Goal: Task Accomplishment & Management: Use online tool/utility

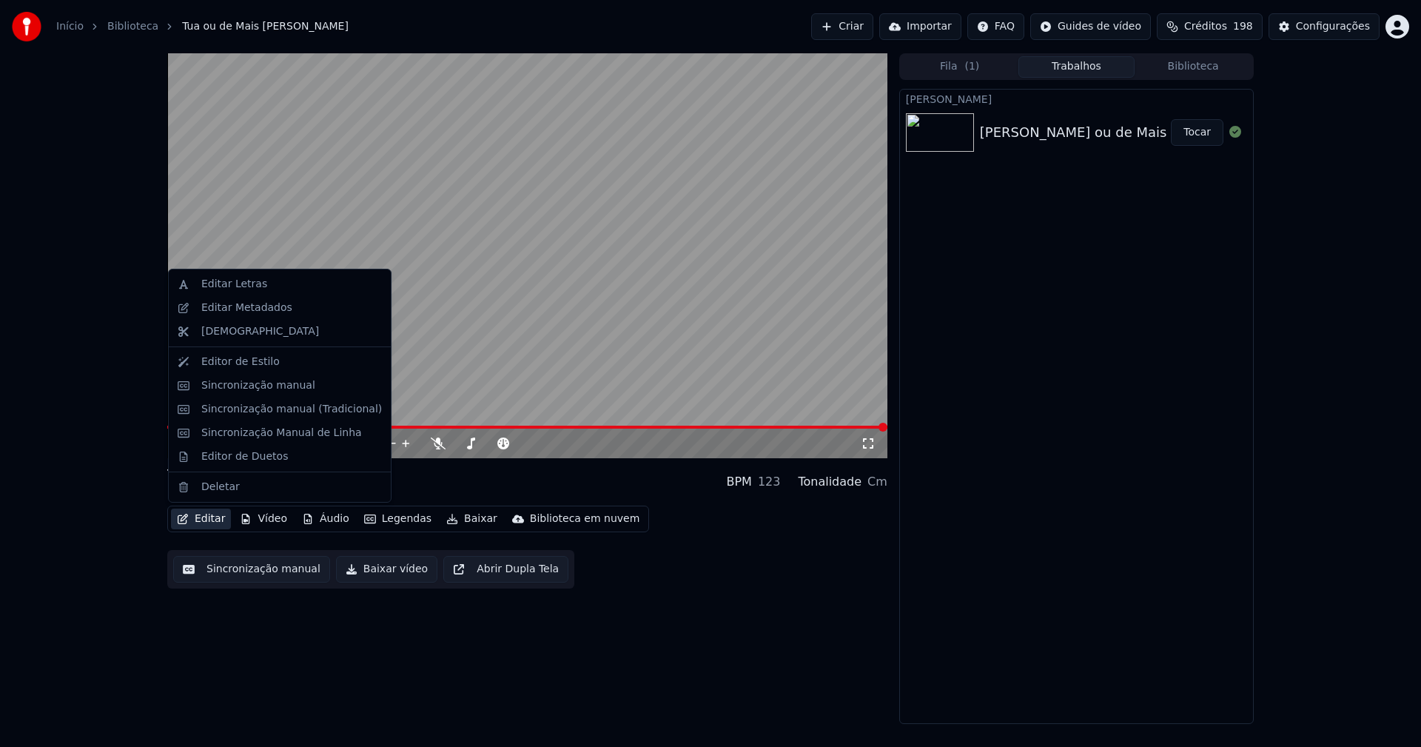
click at [207, 520] on button "Editar" at bounding box center [201, 518] width 60 height 21
click at [269, 414] on div "Sincronização manual (Tradicional)" at bounding box center [291, 409] width 181 height 15
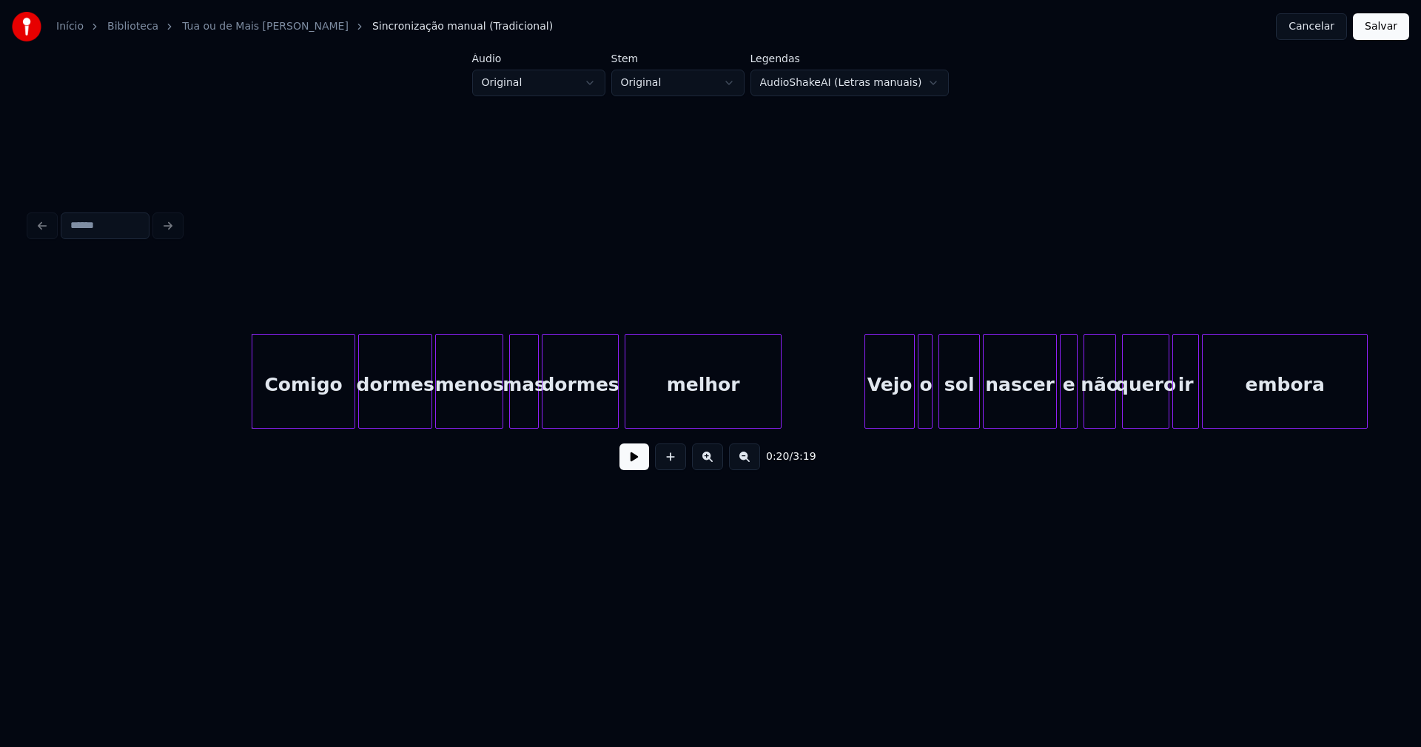
scroll to position [0, 2776]
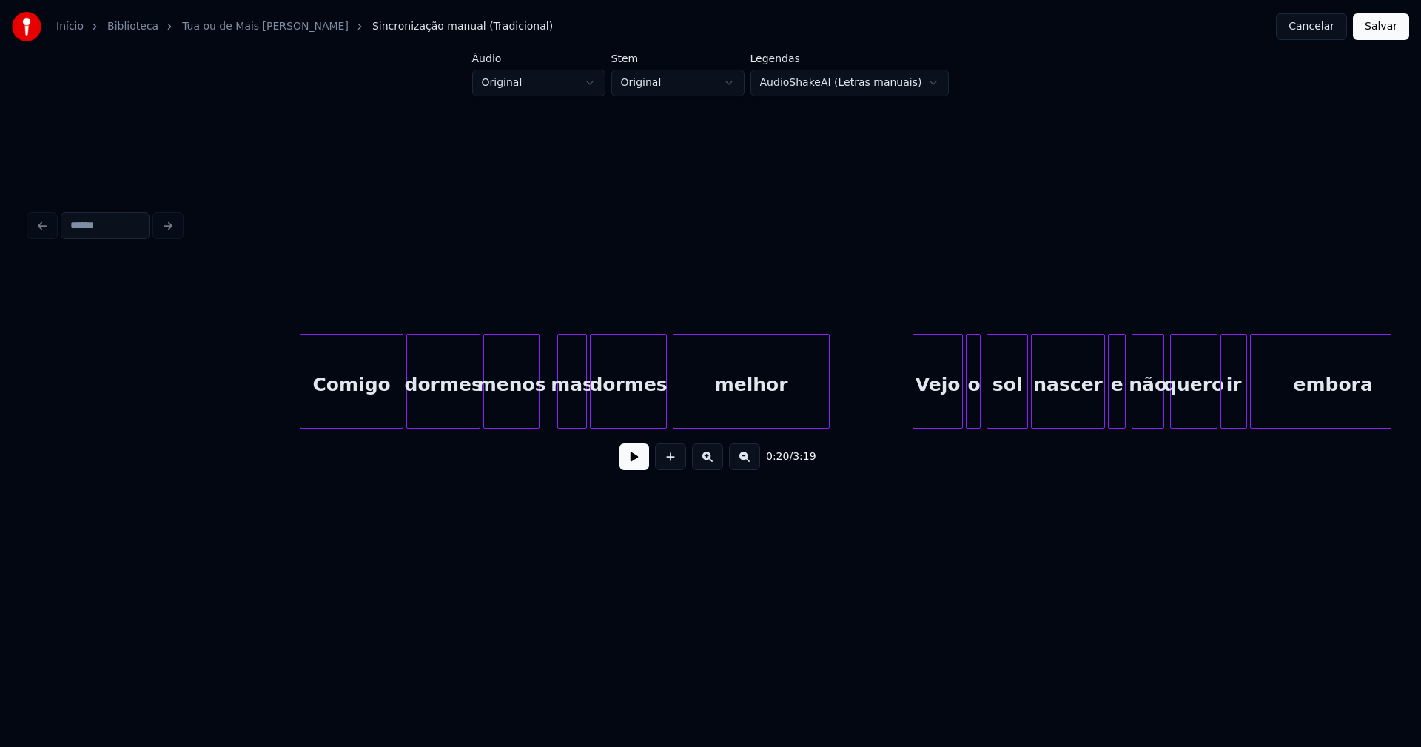
click at [536, 413] on div at bounding box center [536, 381] width 4 height 93
click at [551, 409] on div at bounding box center [553, 381] width 4 height 93
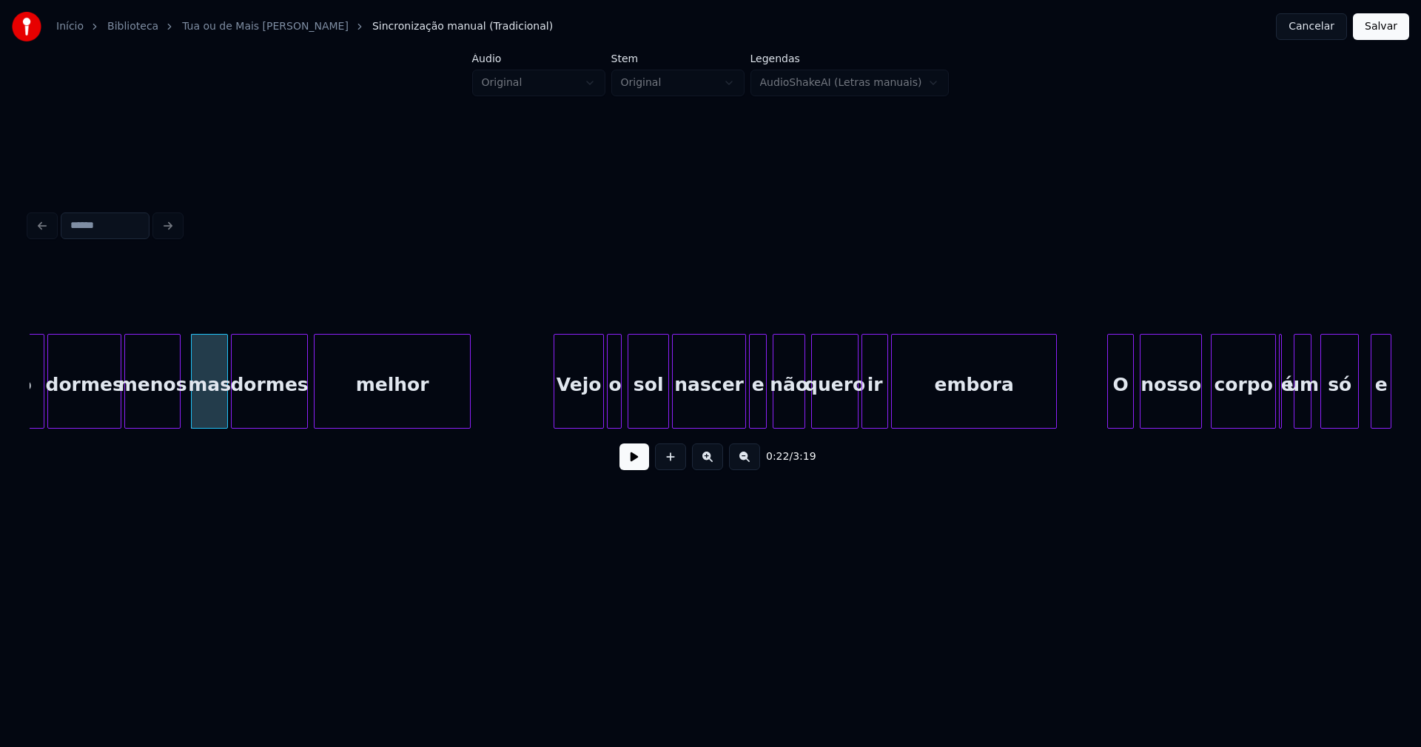
scroll to position [0, 3429]
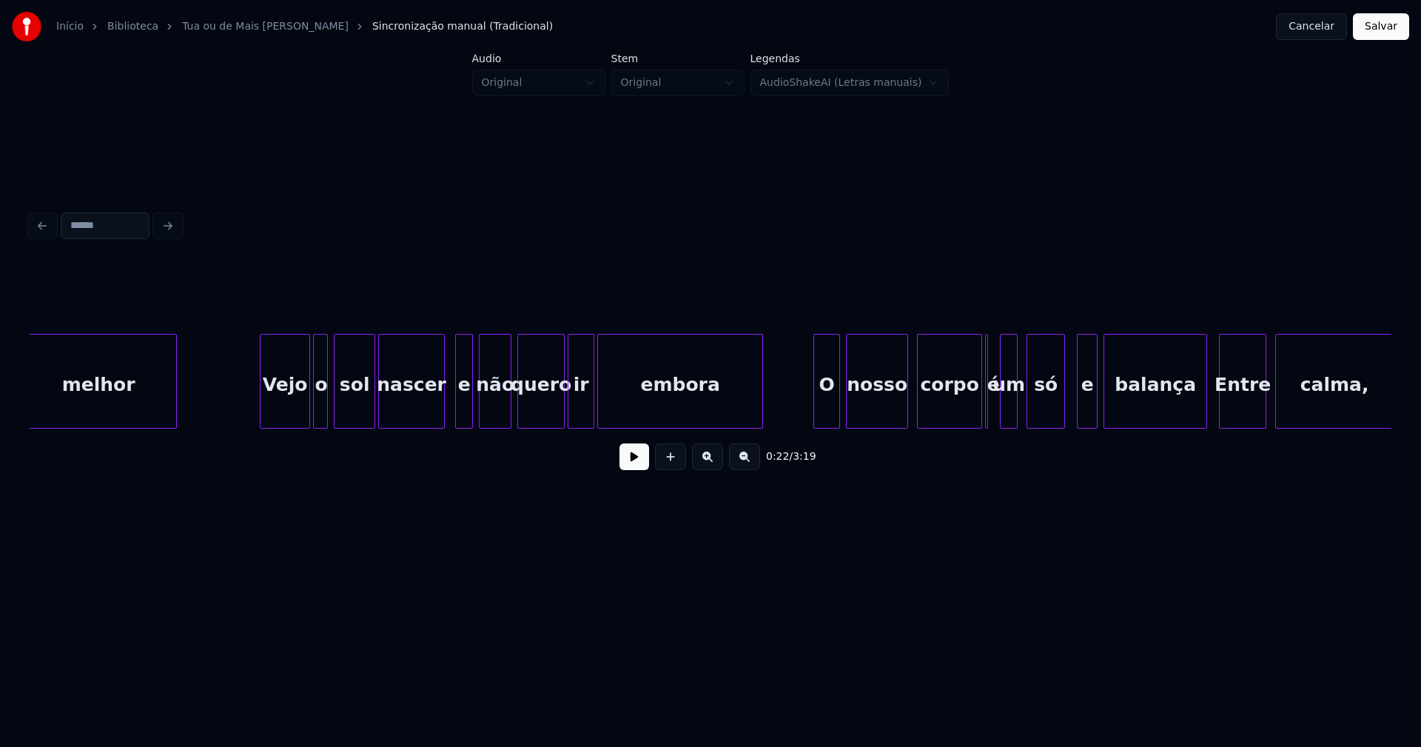
click at [440, 425] on div "melhor Vejo o sol nascer e não quero ir embora O nosso corpo é um só e balança …" at bounding box center [711, 381] width 1362 height 95
click at [343, 412] on div at bounding box center [343, 381] width 4 height 93
click at [335, 411] on div at bounding box center [334, 381] width 4 height 93
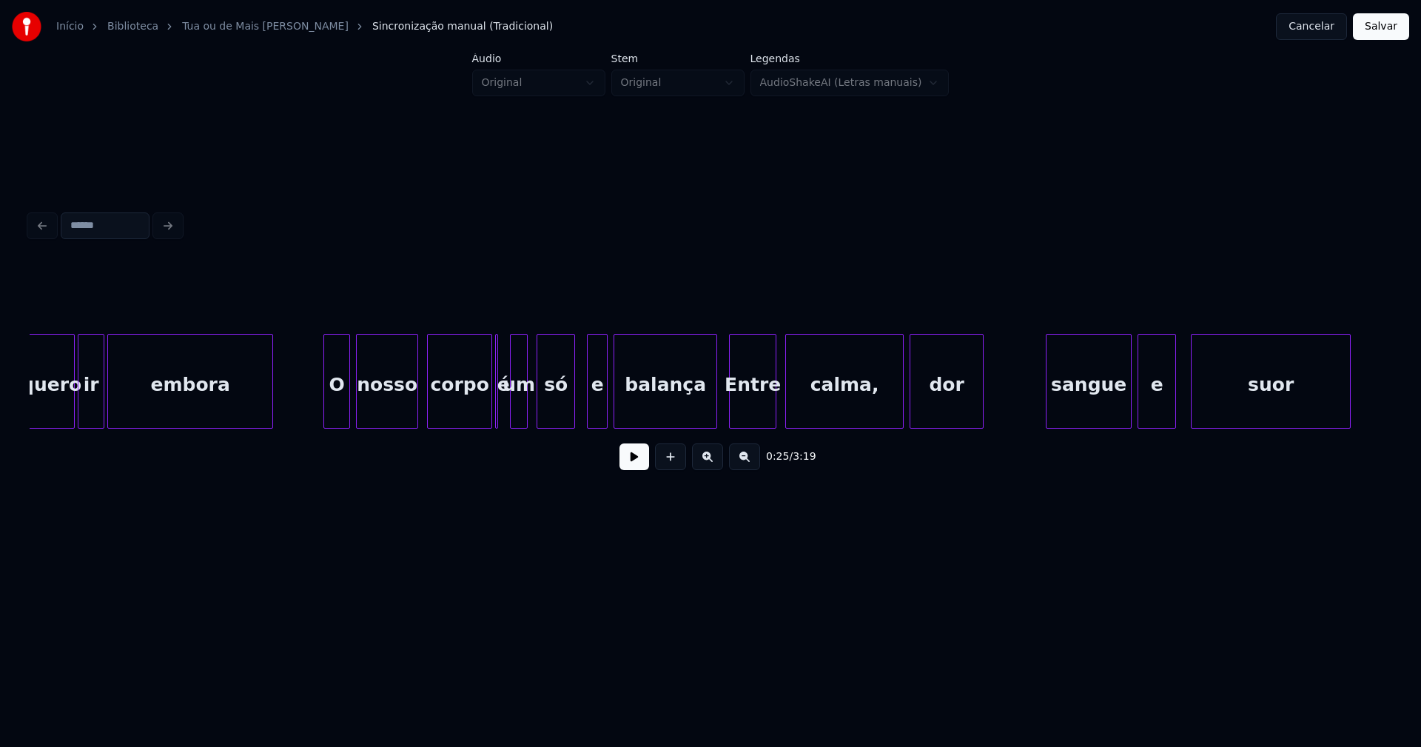
scroll to position [0, 3952]
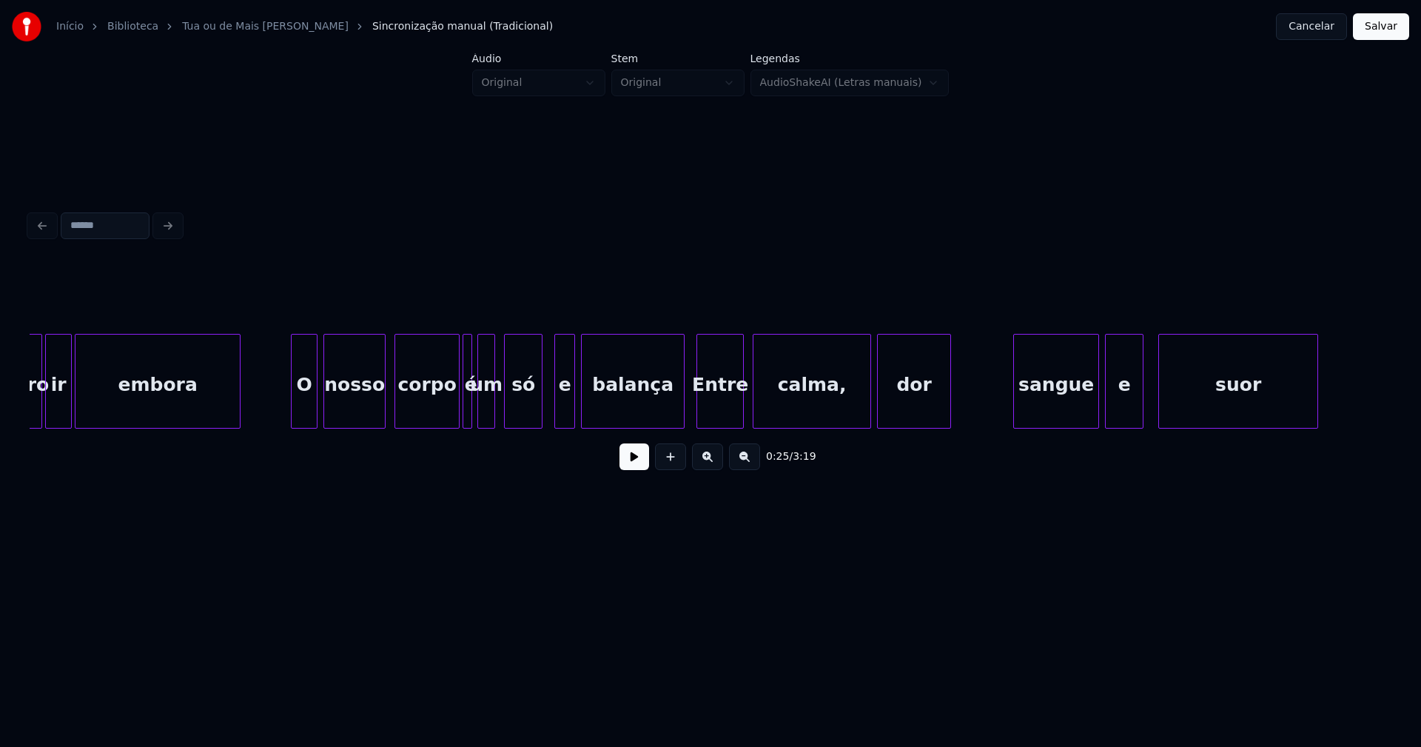
click at [471, 416] on div at bounding box center [469, 381] width 4 height 93
click at [510, 414] on div at bounding box center [511, 381] width 4 height 93
click at [497, 417] on div "um" at bounding box center [497, 385] width 16 height 101
click at [474, 416] on div at bounding box center [473, 381] width 4 height 93
click at [479, 415] on div "é" at bounding box center [480, 385] width 15 height 101
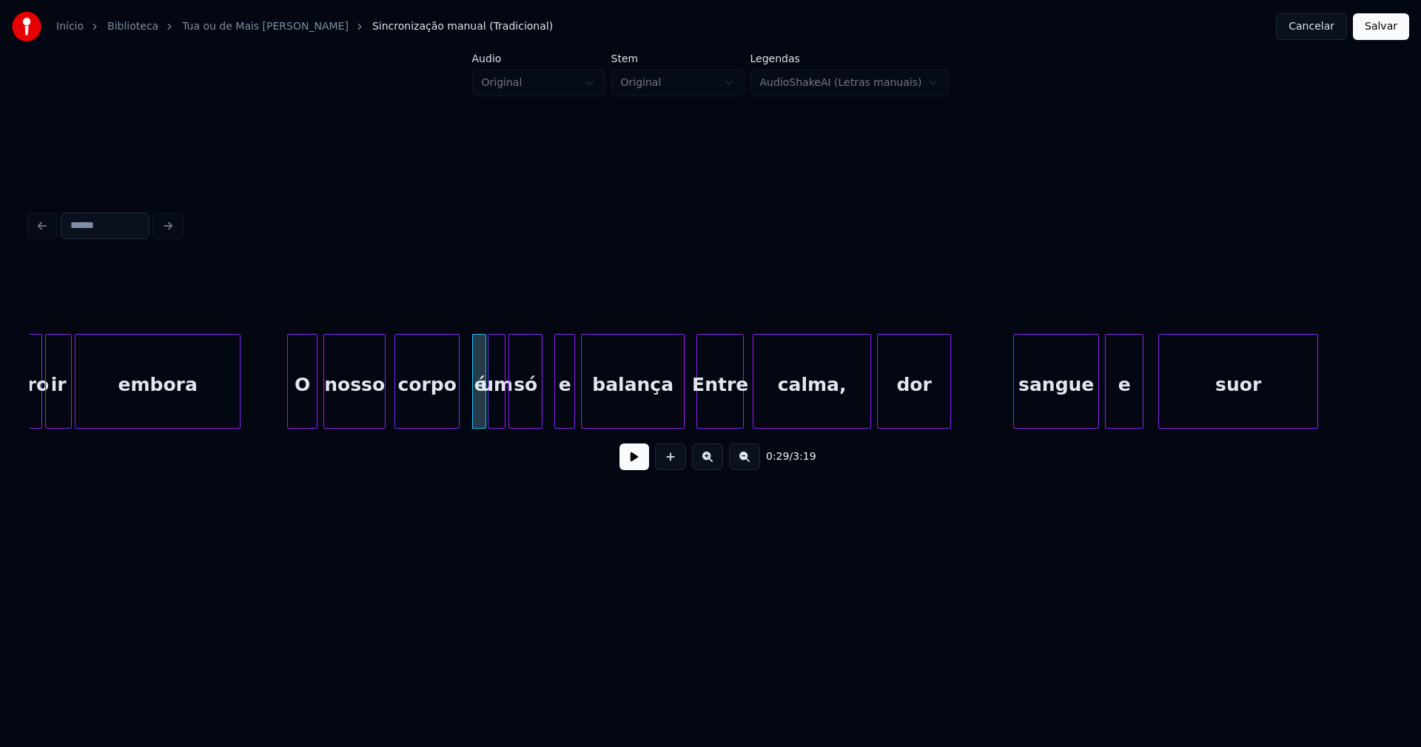
click at [292, 405] on div at bounding box center [290, 381] width 4 height 93
click at [631, 467] on button at bounding box center [635, 456] width 30 height 27
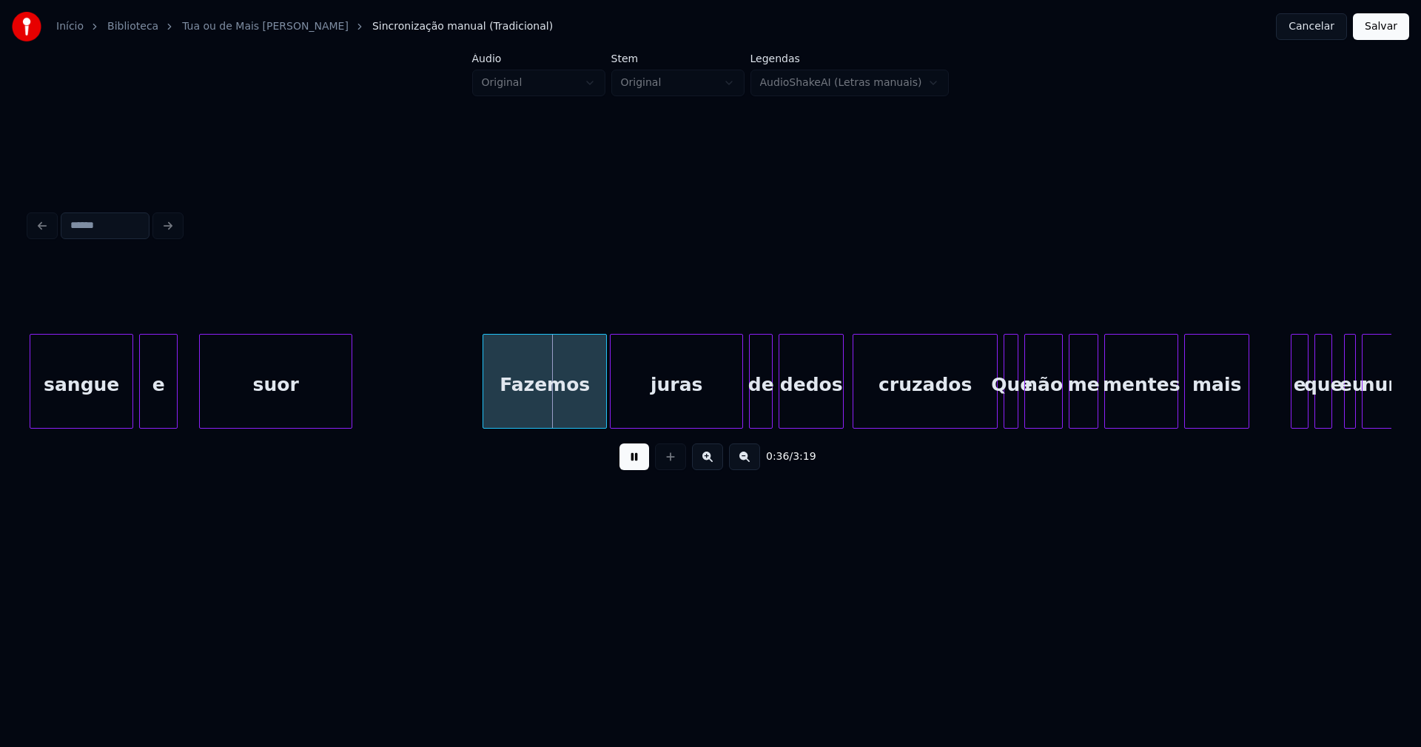
click at [204, 401] on div at bounding box center [202, 381] width 4 height 93
click at [196, 395] on div at bounding box center [194, 381] width 4 height 93
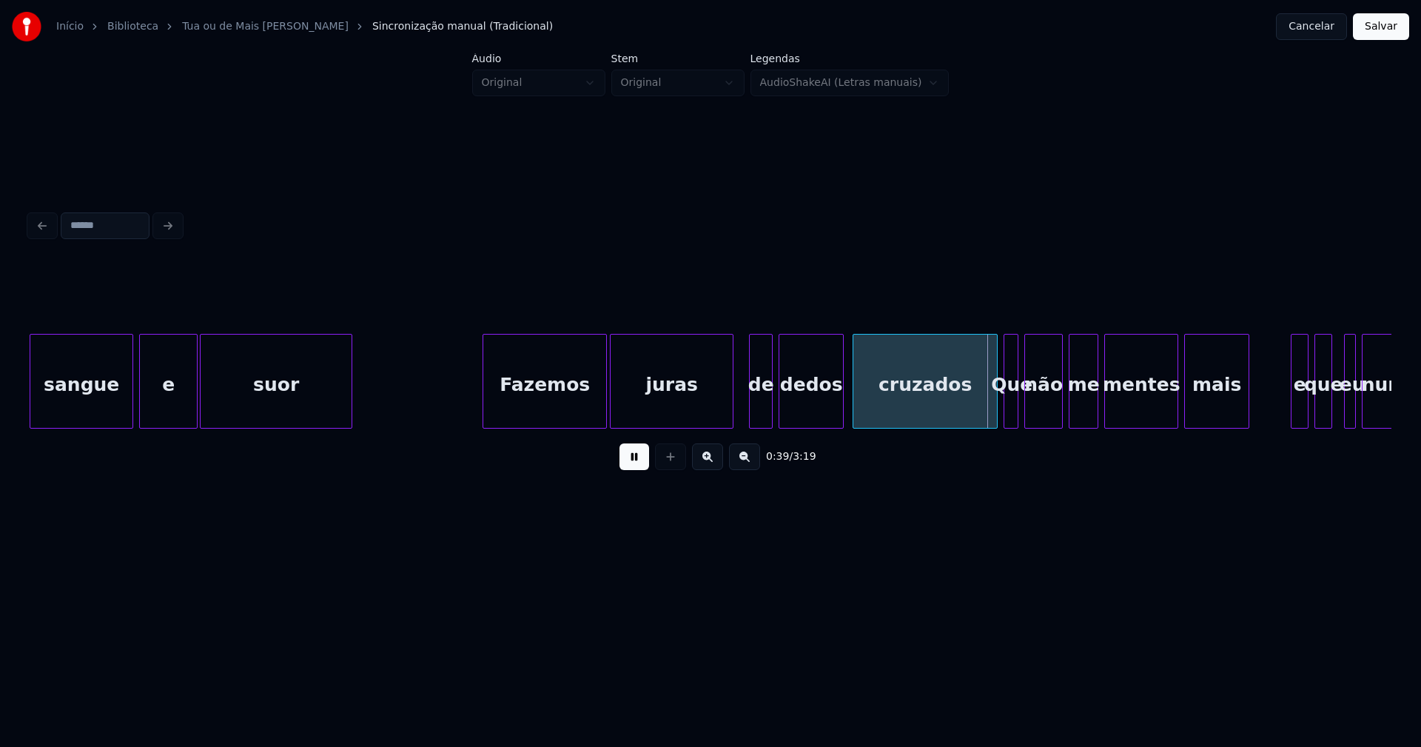
click at [731, 412] on div at bounding box center [730, 381] width 4 height 93
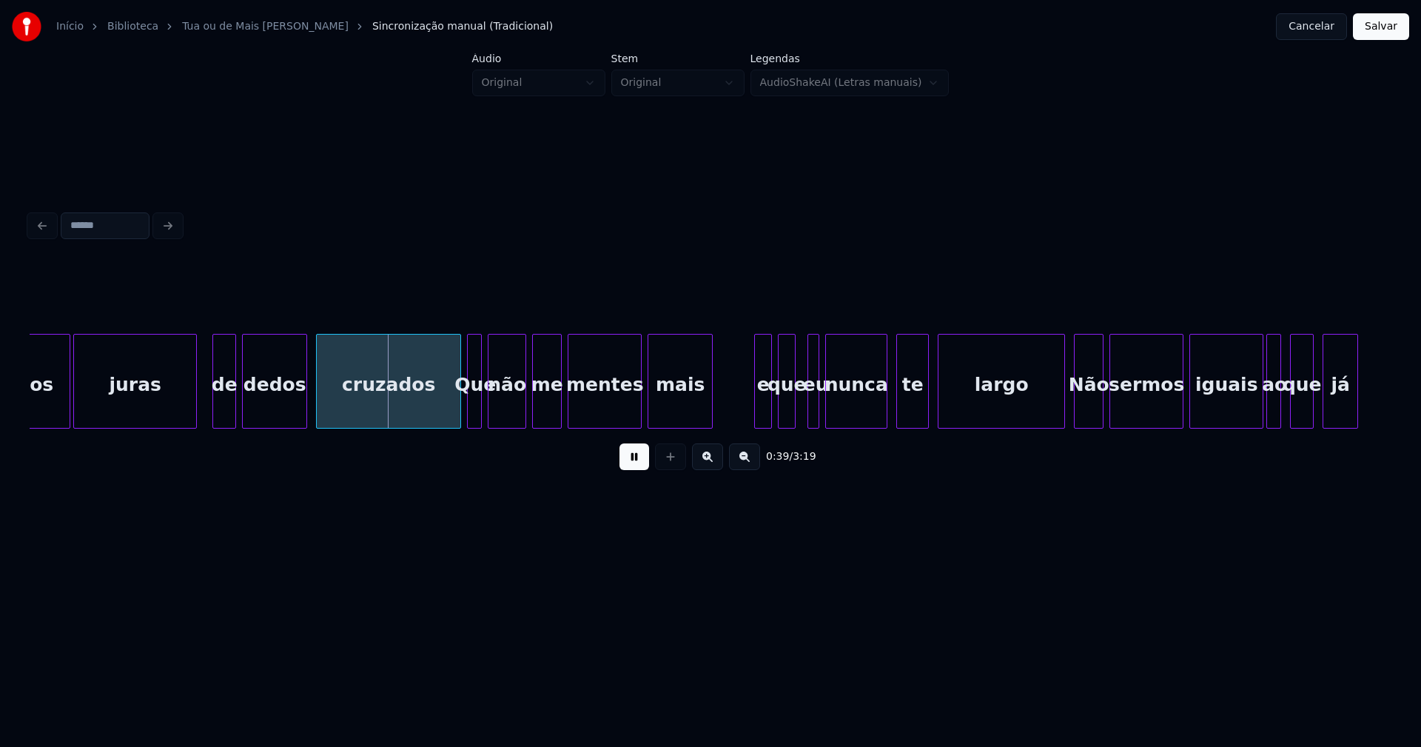
scroll to position [0, 5487]
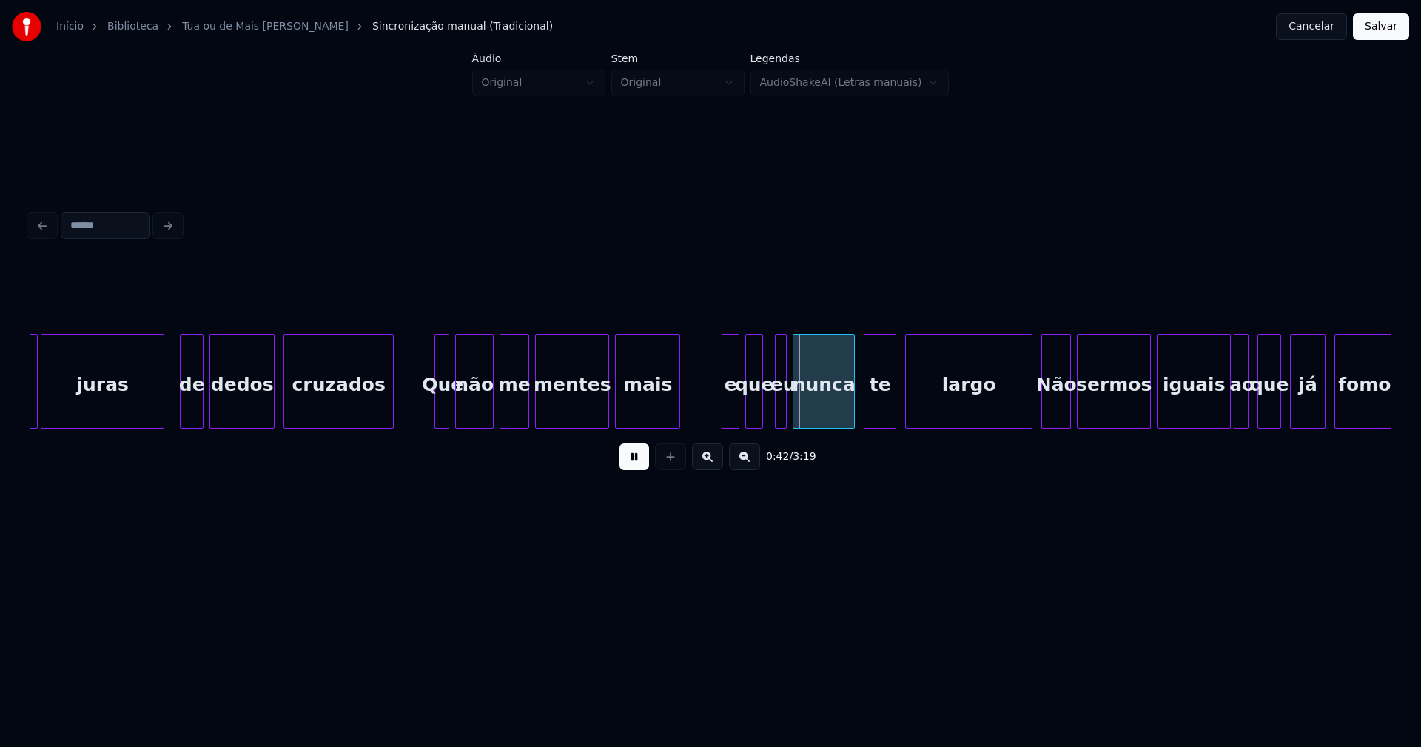
click at [392, 419] on div at bounding box center [391, 381] width 4 height 93
click at [647, 464] on button at bounding box center [635, 456] width 30 height 27
click at [438, 405] on div at bounding box center [437, 381] width 4 height 93
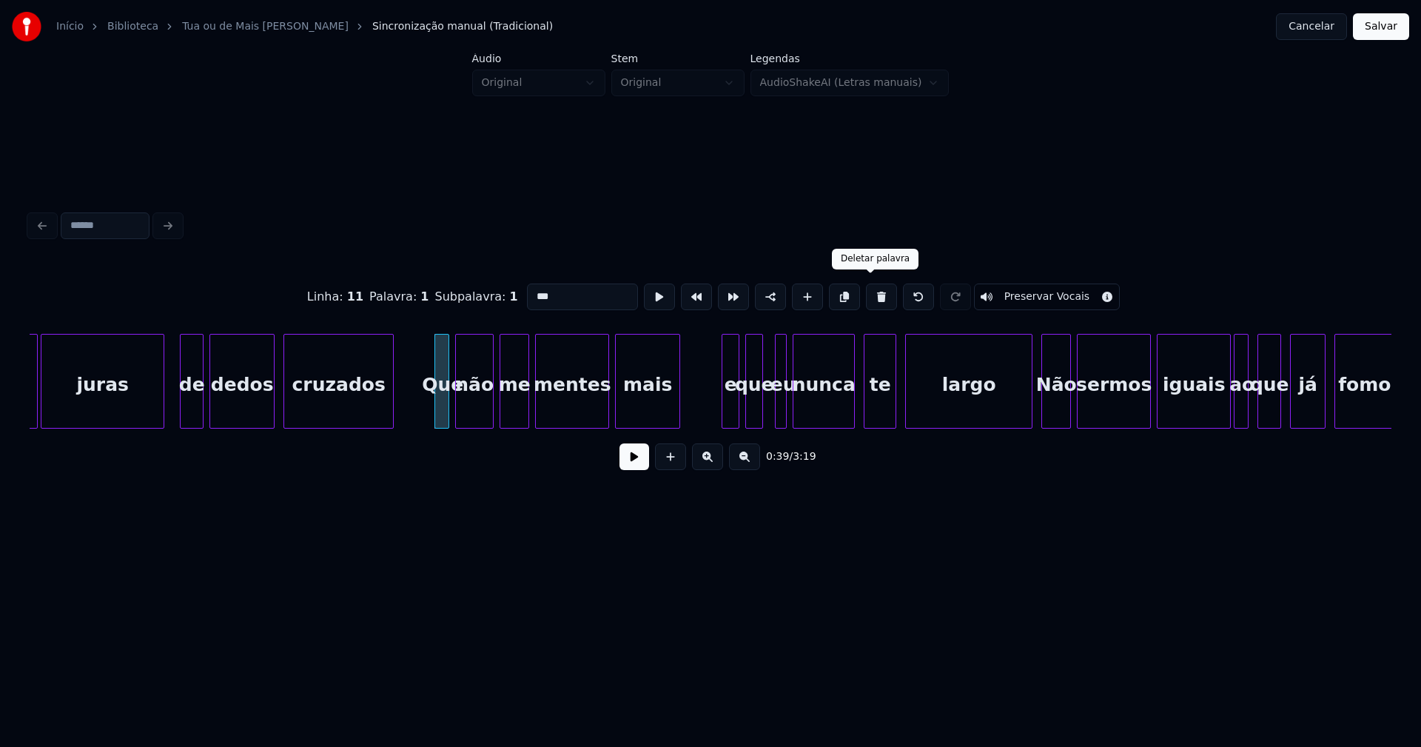
click at [871, 290] on button at bounding box center [881, 296] width 31 height 27
click at [466, 400] on div "não" at bounding box center [474, 385] width 37 height 101
click at [531, 289] on input "***" at bounding box center [582, 296] width 111 height 27
type input "***"
click at [634, 468] on button at bounding box center [635, 456] width 30 height 27
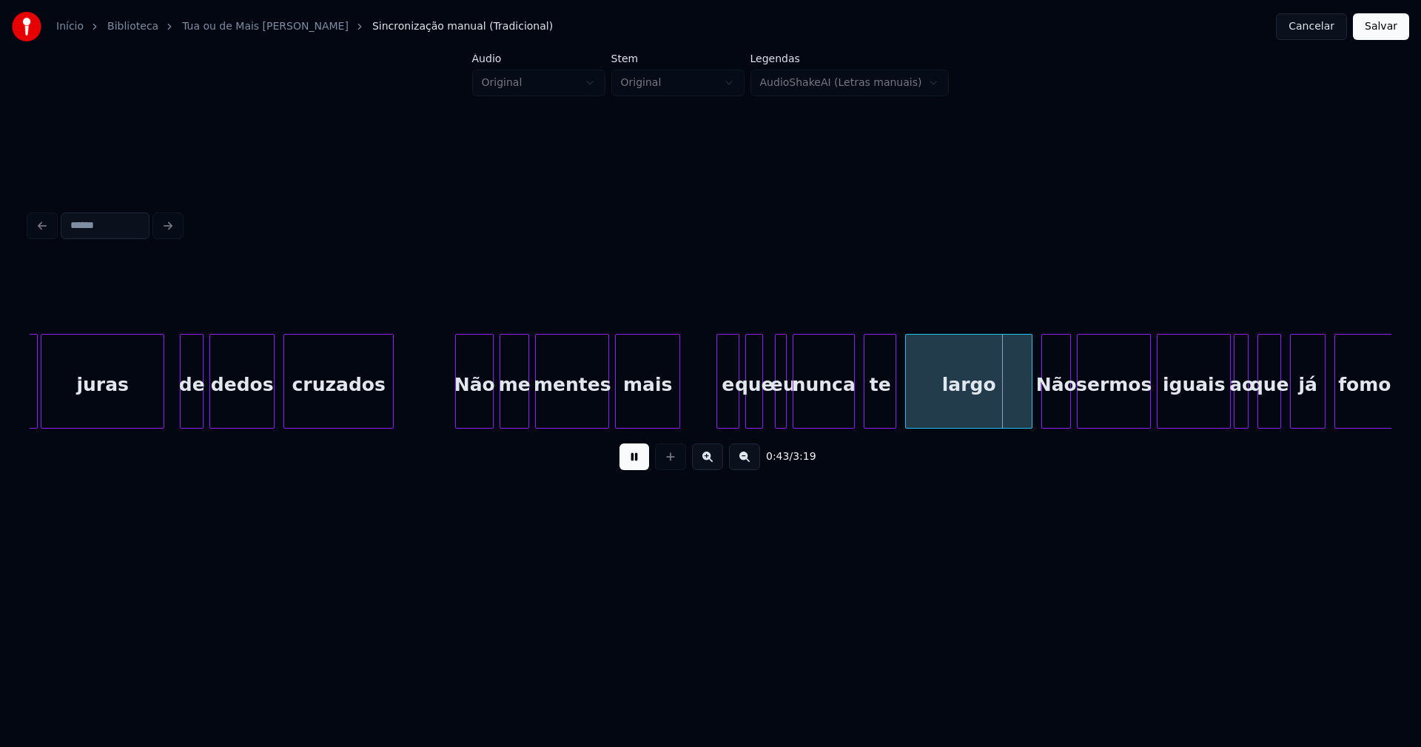
click at [720, 404] on div at bounding box center [719, 381] width 4 height 93
click at [773, 401] on div at bounding box center [775, 381] width 4 height 93
click at [765, 407] on div at bounding box center [764, 381] width 4 height 93
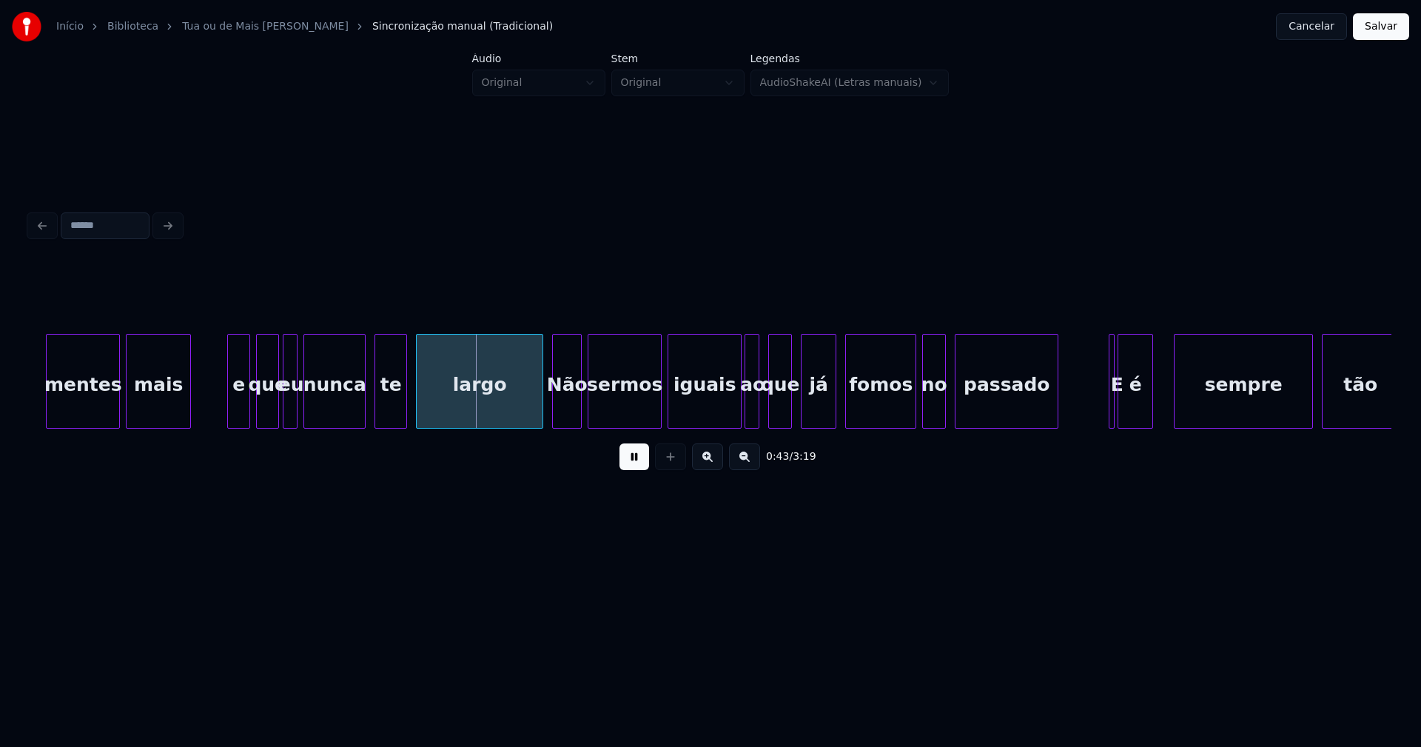
scroll to position [0, 6026]
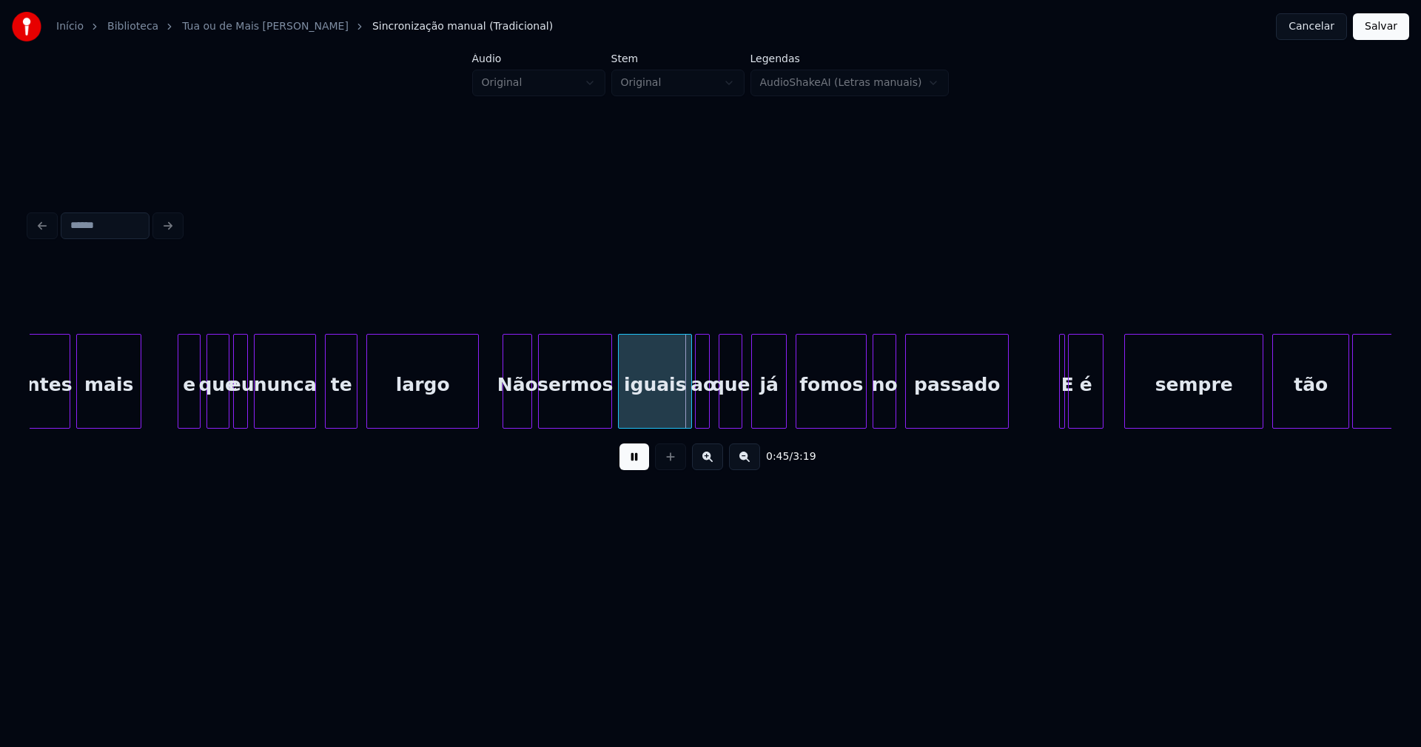
click at [474, 419] on div at bounding box center [476, 381] width 4 height 93
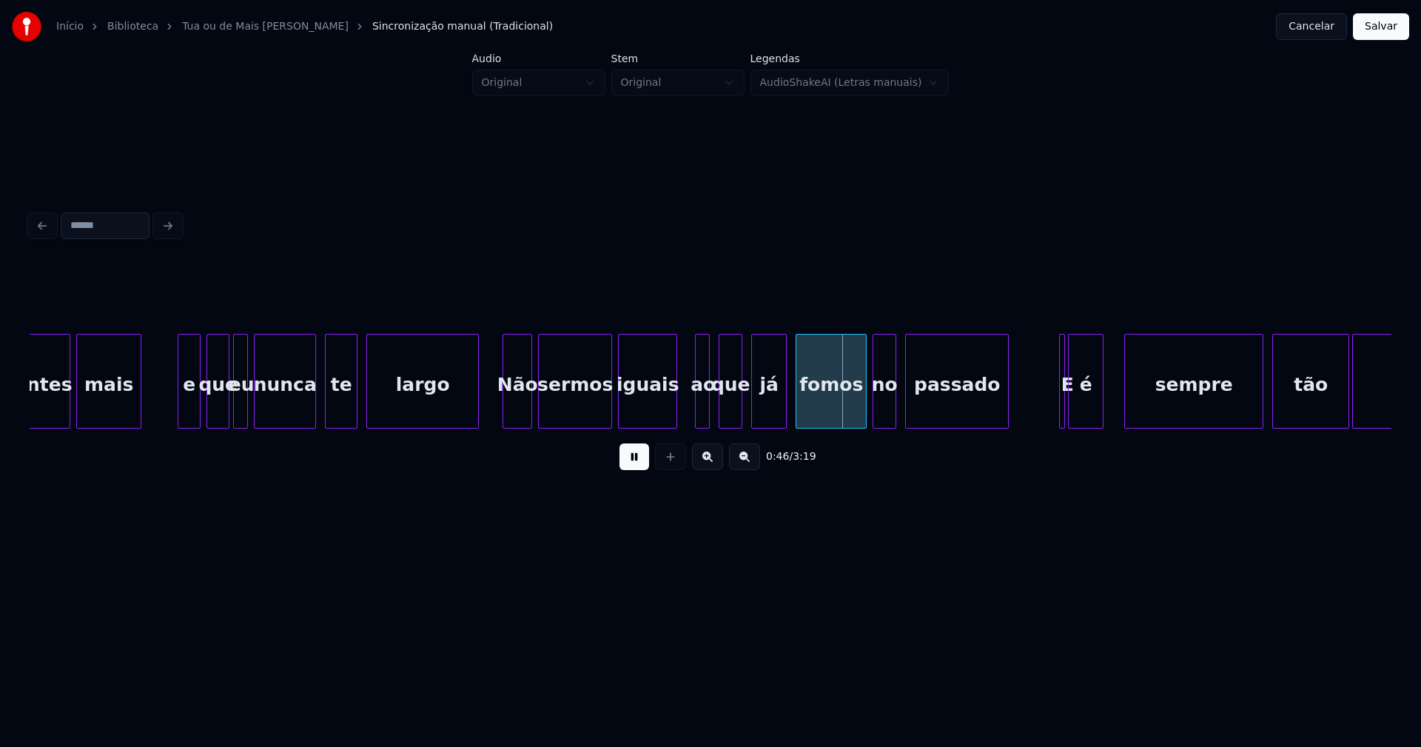
click at [673, 418] on div at bounding box center [674, 381] width 4 height 93
click at [688, 412] on div at bounding box center [690, 381] width 4 height 93
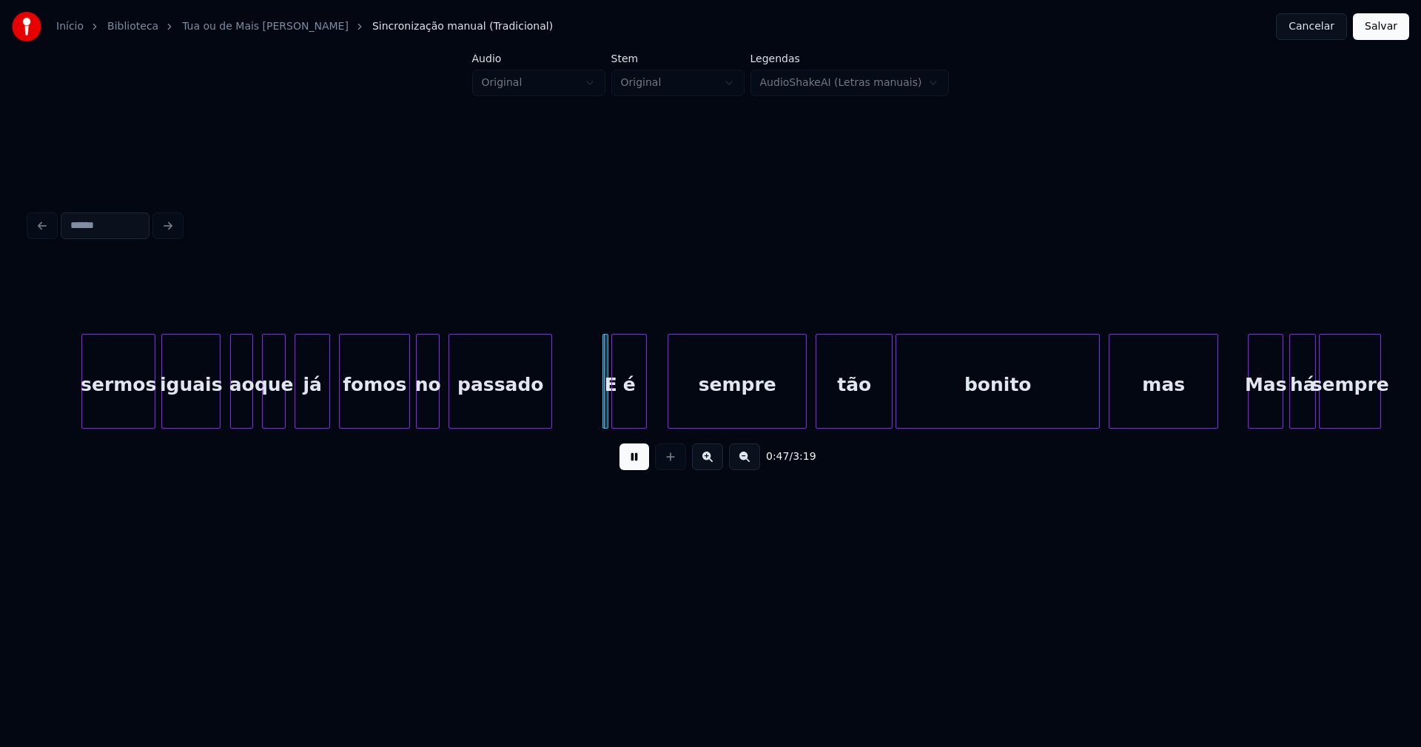
scroll to position [0, 6581]
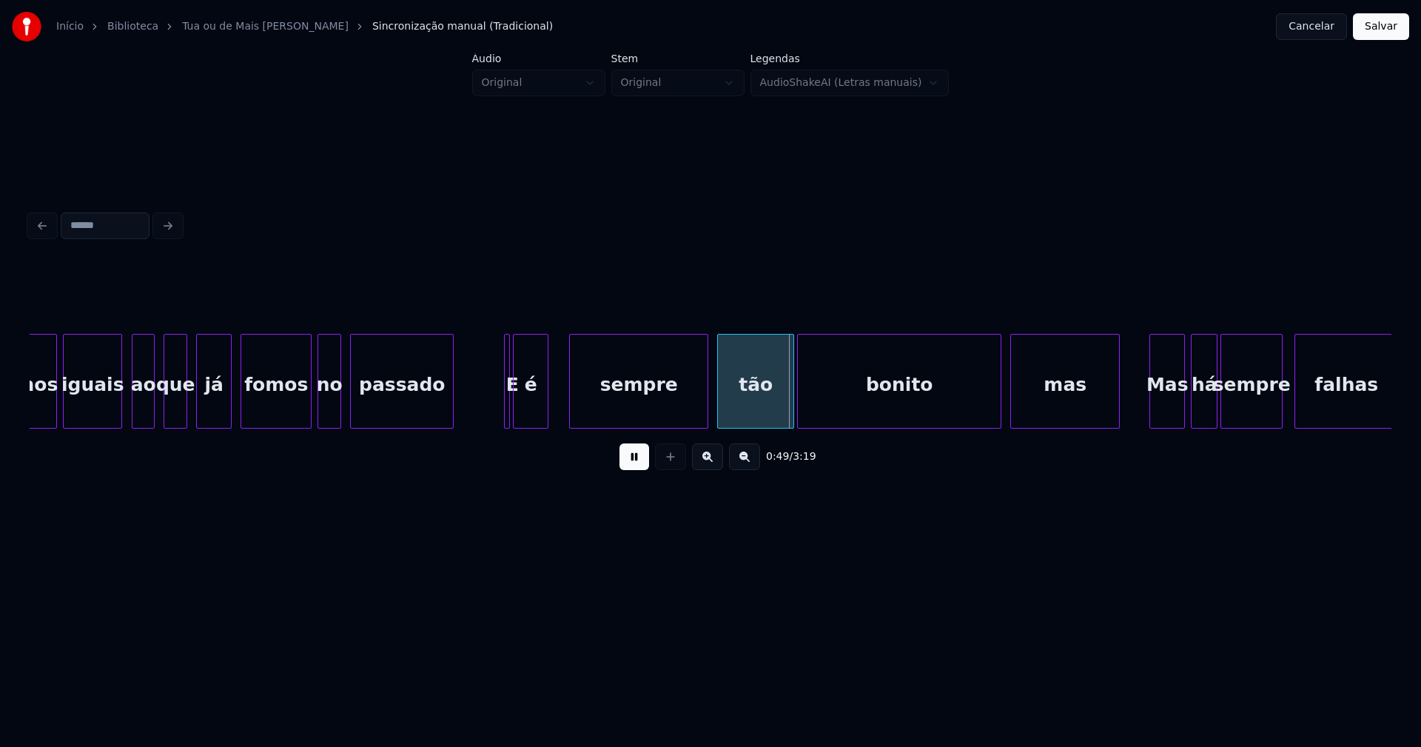
click at [552, 429] on div "sermos iguais ao que já fomos no passado E é sempre tão bonito mas Mas há sempr…" at bounding box center [711, 381] width 1362 height 95
click at [541, 419] on div at bounding box center [542, 381] width 4 height 93
click at [534, 412] on div at bounding box center [533, 381] width 4 height 93
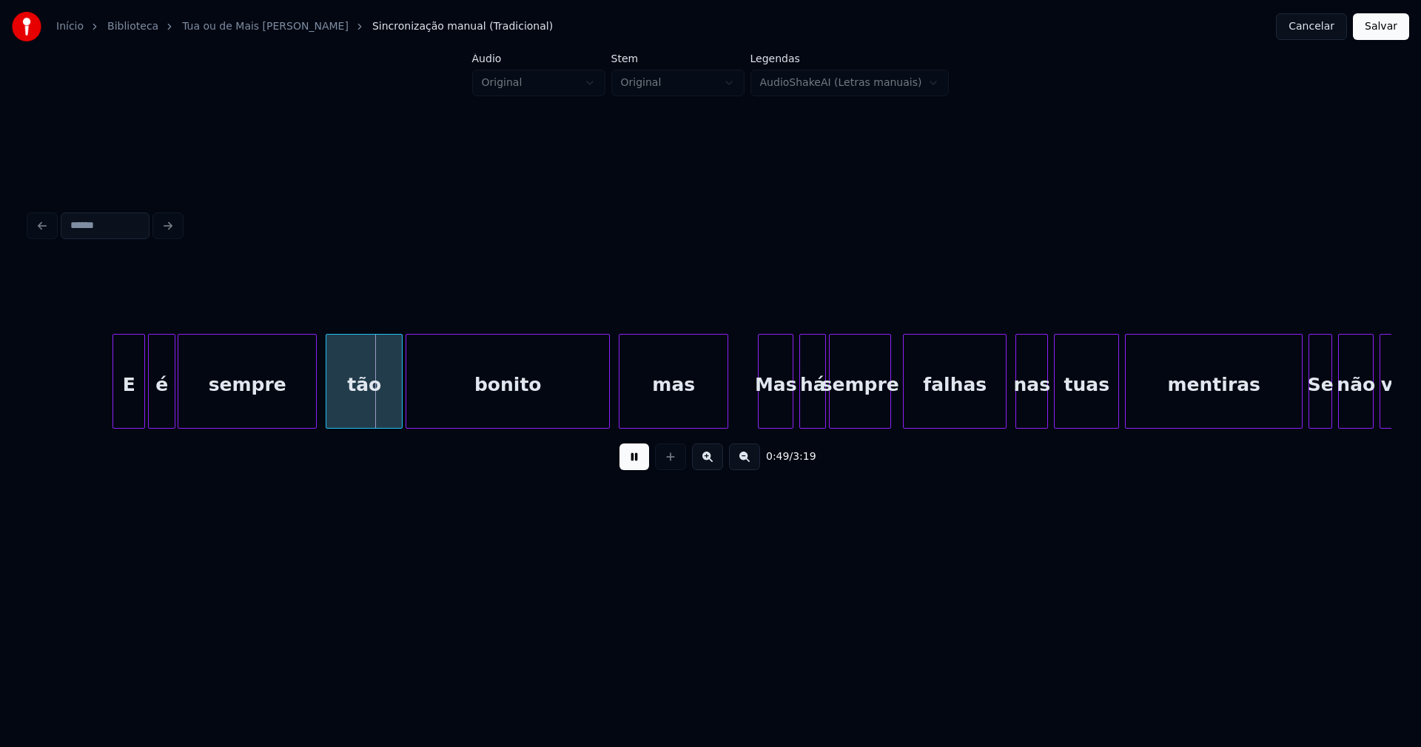
scroll to position [0, 7022]
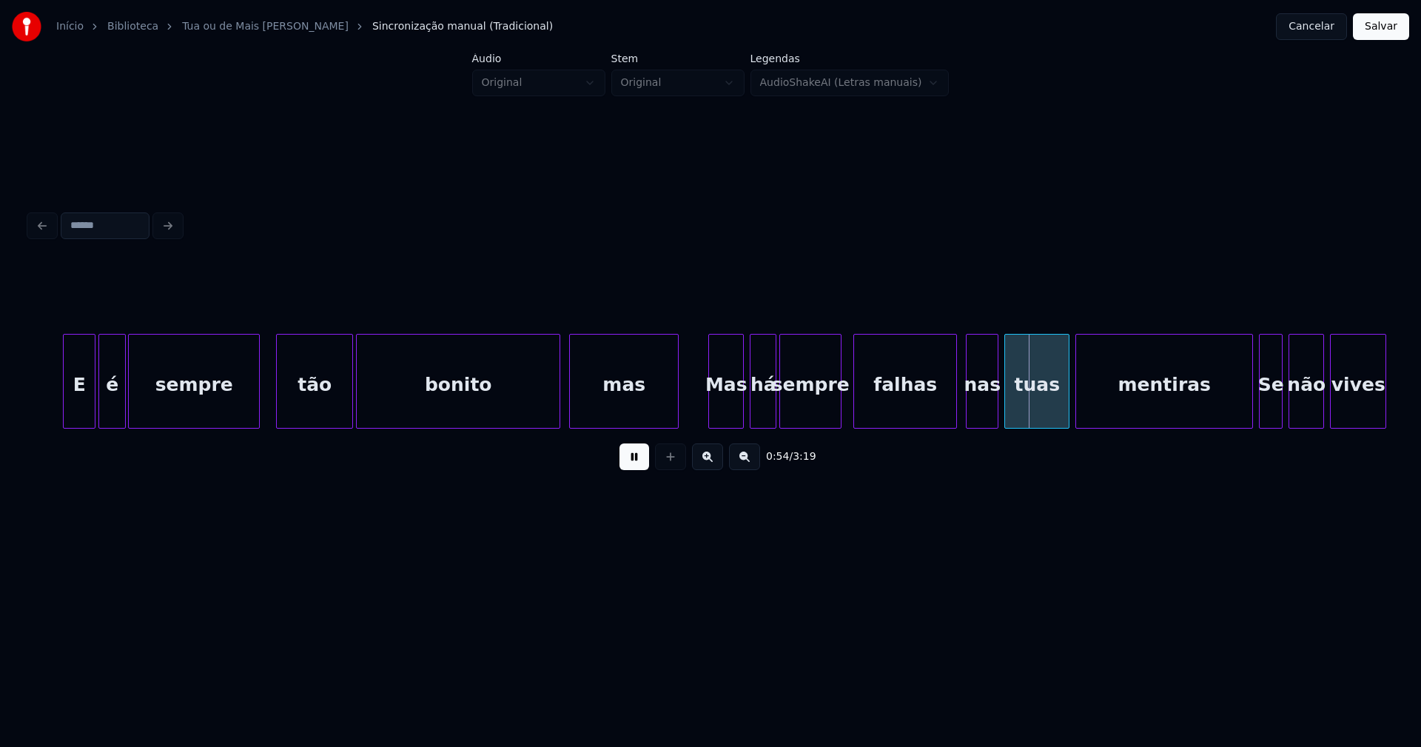
click at [259, 415] on div at bounding box center [257, 381] width 4 height 93
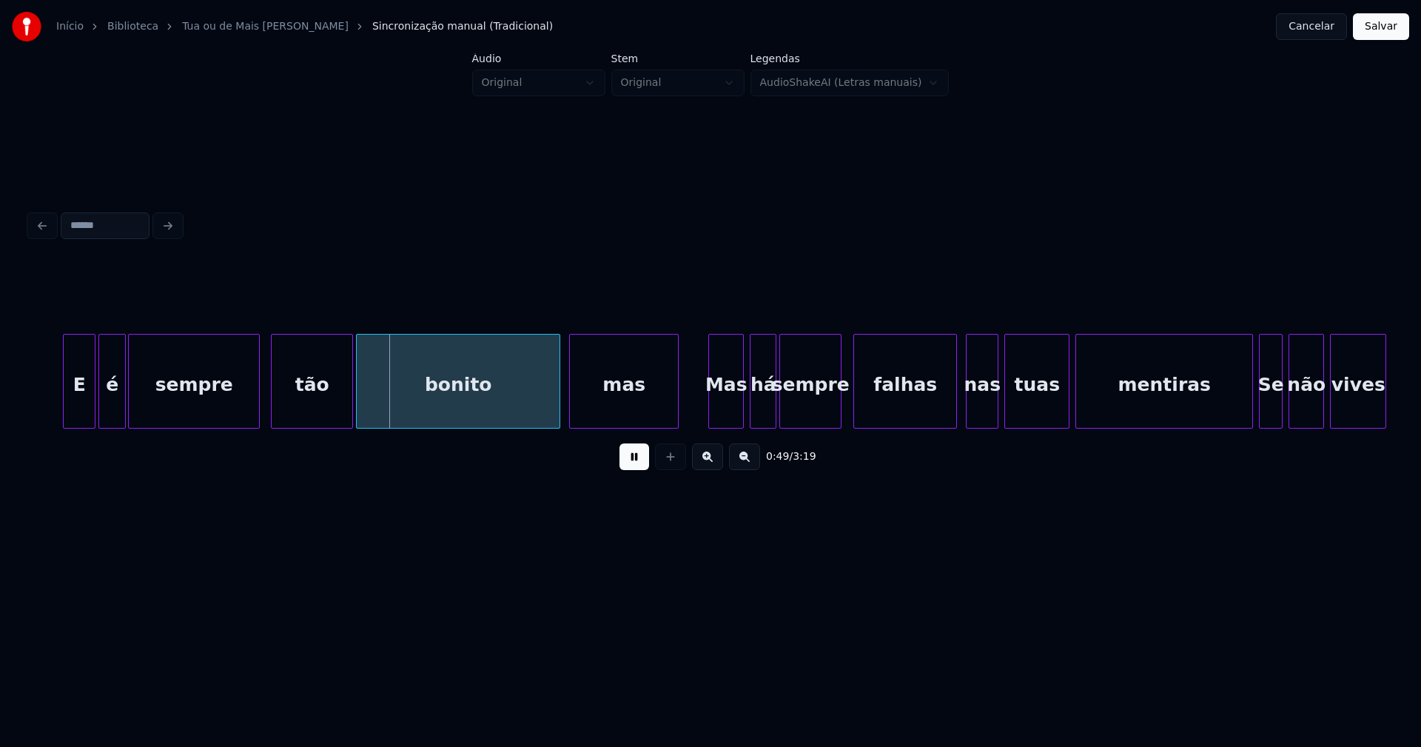
click at [276, 412] on div at bounding box center [274, 381] width 4 height 93
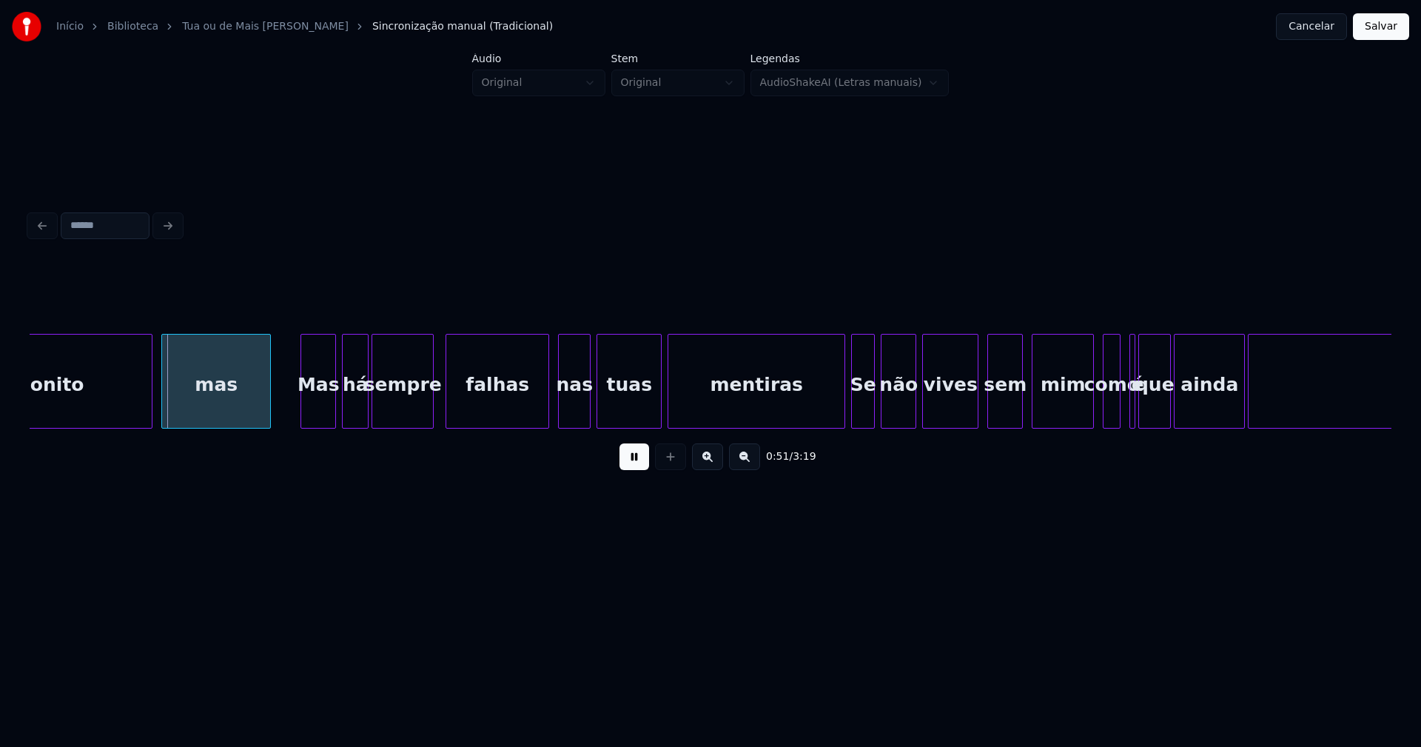
scroll to position [0, 7446]
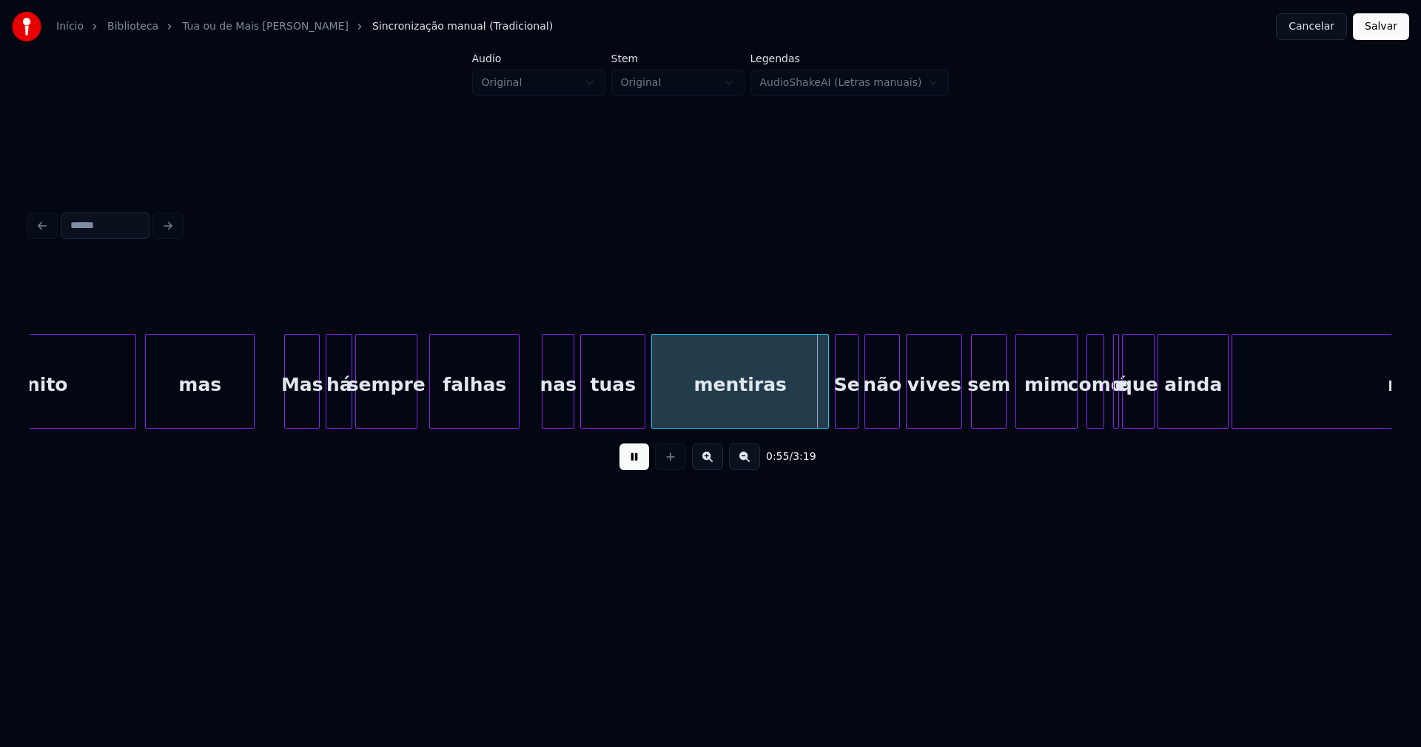
click at [517, 417] on div at bounding box center [516, 381] width 4 height 93
click at [544, 421] on div "nas" at bounding box center [549, 385] width 31 height 101
click at [572, 412] on div at bounding box center [573, 381] width 4 height 93
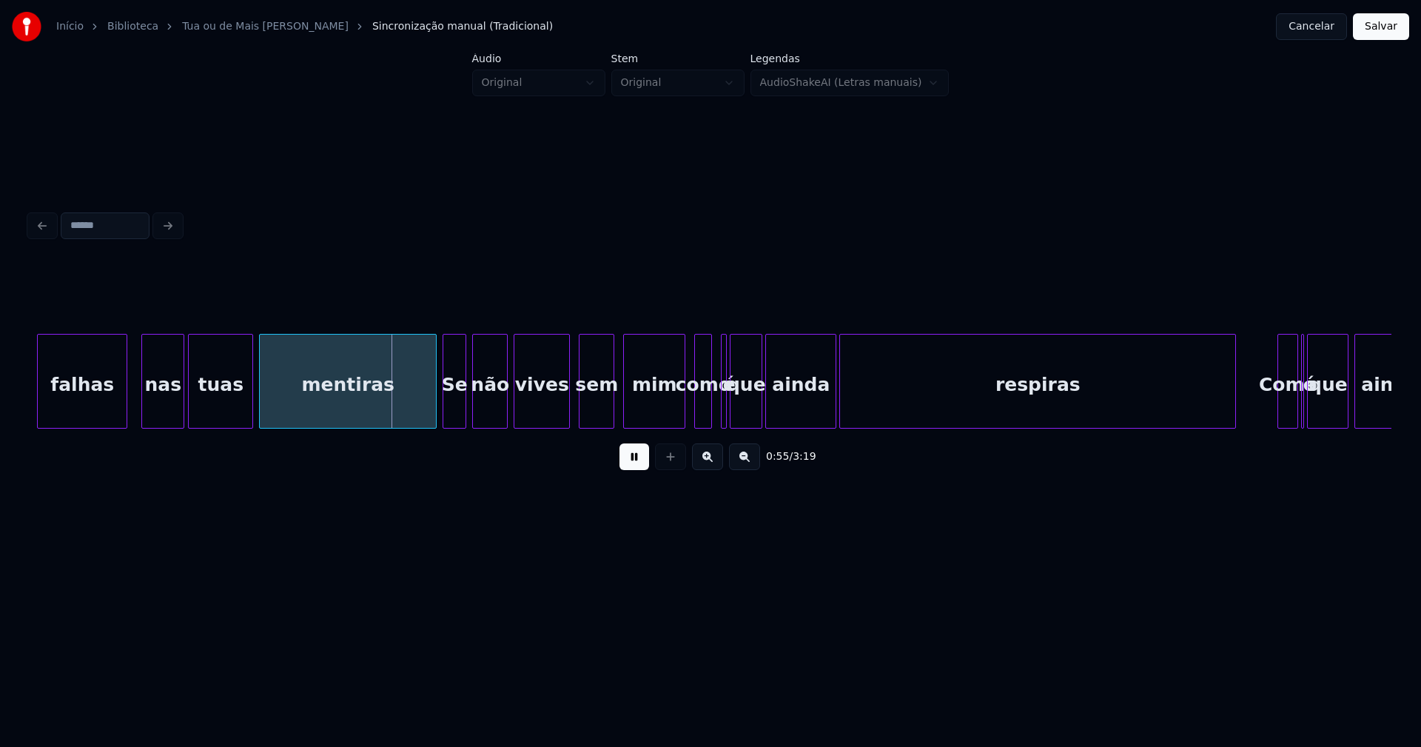
scroll to position [0, 7855]
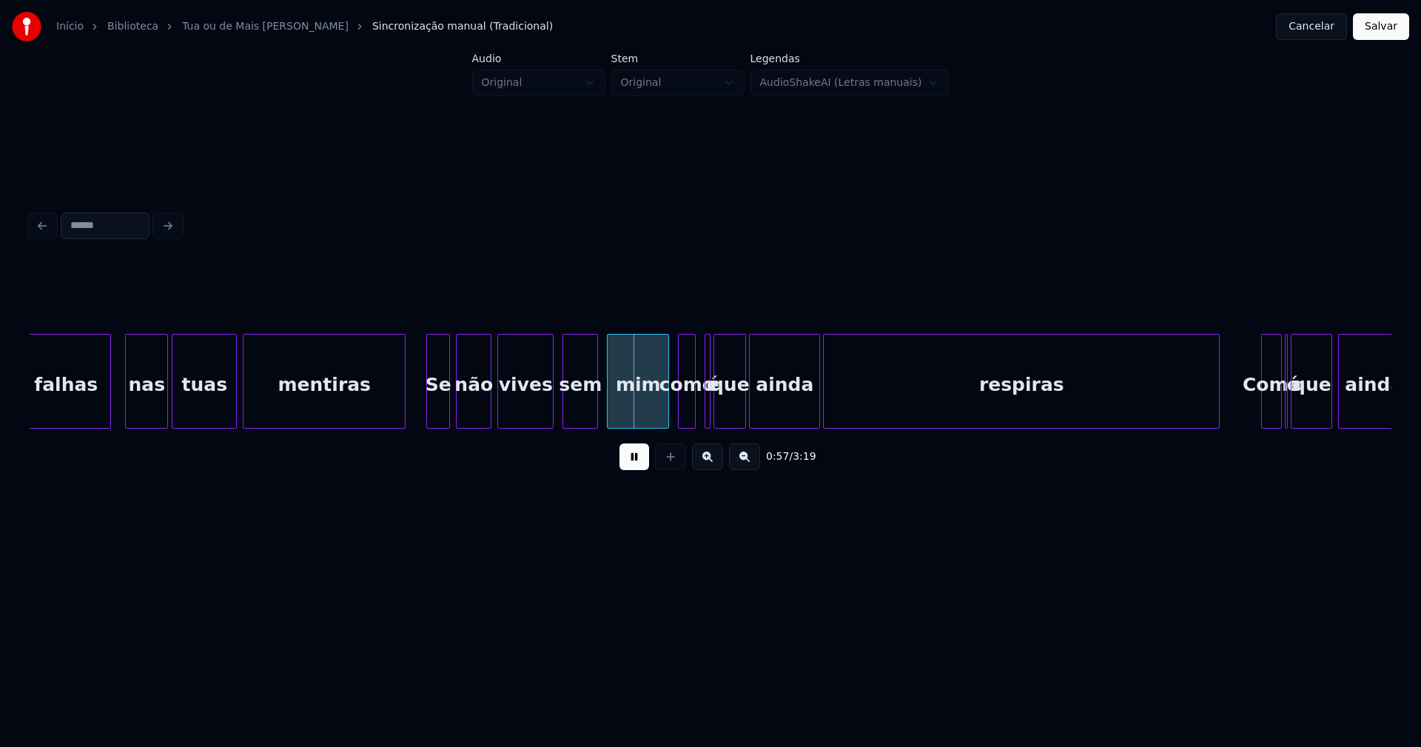
click at [401, 419] on div at bounding box center [402, 381] width 4 height 93
click at [663, 413] on div at bounding box center [661, 381] width 4 height 93
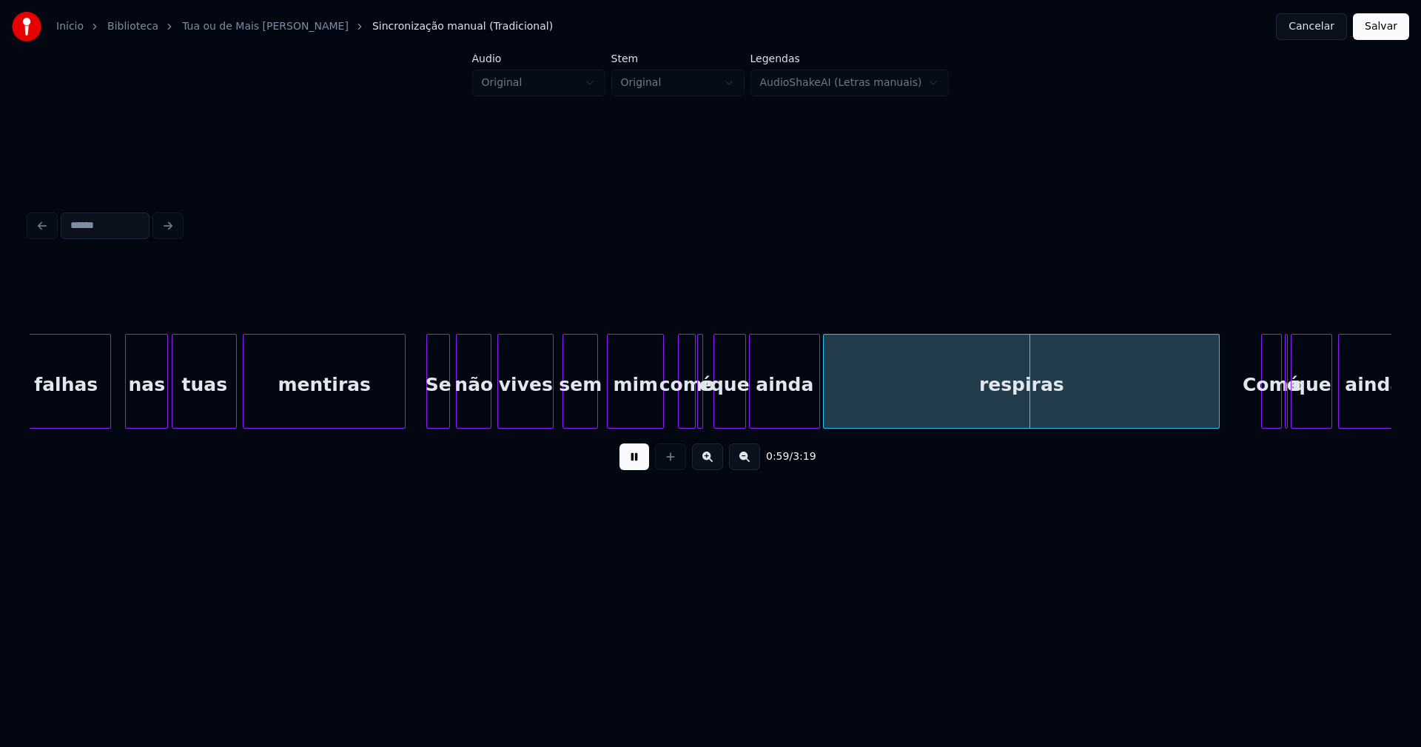
click at [697, 410] on div "é" at bounding box center [700, 381] width 6 height 95
click at [708, 410] on div at bounding box center [707, 381] width 4 height 93
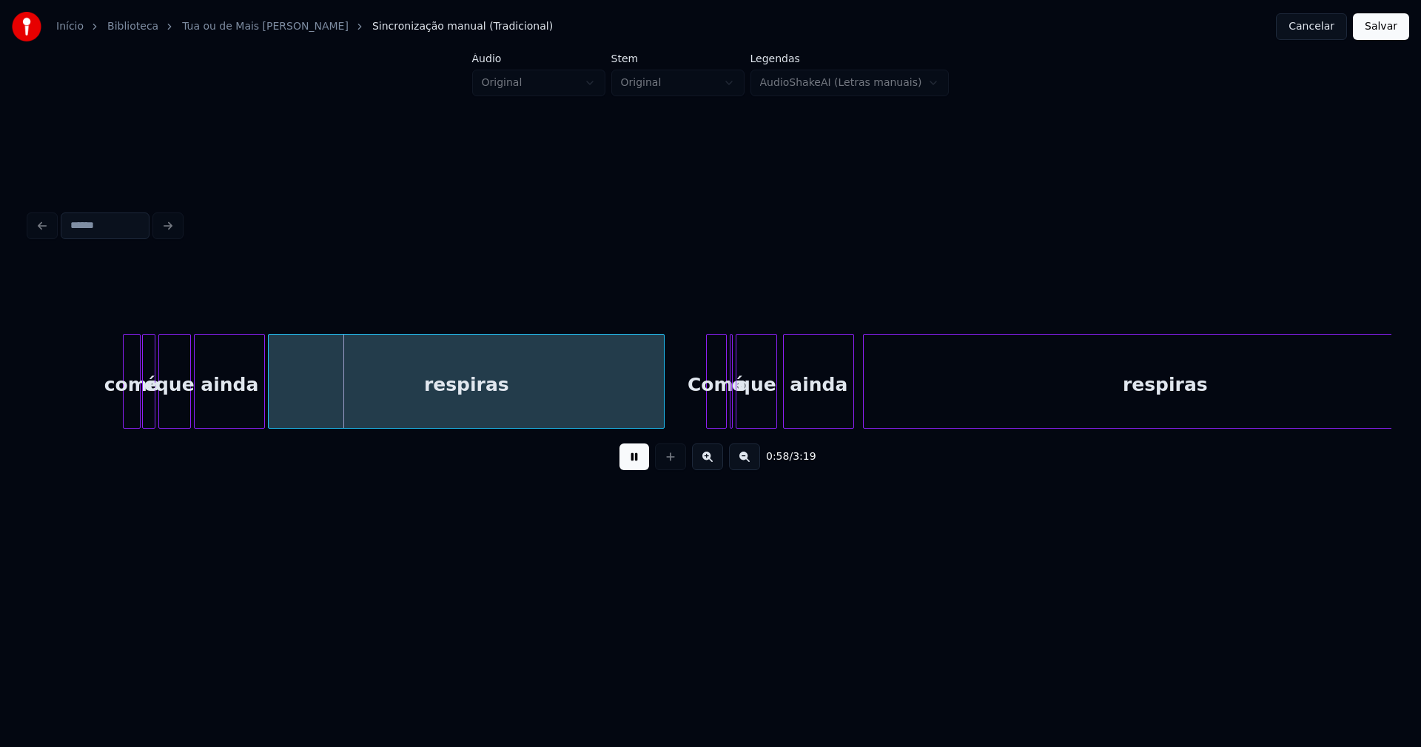
scroll to position [0, 8524]
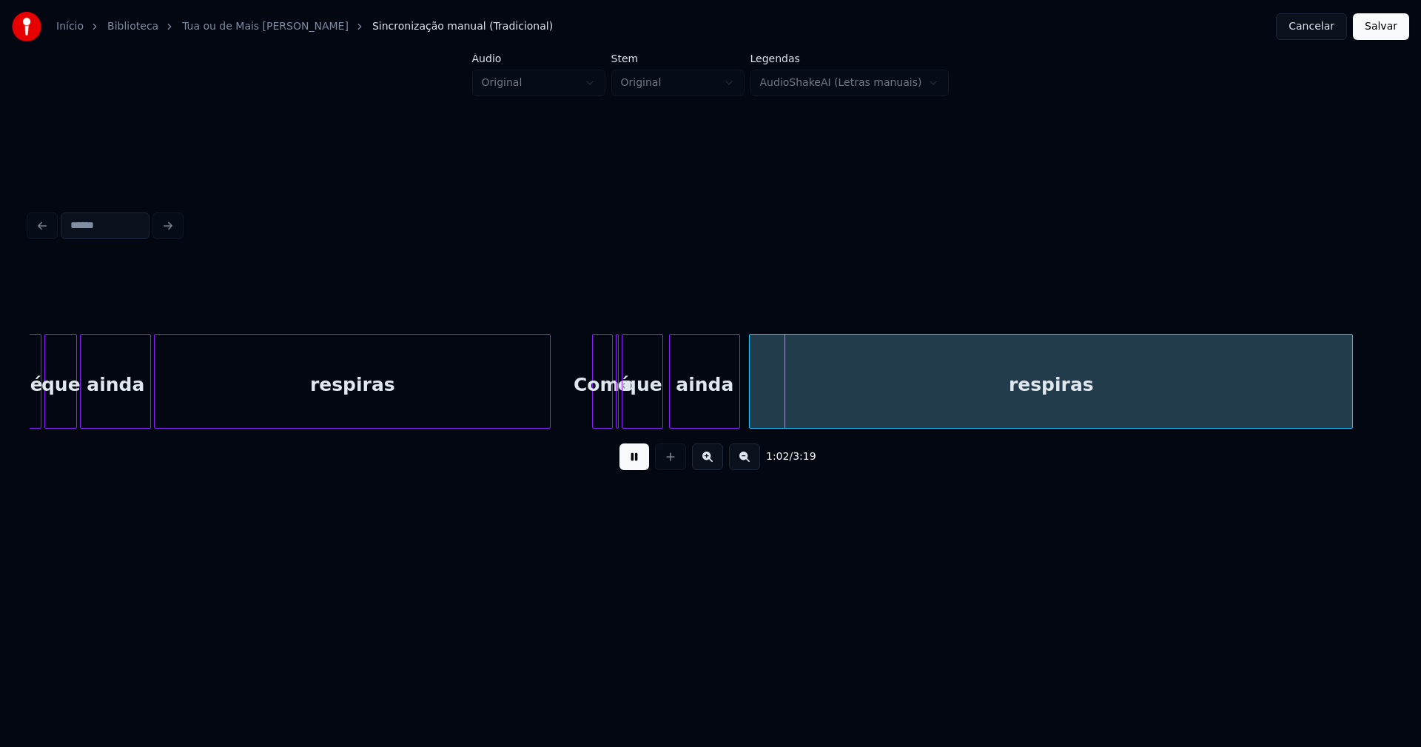
click at [639, 462] on button at bounding box center [635, 456] width 30 height 27
click at [629, 417] on div at bounding box center [627, 381] width 4 height 93
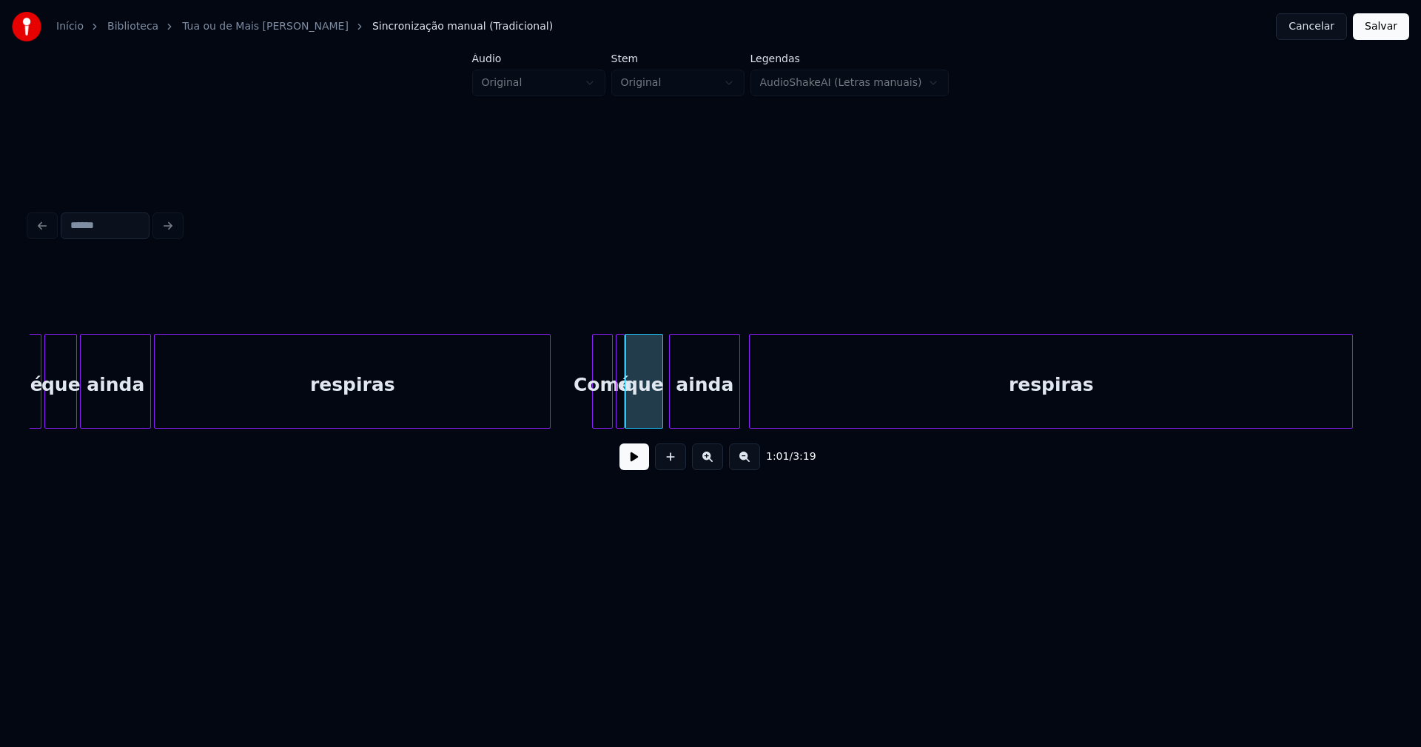
click at [622, 421] on div at bounding box center [622, 381] width 4 height 93
click at [634, 470] on button at bounding box center [635, 456] width 30 height 27
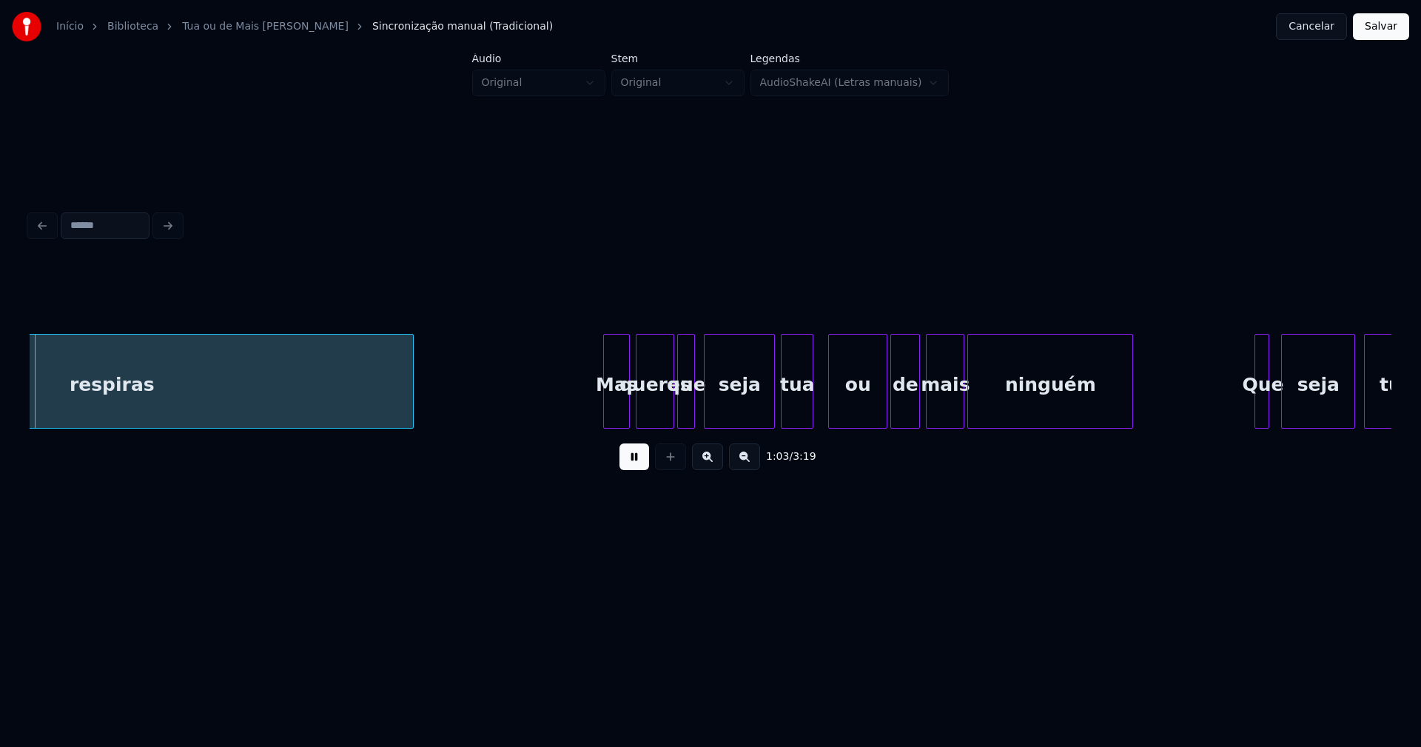
scroll to position [0, 9488]
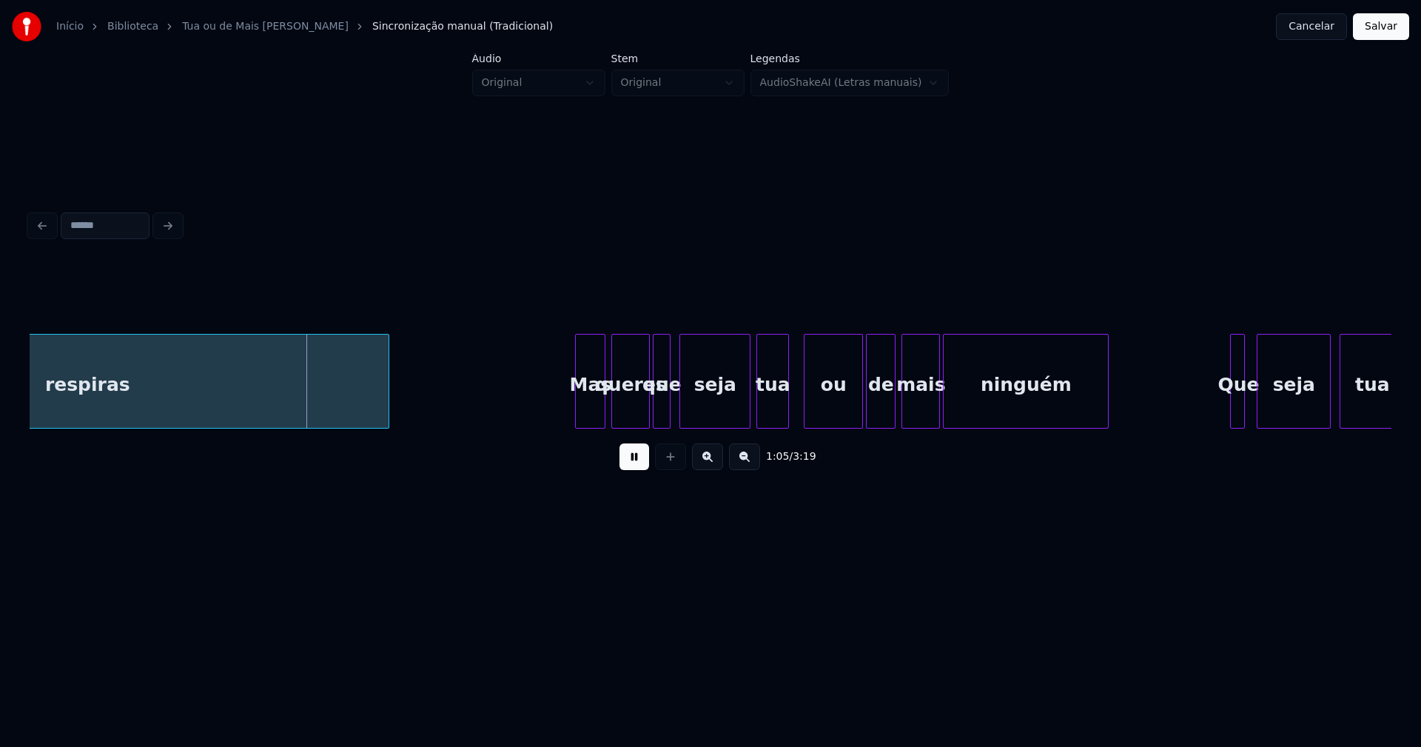
click at [577, 416] on div at bounding box center [578, 381] width 4 height 93
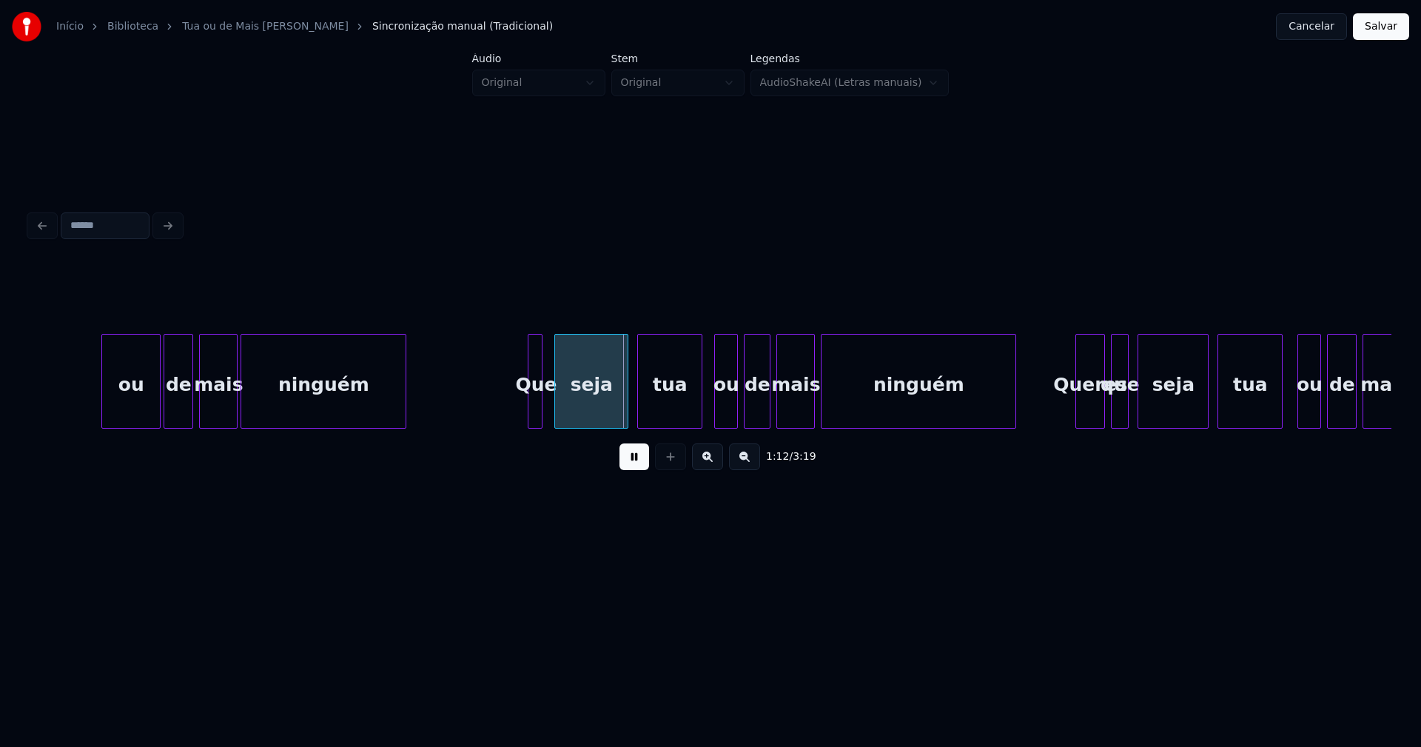
scroll to position [0, 10271]
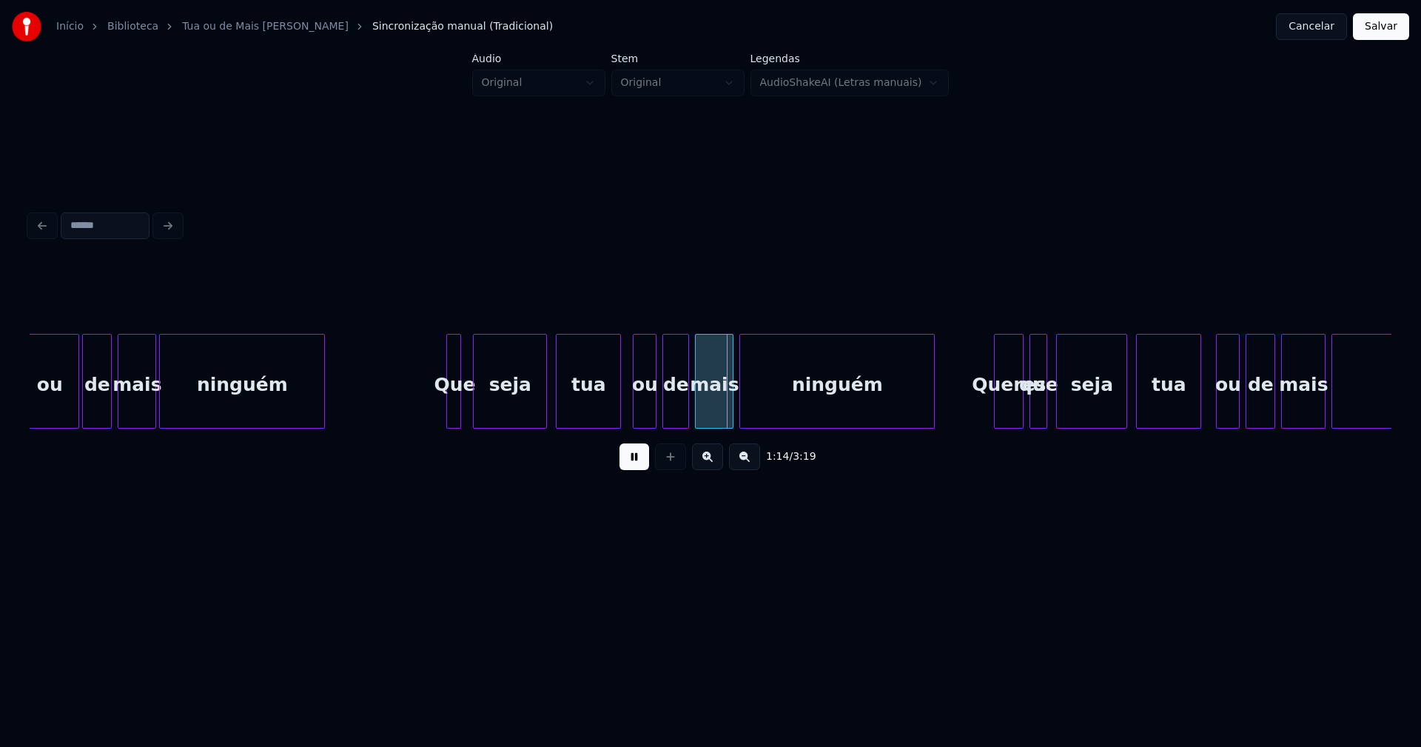
click at [461, 411] on div "Que" at bounding box center [454, 385] width 15 height 101
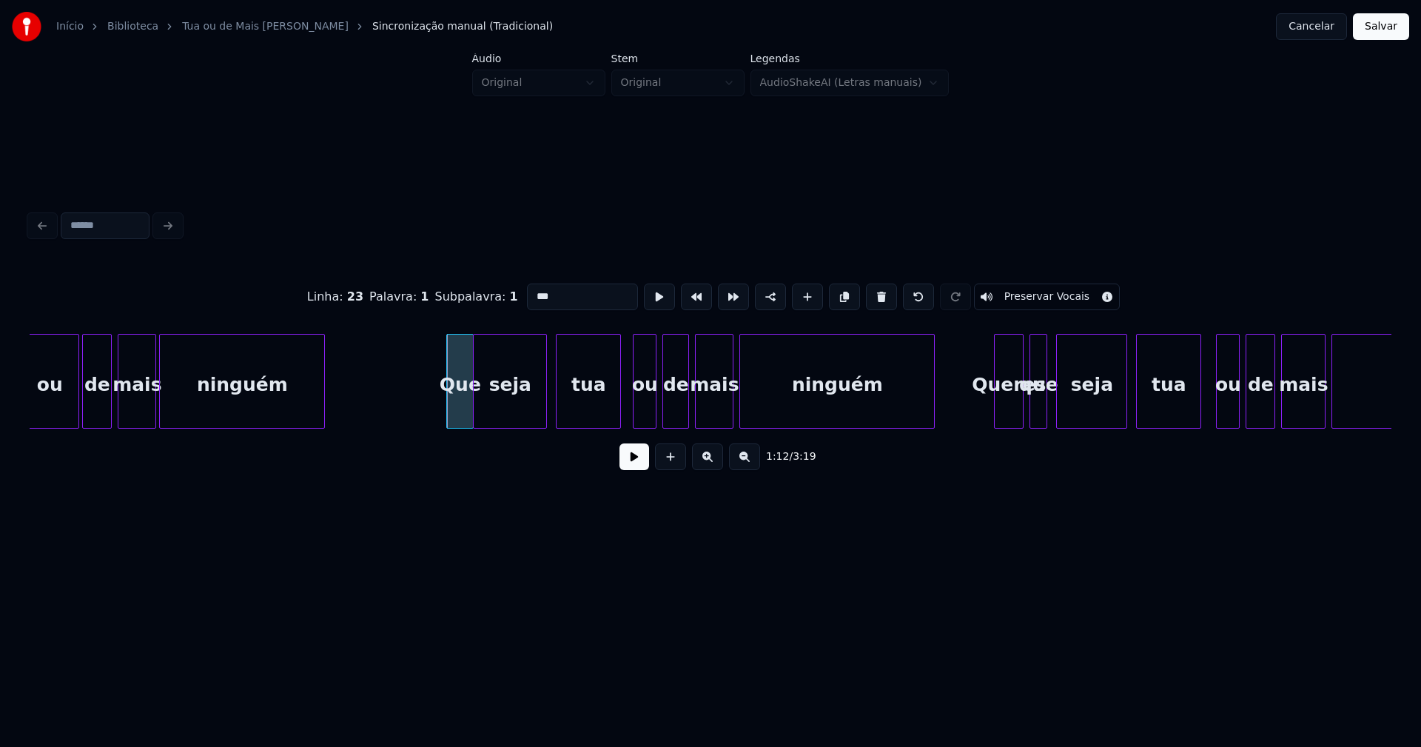
click at [471, 415] on div at bounding box center [471, 381] width 4 height 93
click at [625, 462] on button at bounding box center [635, 456] width 30 height 27
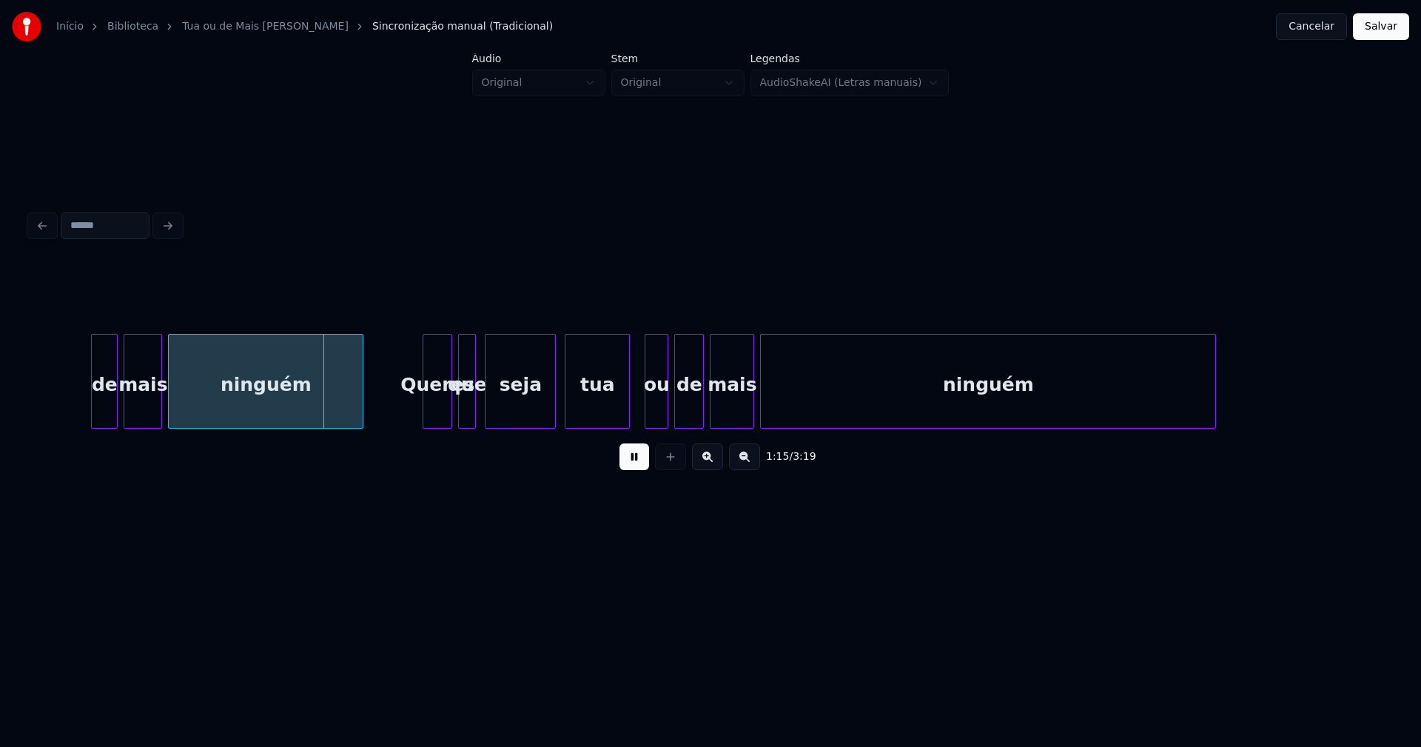
scroll to position [0, 10925]
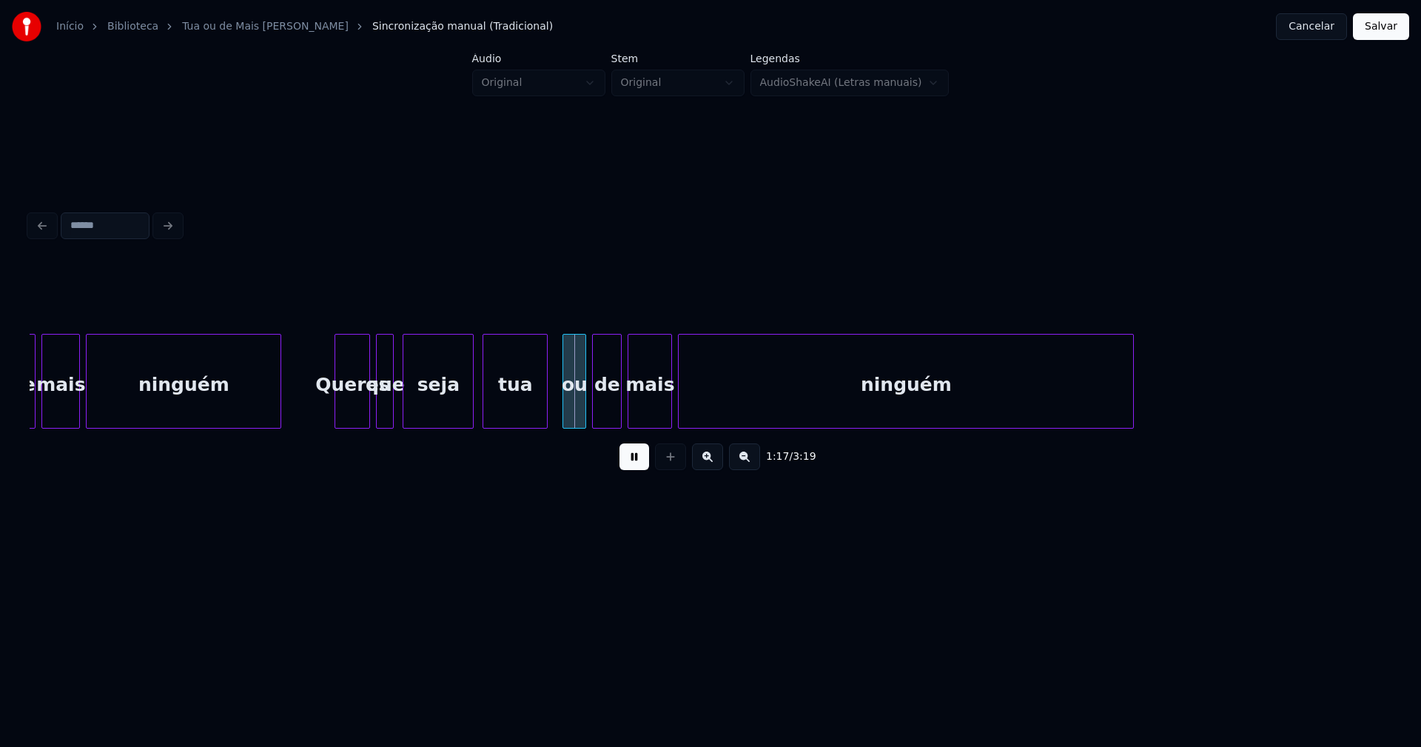
click at [338, 414] on div at bounding box center [337, 381] width 4 height 93
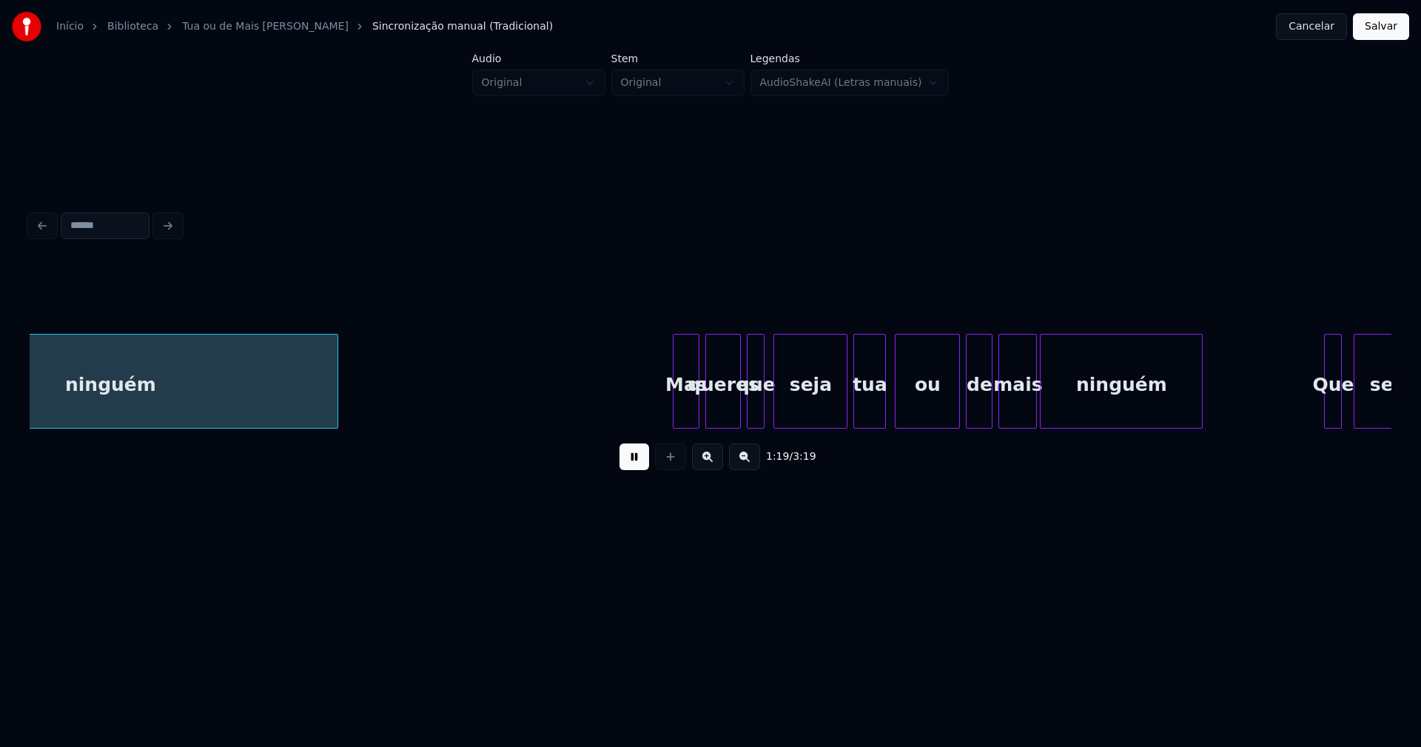
scroll to position [0, 11741]
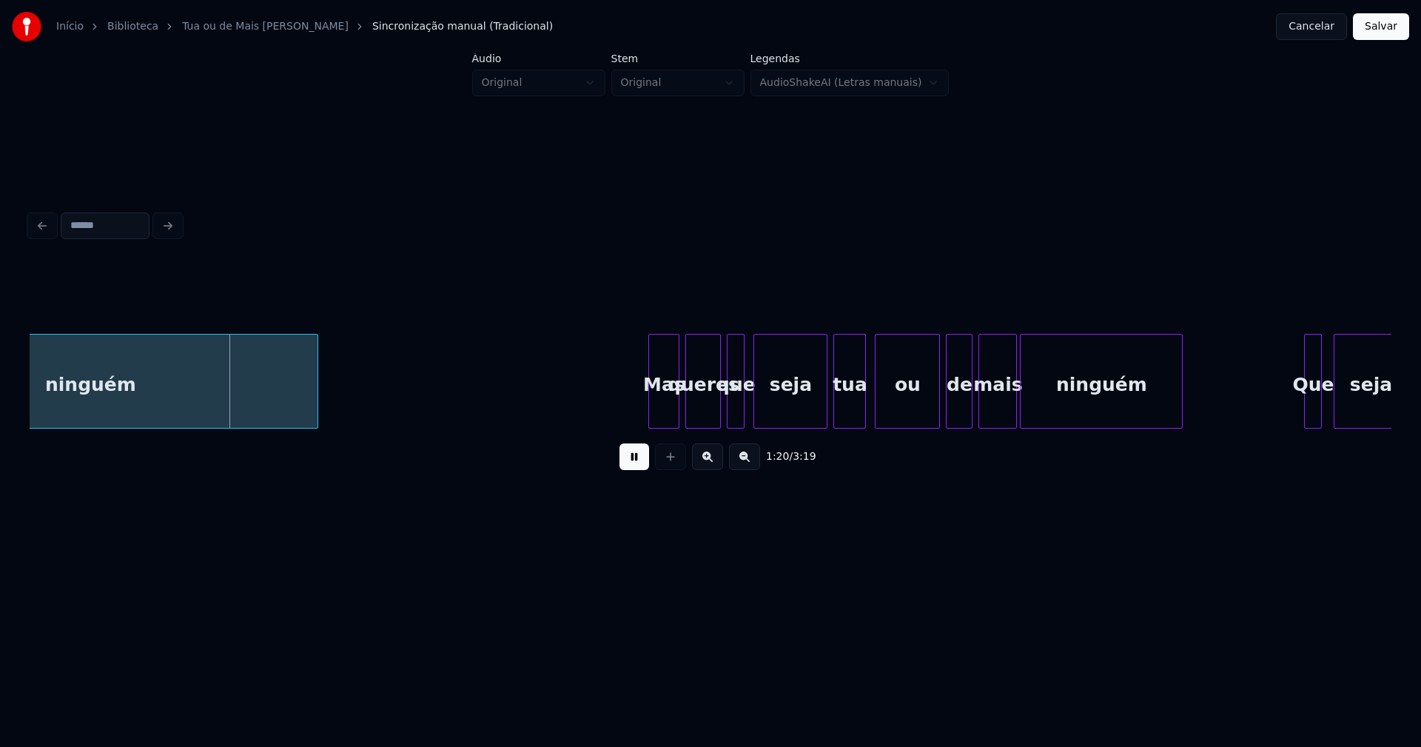
click at [651, 409] on div at bounding box center [651, 381] width 4 height 93
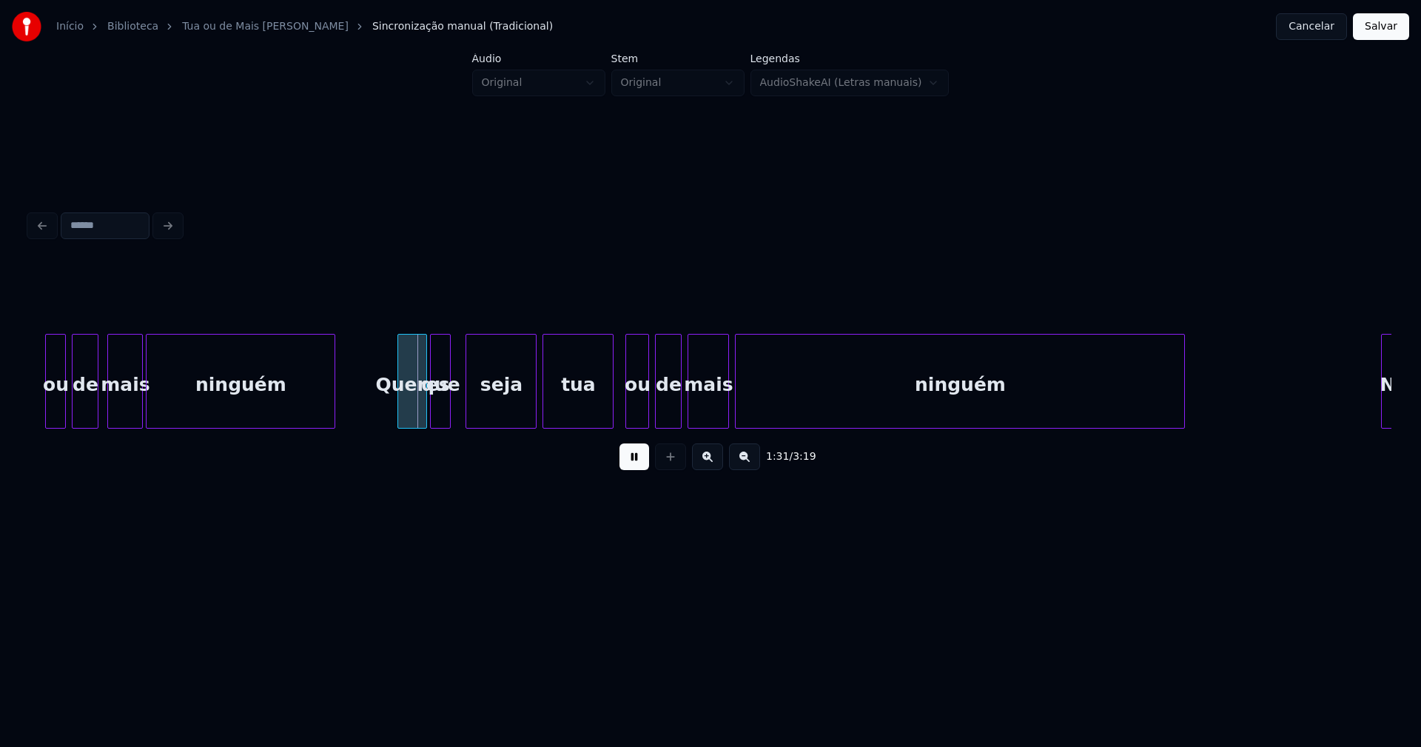
scroll to position [0, 13260]
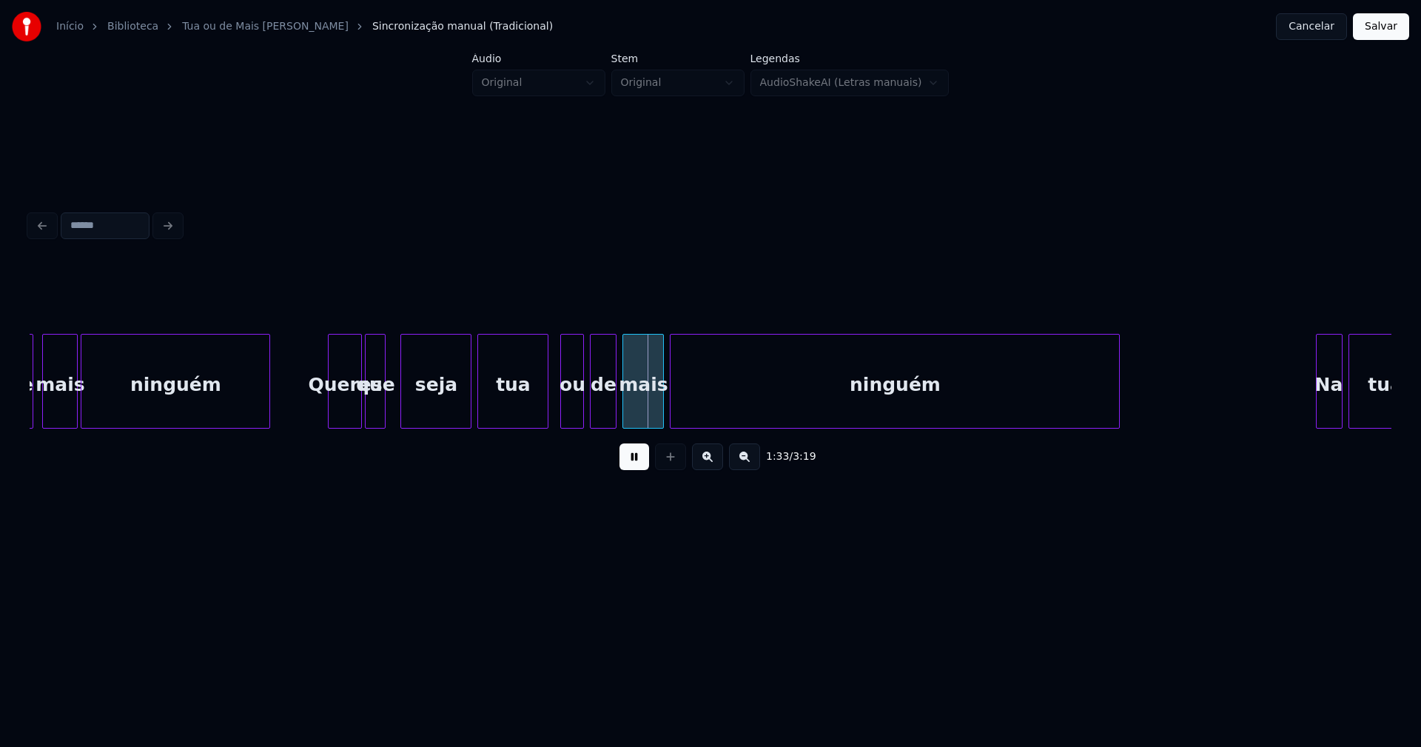
click at [329, 416] on div at bounding box center [331, 381] width 4 height 93
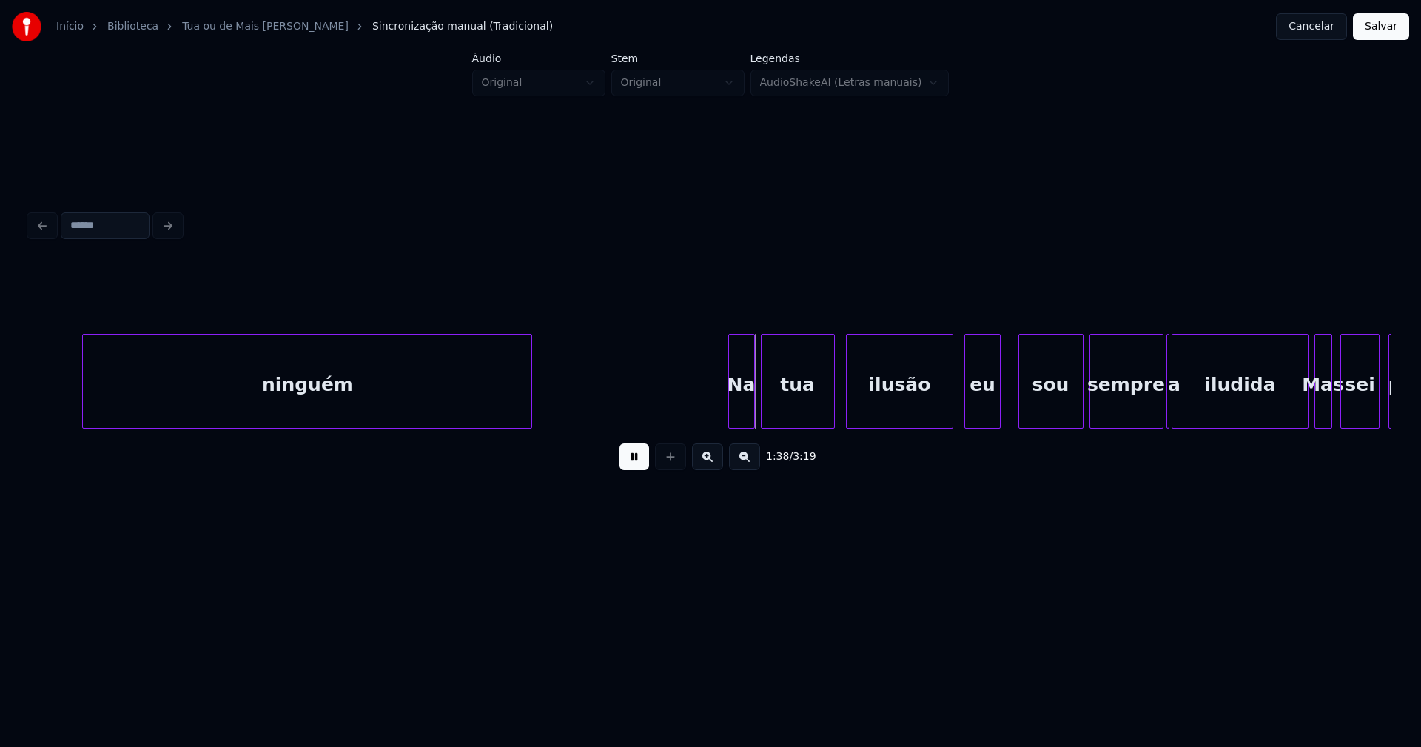
scroll to position [0, 14011]
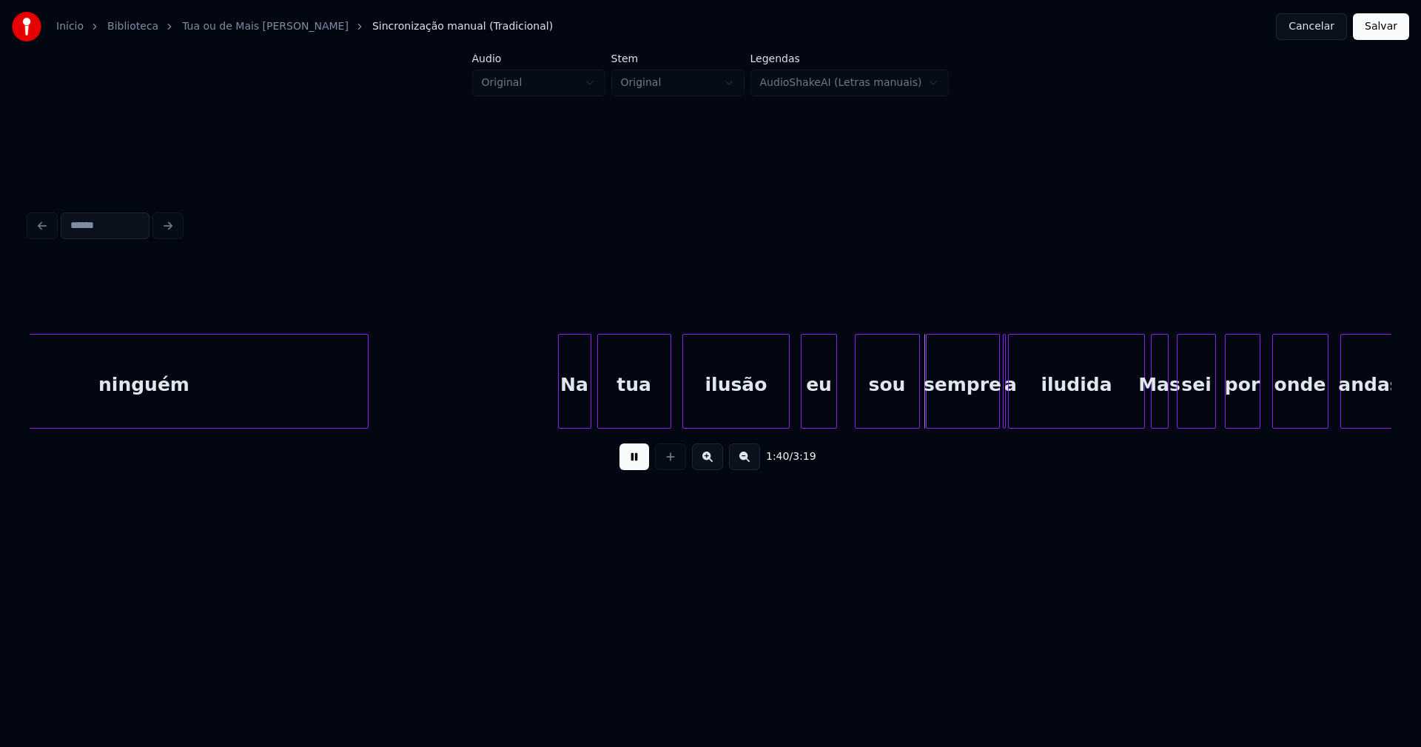
click at [560, 406] on div at bounding box center [561, 381] width 4 height 93
click at [900, 406] on div "sou" at bounding box center [888, 385] width 64 height 101
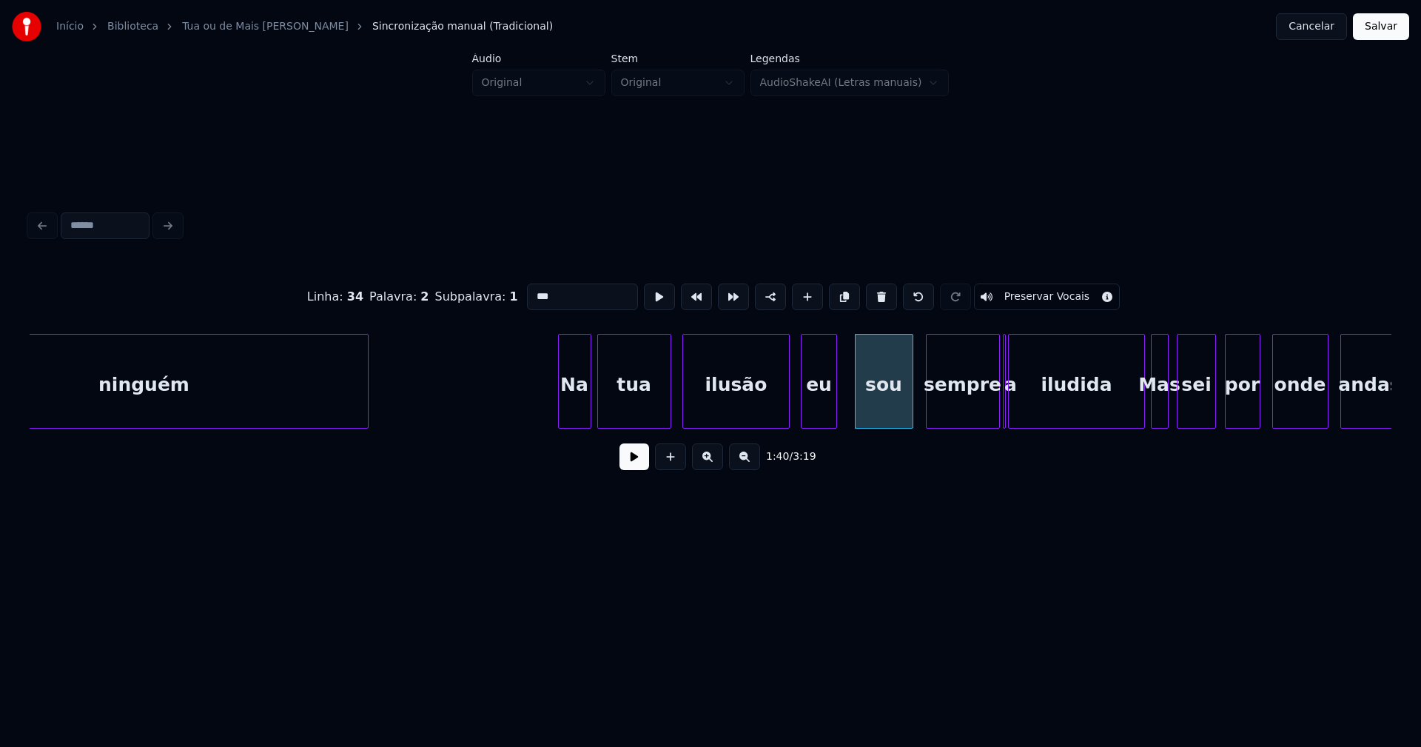
click at [910, 407] on div at bounding box center [910, 381] width 4 height 93
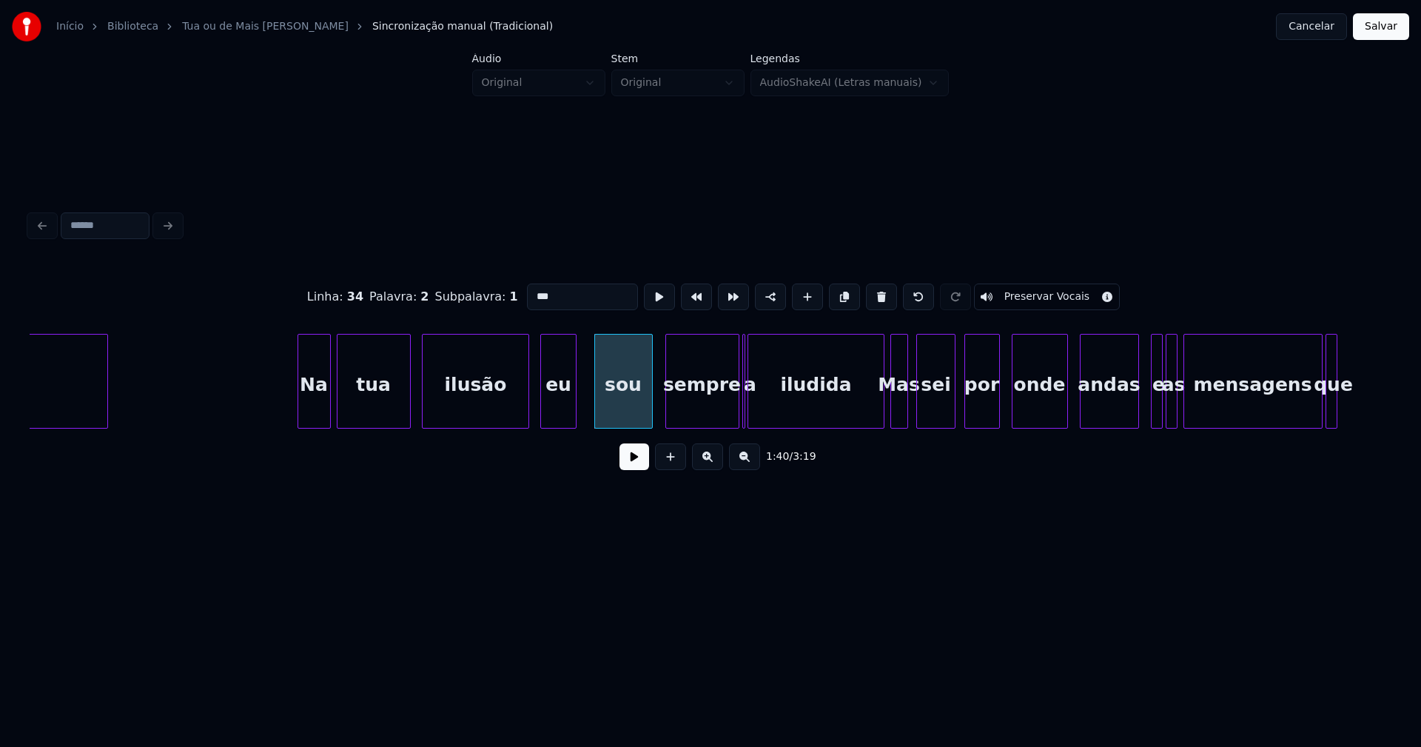
scroll to position [0, 14354]
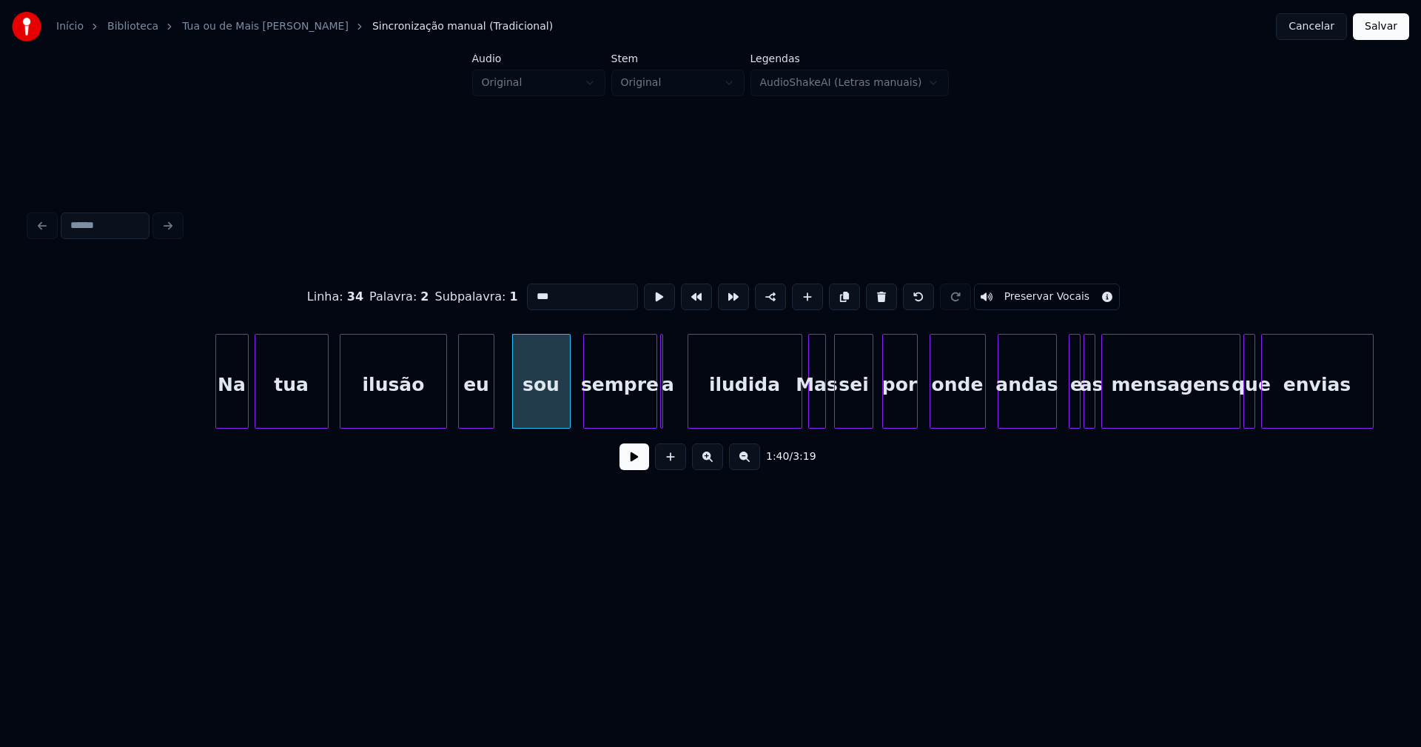
click at [691, 414] on div at bounding box center [690, 381] width 4 height 93
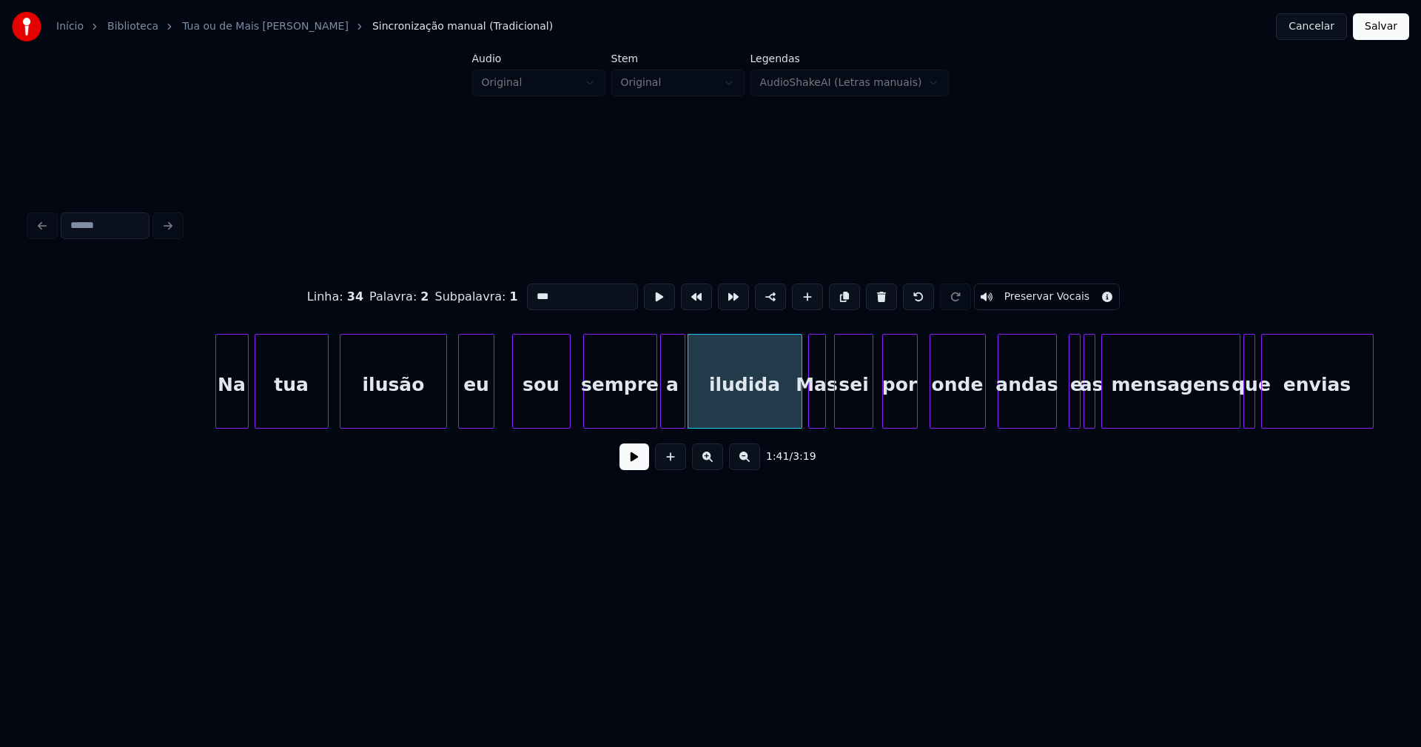
click at [682, 416] on div at bounding box center [682, 381] width 4 height 93
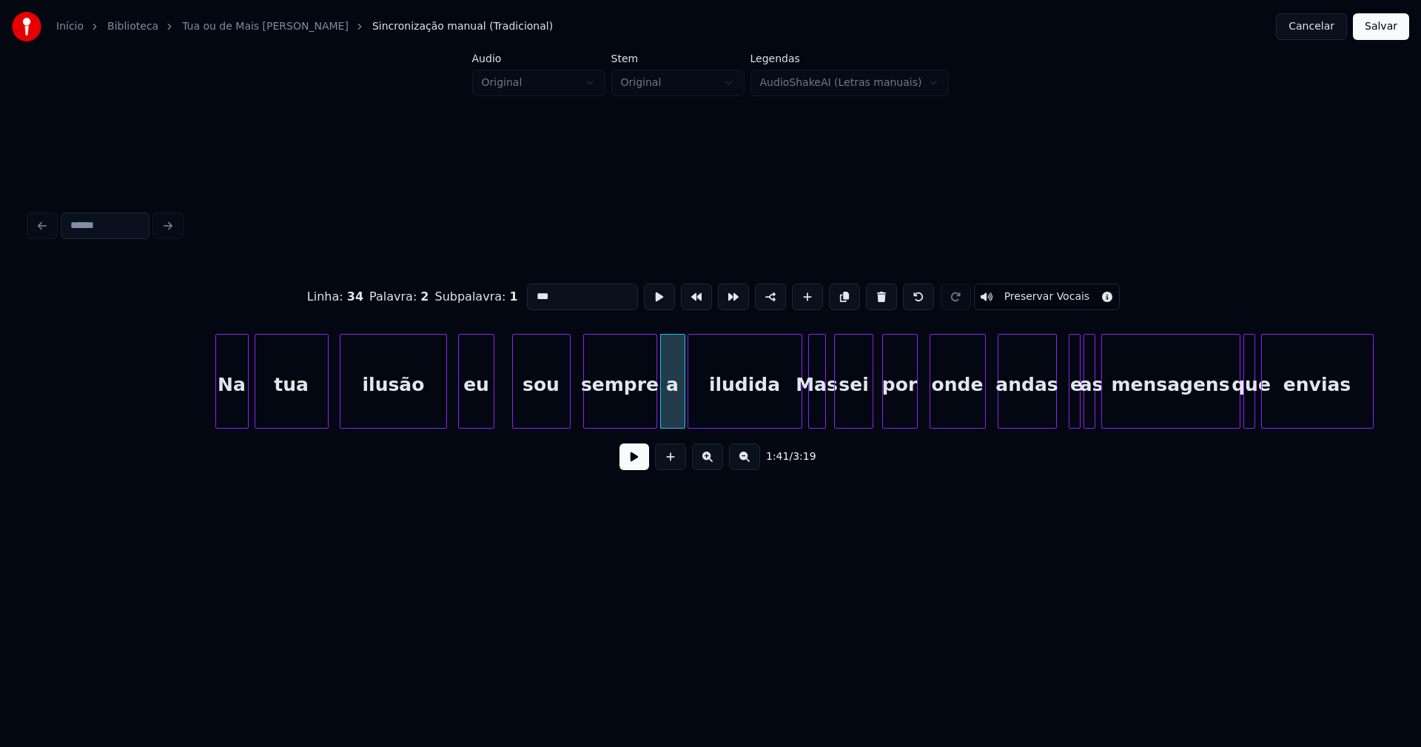
click at [641, 469] on button at bounding box center [635, 456] width 30 height 27
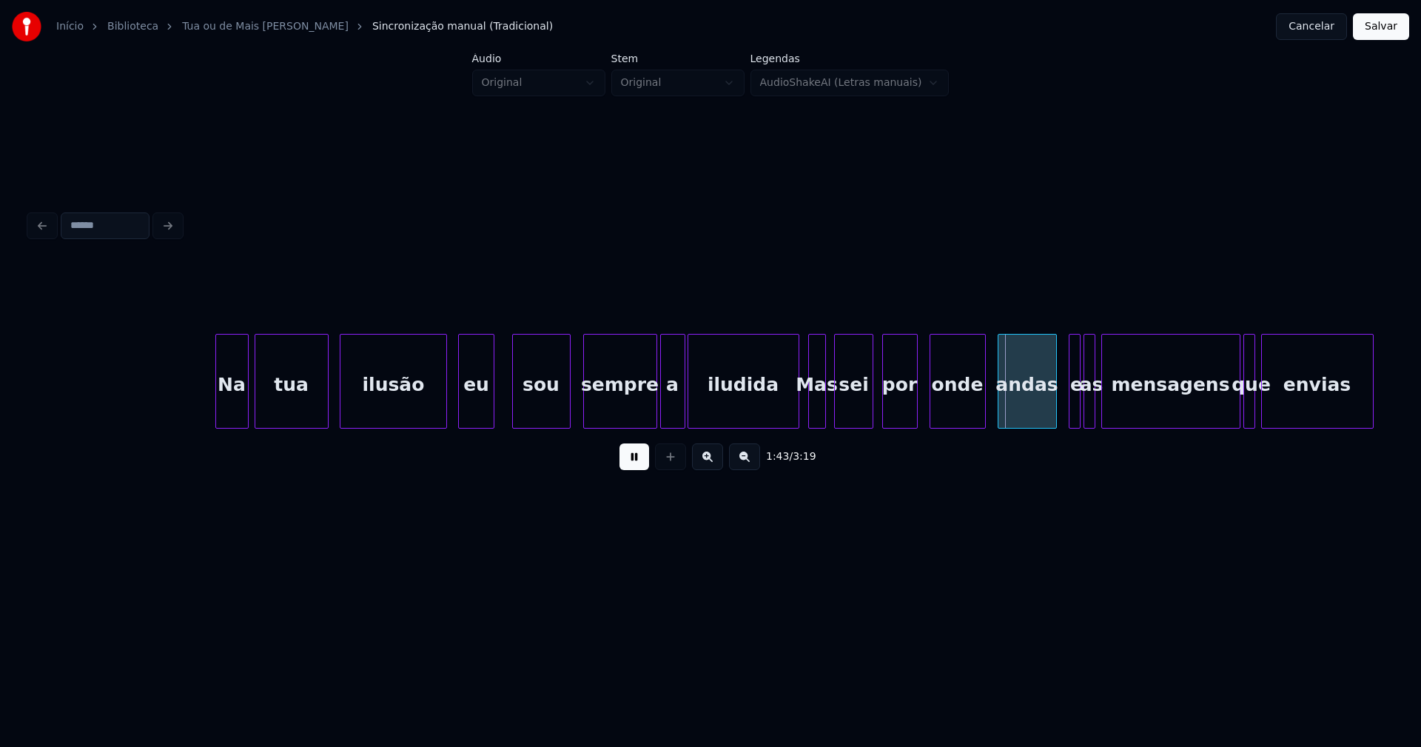
click at [796, 416] on div at bounding box center [796, 381] width 4 height 93
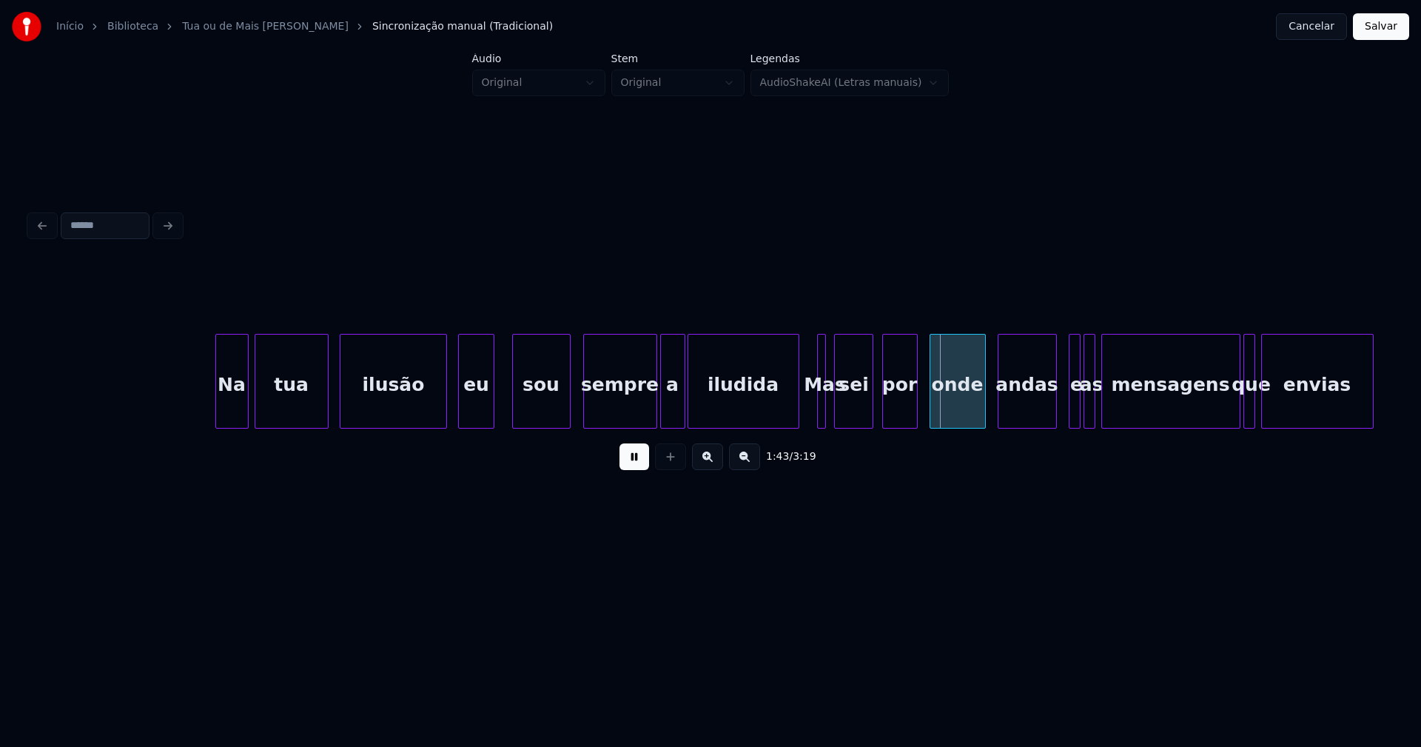
click at [819, 409] on div at bounding box center [820, 381] width 4 height 93
click at [847, 407] on div at bounding box center [847, 381] width 4 height 93
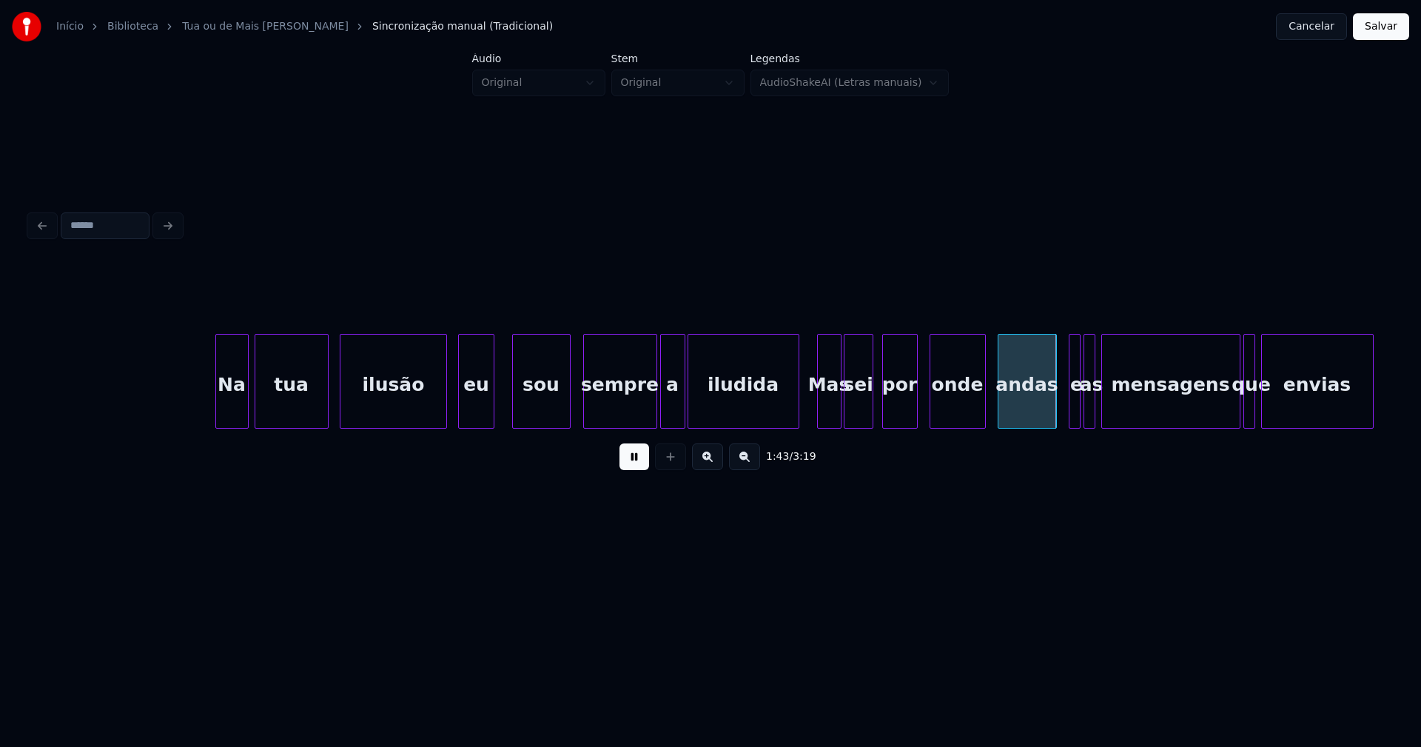
click at [839, 406] on div at bounding box center [838, 381] width 4 height 93
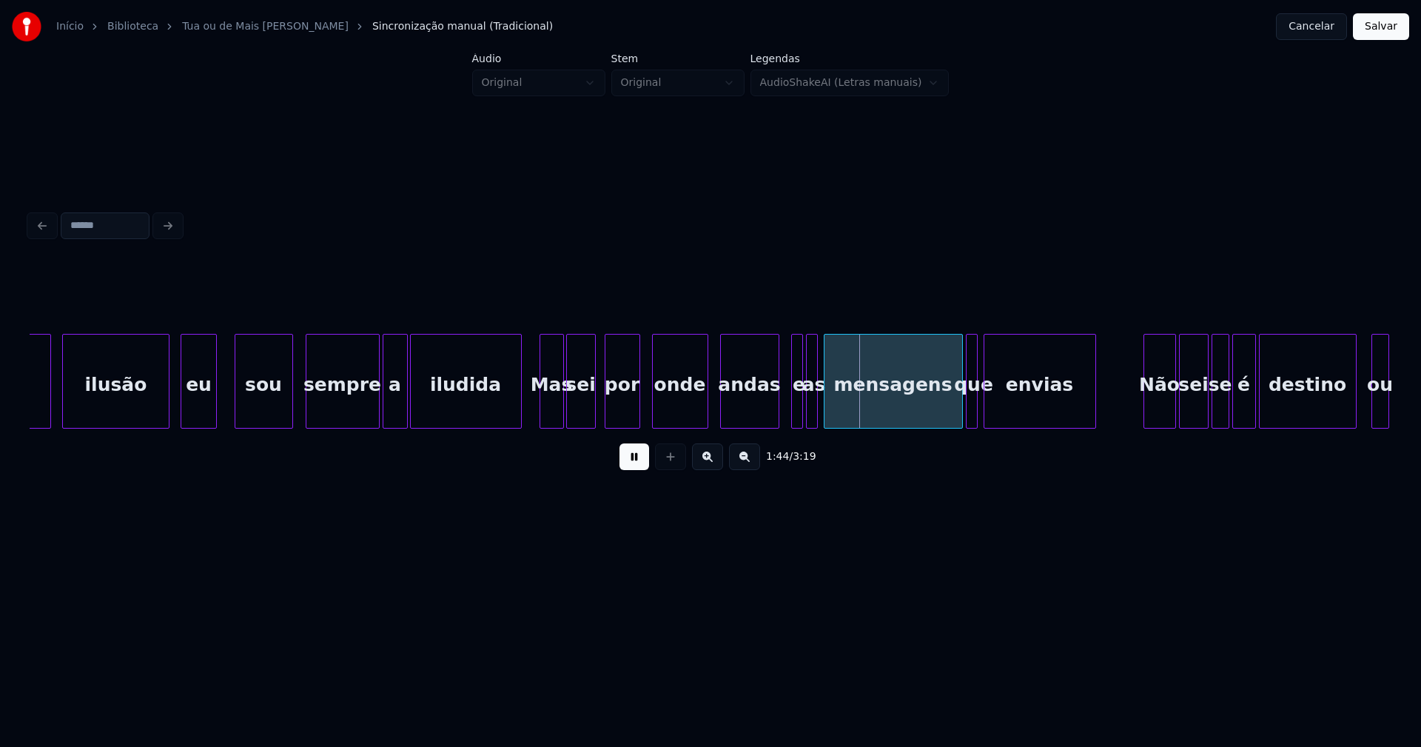
scroll to position [0, 14648]
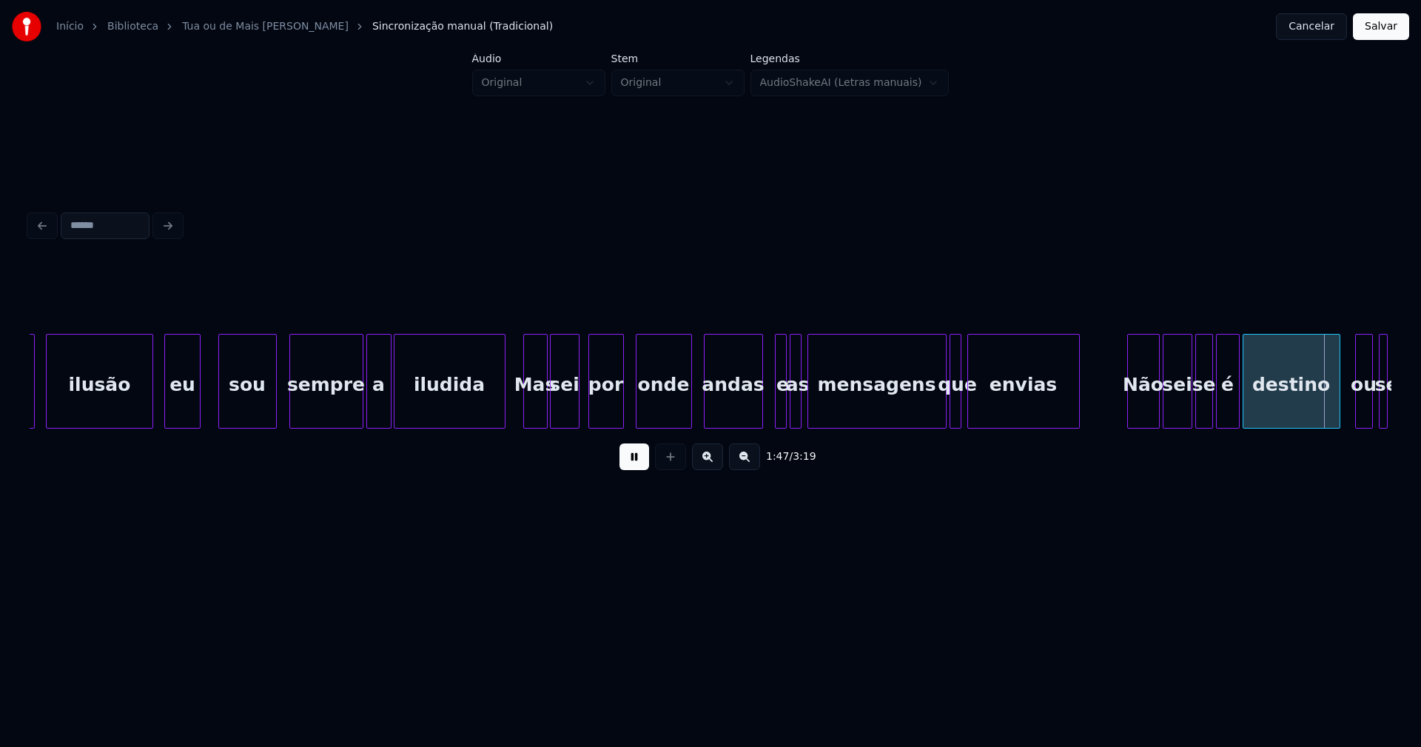
click at [642, 460] on button at bounding box center [635, 456] width 30 height 27
click at [746, 419] on div "andas" at bounding box center [727, 385] width 58 height 101
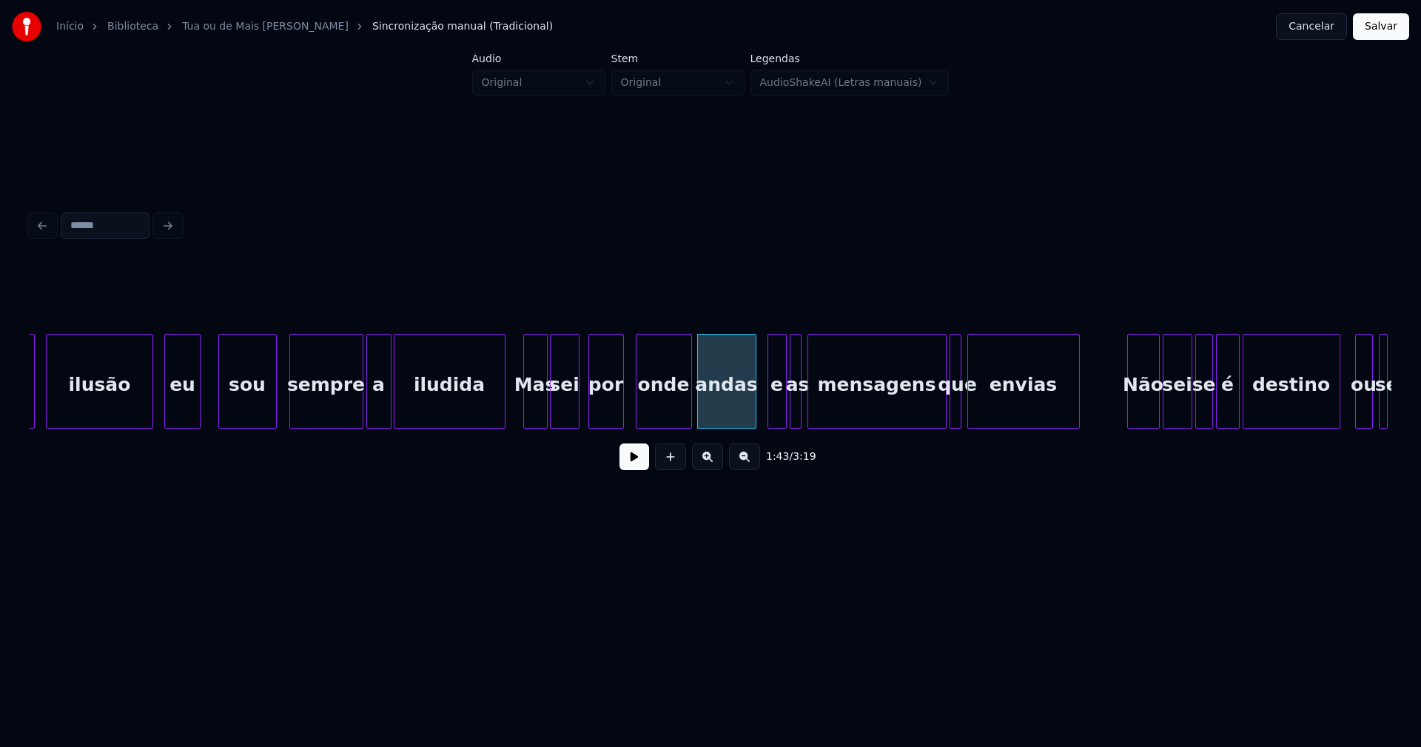
click at [770, 412] on div at bounding box center [770, 381] width 4 height 93
click at [985, 401] on div at bounding box center [986, 381] width 4 height 93
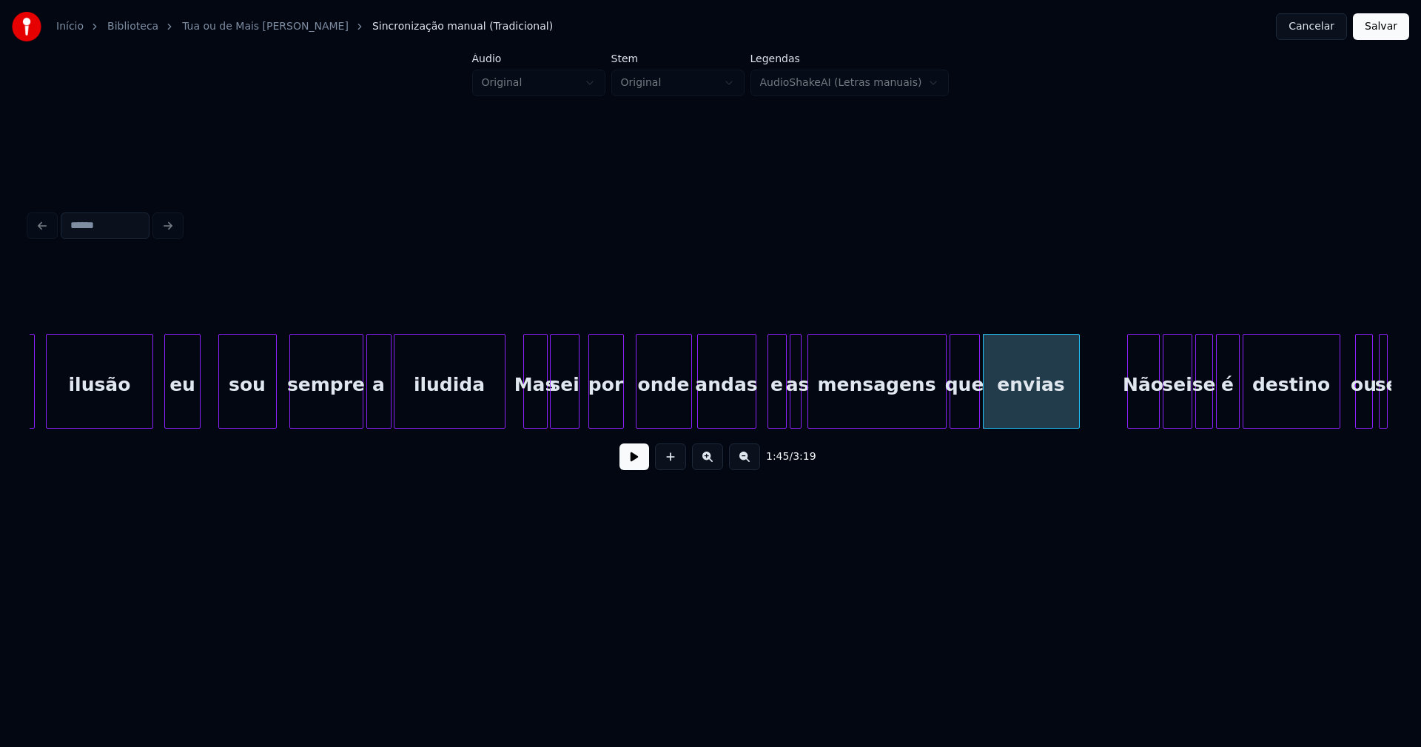
click at [976, 400] on div at bounding box center [977, 381] width 4 height 93
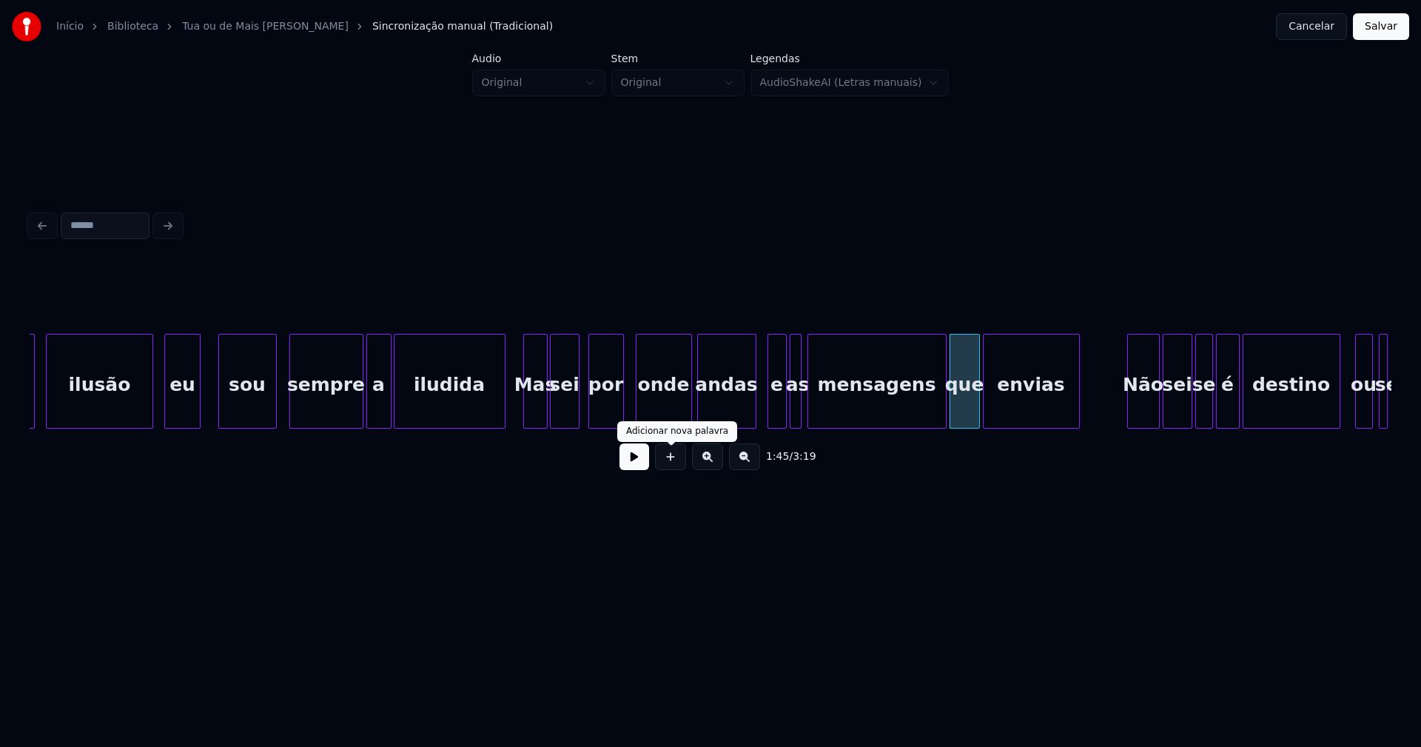
click at [633, 465] on button at bounding box center [635, 456] width 30 height 27
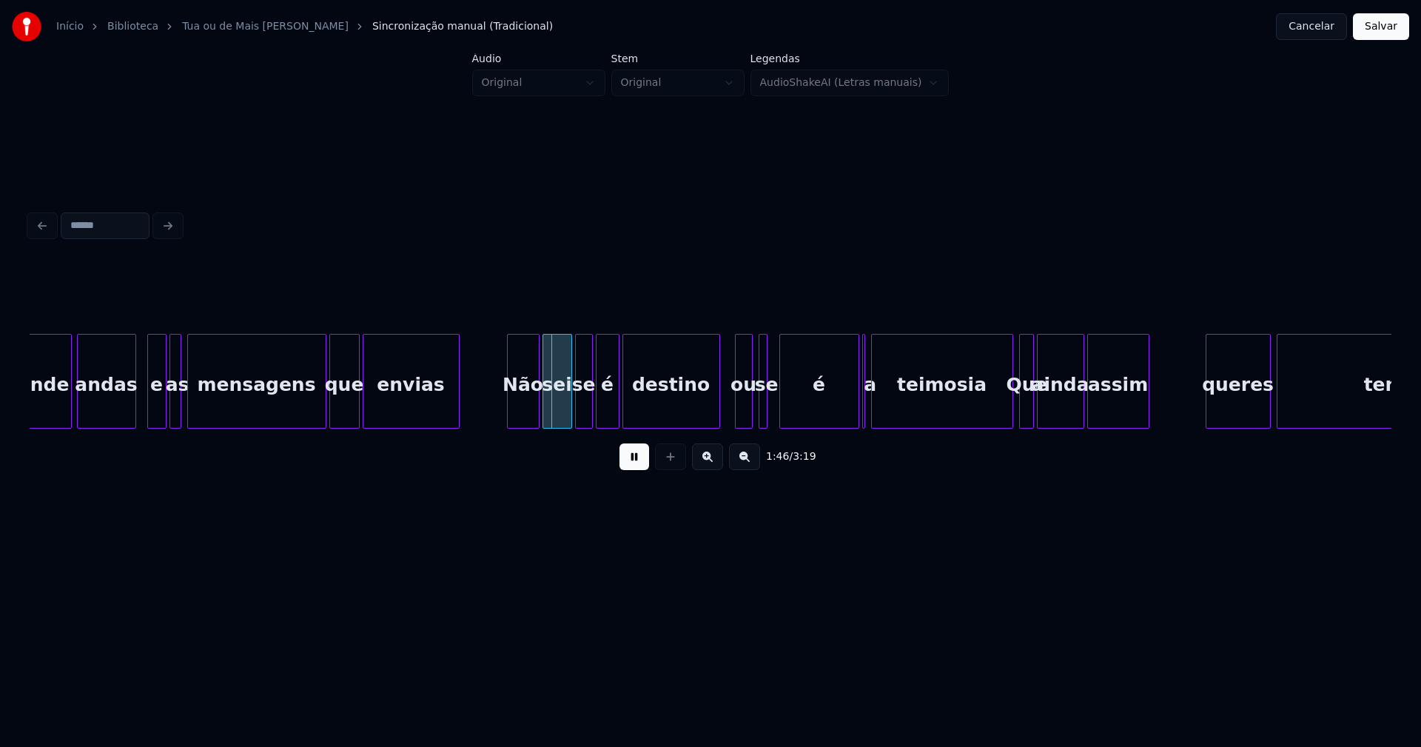
scroll to position [0, 15285]
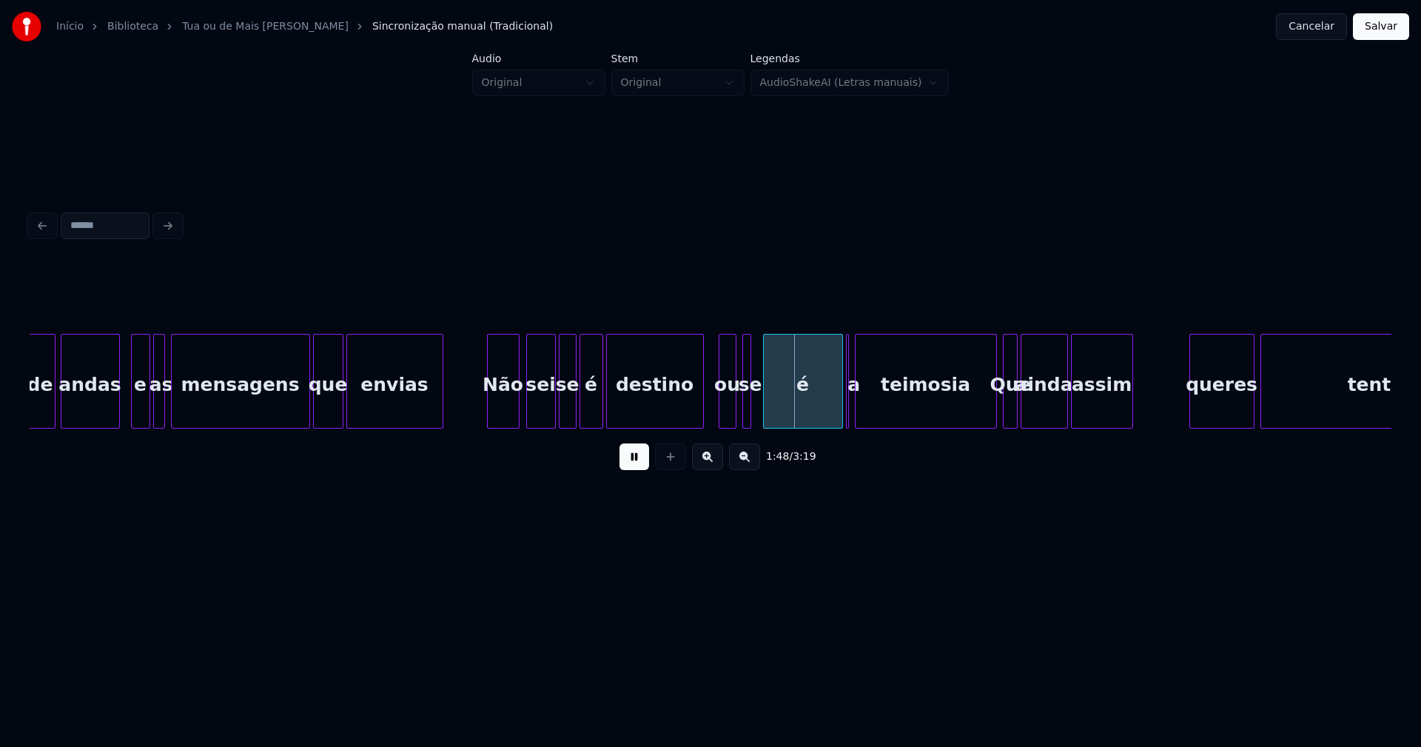
click at [506, 413] on div "Não" at bounding box center [503, 385] width 31 height 101
click at [535, 409] on div "sei" at bounding box center [537, 385] width 28 height 101
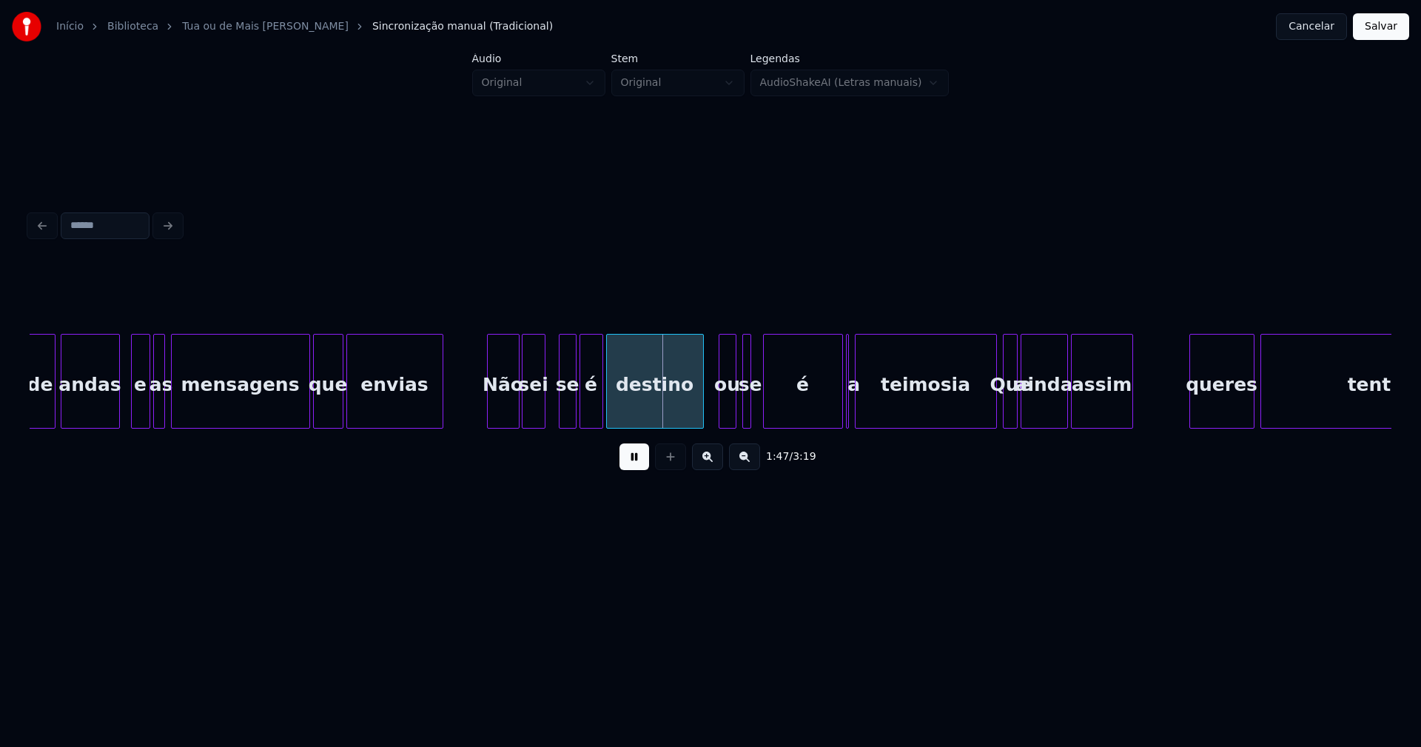
click at [544, 409] on div at bounding box center [542, 381] width 4 height 93
click at [554, 409] on div "se" at bounding box center [556, 385] width 16 height 101
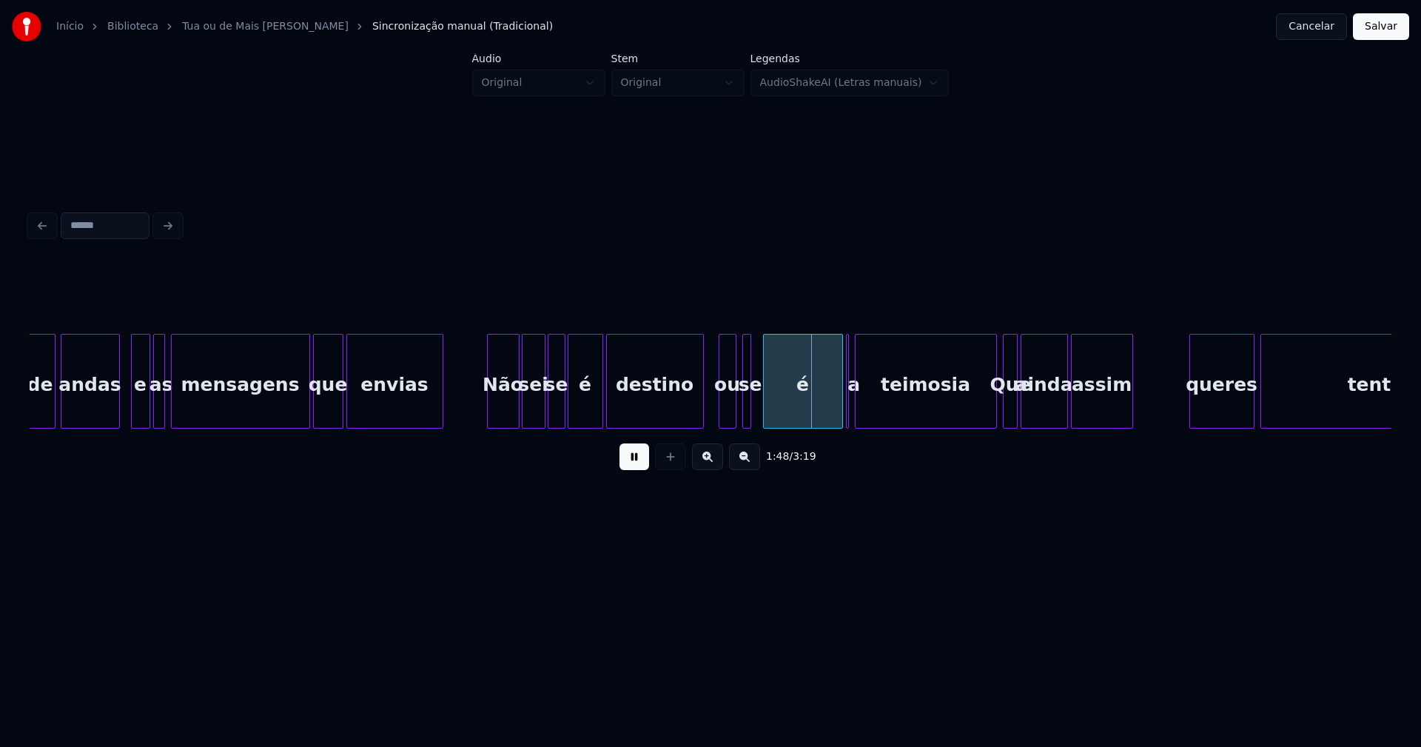
click at [571, 412] on div at bounding box center [570, 381] width 4 height 93
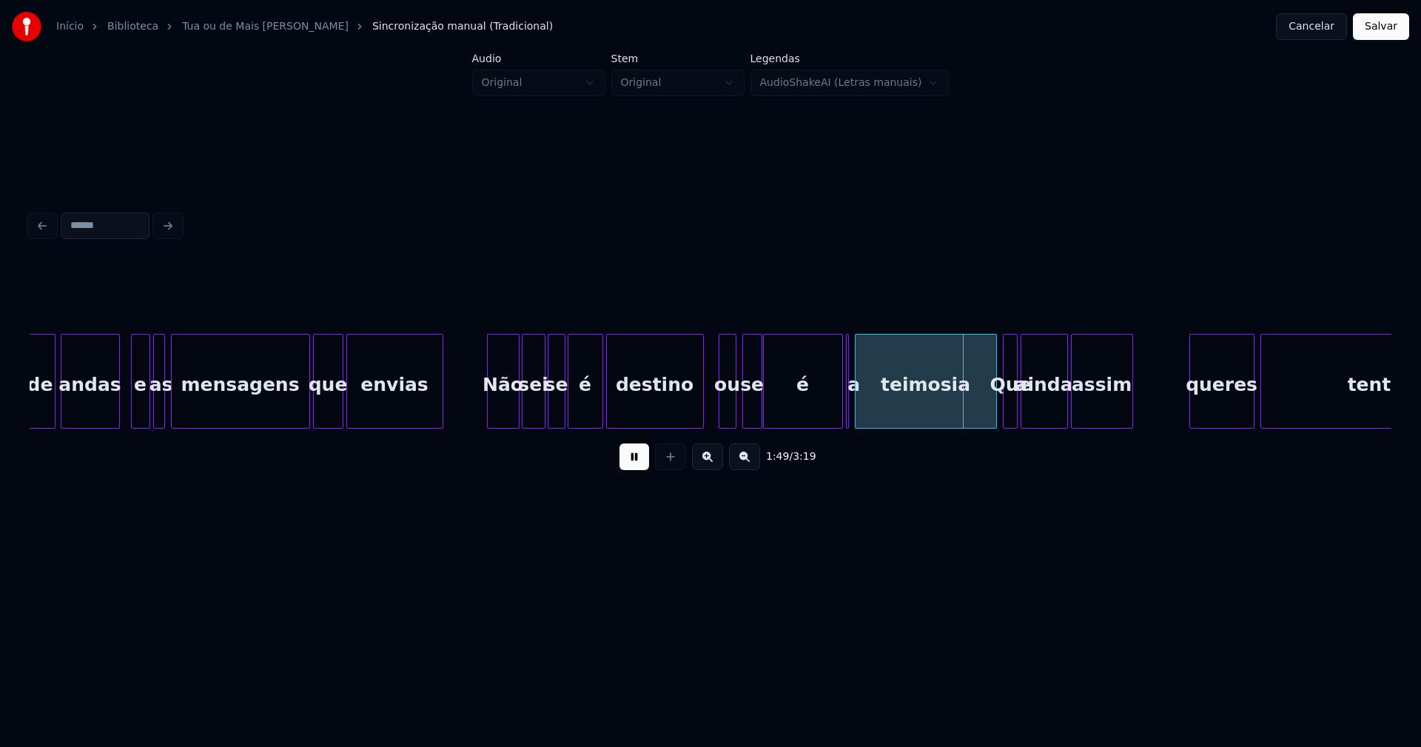
click at [759, 405] on div at bounding box center [759, 381] width 4 height 93
click at [850, 406] on div at bounding box center [851, 381] width 4 height 93
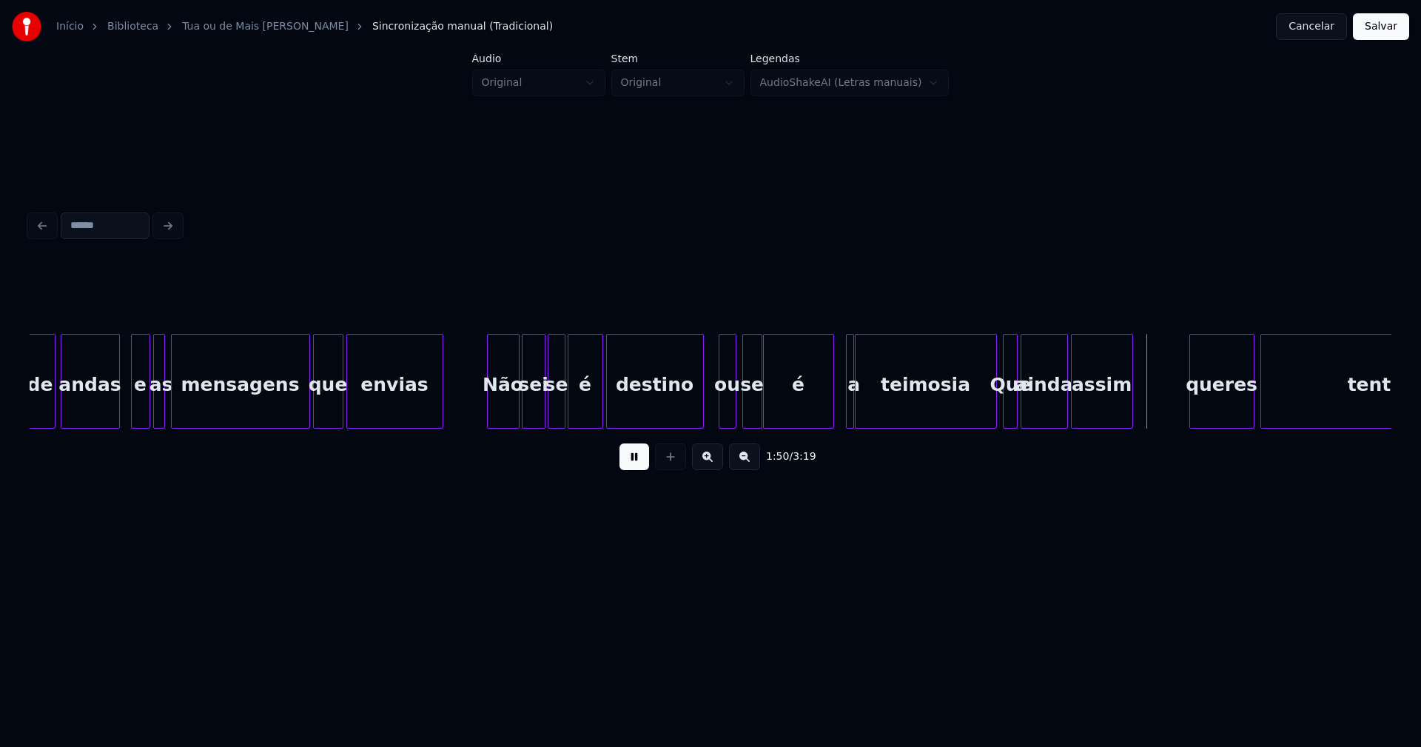
click at [830, 413] on div at bounding box center [831, 381] width 4 height 93
click at [839, 410] on div at bounding box center [841, 381] width 4 height 93
click at [981, 410] on div at bounding box center [981, 381] width 4 height 93
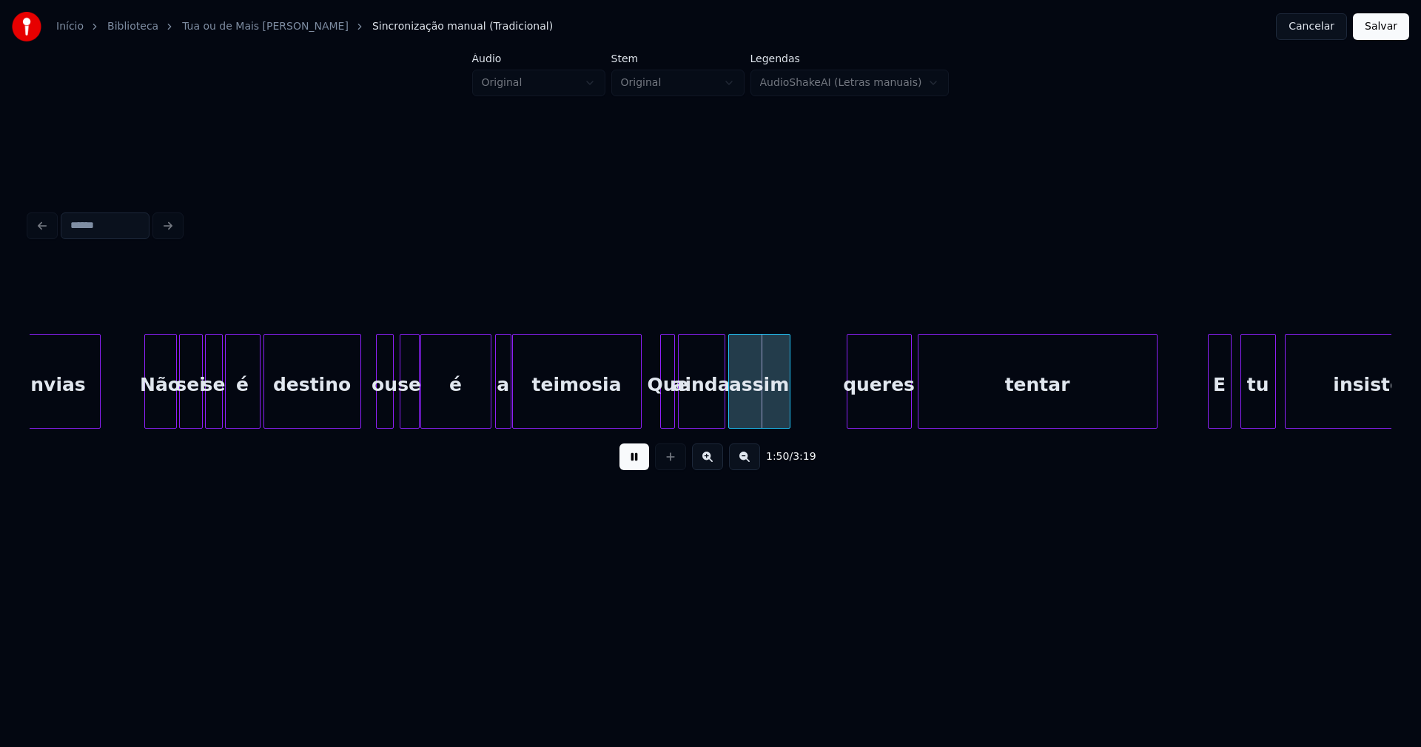
scroll to position [0, 15971]
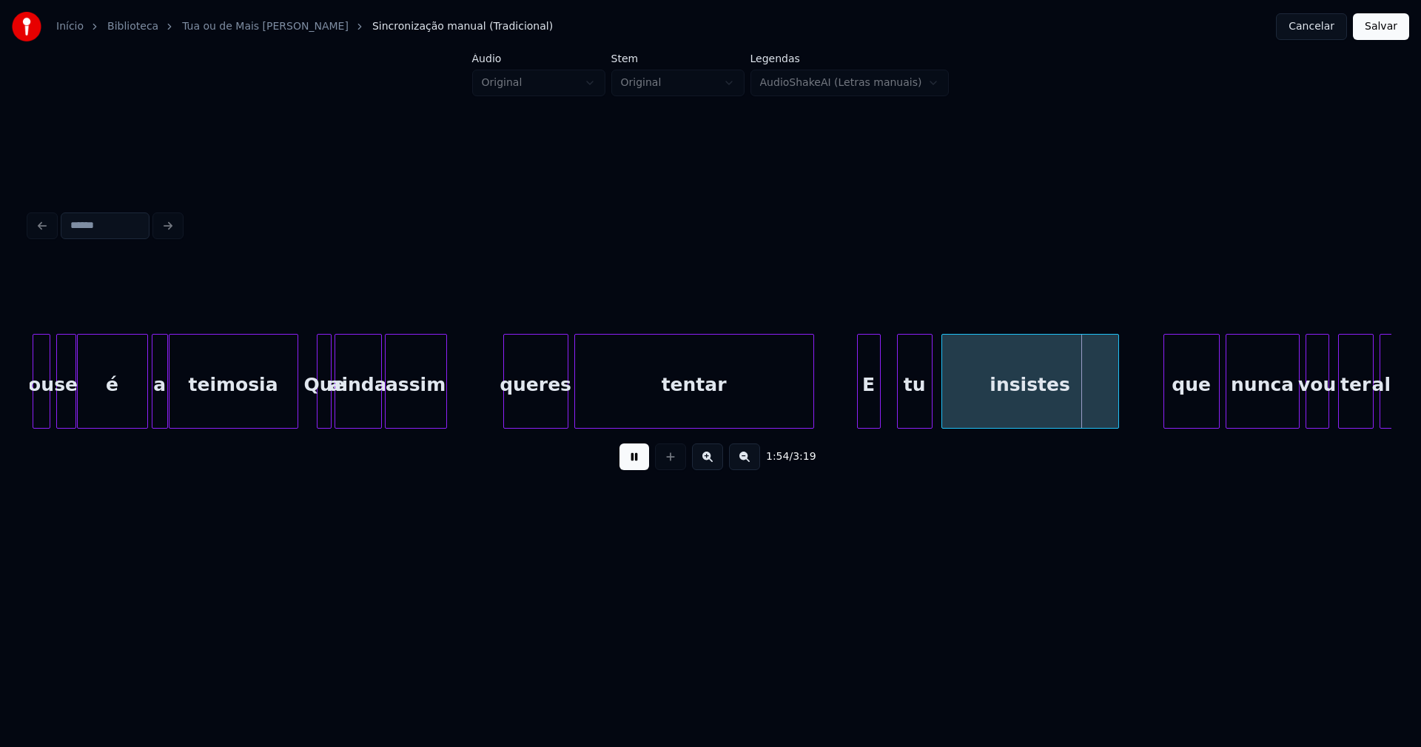
click at [865, 408] on div "E" at bounding box center [869, 385] width 22 height 101
click at [914, 406] on div "tu" at bounding box center [911, 385] width 34 height 101
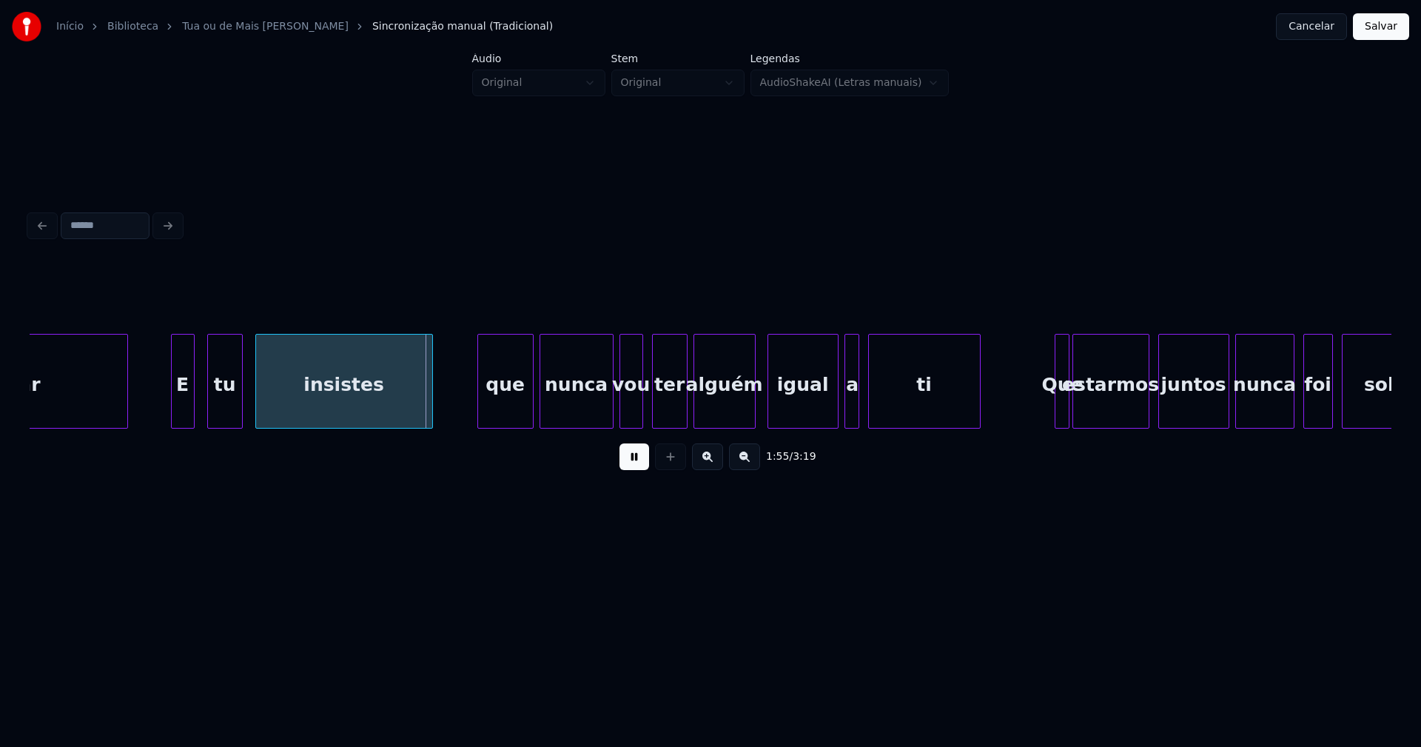
scroll to position [0, 16672]
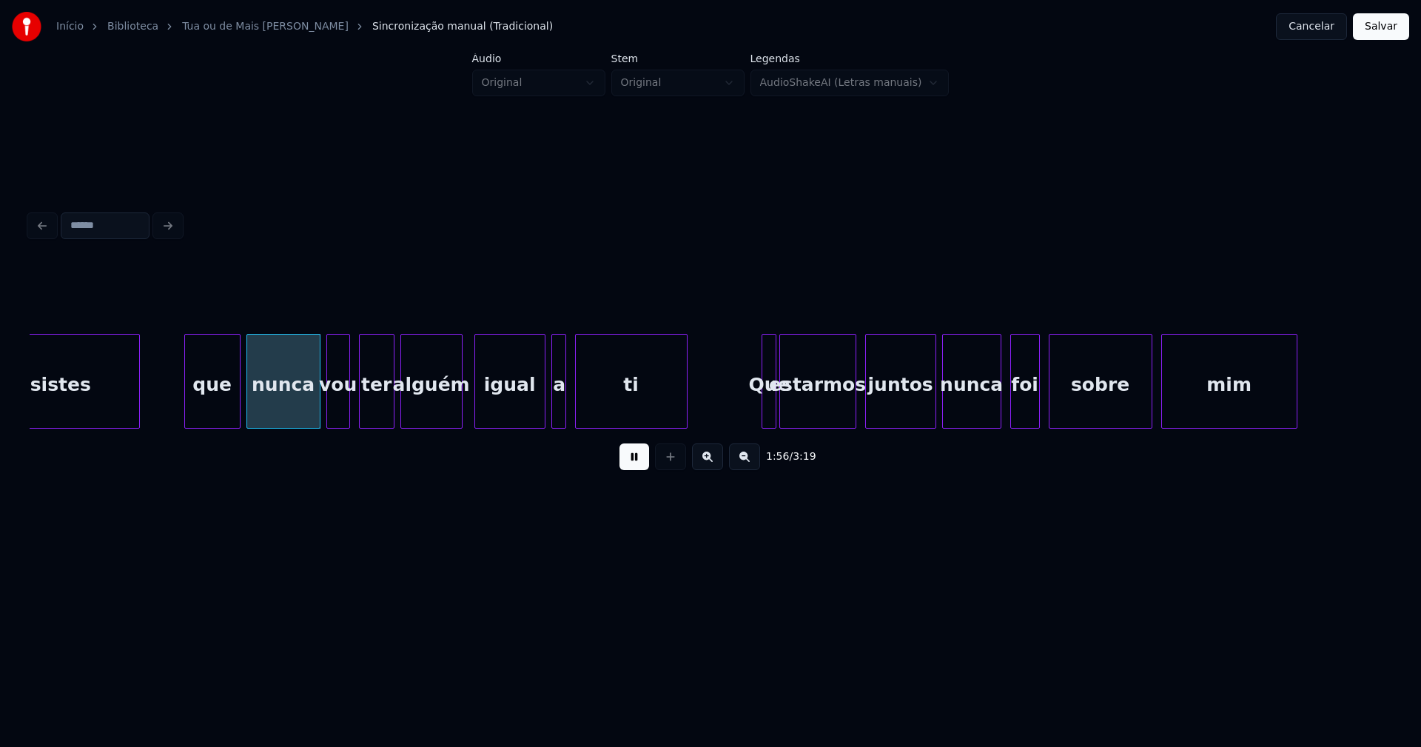
scroll to position [0, 16983]
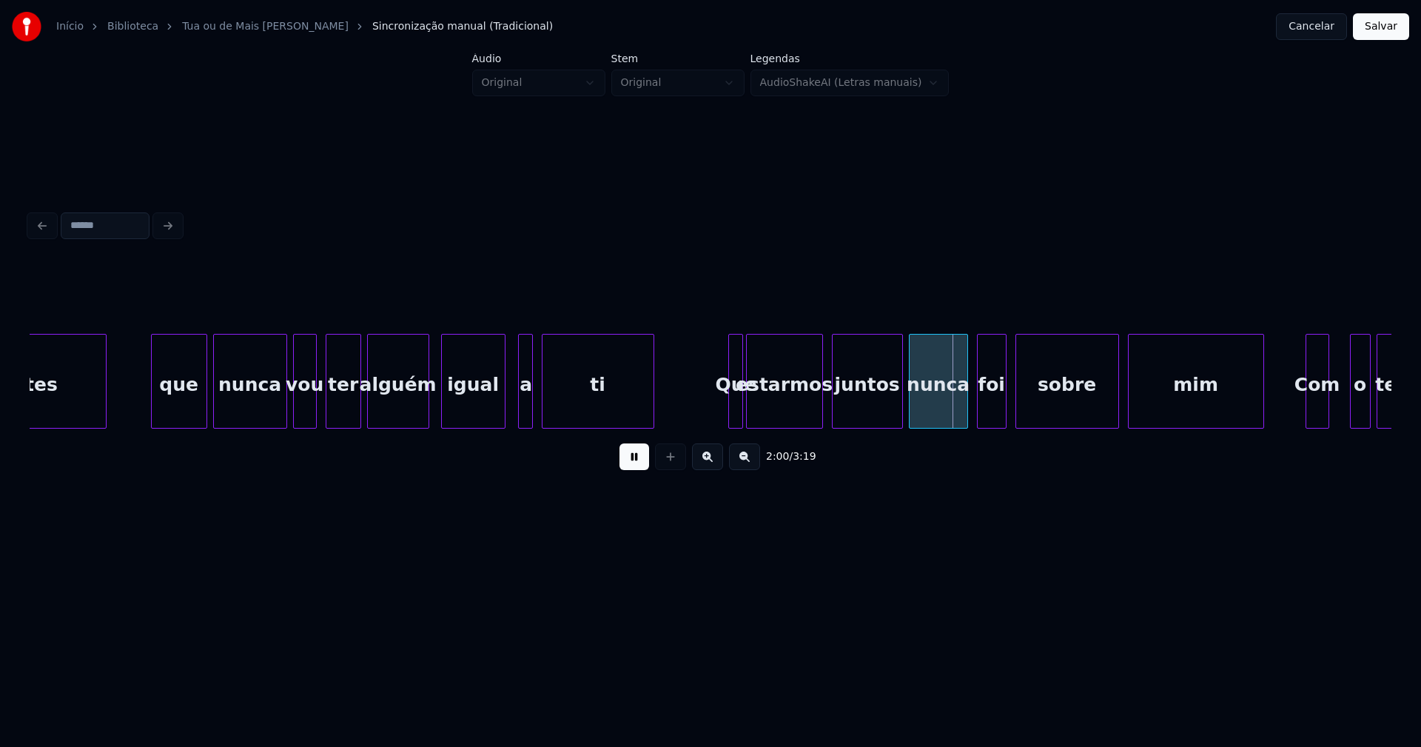
click at [501, 410] on div at bounding box center [502, 381] width 4 height 93
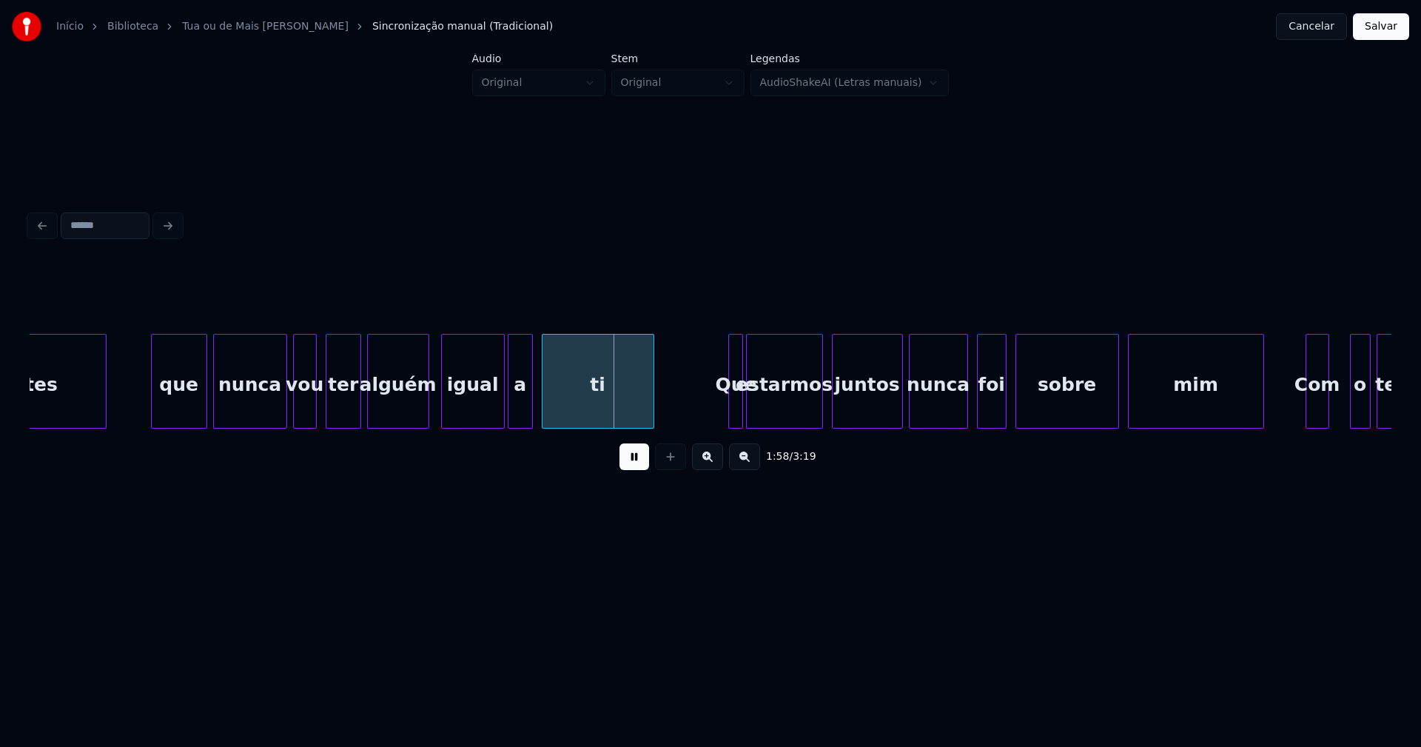
click at [511, 406] on div at bounding box center [510, 381] width 4 height 93
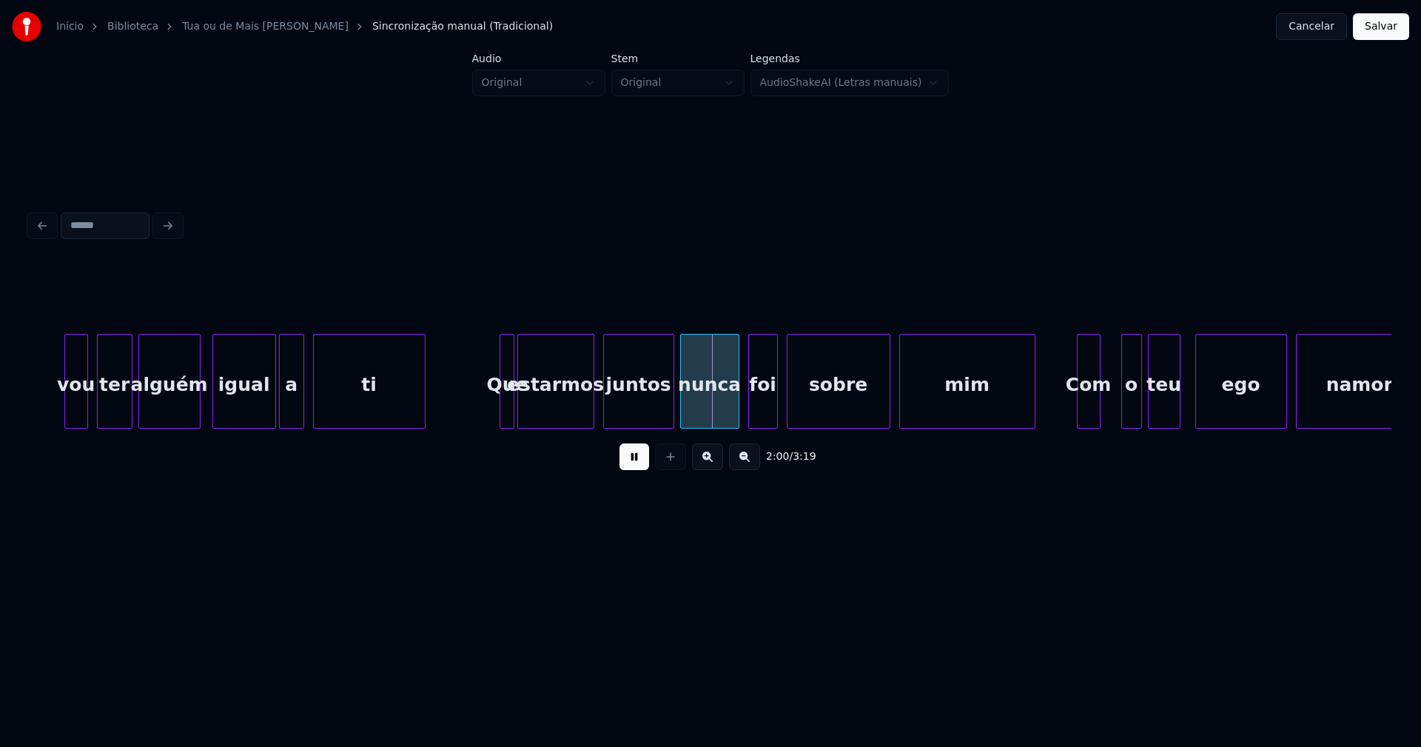
scroll to position [0, 17261]
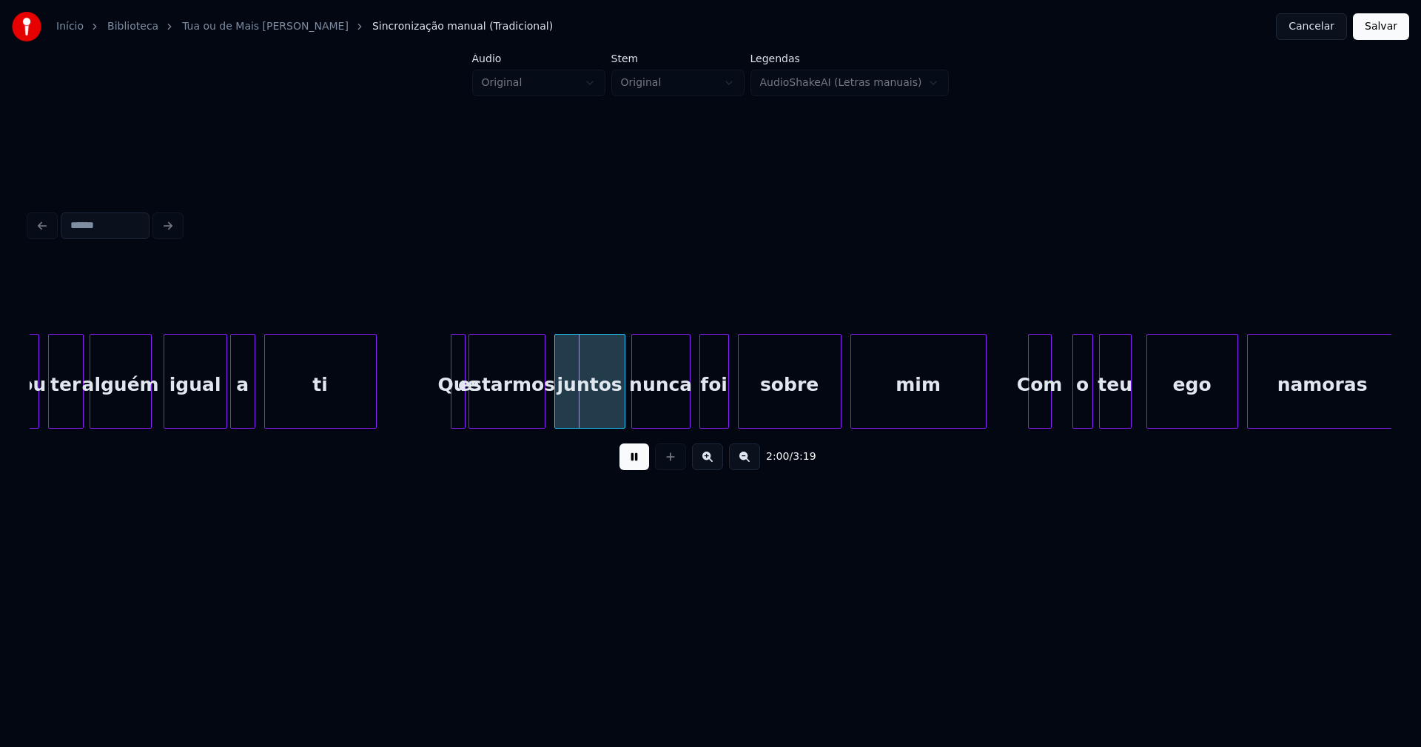
click at [637, 462] on button at bounding box center [635, 456] width 30 height 27
click at [453, 406] on div at bounding box center [454, 381] width 4 height 93
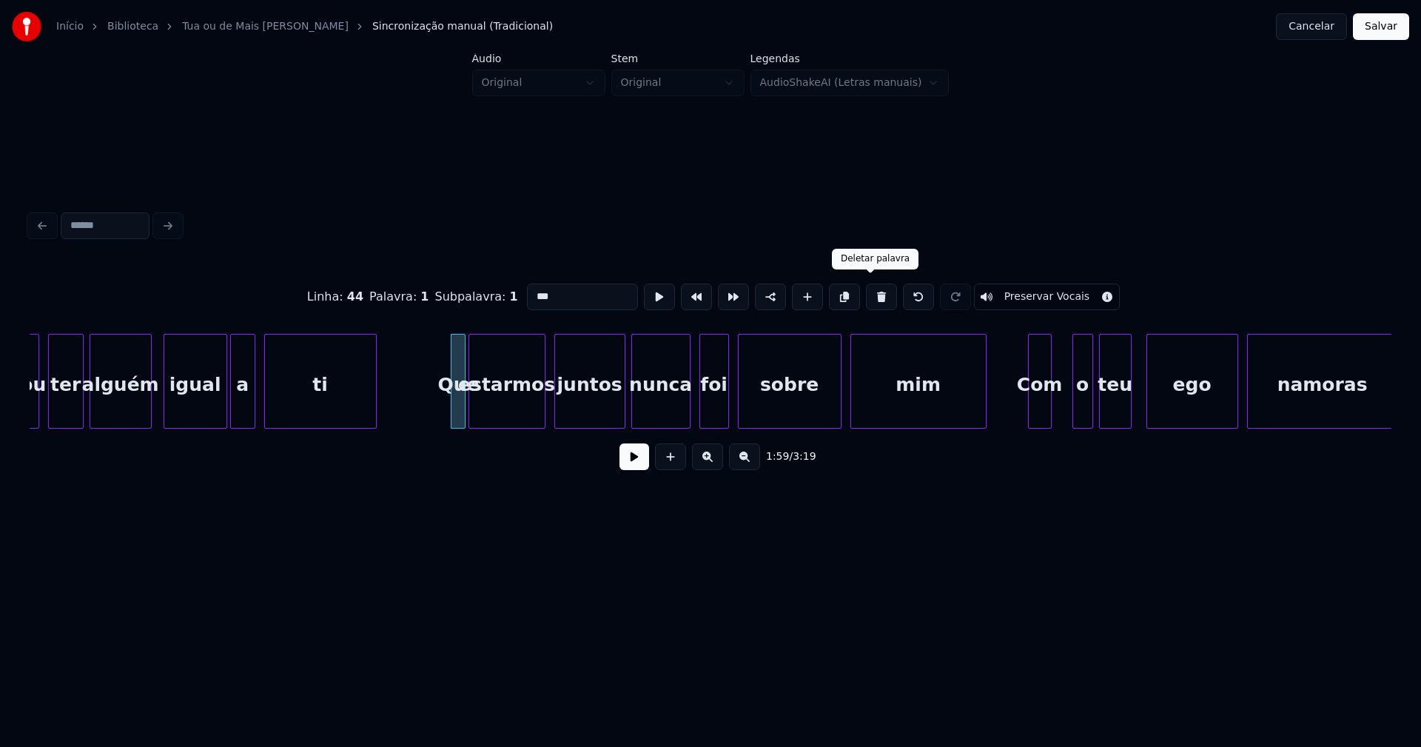
click at [867, 295] on button at bounding box center [881, 296] width 31 height 27
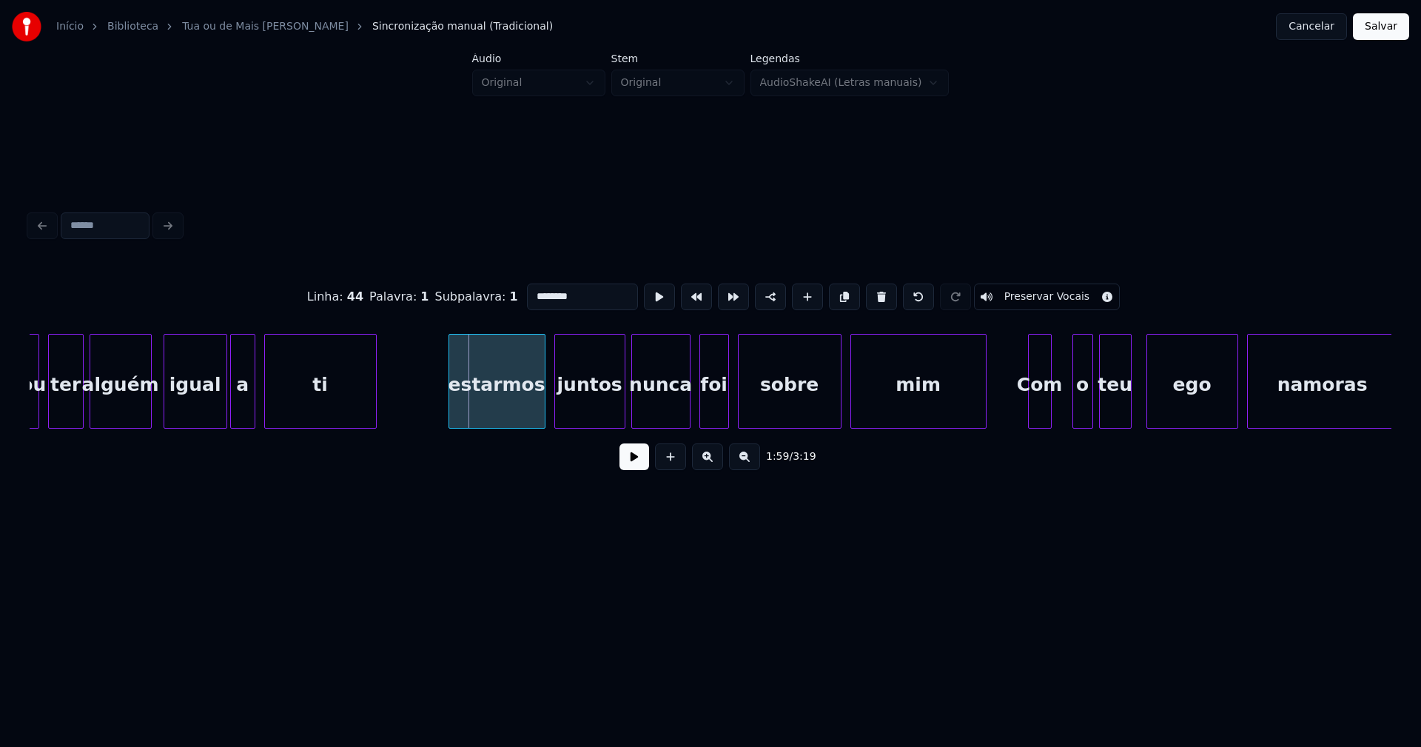
click at [450, 409] on div at bounding box center [451, 381] width 4 height 93
click at [486, 409] on div "estarmos" at bounding box center [496, 385] width 95 height 101
click at [530, 293] on input "********" at bounding box center [582, 296] width 111 height 27
type input "********"
click at [640, 468] on button at bounding box center [635, 456] width 30 height 27
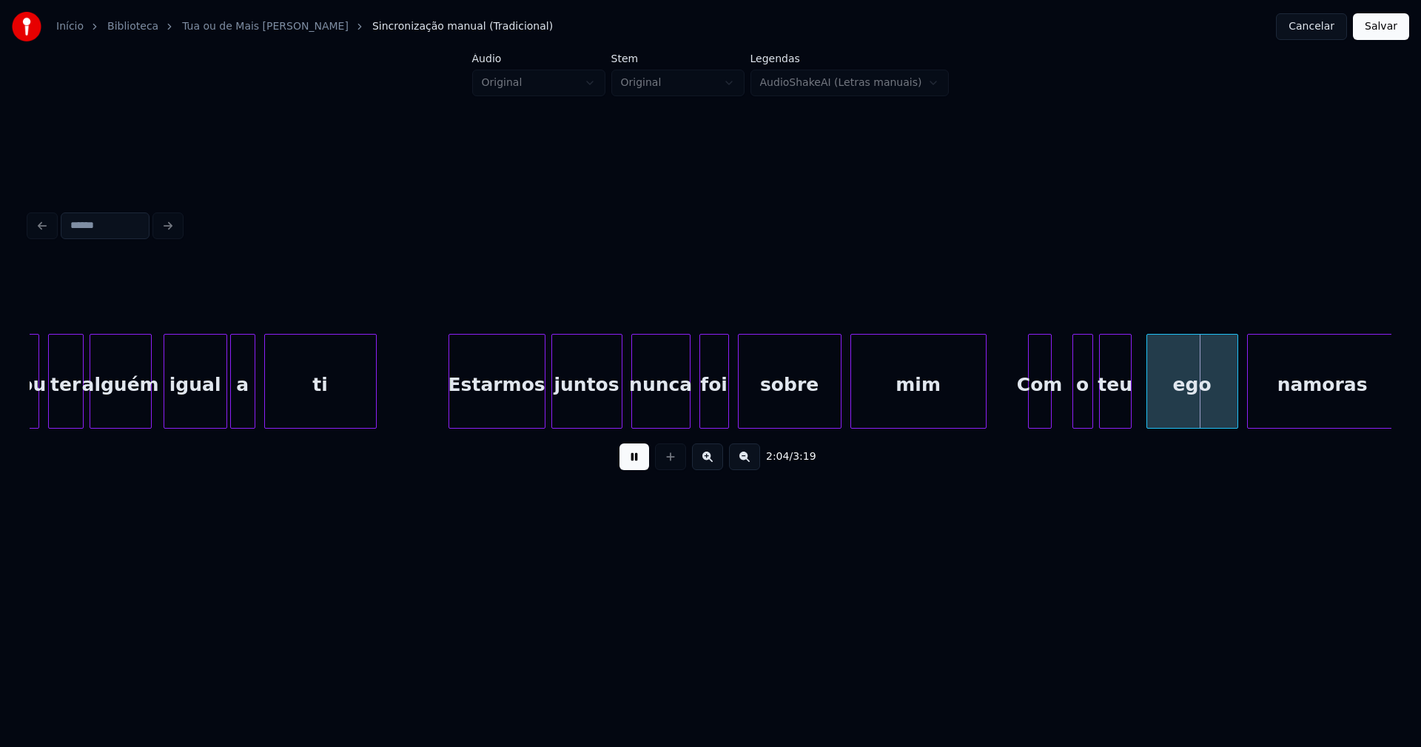
click at [605, 410] on div "juntos" at bounding box center [587, 385] width 70 height 101
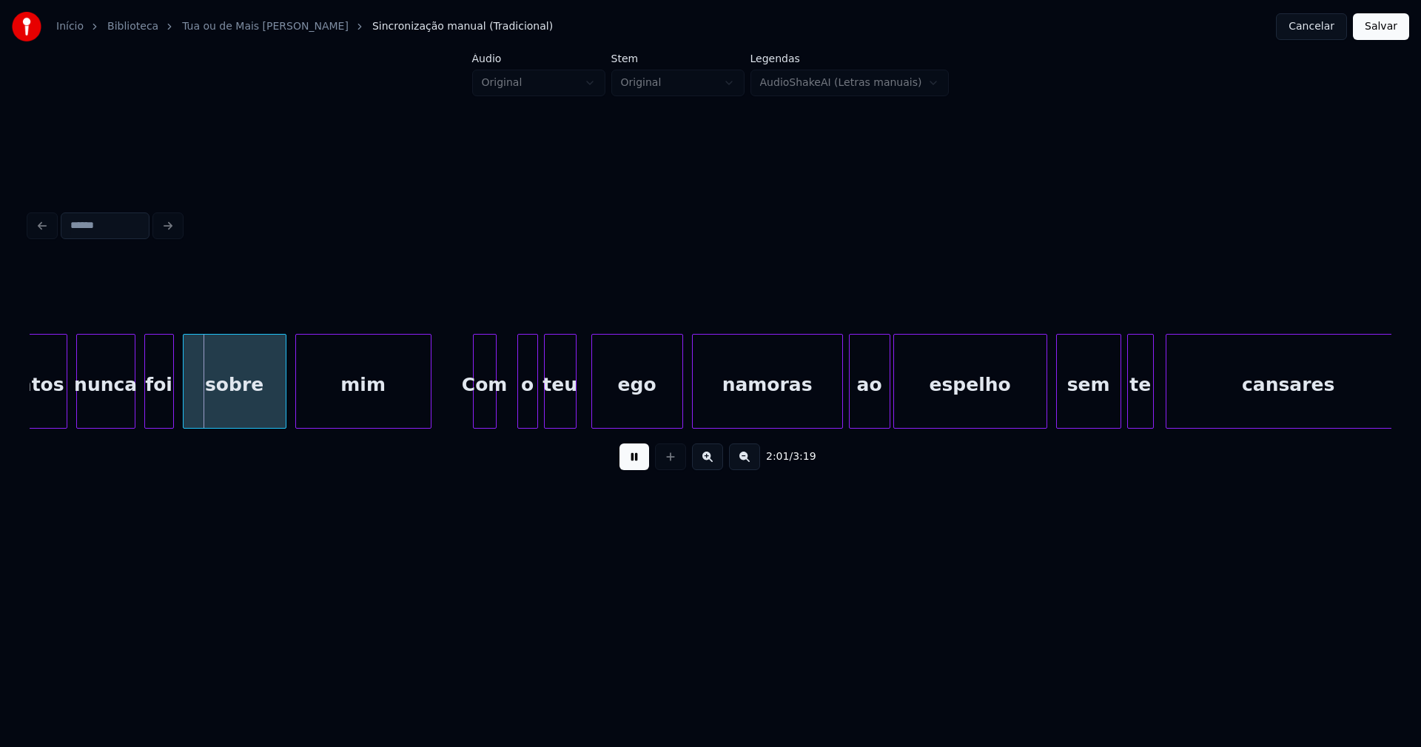
scroll to position [0, 17914]
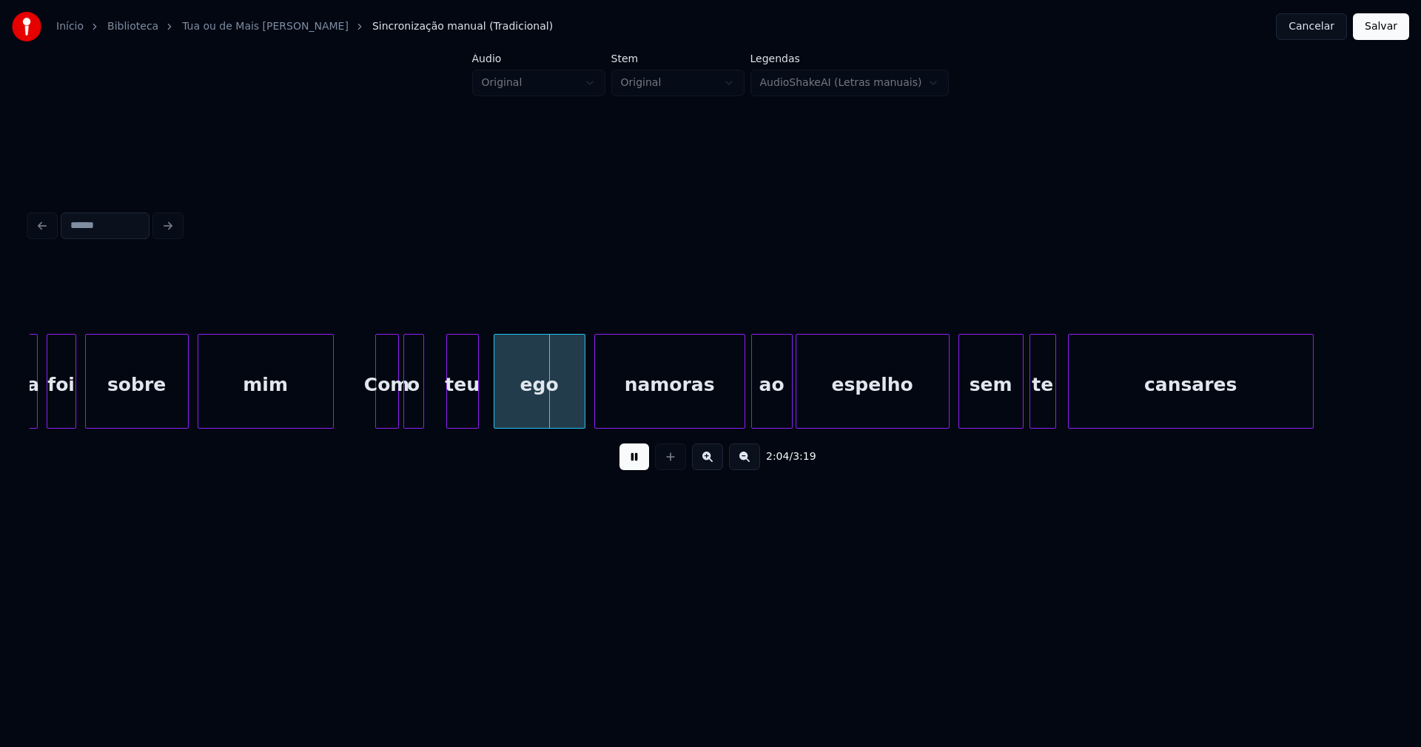
click at [414, 412] on div "o" at bounding box center [413, 385] width 19 height 101
click at [419, 406] on div "o" at bounding box center [413, 381] width 21 height 95
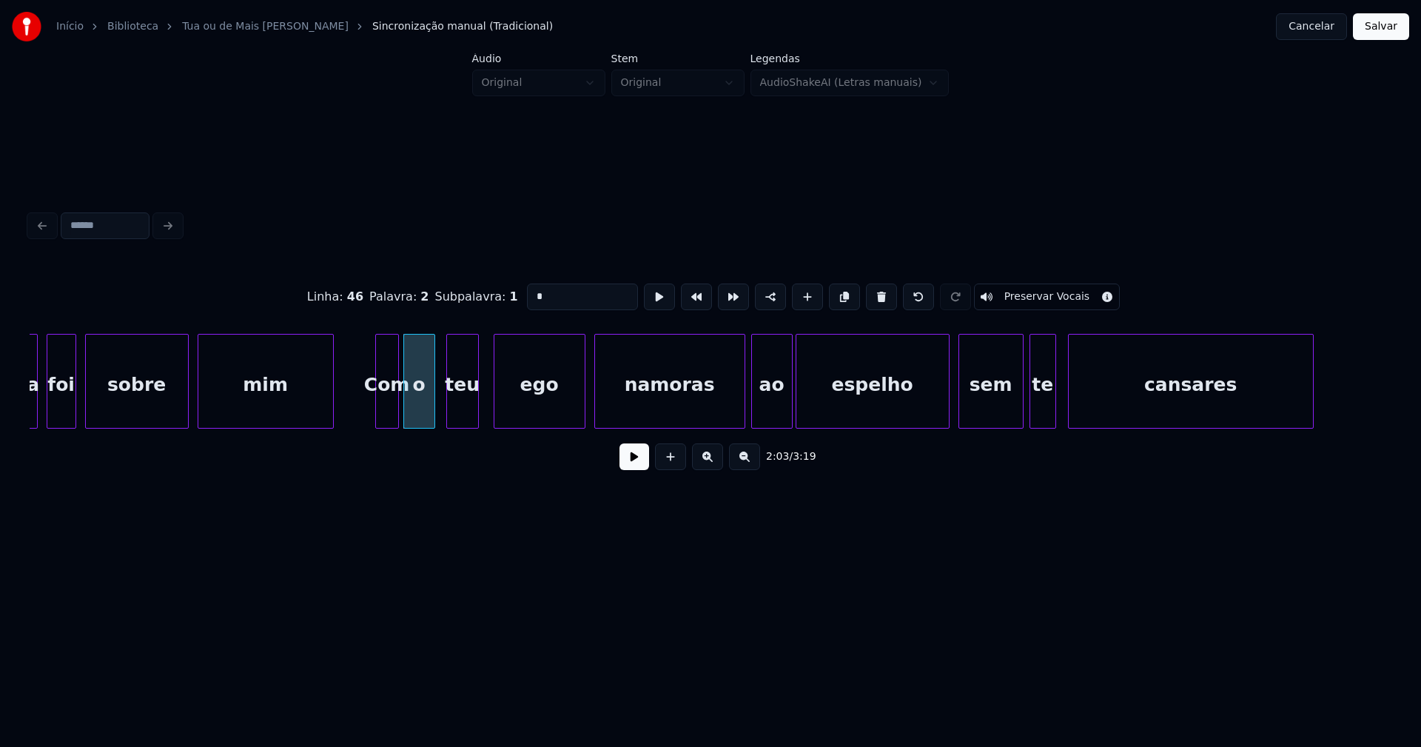
click at [432, 403] on div at bounding box center [432, 381] width 4 height 93
drag, startPoint x: 649, startPoint y: 466, endPoint x: 639, endPoint y: 463, distance: 10.8
click at [650, 466] on div "2:03 / 3:19" at bounding box center [710, 456] width 1338 height 33
click at [631, 464] on button at bounding box center [635, 456] width 30 height 27
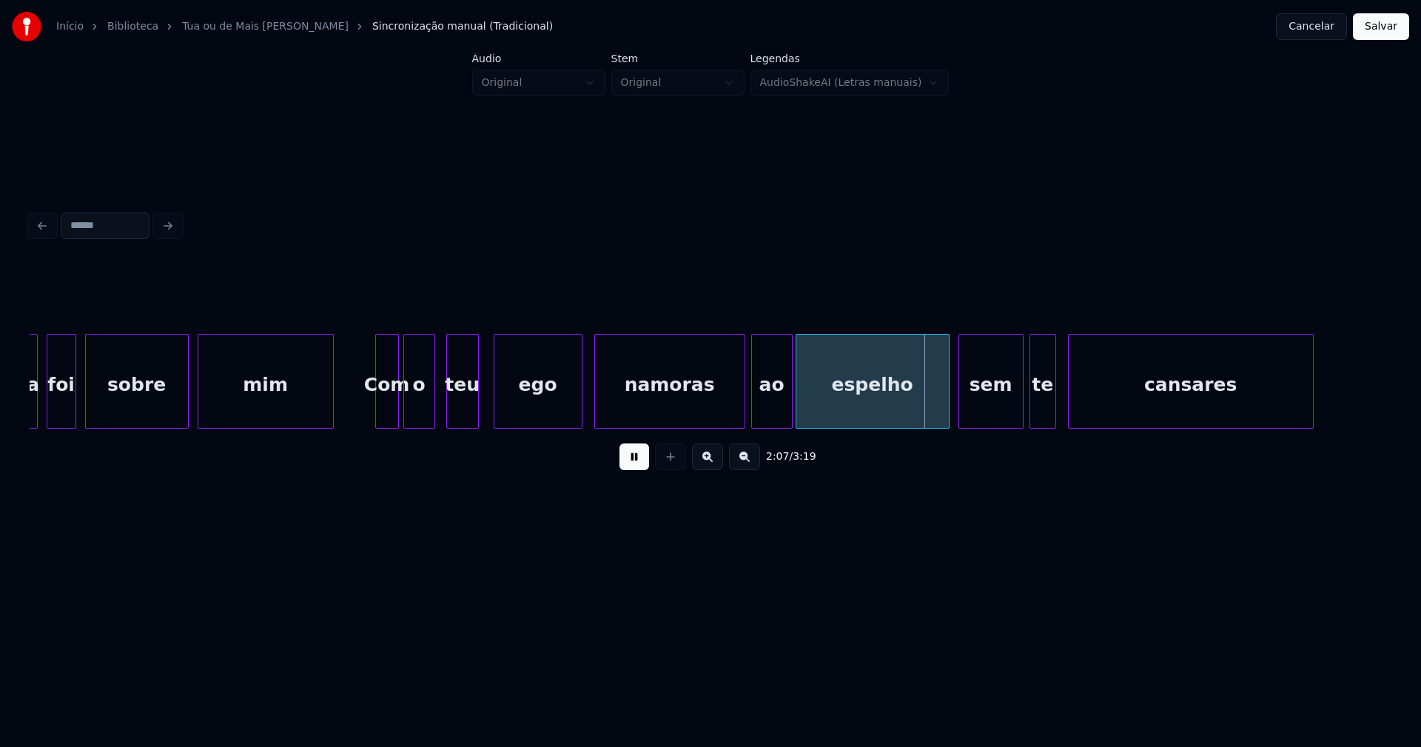
click at [580, 403] on div at bounding box center [579, 381] width 4 height 93
click at [939, 403] on div at bounding box center [940, 381] width 4 height 93
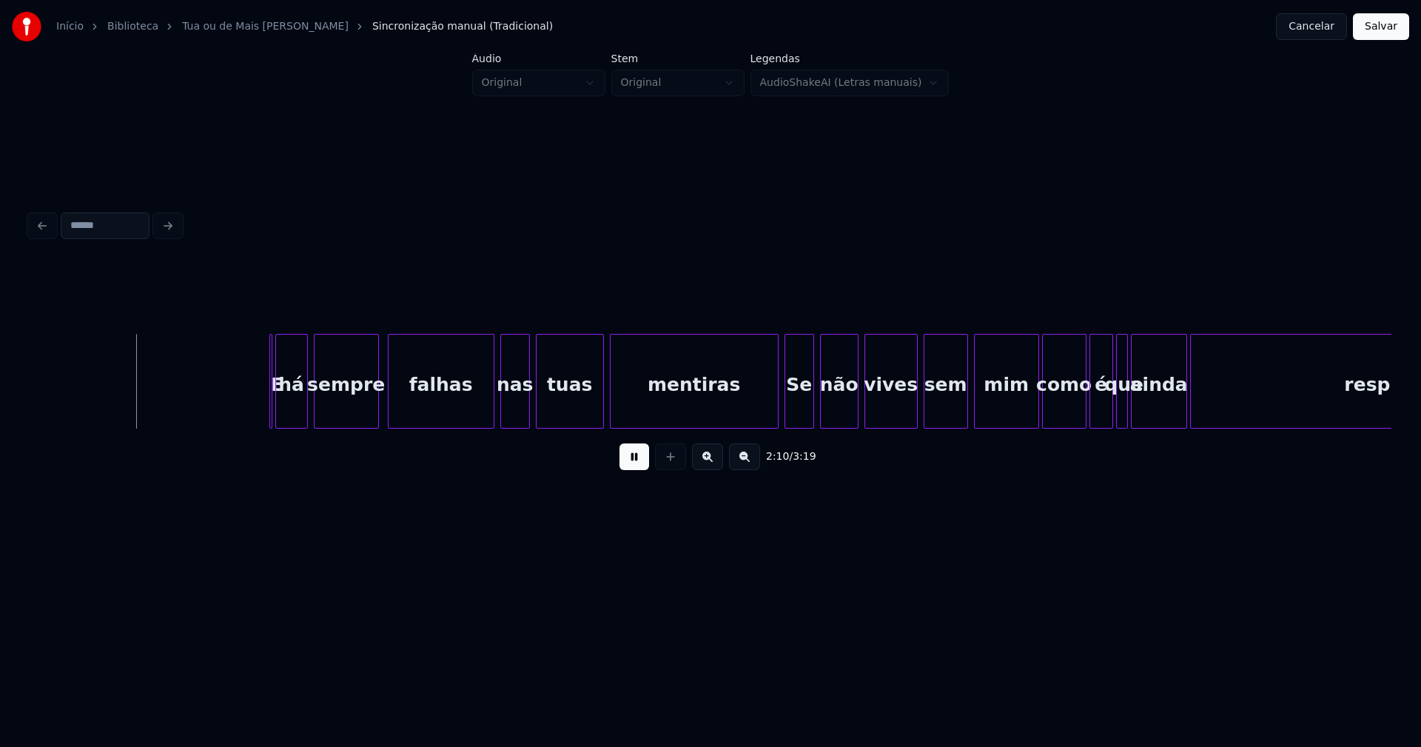
scroll to position [0, 19204]
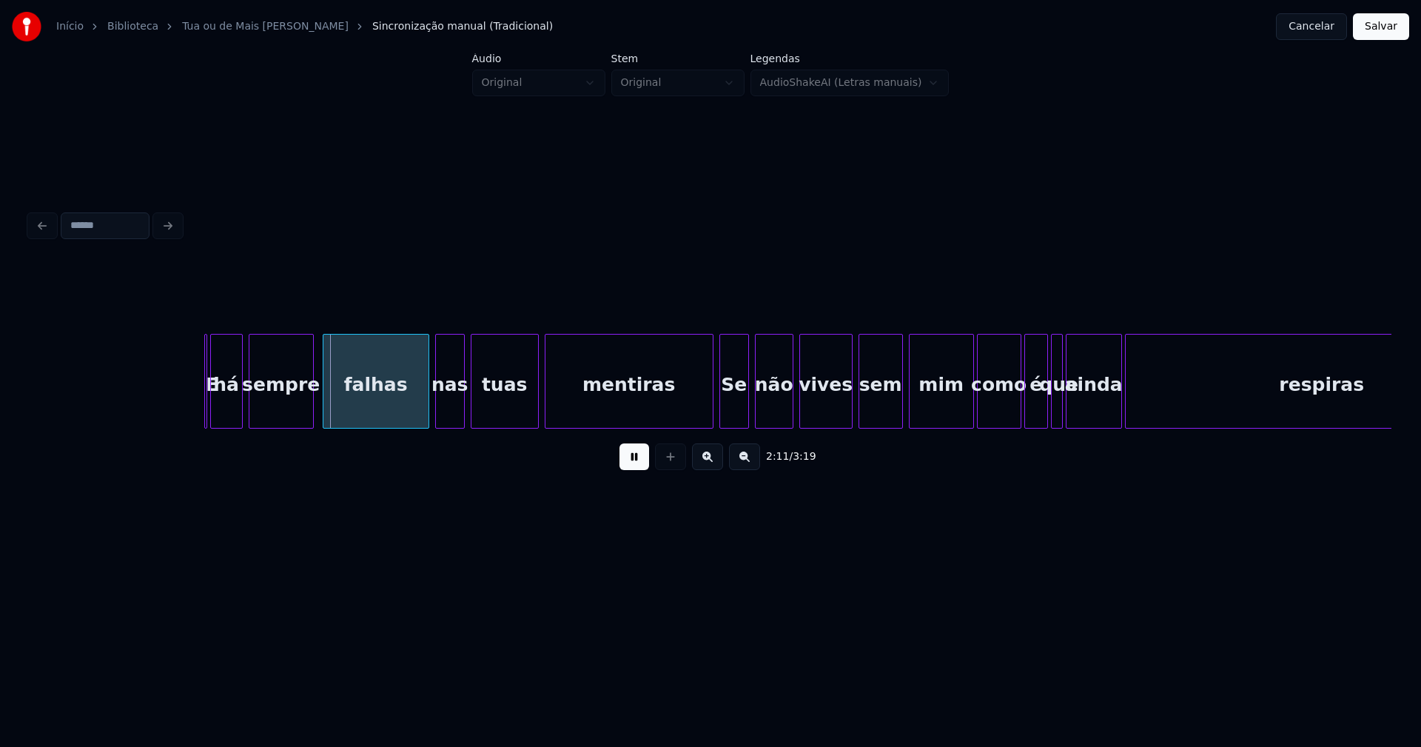
drag, startPoint x: 628, startPoint y: 469, endPoint x: 437, endPoint y: 437, distance: 192.7
click at [629, 468] on button at bounding box center [635, 456] width 30 height 27
click at [194, 338] on div "E" at bounding box center [200, 381] width 12 height 95
click at [634, 460] on button at bounding box center [635, 456] width 30 height 27
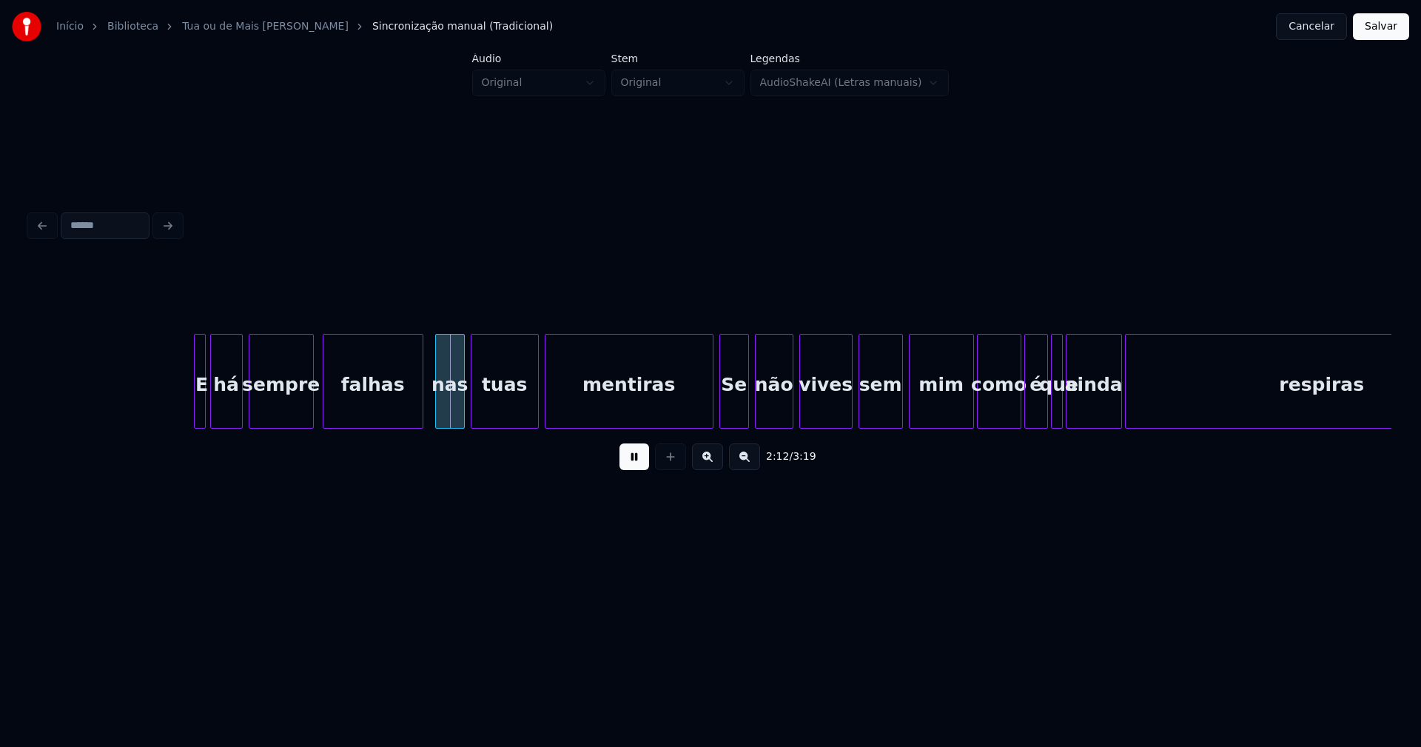
click at [419, 409] on div at bounding box center [420, 381] width 4 height 93
click at [702, 417] on div at bounding box center [703, 381] width 4 height 93
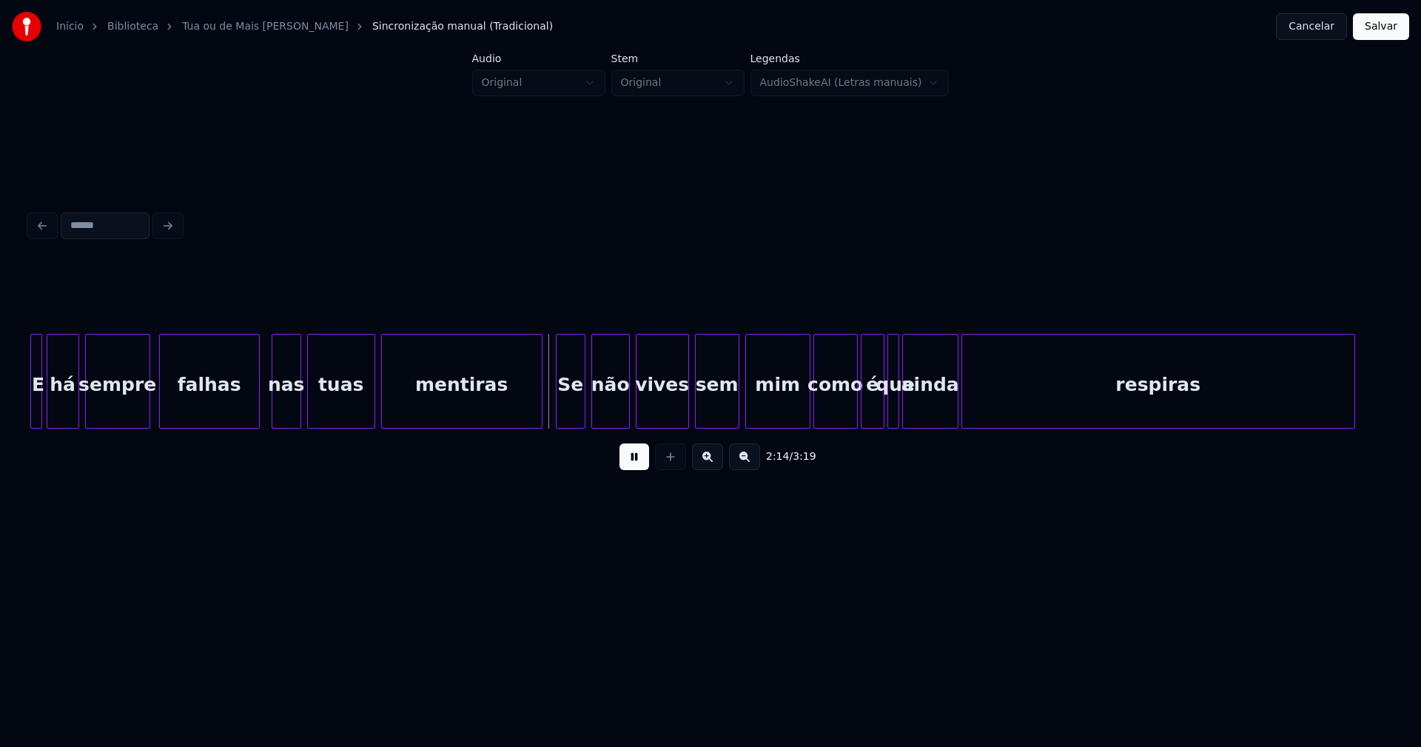
scroll to position [0, 19481]
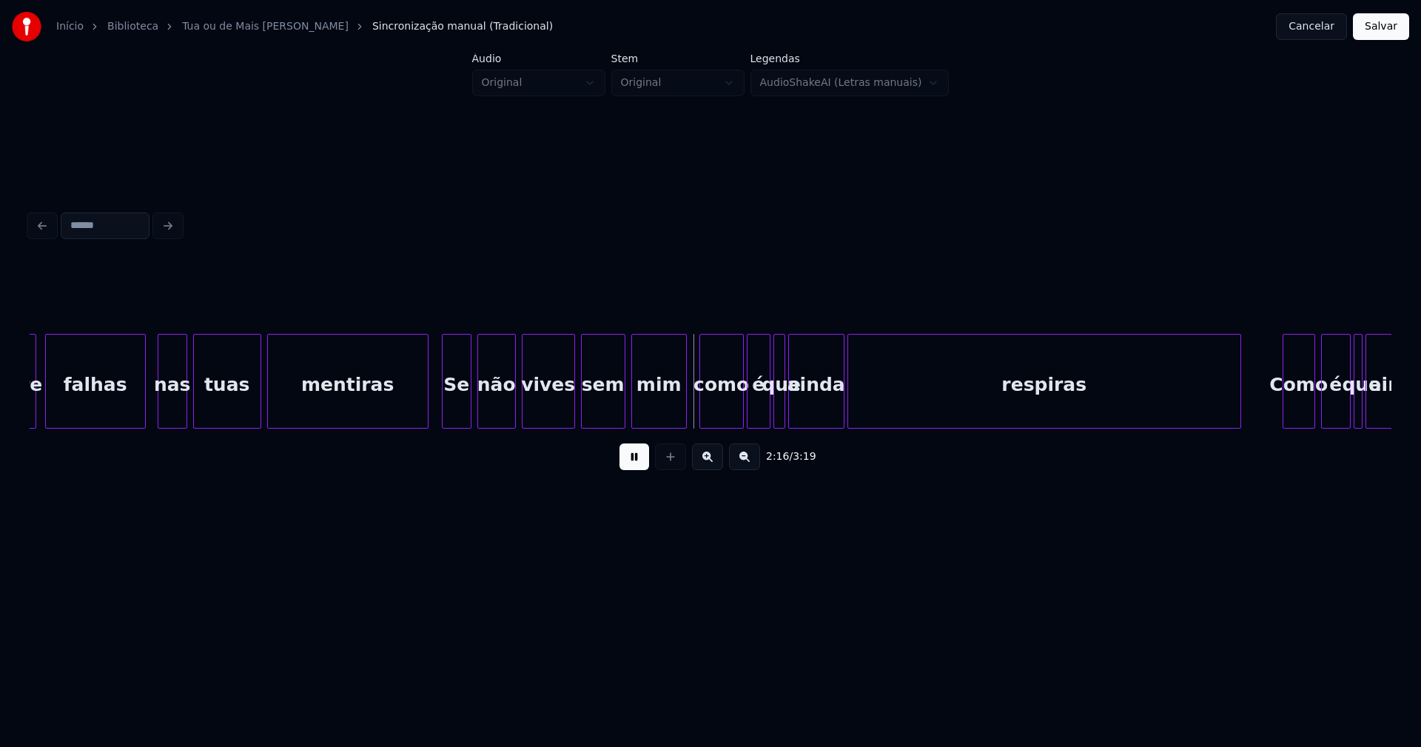
click at [683, 407] on div at bounding box center [684, 381] width 4 height 93
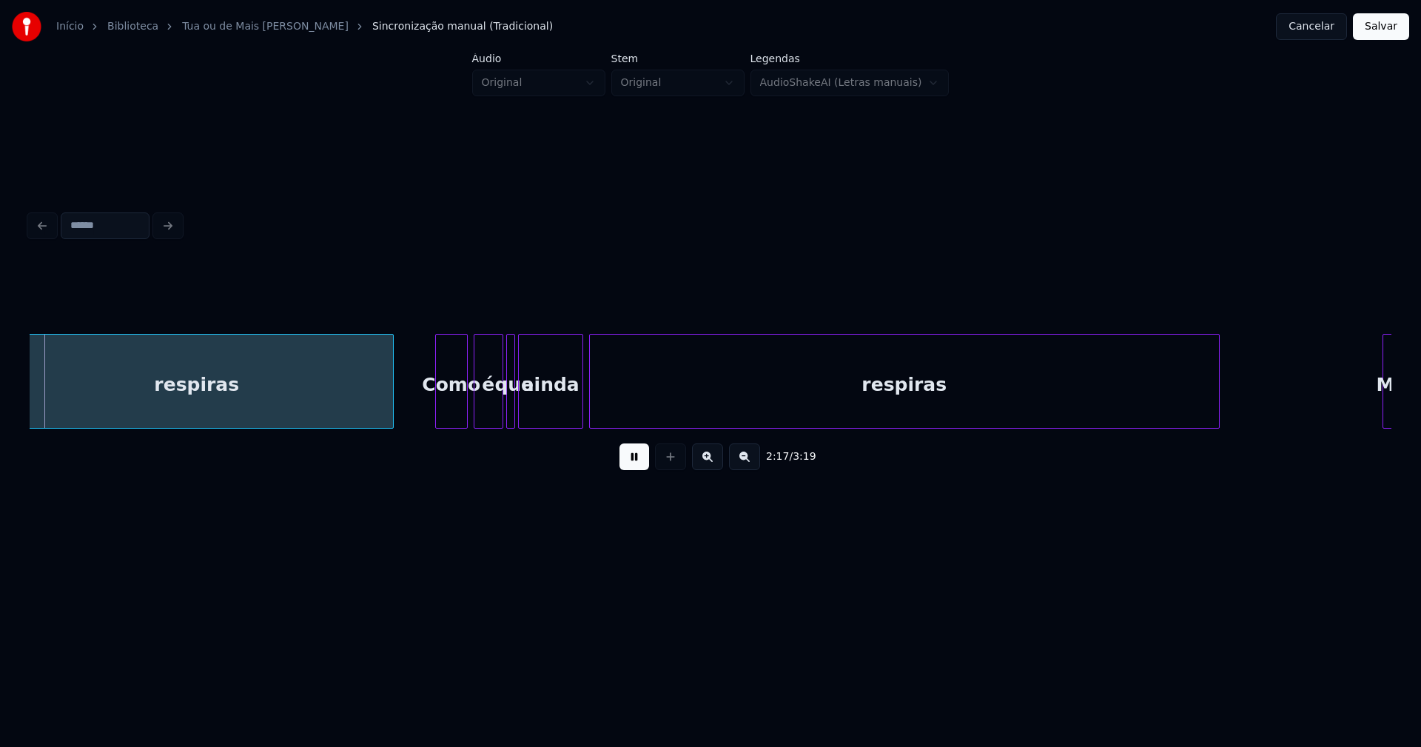
scroll to position [0, 20331]
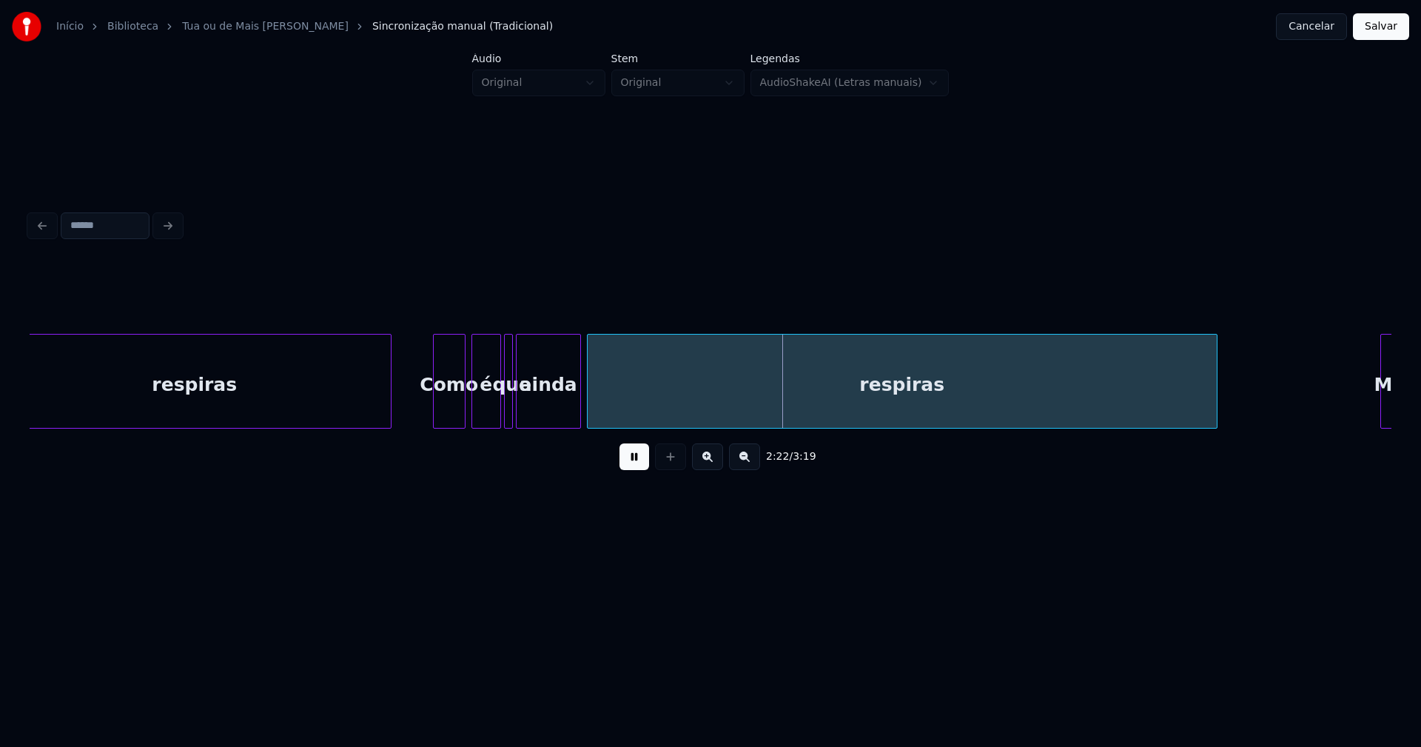
click at [521, 405] on div "ainda" at bounding box center [549, 385] width 64 height 101
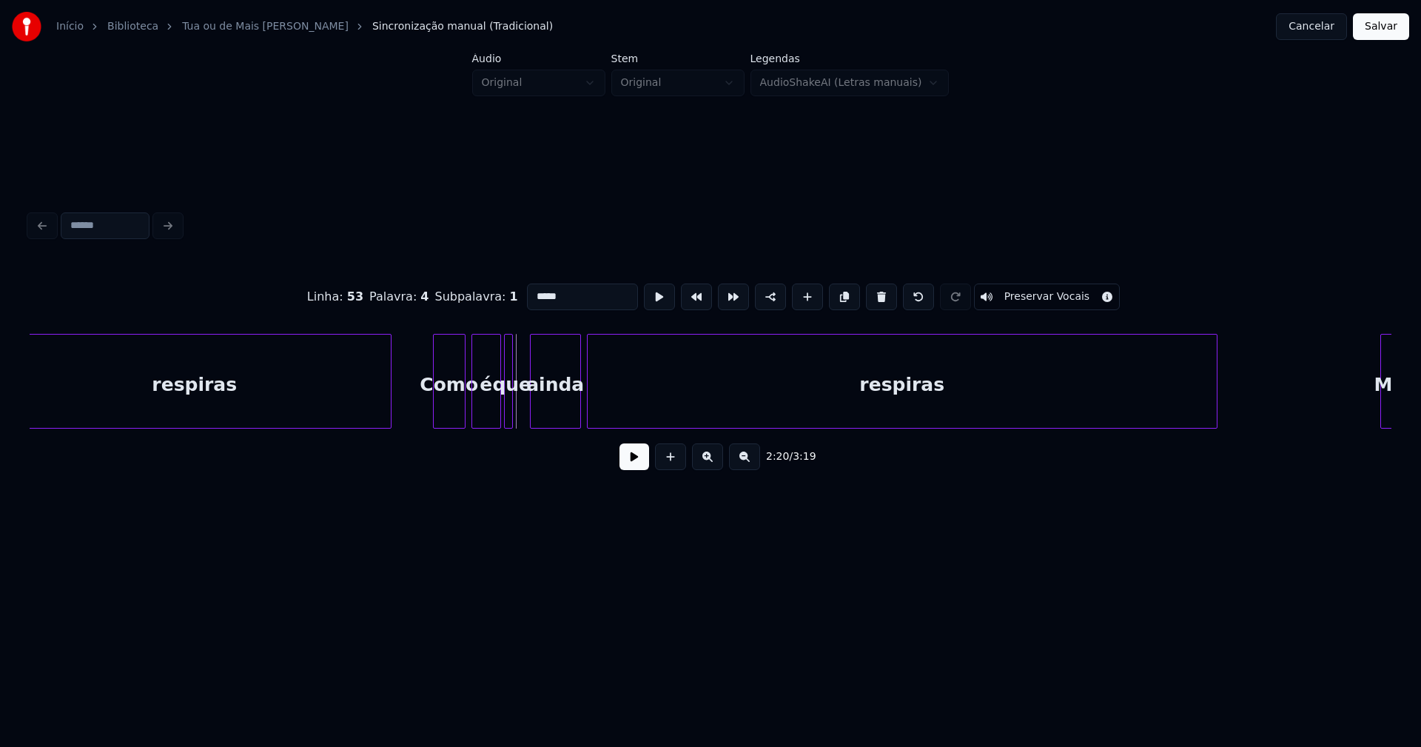
click at [531, 405] on div at bounding box center [533, 381] width 4 height 93
click at [525, 406] on div at bounding box center [525, 381] width 4 height 93
click at [635, 460] on button at bounding box center [635, 456] width 30 height 27
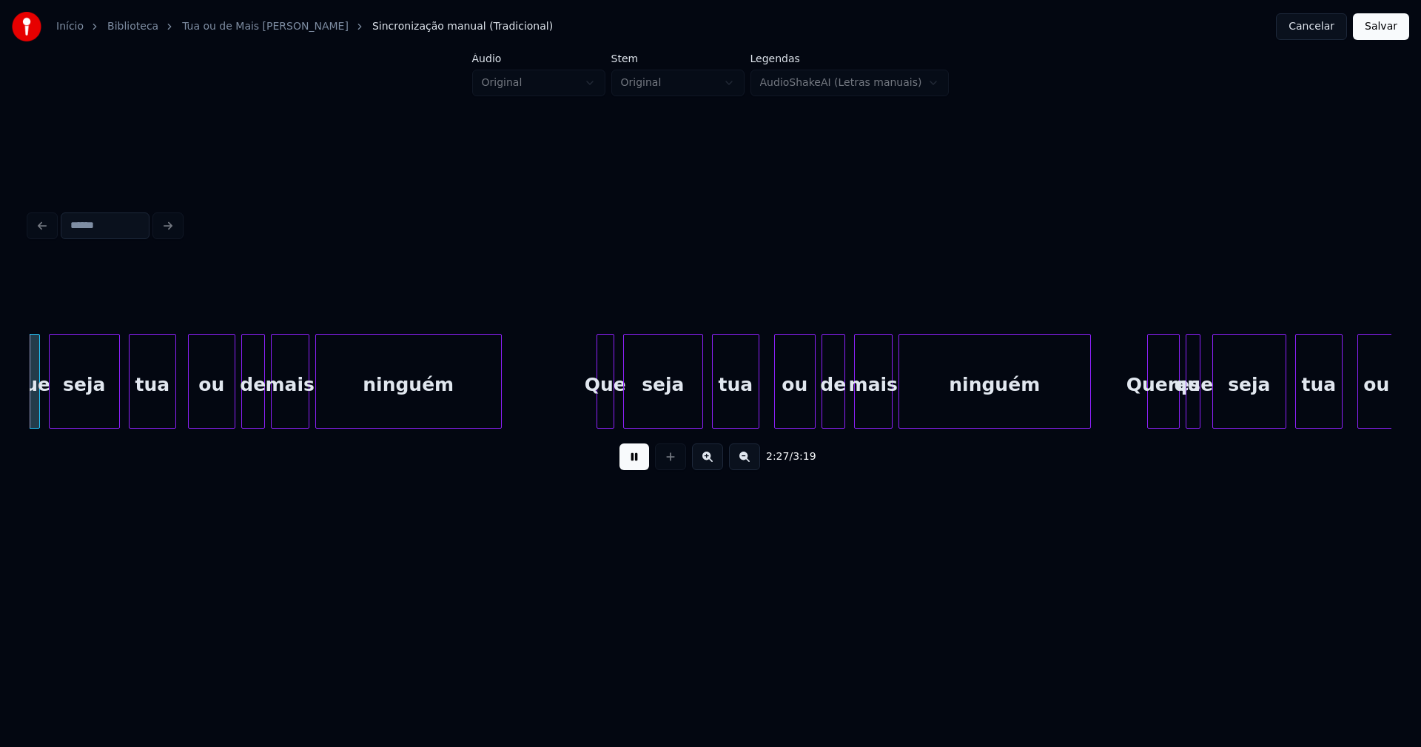
scroll to position [0, 21774]
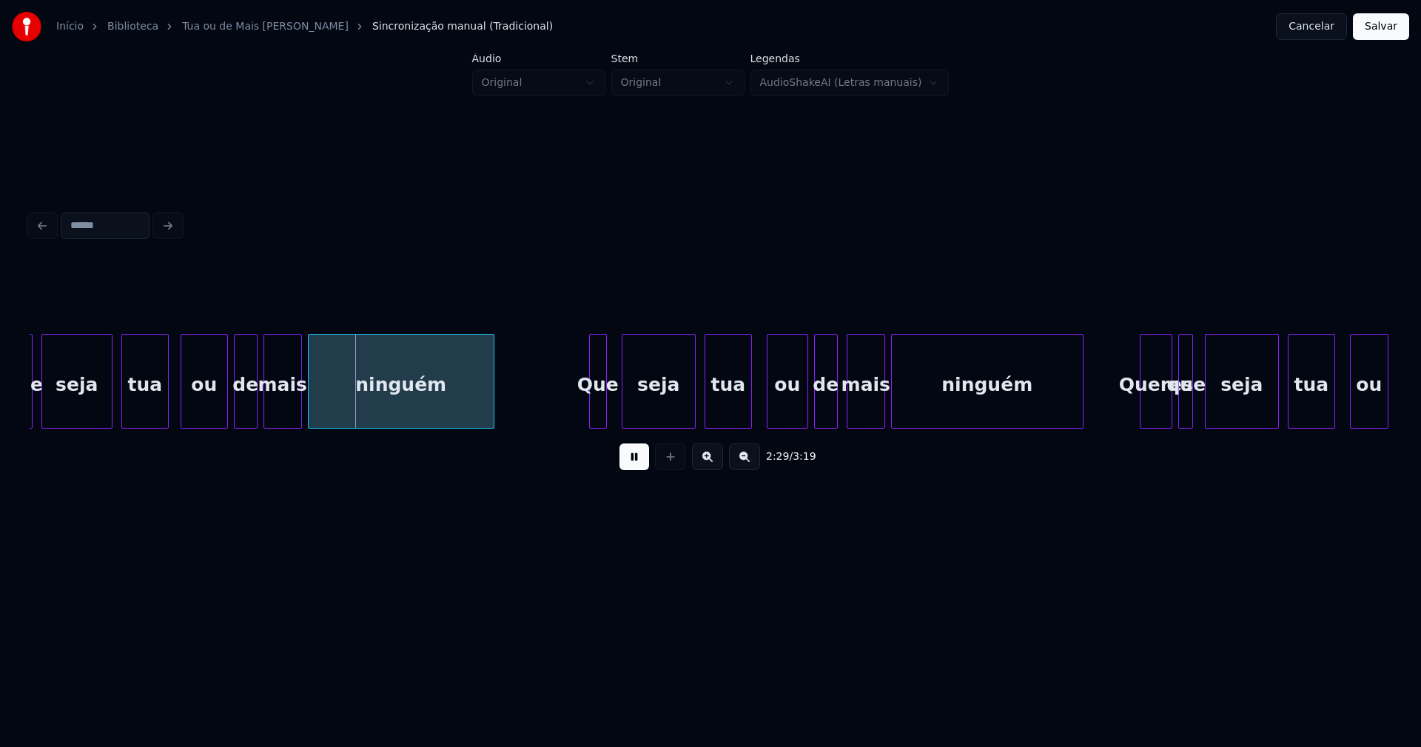
click at [622, 409] on div at bounding box center [624, 381] width 4 height 93
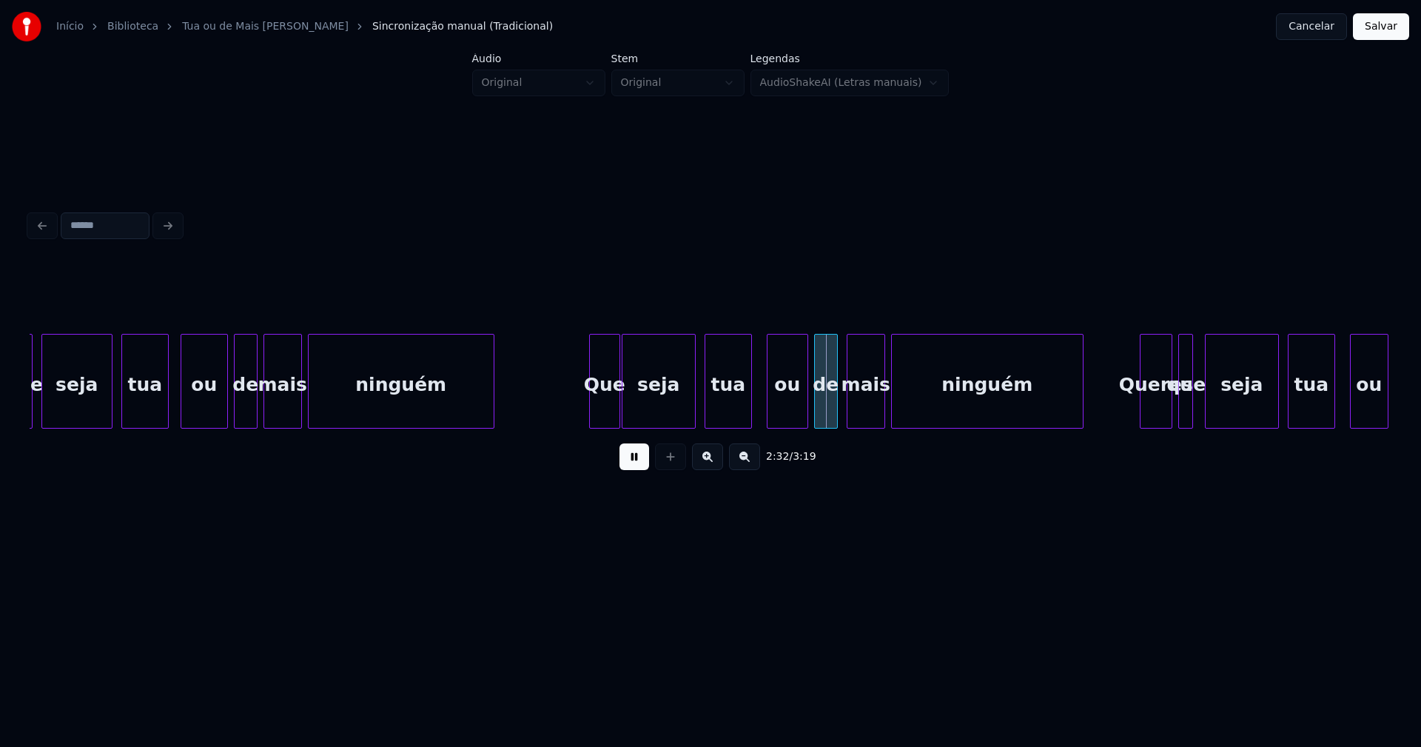
click at [617, 406] on div at bounding box center [617, 381] width 4 height 93
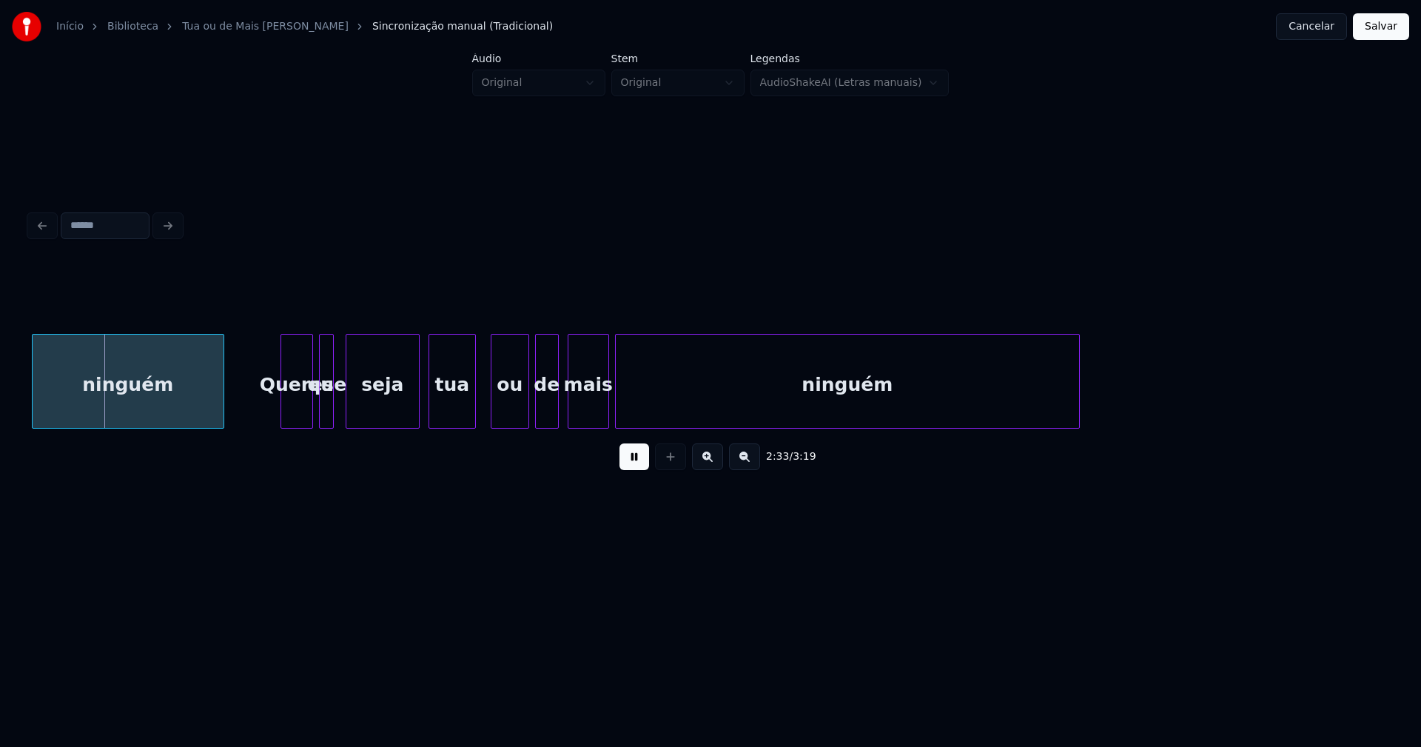
scroll to position [0, 22737]
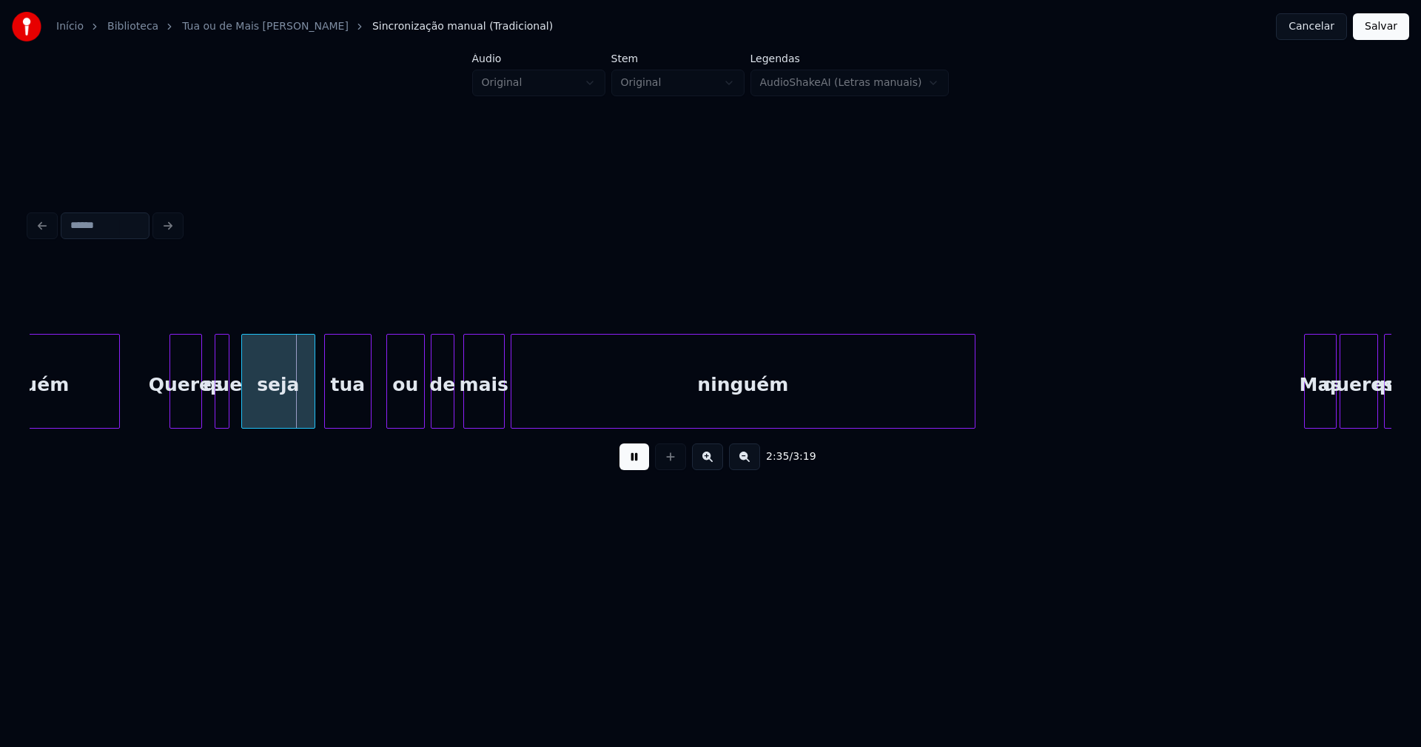
click at [183, 409] on div "Queres" at bounding box center [185, 385] width 31 height 101
click at [236, 406] on div at bounding box center [235, 381] width 4 height 93
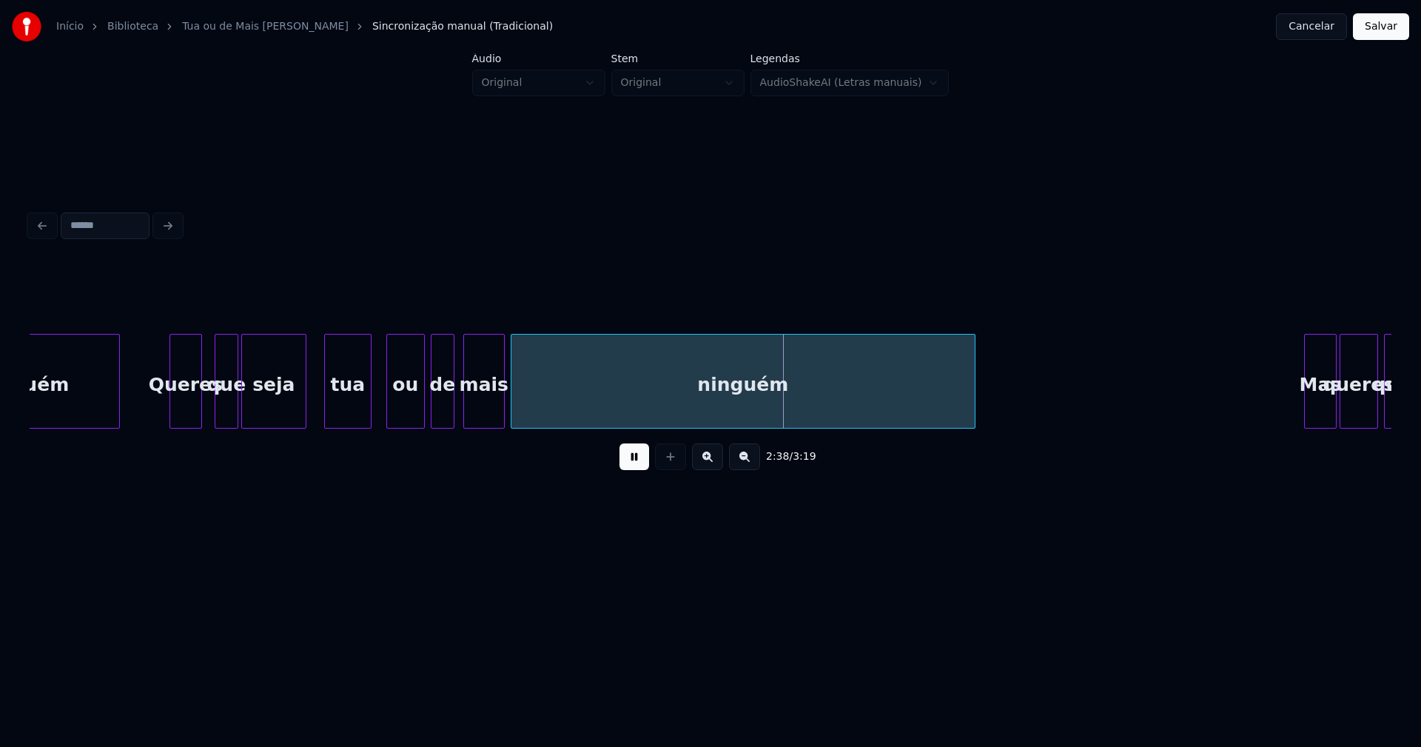
click at [301, 414] on div at bounding box center [303, 381] width 4 height 93
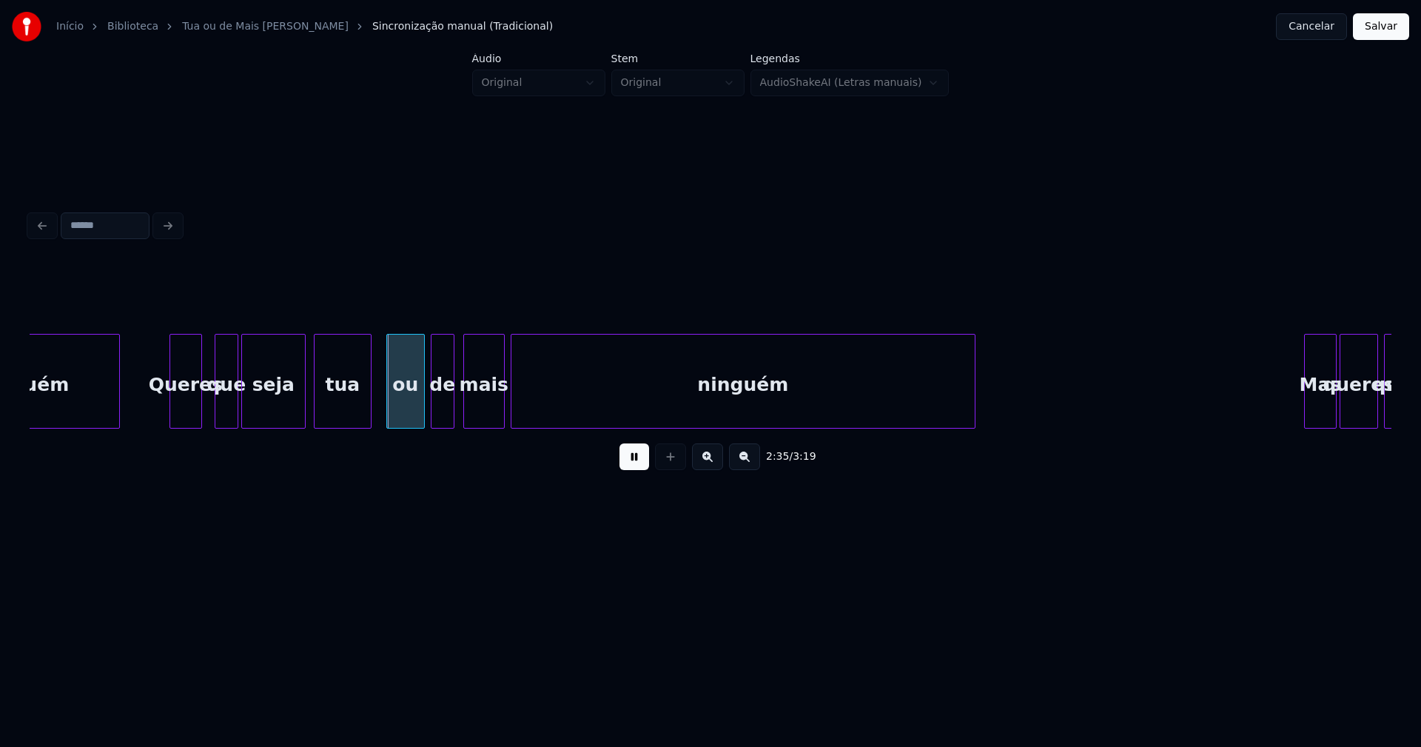
click at [318, 404] on div at bounding box center [317, 381] width 4 height 93
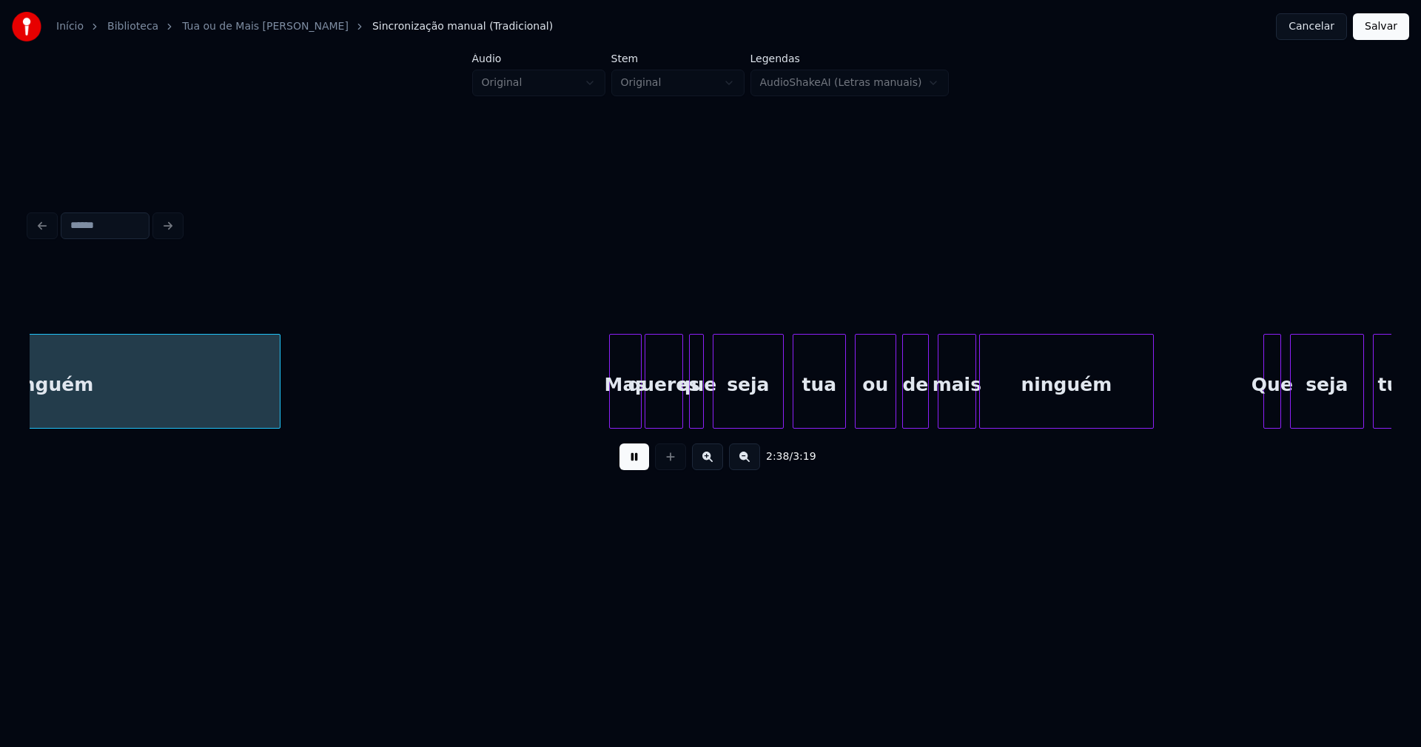
scroll to position [0, 23441]
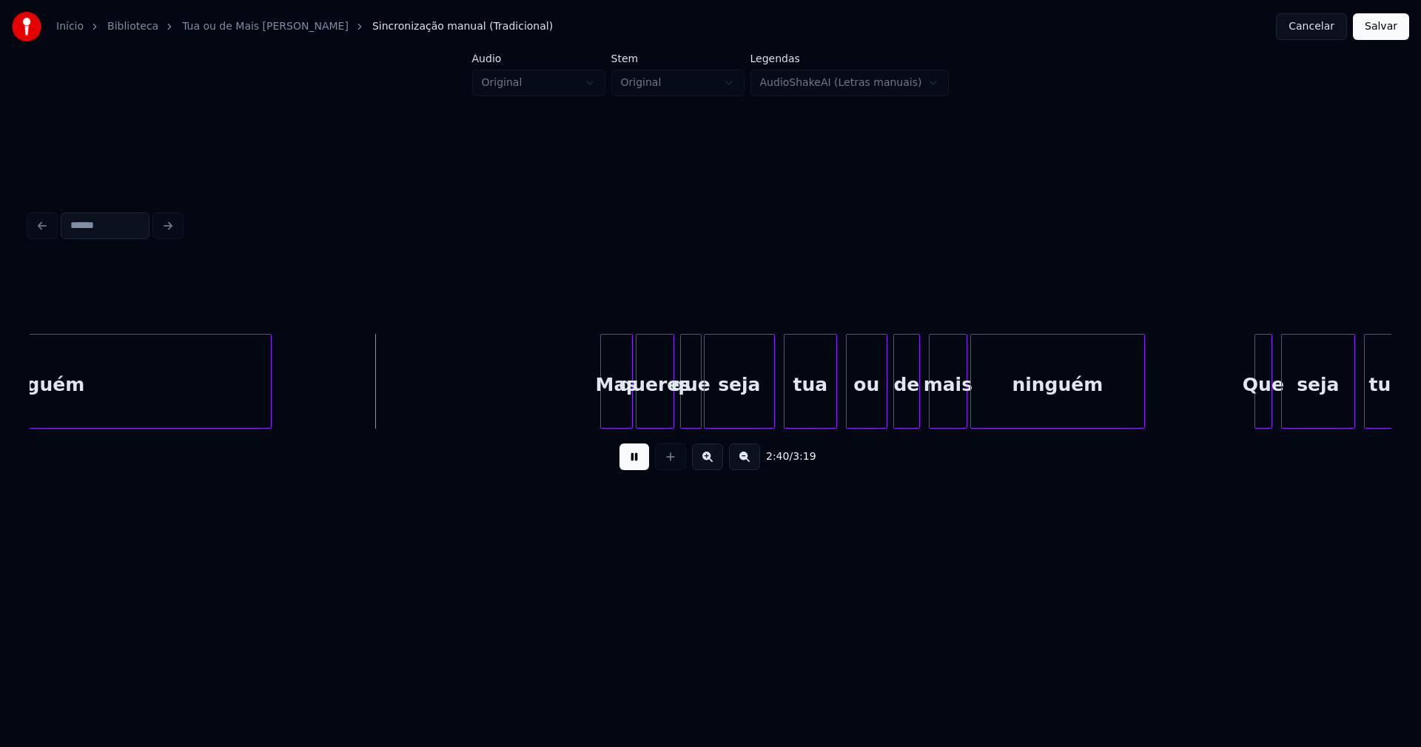
click at [699, 412] on div at bounding box center [699, 381] width 4 height 93
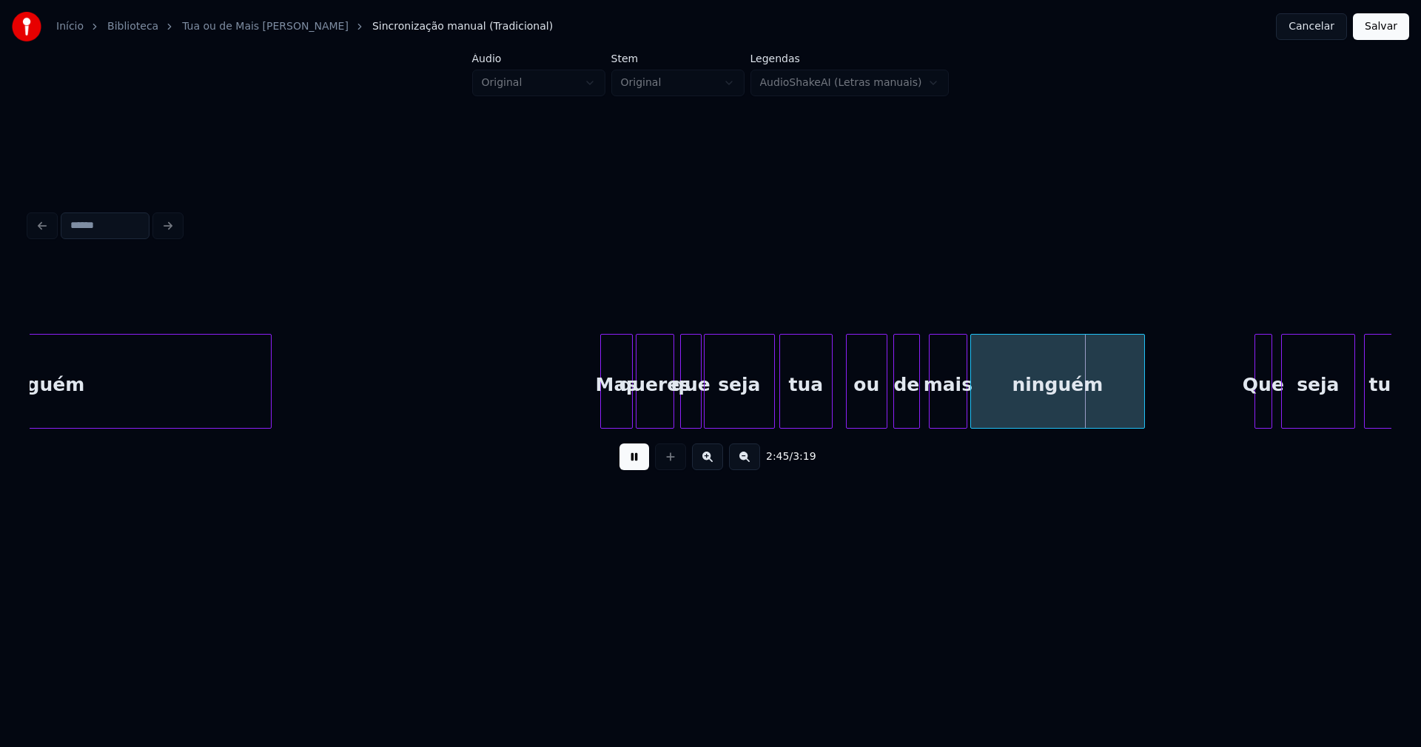
click at [816, 410] on div "tua" at bounding box center [806, 385] width 52 height 101
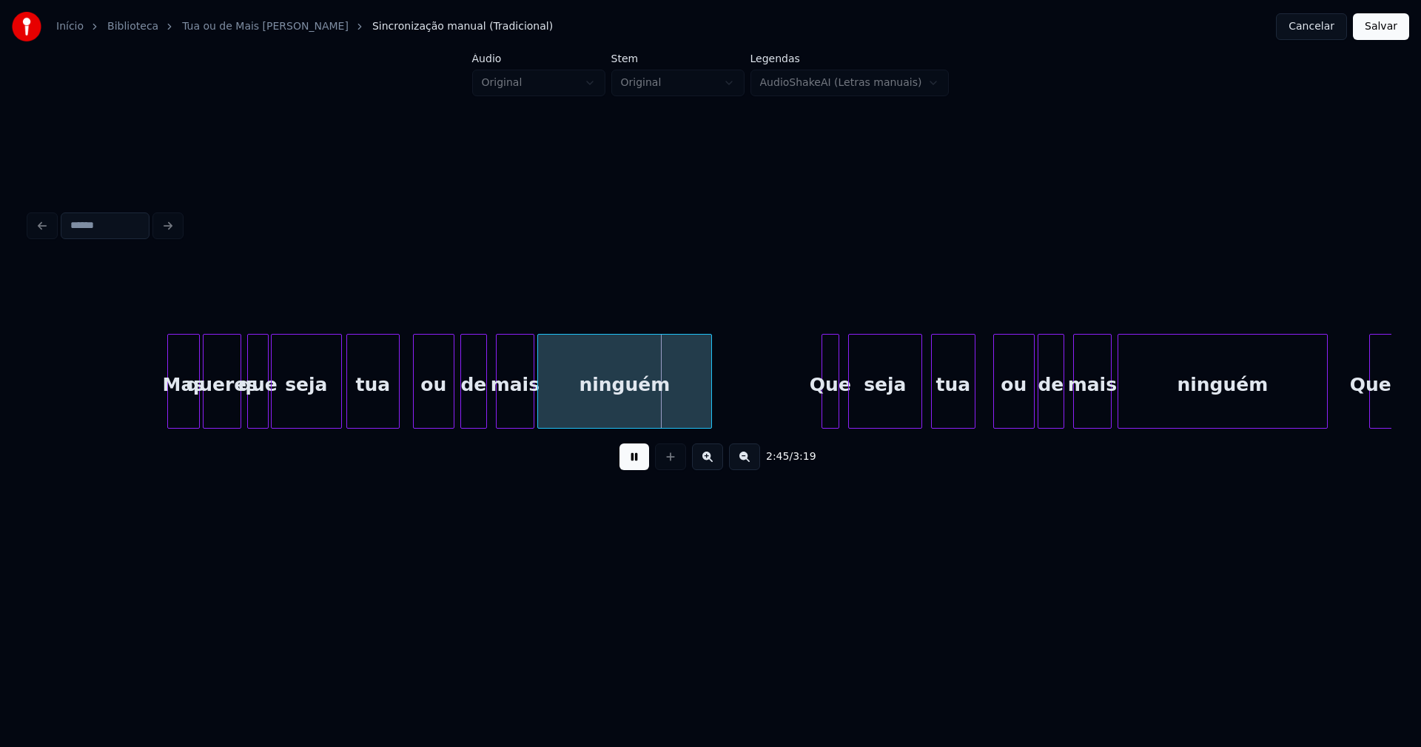
scroll to position [0, 23891]
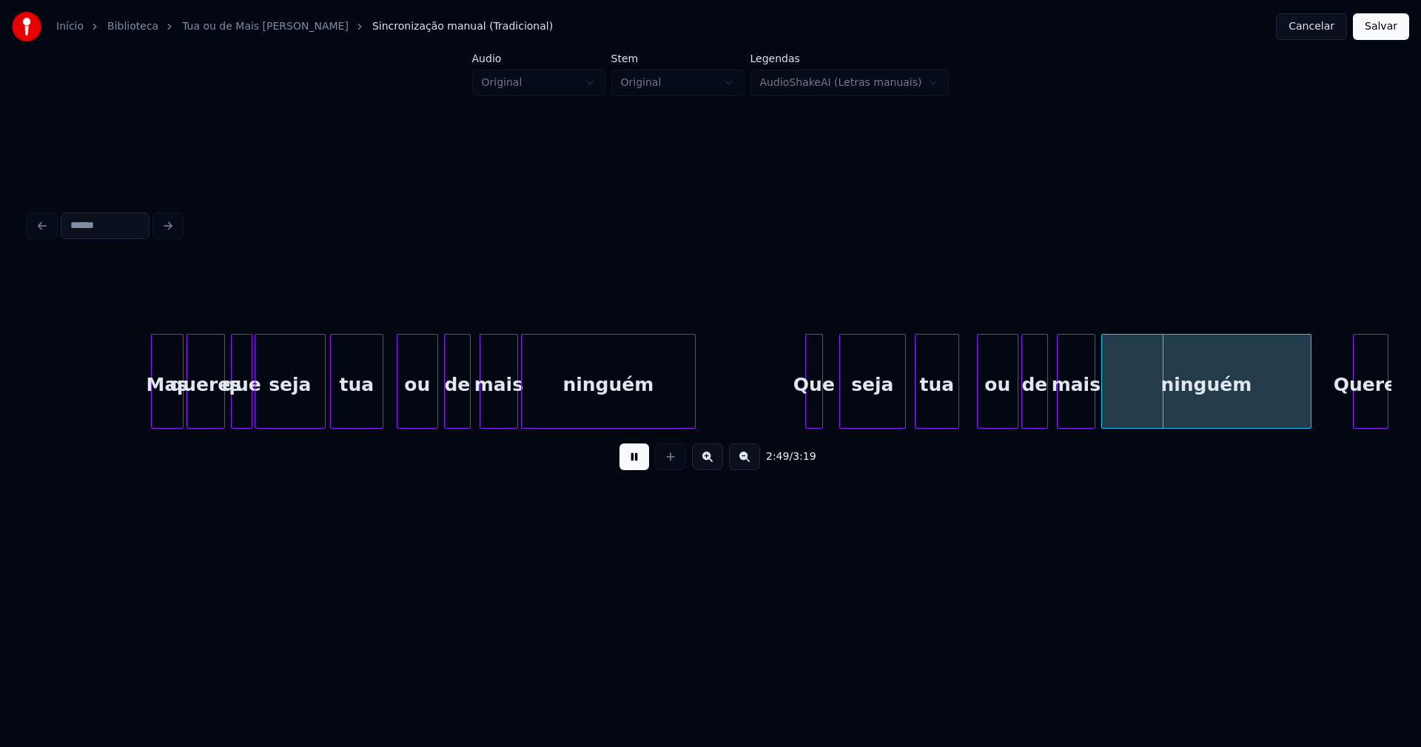
click at [840, 403] on div at bounding box center [842, 381] width 4 height 93
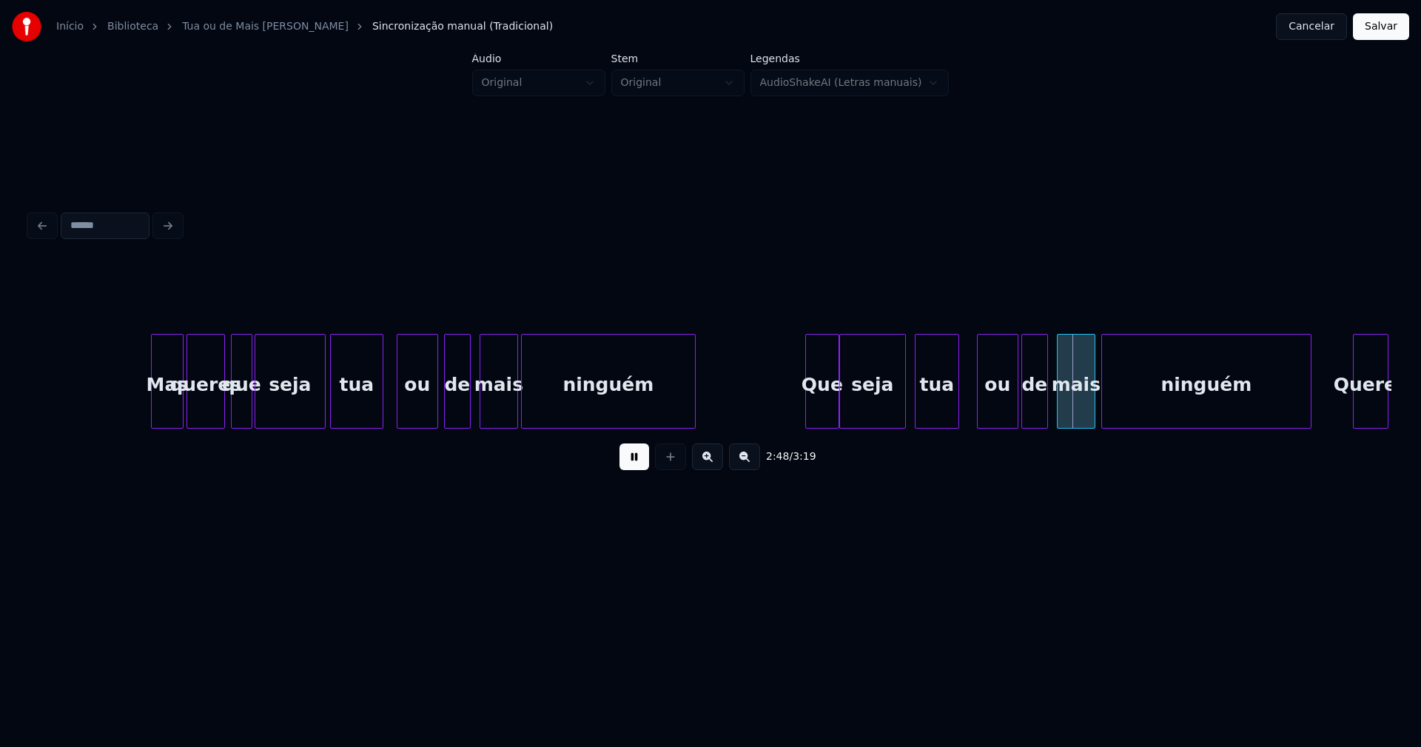
click at [837, 400] on div at bounding box center [836, 381] width 4 height 93
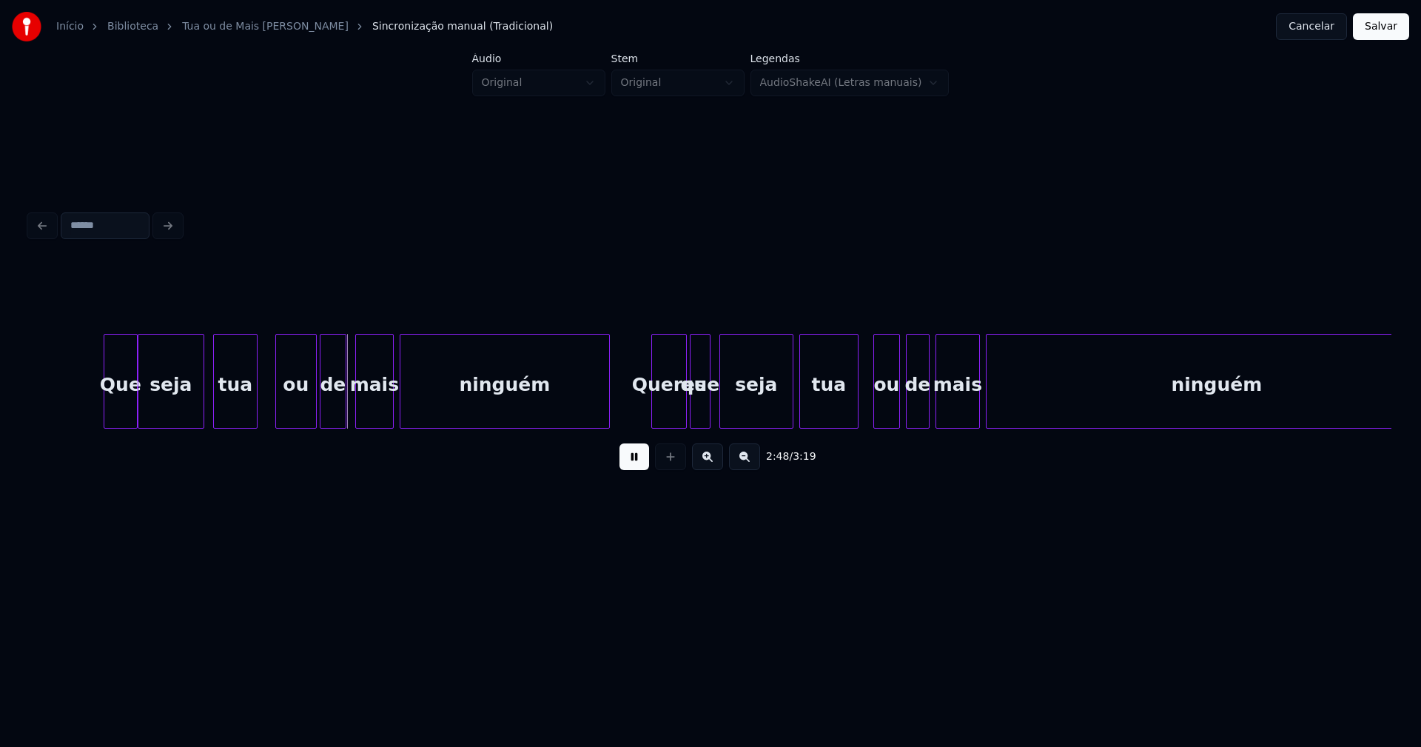
scroll to position [0, 24658]
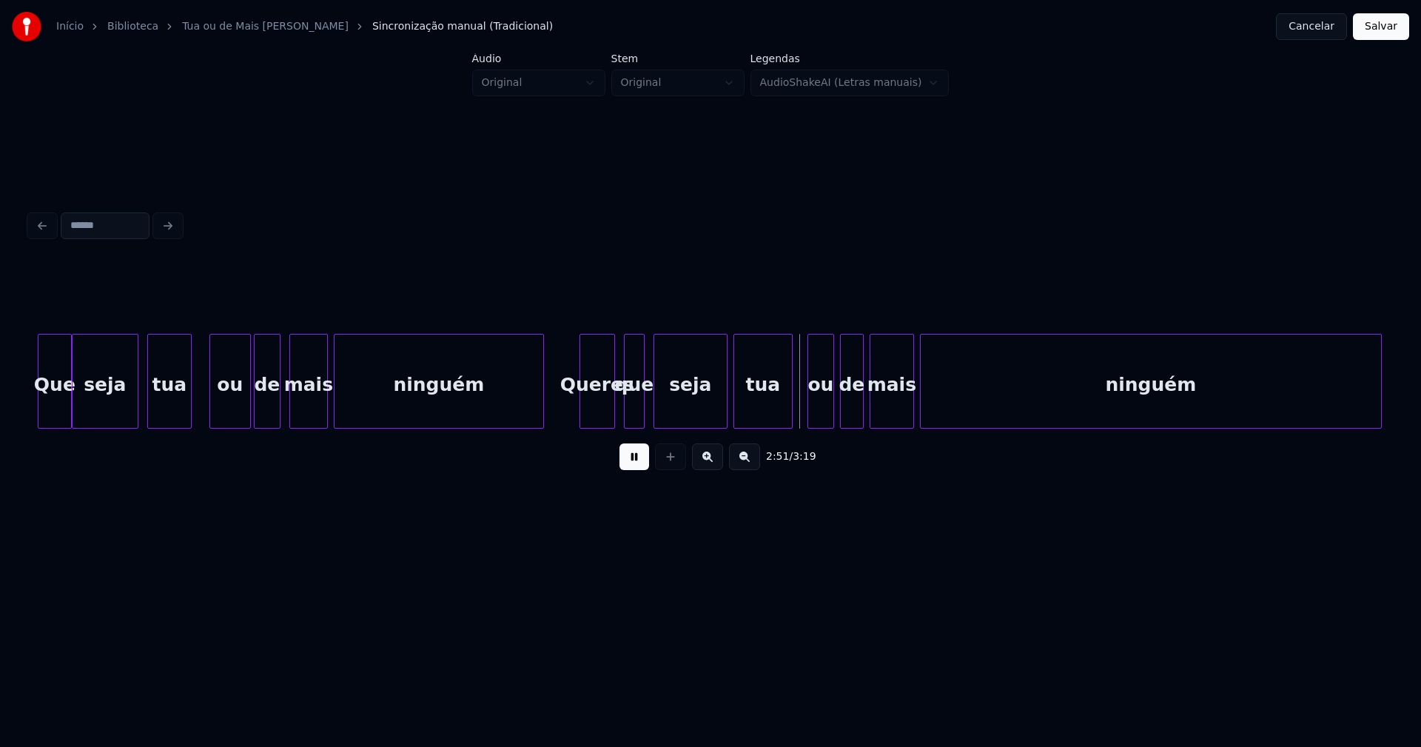
click at [598, 412] on div "Queres" at bounding box center [597, 385] width 34 height 101
click at [659, 404] on div at bounding box center [661, 381] width 4 height 93
click at [654, 406] on div at bounding box center [653, 381] width 4 height 93
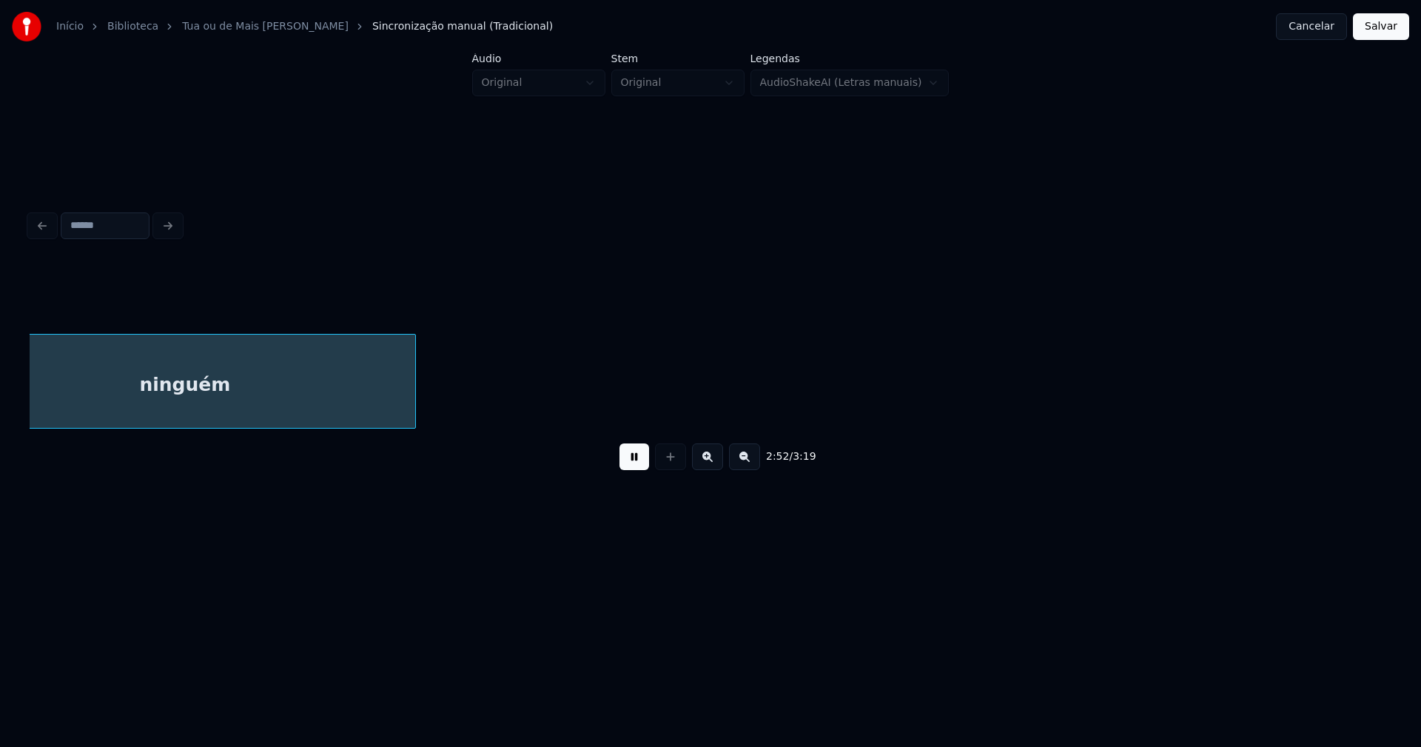
scroll to position [0, 25634]
click at [1380, 30] on button "Salvar" at bounding box center [1381, 26] width 56 height 27
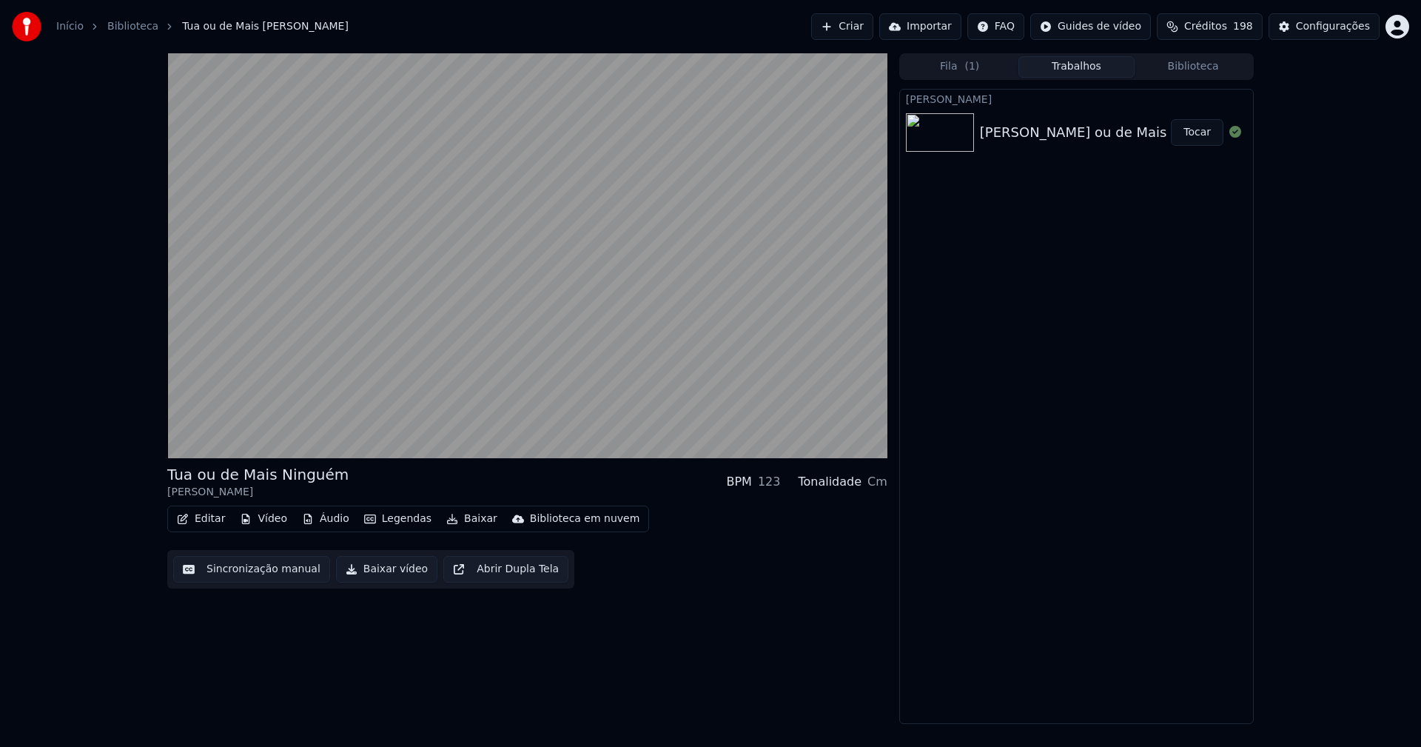
click at [325, 520] on button "Áudio" at bounding box center [325, 518] width 59 height 21
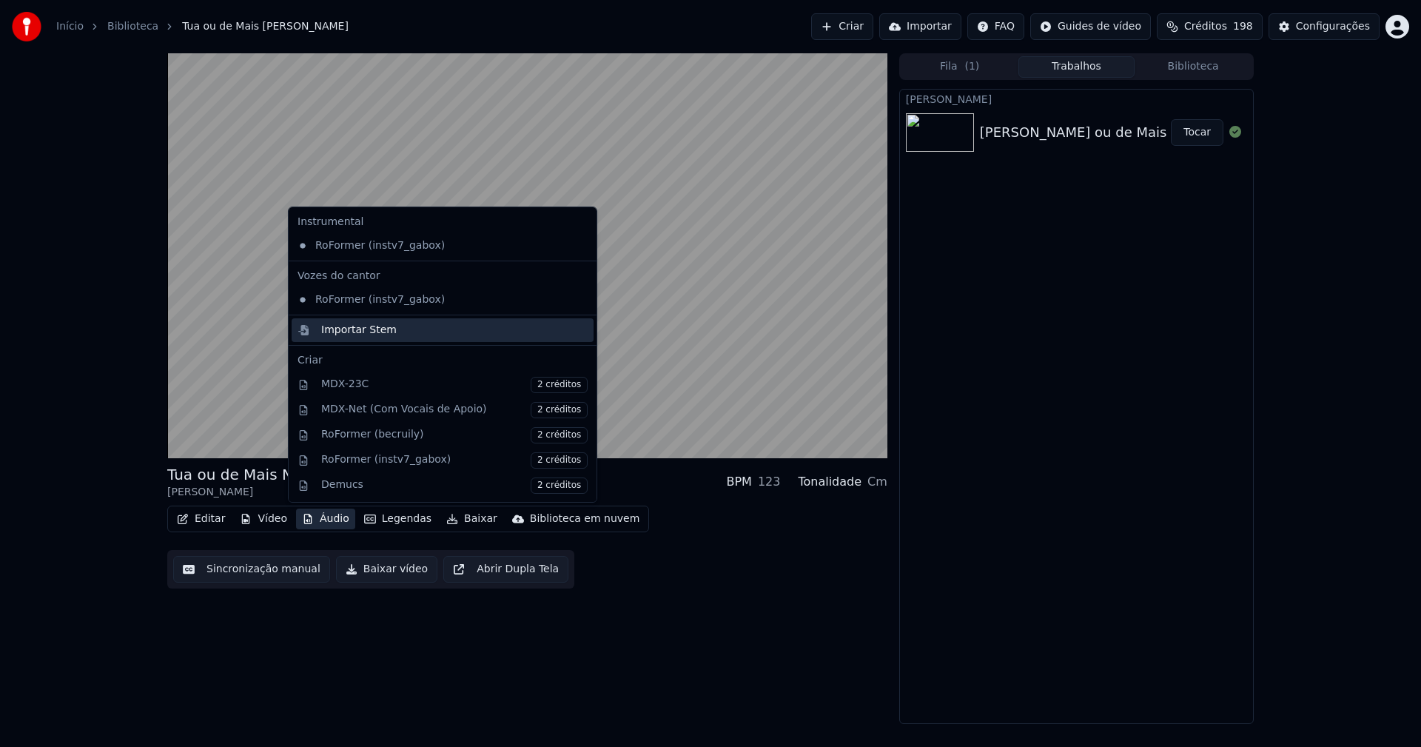
click at [347, 331] on div "Importar Stem" at bounding box center [358, 330] width 75 height 15
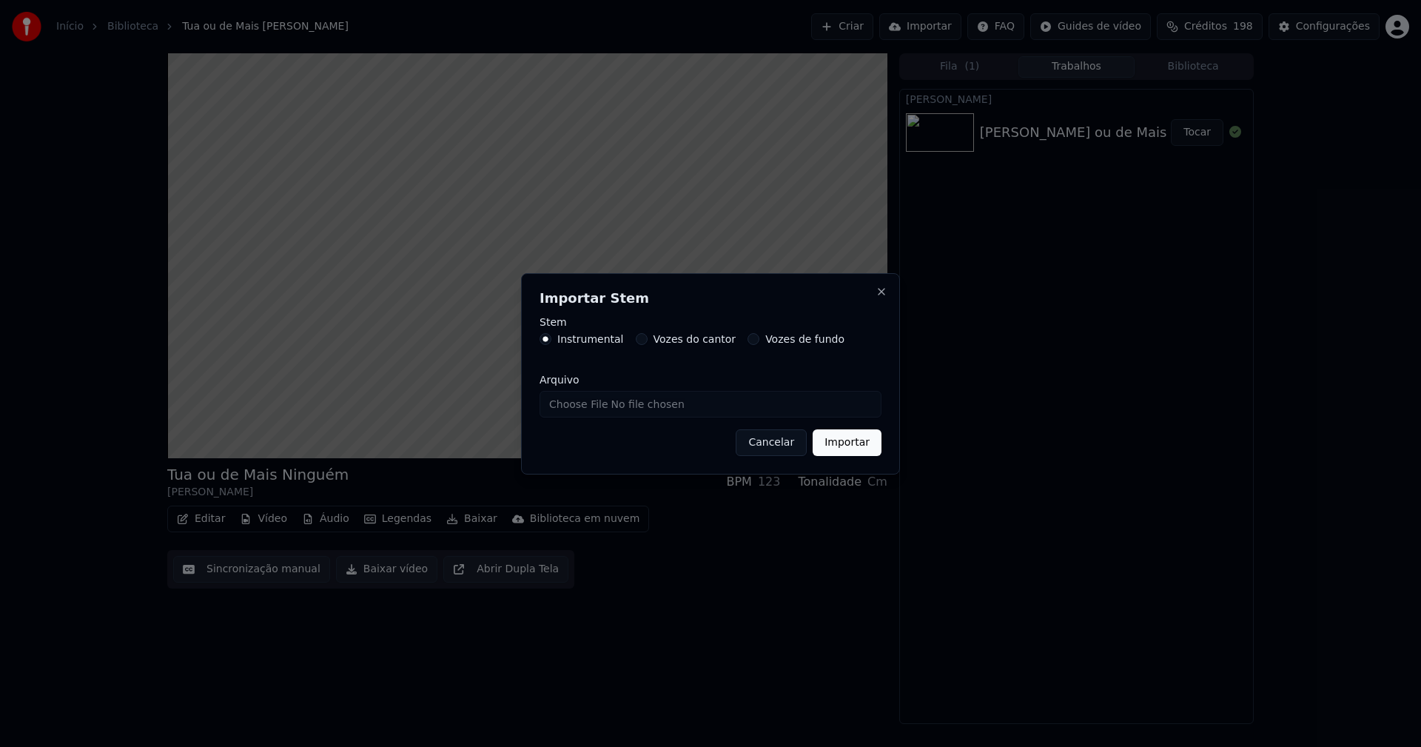
click at [577, 408] on input "Arquivo" at bounding box center [711, 404] width 342 height 27
type input "**********"
click at [861, 440] on button "Importar" at bounding box center [847, 442] width 69 height 27
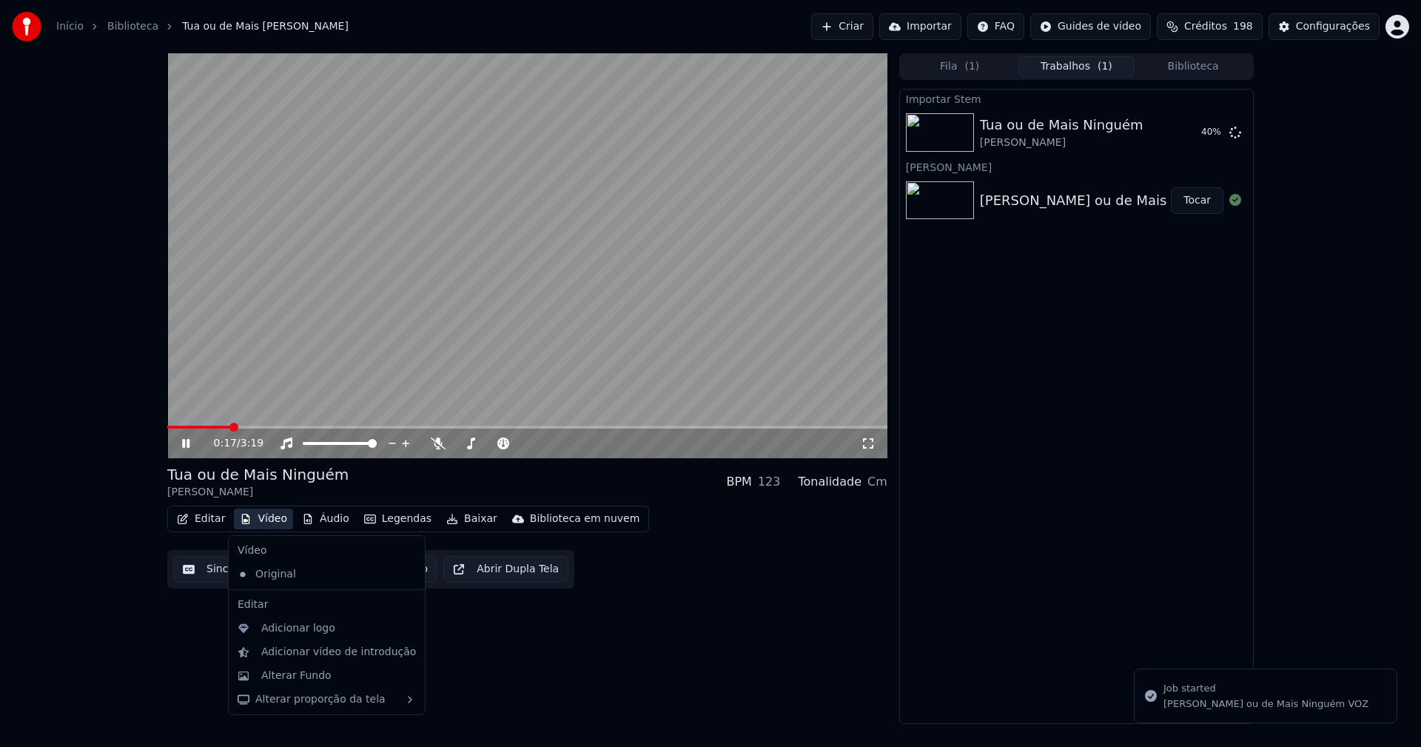
click at [272, 521] on button "Vídeo" at bounding box center [263, 518] width 59 height 21
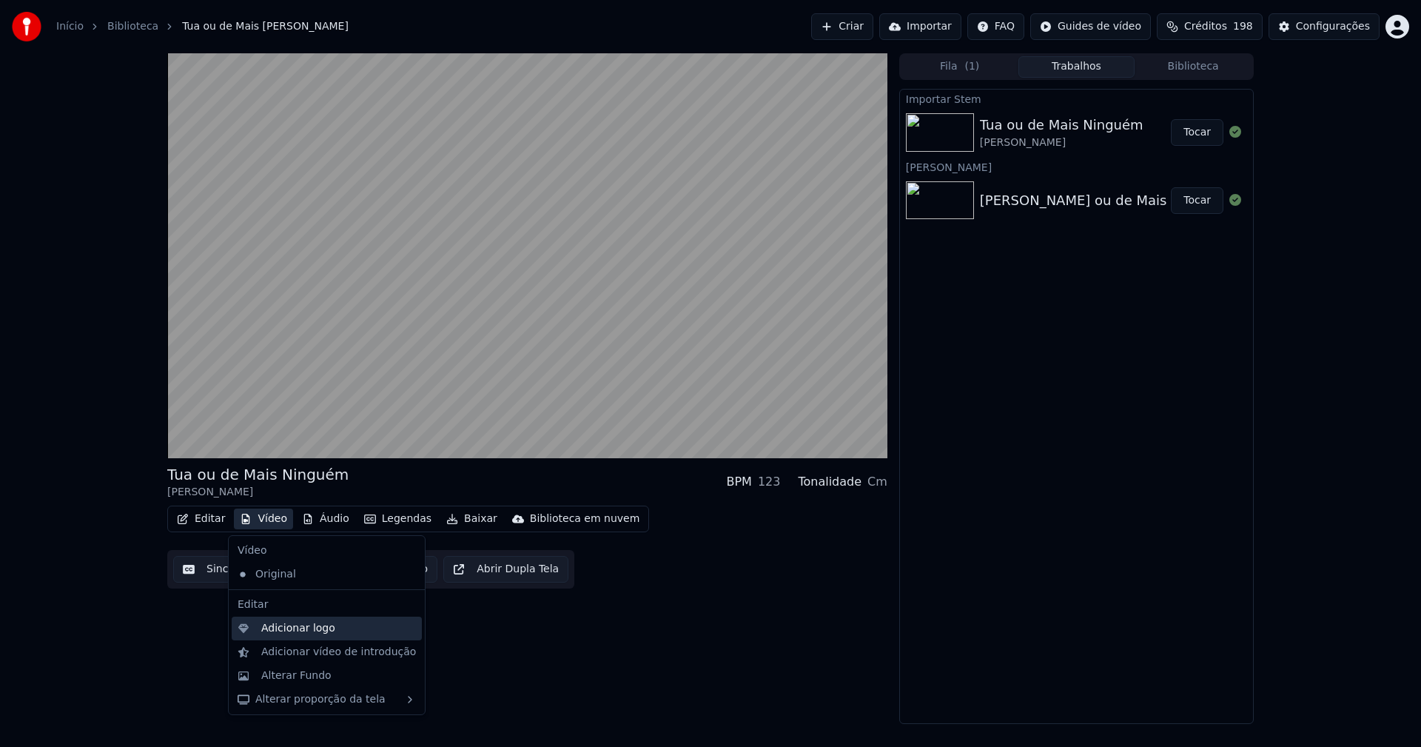
click at [292, 634] on div "Adicionar logo" at bounding box center [298, 628] width 74 height 15
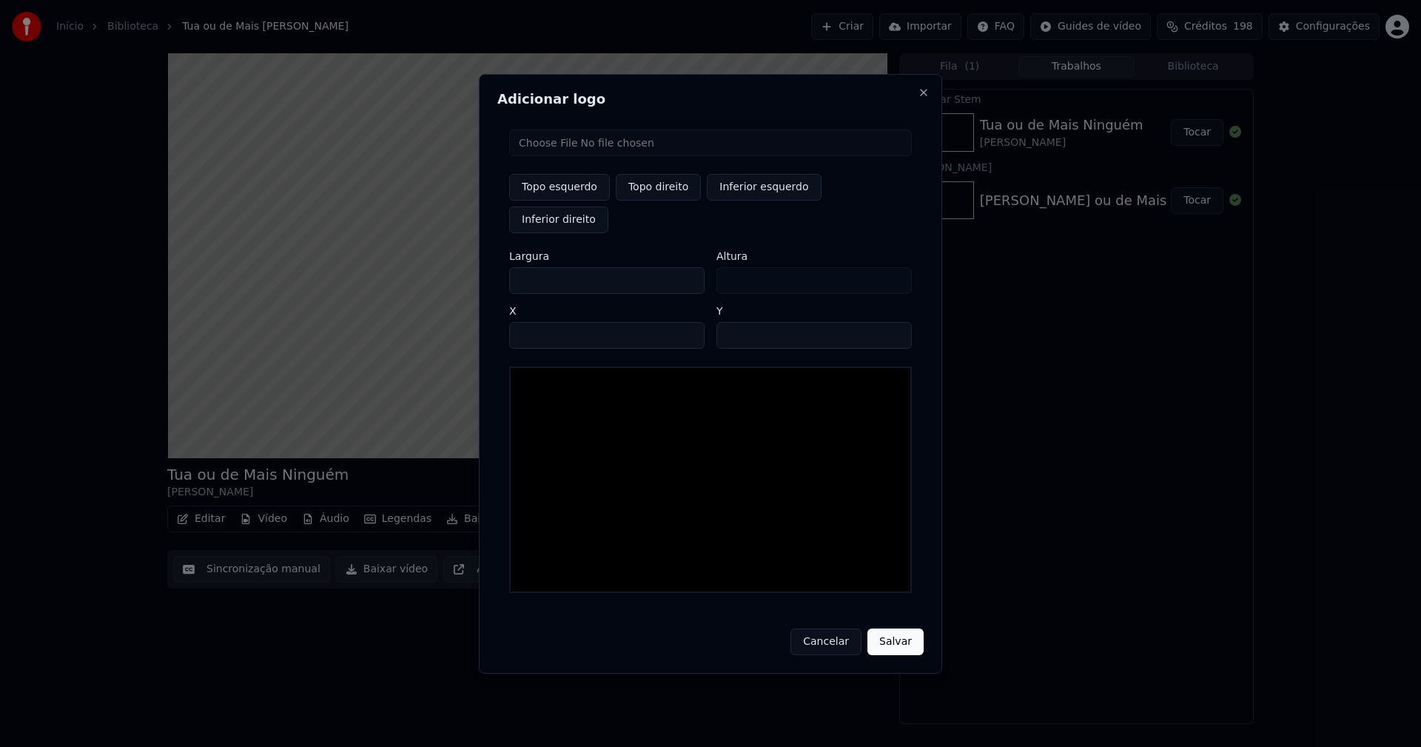
click at [565, 156] on input "file" at bounding box center [710, 143] width 403 height 27
type input "**********"
type input "***"
click at [642, 201] on button "Topo direito" at bounding box center [658, 187] width 85 height 27
type input "****"
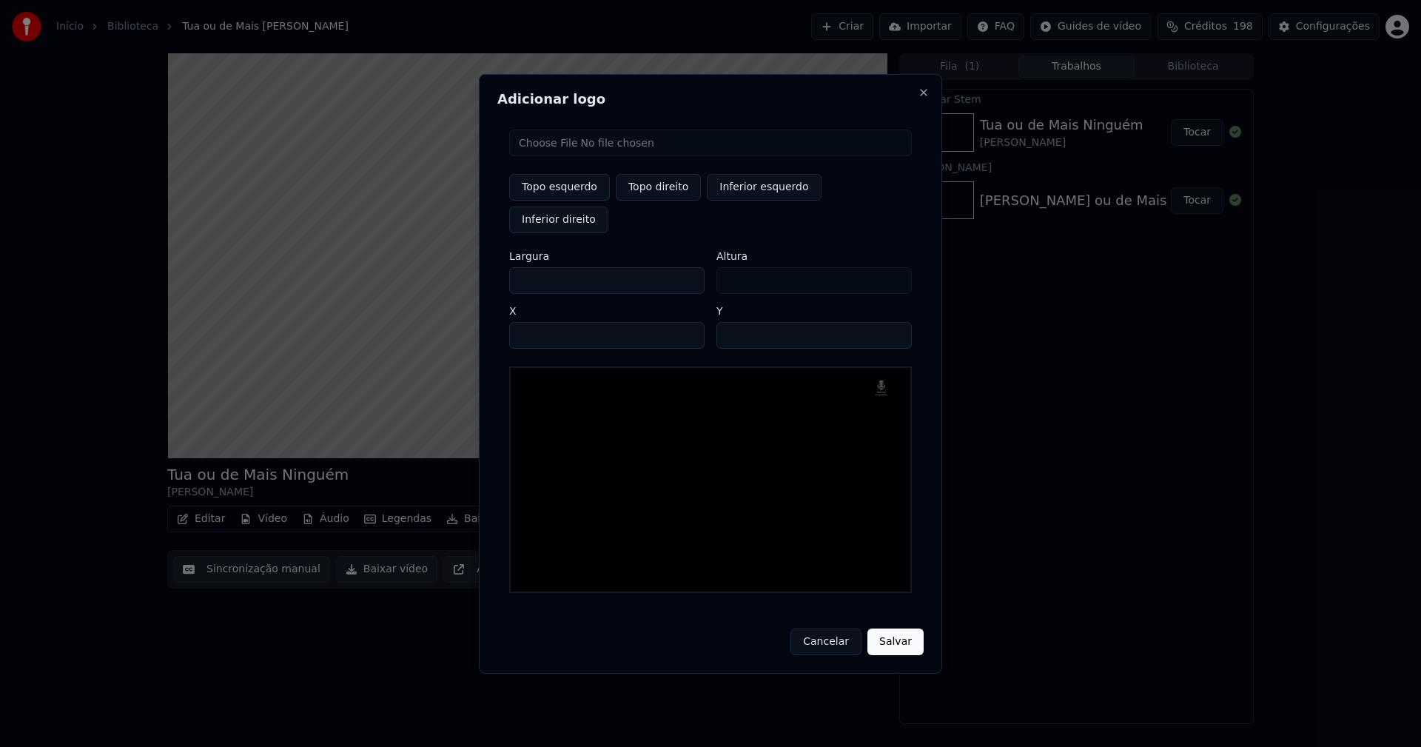
drag, startPoint x: 535, startPoint y: 264, endPoint x: 485, endPoint y: 276, distance: 51.7
click at [495, 271] on div "Adicionar logo Topo esquerdo Topo direito Inferior esquerdo Inferior direito La…" at bounding box center [710, 374] width 463 height 600
type input "**"
type input "***"
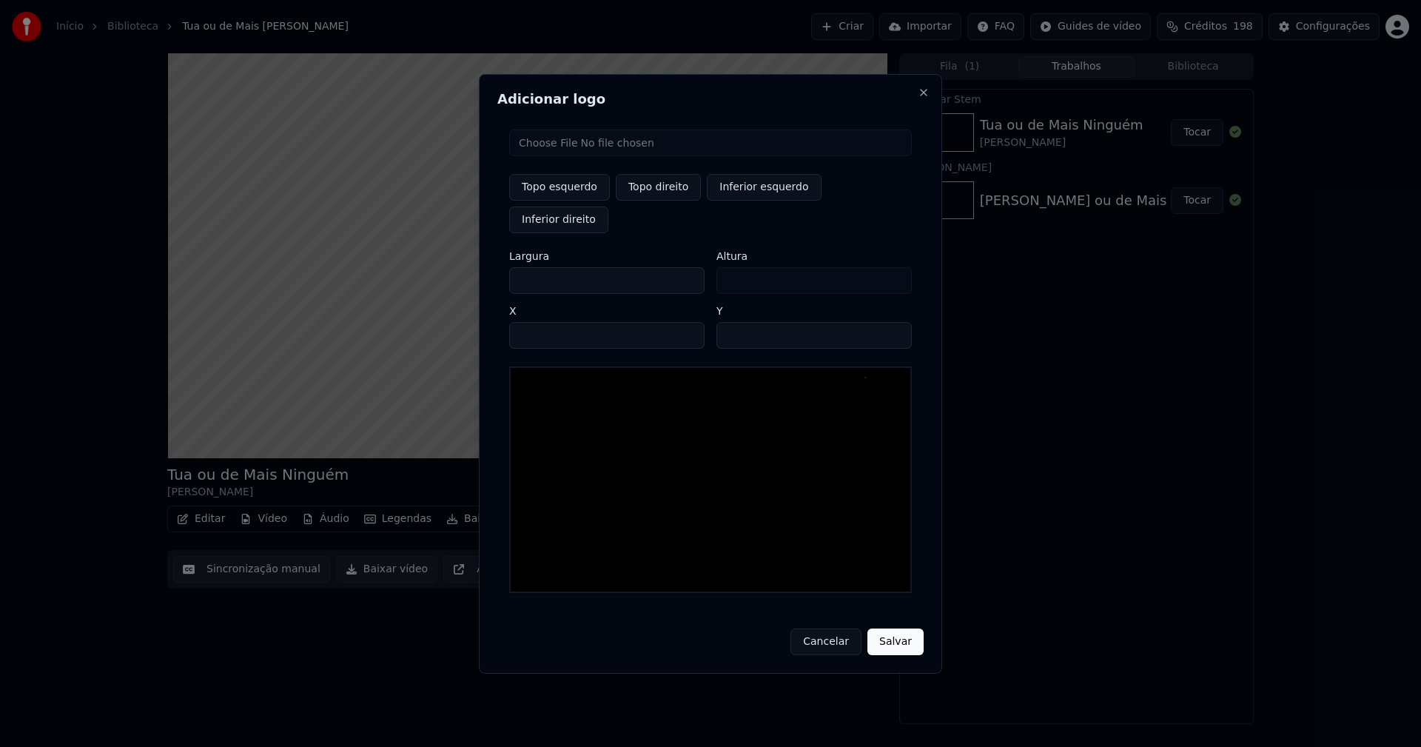
type input "***"
click at [540, 322] on input "****" at bounding box center [606, 335] width 195 height 27
type input "****"
click at [893, 322] on input "**" at bounding box center [813, 335] width 195 height 27
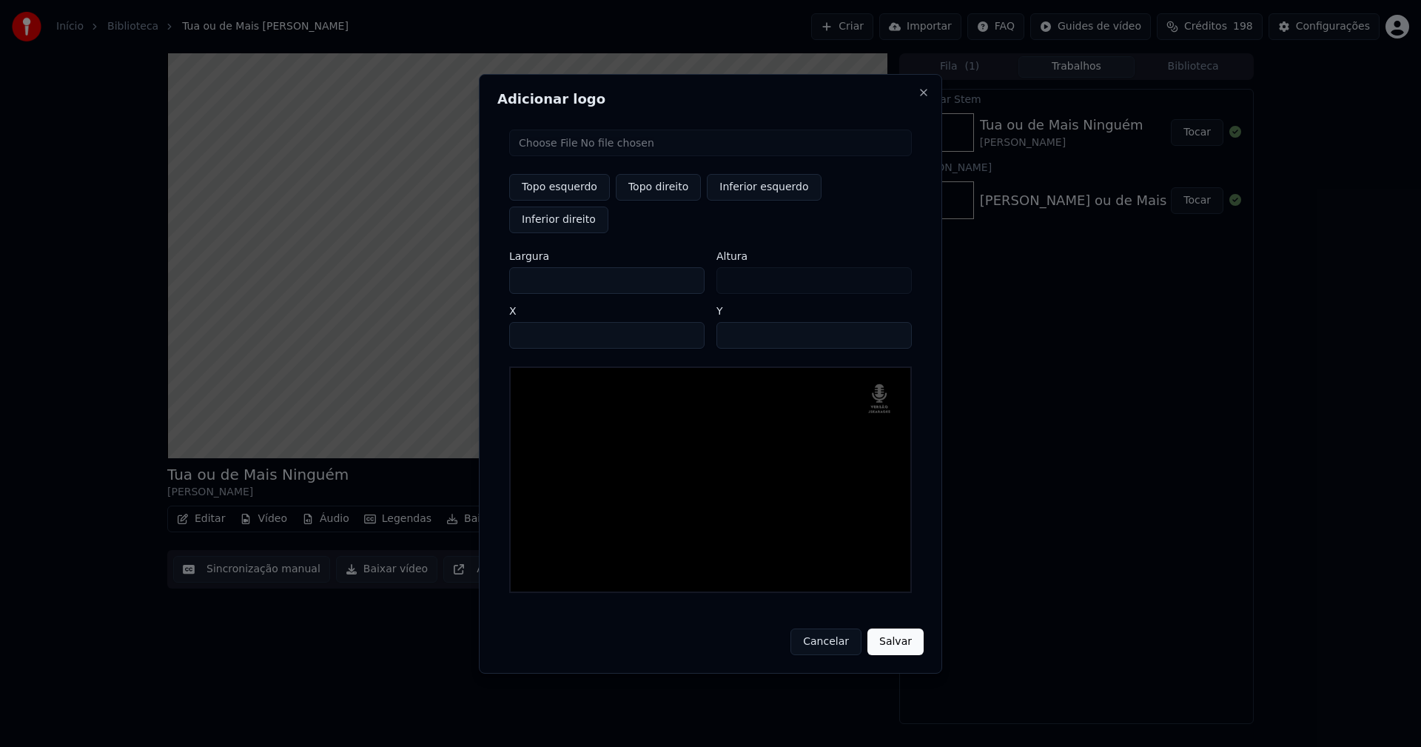
click at [893, 322] on input "**" at bounding box center [813, 335] width 195 height 27
type input "**"
click at [892, 322] on input "**" at bounding box center [813, 335] width 195 height 27
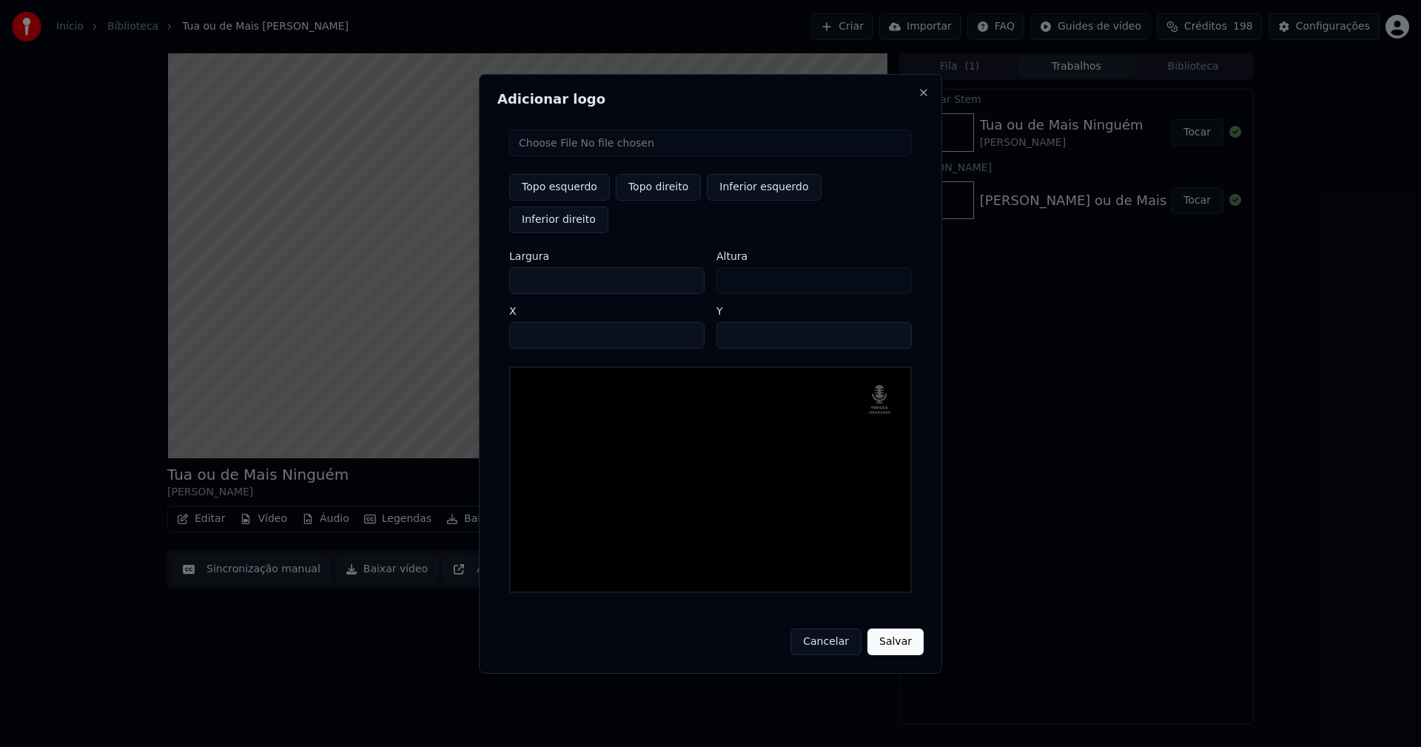
click at [899, 628] on button "Salvar" at bounding box center [895, 641] width 56 height 27
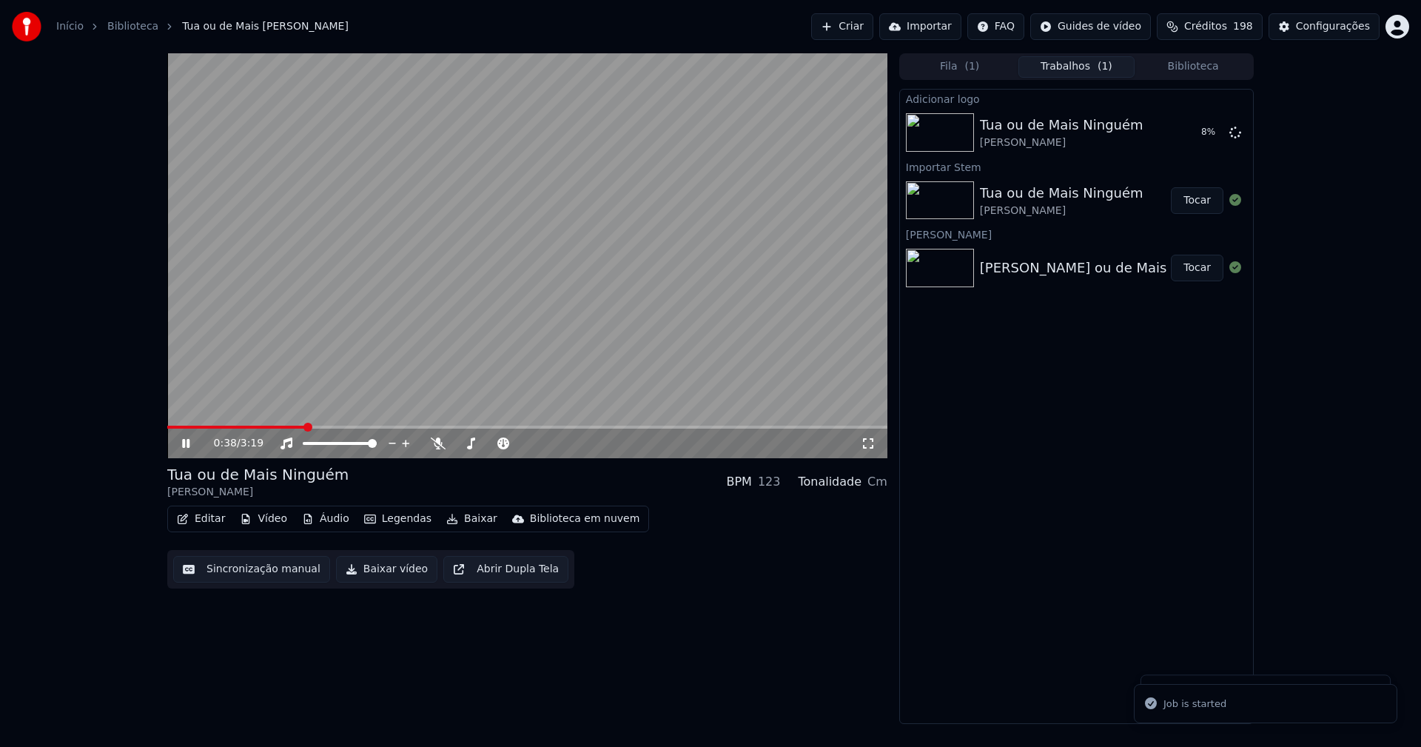
click at [323, 516] on button "Áudio" at bounding box center [325, 518] width 59 height 21
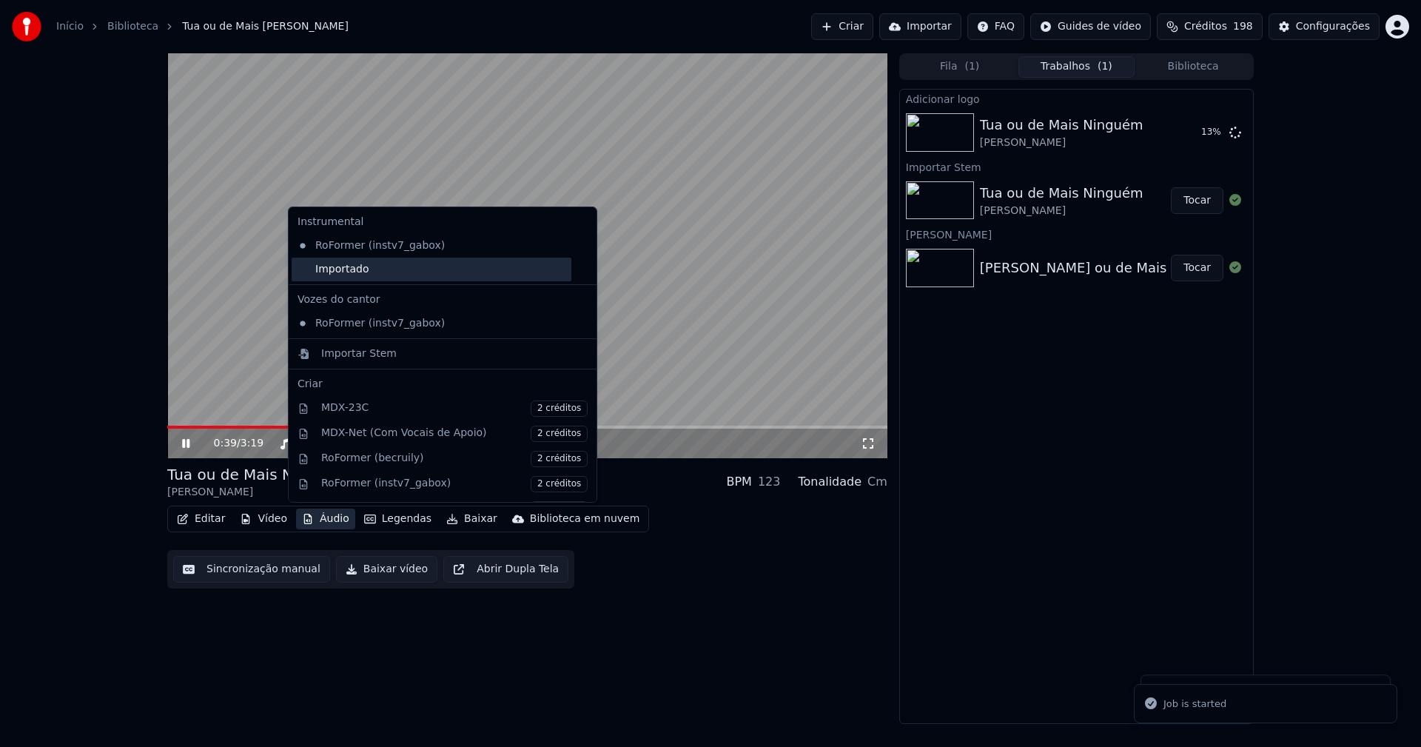
click at [339, 270] on div "Importado" at bounding box center [432, 270] width 280 height 24
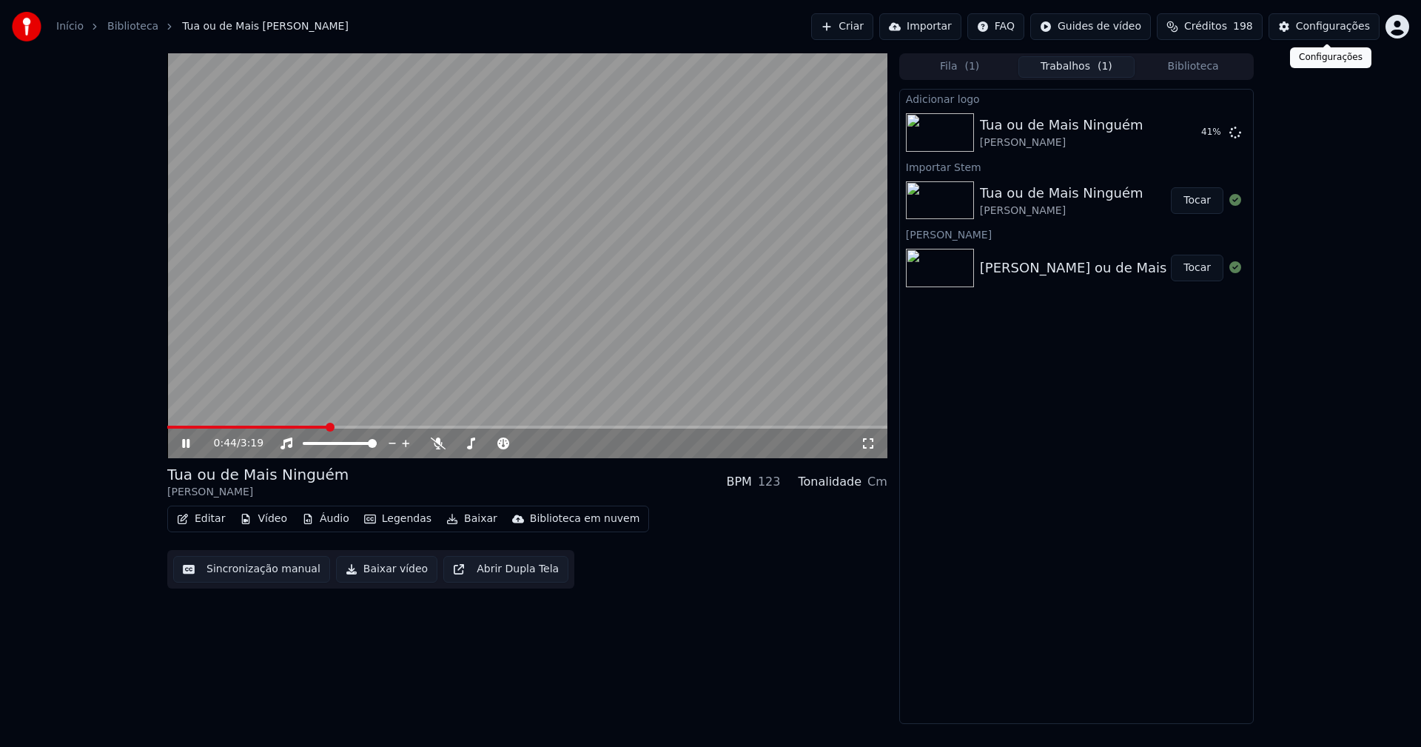
click at [1341, 34] on button "Configurações" at bounding box center [1324, 26] width 111 height 27
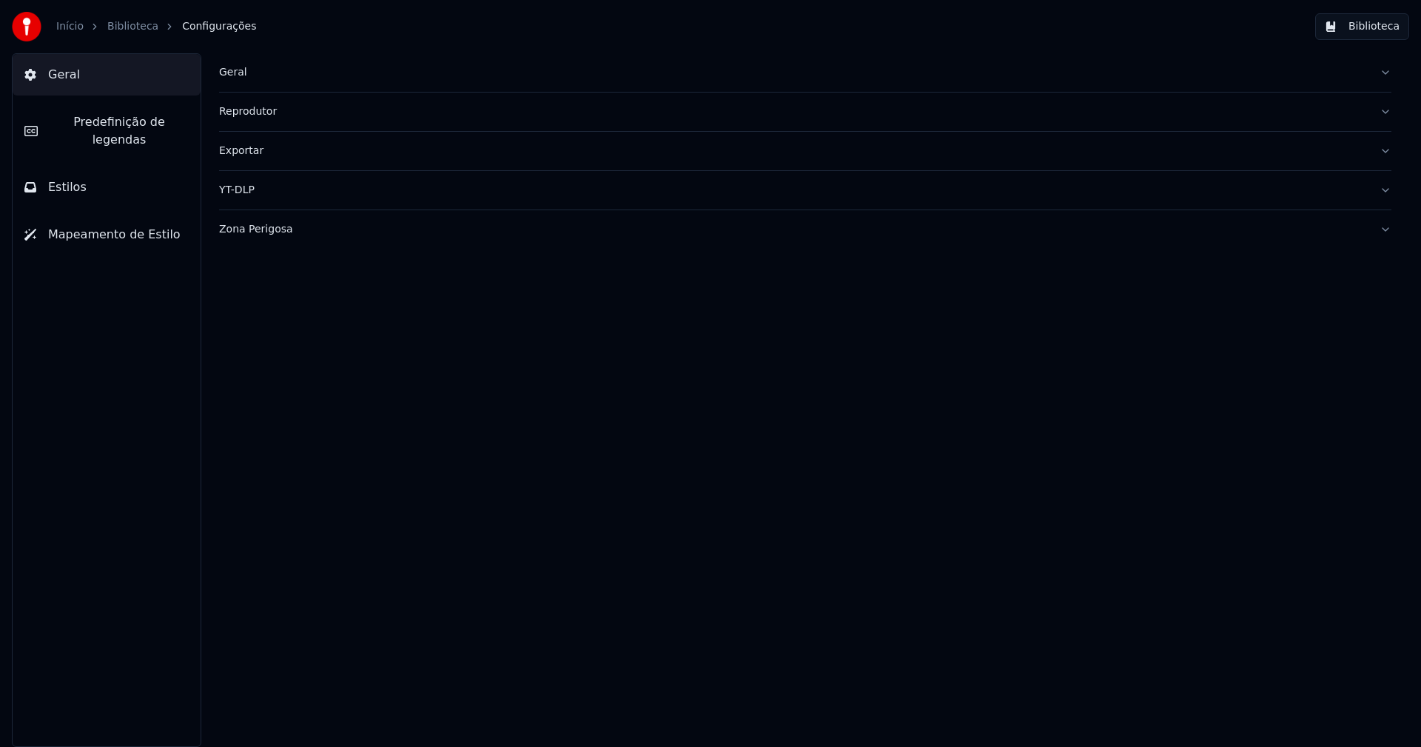
drag, startPoint x: 96, startPoint y: 173, endPoint x: 118, endPoint y: 218, distance: 50.0
click at [96, 172] on button "Estilos" at bounding box center [107, 187] width 188 height 41
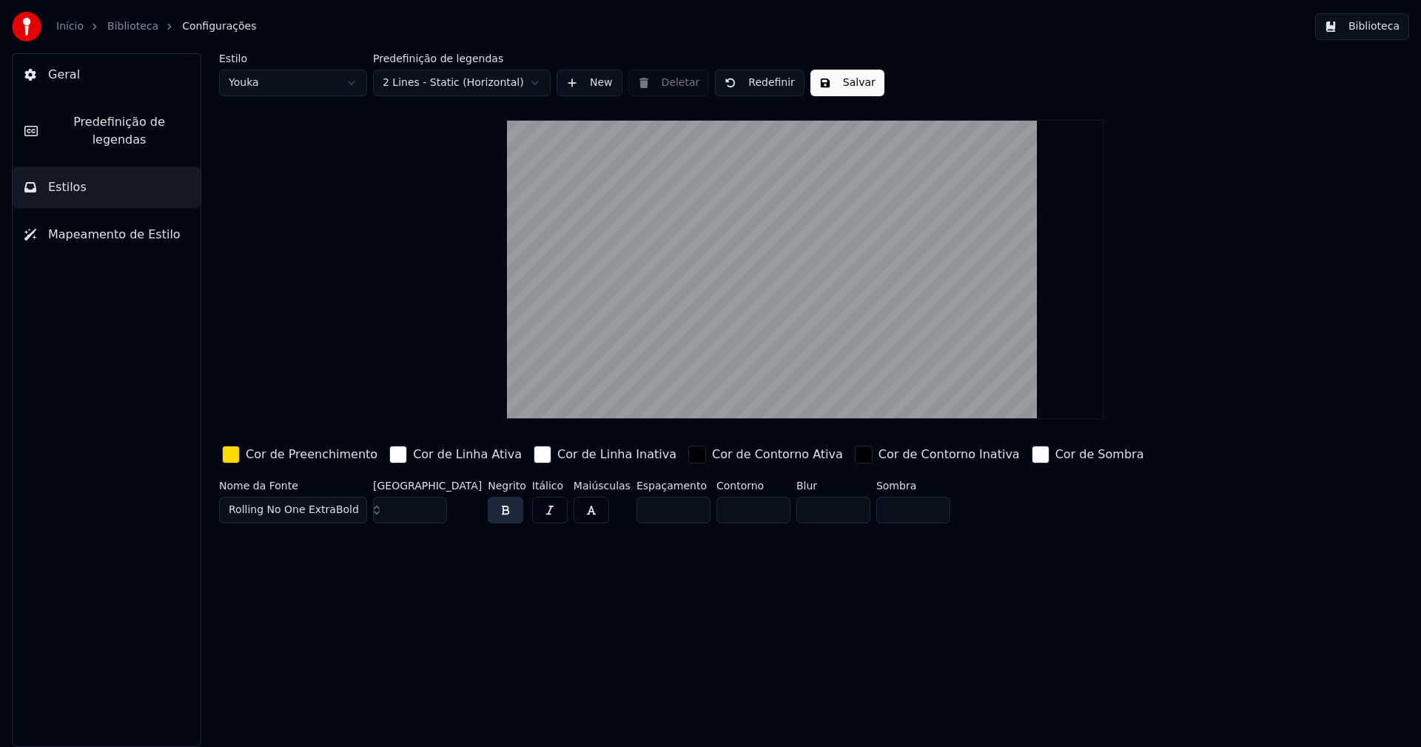
click at [233, 458] on div "button" at bounding box center [231, 455] width 18 height 18
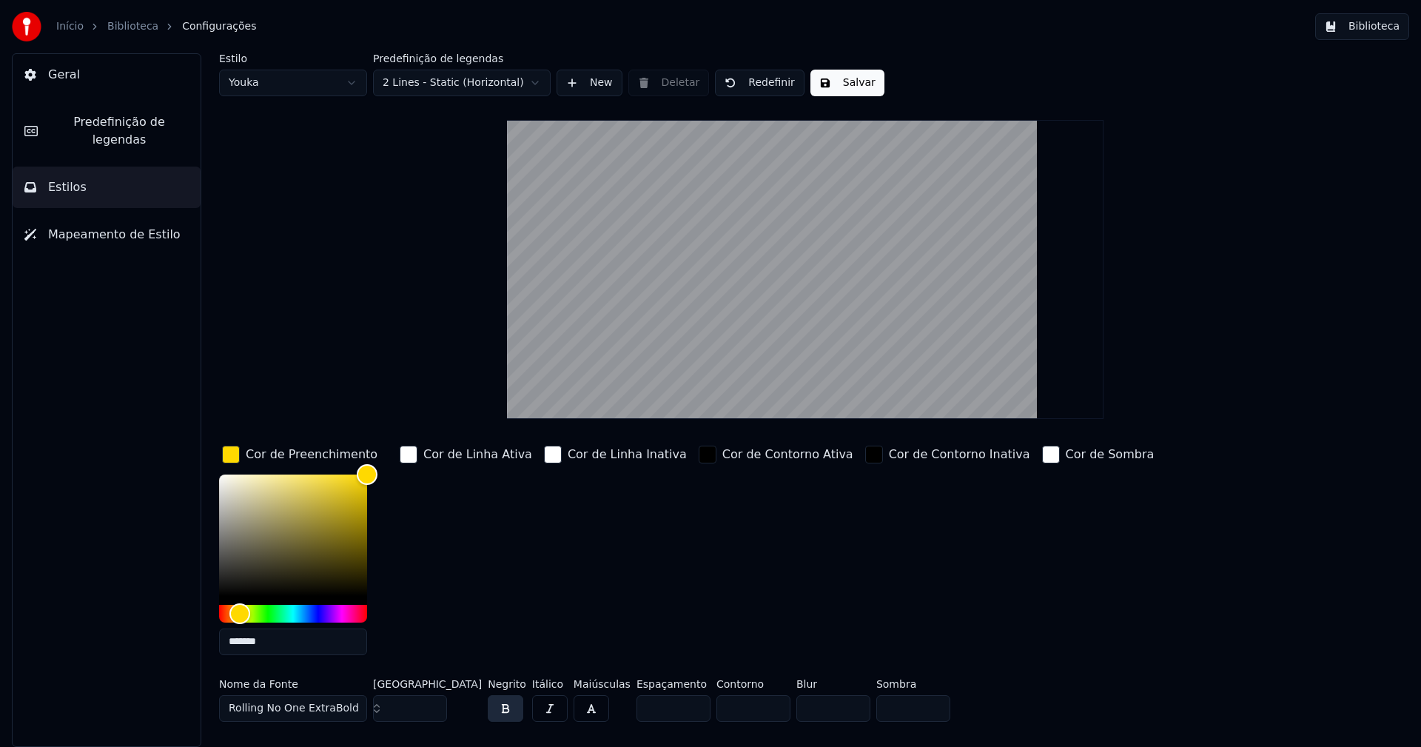
click at [292, 644] on input "*******" at bounding box center [293, 641] width 148 height 27
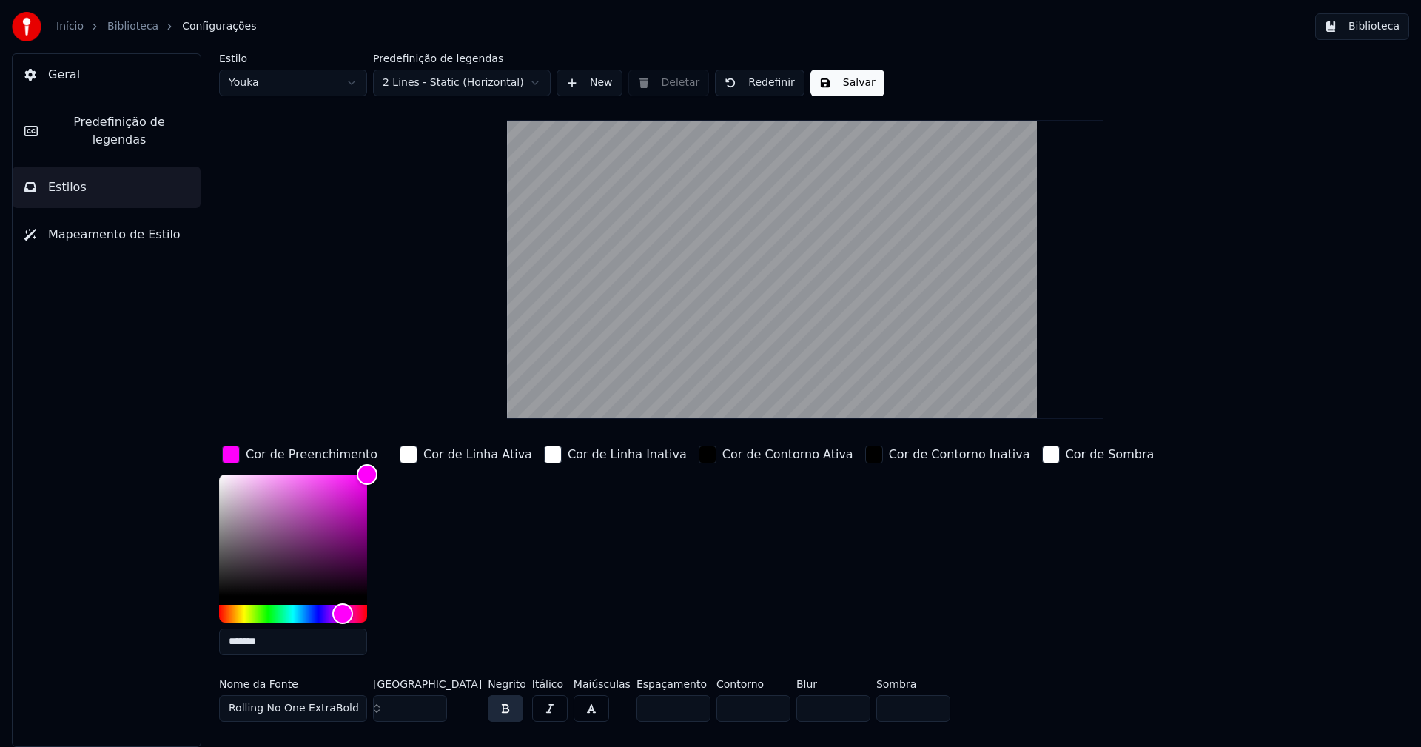
type input "*******"
click at [226, 457] on div "button" at bounding box center [231, 455] width 18 height 18
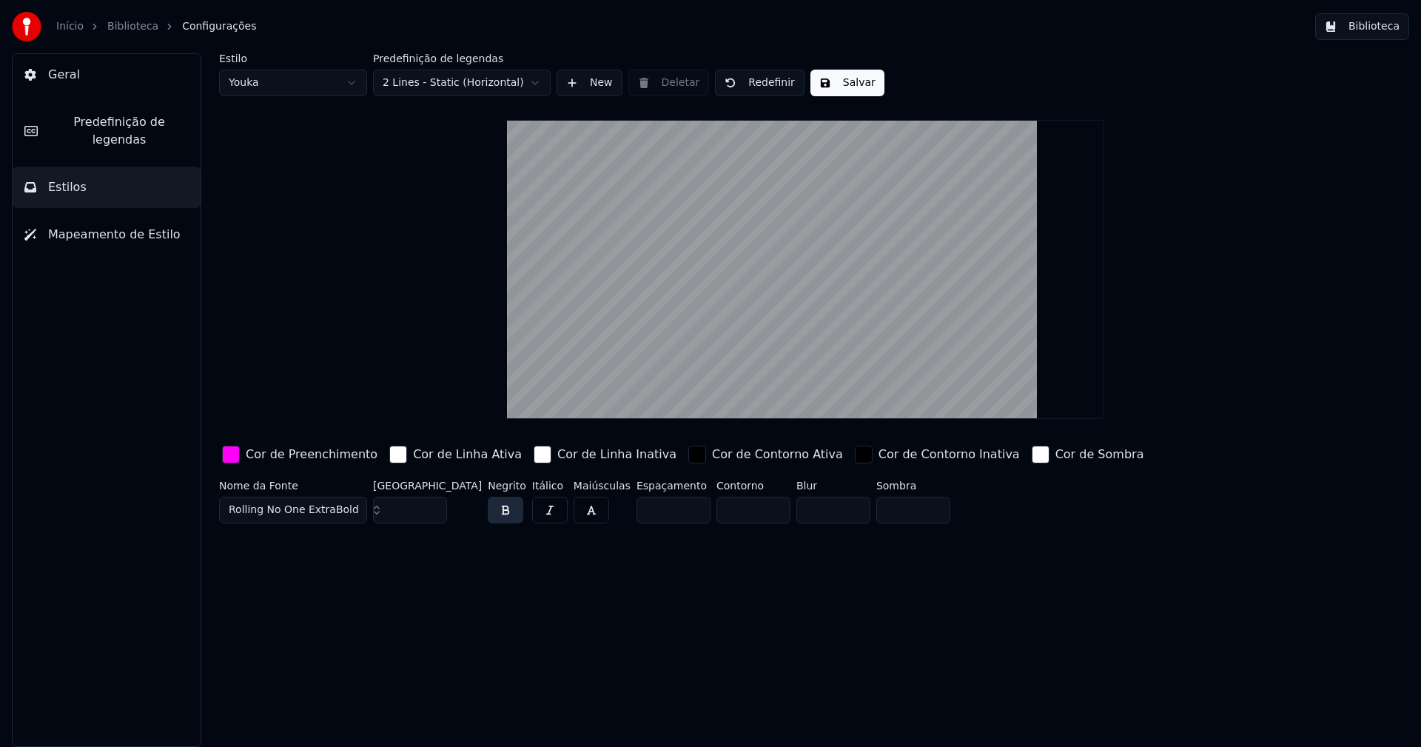
drag, startPoint x: 823, startPoint y: 78, endPoint x: 980, endPoint y: 53, distance: 158.9
click at [824, 78] on button "Salvar" at bounding box center [847, 83] width 74 height 27
click at [1383, 22] on button "Biblioteca" at bounding box center [1362, 26] width 94 height 27
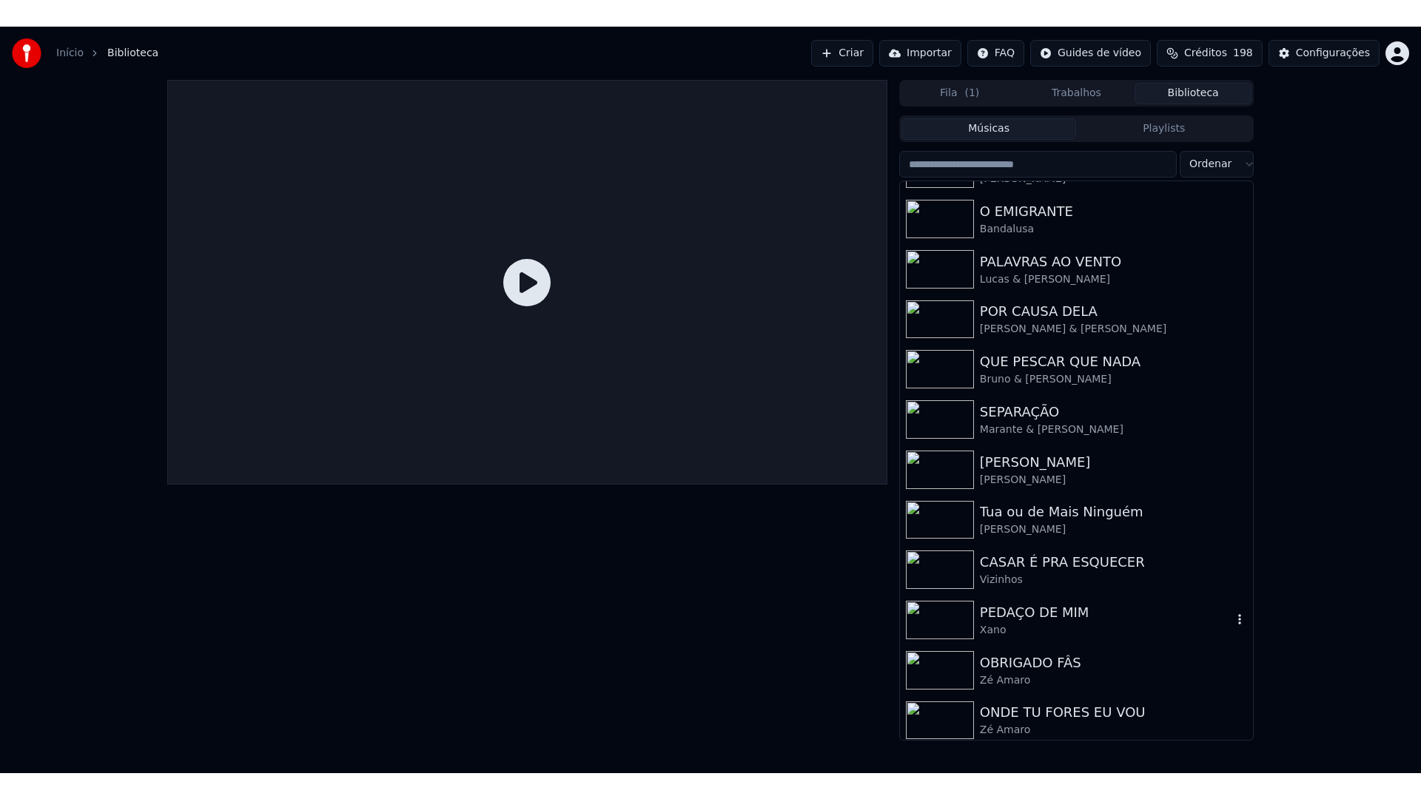
scroll to position [395, 0]
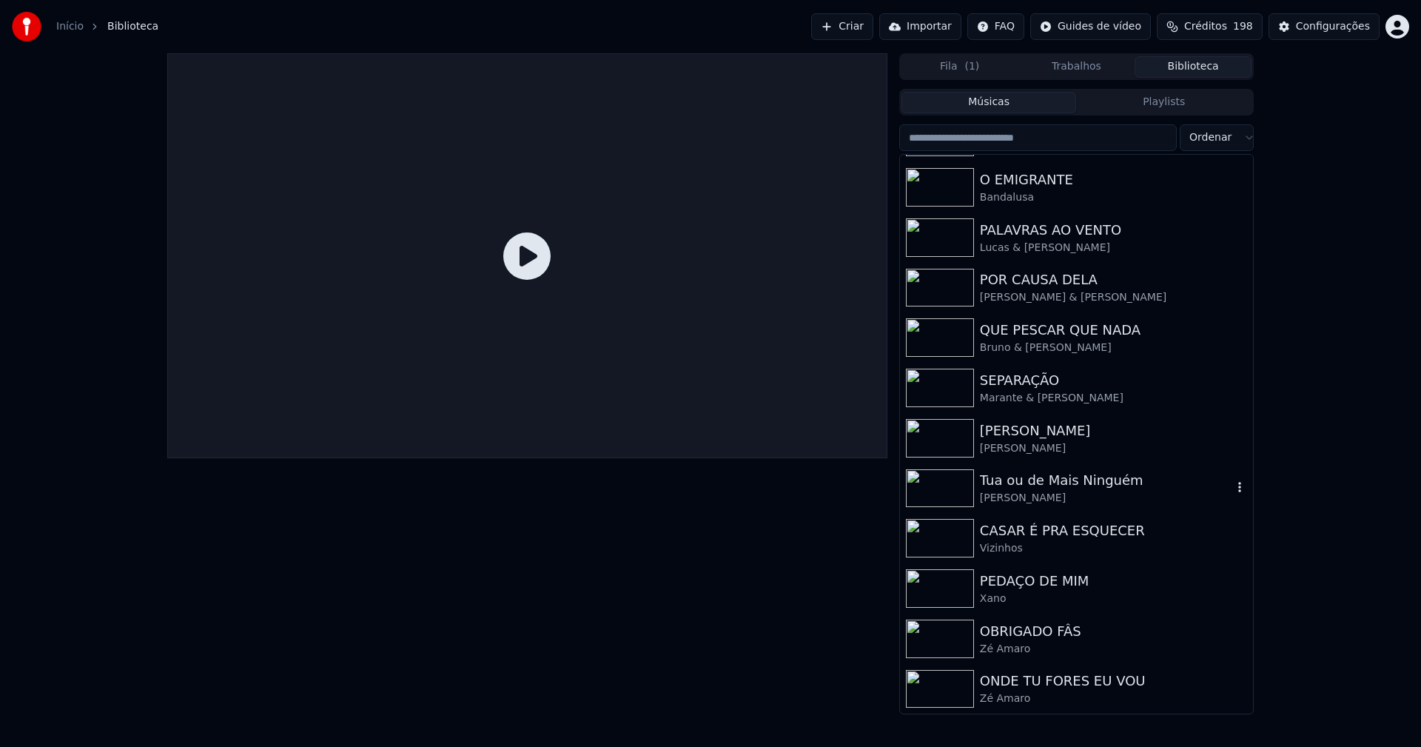
click at [1035, 486] on div "Tua ou de Mais Ninguém" at bounding box center [1106, 480] width 252 height 21
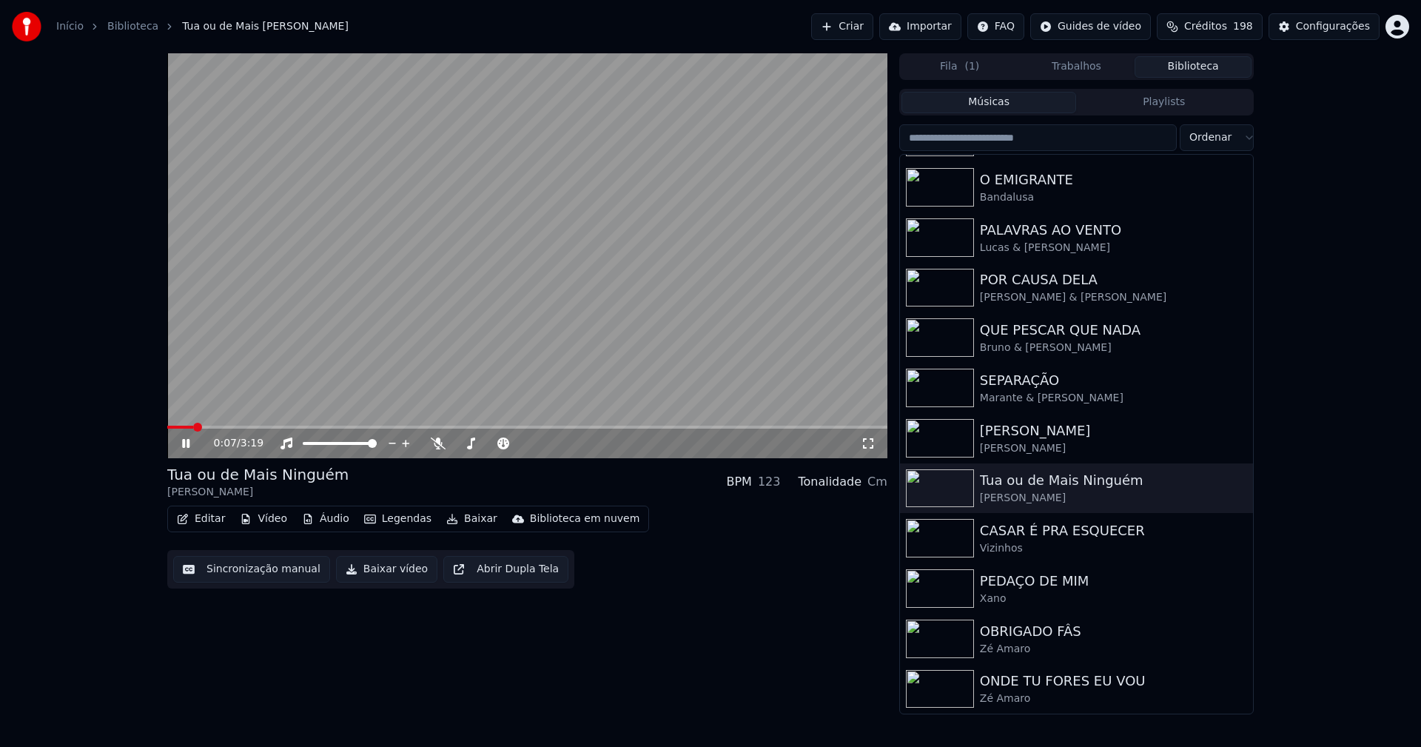
click at [867, 444] on icon at bounding box center [868, 443] width 15 height 12
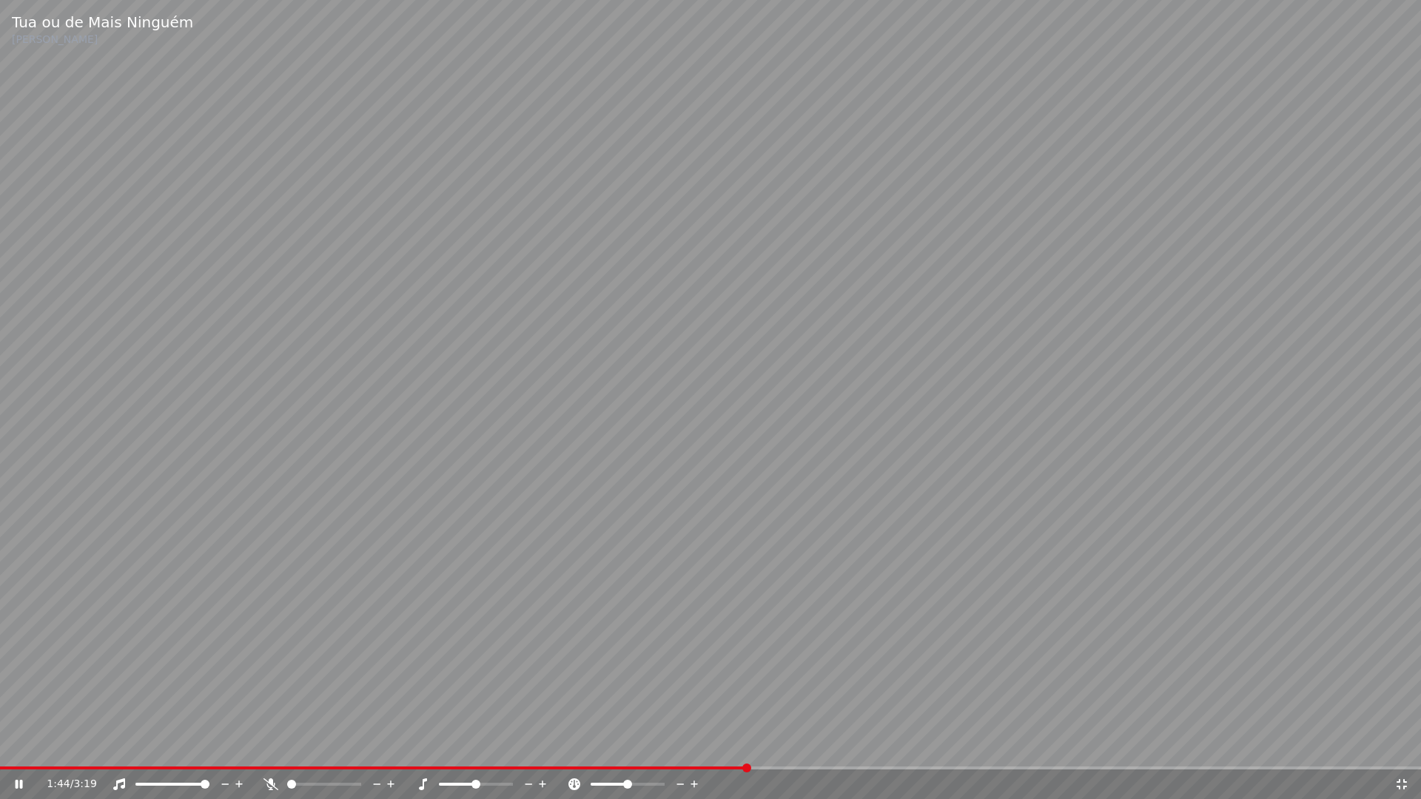
click at [1404, 746] on icon at bounding box center [1402, 784] width 10 height 10
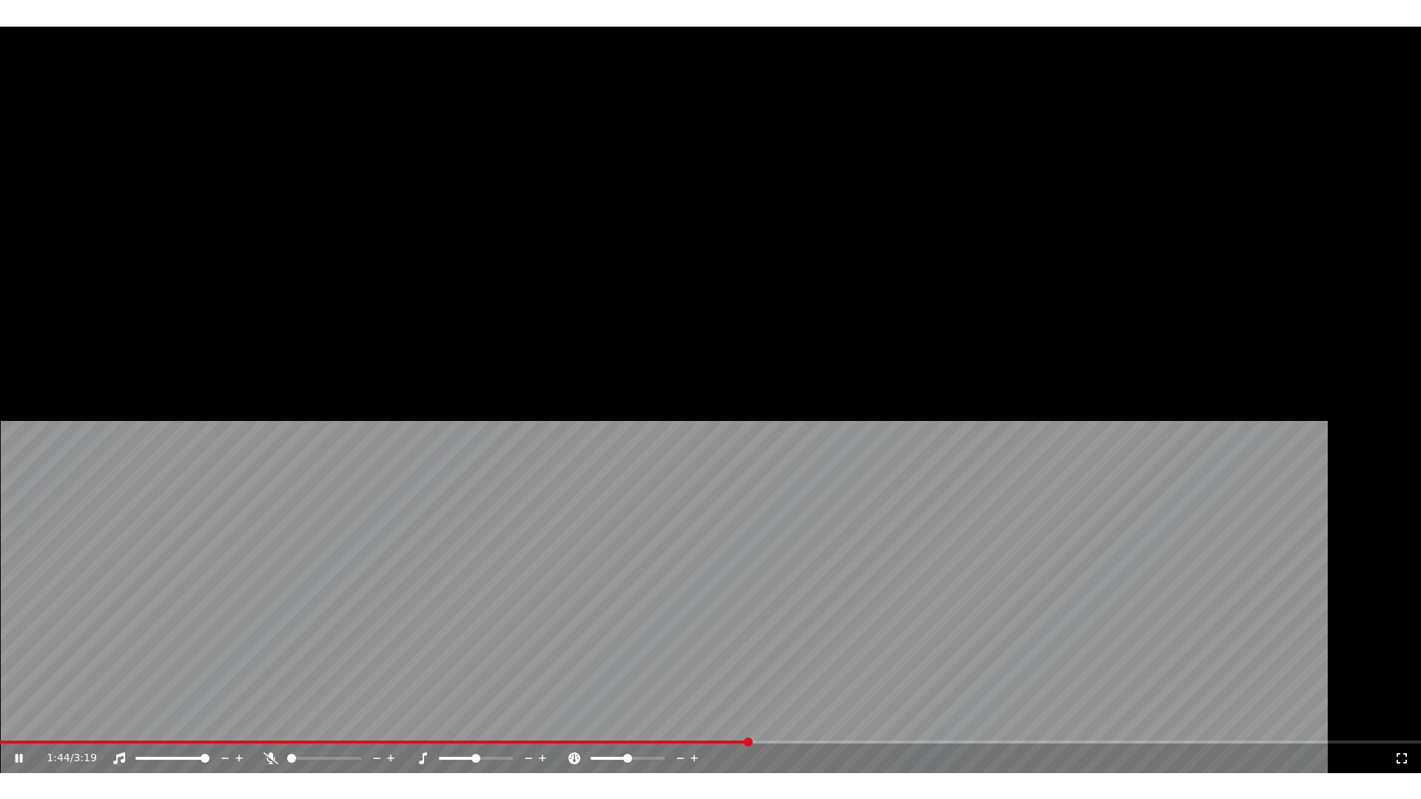
scroll to position [395, 0]
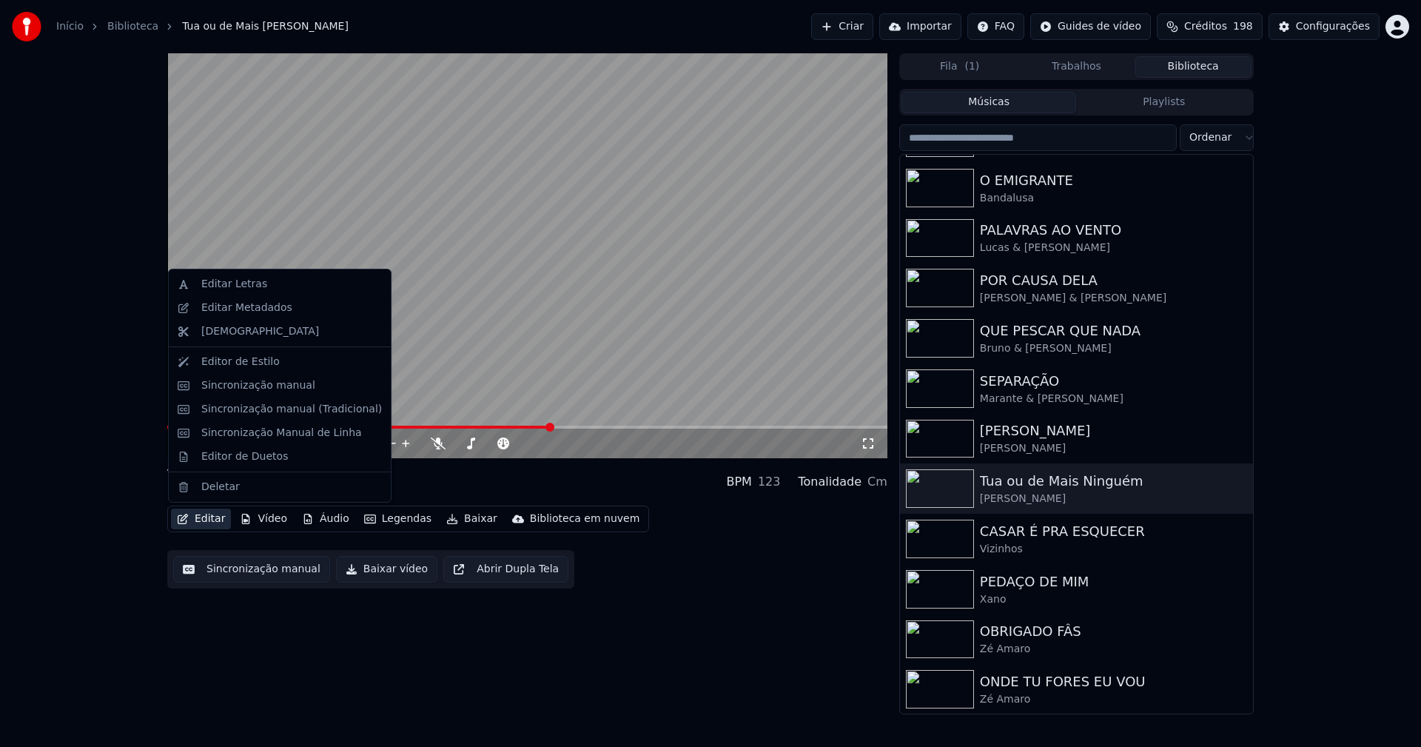
click at [209, 514] on button "Editar" at bounding box center [201, 518] width 60 height 21
click at [238, 308] on div "Editar Metadados" at bounding box center [246, 308] width 91 height 15
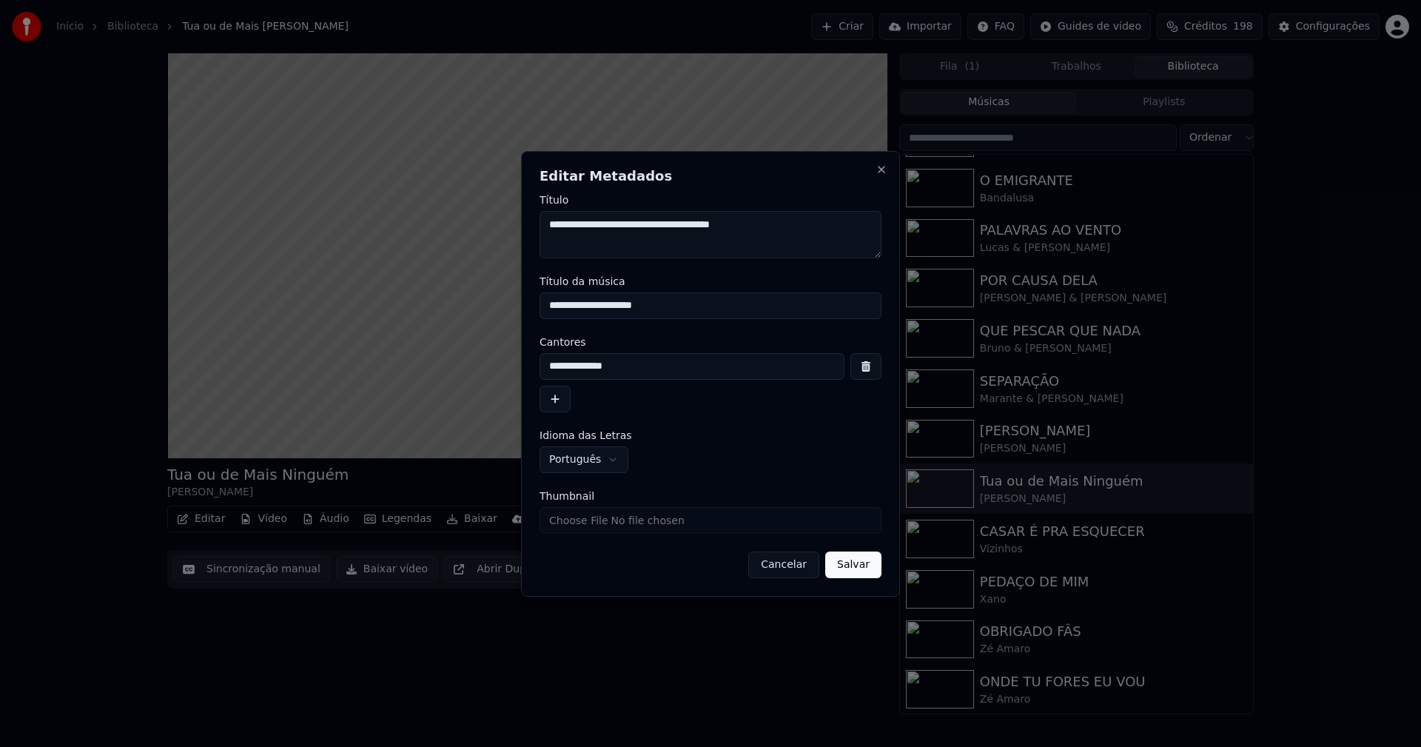
drag, startPoint x: 670, startPoint y: 304, endPoint x: 491, endPoint y: 306, distance: 179.1
click at [491, 306] on body "**********" at bounding box center [710, 373] width 1421 height 747
type input "**********"
click at [856, 561] on button "Salvar" at bounding box center [853, 564] width 56 height 27
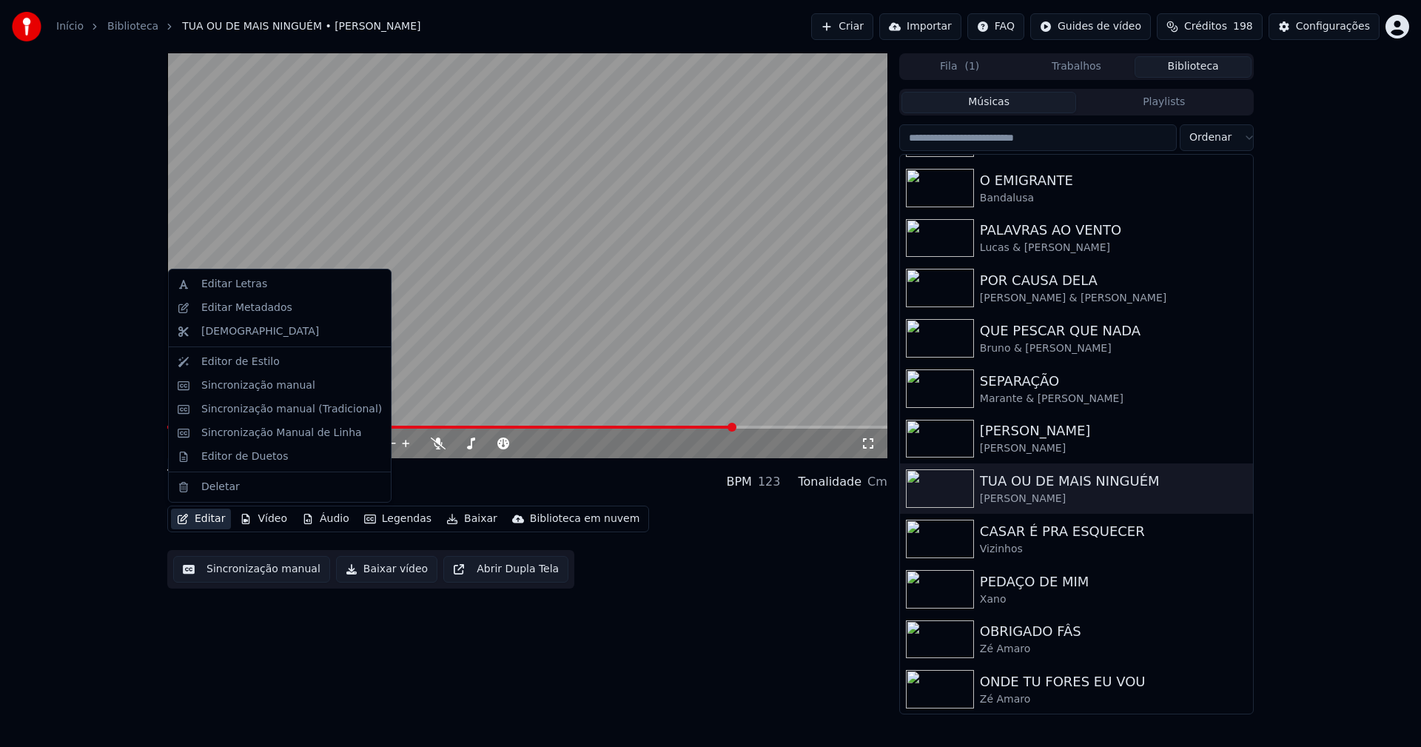
click at [202, 522] on button "Editar" at bounding box center [201, 518] width 60 height 21
click at [255, 309] on div "Editar Metadados" at bounding box center [246, 308] width 91 height 15
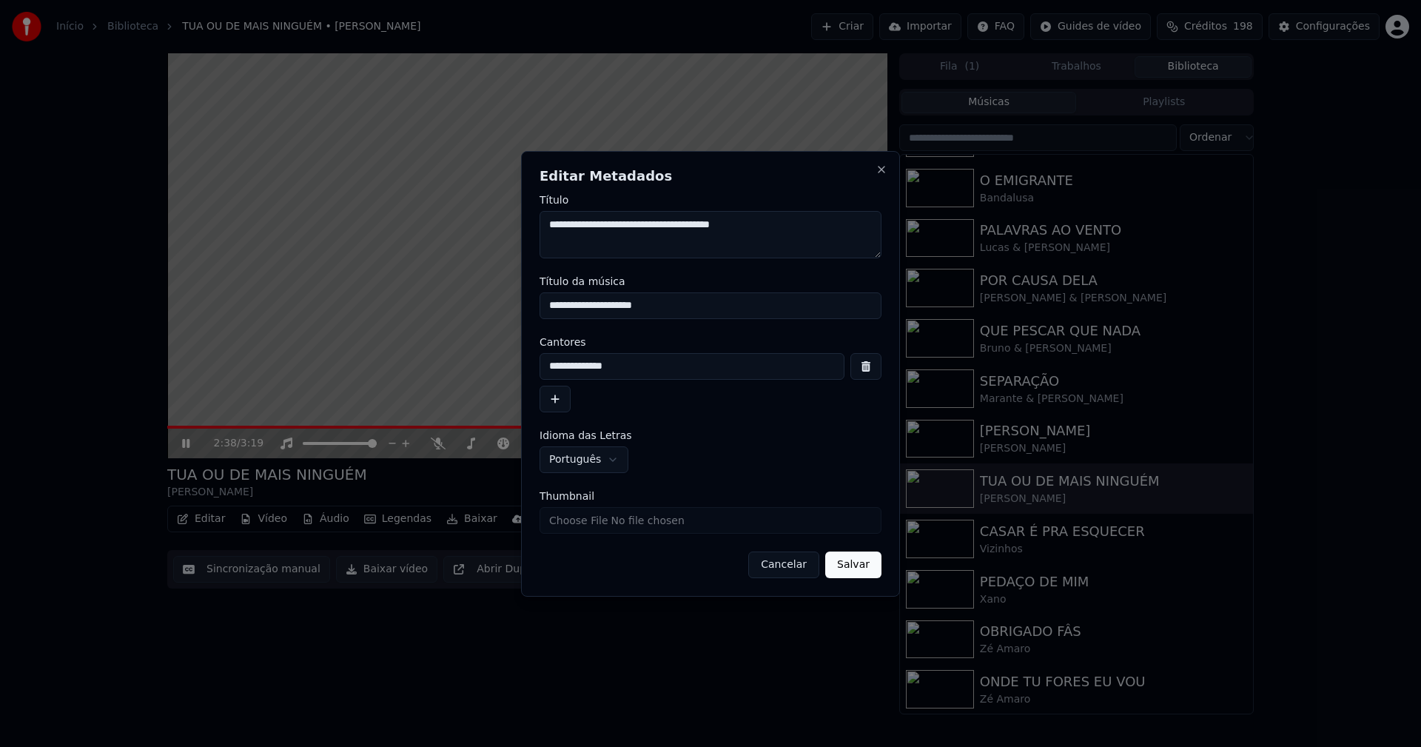
click at [601, 521] on input "Thumbnail" at bounding box center [711, 520] width 342 height 27
type input "**********"
click at [861, 567] on button "Salvar" at bounding box center [853, 564] width 56 height 27
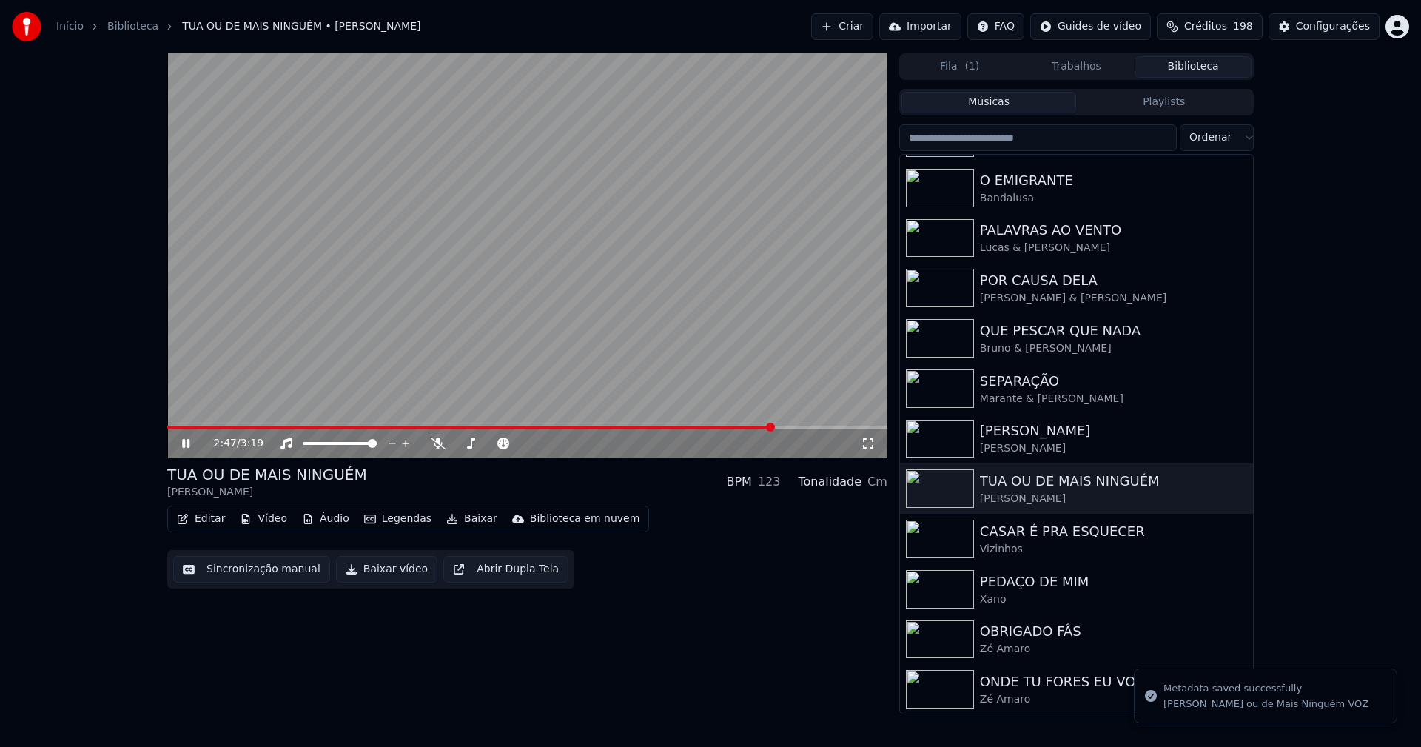
click at [864, 443] on icon at bounding box center [868, 443] width 15 height 12
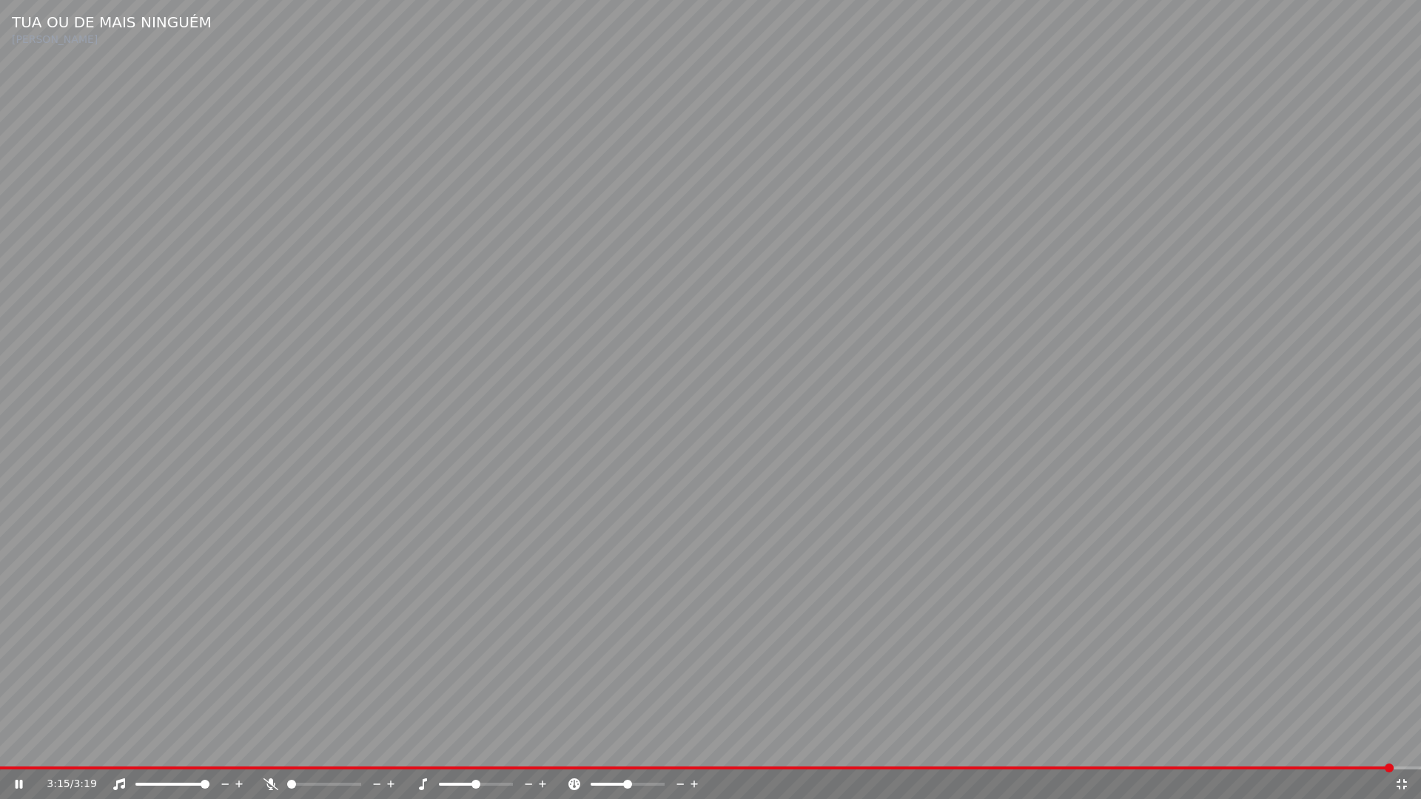
click at [1402, 746] on icon at bounding box center [1401, 785] width 15 height 12
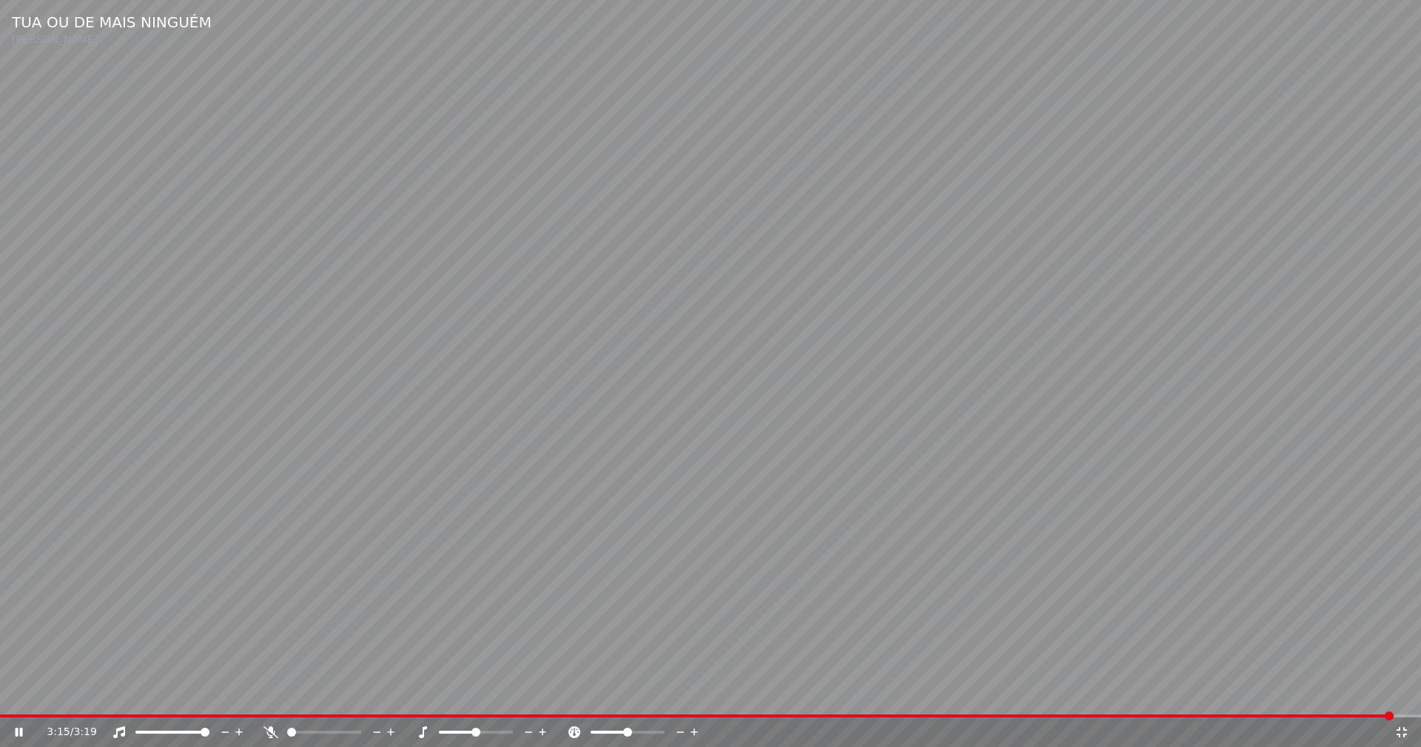
scroll to position [395, 0]
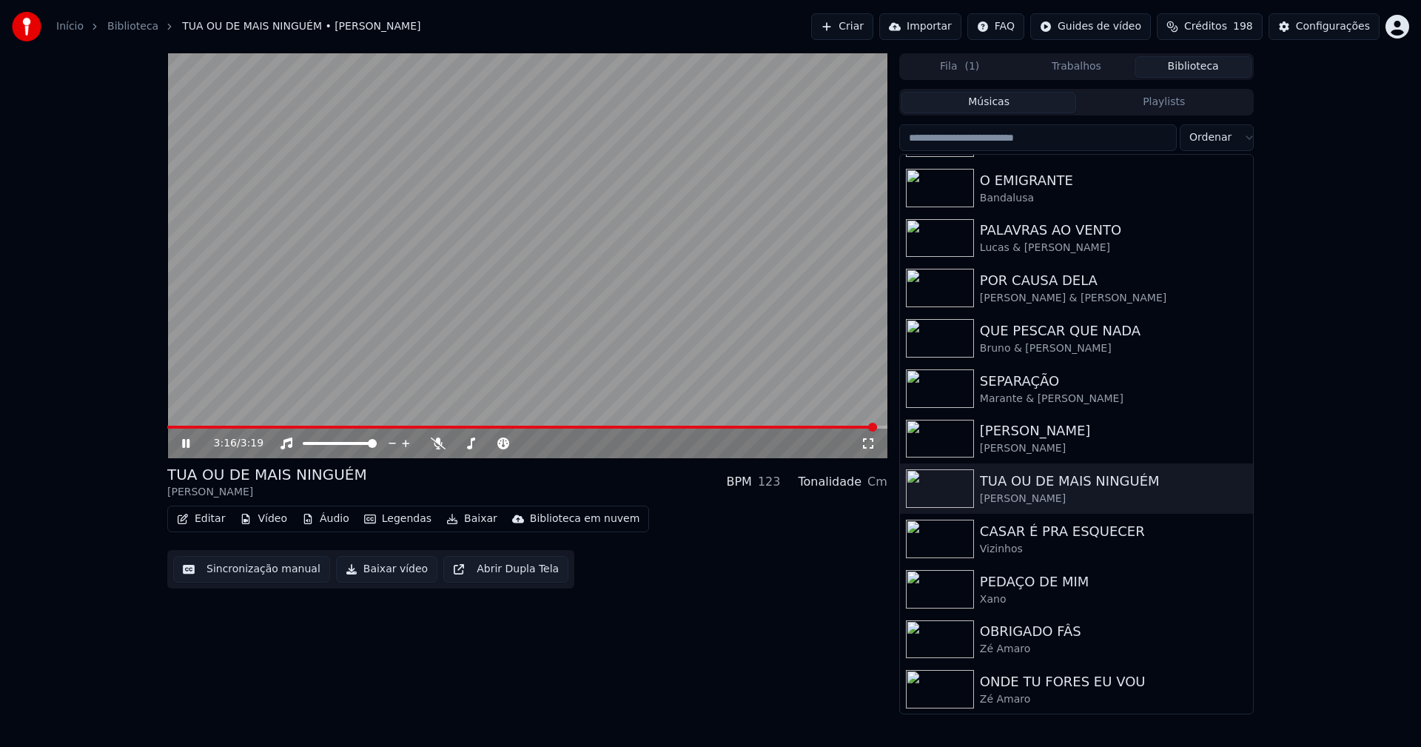
click at [182, 438] on icon at bounding box center [196, 443] width 35 height 12
click at [385, 579] on button "Baixar vídeo" at bounding box center [386, 569] width 101 height 27
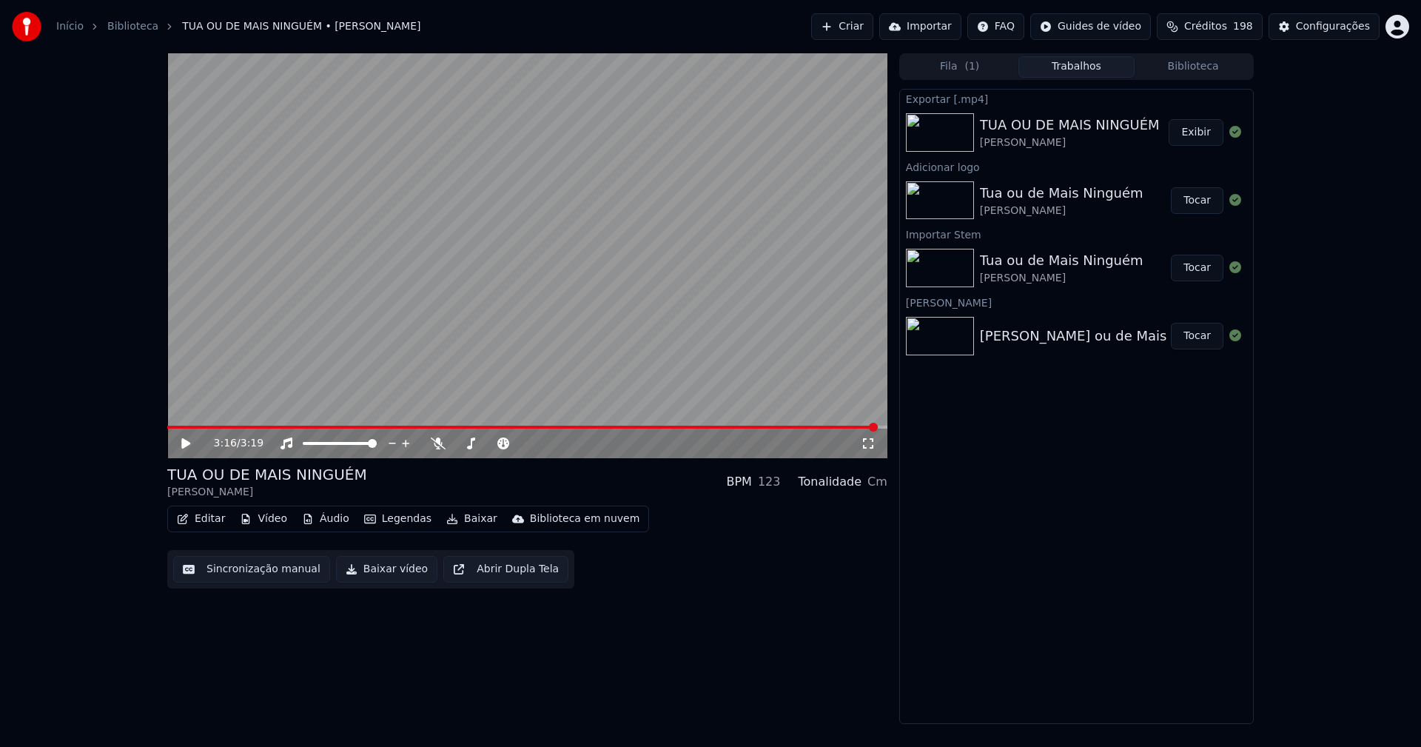
click at [276, 520] on button "Vídeo" at bounding box center [263, 518] width 59 height 21
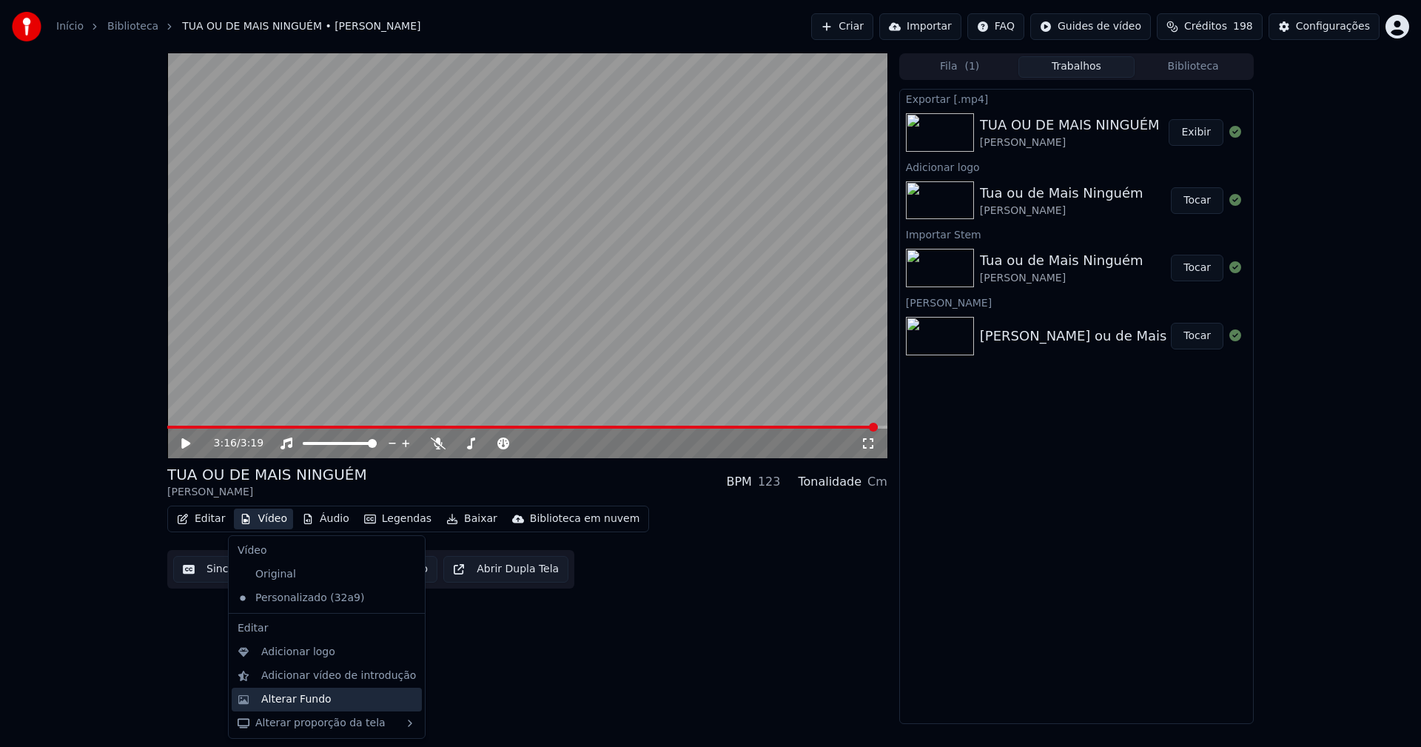
click at [299, 698] on div "Alterar Fundo" at bounding box center [296, 699] width 70 height 15
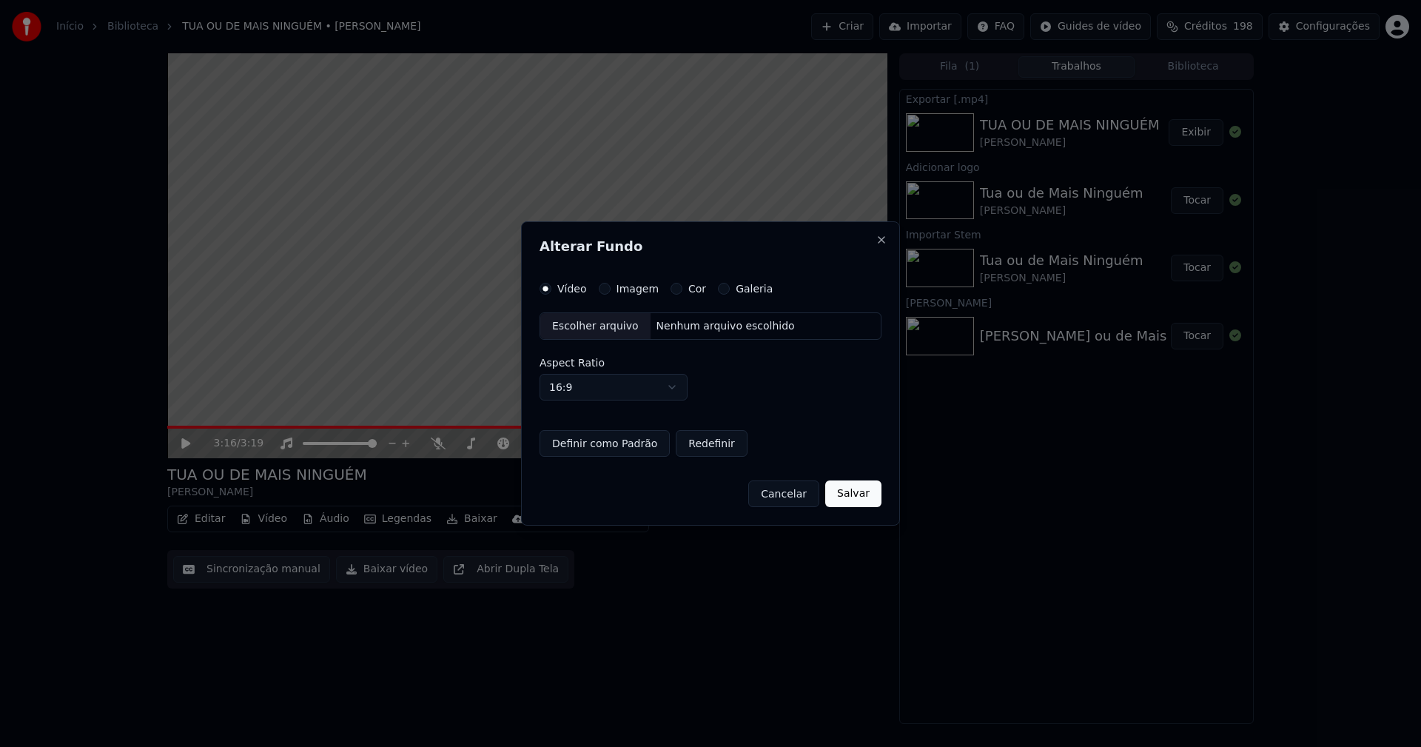
click at [600, 291] on button "Imagem" at bounding box center [605, 289] width 12 height 12
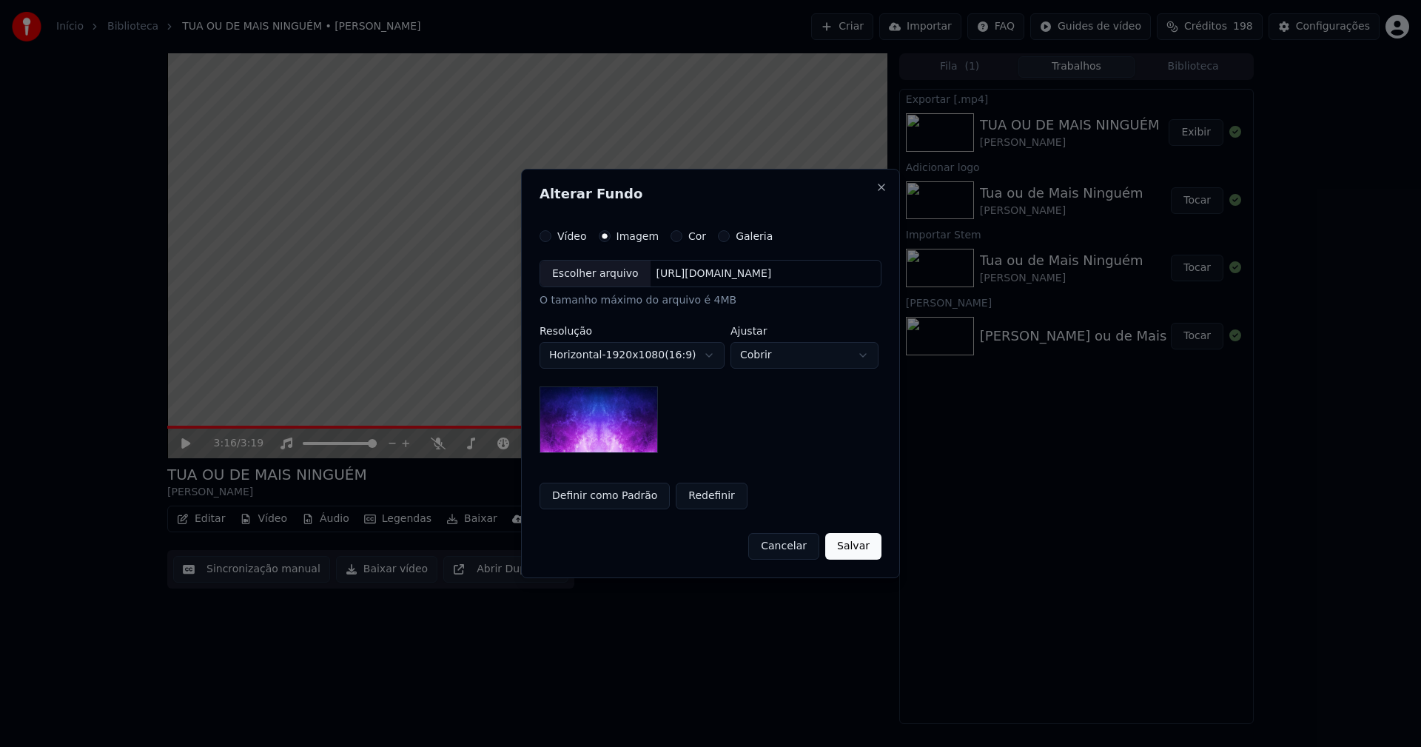
click at [586, 277] on div "Escolher arquivo" at bounding box center [595, 274] width 110 height 27
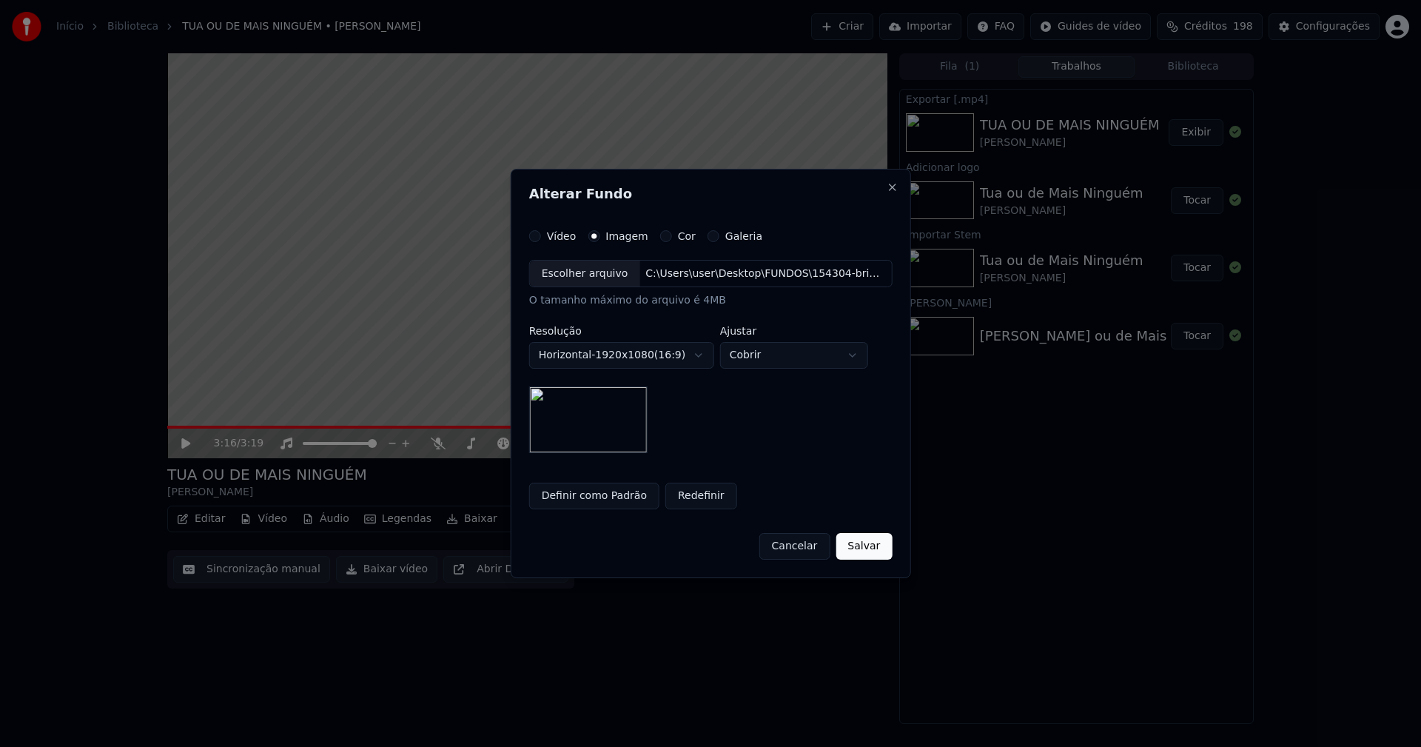
click at [873, 552] on button "Salvar" at bounding box center [864, 546] width 56 height 27
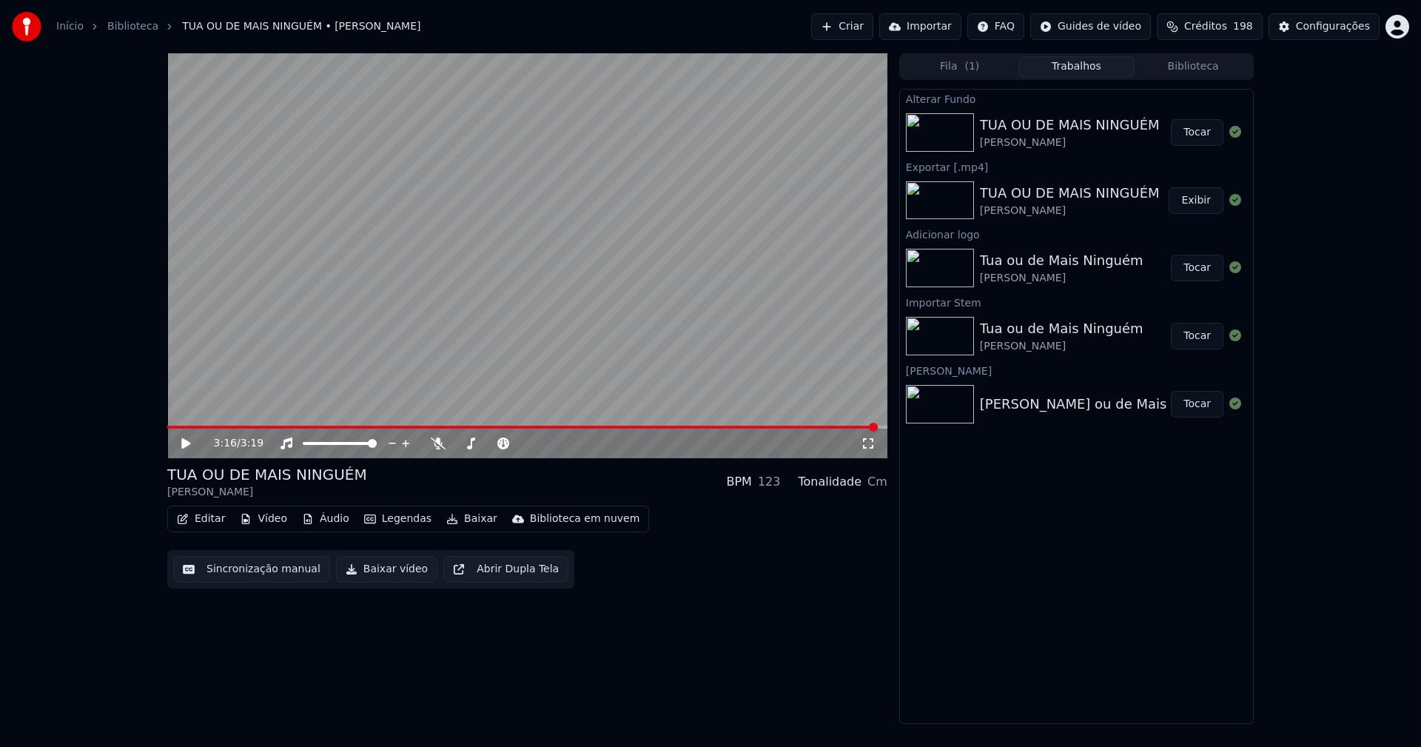
click at [1202, 138] on button "Tocar" at bounding box center [1197, 132] width 53 height 27
click at [327, 428] on span at bounding box center [527, 427] width 720 height 3
click at [186, 443] on icon at bounding box center [196, 443] width 35 height 12
click at [398, 574] on button "Baixar vídeo" at bounding box center [386, 569] width 101 height 27
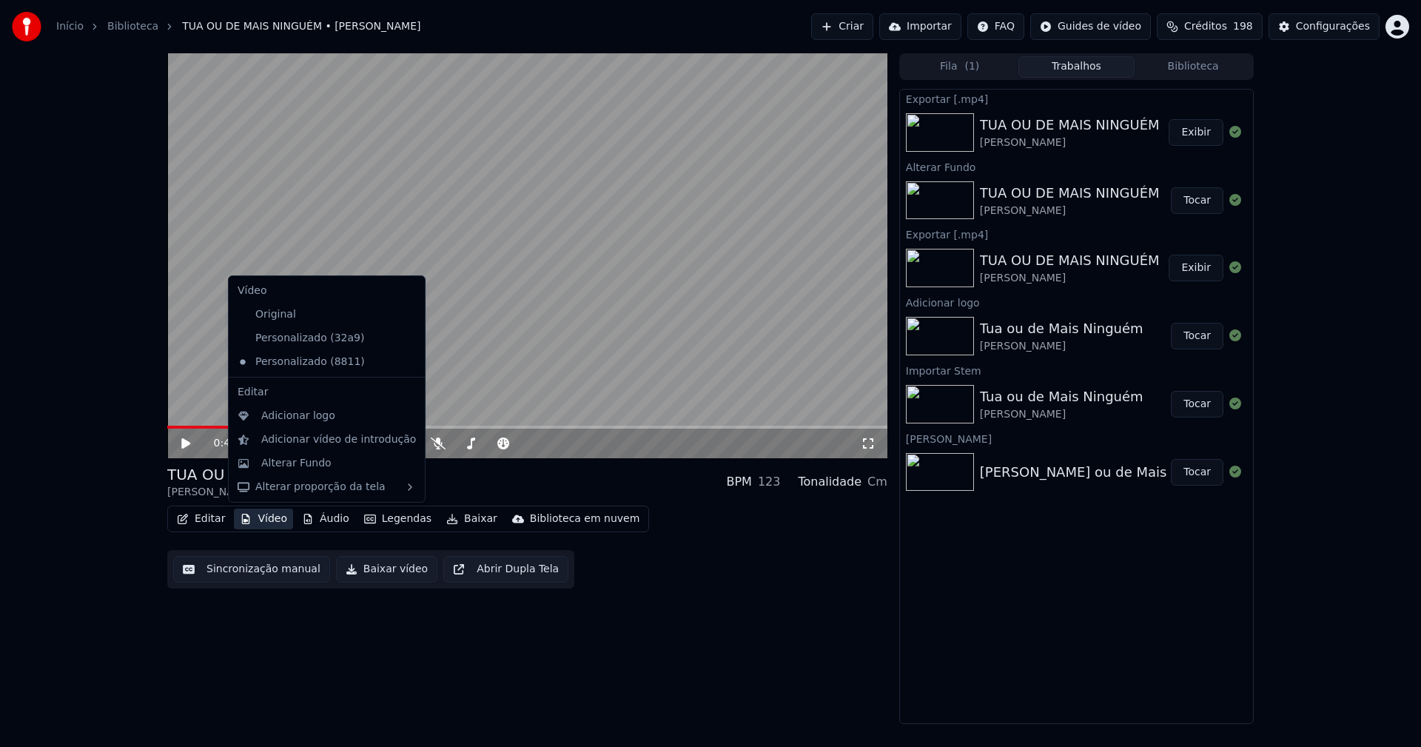
click at [269, 521] on button "Vídeo" at bounding box center [263, 518] width 59 height 21
click at [303, 337] on div "Personalizado (32a9)" at bounding box center [316, 338] width 168 height 24
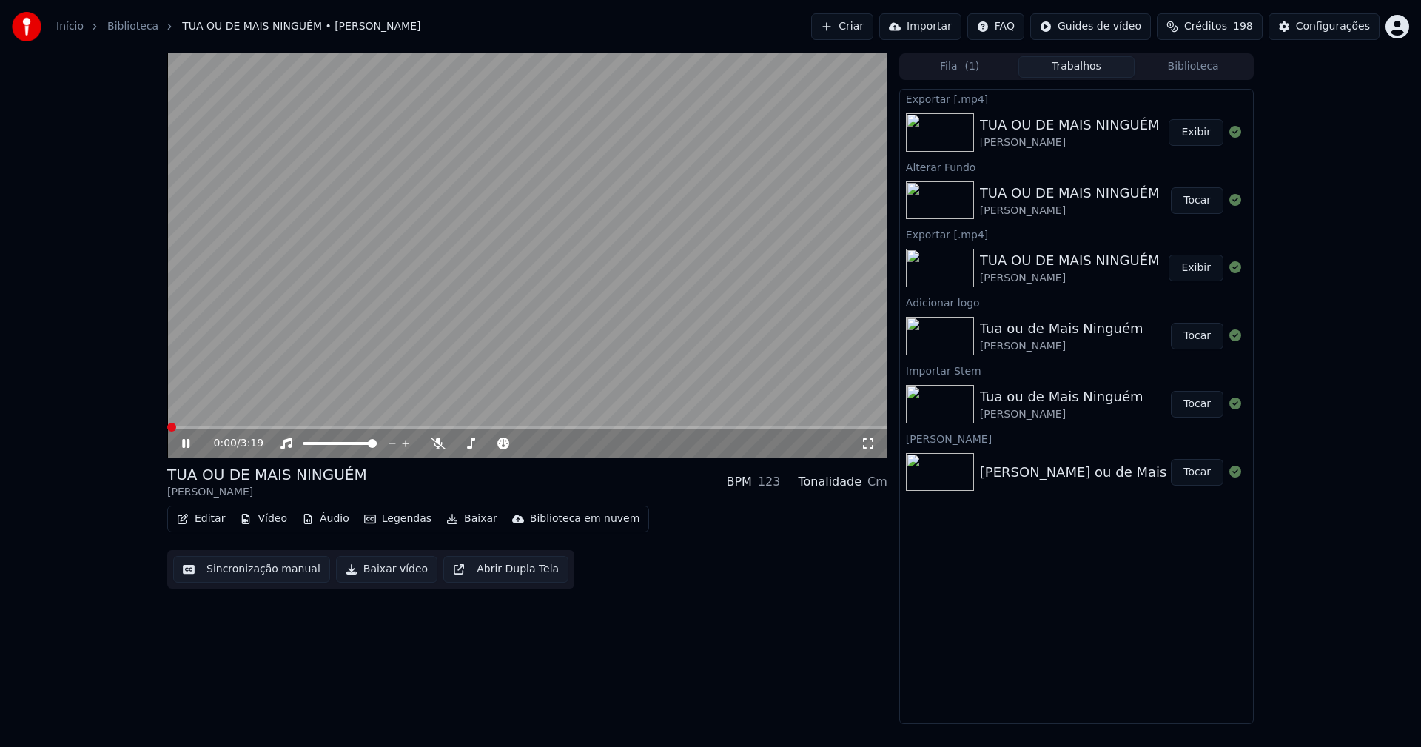
click at [188, 437] on icon at bounding box center [196, 443] width 35 height 12
drag, startPoint x: 69, startPoint y: 19, endPoint x: 99, endPoint y: 41, distance: 38.0
click at [70, 19] on div "Início Biblioteca TUA OU DE MAIS NINGUÉM • [PERSON_NAME]" at bounding box center [216, 27] width 409 height 30
click at [67, 24] on link "Início" at bounding box center [69, 26] width 27 height 15
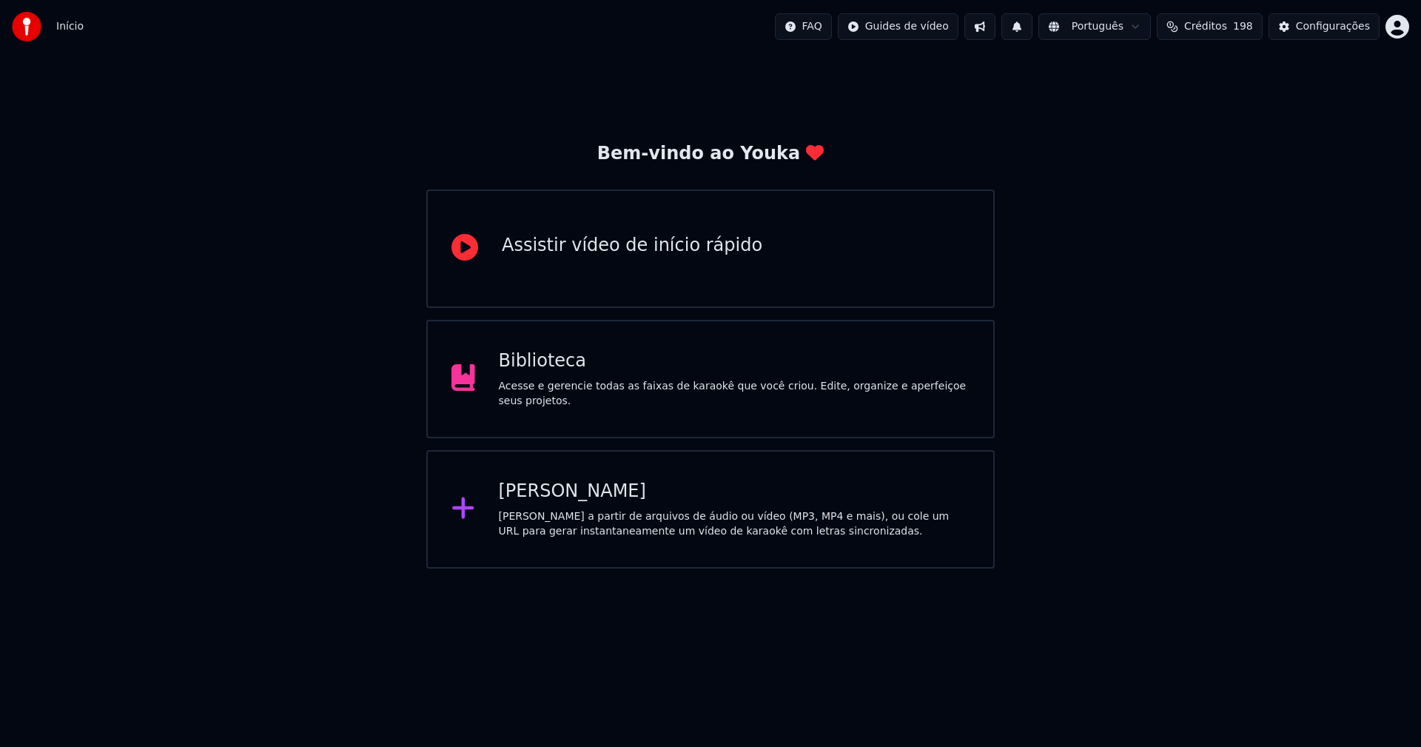
click at [566, 495] on div "[PERSON_NAME]" at bounding box center [734, 492] width 471 height 24
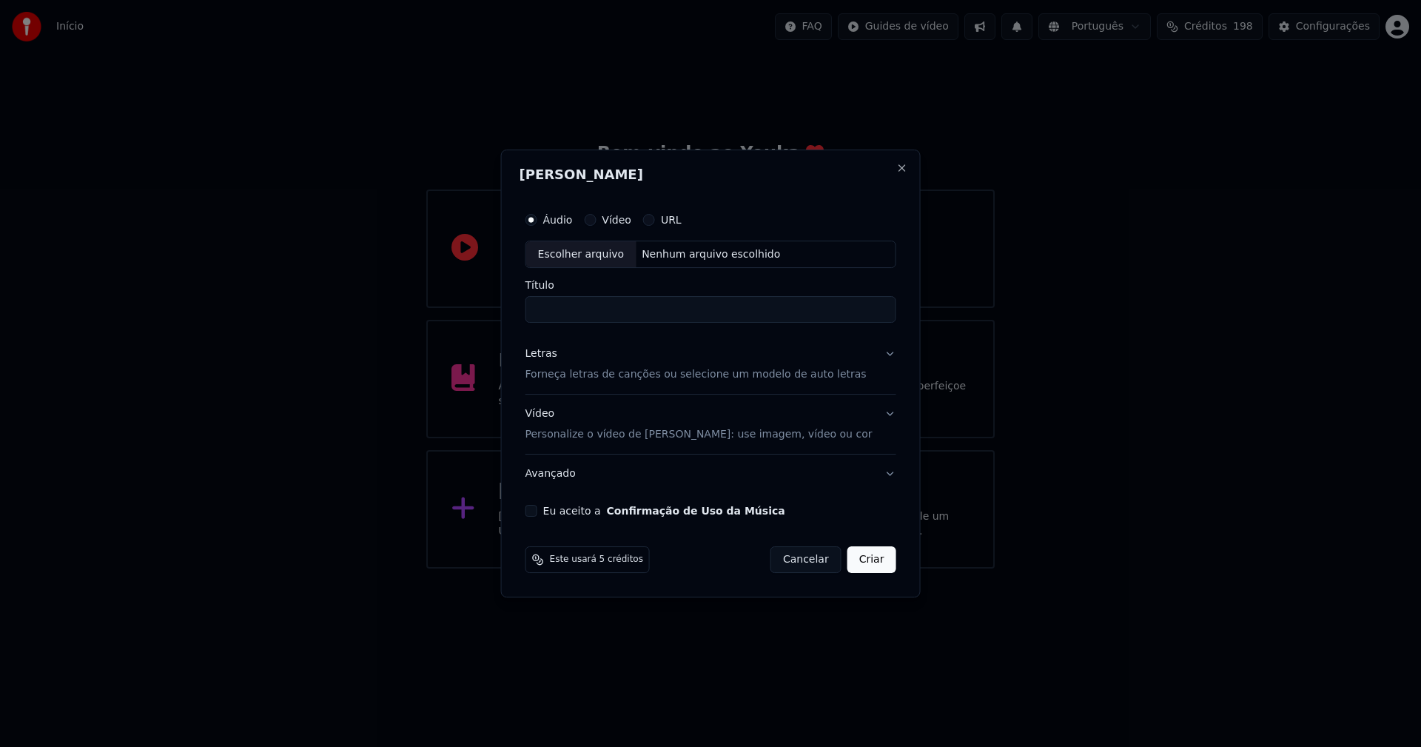
click at [597, 255] on div "Escolher arquivo" at bounding box center [581, 254] width 110 height 27
type input "**********"
click at [551, 354] on div "Letras" at bounding box center [542, 354] width 32 height 15
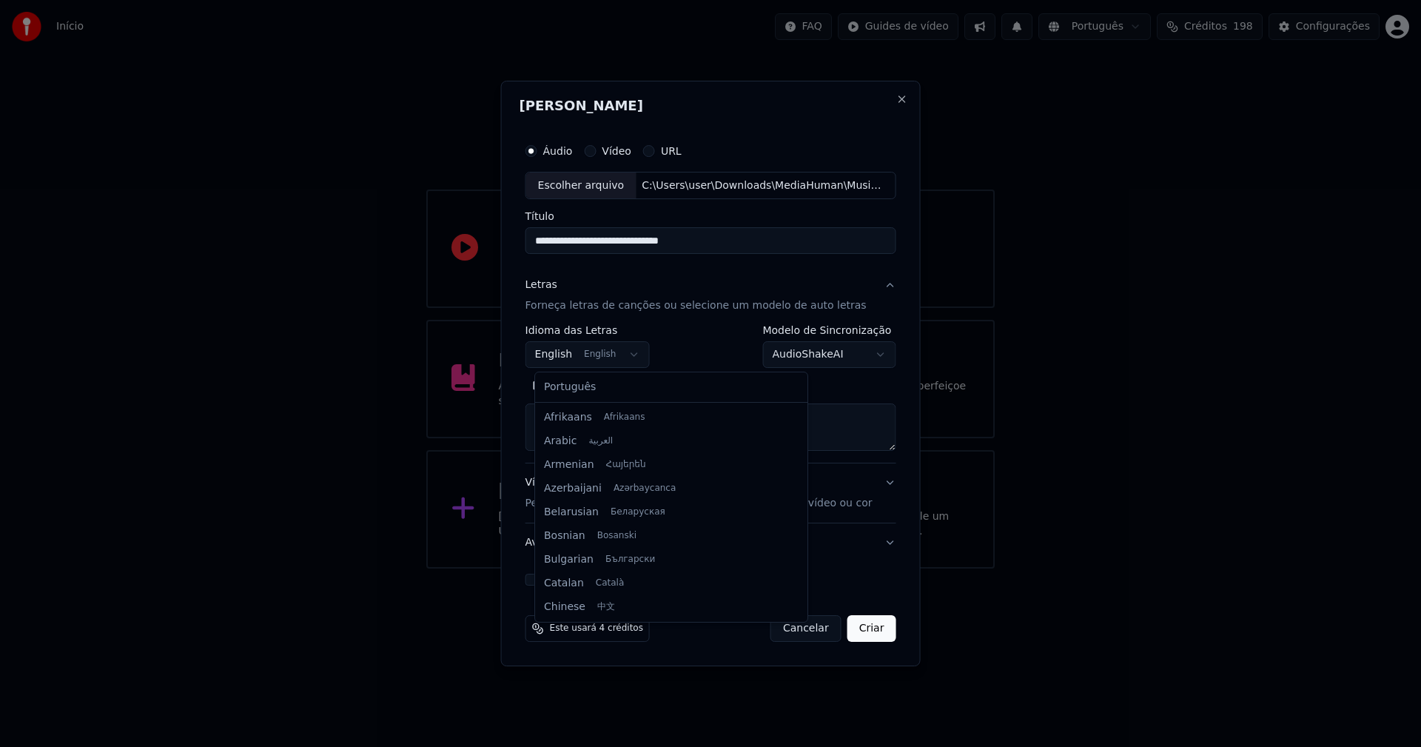
click at [580, 353] on body "**********" at bounding box center [710, 284] width 1421 height 568
select select "**"
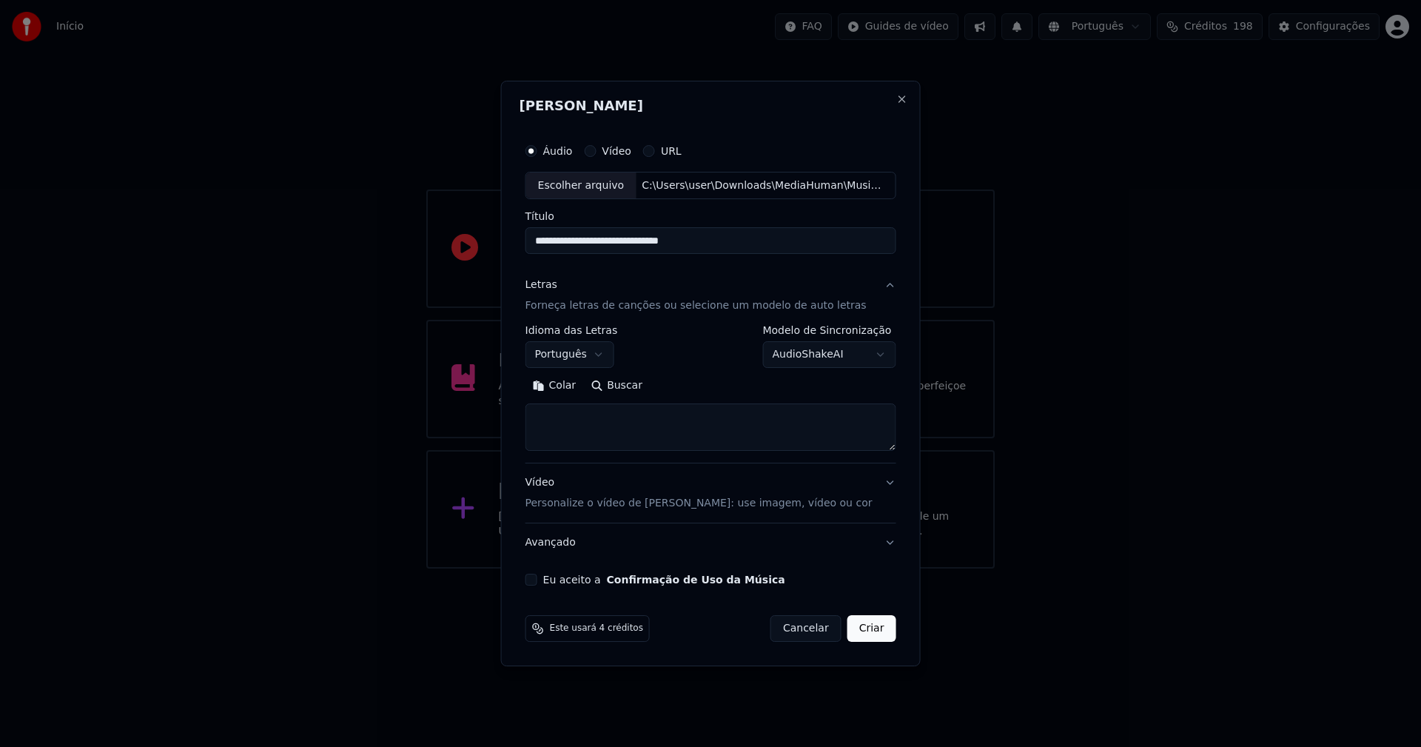
click at [566, 386] on button "Colar" at bounding box center [555, 387] width 58 height 24
click at [537, 577] on button "Eu aceito a Confirmação de Uso da Música" at bounding box center [532, 580] width 12 height 12
click at [861, 629] on button "Criar" at bounding box center [871, 628] width 49 height 27
type textarea "**********"
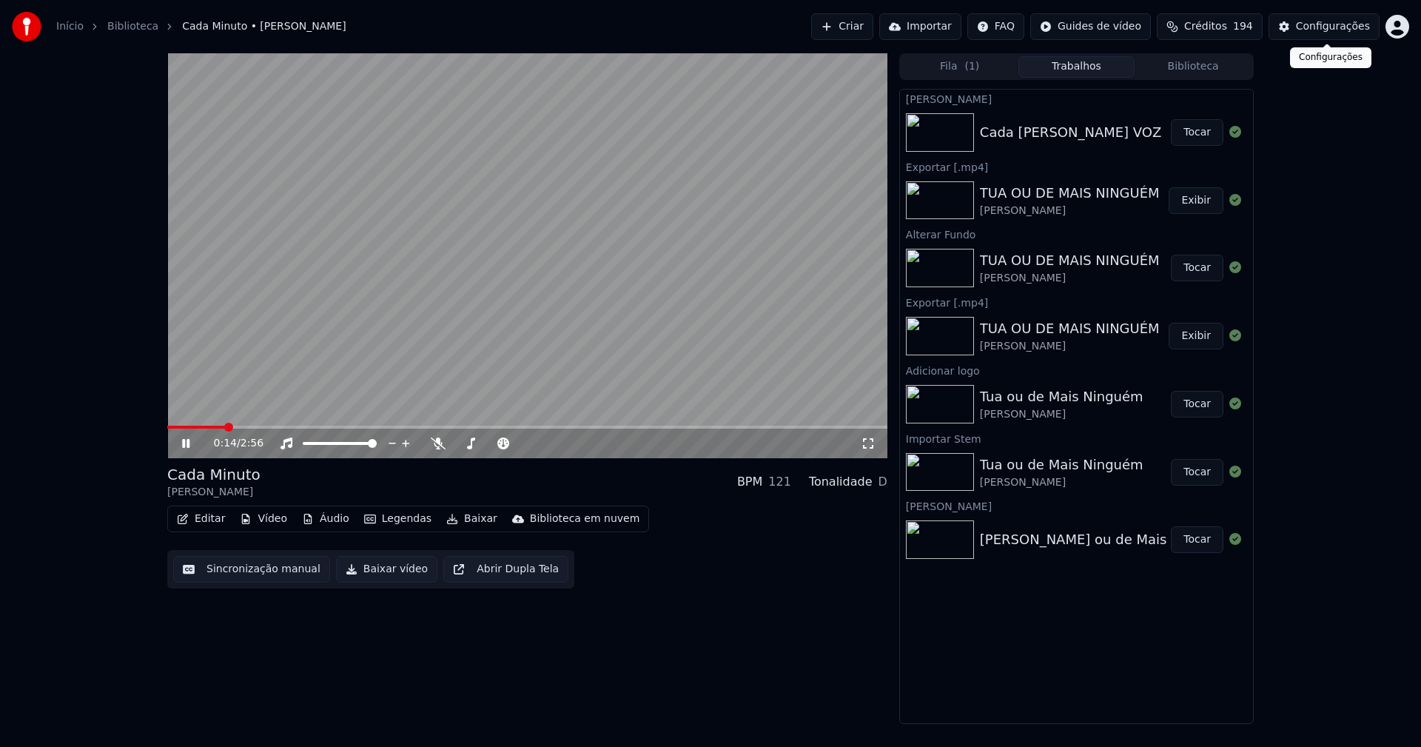
click at [1322, 28] on div "Configurações" at bounding box center [1333, 26] width 74 height 15
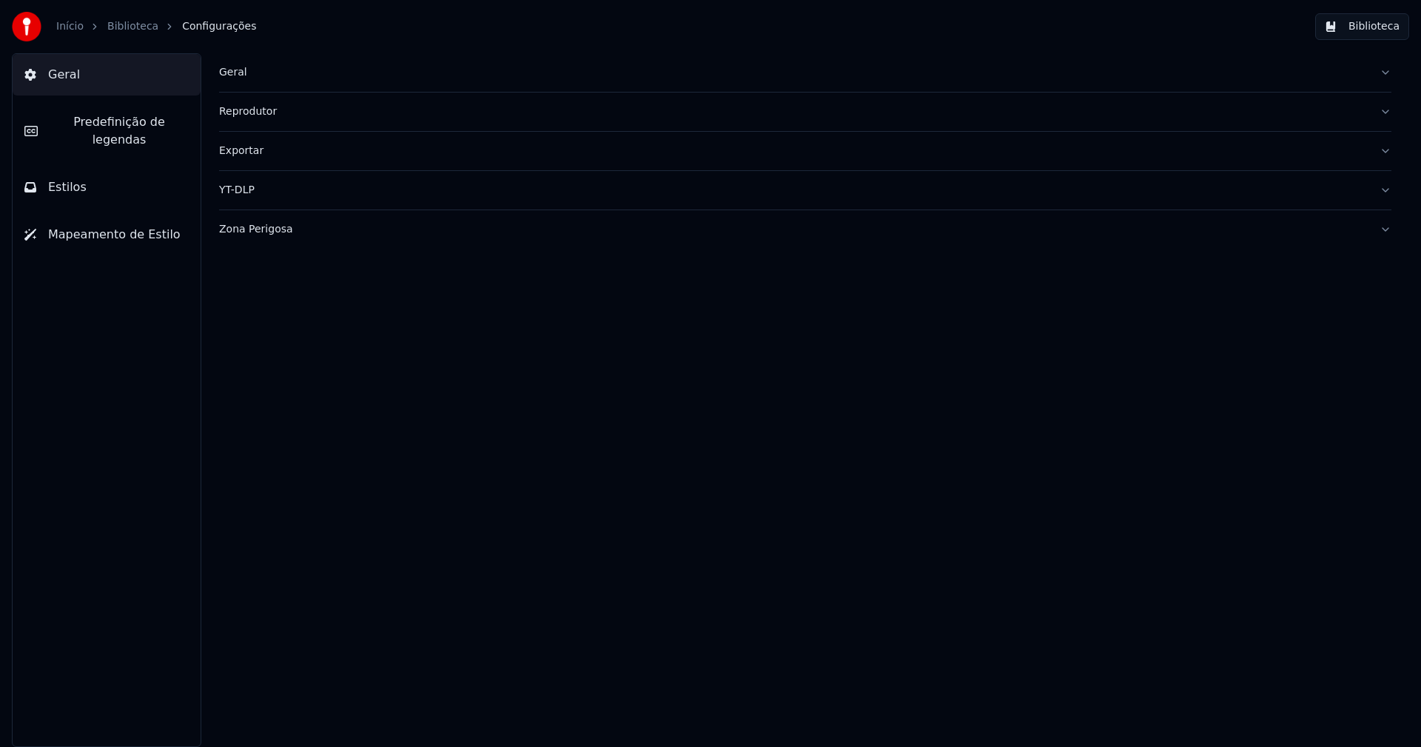
click at [70, 178] on button "Estilos" at bounding box center [107, 187] width 188 height 41
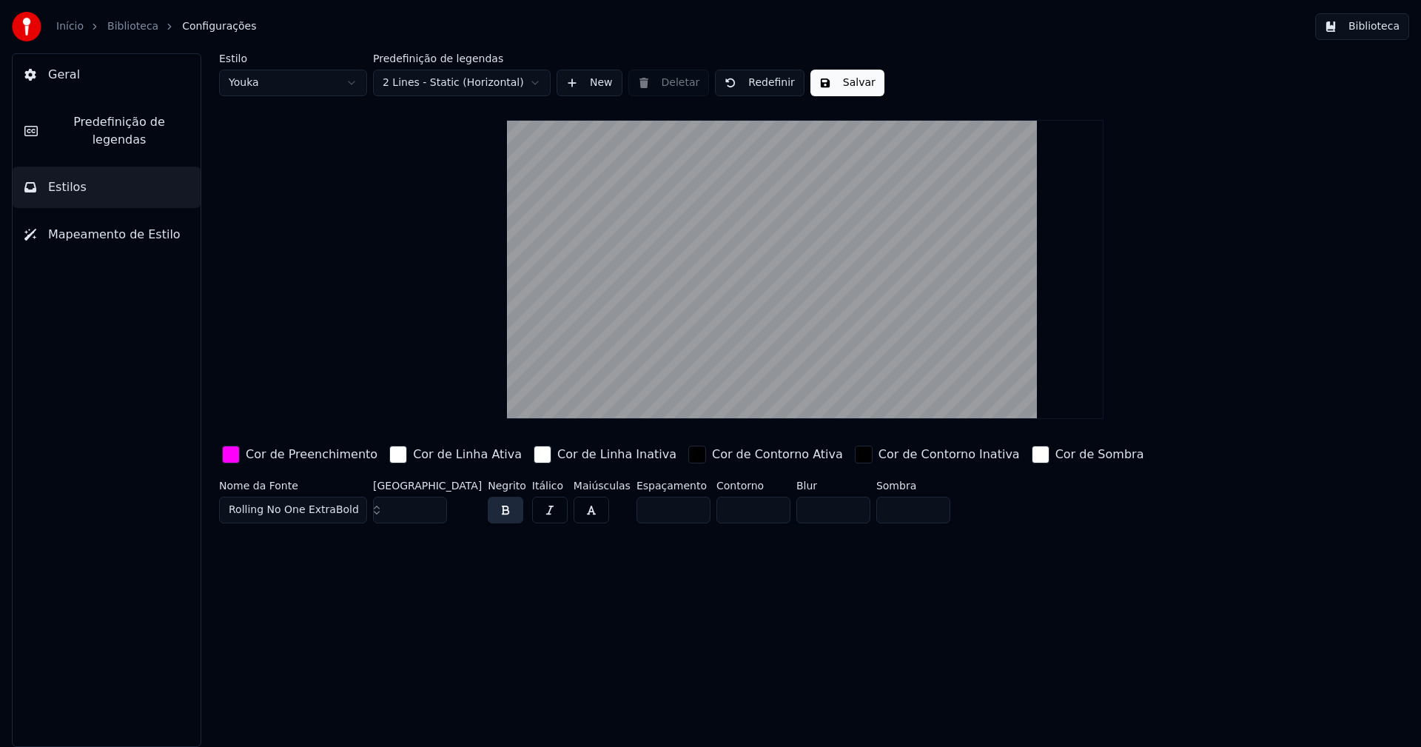
click at [229, 454] on div "button" at bounding box center [231, 455] width 18 height 18
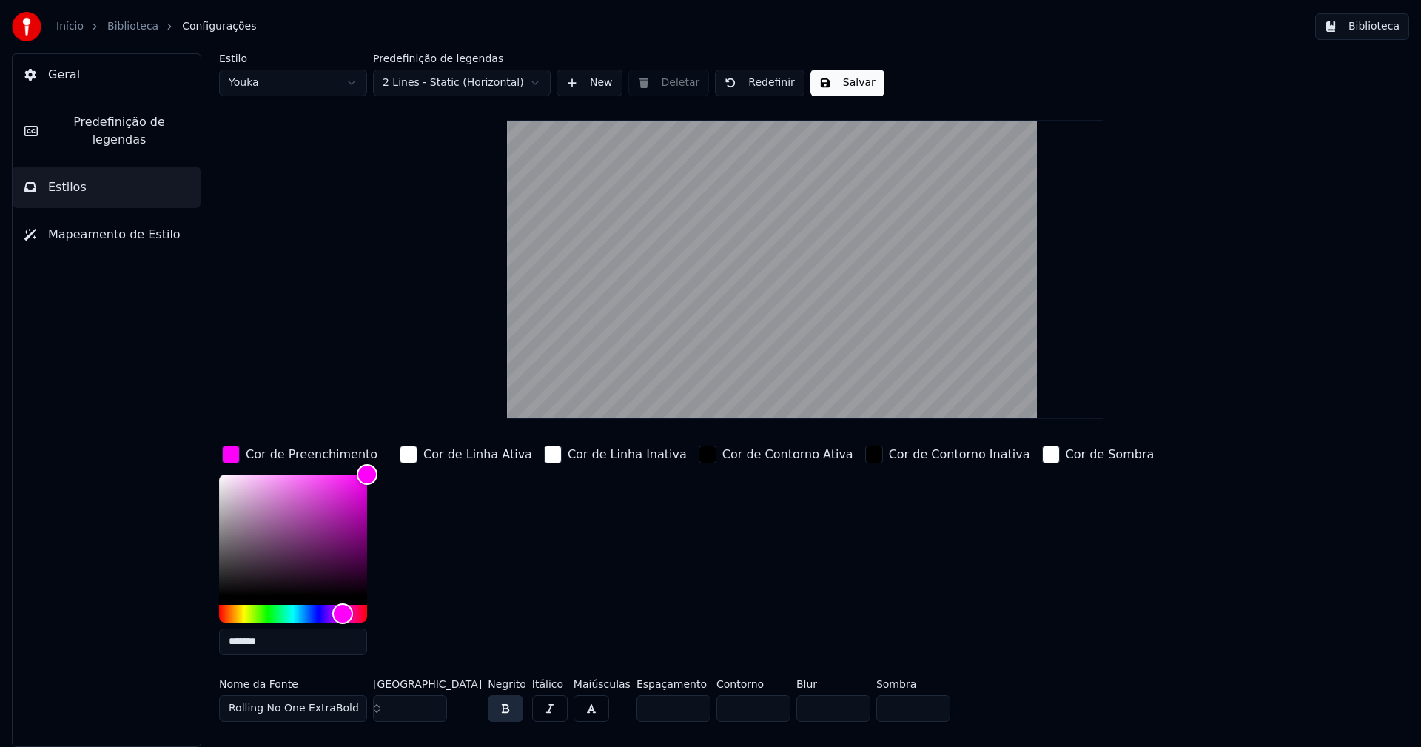
click at [292, 645] on input "*******" at bounding box center [293, 641] width 148 height 27
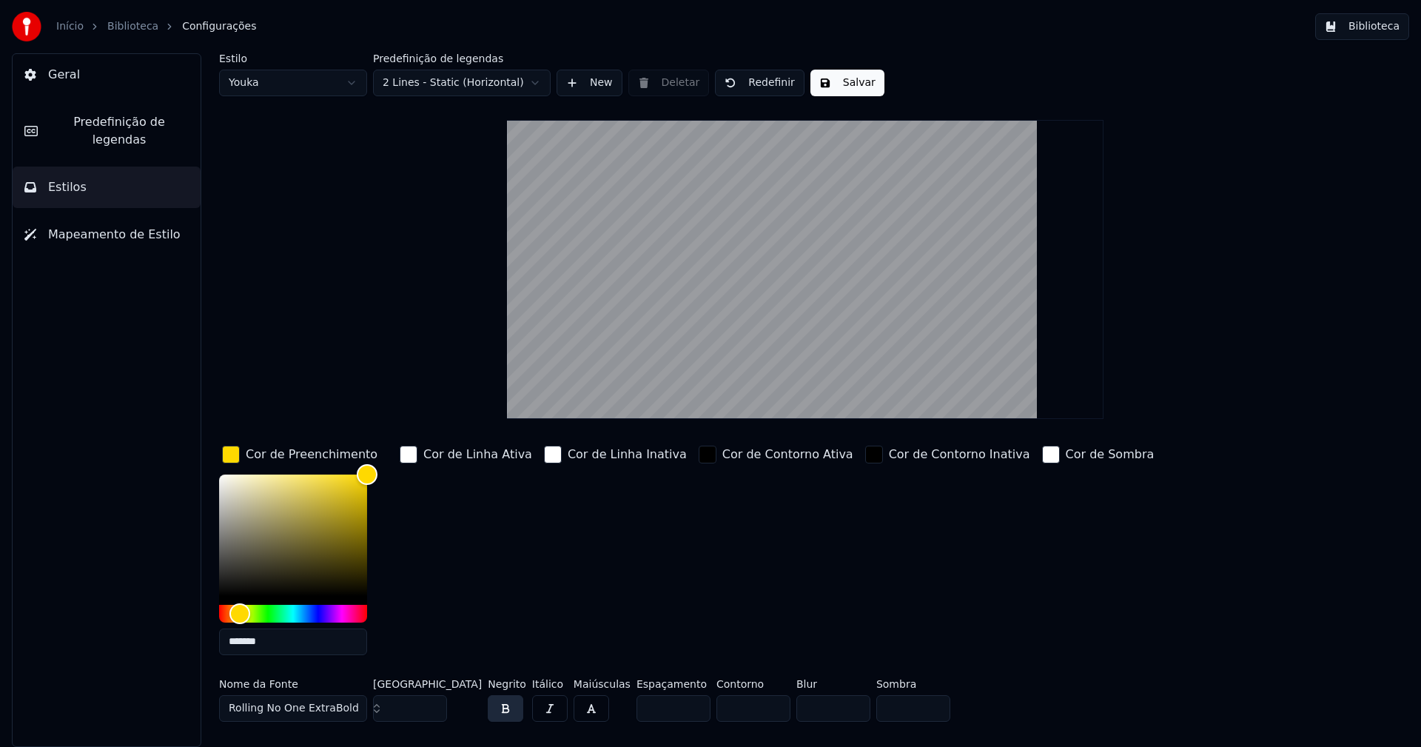
type input "*******"
click at [228, 452] on div "button" at bounding box center [231, 455] width 18 height 18
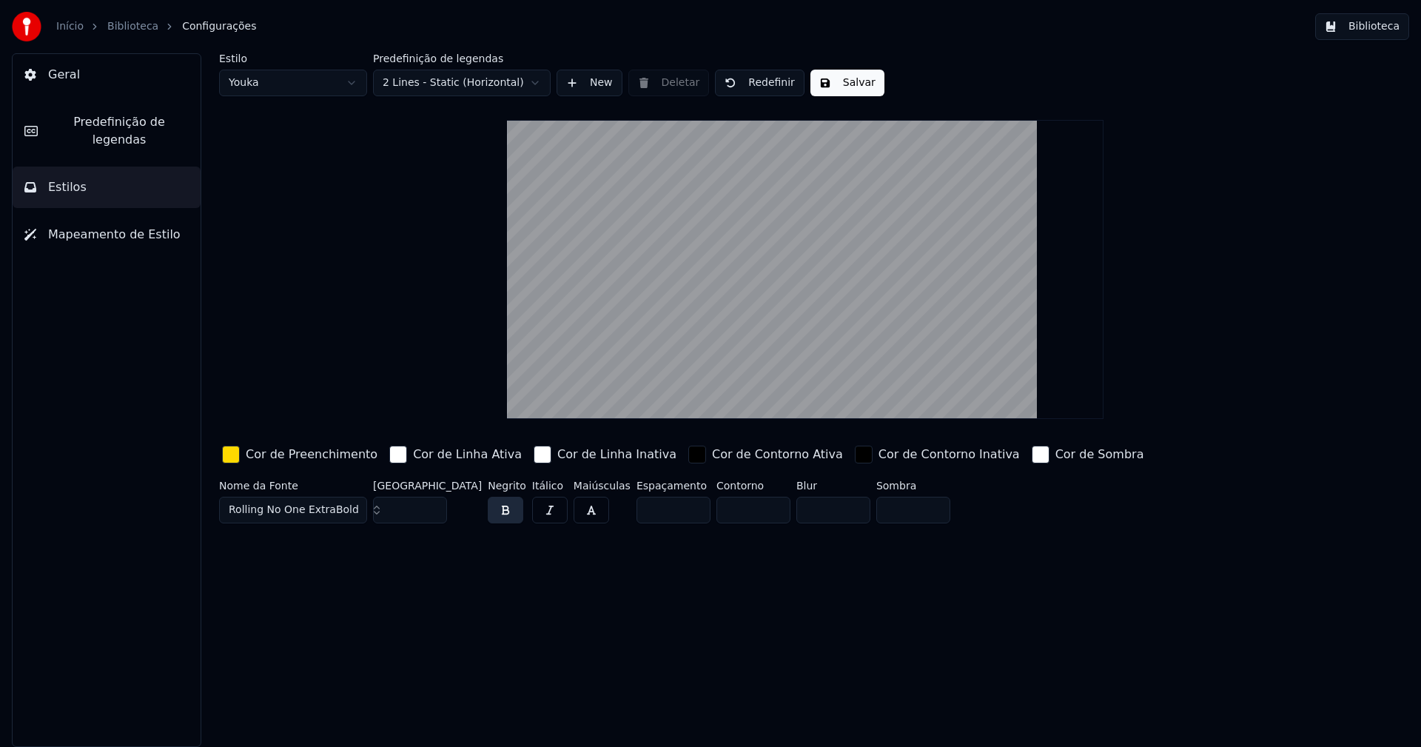
click at [845, 90] on button "Salvar" at bounding box center [847, 83] width 74 height 27
click at [1392, 33] on button "Biblioteca" at bounding box center [1362, 26] width 94 height 27
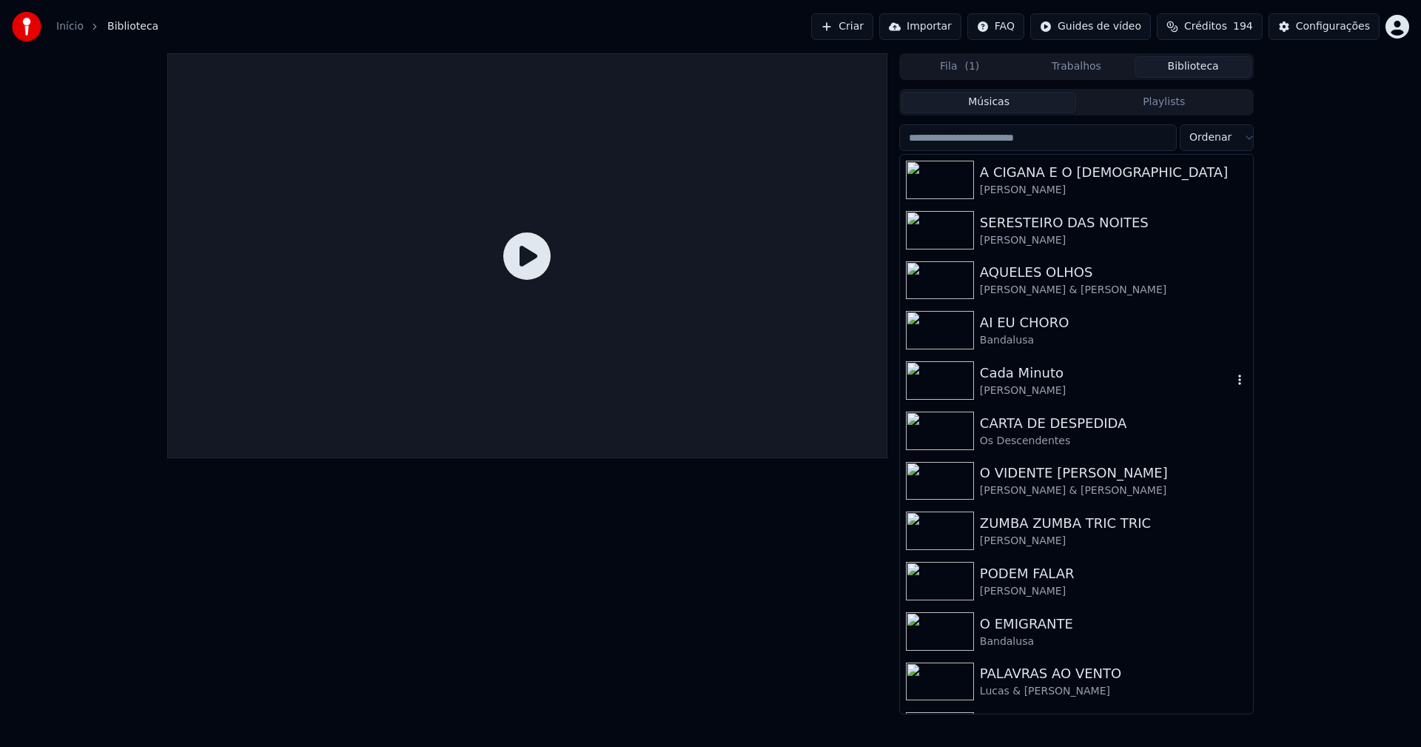
click at [1001, 380] on div "Cada Minuto" at bounding box center [1106, 373] width 252 height 21
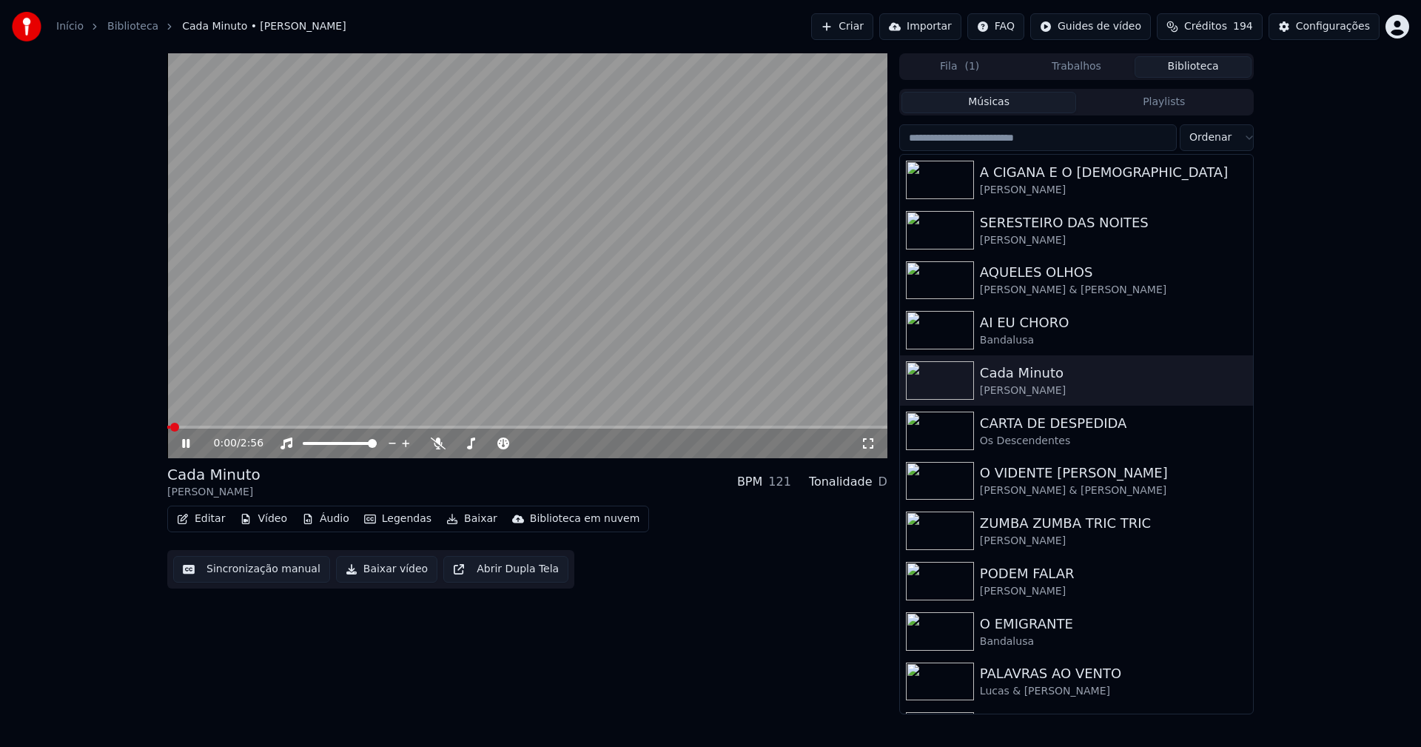
click at [264, 519] on button "Vídeo" at bounding box center [263, 518] width 59 height 21
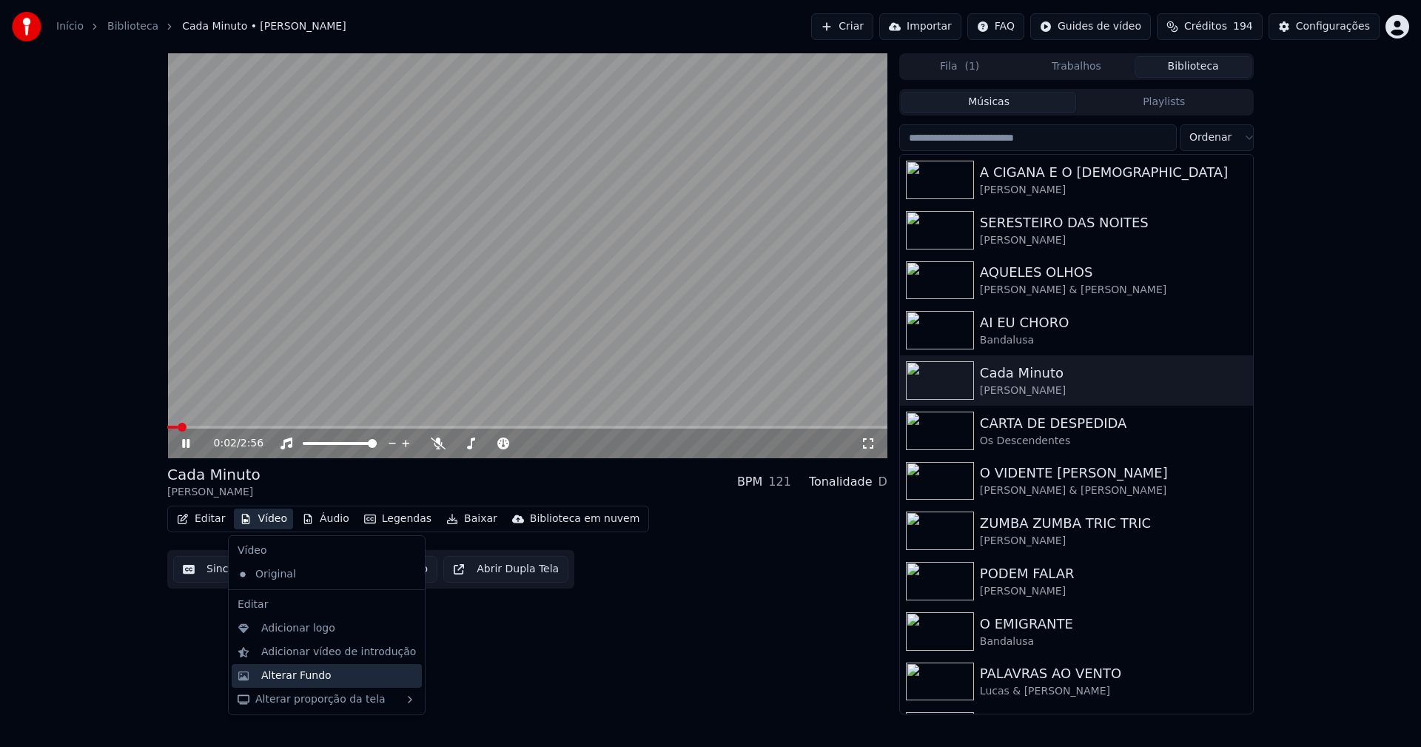
click at [303, 679] on div "Alterar Fundo" at bounding box center [296, 675] width 70 height 15
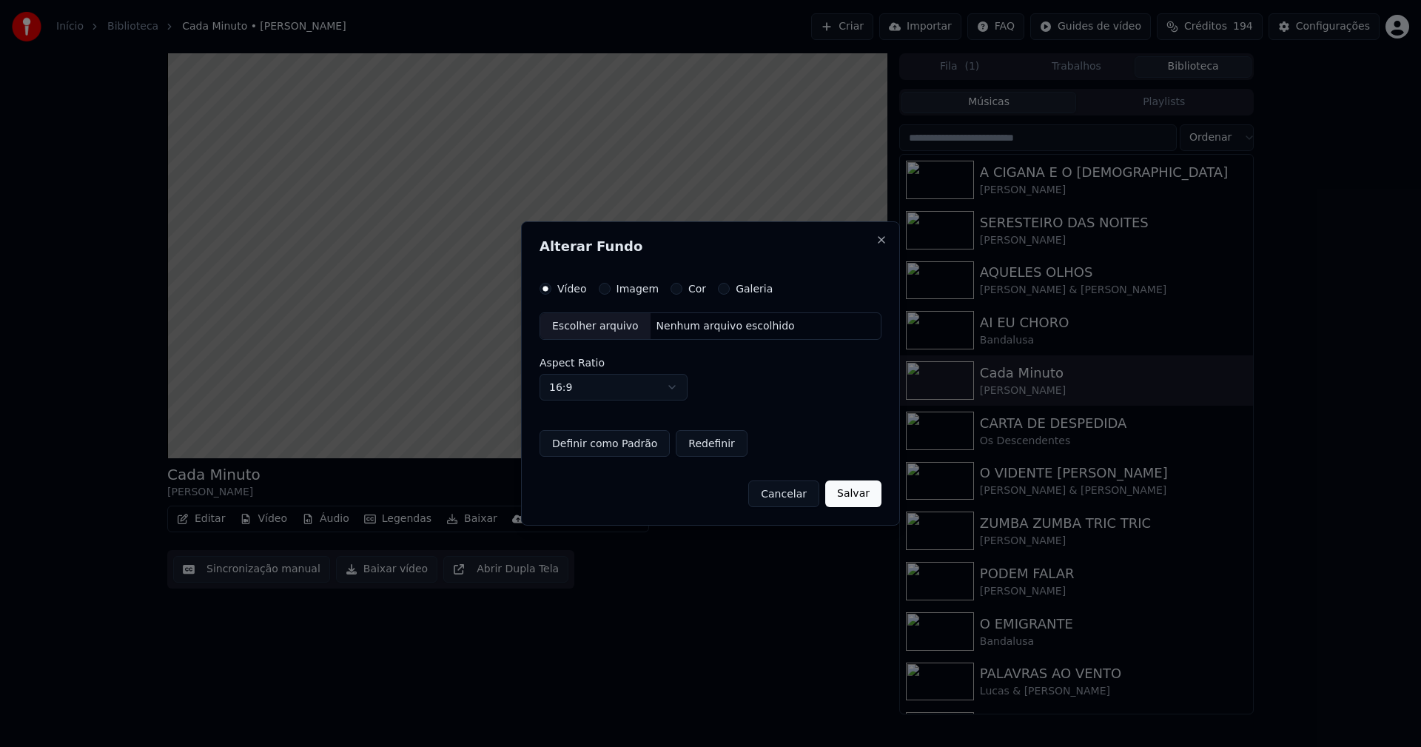
click at [600, 289] on button "Imagem" at bounding box center [605, 289] width 12 height 12
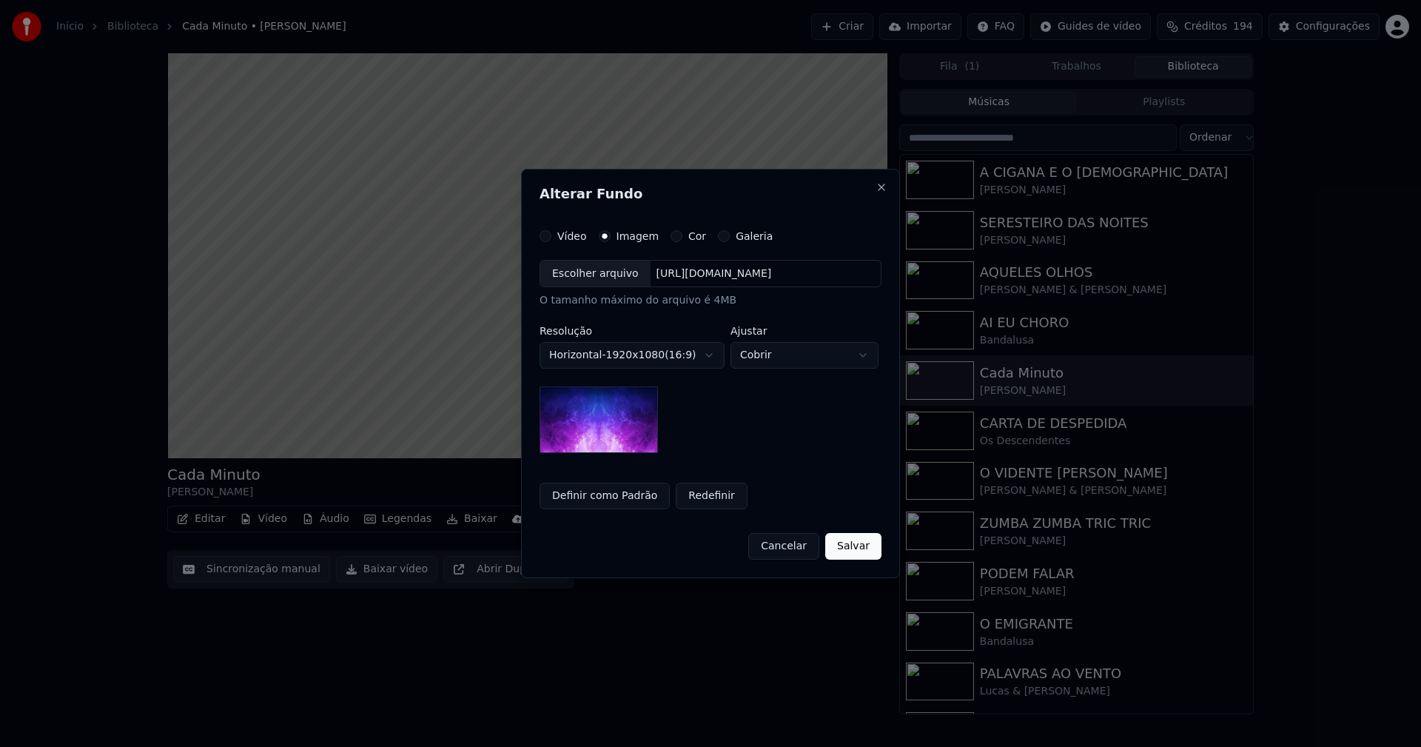
click at [597, 275] on div "Escolher arquivo" at bounding box center [595, 274] width 110 height 27
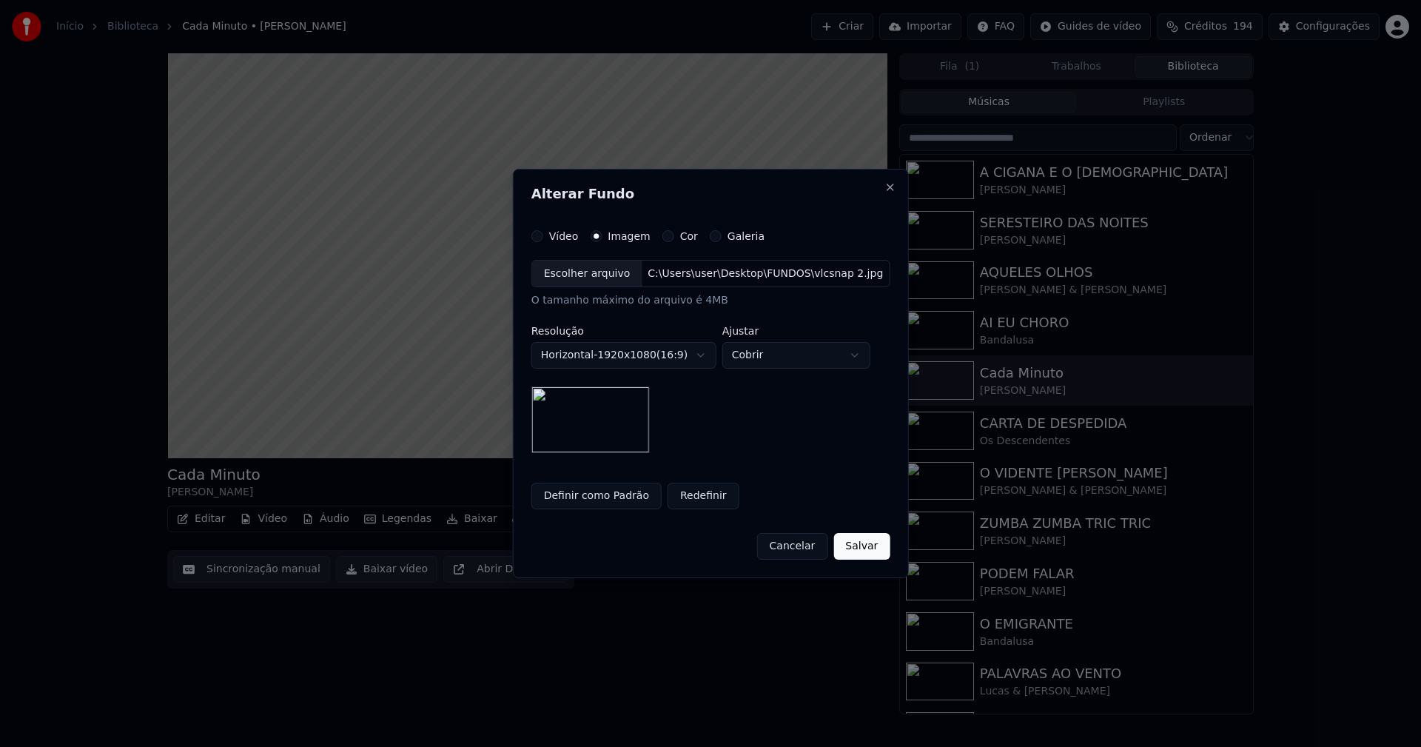
drag, startPoint x: 858, startPoint y: 551, endPoint x: 746, endPoint y: 534, distance: 112.9
click at [856, 551] on button "Salvar" at bounding box center [861, 546] width 56 height 27
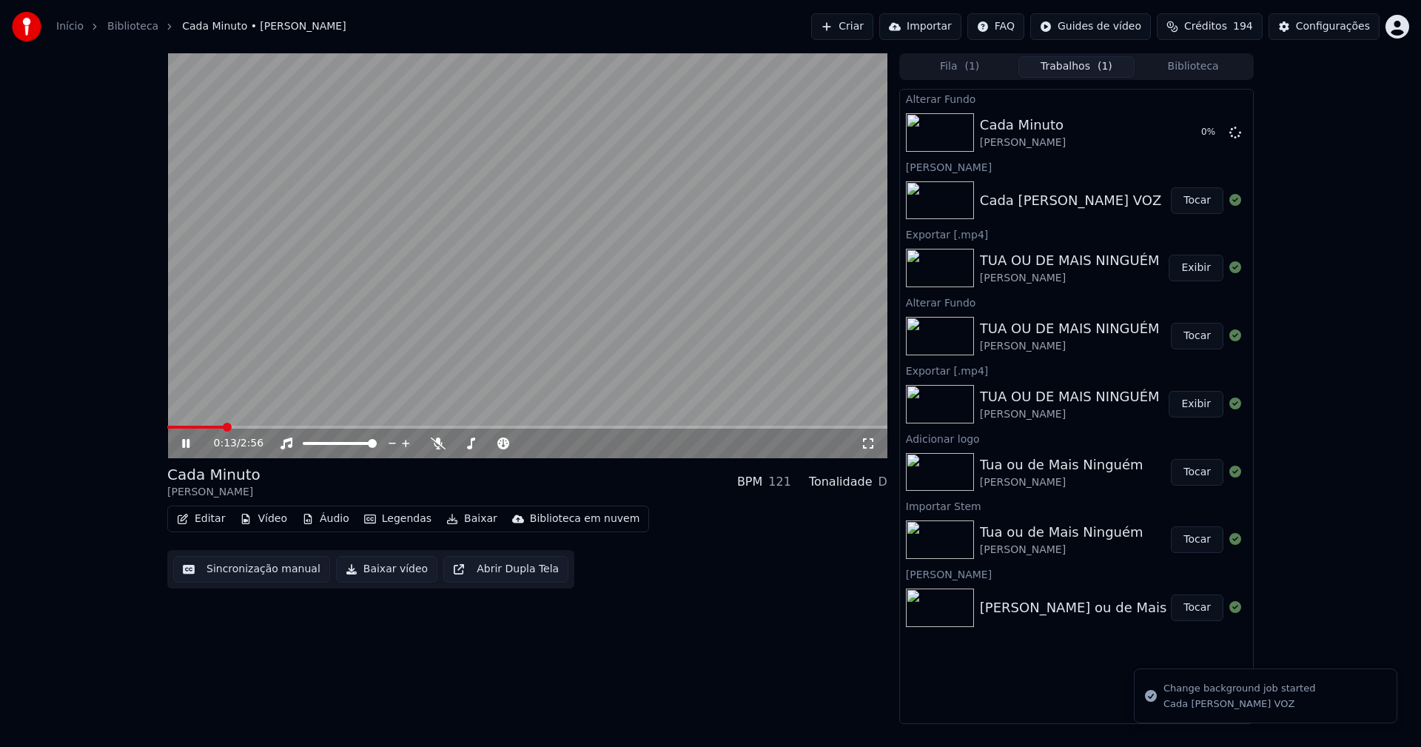
click at [329, 515] on button "Áudio" at bounding box center [325, 518] width 59 height 21
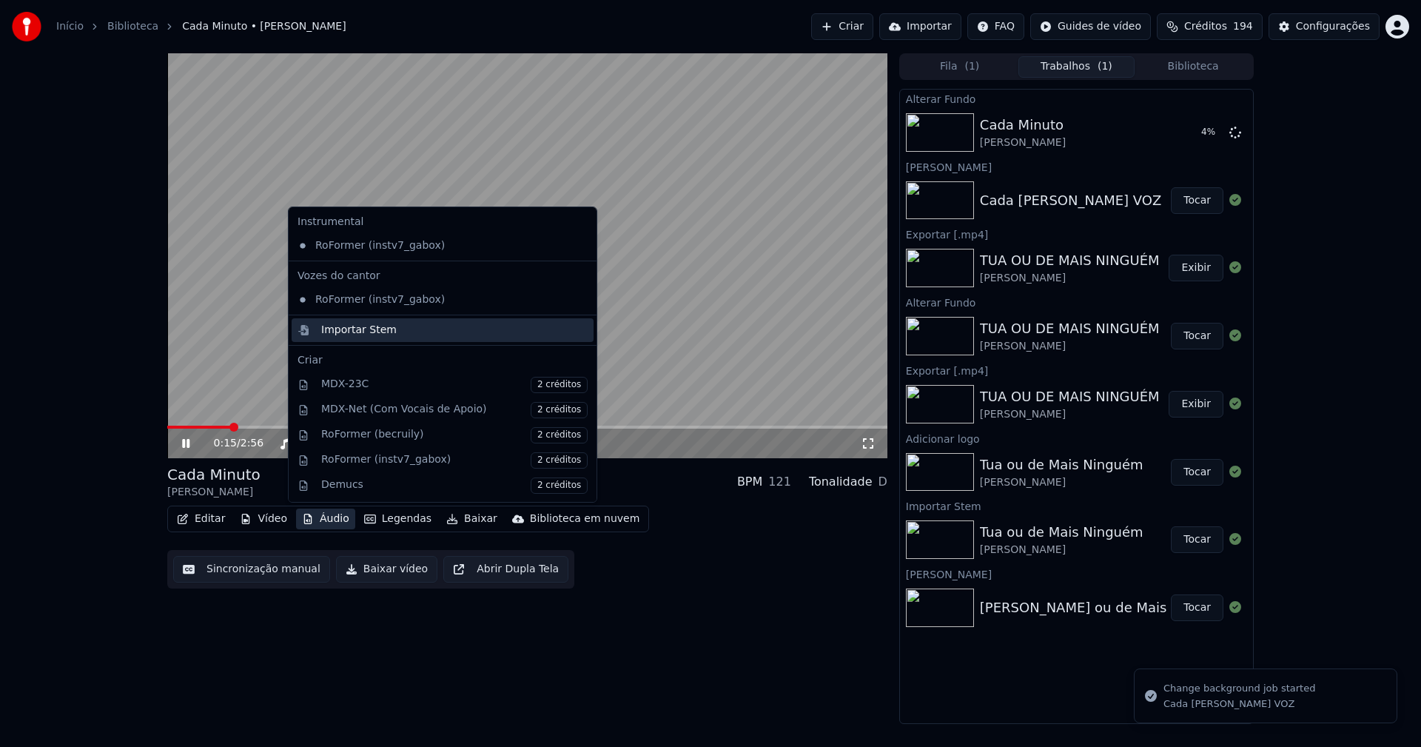
click at [363, 329] on div "Importar Stem" at bounding box center [358, 330] width 75 height 15
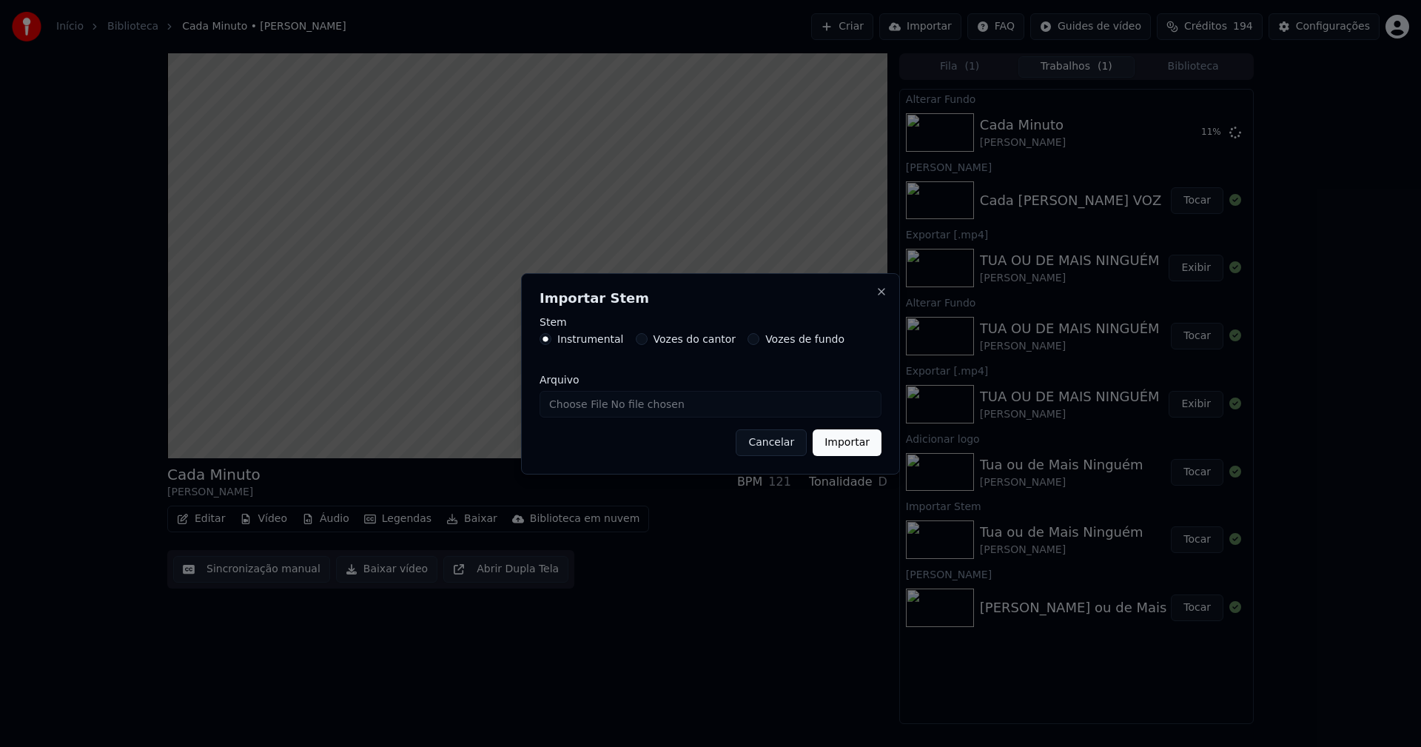
click at [593, 400] on input "Arquivo" at bounding box center [711, 404] width 342 height 27
type input "**********"
click at [841, 448] on button "Importar" at bounding box center [847, 442] width 69 height 27
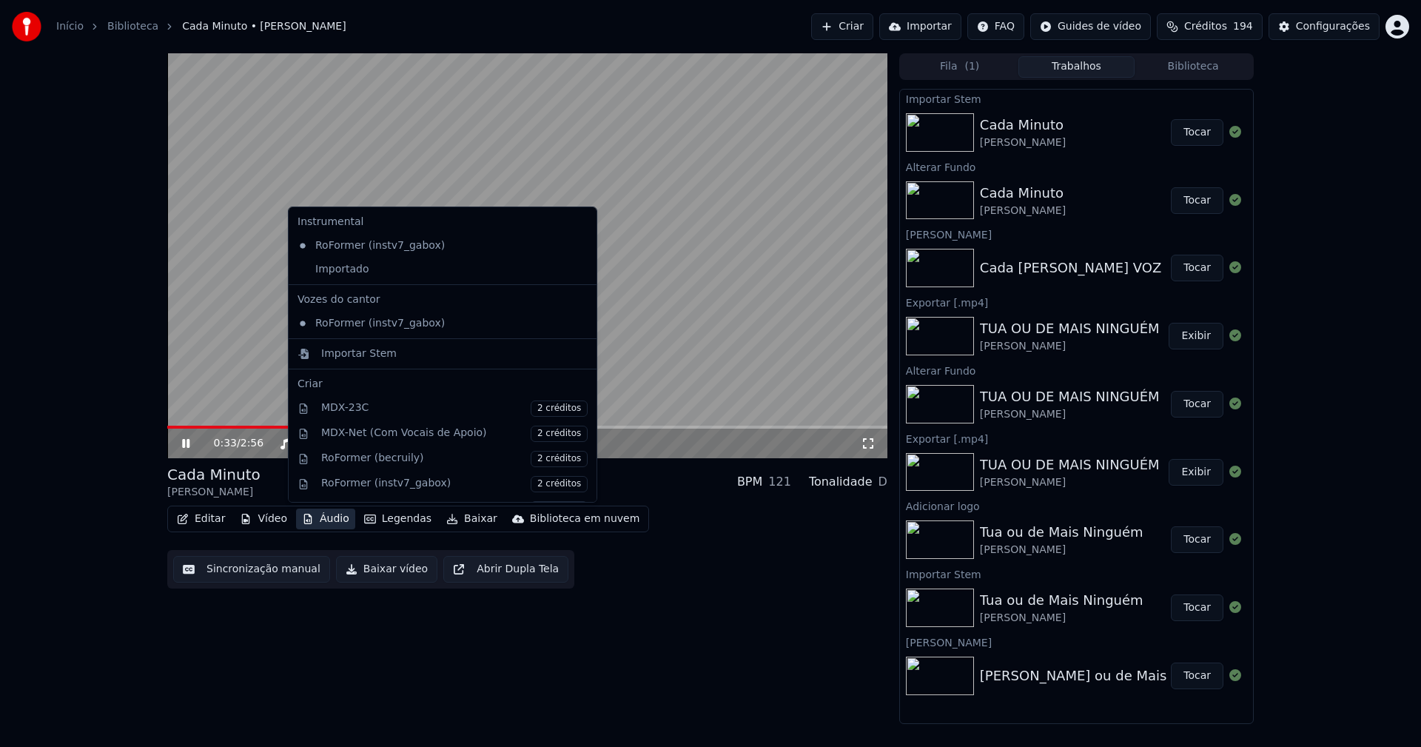
click at [332, 520] on button "Áudio" at bounding box center [325, 518] width 59 height 21
click at [335, 275] on div "Importado" at bounding box center [432, 270] width 280 height 24
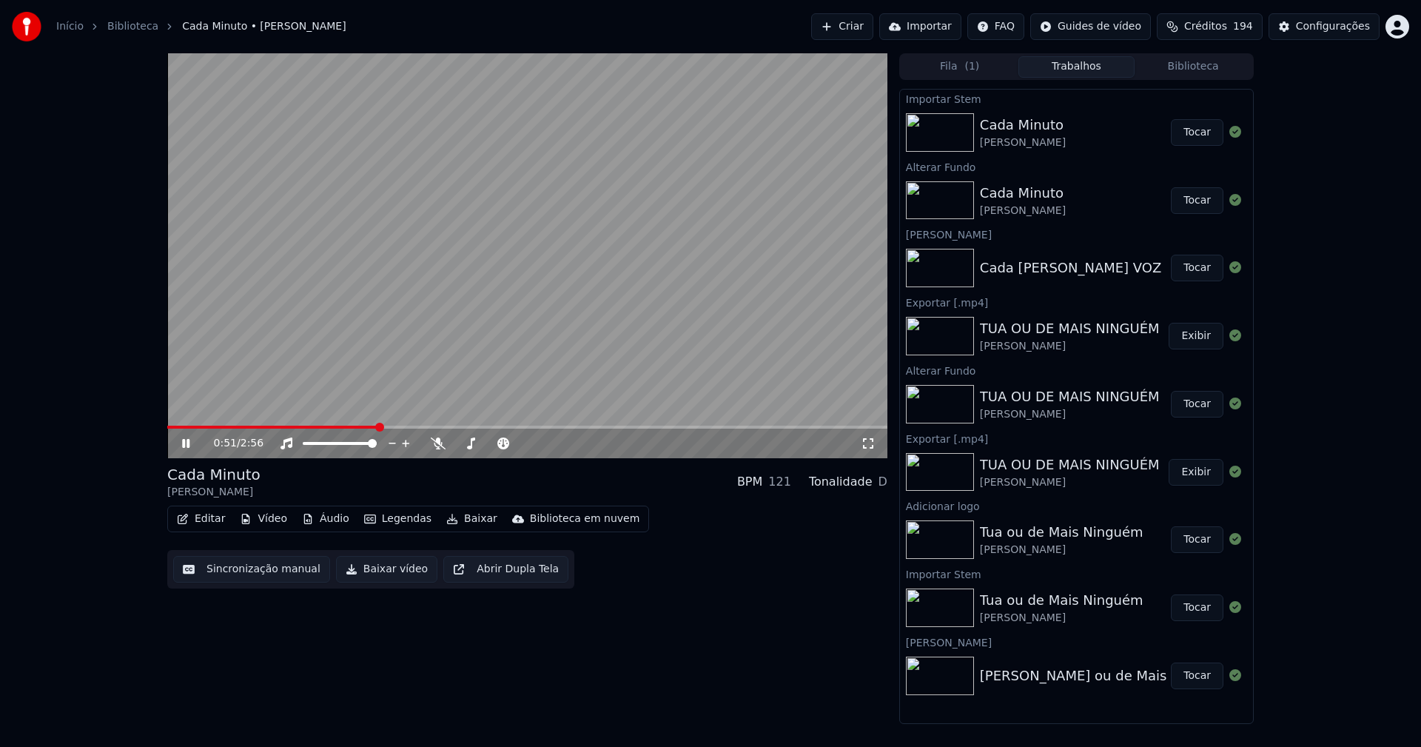
click at [1204, 201] on button "Tocar" at bounding box center [1197, 200] width 53 height 27
click at [872, 443] on icon at bounding box center [868, 443] width 15 height 12
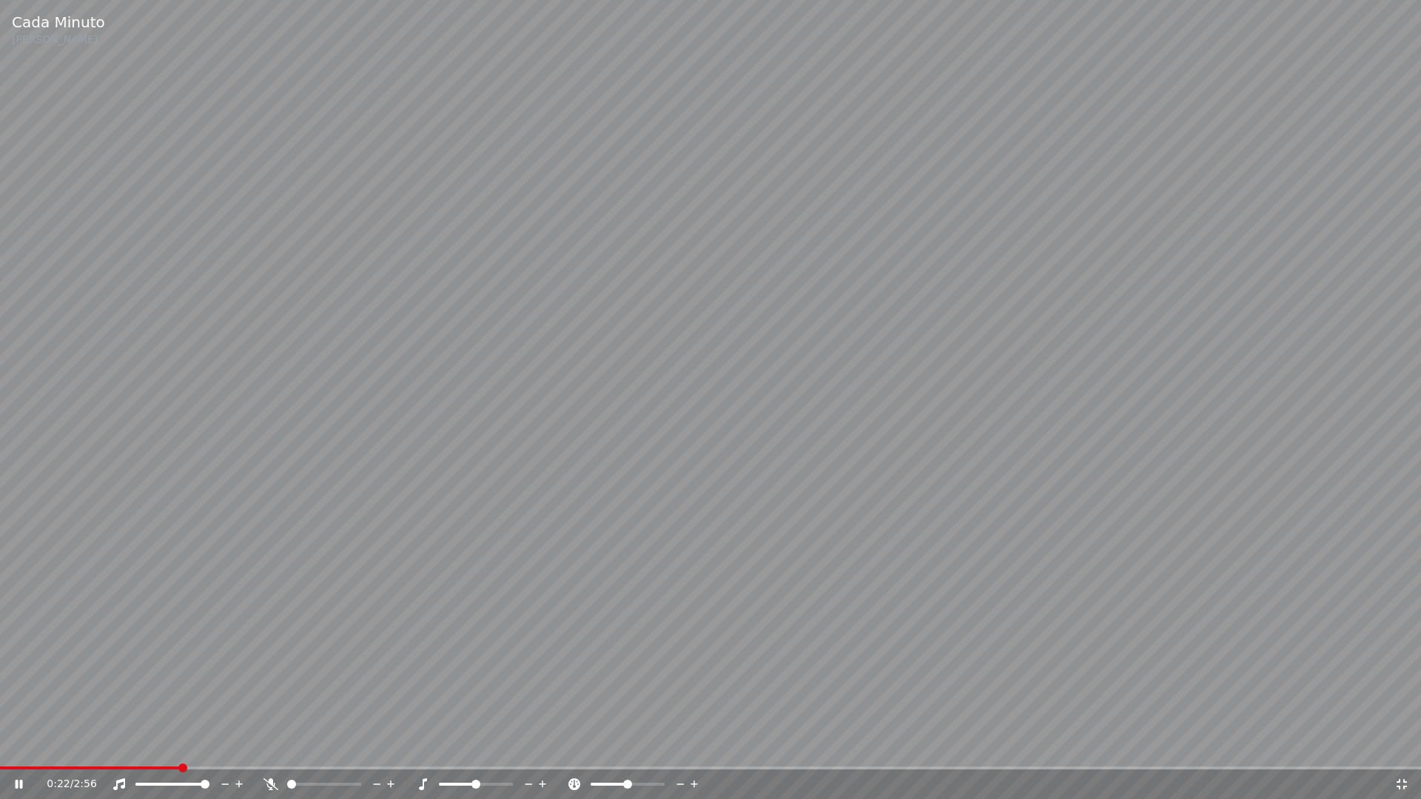
click at [1400, 746] on icon at bounding box center [1401, 785] width 15 height 12
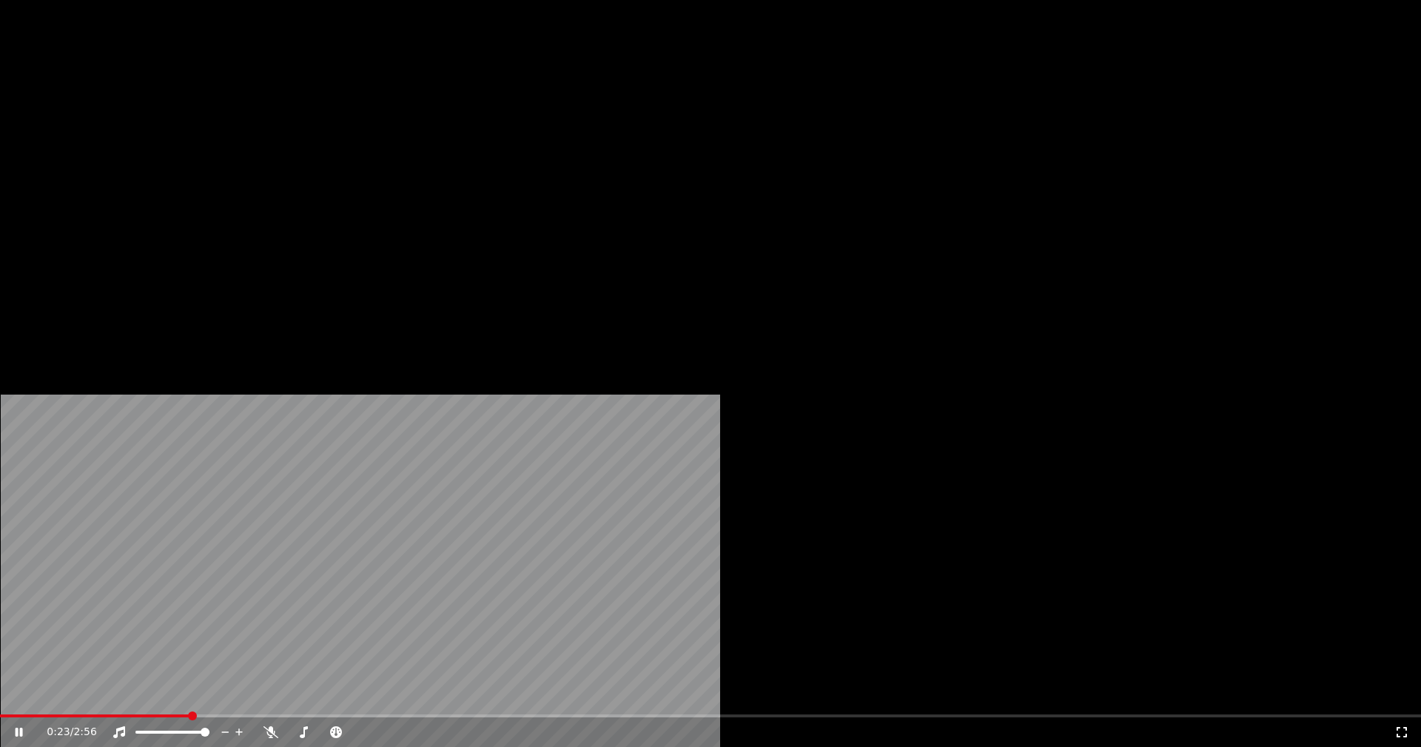
click at [270, 124] on button "Vídeo" at bounding box center [263, 114] width 59 height 21
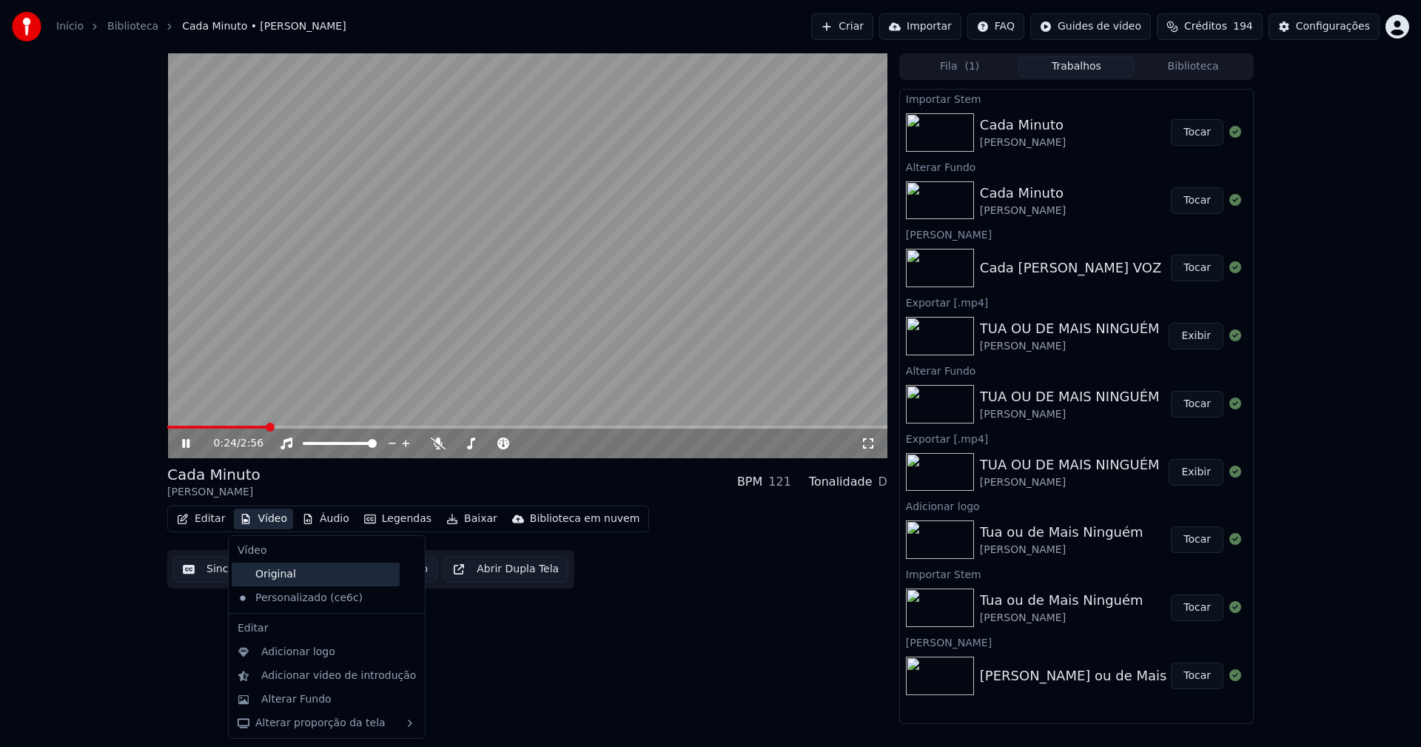
click at [288, 577] on div "Original" at bounding box center [316, 575] width 168 height 24
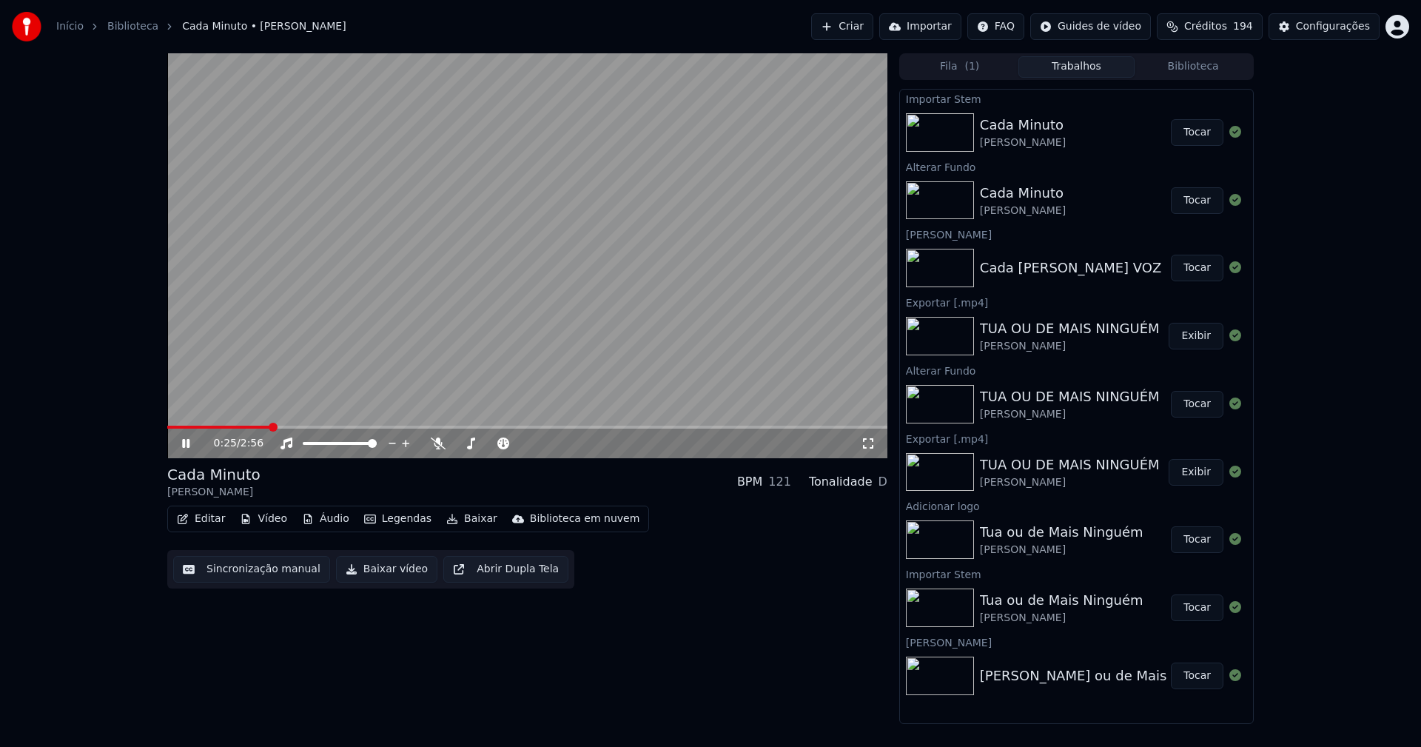
click at [866, 451] on div "0:25 / 2:56" at bounding box center [527, 443] width 708 height 15
click at [871, 438] on icon at bounding box center [868, 443] width 15 height 12
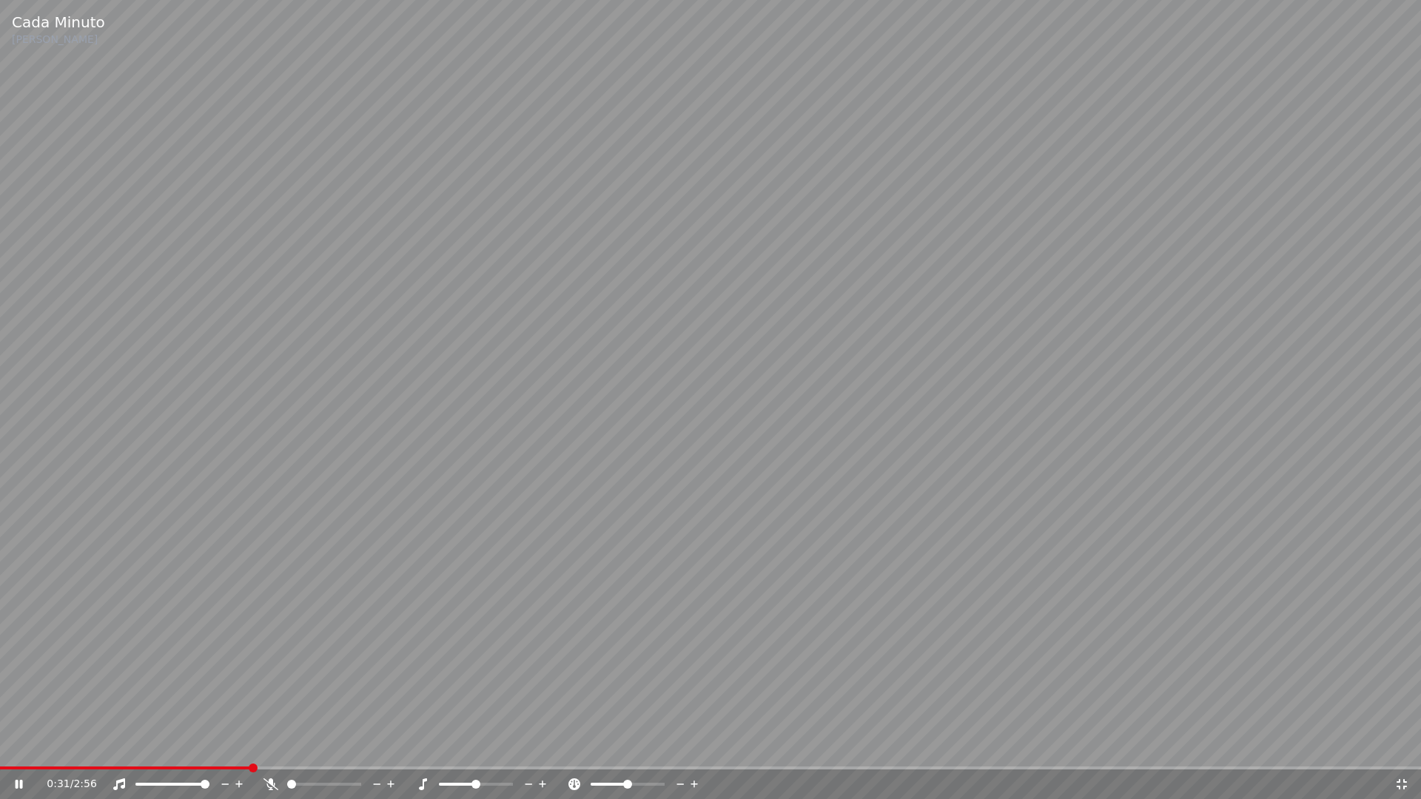
click at [1405, 746] on icon at bounding box center [1402, 784] width 10 height 10
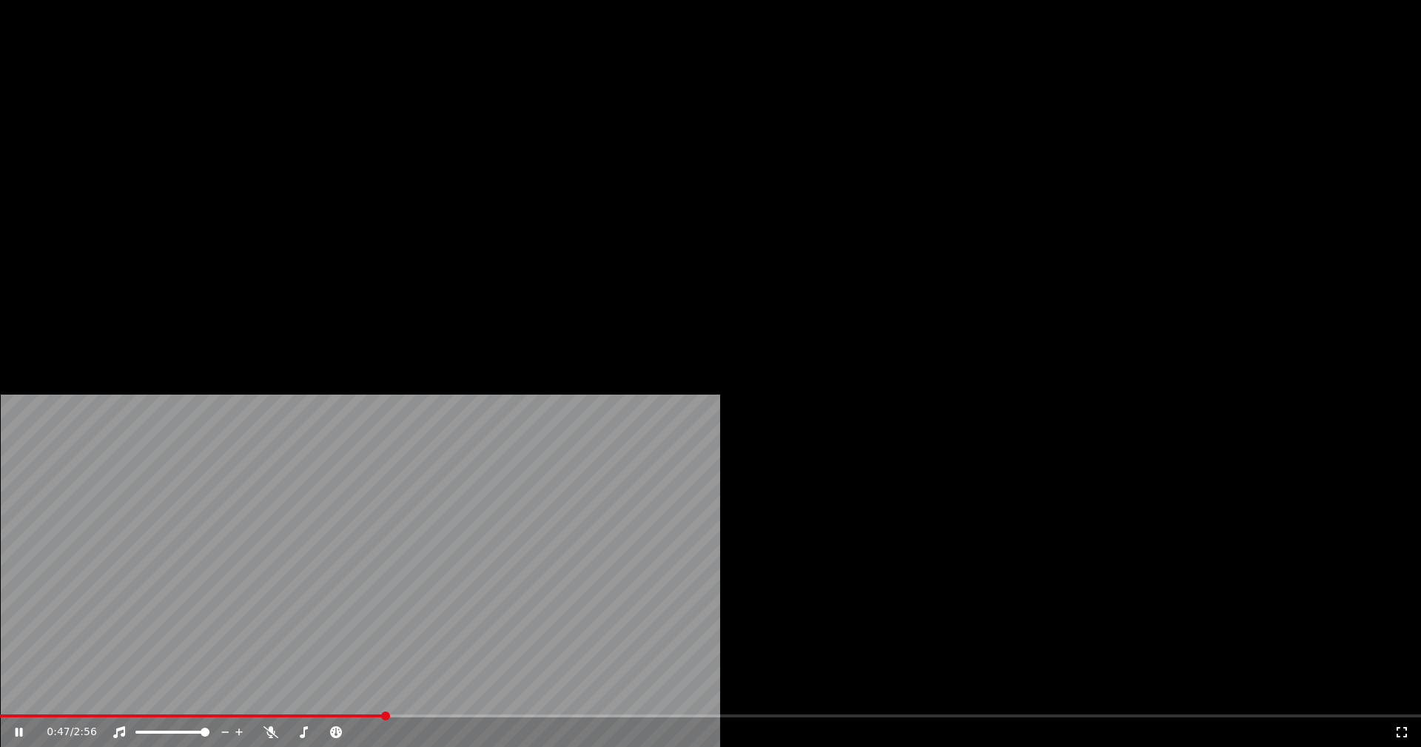
click at [264, 124] on button "Vídeo" at bounding box center [263, 114] width 59 height 21
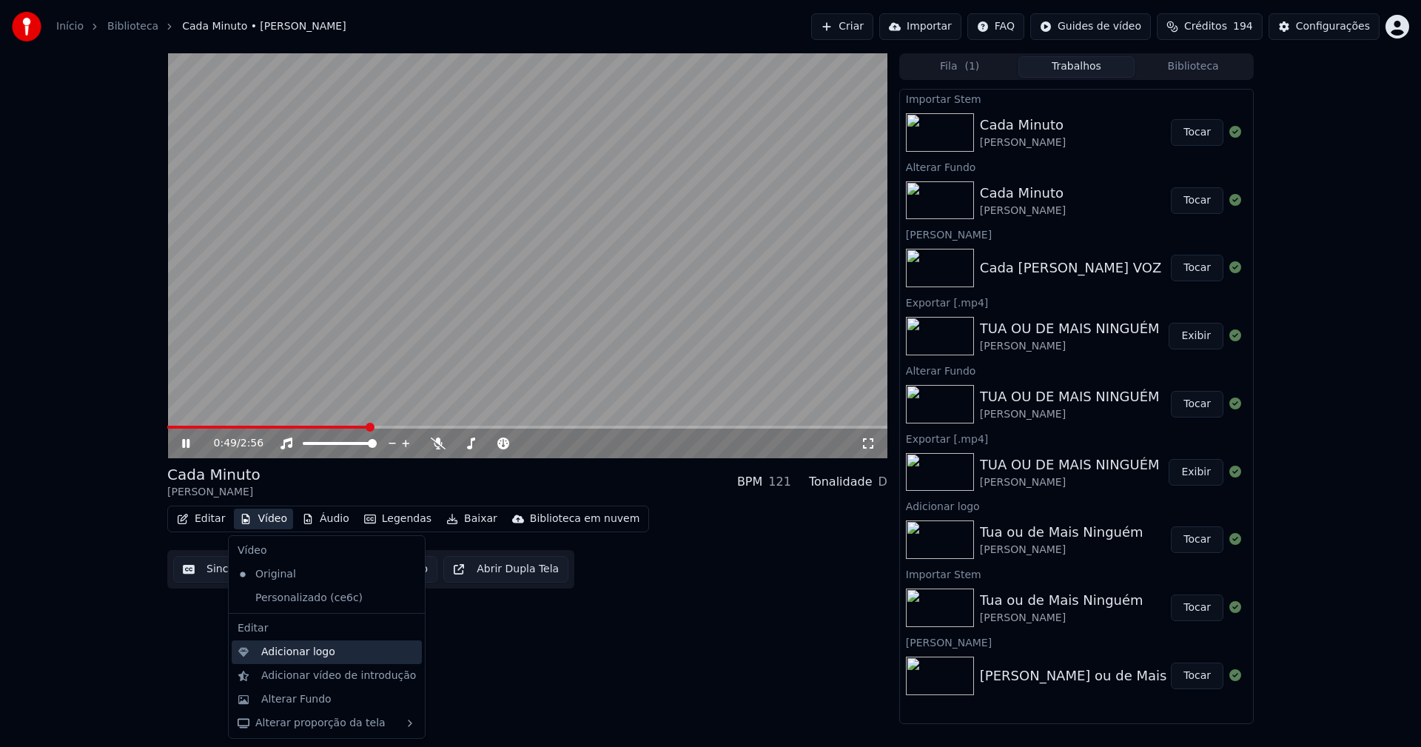
click at [298, 650] on div "Adicionar logo" at bounding box center [298, 652] width 74 height 15
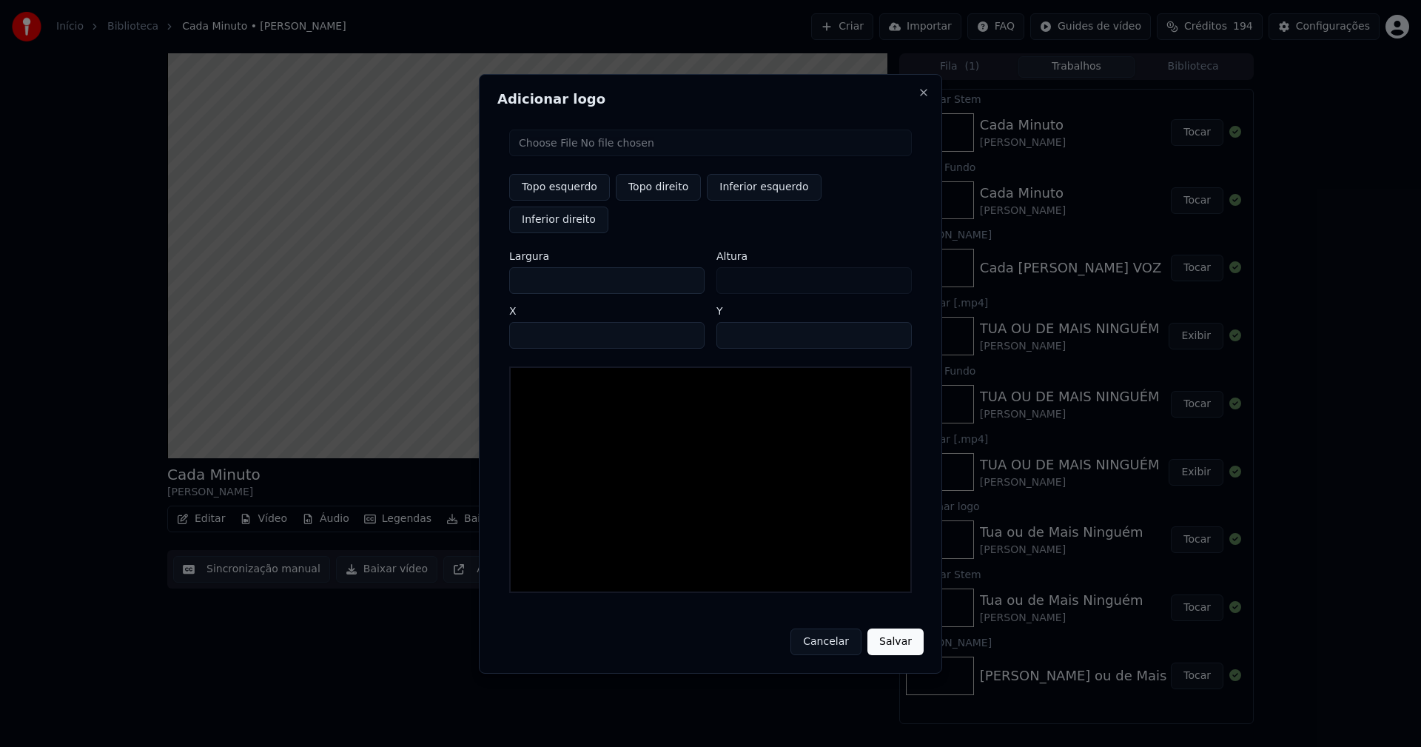
click at [563, 156] on input "file" at bounding box center [710, 143] width 403 height 27
type input "**********"
type input "***"
click at [674, 200] on button "Topo direito" at bounding box center [658, 187] width 85 height 27
type input "****"
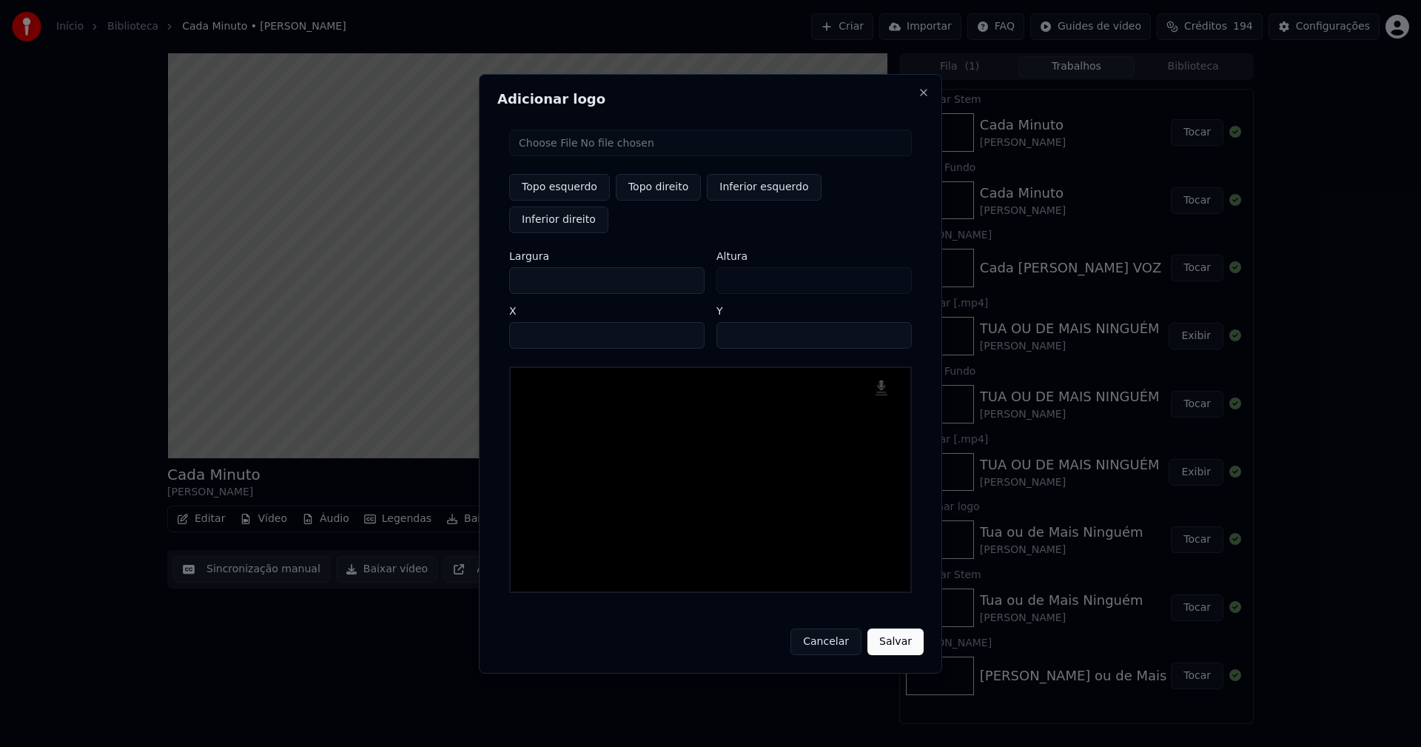
drag, startPoint x: 534, startPoint y: 264, endPoint x: 389, endPoint y: 304, distance: 150.7
click at [406, 289] on body "Início Biblioteca Cada Minuto • [PERSON_NAME] Criar Importar FAQ Guides de víde…" at bounding box center [710, 373] width 1421 height 747
type input "**"
type input "***"
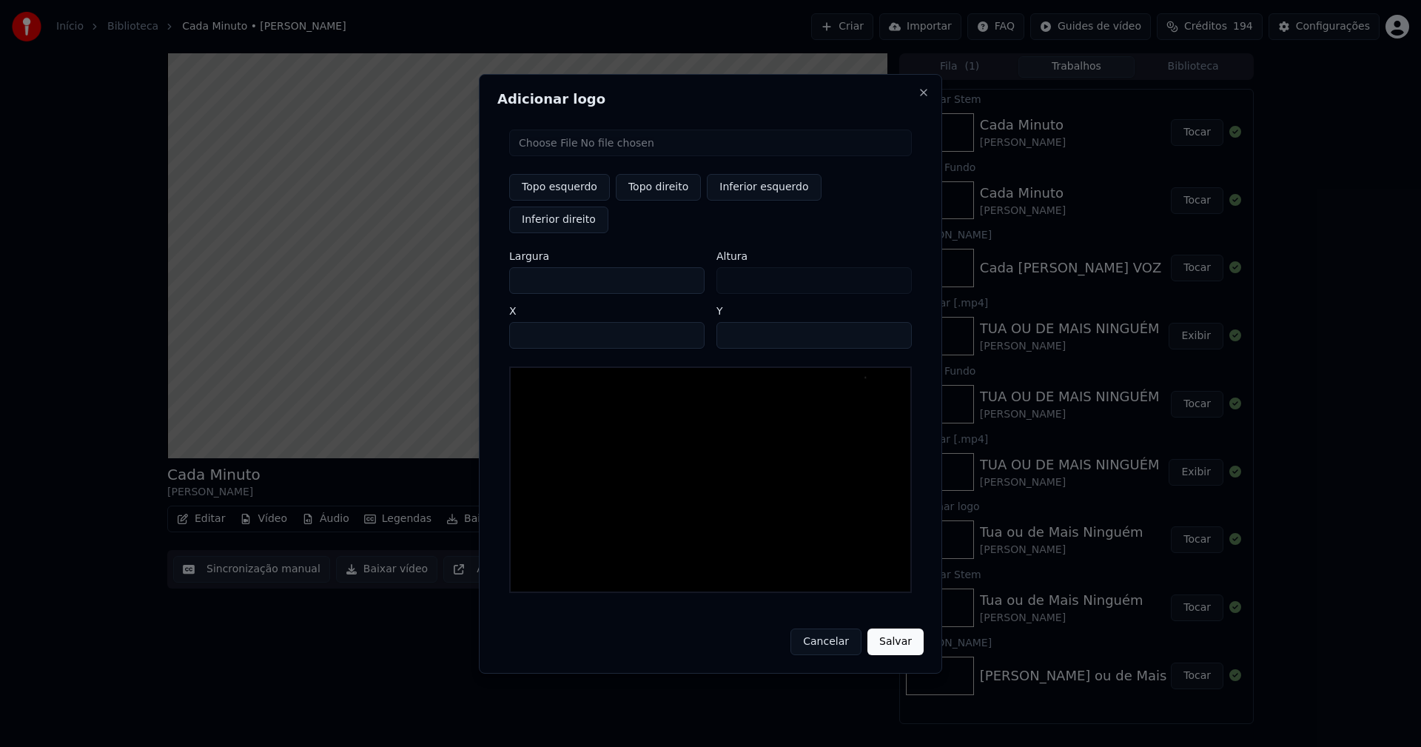
type input "***"
click at [537, 322] on input "****" at bounding box center [606, 335] width 195 height 27
type input "****"
click at [894, 322] on input "**" at bounding box center [813, 335] width 195 height 27
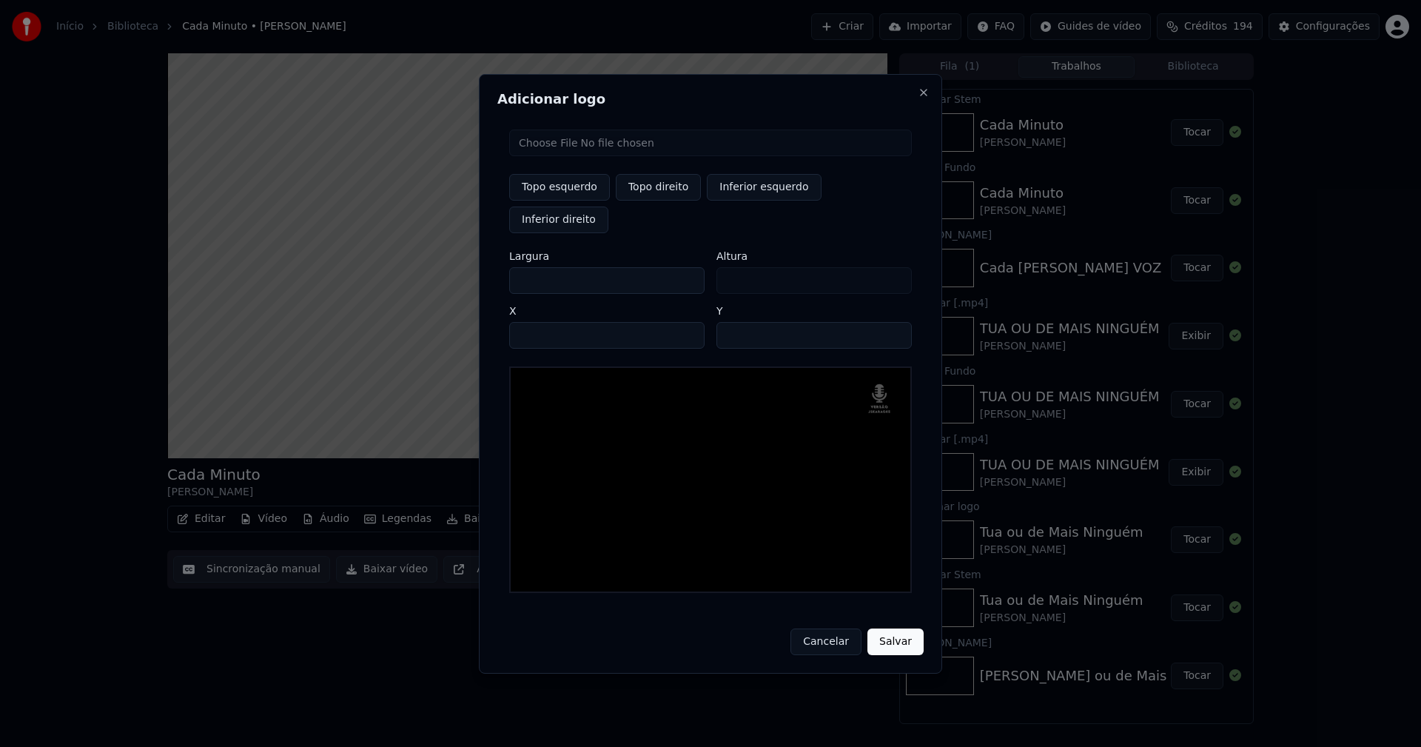
click at [894, 322] on input "**" at bounding box center [813, 335] width 195 height 27
type input "**"
click at [894, 322] on input "**" at bounding box center [813, 335] width 195 height 27
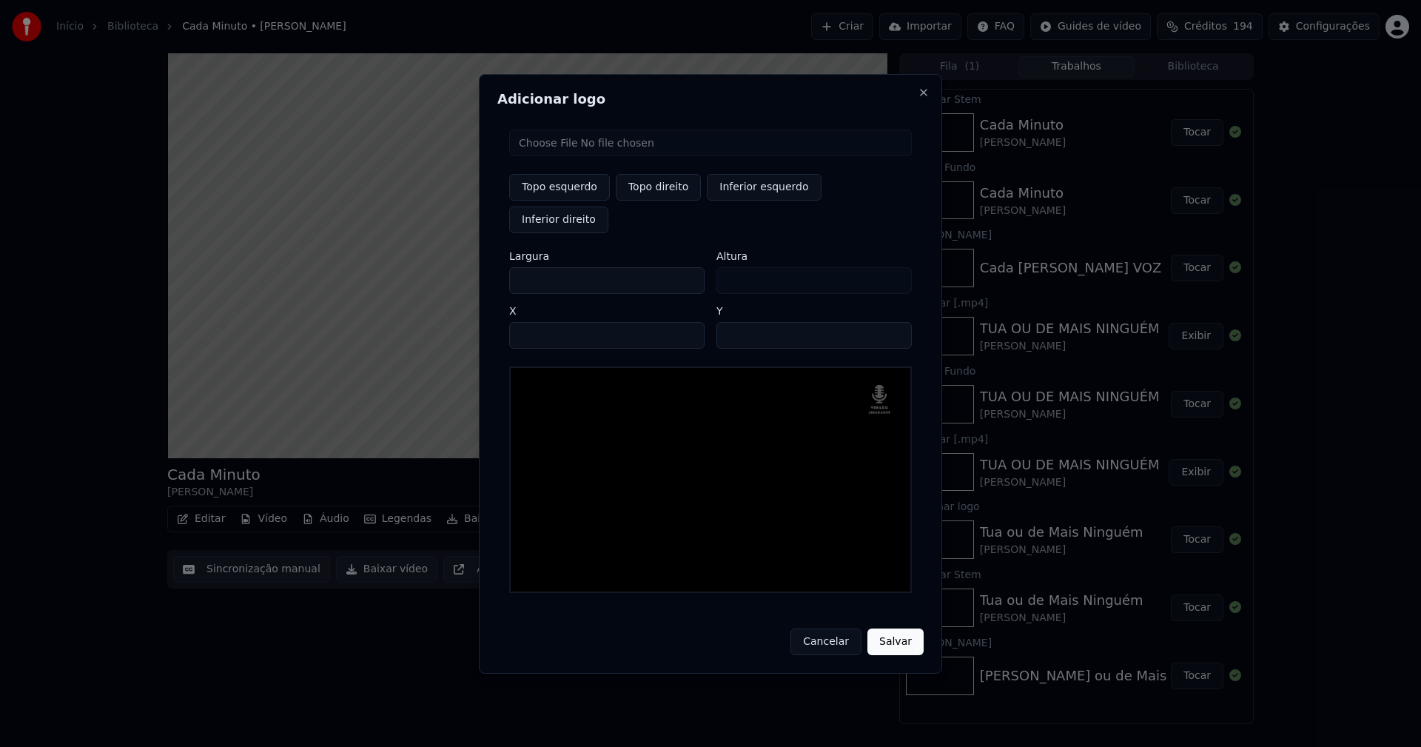
click at [890, 629] on button "Salvar" at bounding box center [895, 641] width 56 height 27
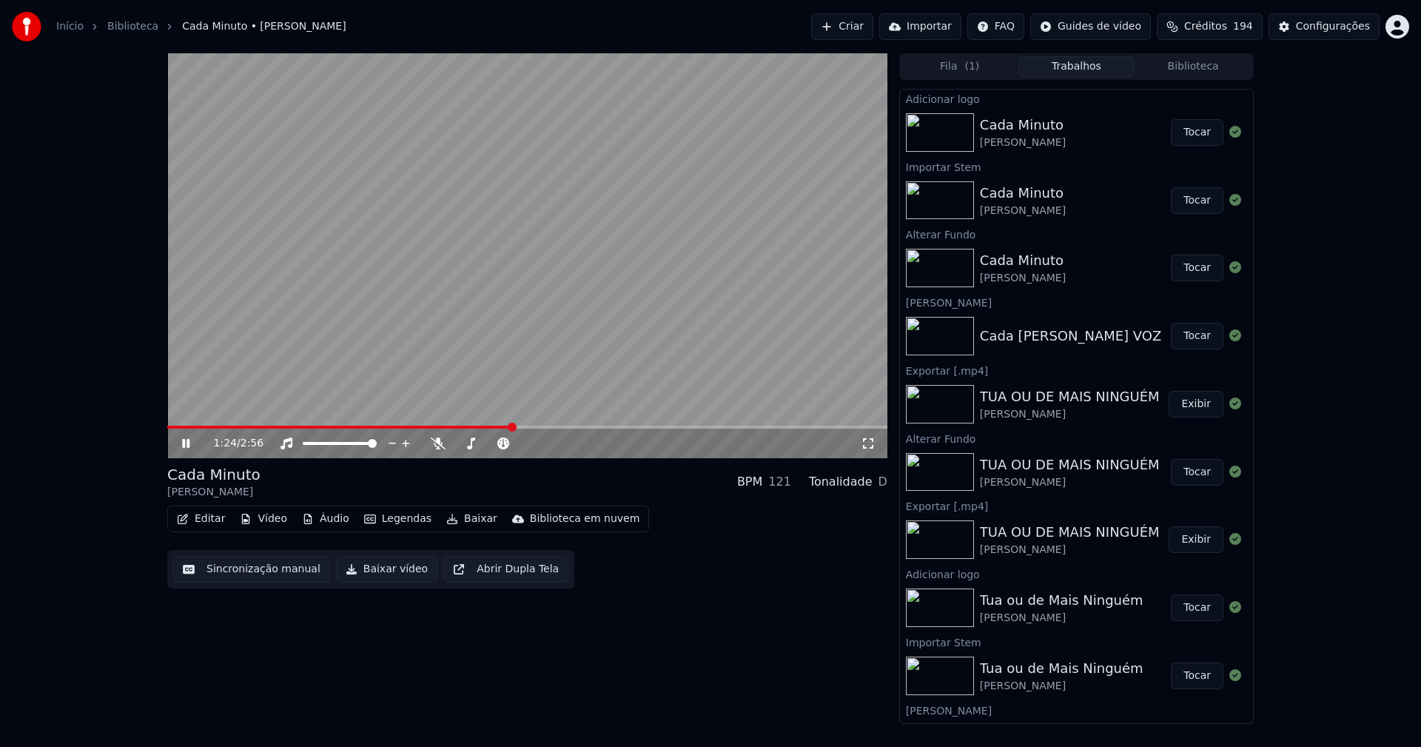
click at [1188, 131] on button "Tocar" at bounding box center [1197, 132] width 53 height 27
click at [210, 517] on button "Editar" at bounding box center [201, 518] width 60 height 21
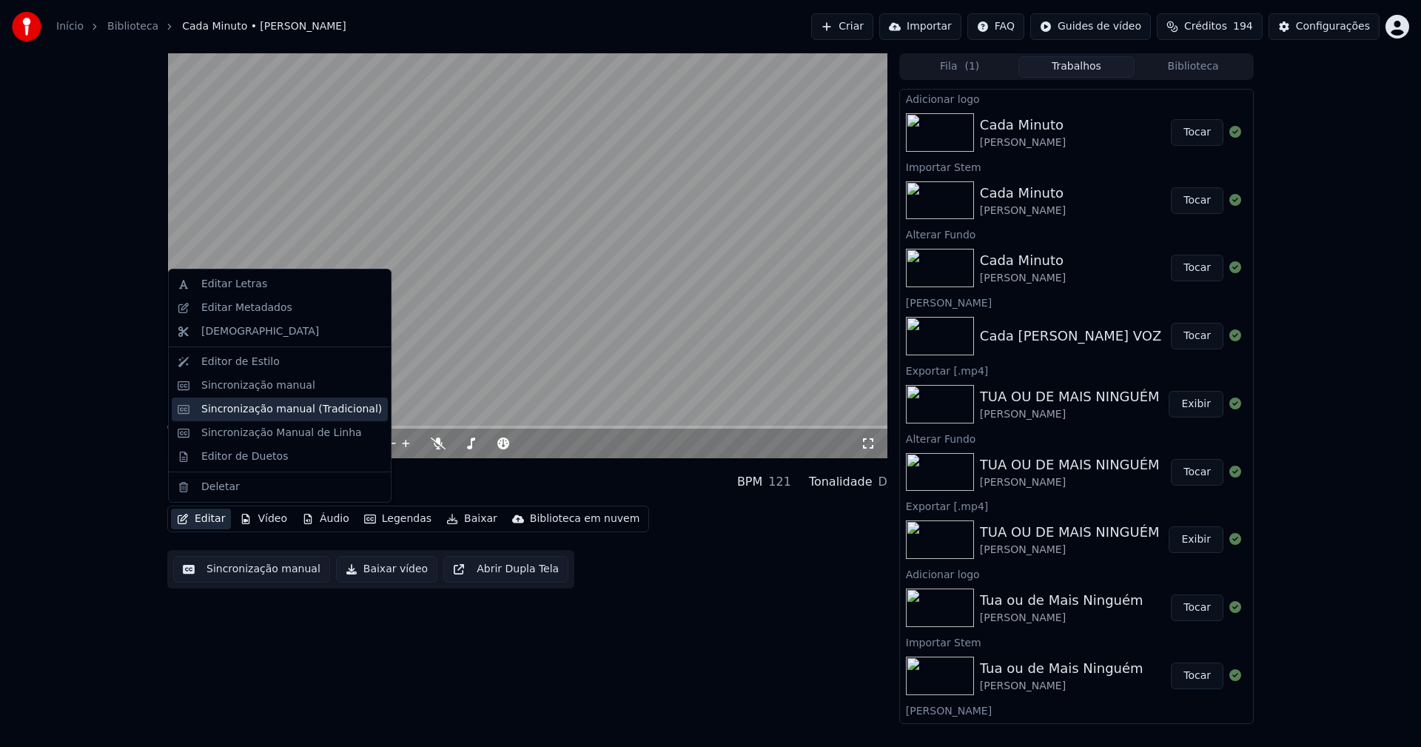
click at [271, 408] on div "Sincronização manual (Tradicional)" at bounding box center [291, 409] width 181 height 15
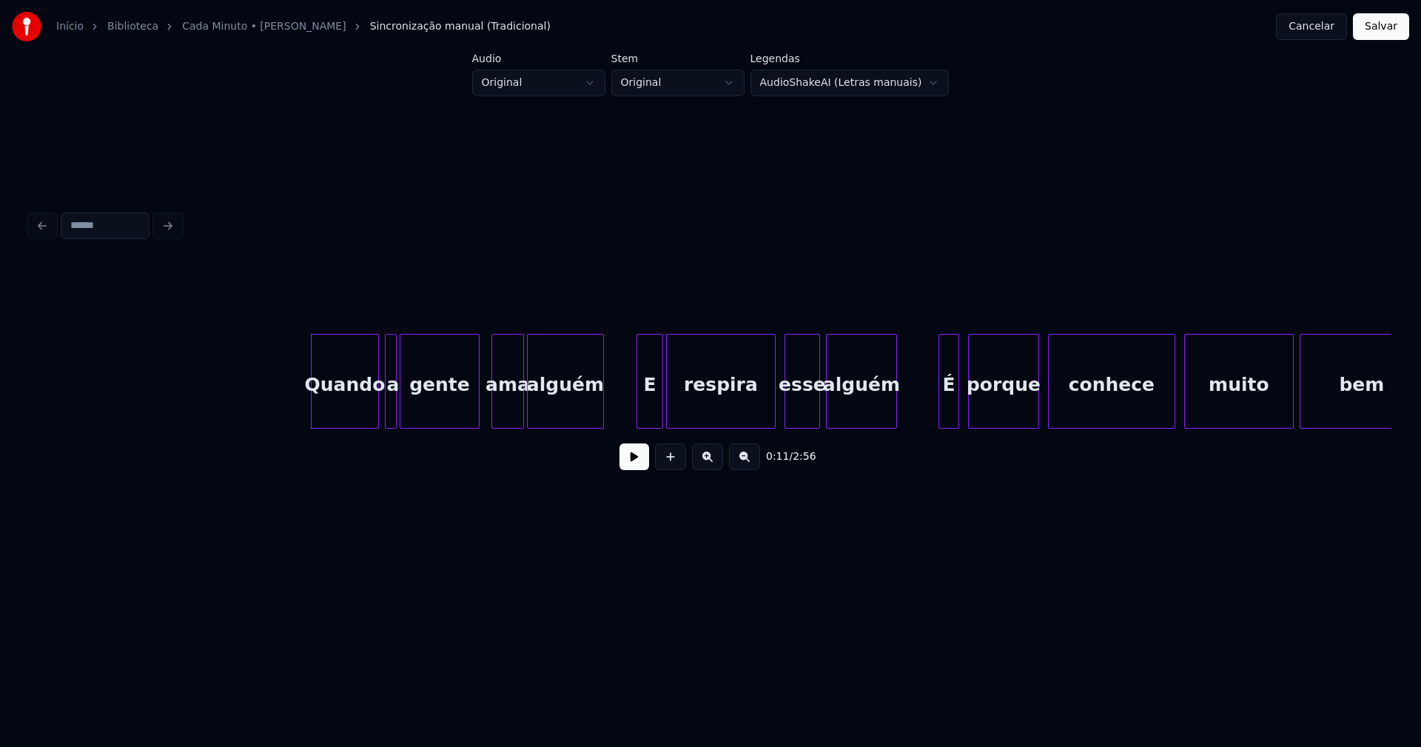
scroll to position [0, 1443]
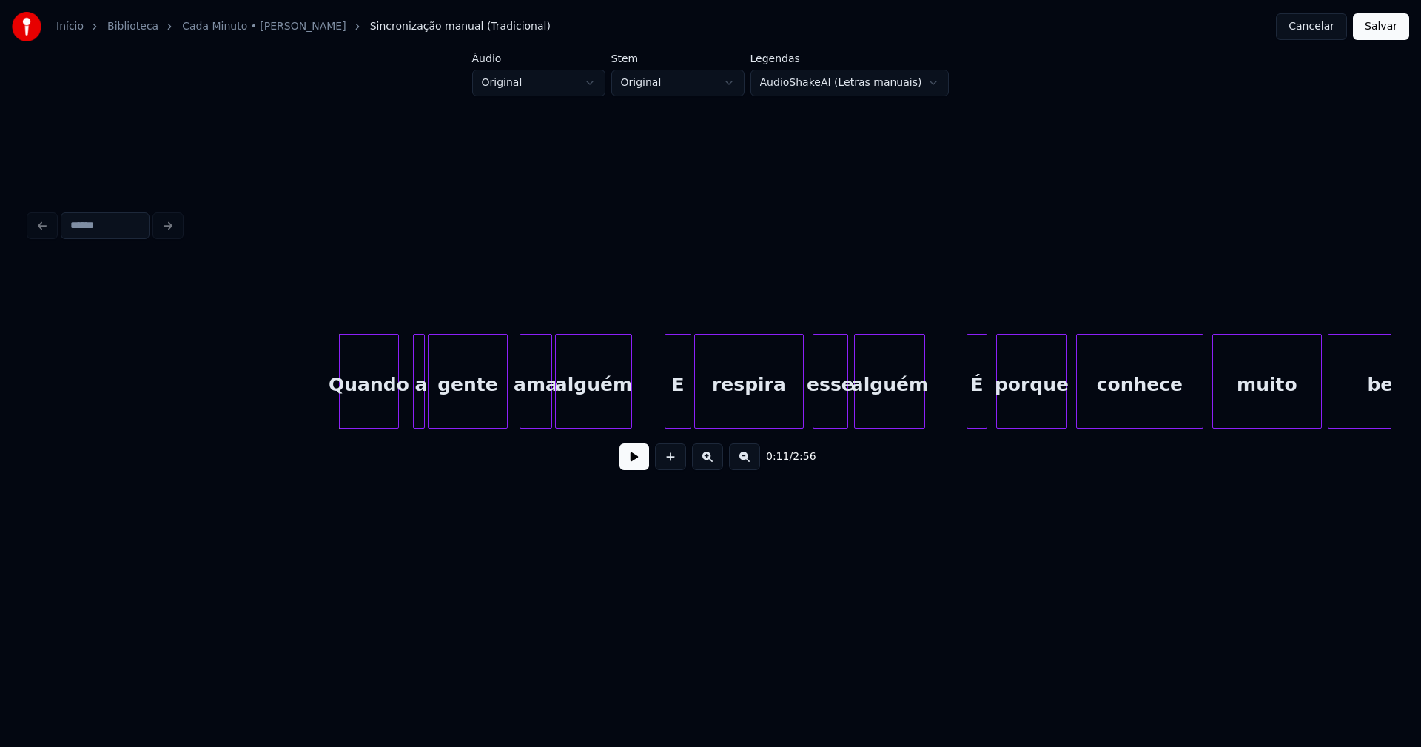
click at [397, 413] on div at bounding box center [396, 381] width 4 height 93
click at [334, 403] on div at bounding box center [334, 381] width 4 height 93
click at [403, 405] on div at bounding box center [403, 381] width 4 height 93
click at [633, 463] on button at bounding box center [635, 456] width 30 height 27
click at [522, 417] on div "ama" at bounding box center [525, 385] width 31 height 101
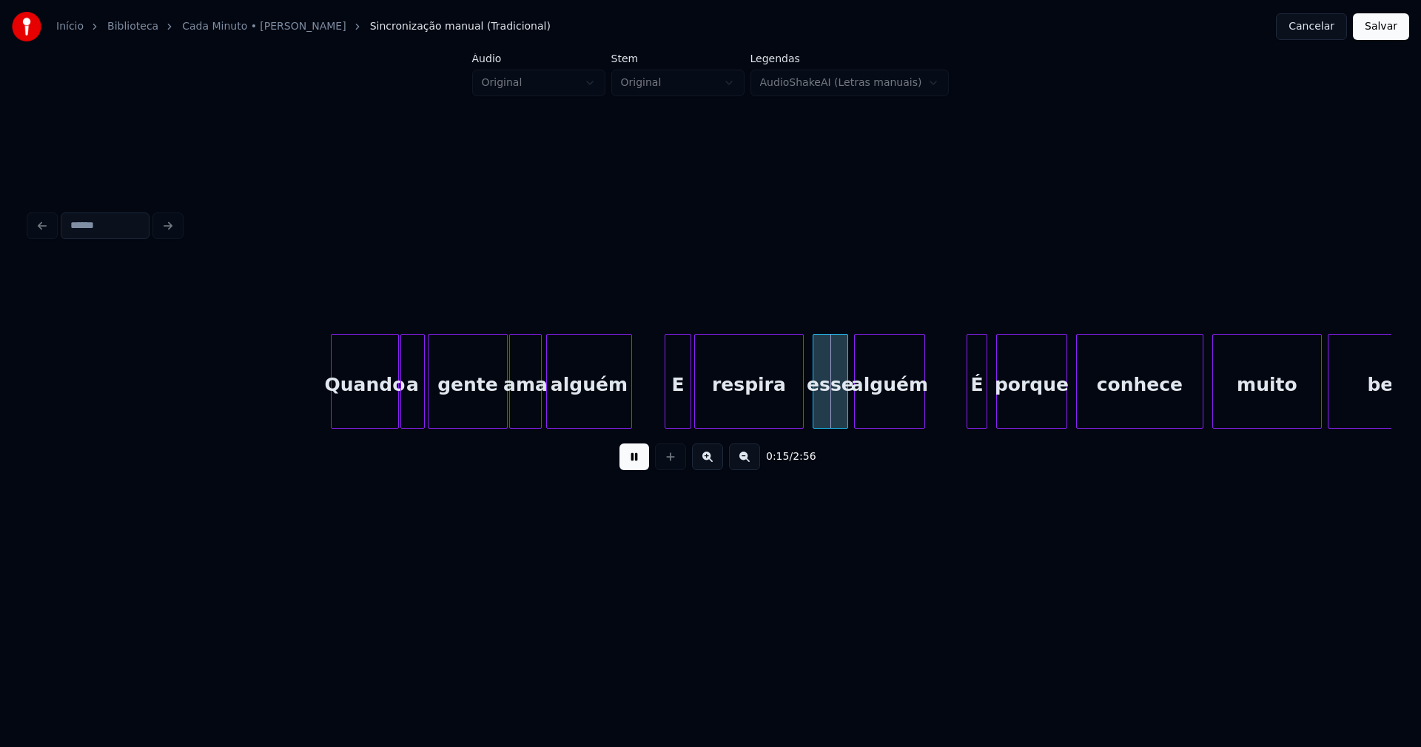
click at [550, 420] on div at bounding box center [549, 381] width 4 height 93
click at [660, 403] on div at bounding box center [662, 381] width 4 height 93
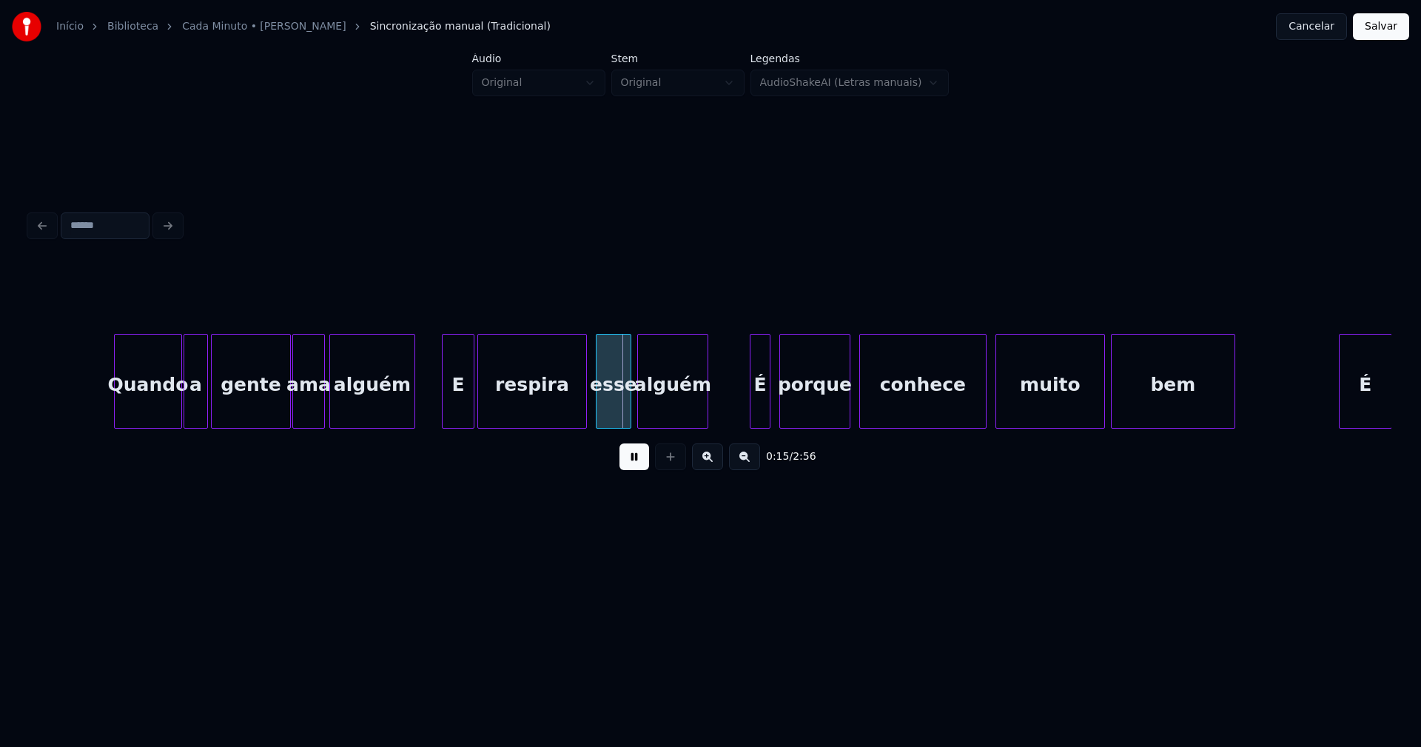
scroll to position [0, 1746]
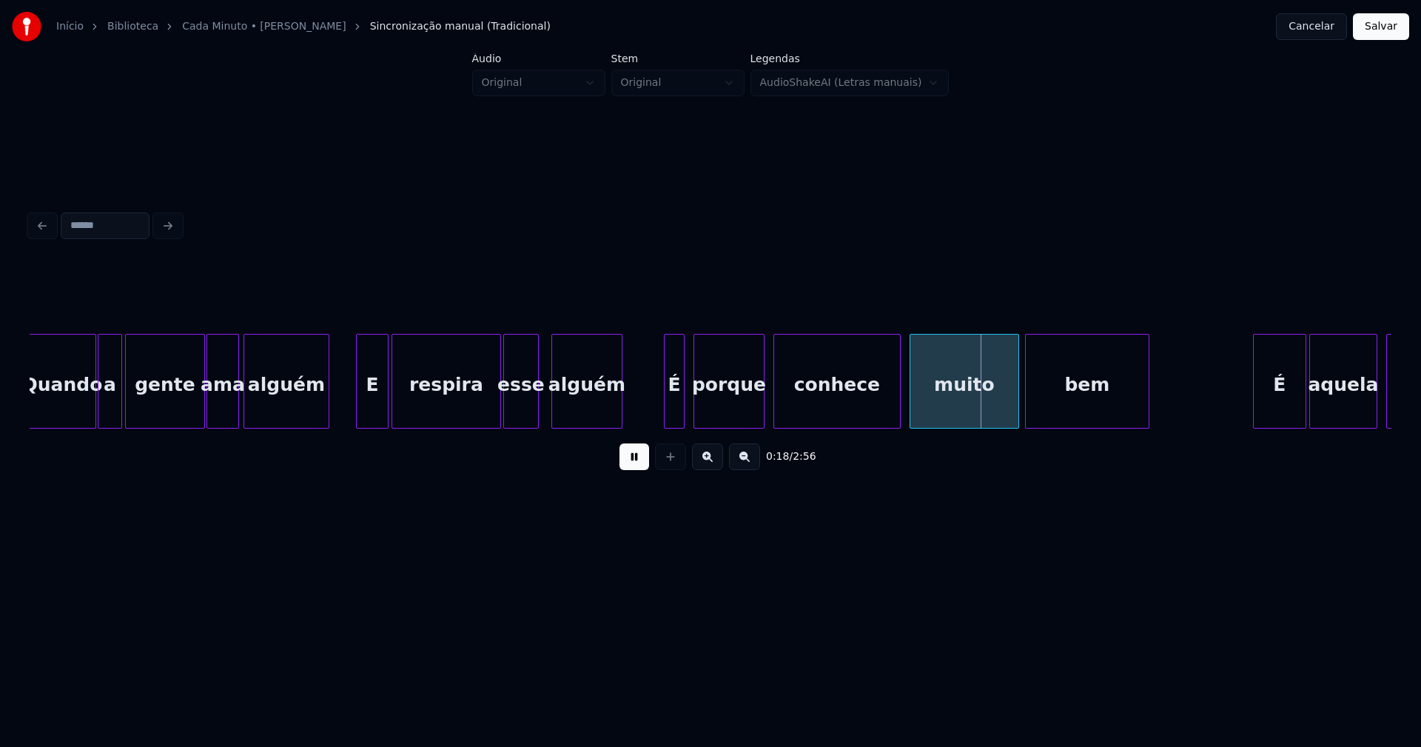
click at [514, 413] on div "esse" at bounding box center [521, 385] width 34 height 101
click at [546, 408] on div at bounding box center [547, 381] width 4 height 93
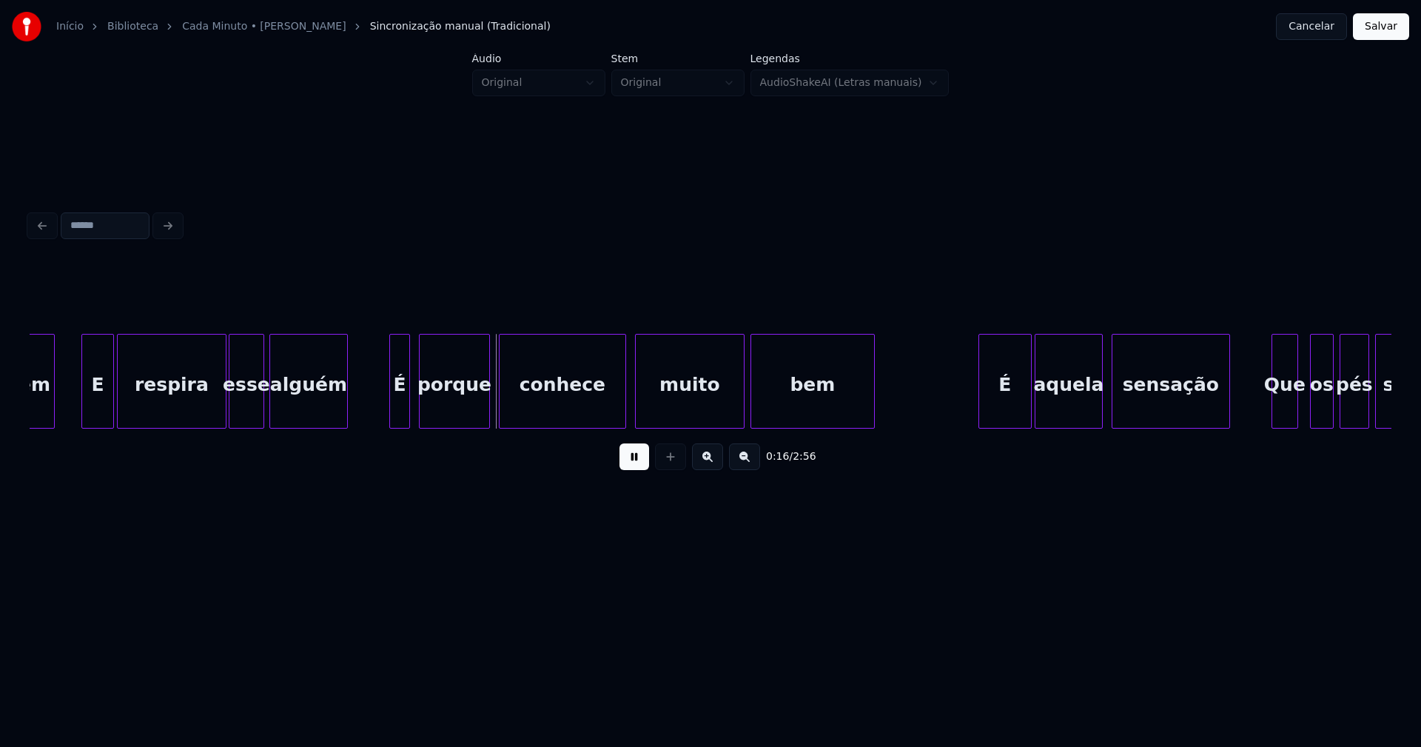
scroll to position [0, 2064]
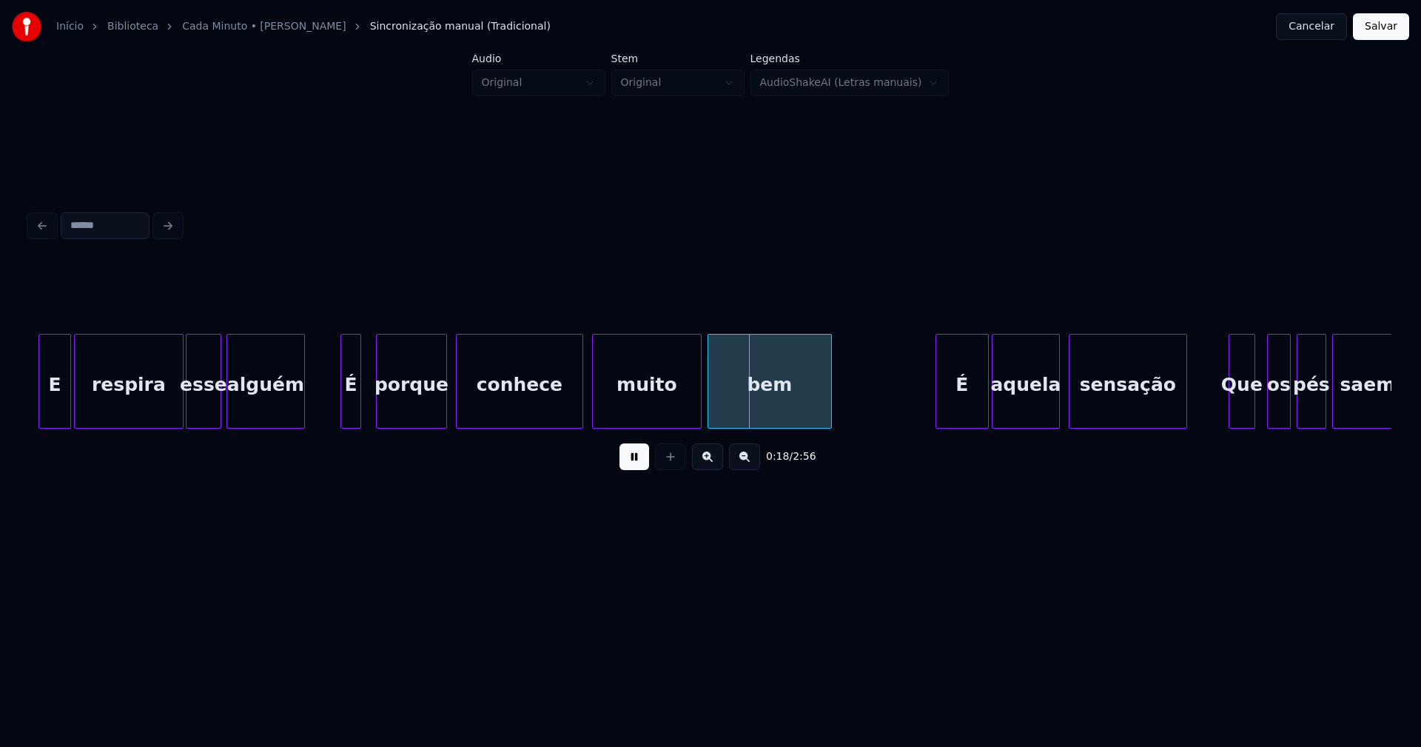
click at [349, 406] on div "É" at bounding box center [350, 385] width 19 height 101
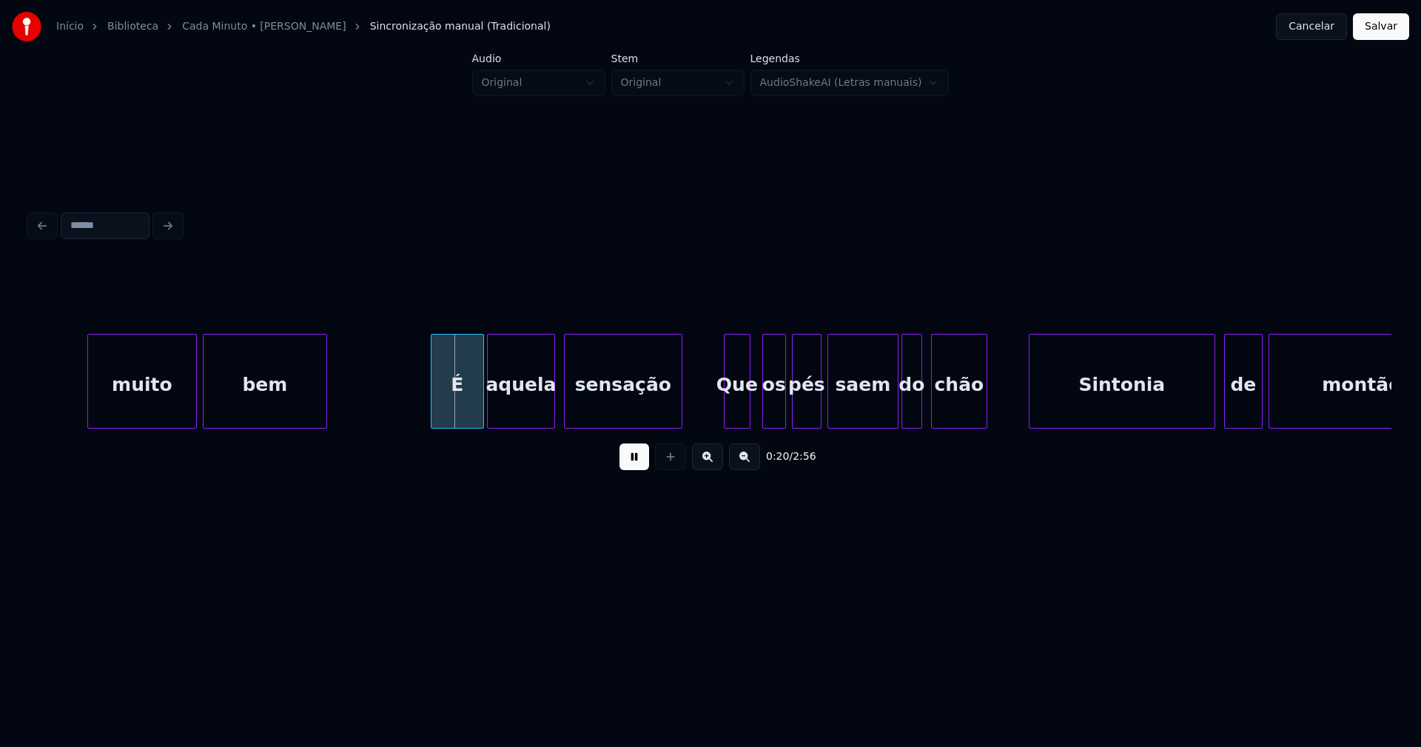
scroll to position [0, 2627]
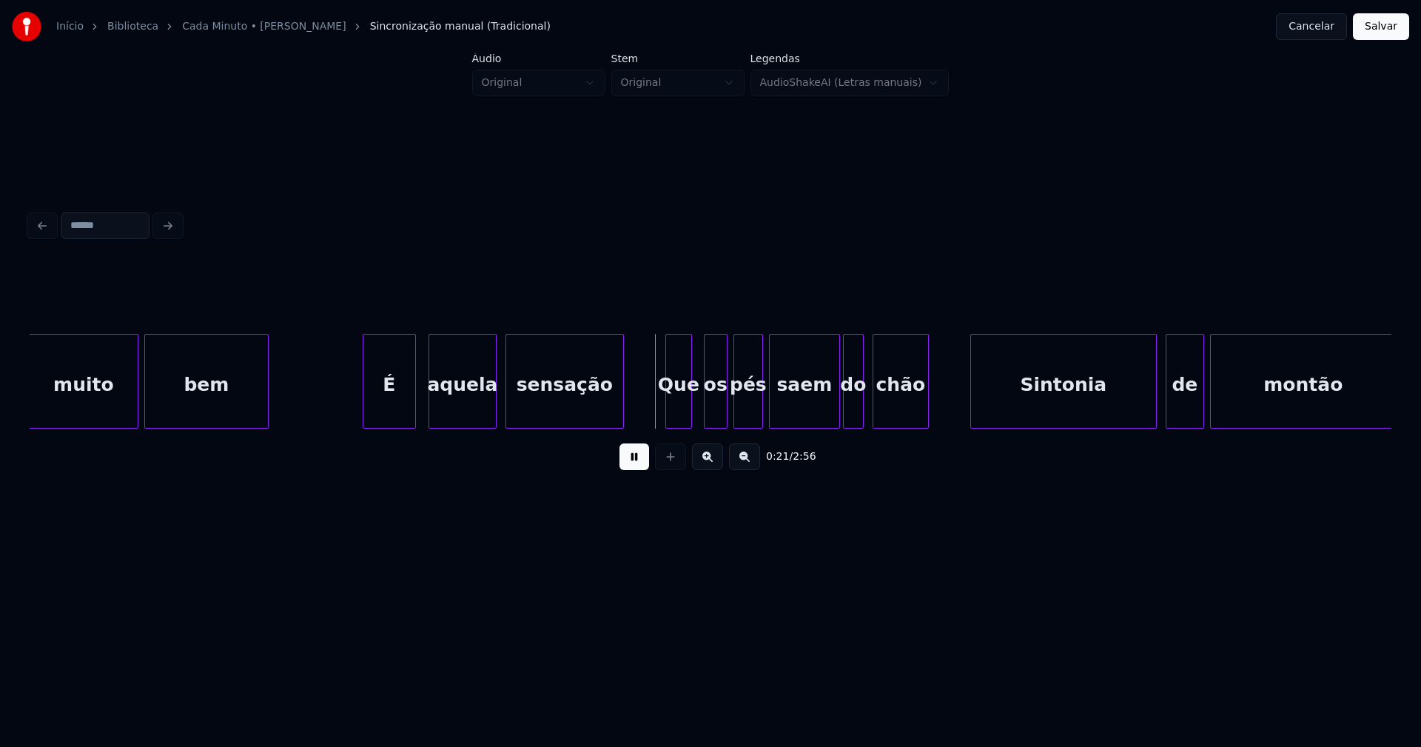
click at [386, 406] on div "É" at bounding box center [389, 385] width 52 height 101
click at [711, 417] on div "os" at bounding box center [710, 385] width 22 height 101
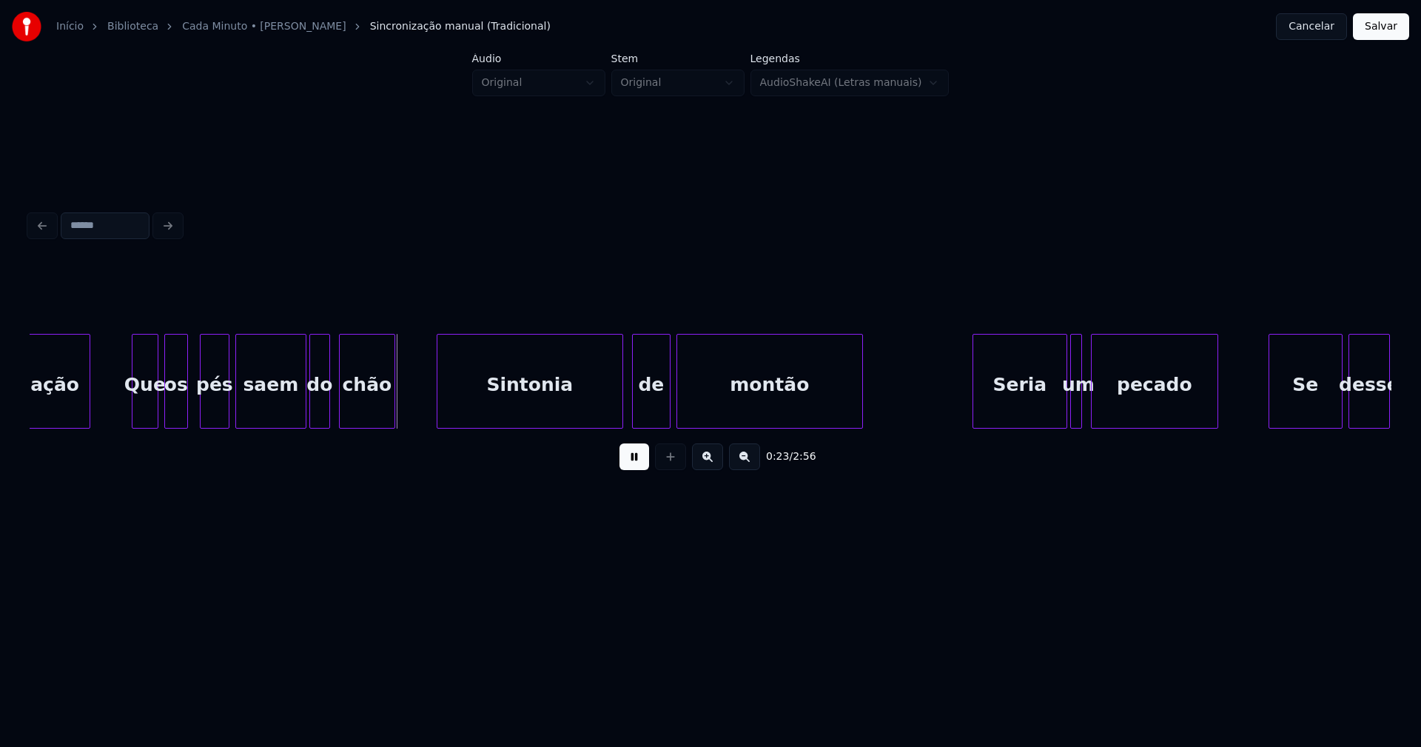
scroll to position [0, 3204]
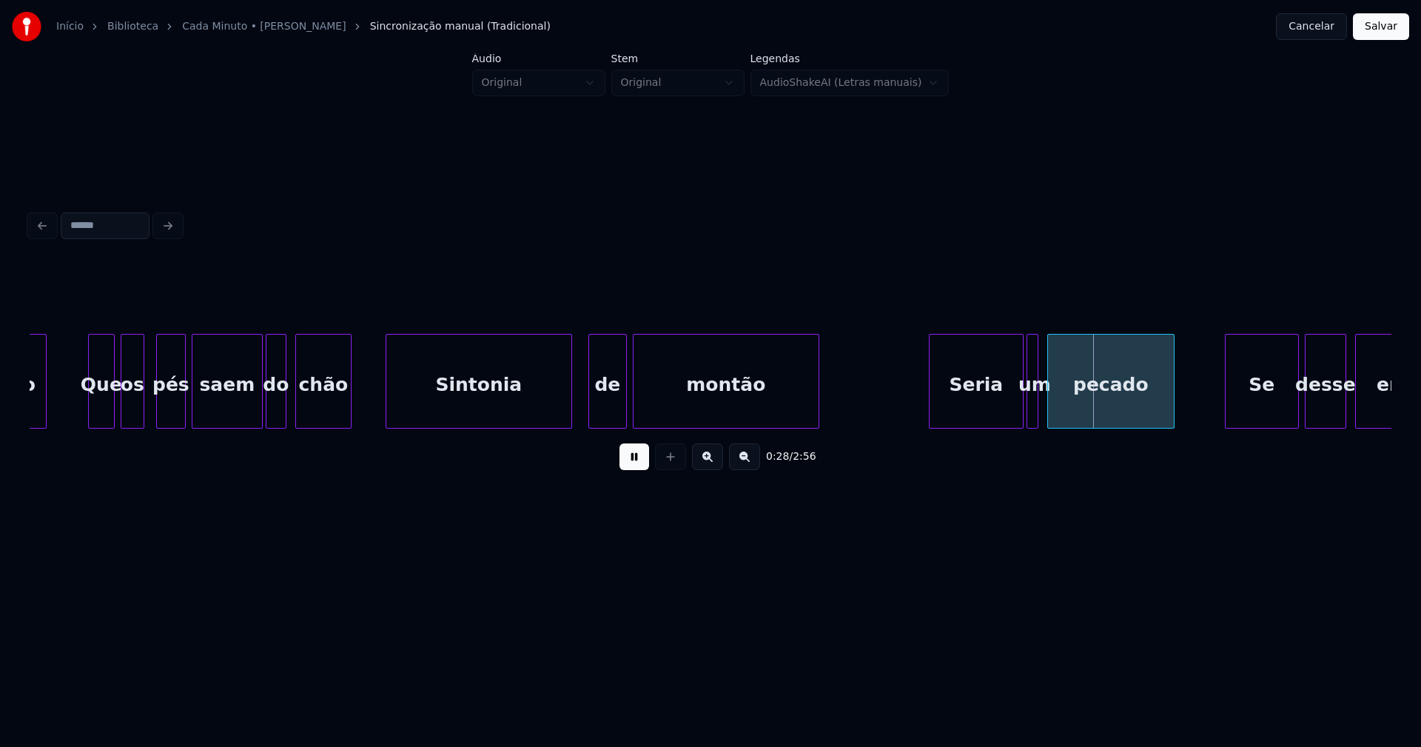
click at [447, 417] on div "Sintonia" at bounding box center [478, 385] width 185 height 101
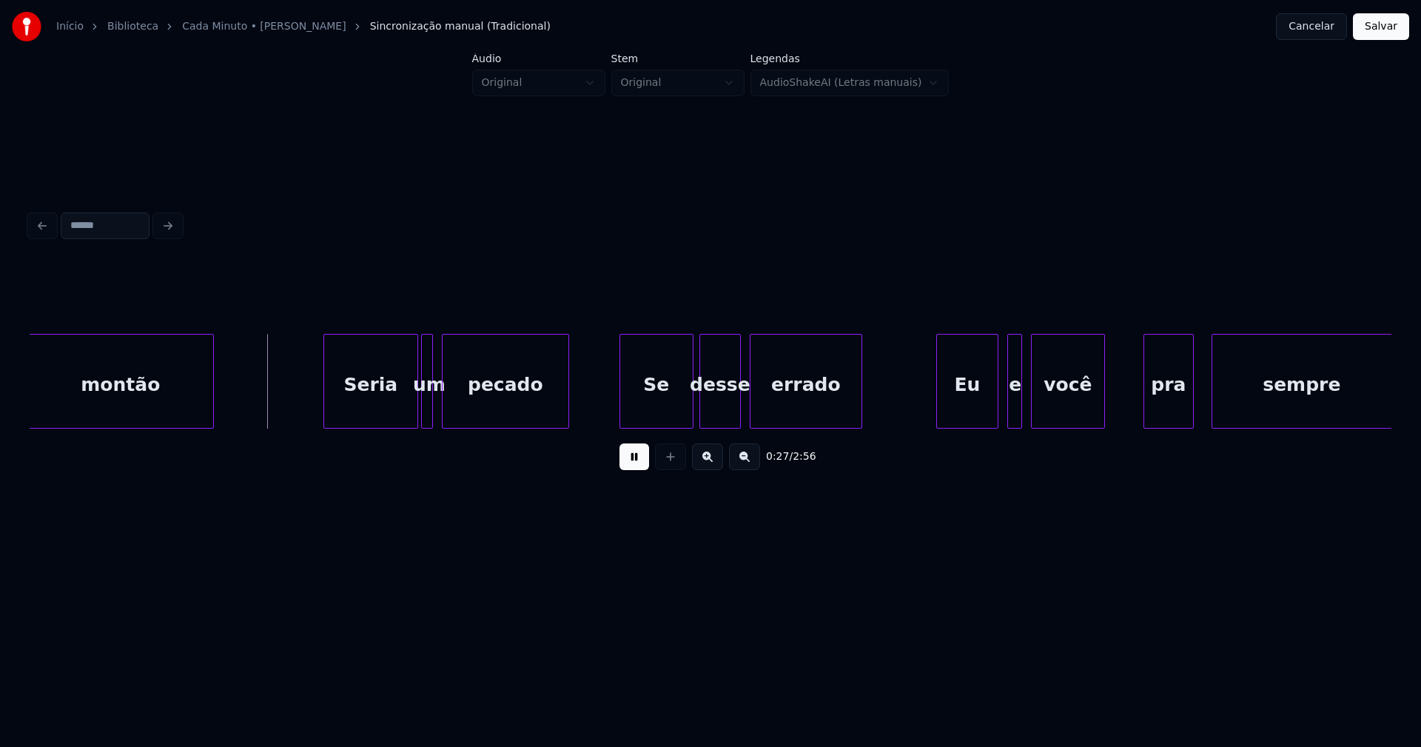
scroll to position [0, 3824]
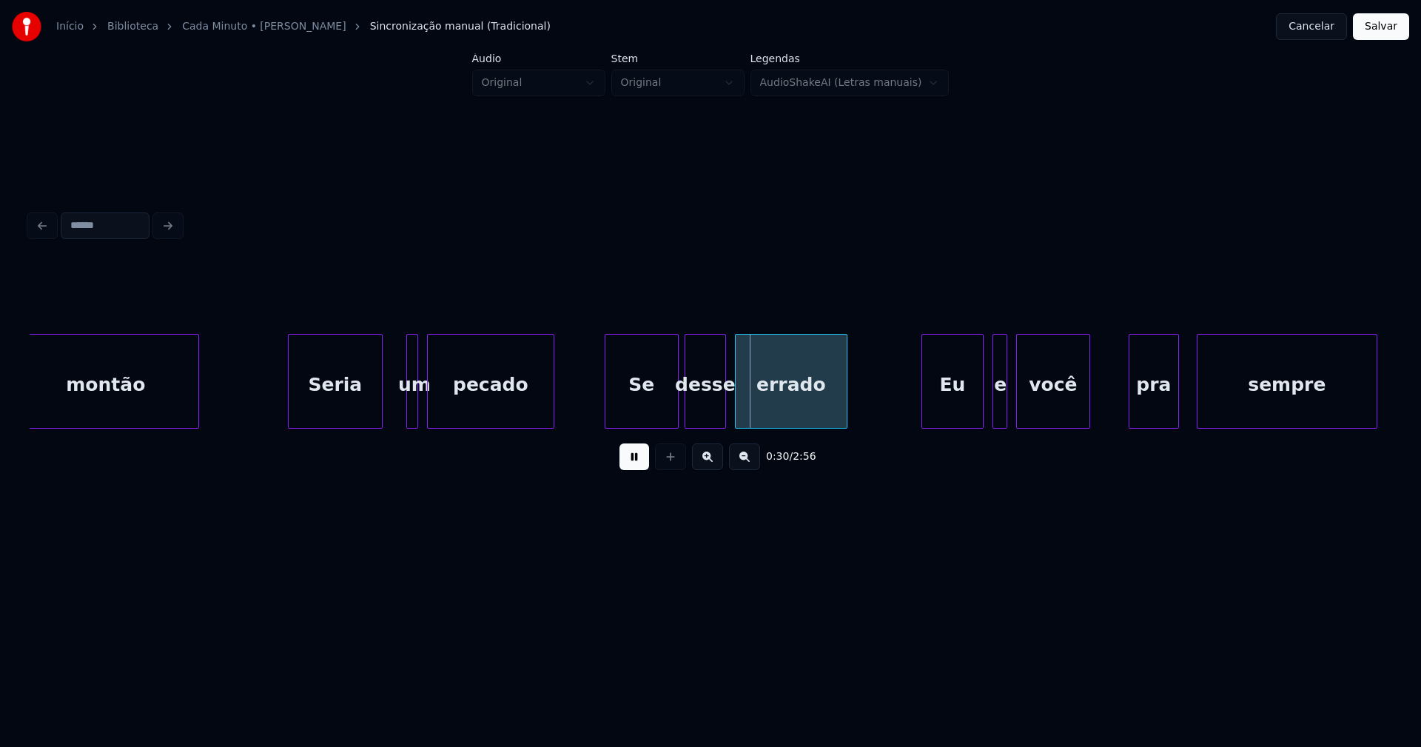
click at [351, 420] on div "Seria" at bounding box center [335, 385] width 93 height 101
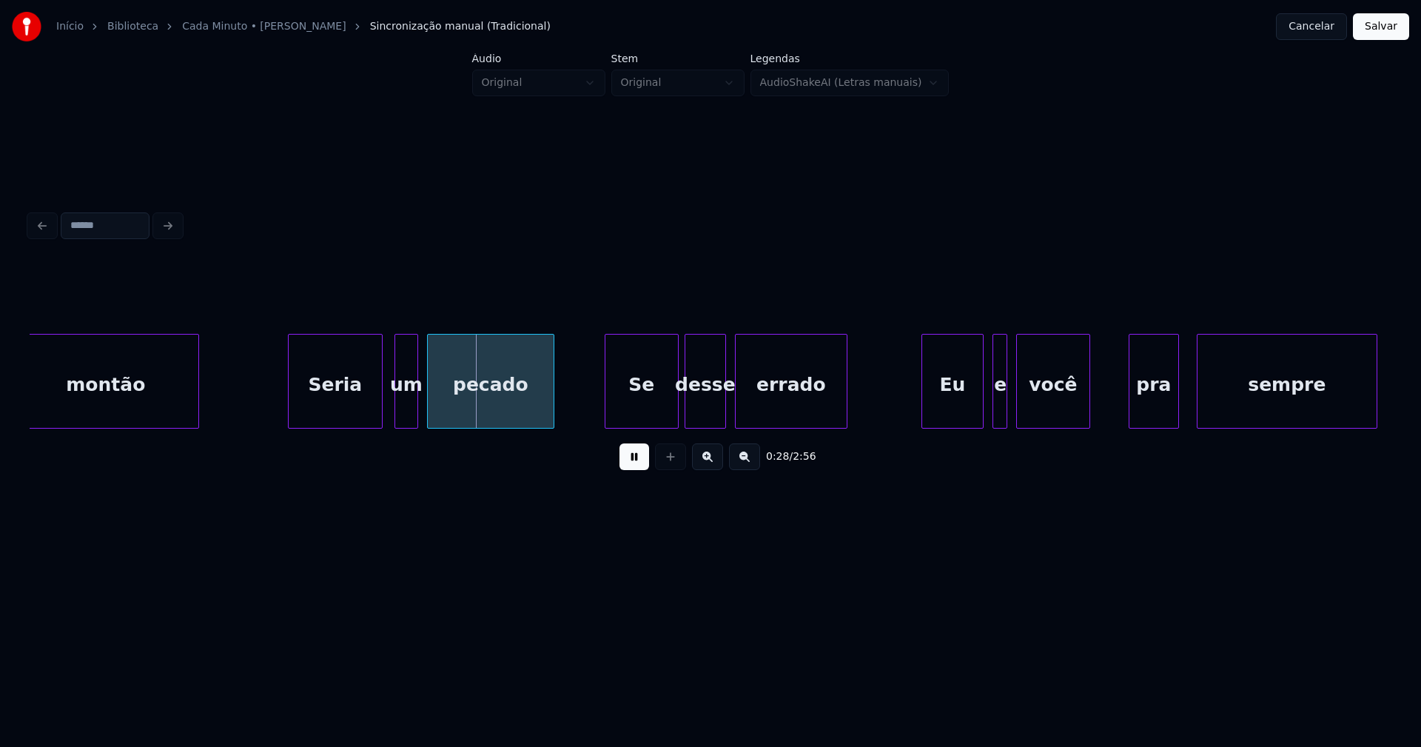
click at [399, 412] on div at bounding box center [397, 381] width 4 height 93
click at [400, 414] on div "um" at bounding box center [399, 385] width 22 height 101
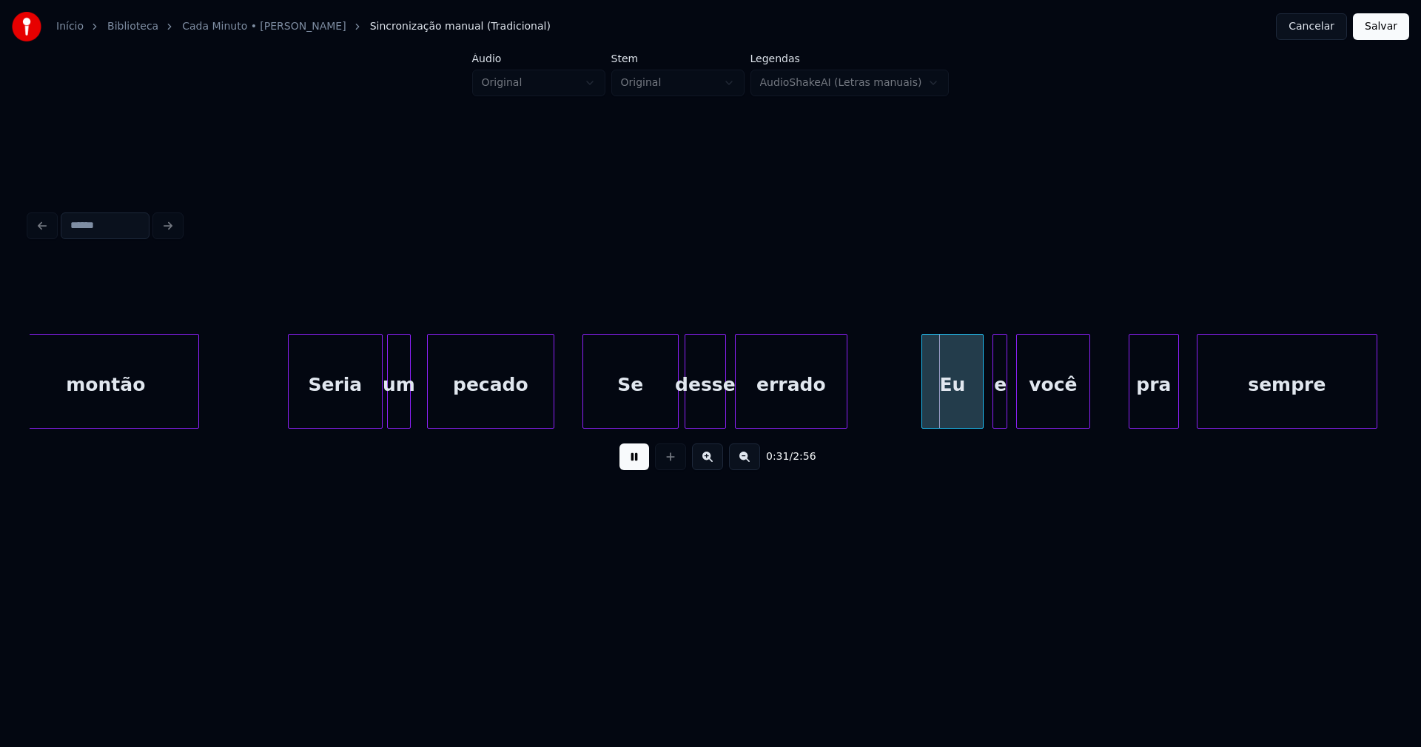
click at [586, 407] on div at bounding box center [585, 381] width 4 height 93
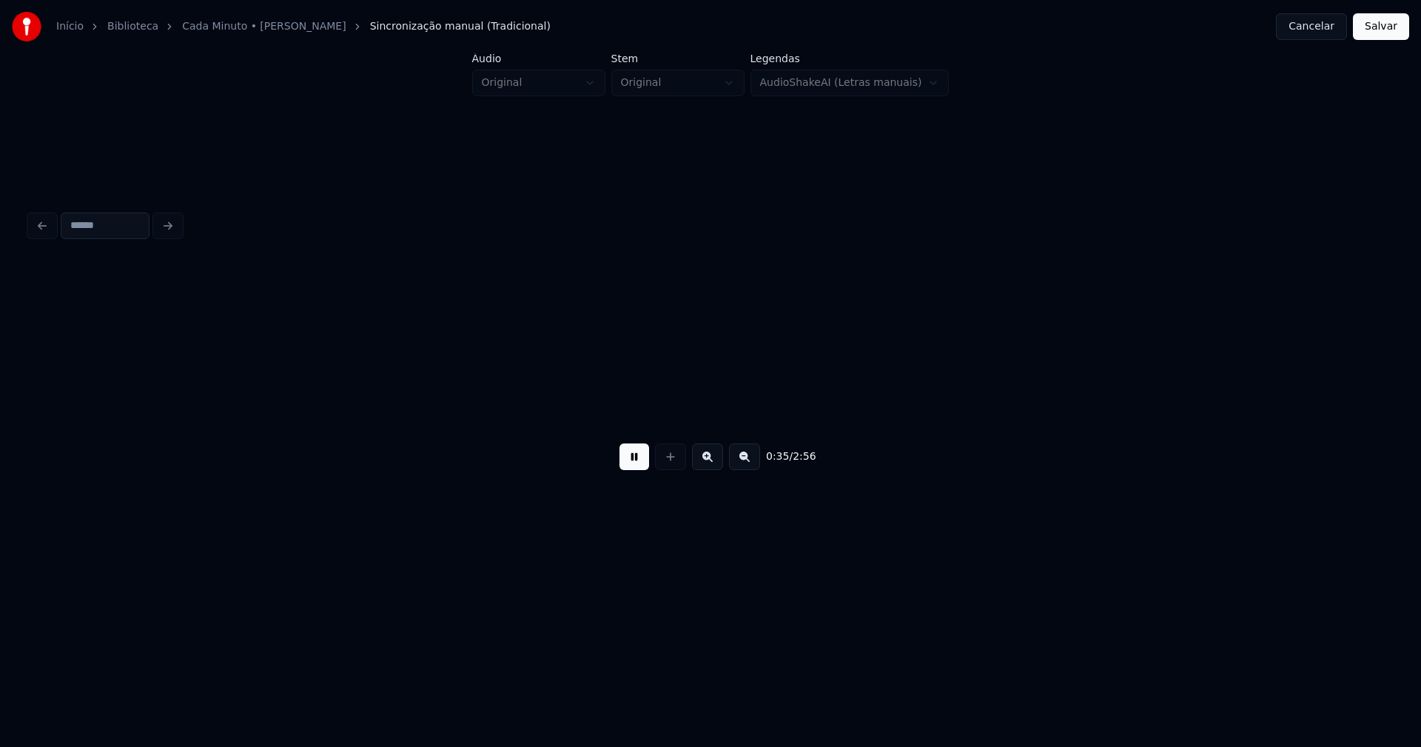
scroll to position [0, 4525]
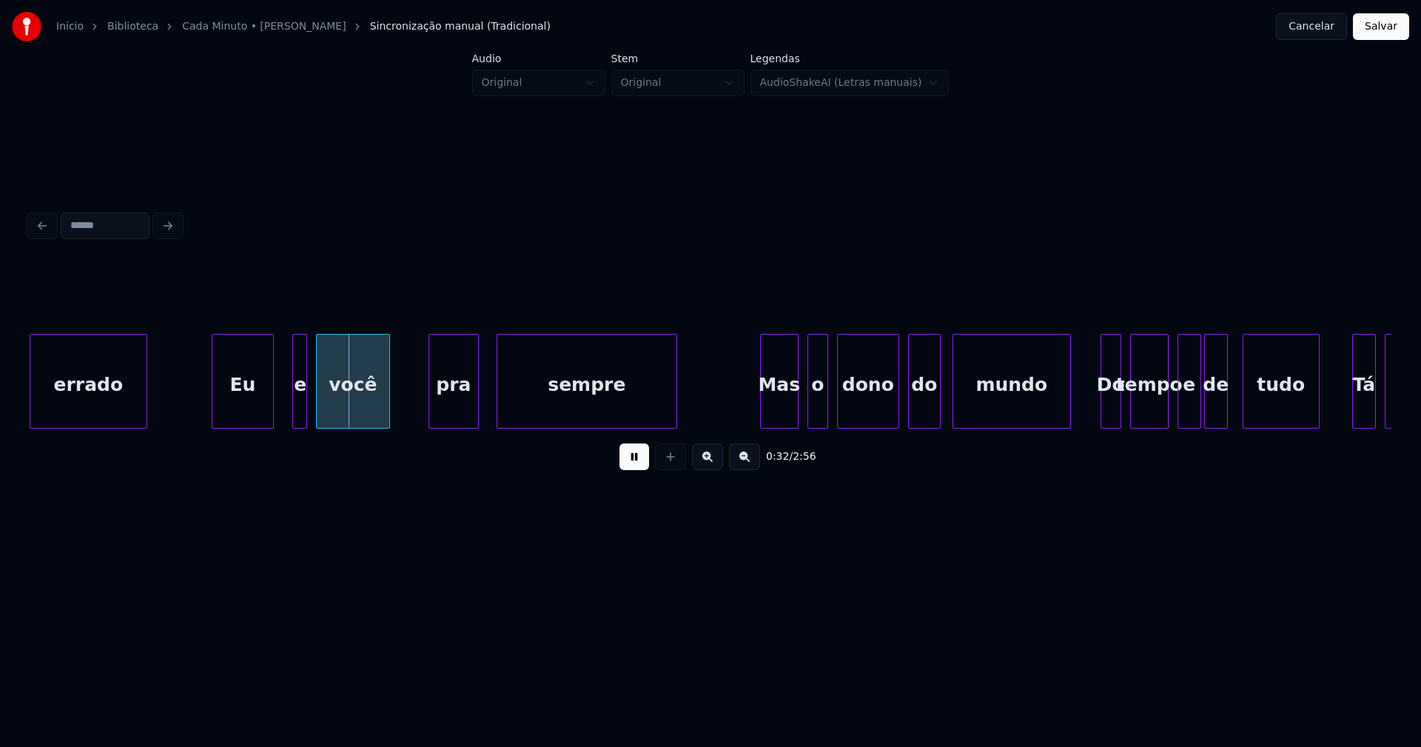
click at [245, 410] on div "Eu" at bounding box center [242, 385] width 61 height 101
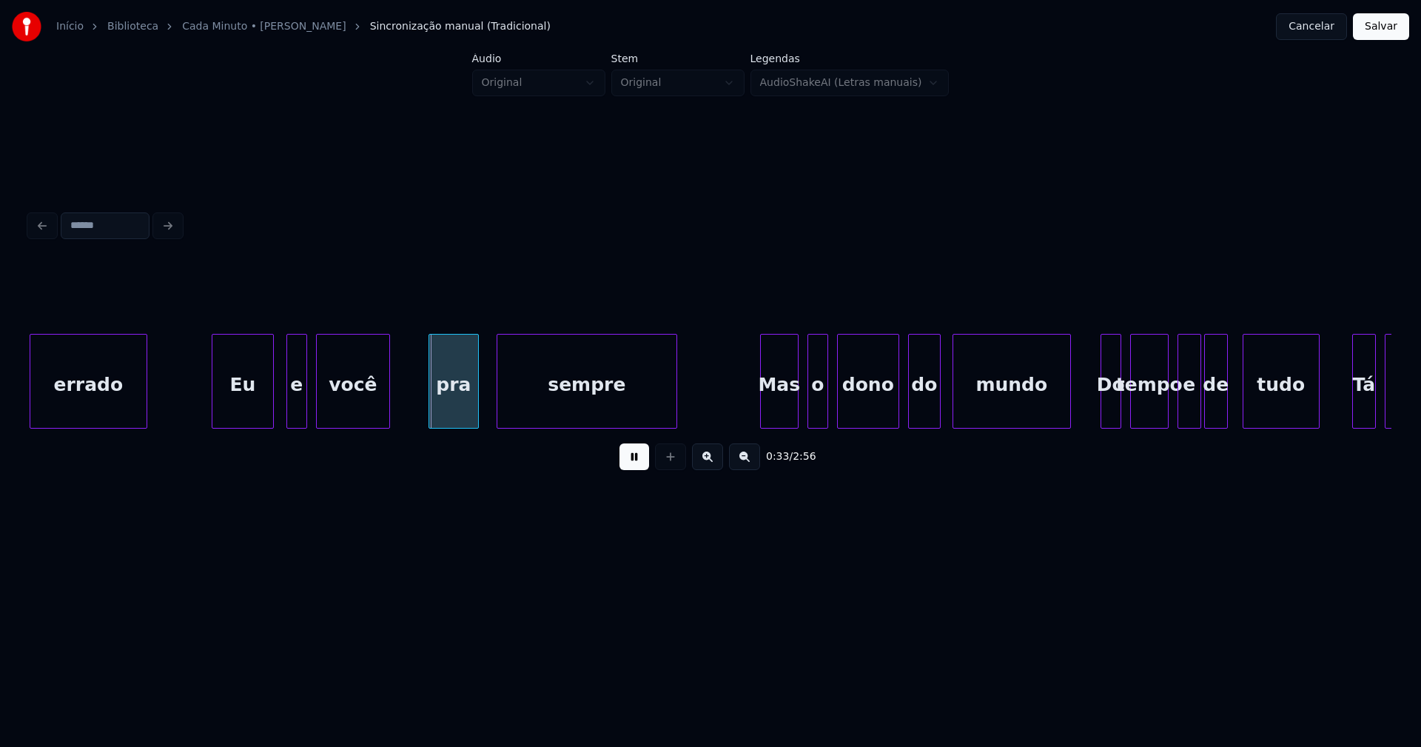
click at [287, 409] on div at bounding box center [289, 381] width 4 height 93
click at [279, 407] on div at bounding box center [277, 381] width 4 height 93
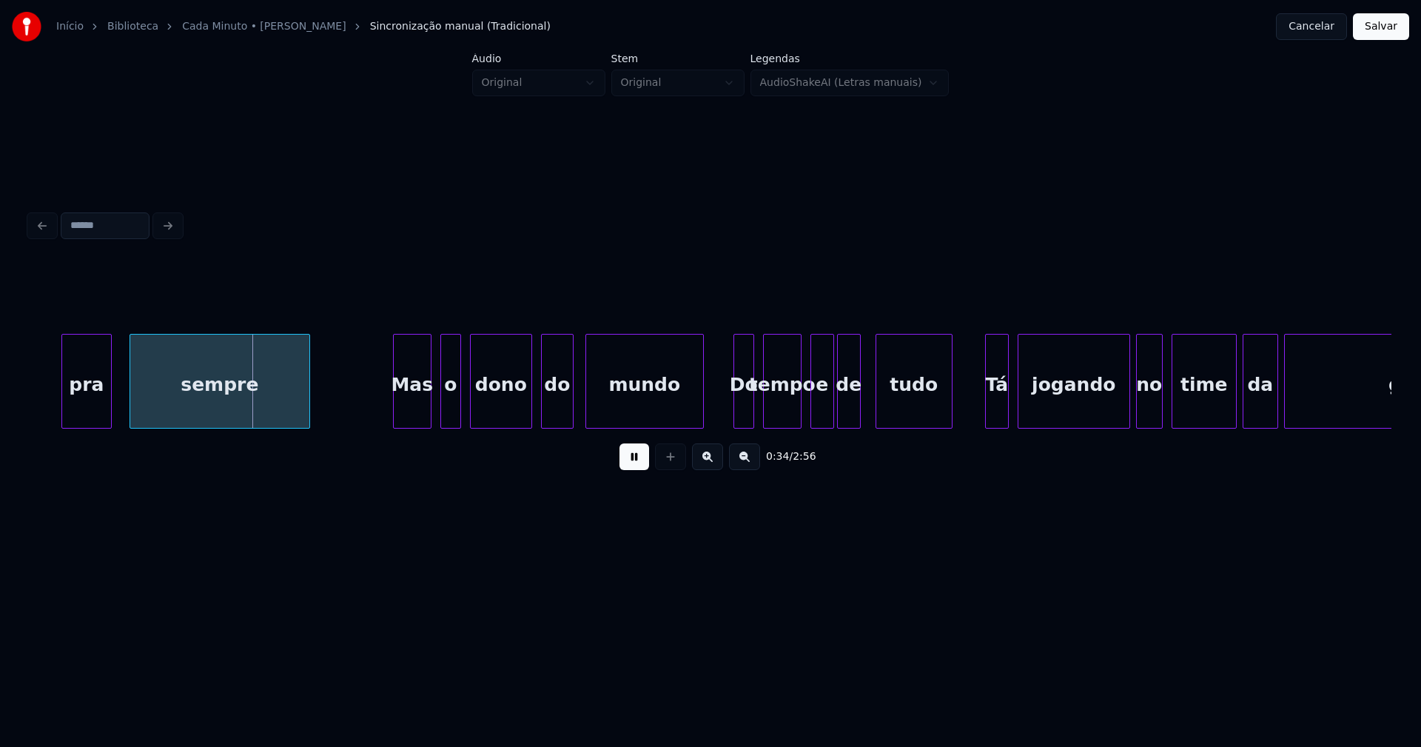
scroll to position [0, 4921]
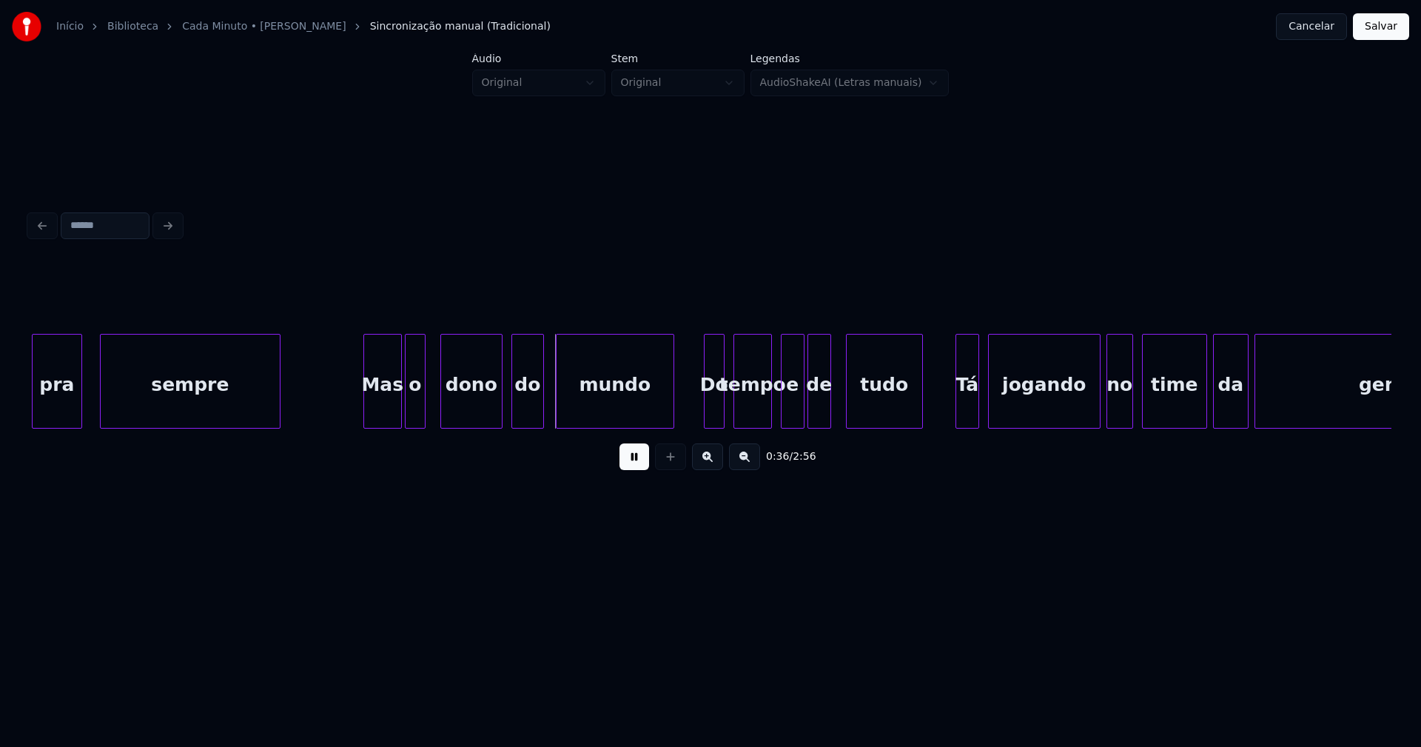
click at [415, 413] on div "o" at bounding box center [415, 385] width 19 height 101
click at [711, 429] on div "Mas o dono do mundo Do tempo e de tudo Tá jogando pra sempre no time da gente" at bounding box center [711, 381] width 1362 height 95
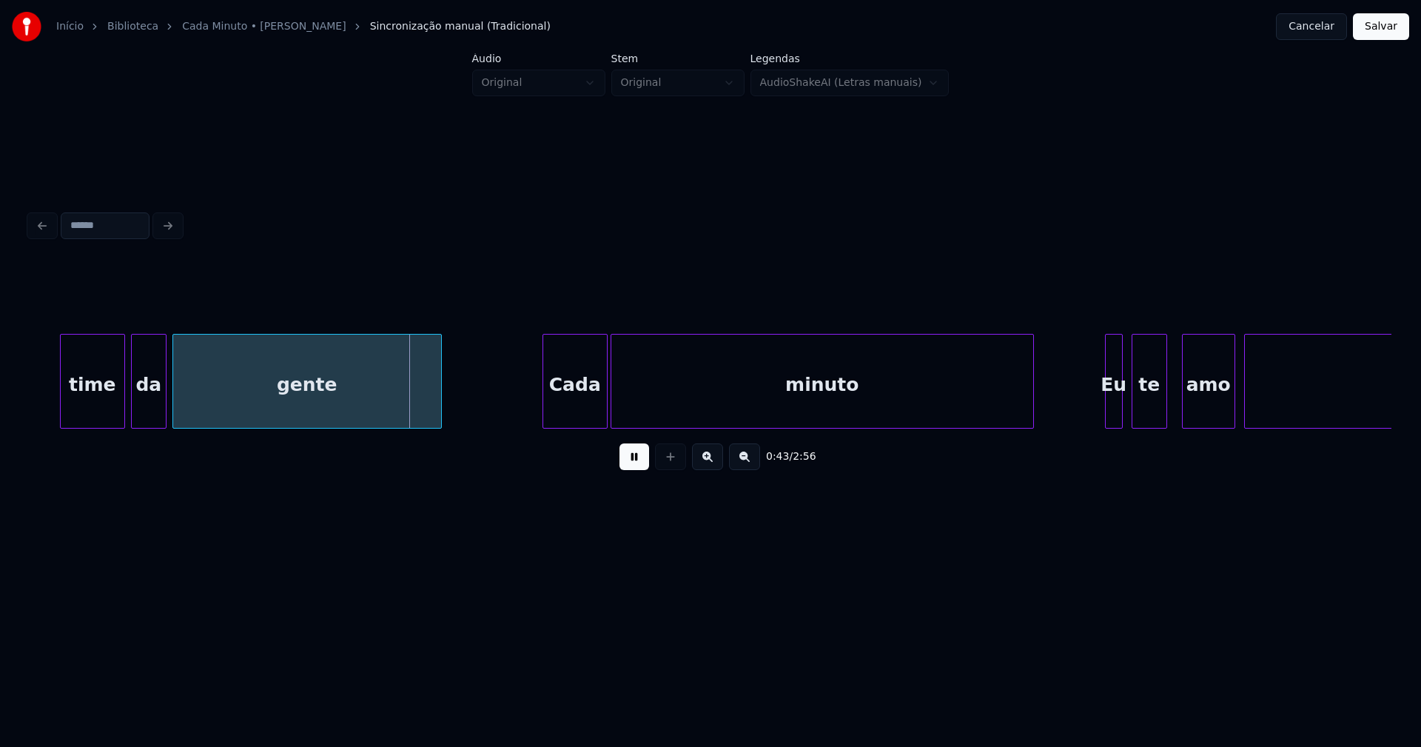
scroll to position [0, 6075]
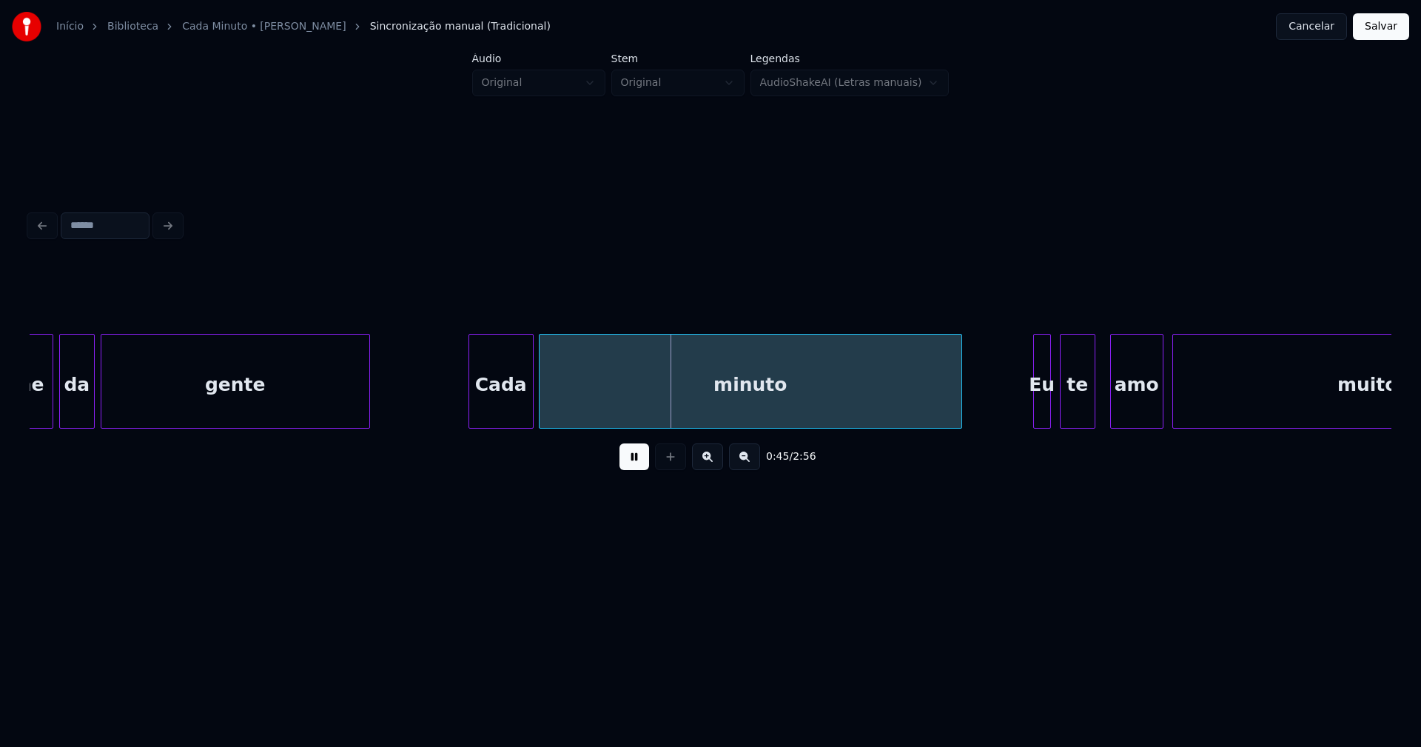
click at [498, 405] on div "Cada" at bounding box center [501, 385] width 64 height 101
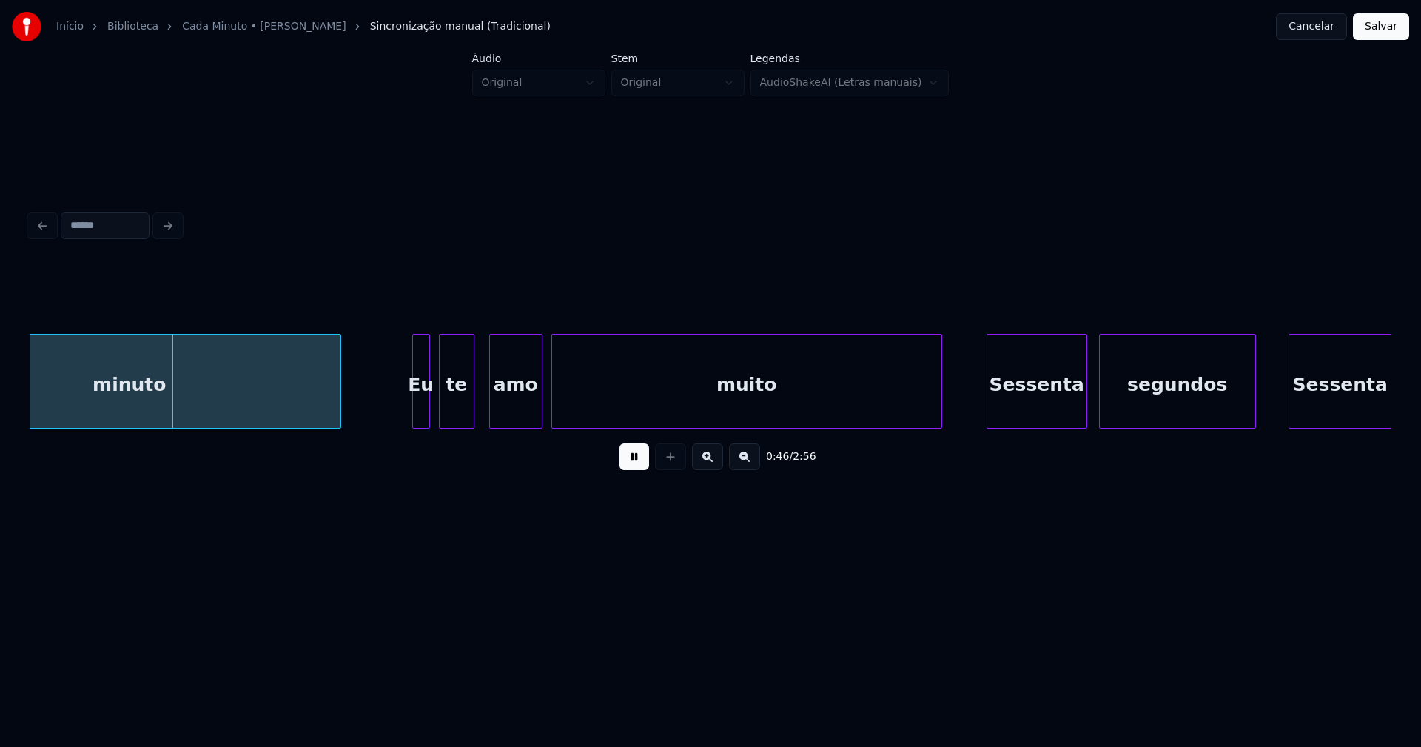
scroll to position [0, 6783]
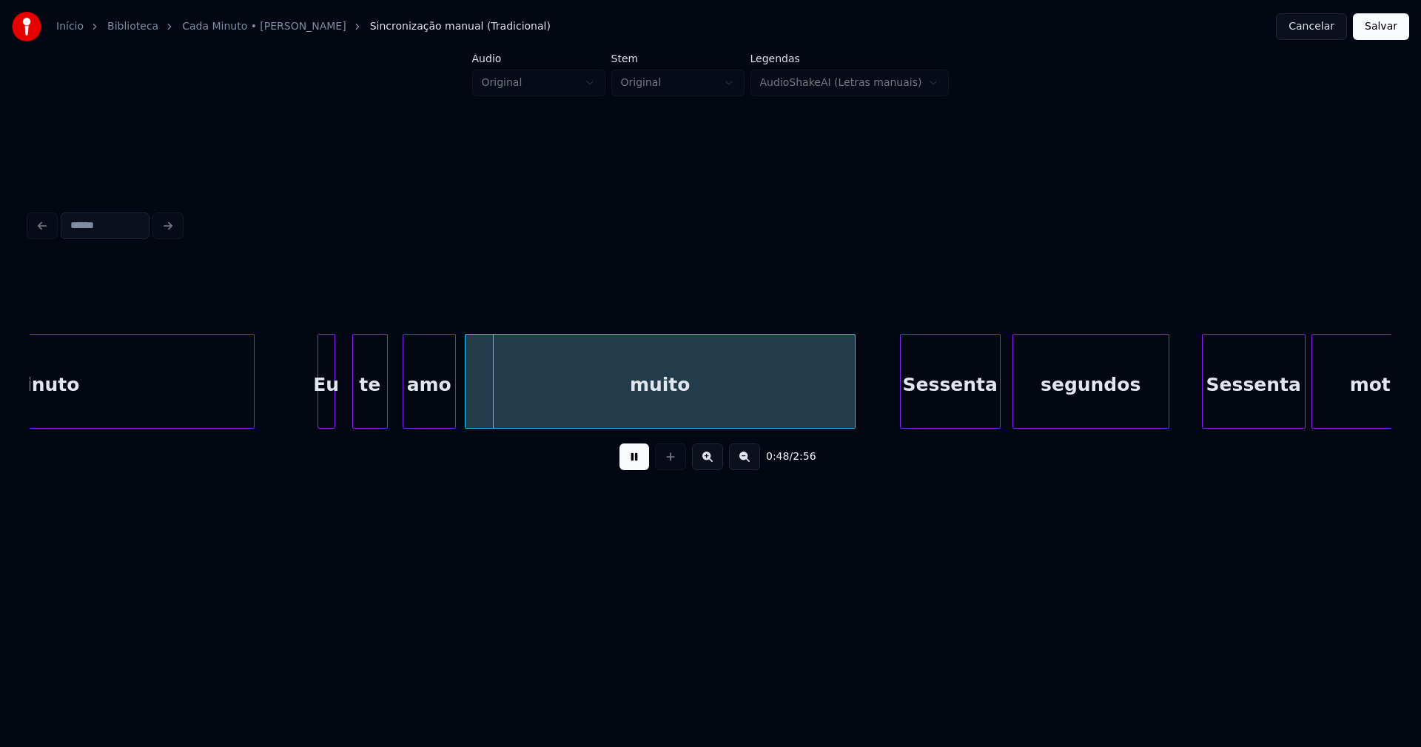
click at [326, 420] on div "Eu" at bounding box center [326, 385] width 16 height 101
click at [349, 412] on div at bounding box center [351, 381] width 4 height 93
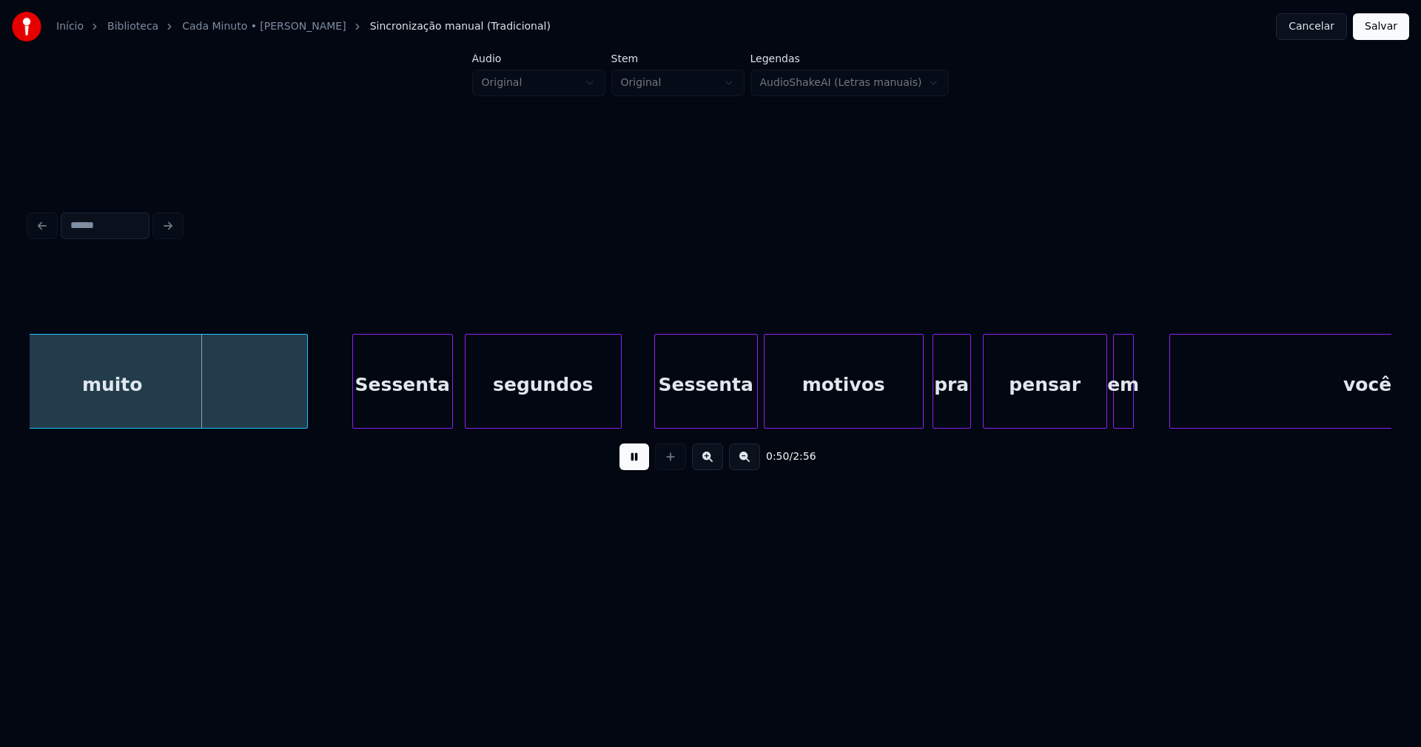
scroll to position [0, 7360]
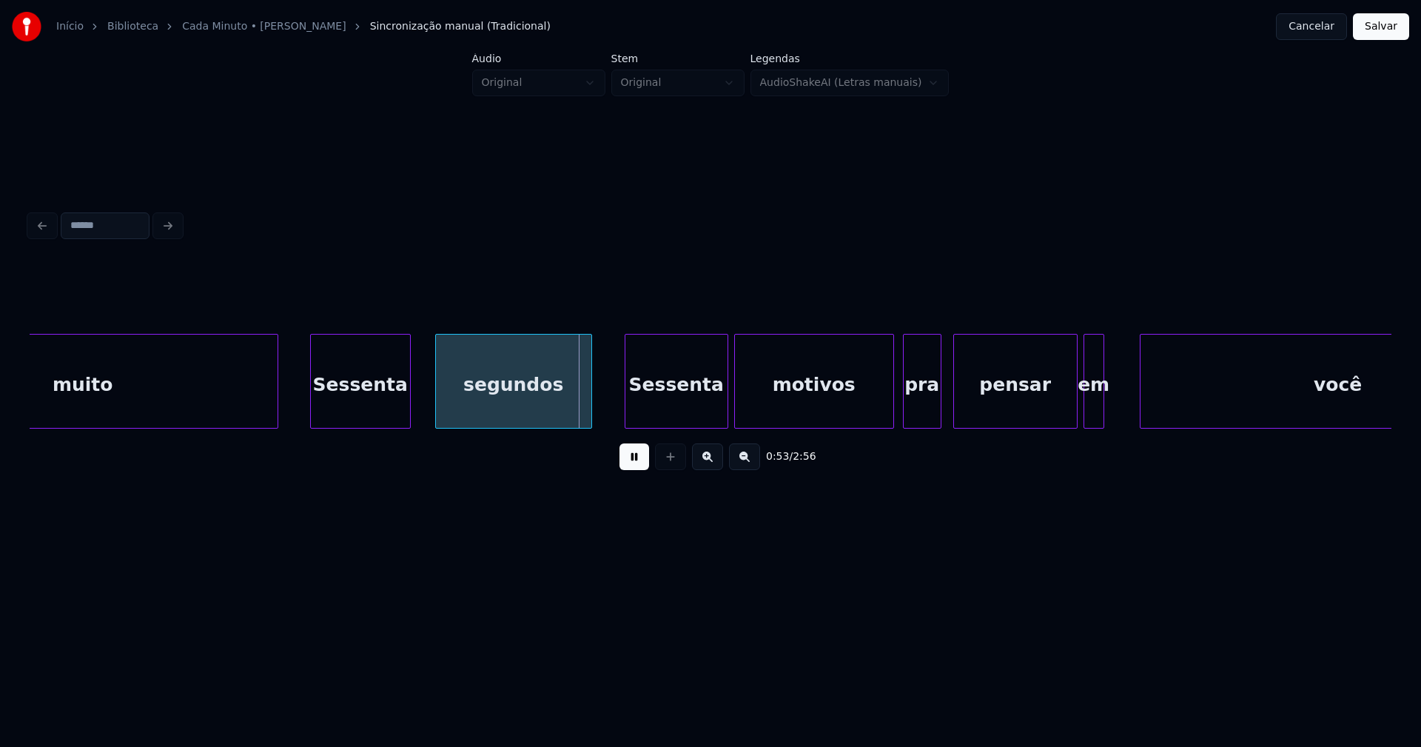
click at [354, 406] on div "Sessenta" at bounding box center [360, 385] width 99 height 101
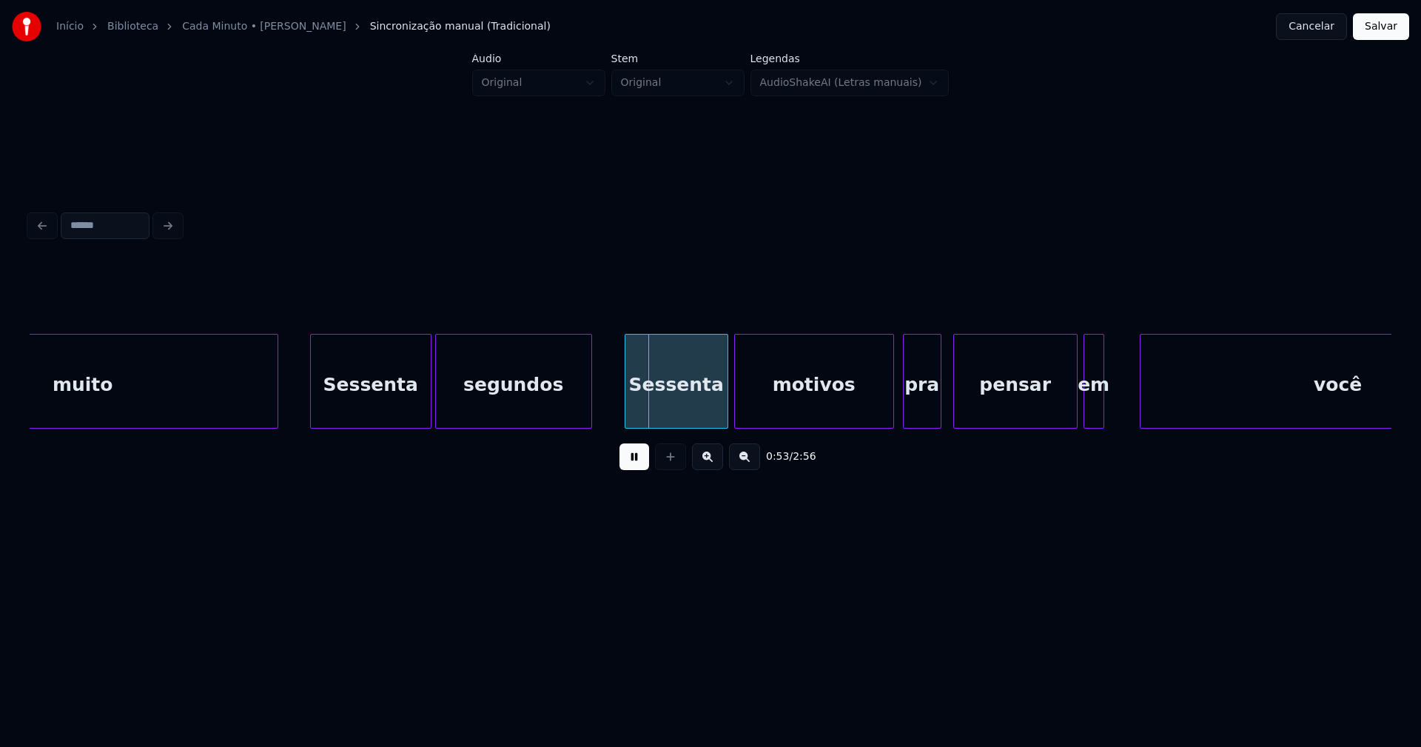
click at [429, 397] on div at bounding box center [428, 381] width 4 height 93
click at [659, 400] on div "Sessenta" at bounding box center [676, 385] width 102 height 101
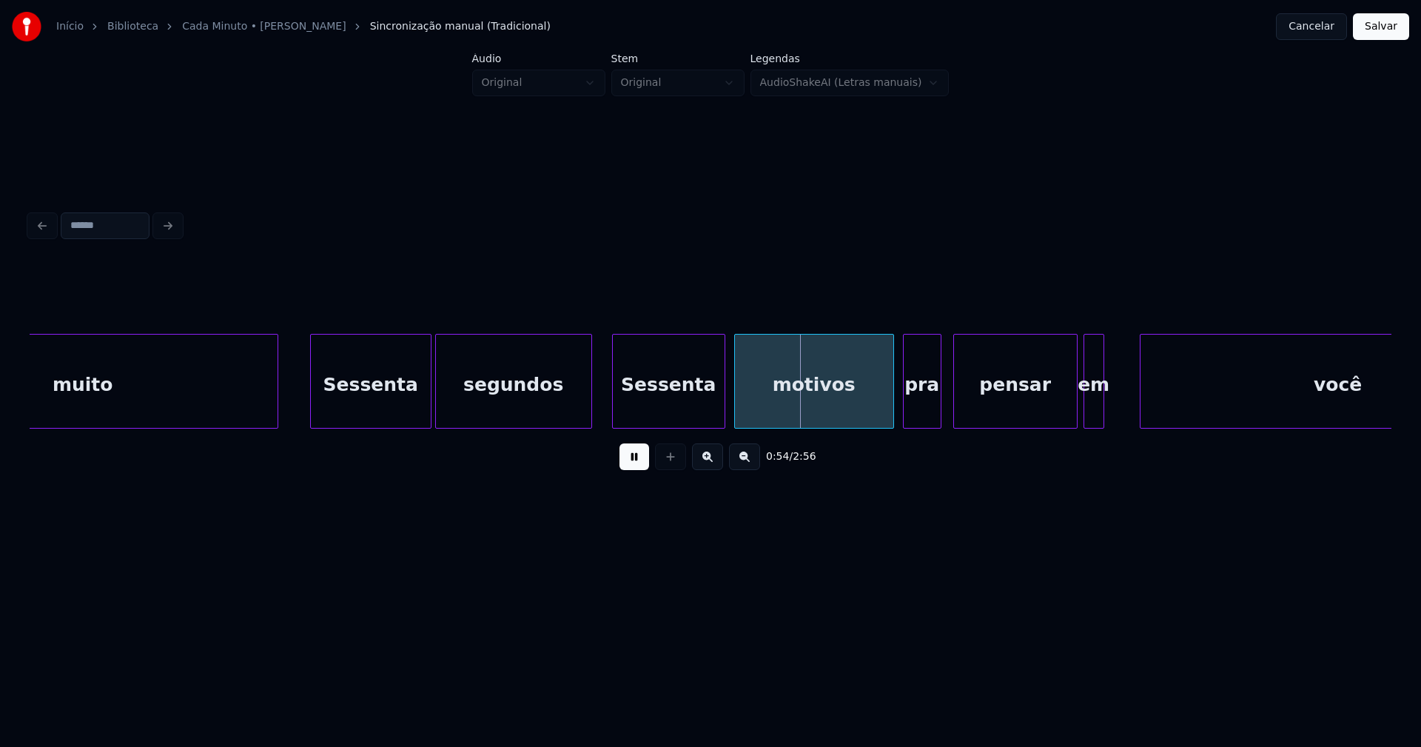
click at [614, 404] on div at bounding box center [615, 381] width 4 height 93
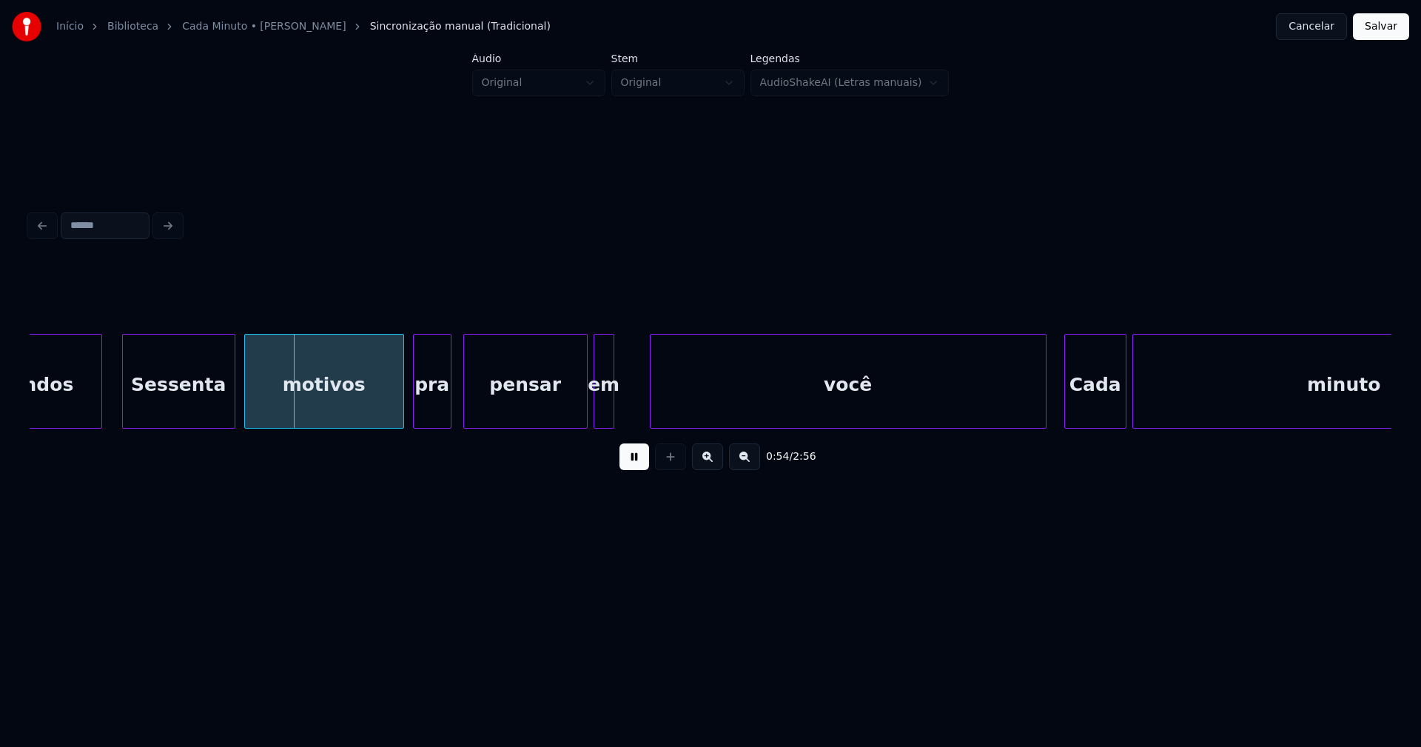
scroll to position [0, 7894]
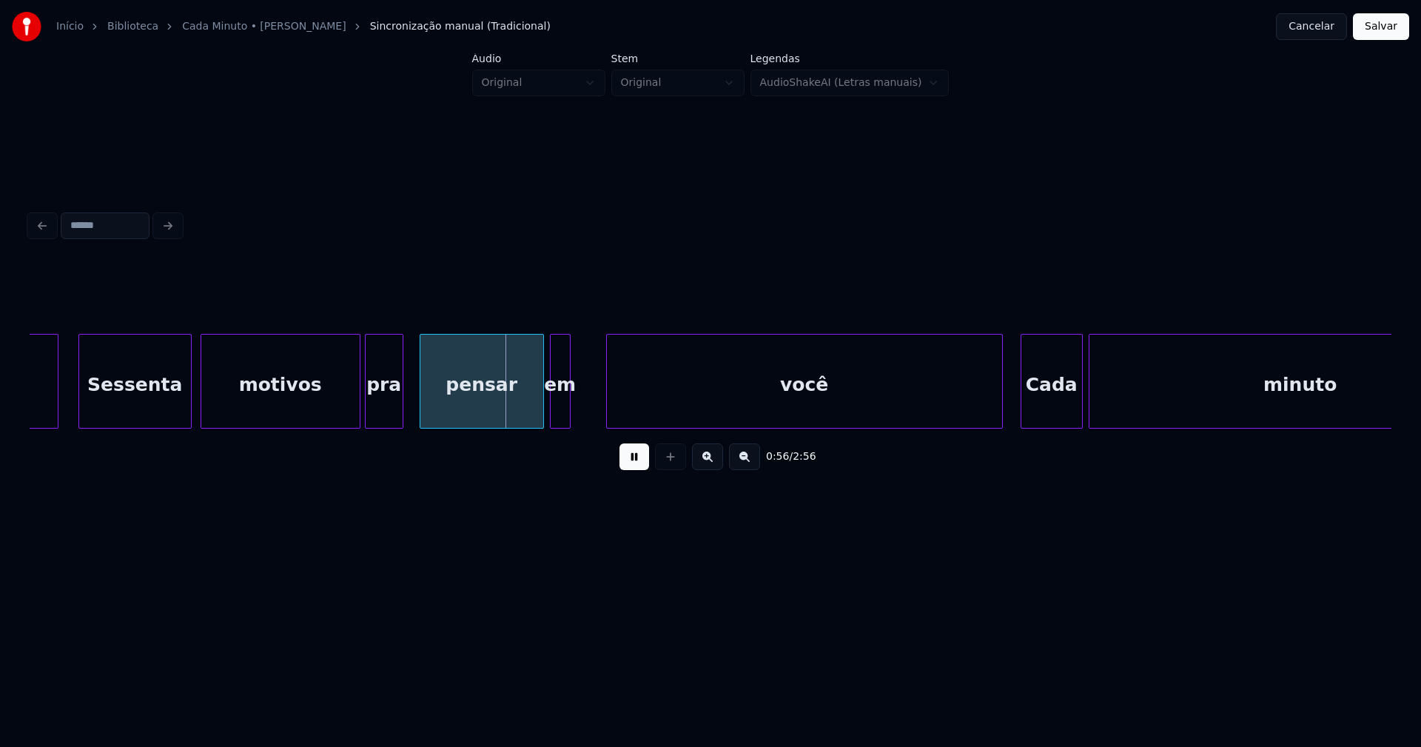
click at [379, 414] on div "pra" at bounding box center [384, 385] width 37 height 101
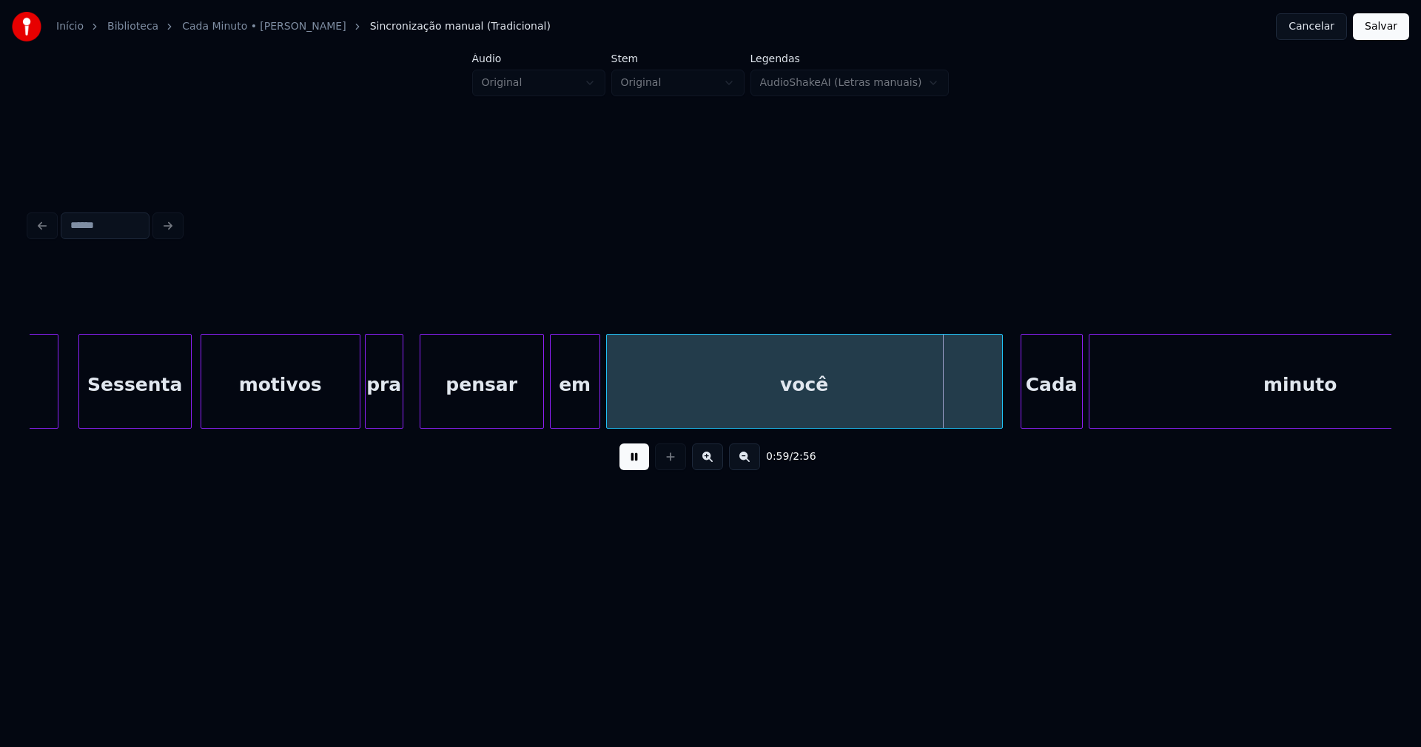
click at [595, 399] on div at bounding box center [597, 381] width 4 height 93
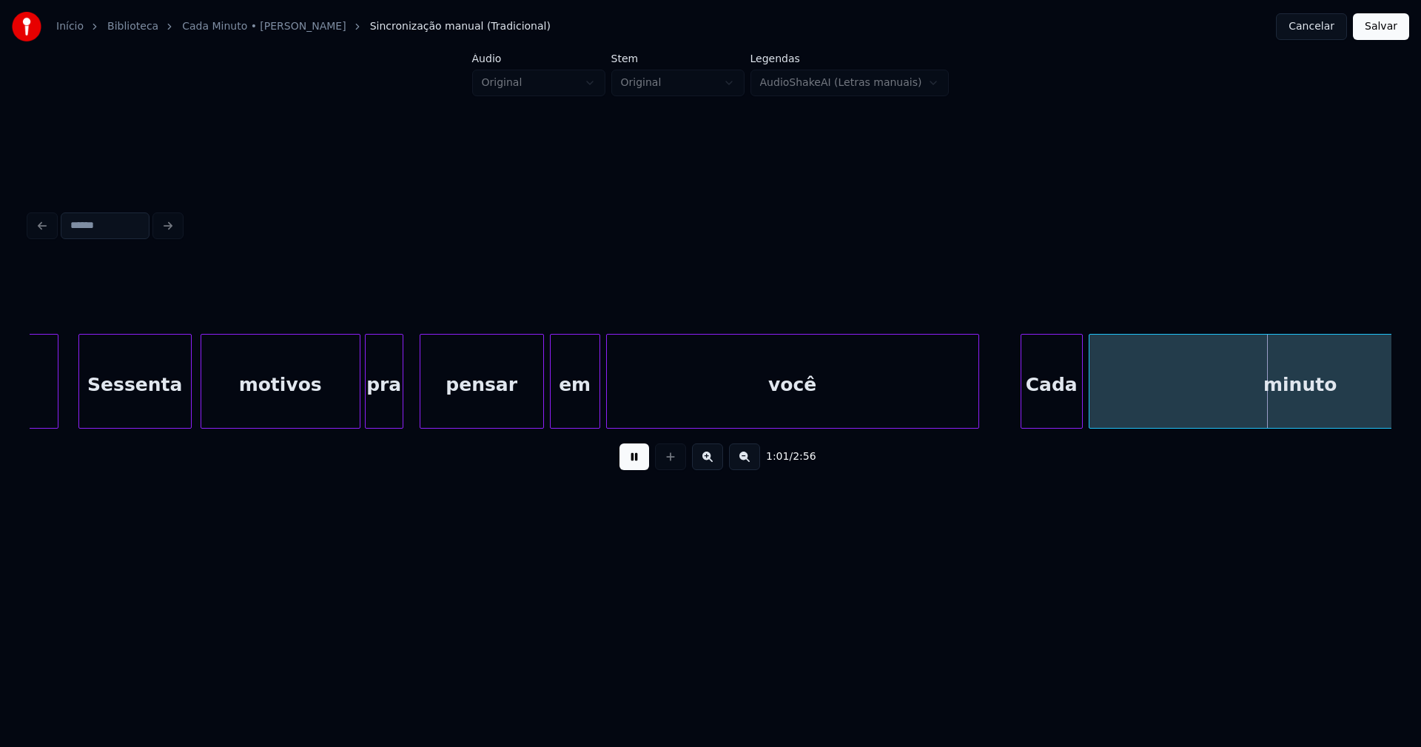
click at [976, 416] on div at bounding box center [976, 381] width 4 height 93
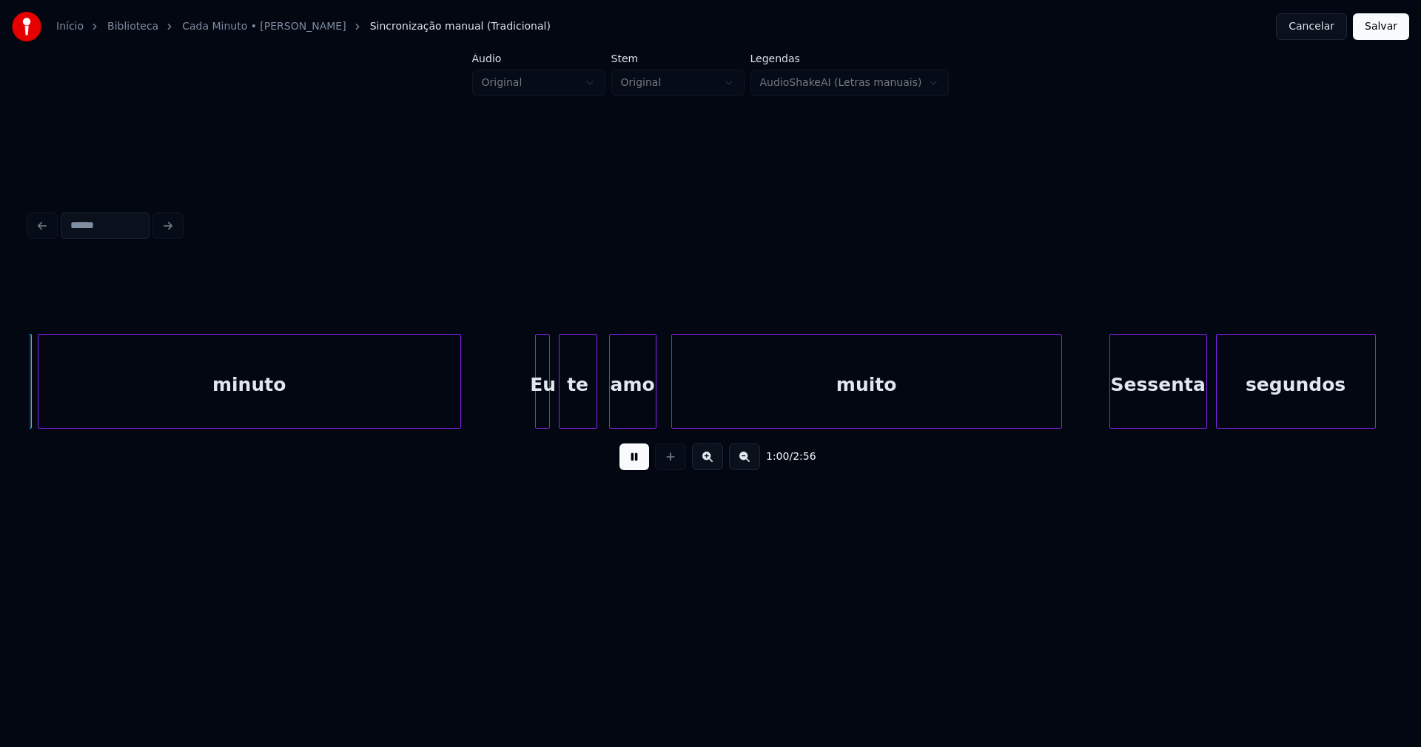
scroll to position [0, 8947]
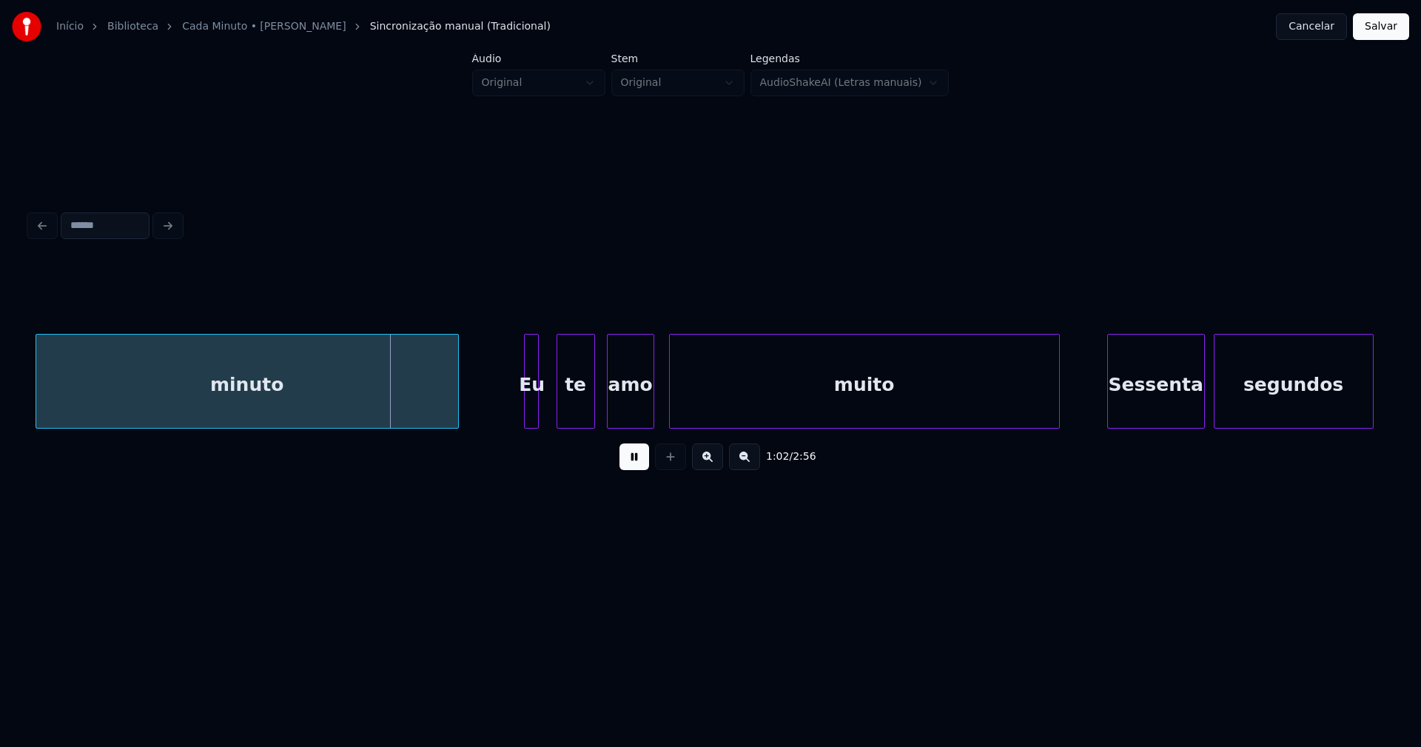
click at [530, 419] on div "Eu" at bounding box center [532, 385] width 15 height 101
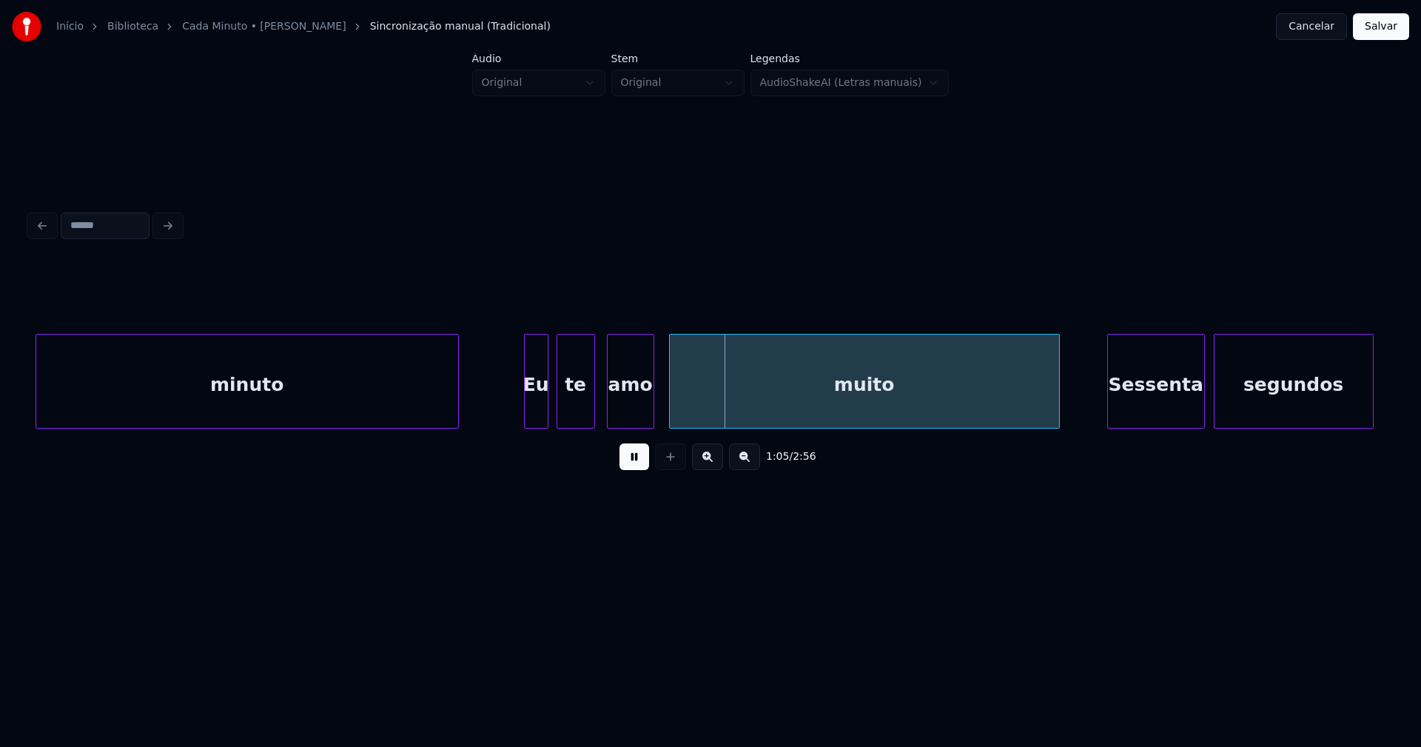
click at [547, 407] on div at bounding box center [545, 381] width 4 height 93
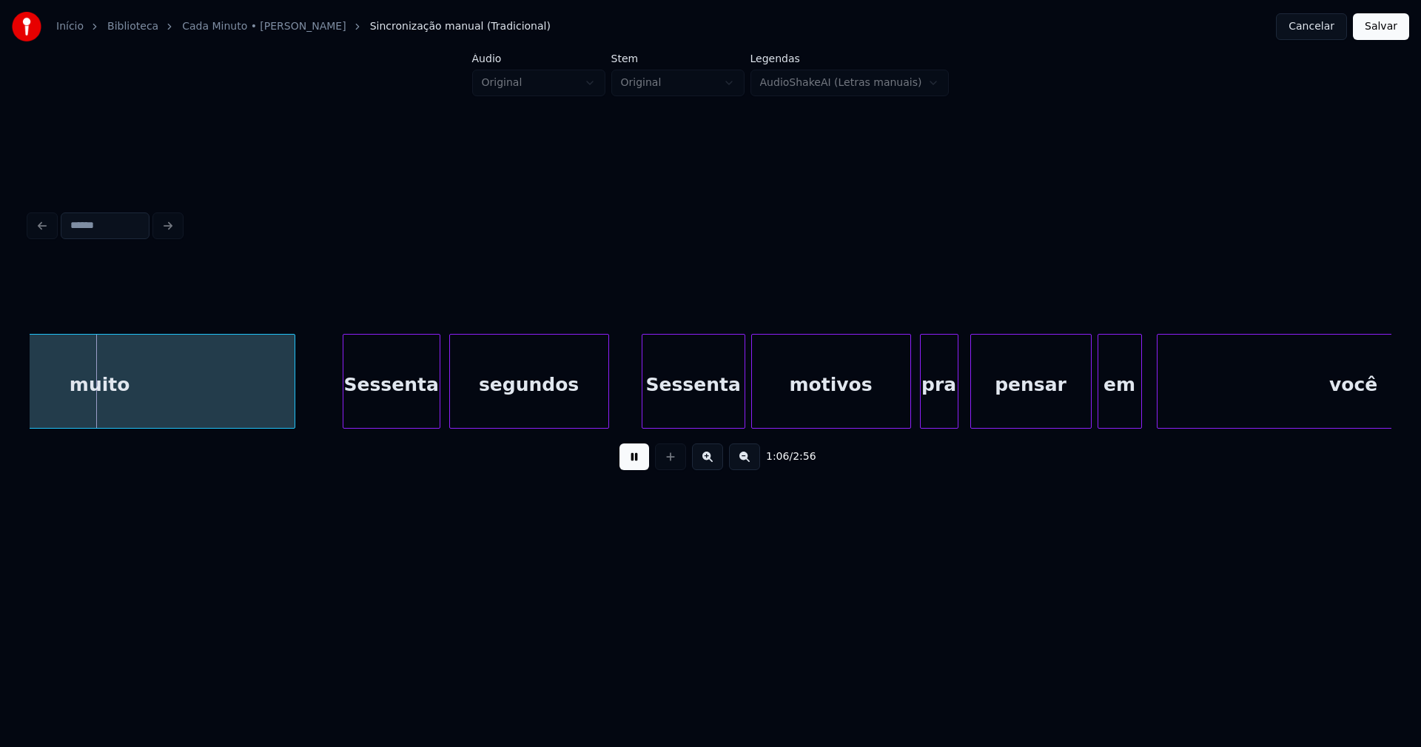
scroll to position [0, 9727]
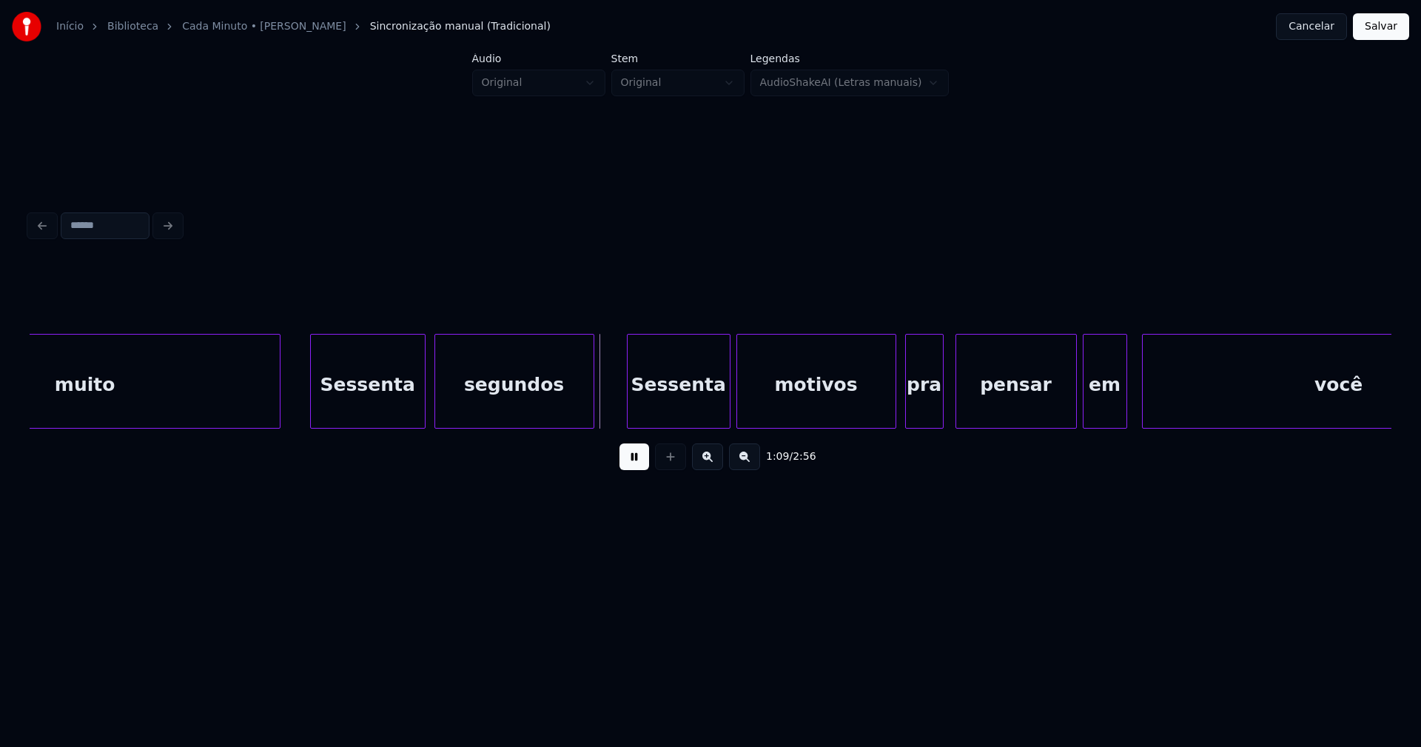
click at [314, 423] on div "muito Sessenta segundos Sessenta motivos pra pensar em você" at bounding box center [711, 381] width 1362 height 95
click at [616, 415] on div at bounding box center [616, 381] width 4 height 93
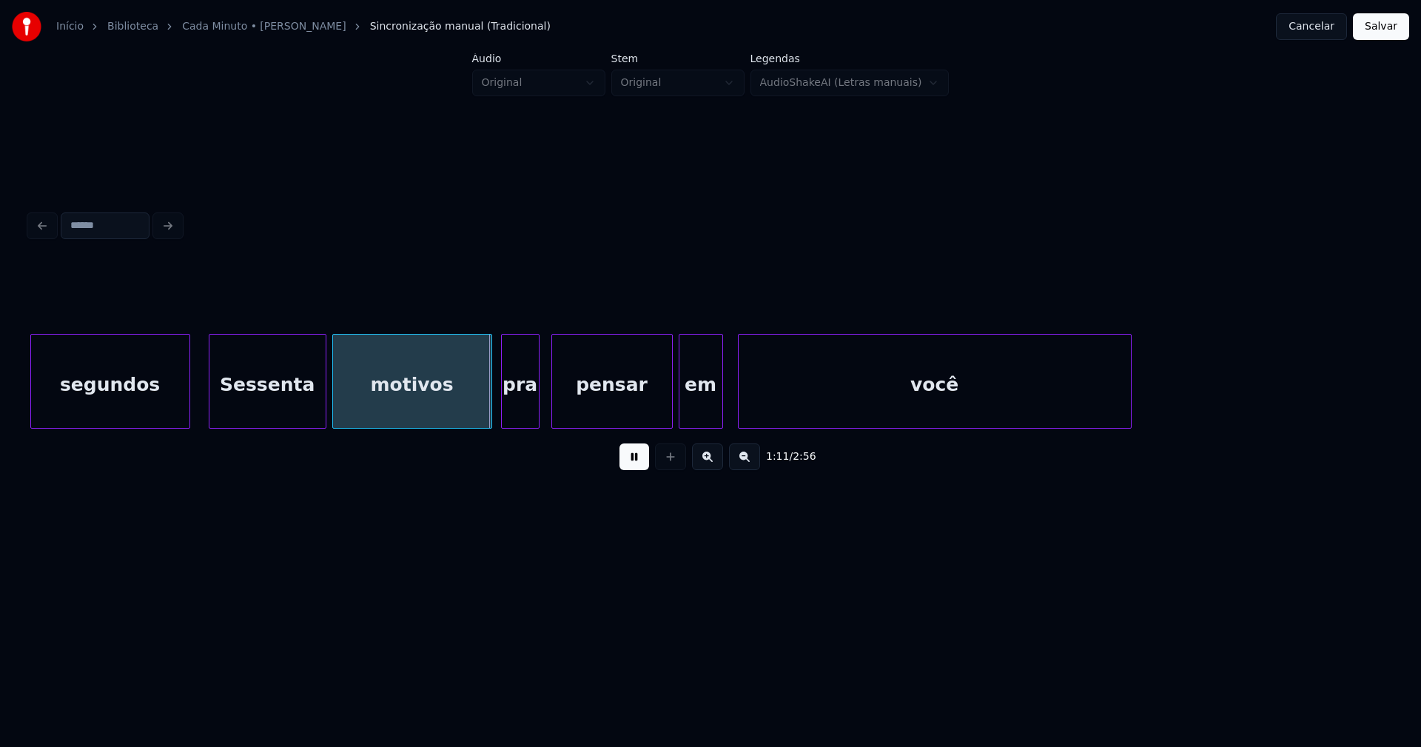
scroll to position [0, 10160]
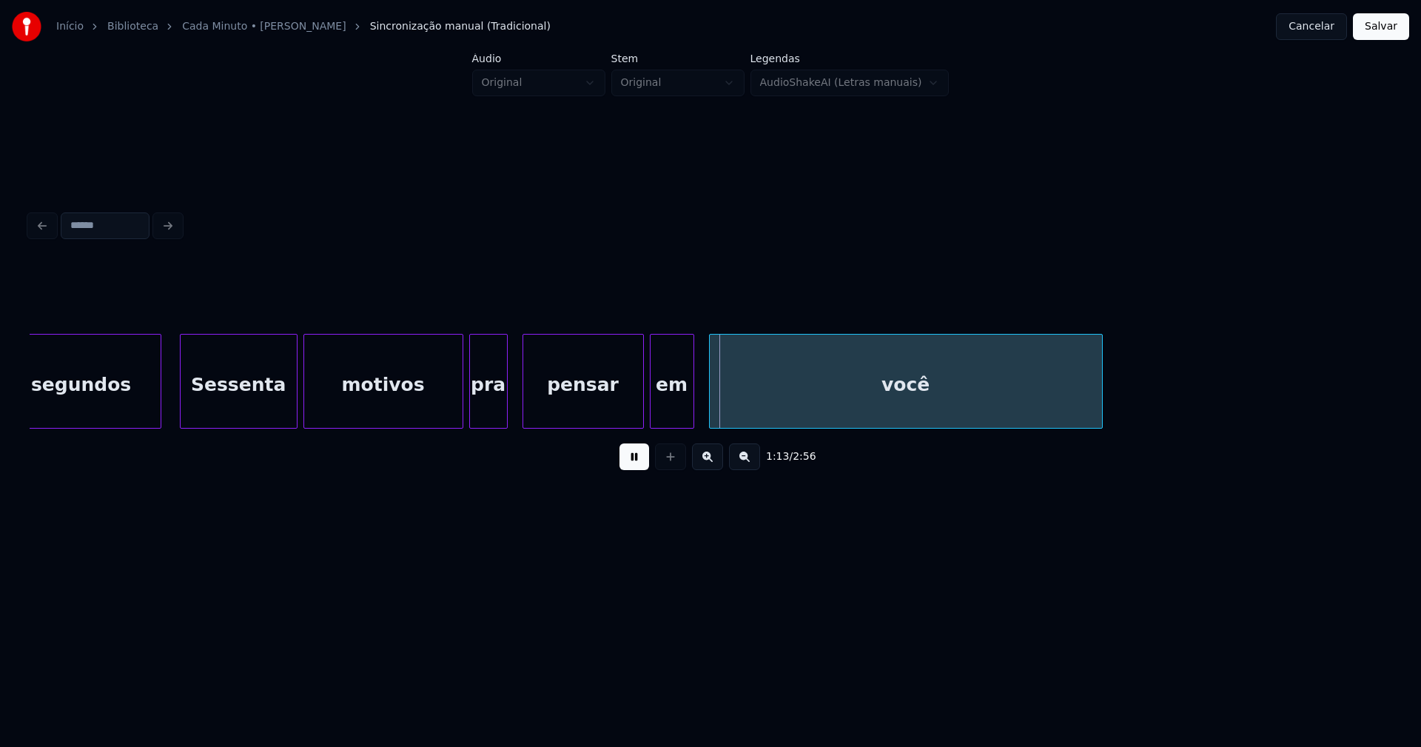
click at [481, 406] on div "pra" at bounding box center [488, 385] width 37 height 101
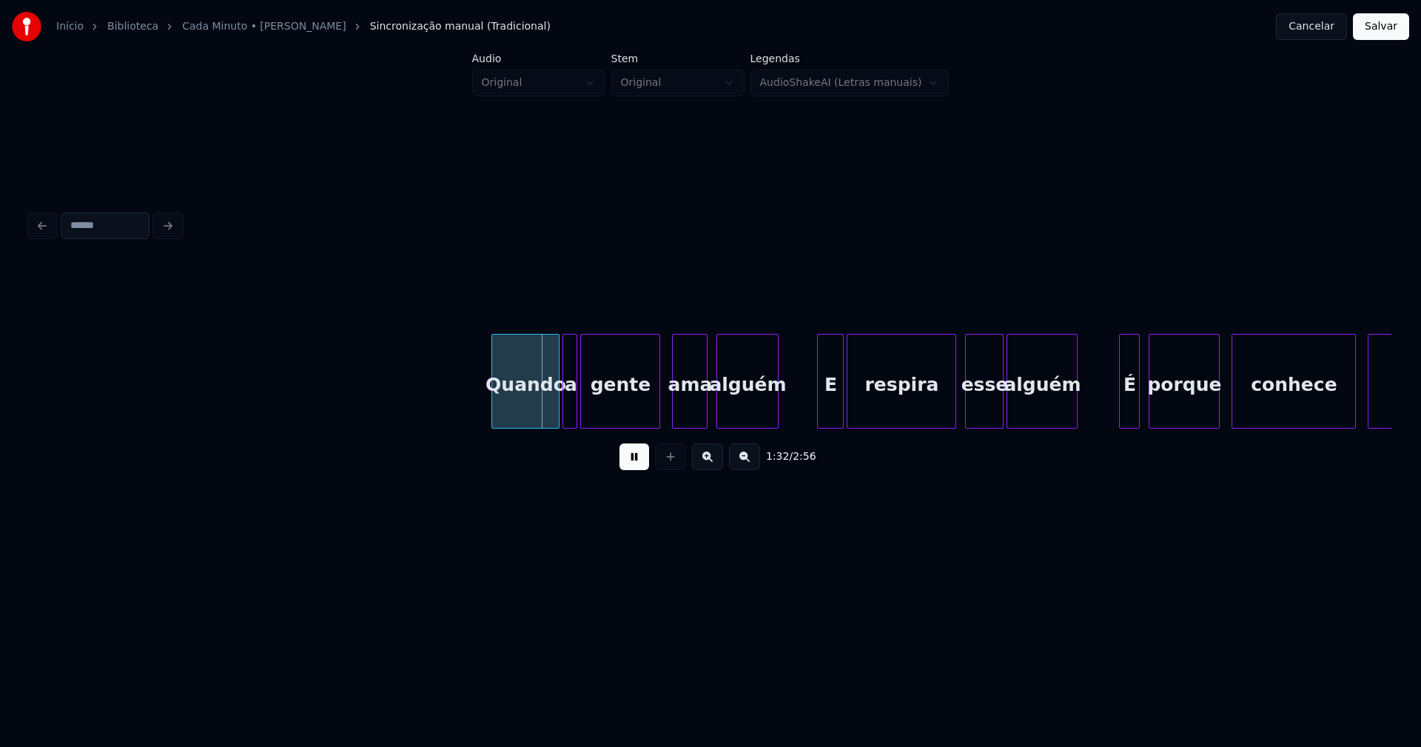
scroll to position [0, 13205]
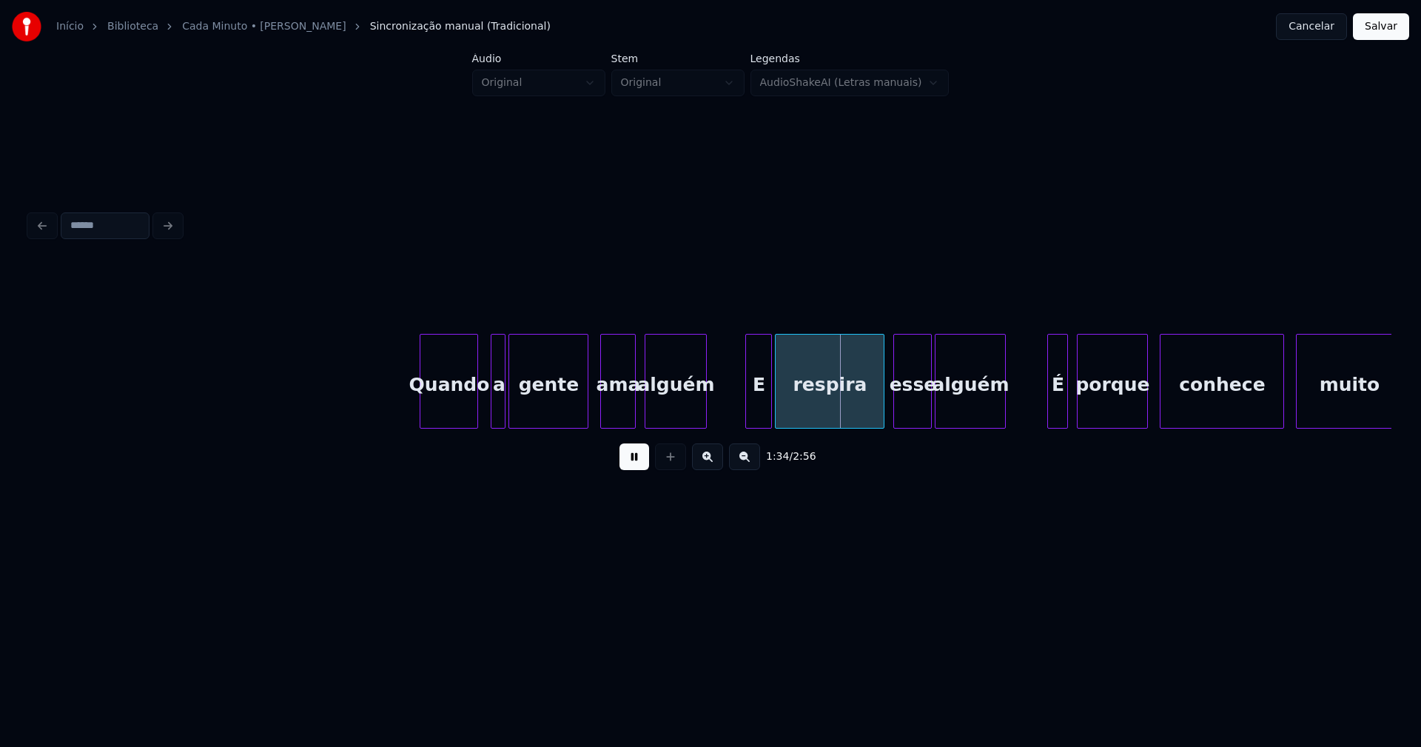
click at [474, 417] on div at bounding box center [475, 381] width 4 height 93
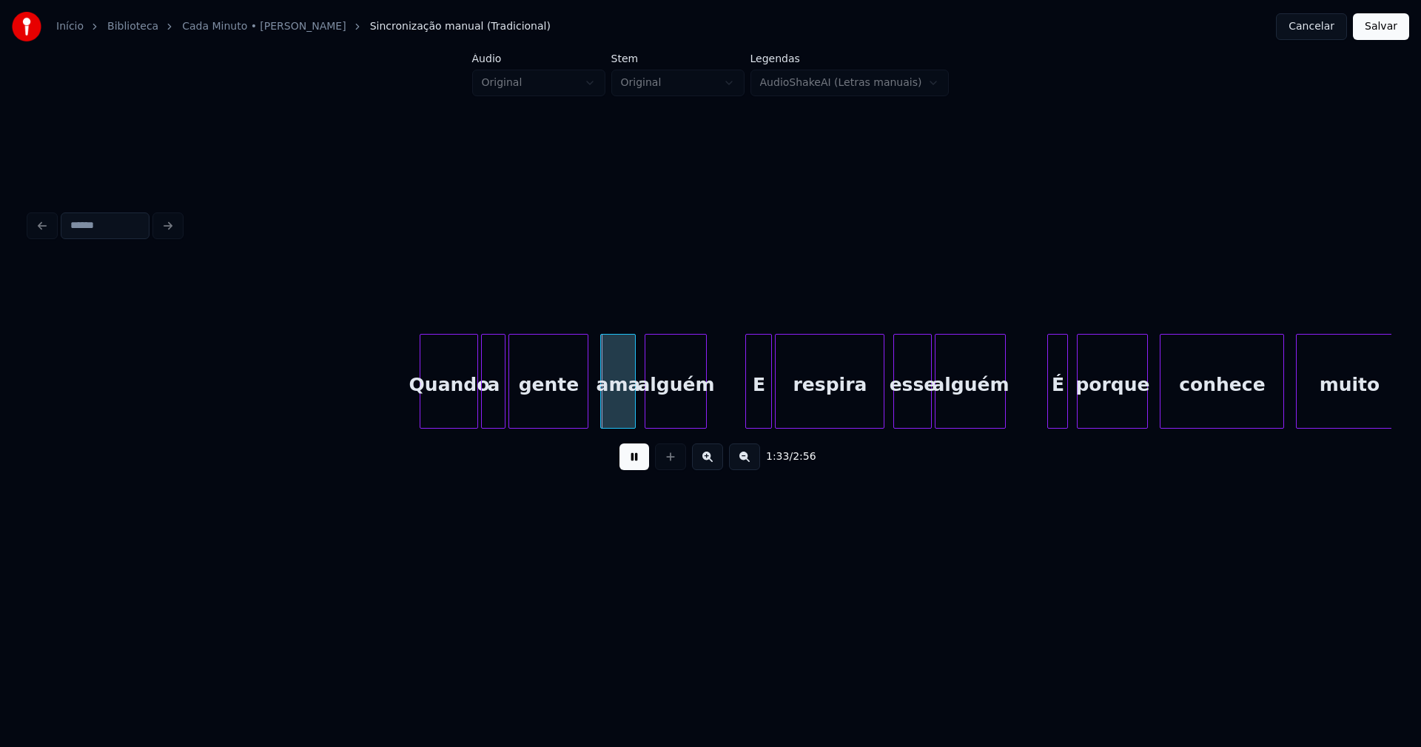
click at [483, 417] on div at bounding box center [484, 381] width 4 height 93
click at [742, 412] on div at bounding box center [743, 381] width 4 height 93
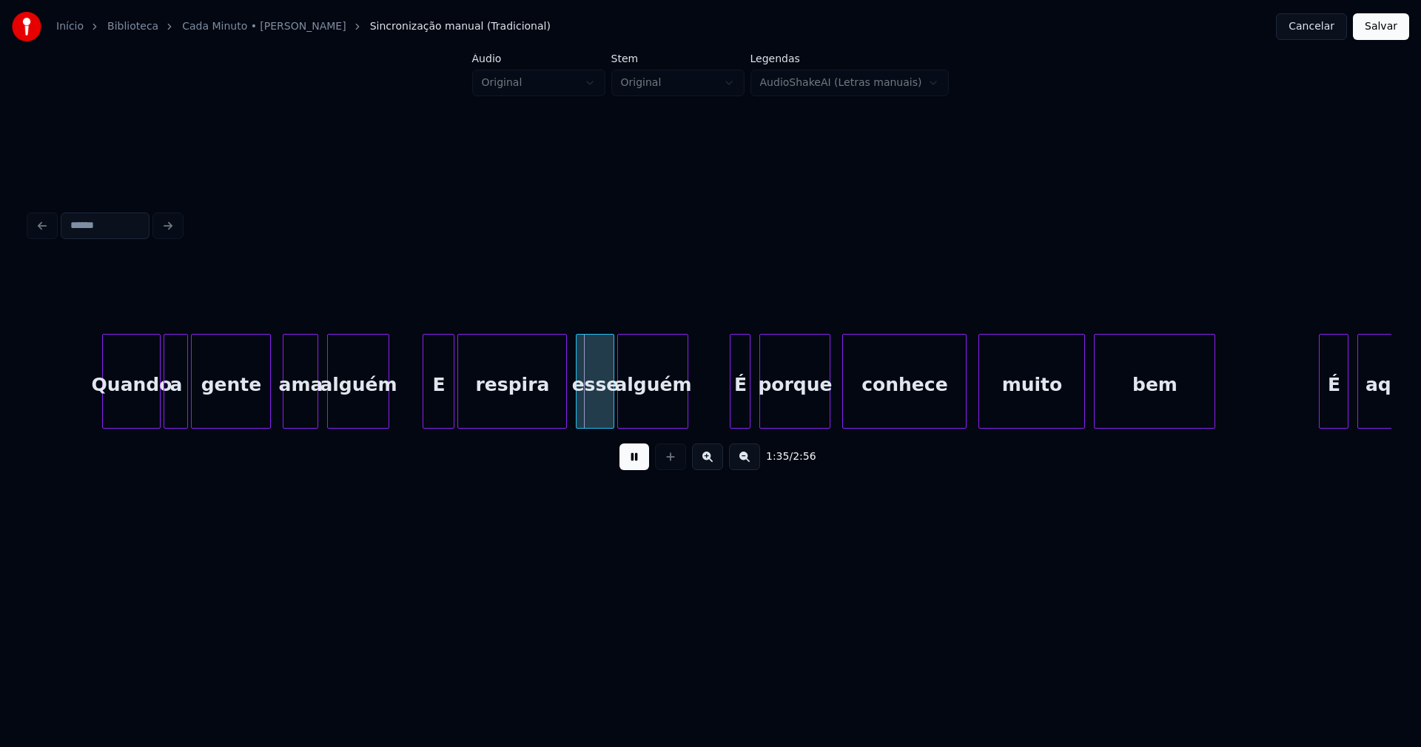
scroll to position [0, 13624]
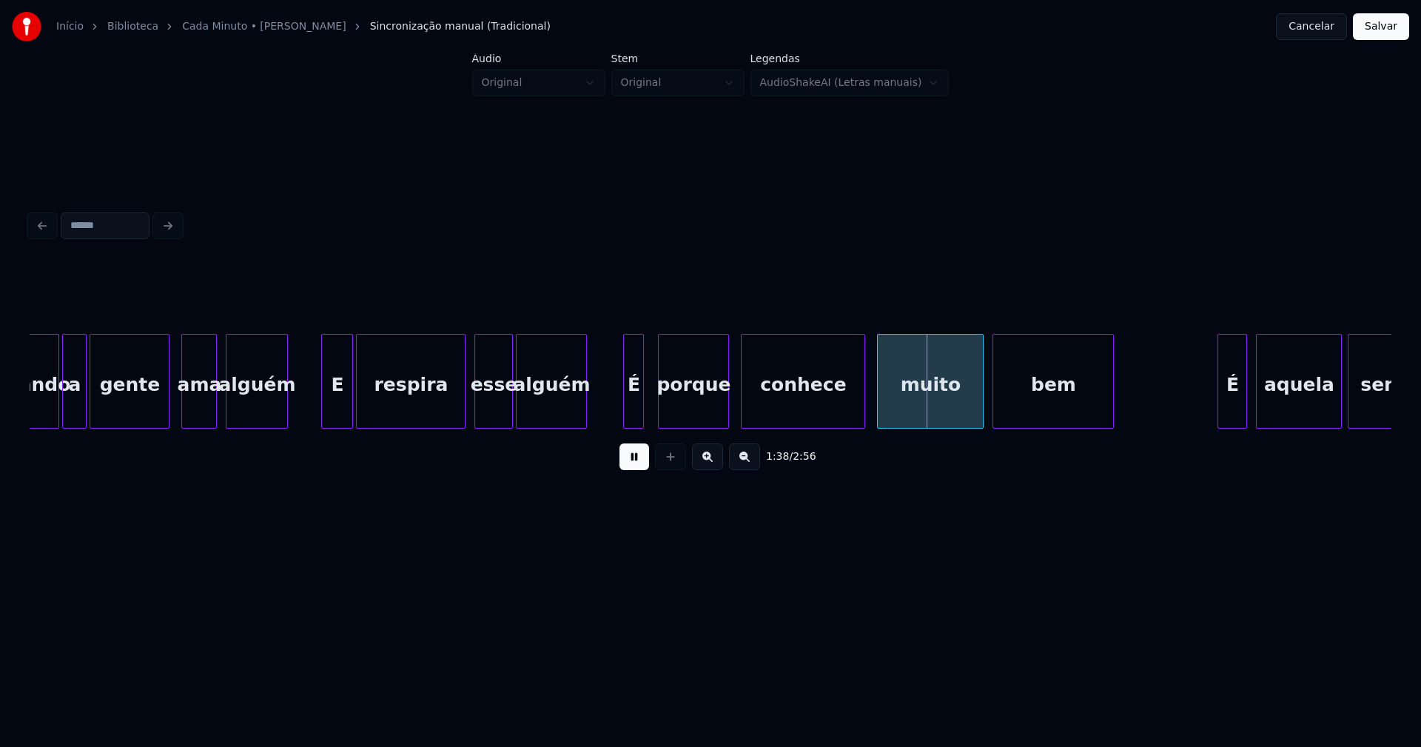
click at [631, 412] on div "É" at bounding box center [633, 385] width 19 height 101
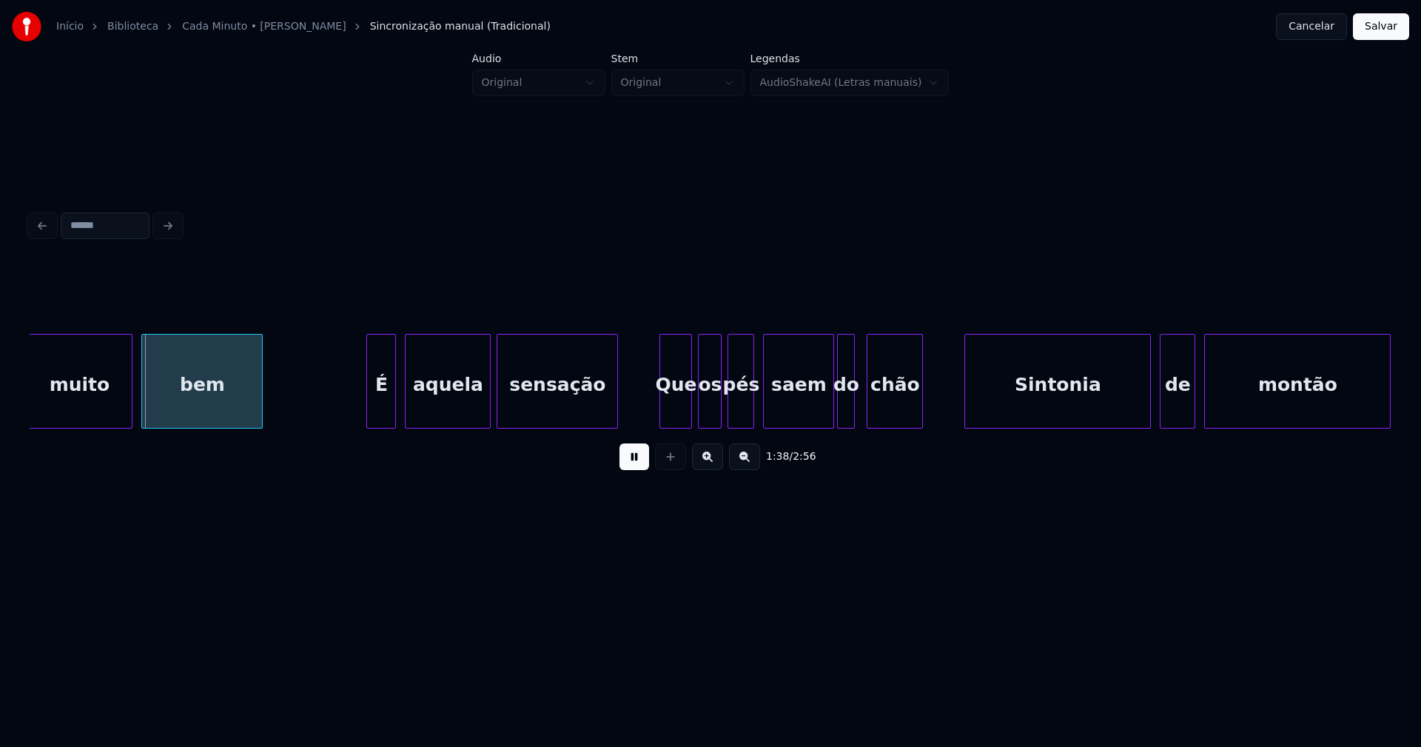
scroll to position [0, 14518]
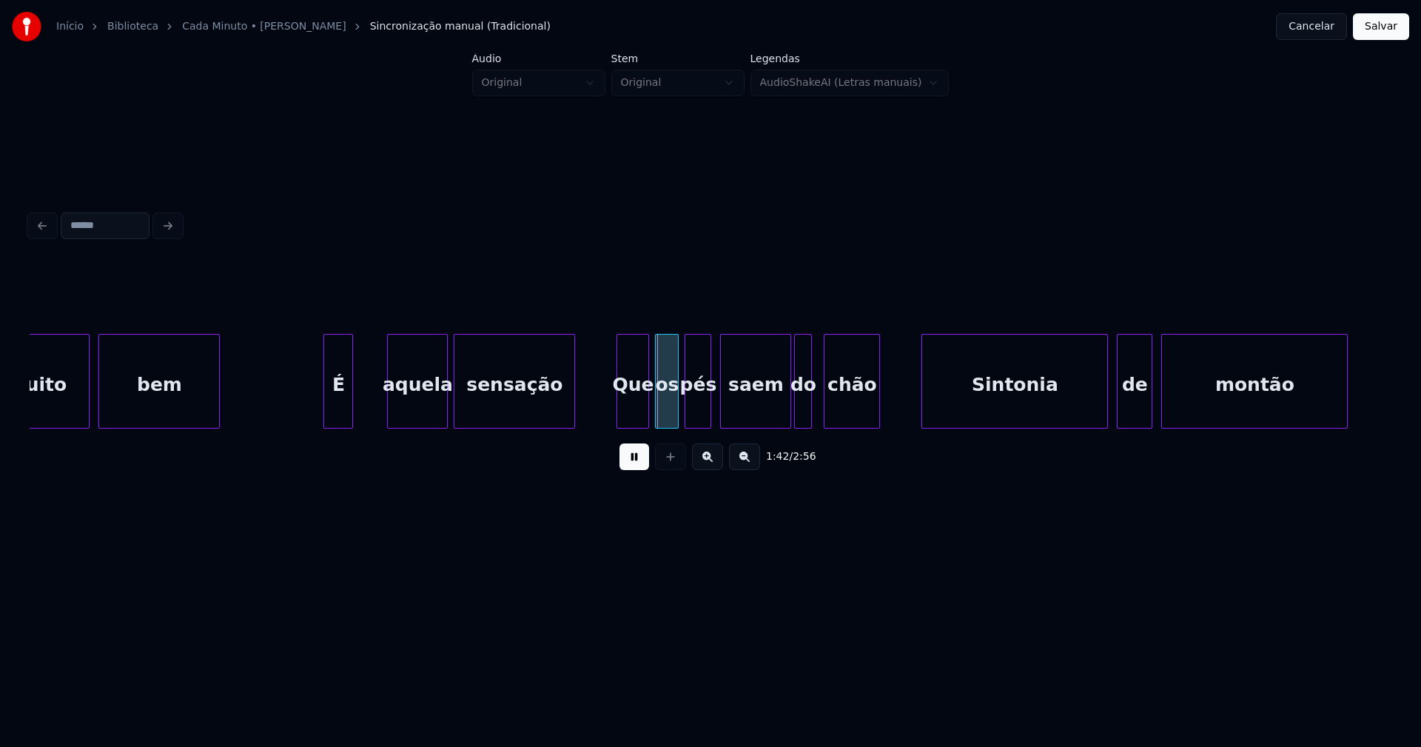
click at [391, 395] on div at bounding box center [390, 381] width 4 height 93
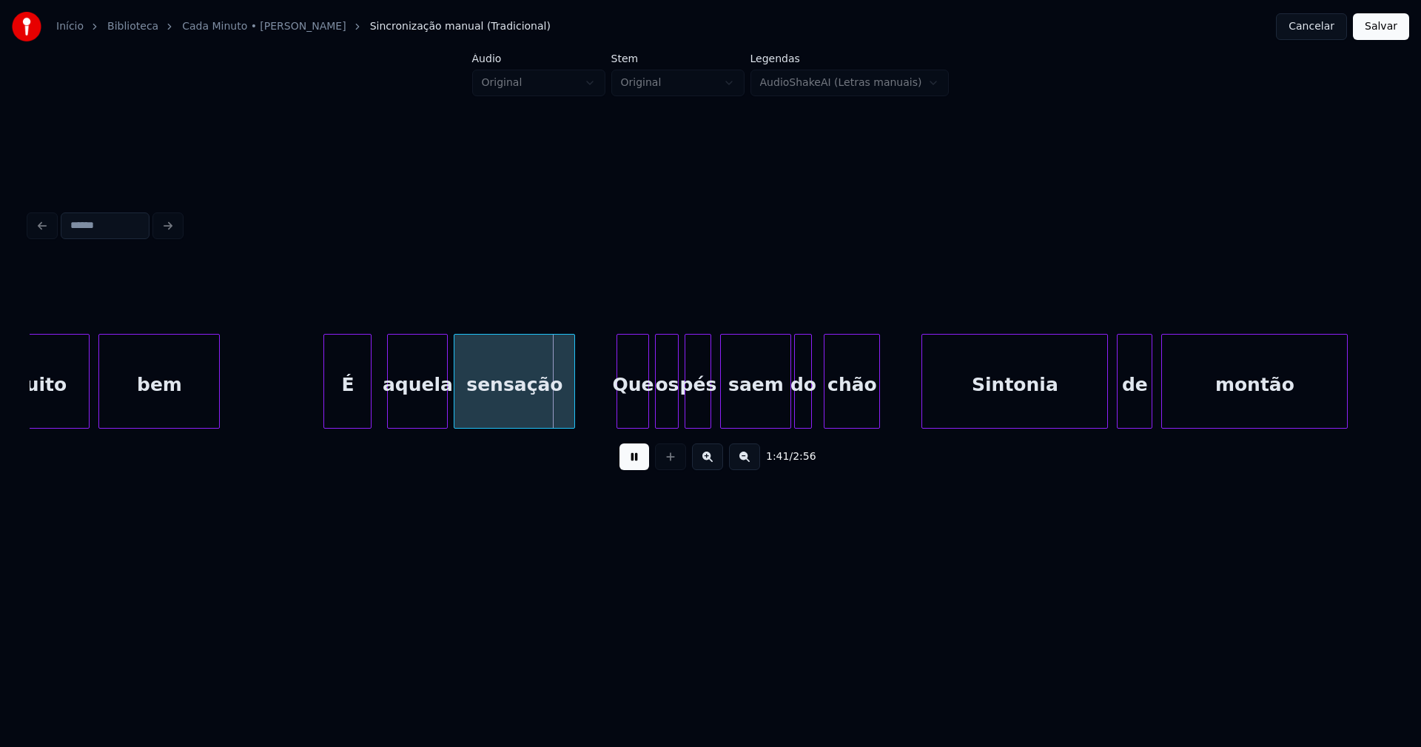
click at [369, 394] on div at bounding box center [368, 381] width 4 height 93
click at [316, 400] on div at bounding box center [317, 381] width 4 height 93
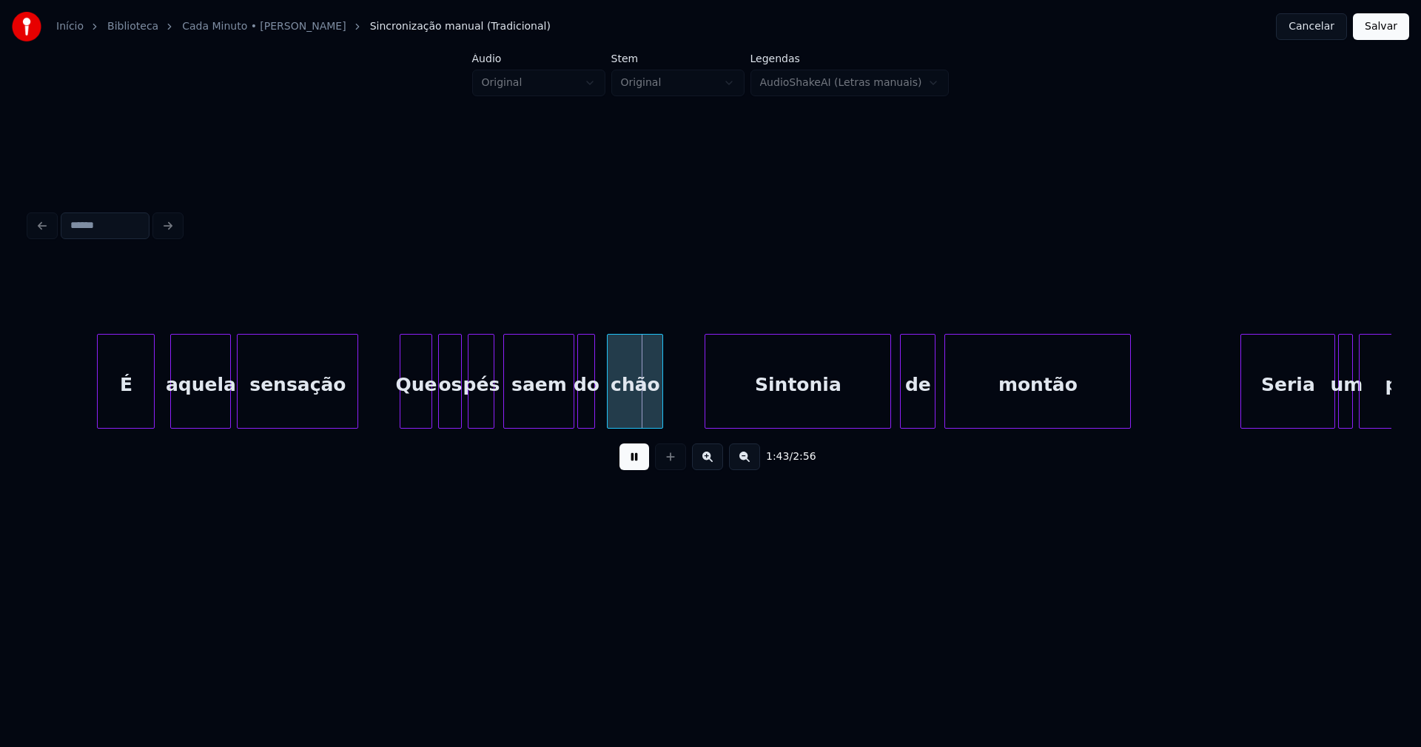
scroll to position [0, 14821]
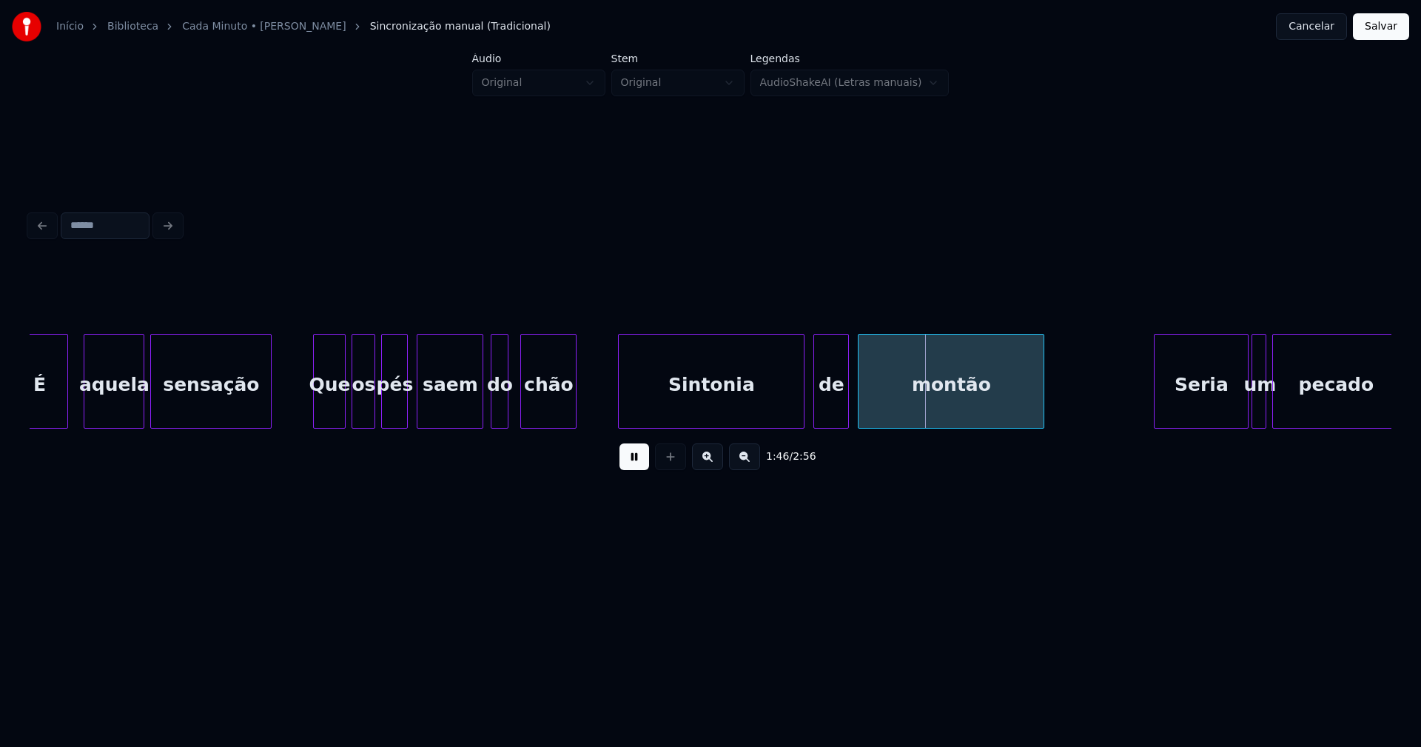
click at [478, 407] on div at bounding box center [480, 381] width 4 height 93
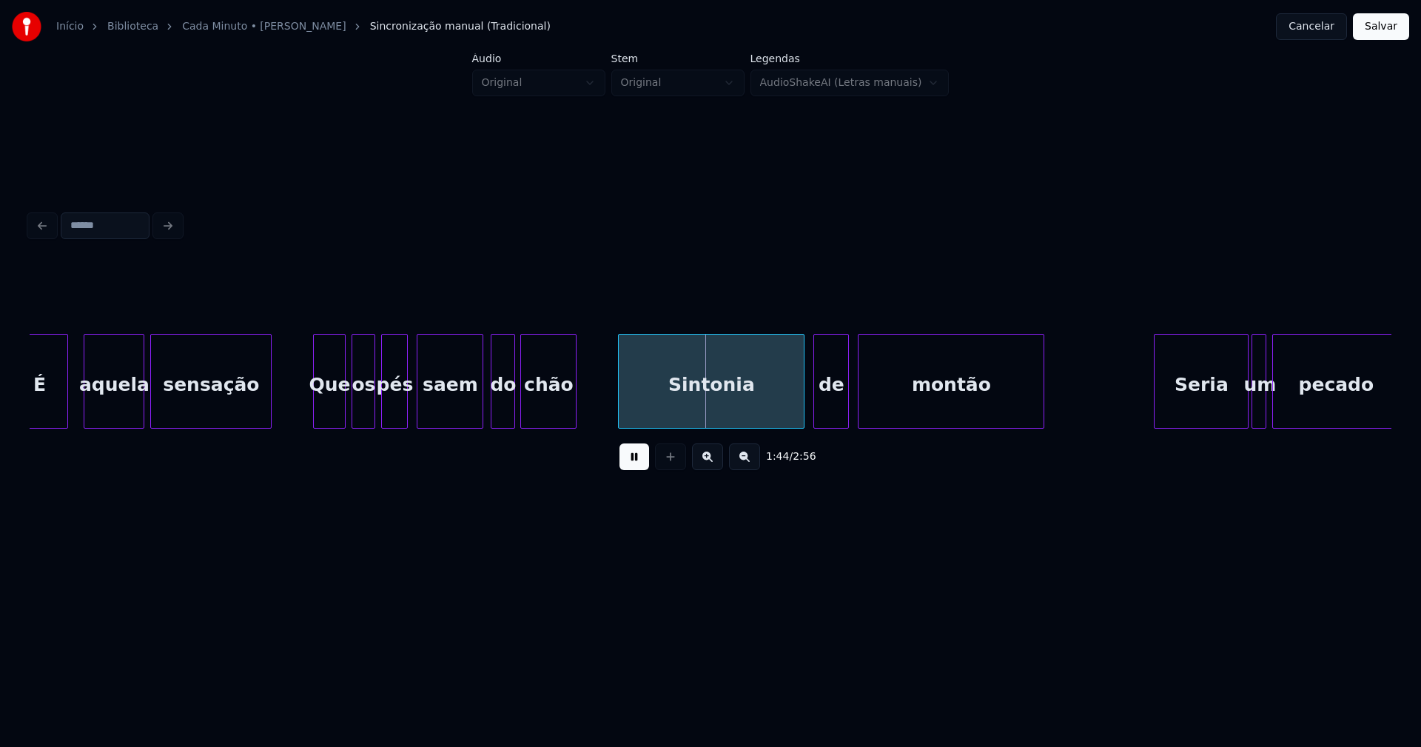
click at [511, 400] on div at bounding box center [512, 381] width 4 height 93
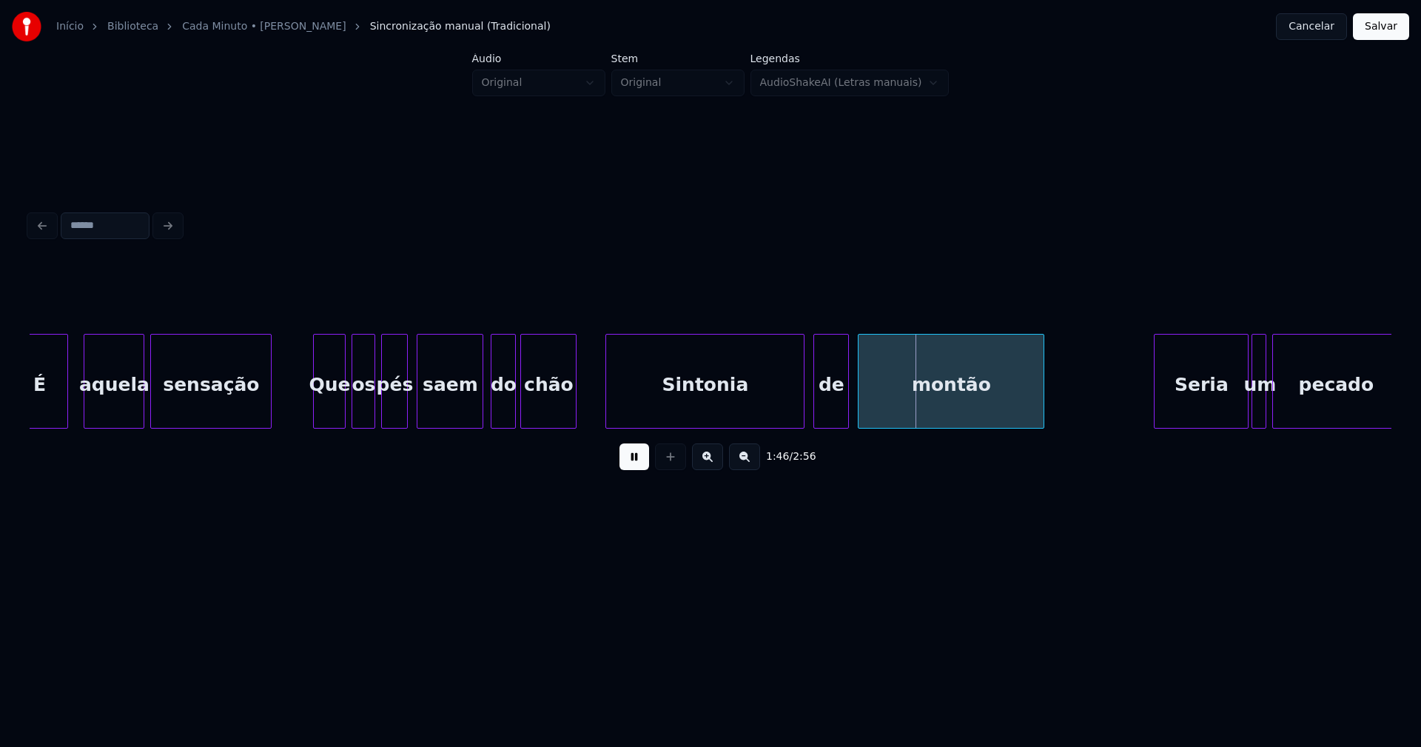
click at [608, 400] on div at bounding box center [608, 381] width 4 height 93
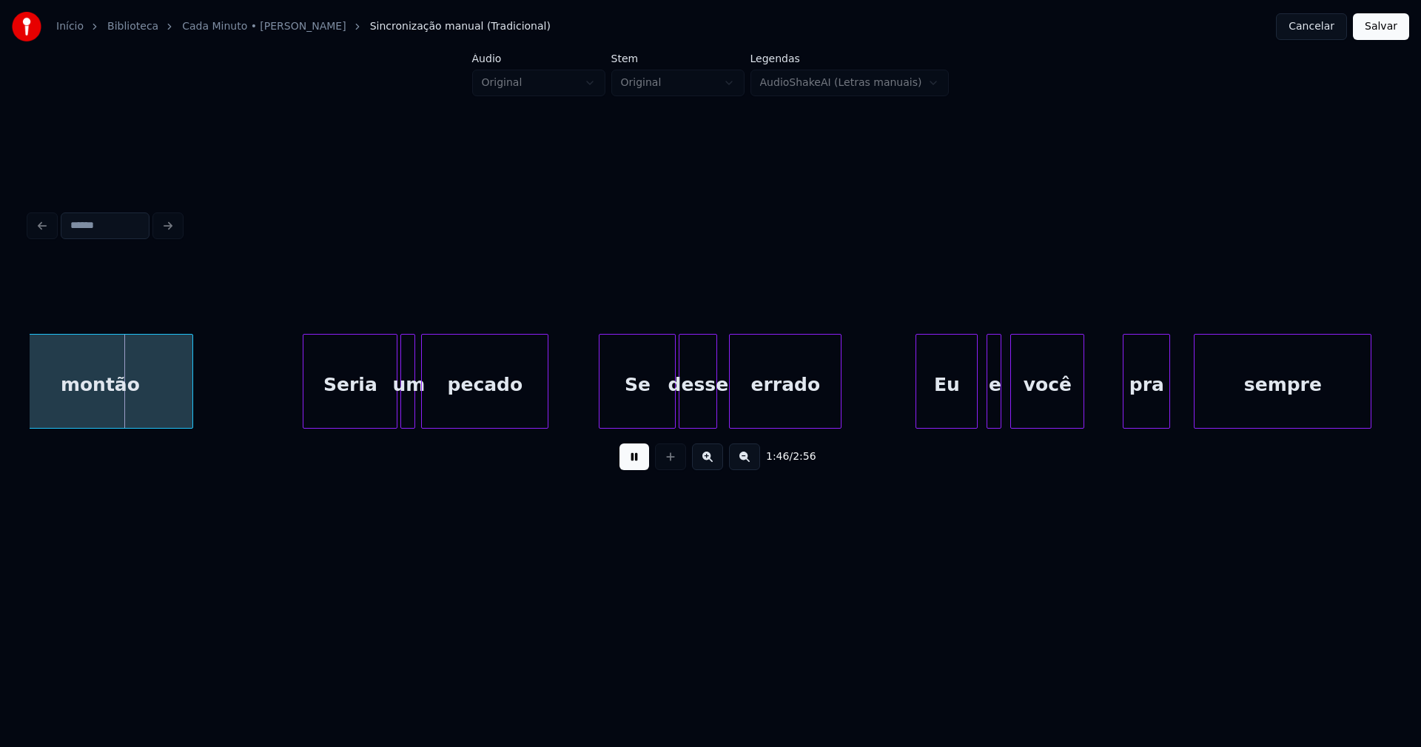
scroll to position [0, 15701]
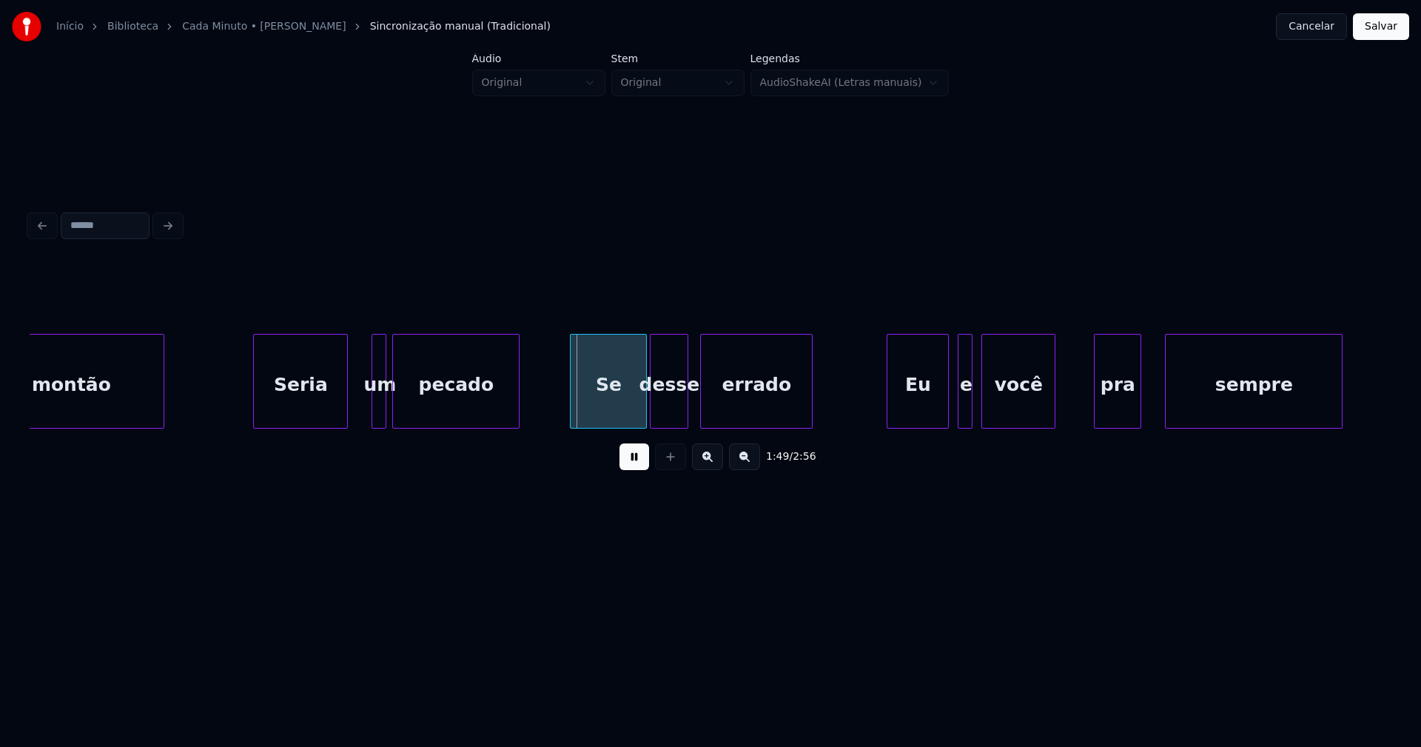
click at [317, 403] on div "Seria" at bounding box center [300, 385] width 93 height 101
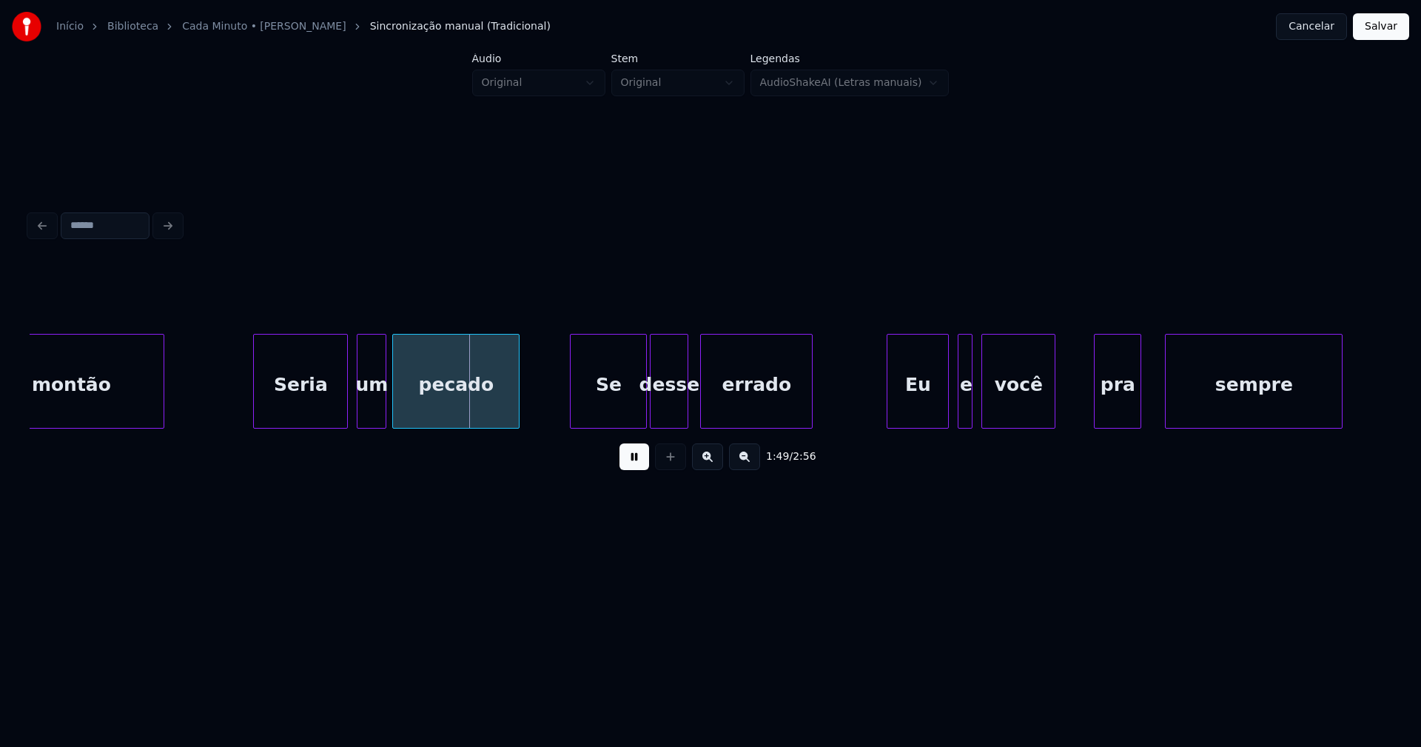
click at [358, 401] on div at bounding box center [360, 381] width 4 height 93
click at [363, 405] on div "um" at bounding box center [366, 385] width 28 height 101
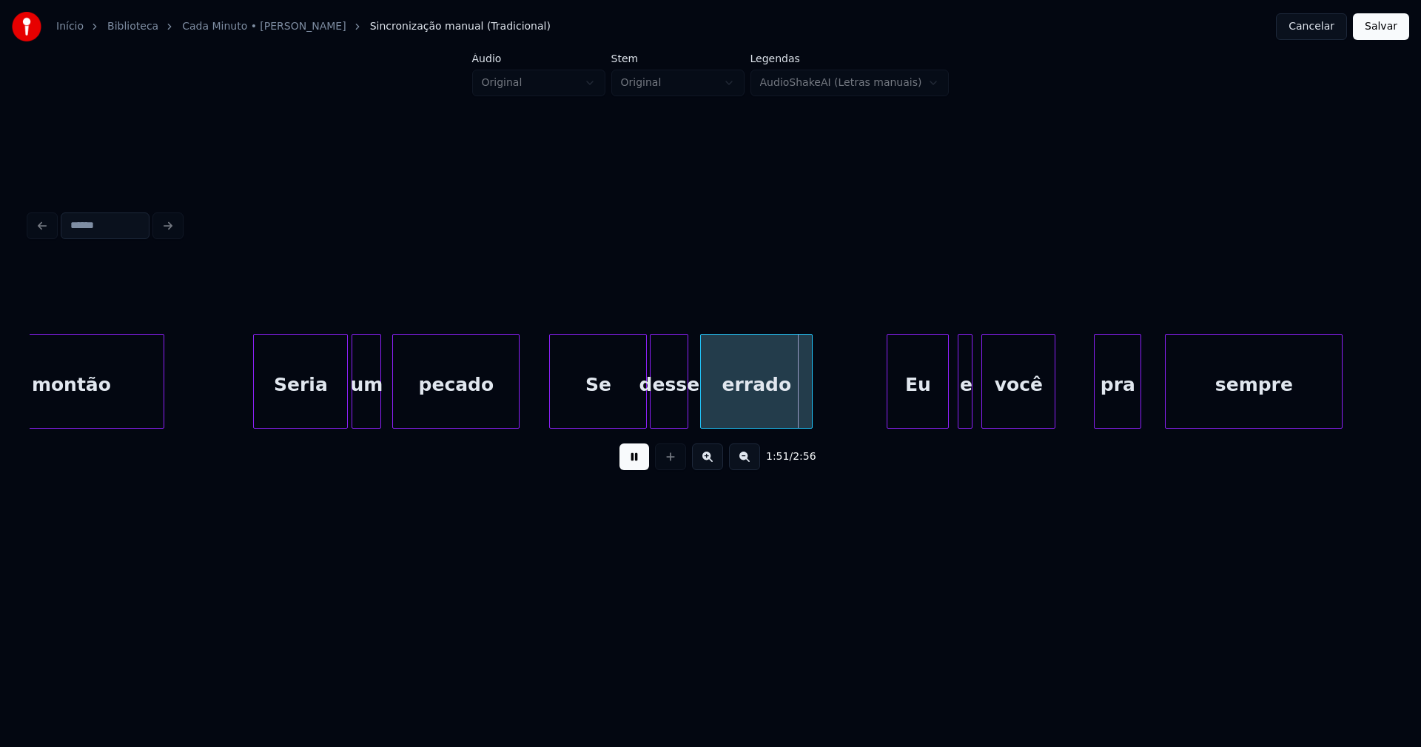
click at [549, 422] on div "Se" at bounding box center [598, 381] width 98 height 95
click at [639, 412] on div at bounding box center [639, 381] width 4 height 93
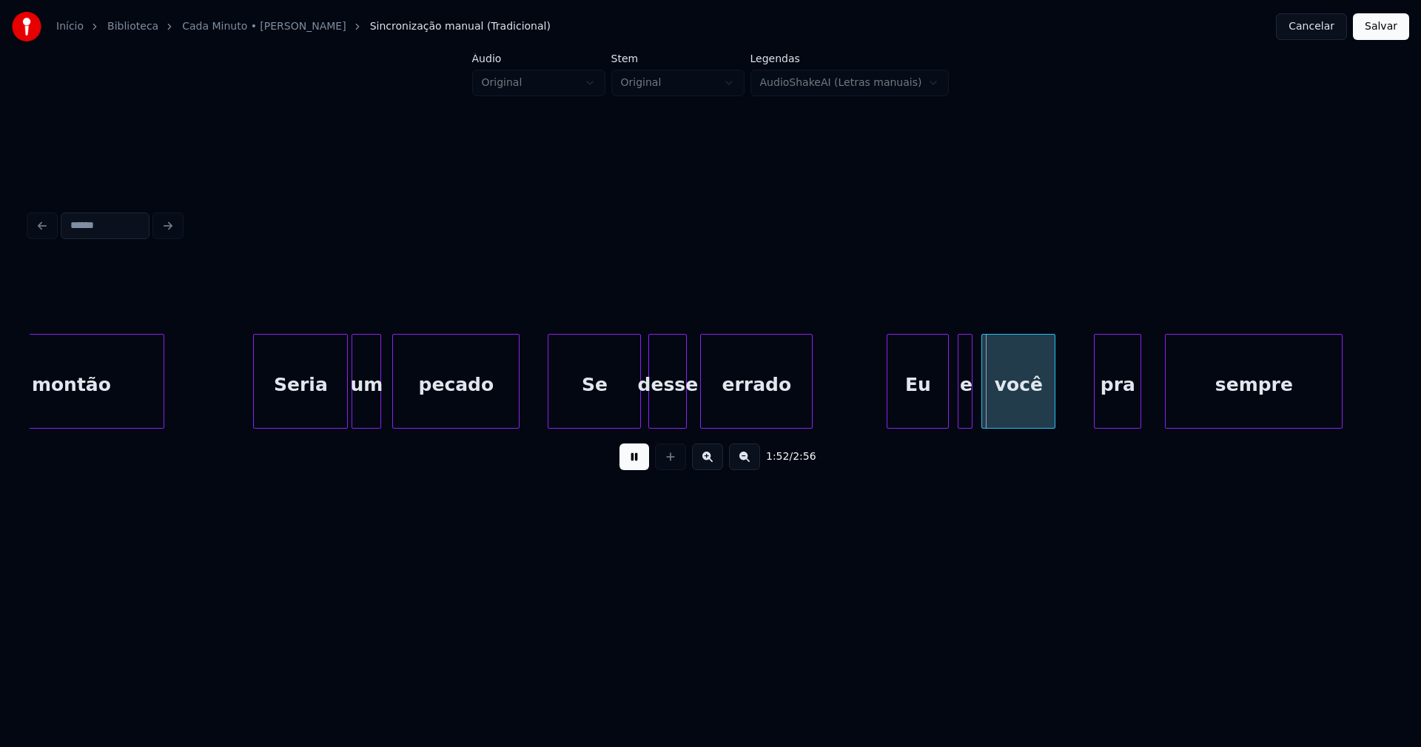
click at [675, 413] on div "desse" at bounding box center [667, 385] width 37 height 101
click at [697, 406] on div at bounding box center [696, 381] width 4 height 93
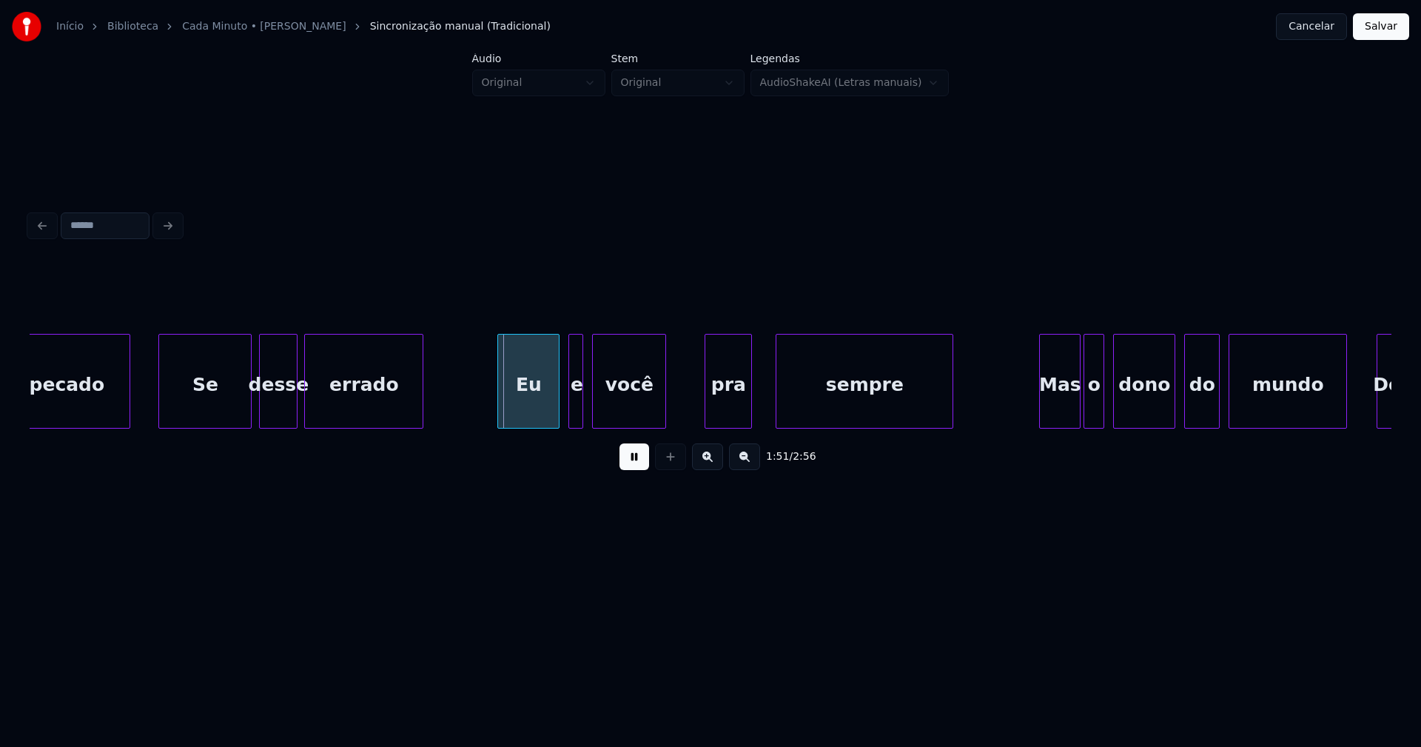
scroll to position [0, 16105]
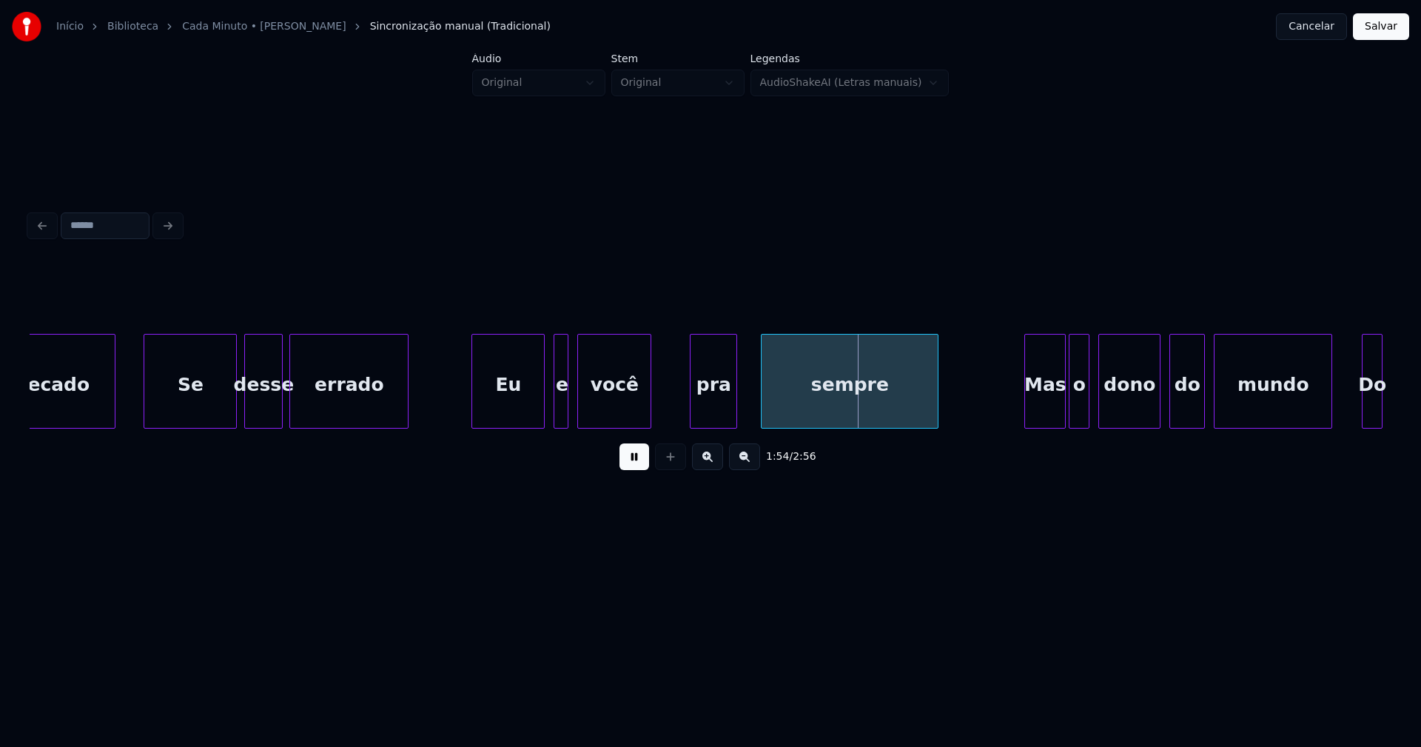
click at [474, 414] on div at bounding box center [474, 381] width 4 height 93
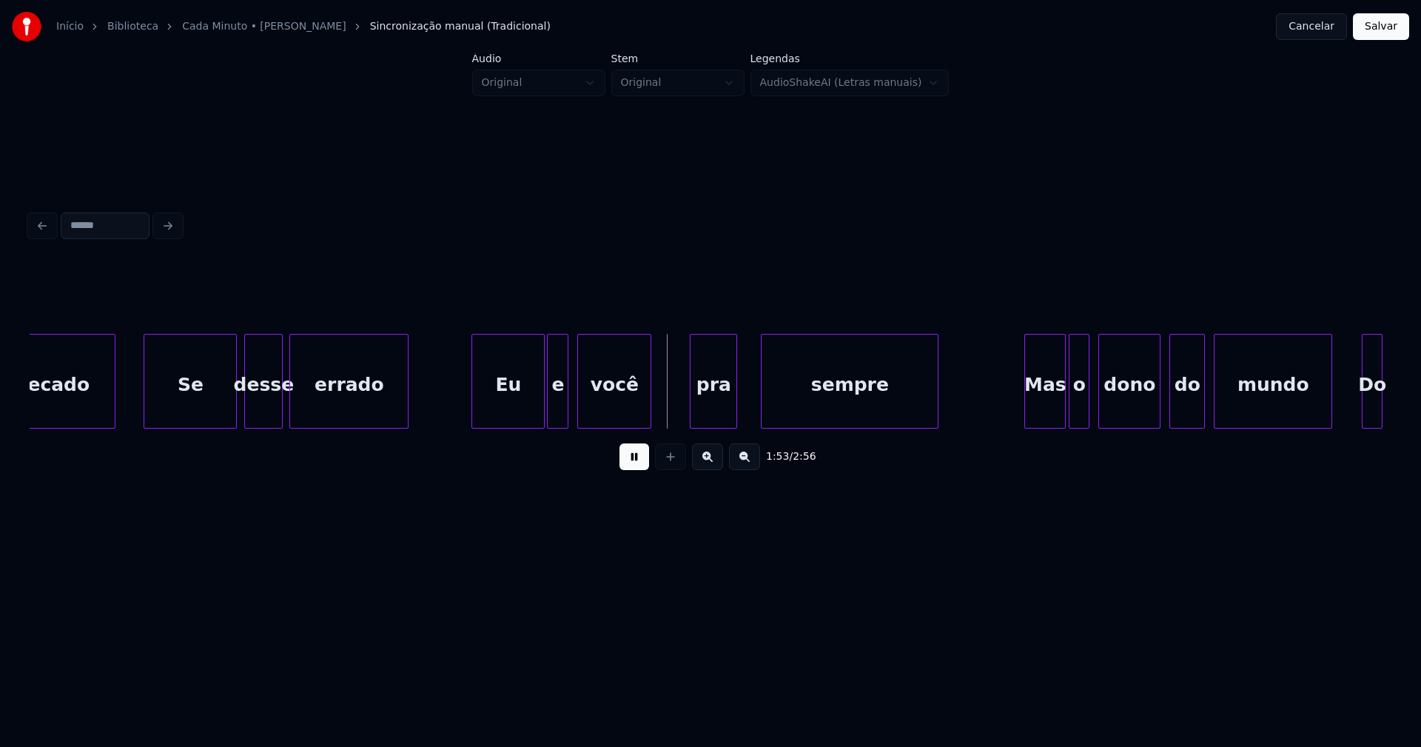
click at [549, 413] on div at bounding box center [550, 381] width 4 height 93
click at [569, 404] on div at bounding box center [570, 381] width 4 height 93
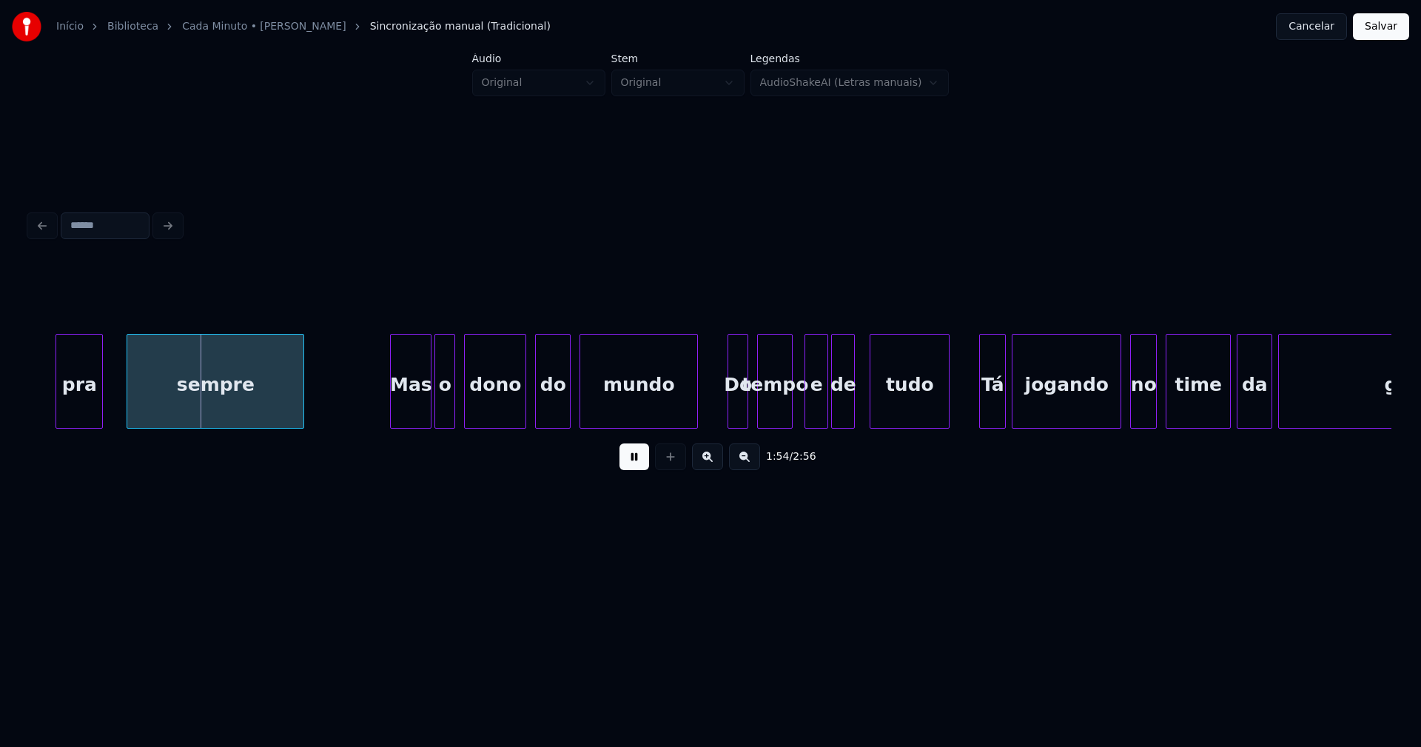
scroll to position [0, 16885]
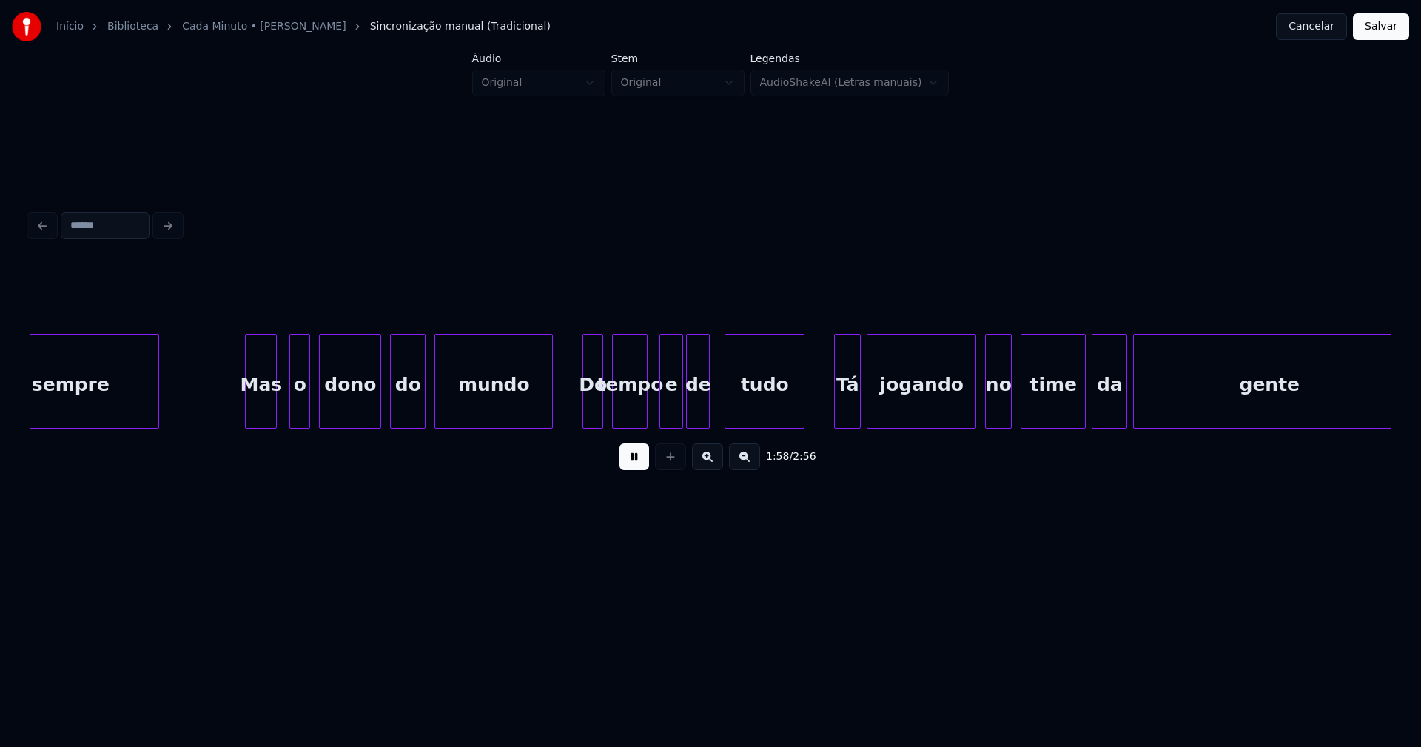
click at [275, 406] on div at bounding box center [274, 381] width 4 height 93
click at [289, 408] on div "o" at bounding box center [290, 385] width 19 height 101
click at [591, 414] on div "Do" at bounding box center [587, 385] width 19 height 101
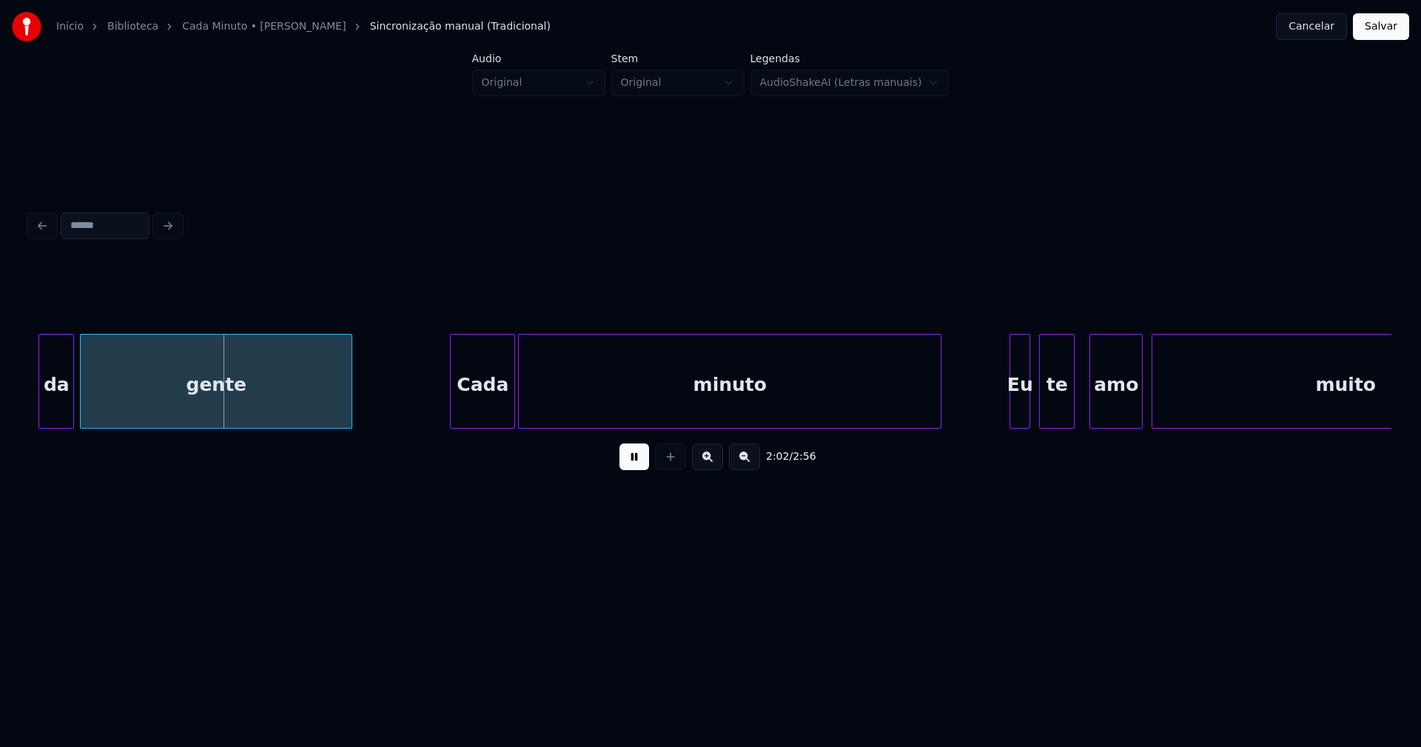
scroll to position [0, 17967]
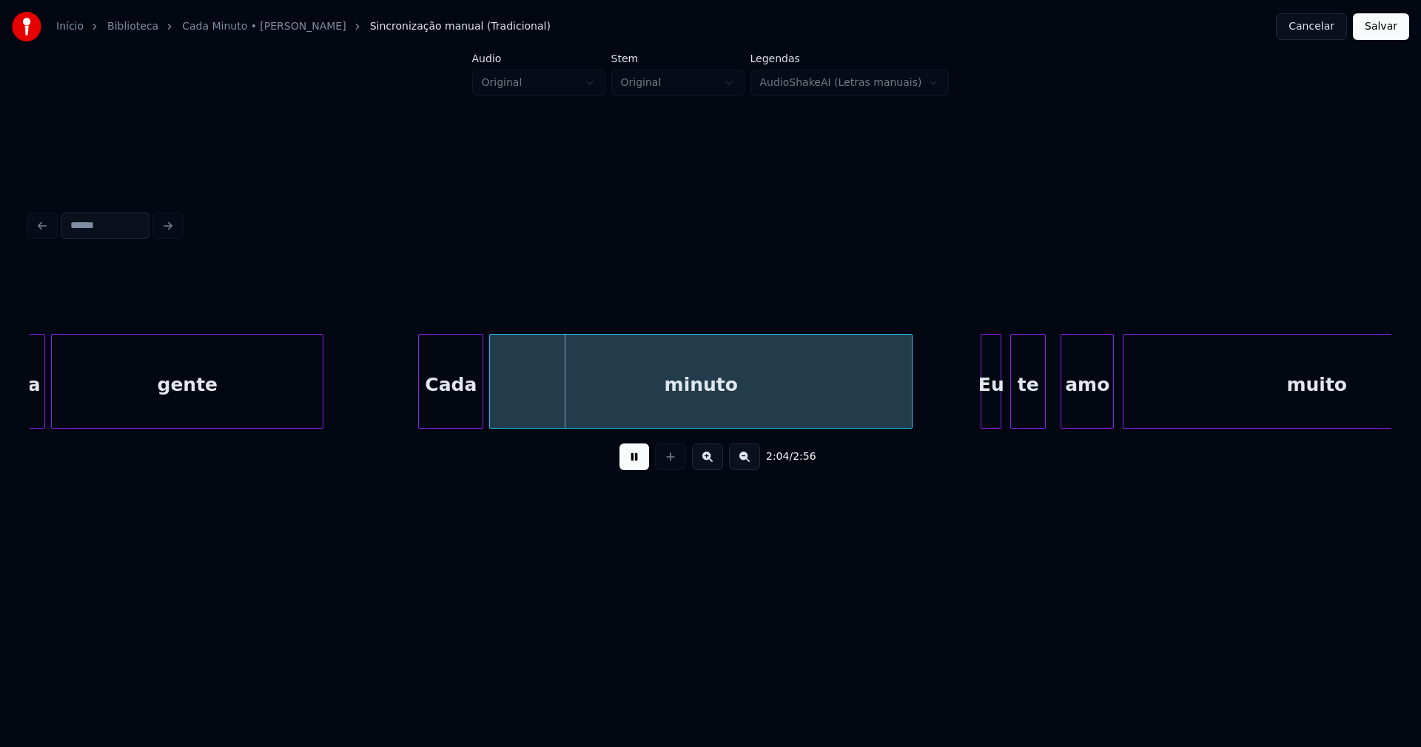
click at [457, 408] on div "Cada" at bounding box center [451, 385] width 64 height 101
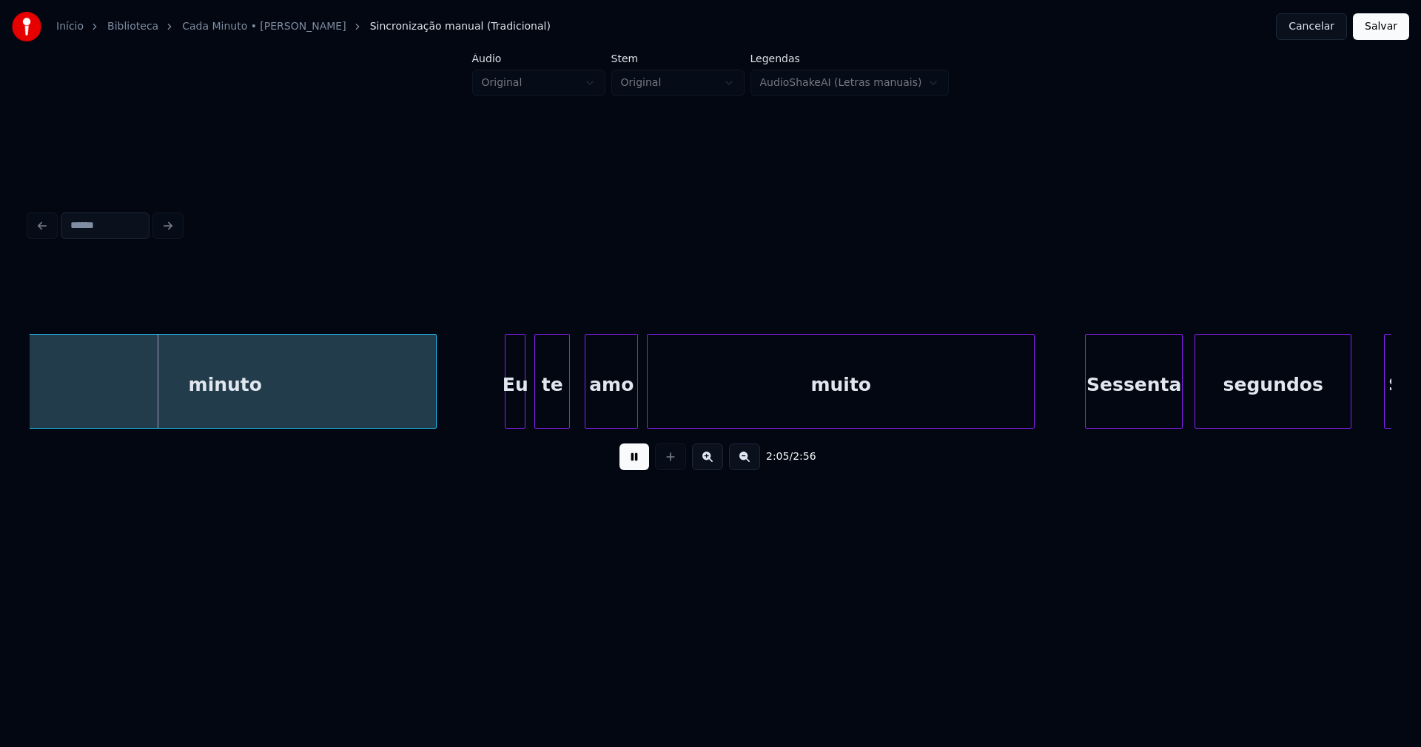
scroll to position [0, 18458]
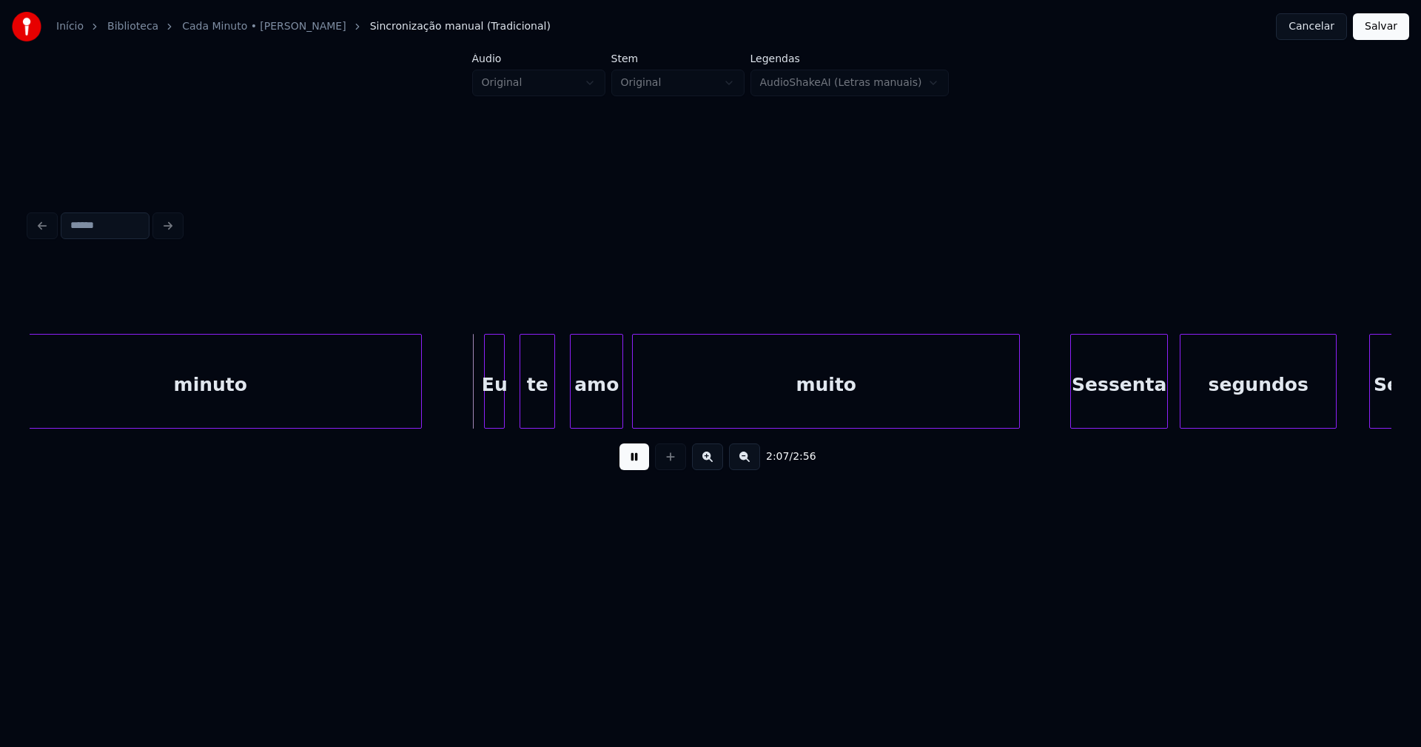
click at [496, 413] on div "Eu" at bounding box center [494, 385] width 19 height 101
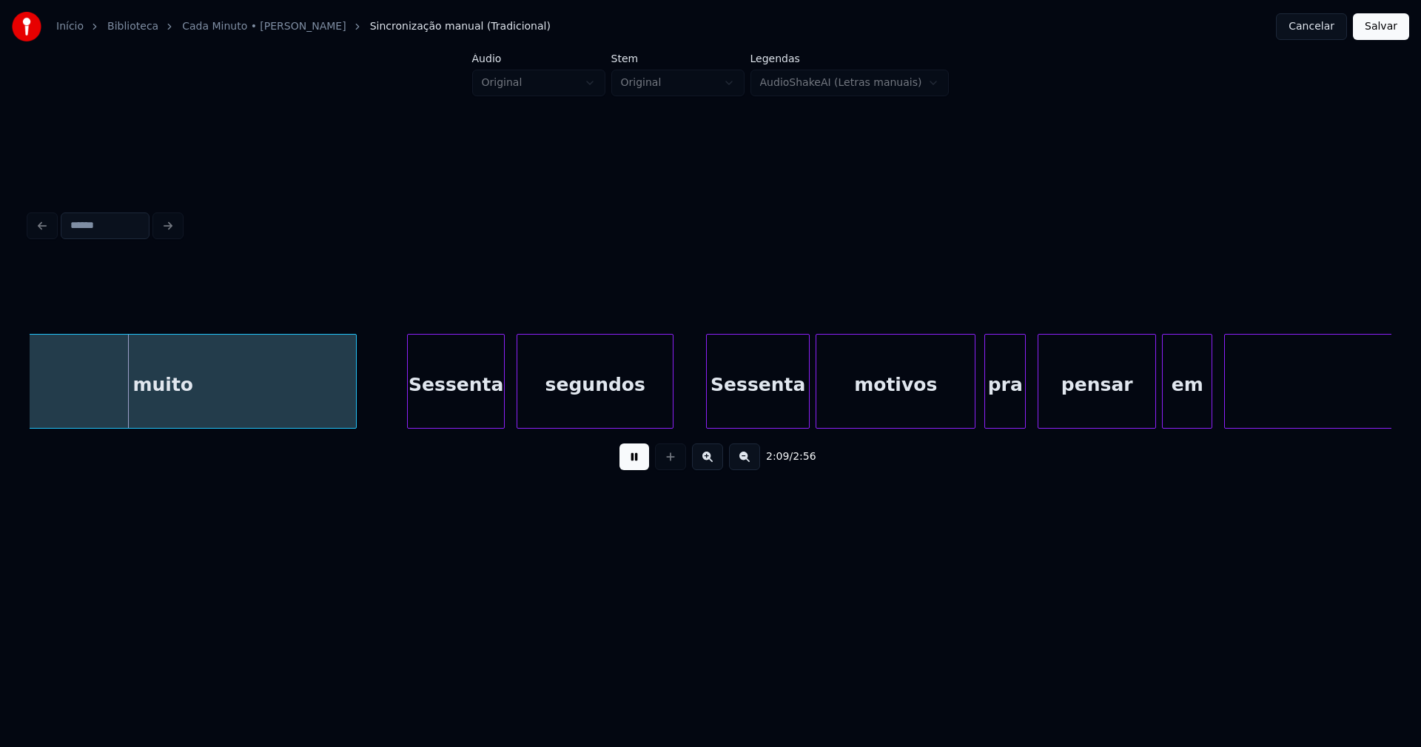
scroll to position [0, 19136]
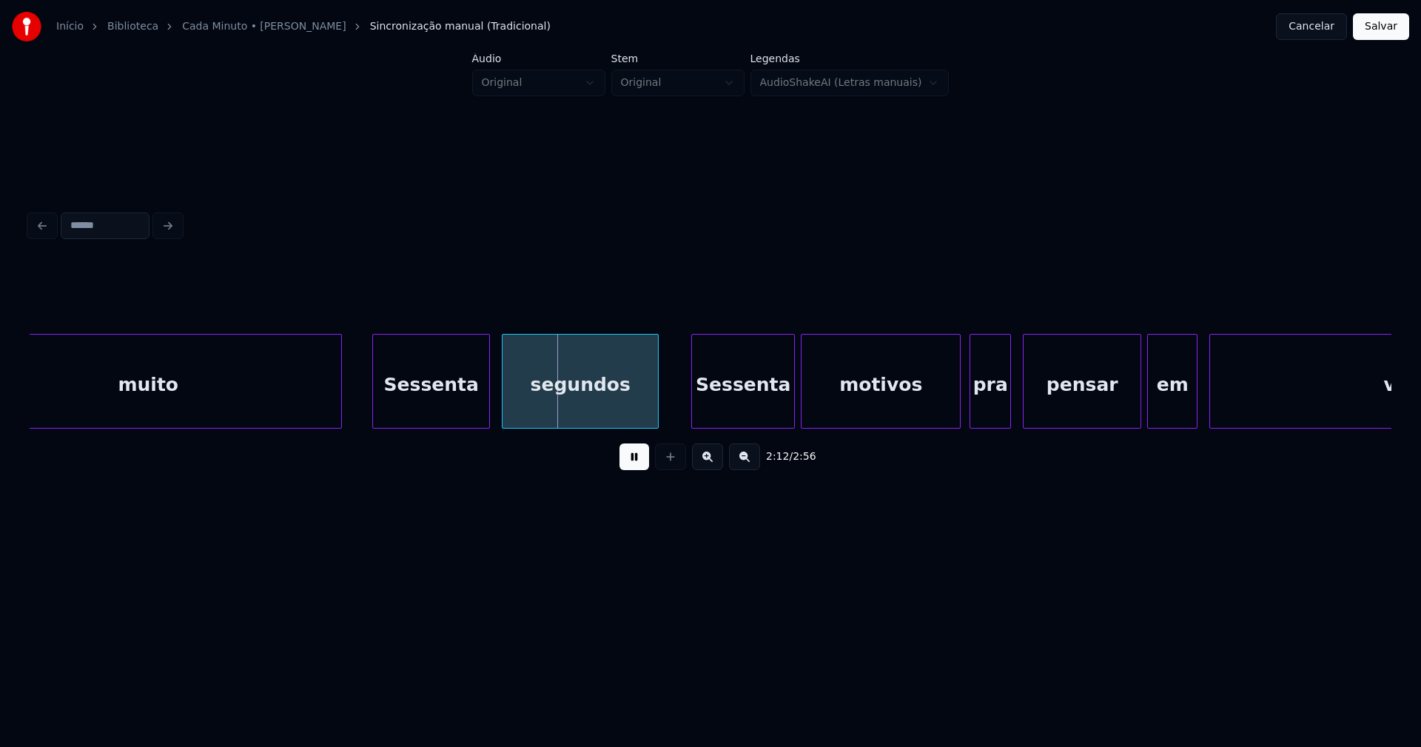
click at [376, 402] on div at bounding box center [375, 381] width 4 height 93
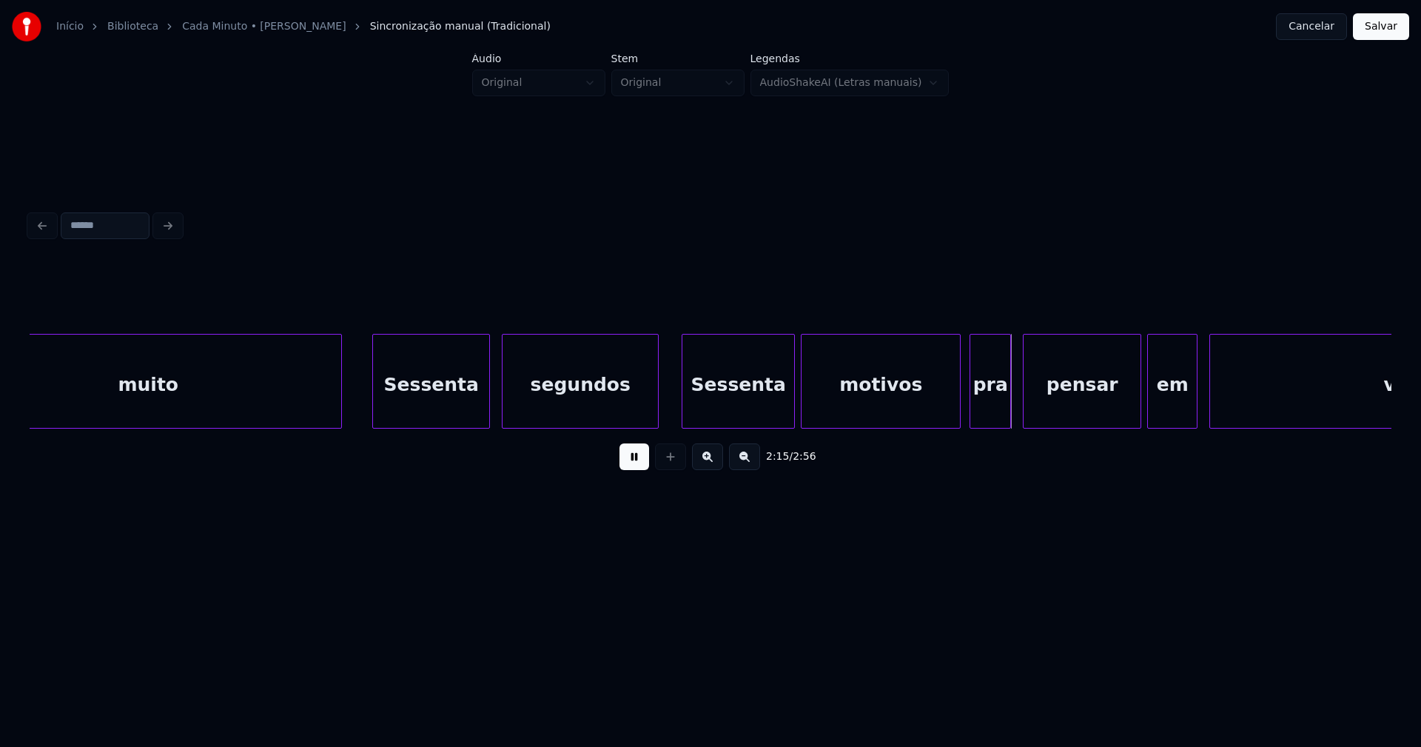
click at [684, 402] on div at bounding box center [684, 381] width 4 height 93
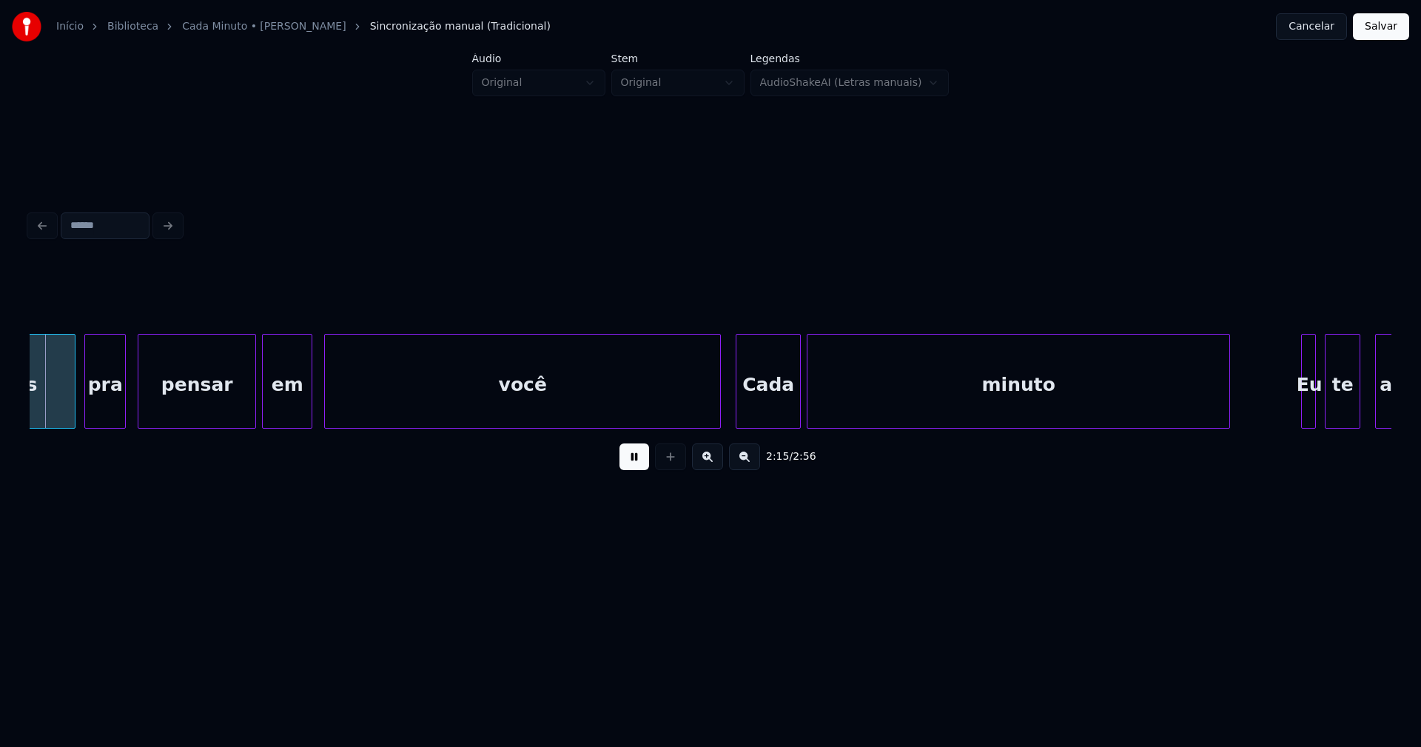
scroll to position [0, 20036]
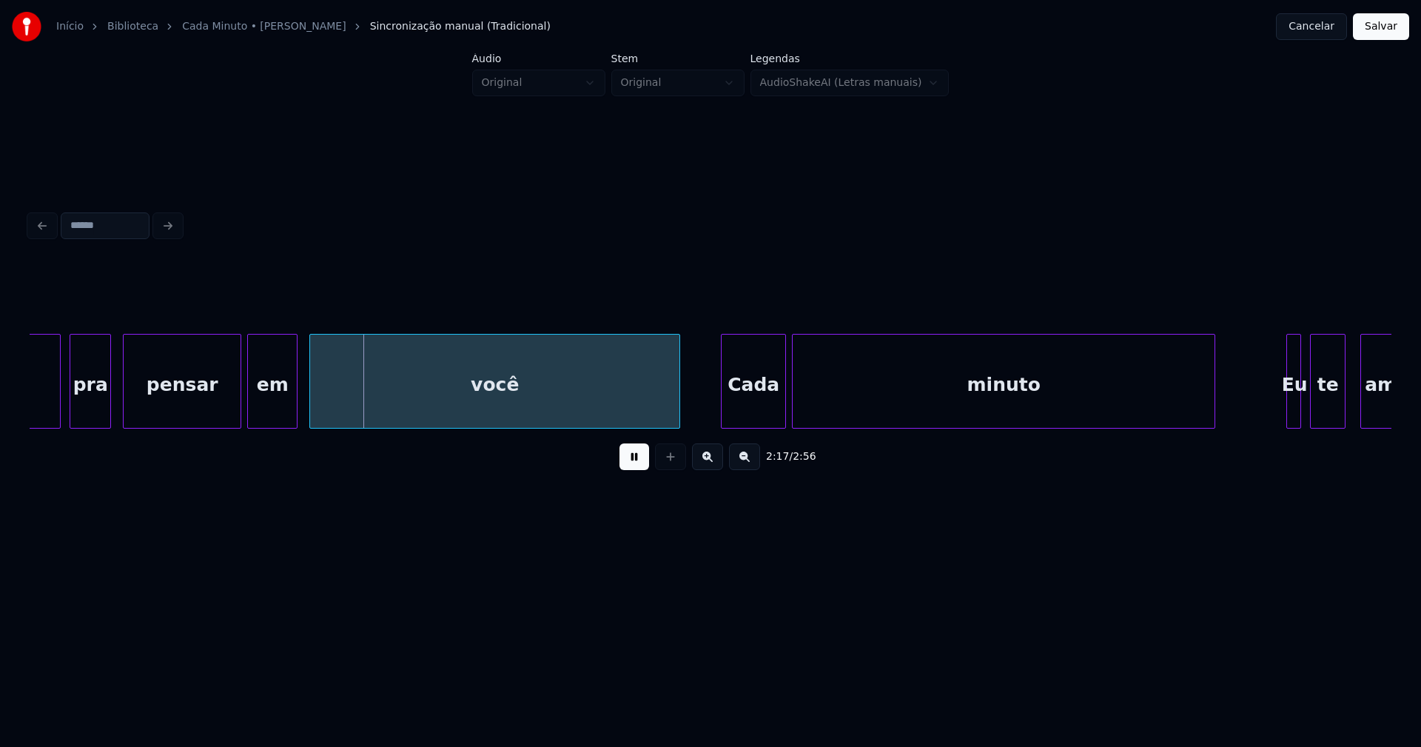
click at [677, 419] on div at bounding box center [677, 381] width 4 height 93
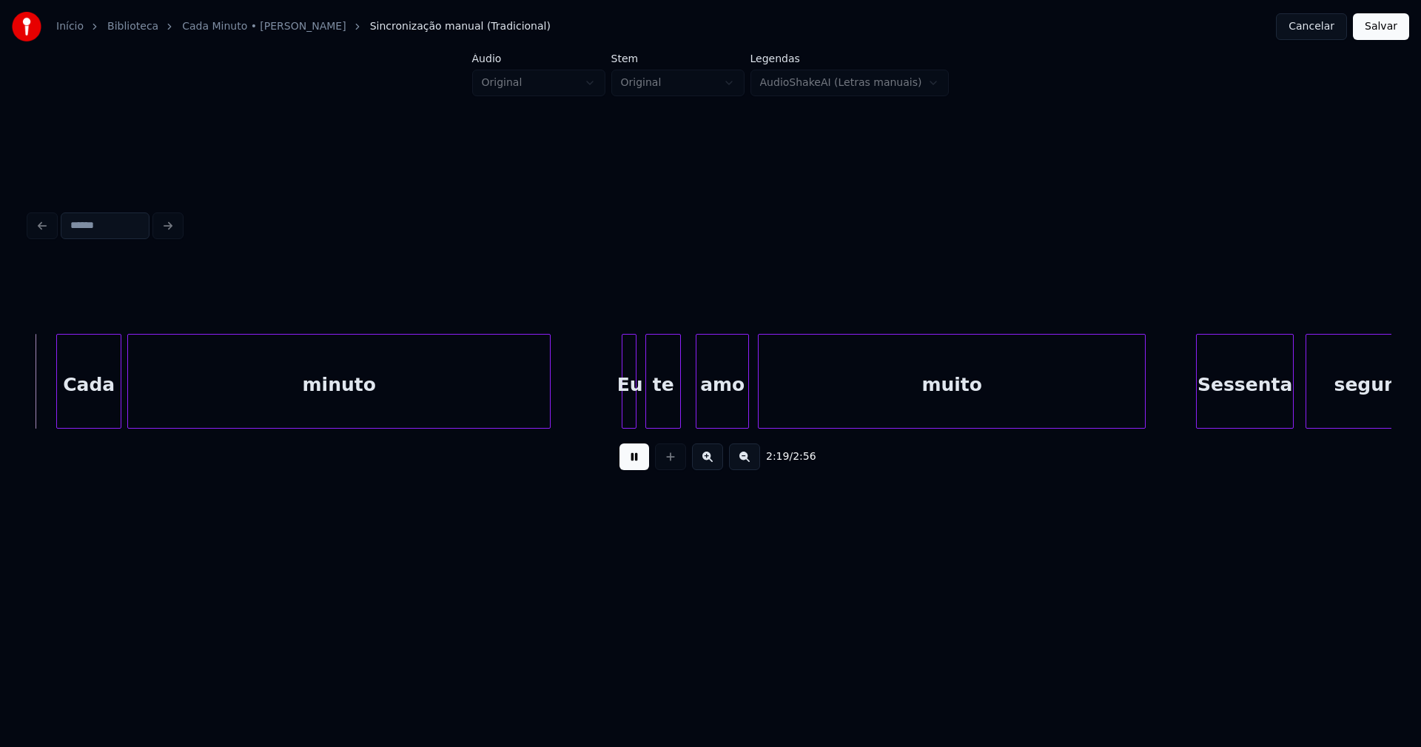
scroll to position [0, 20720]
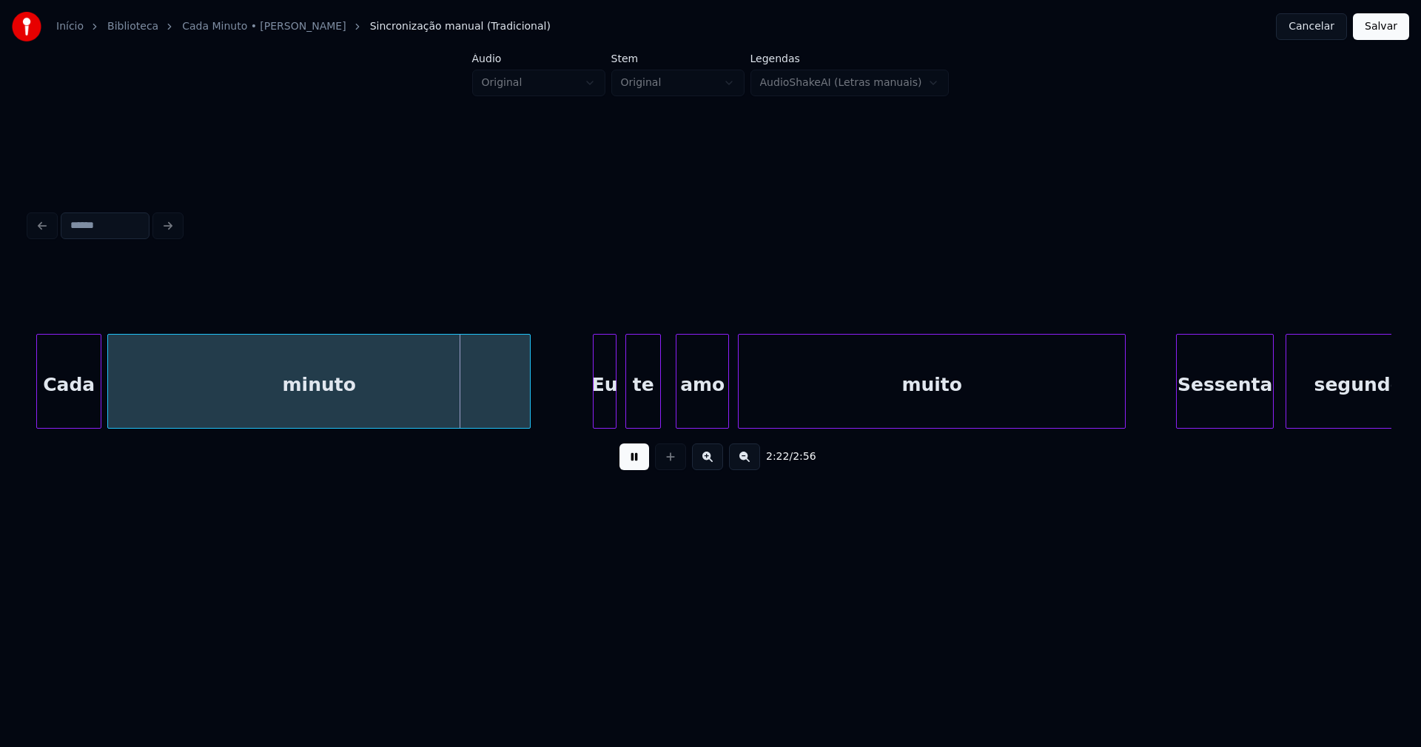
click at [594, 414] on div at bounding box center [596, 381] width 4 height 93
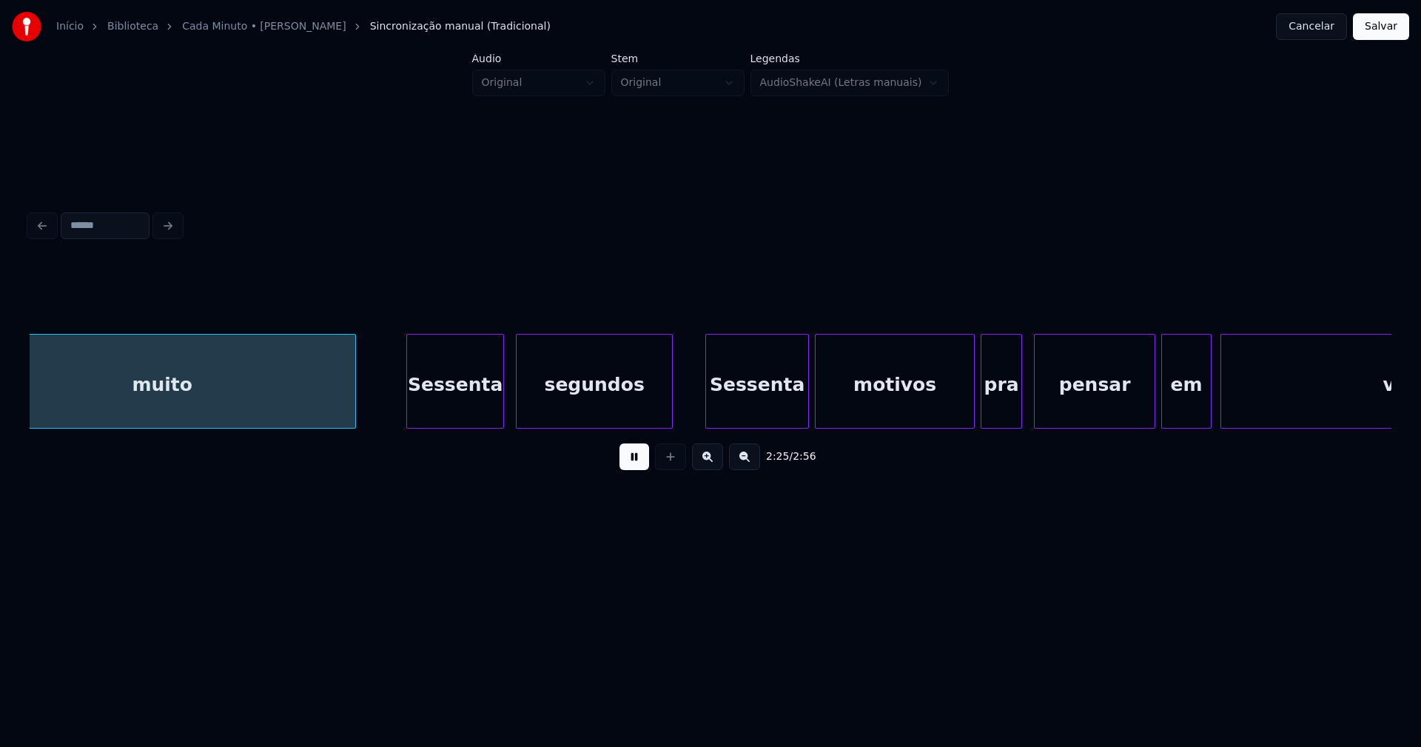
scroll to position [0, 21490]
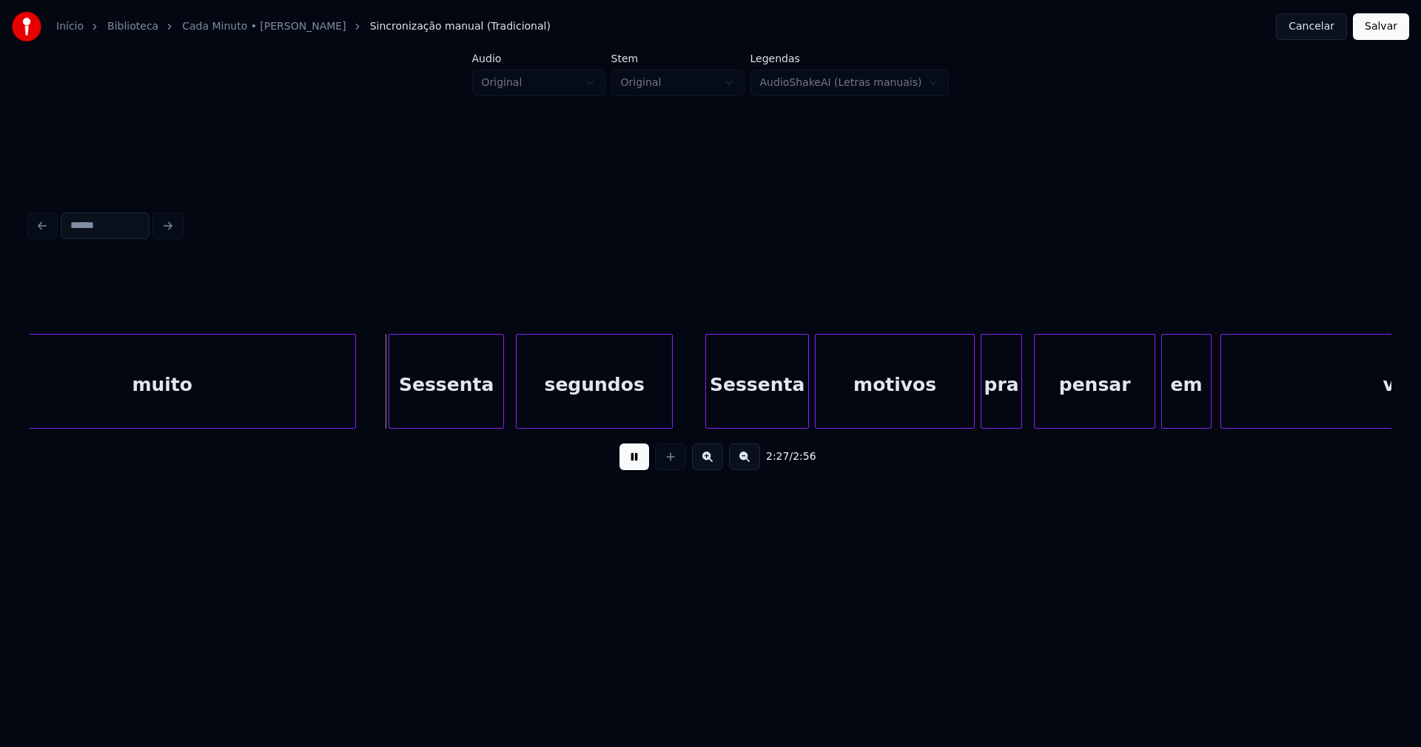
click at [392, 404] on div at bounding box center [391, 381] width 4 height 93
click at [696, 412] on div "Sessenta" at bounding box center [748, 381] width 104 height 95
click at [807, 404] on div at bounding box center [807, 381] width 4 height 93
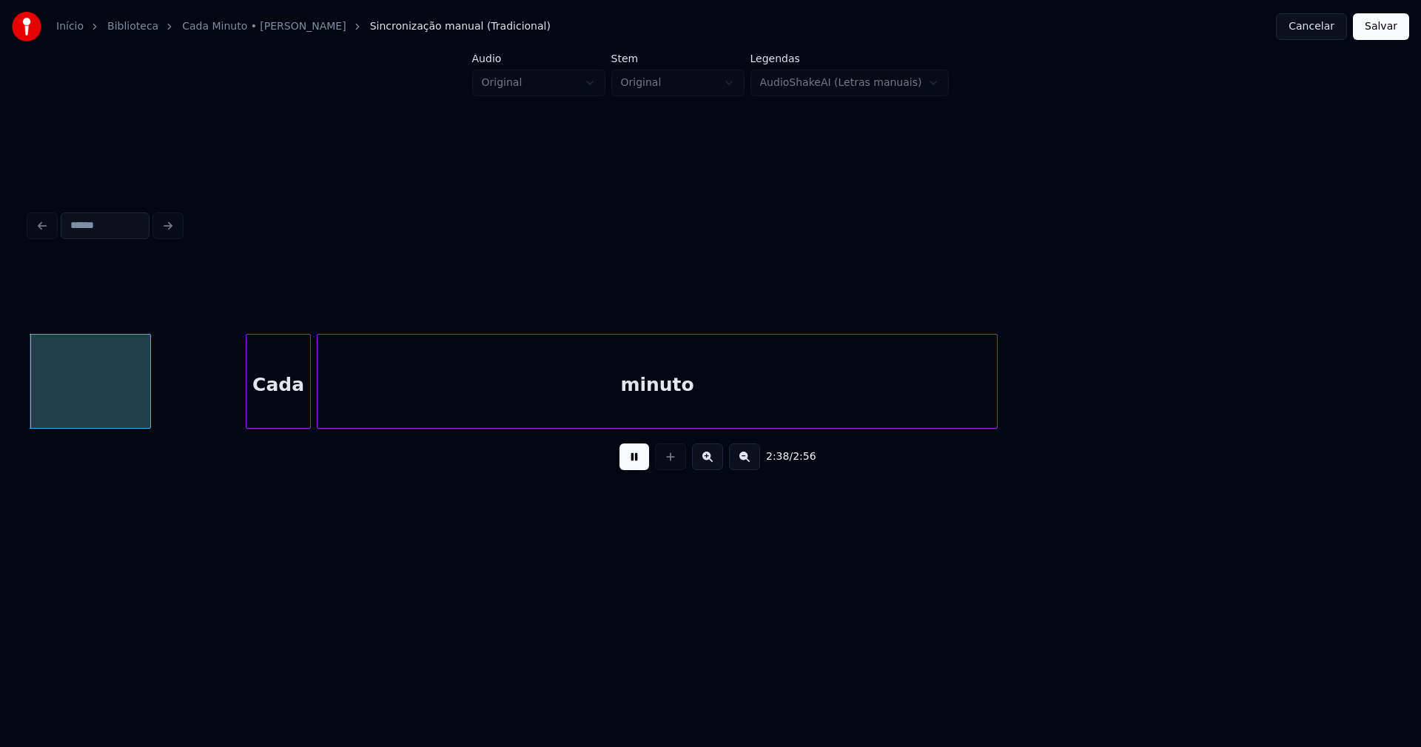
scroll to position [0, 23474]
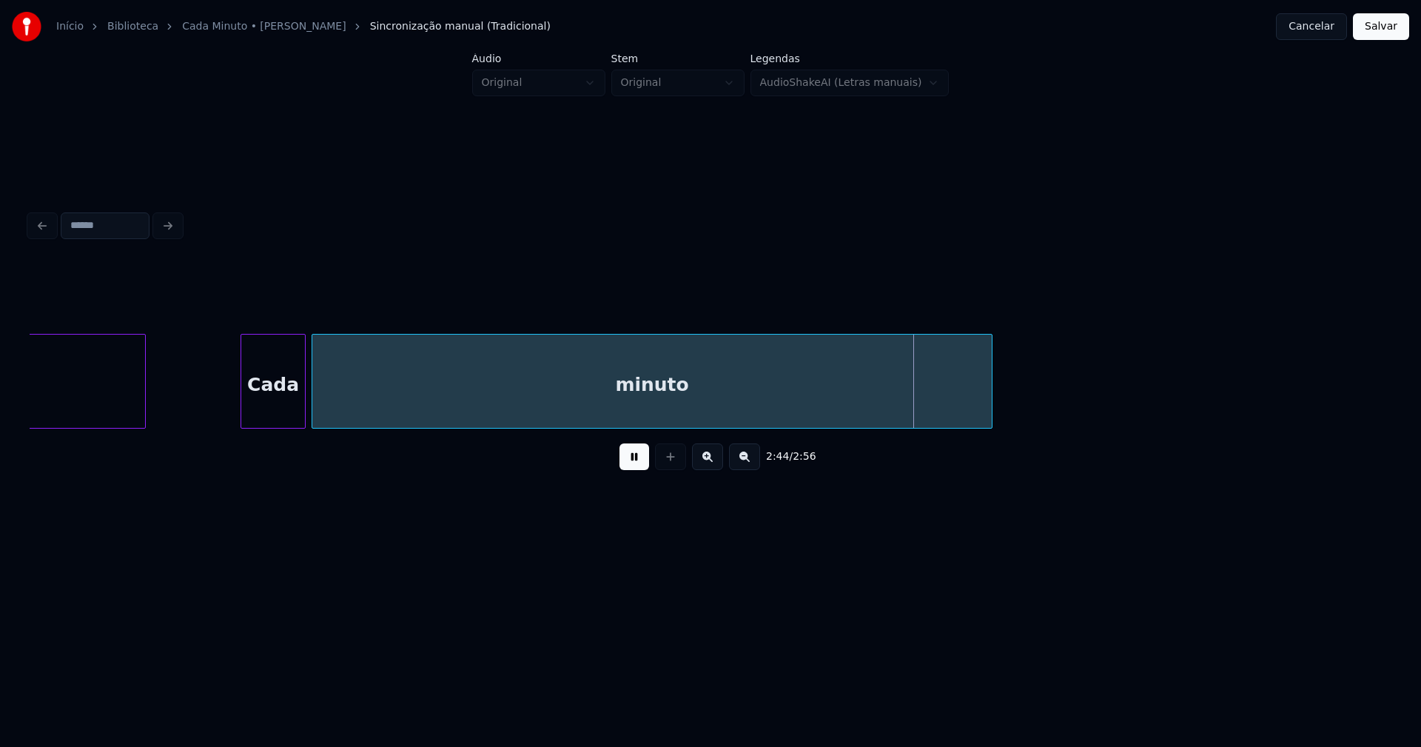
click at [1378, 28] on button "Salvar" at bounding box center [1381, 26] width 56 height 27
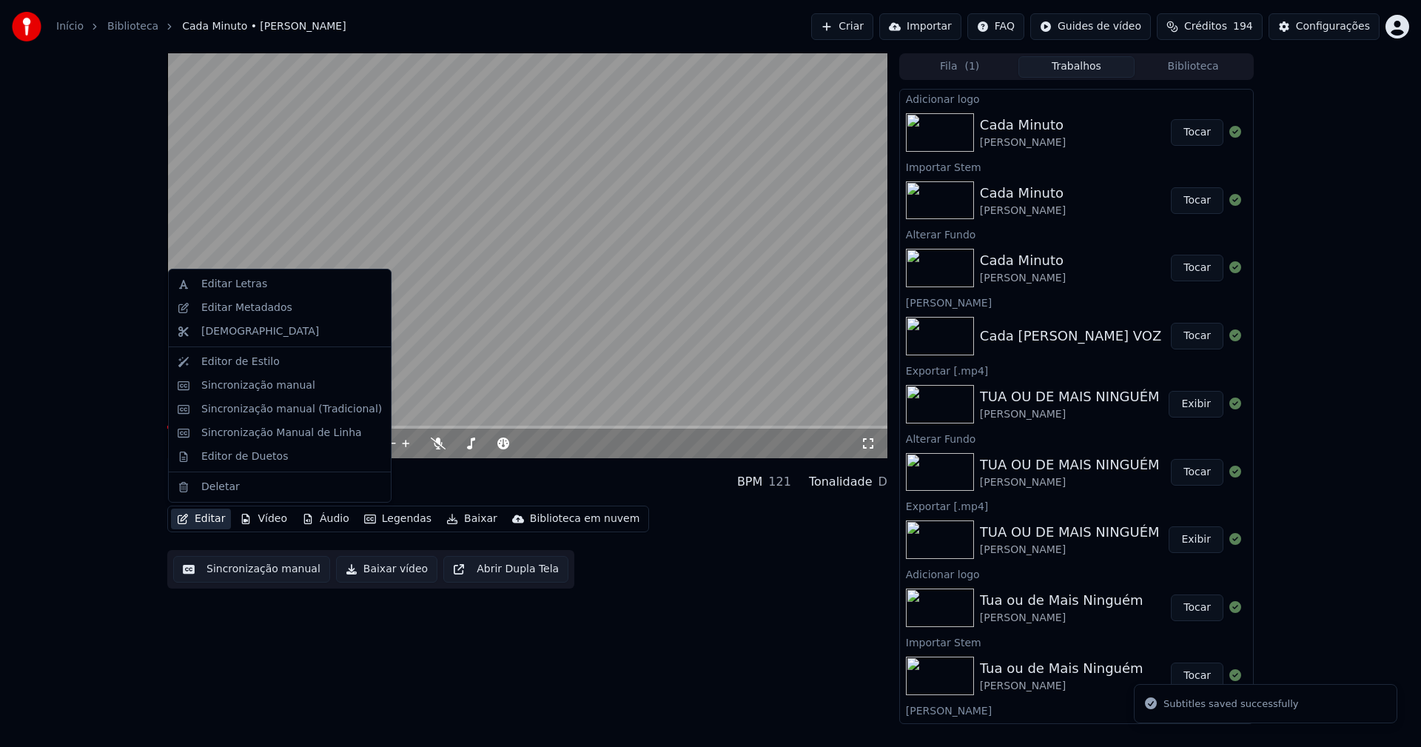
click at [208, 528] on button "Editar" at bounding box center [201, 518] width 60 height 21
click at [246, 303] on div "Editar Metadados" at bounding box center [246, 308] width 91 height 15
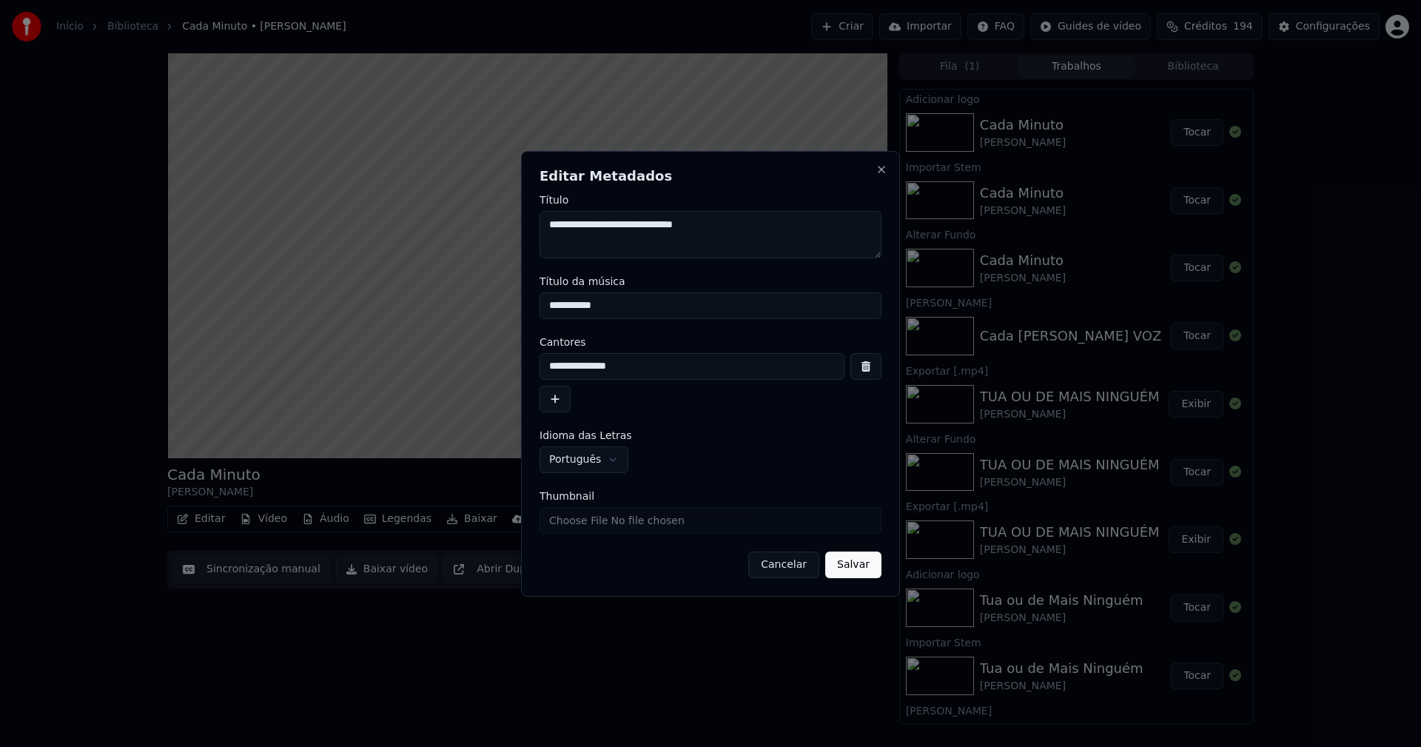
drag, startPoint x: 553, startPoint y: 310, endPoint x: 398, endPoint y: 325, distance: 155.4
click at [398, 325] on body "**********" at bounding box center [710, 373] width 1421 height 747
type input "**********"
click at [585, 524] on input "Thumbnail" at bounding box center [711, 520] width 342 height 27
type input "**********"
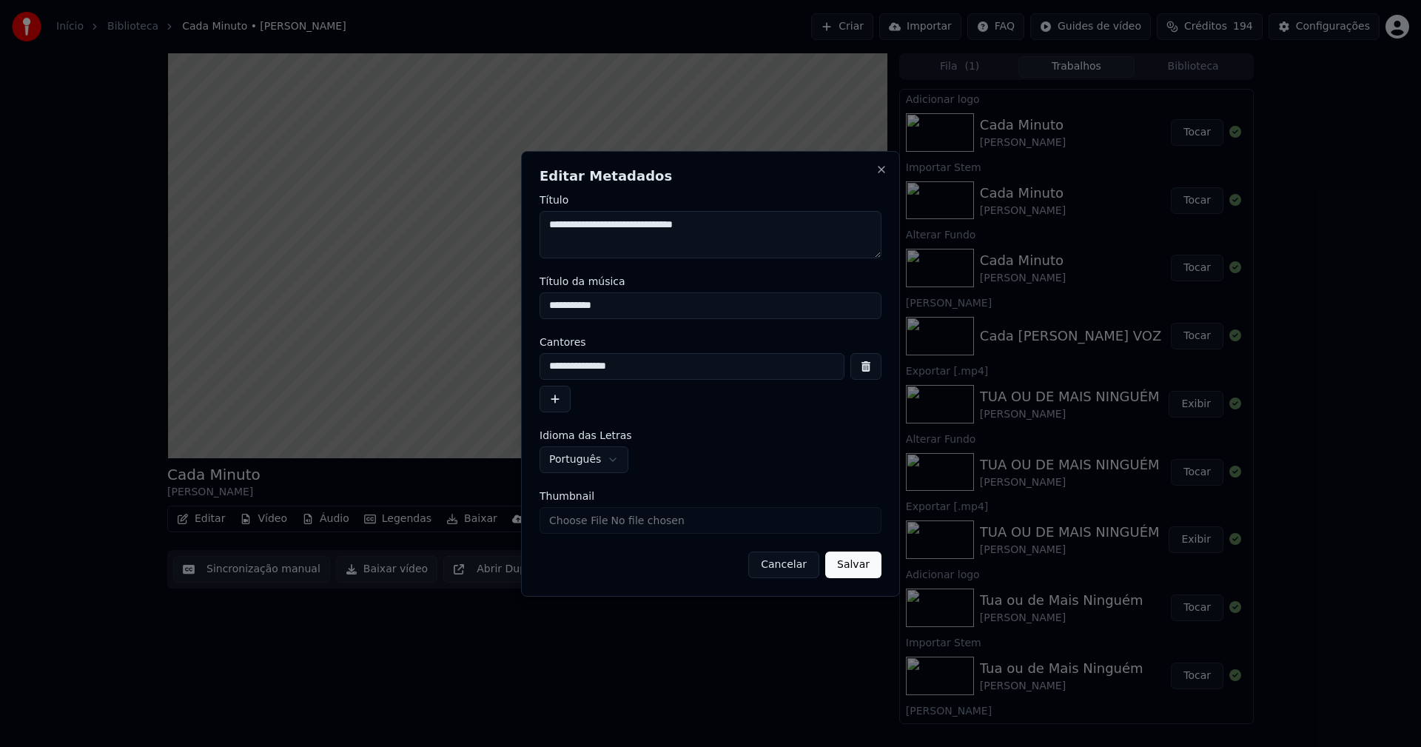
click at [853, 567] on button "Salvar" at bounding box center [853, 564] width 56 height 27
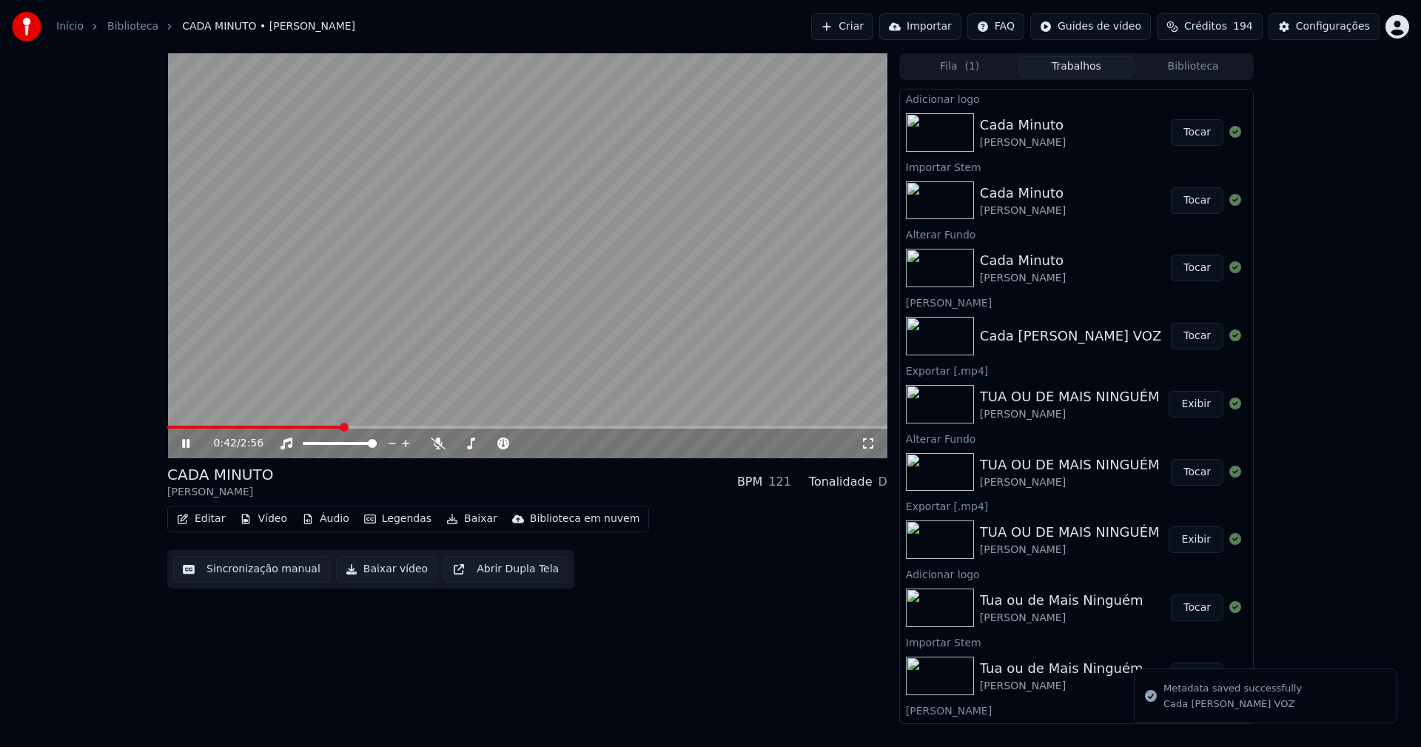
click at [1206, 61] on button "Biblioteca" at bounding box center [1193, 66] width 117 height 21
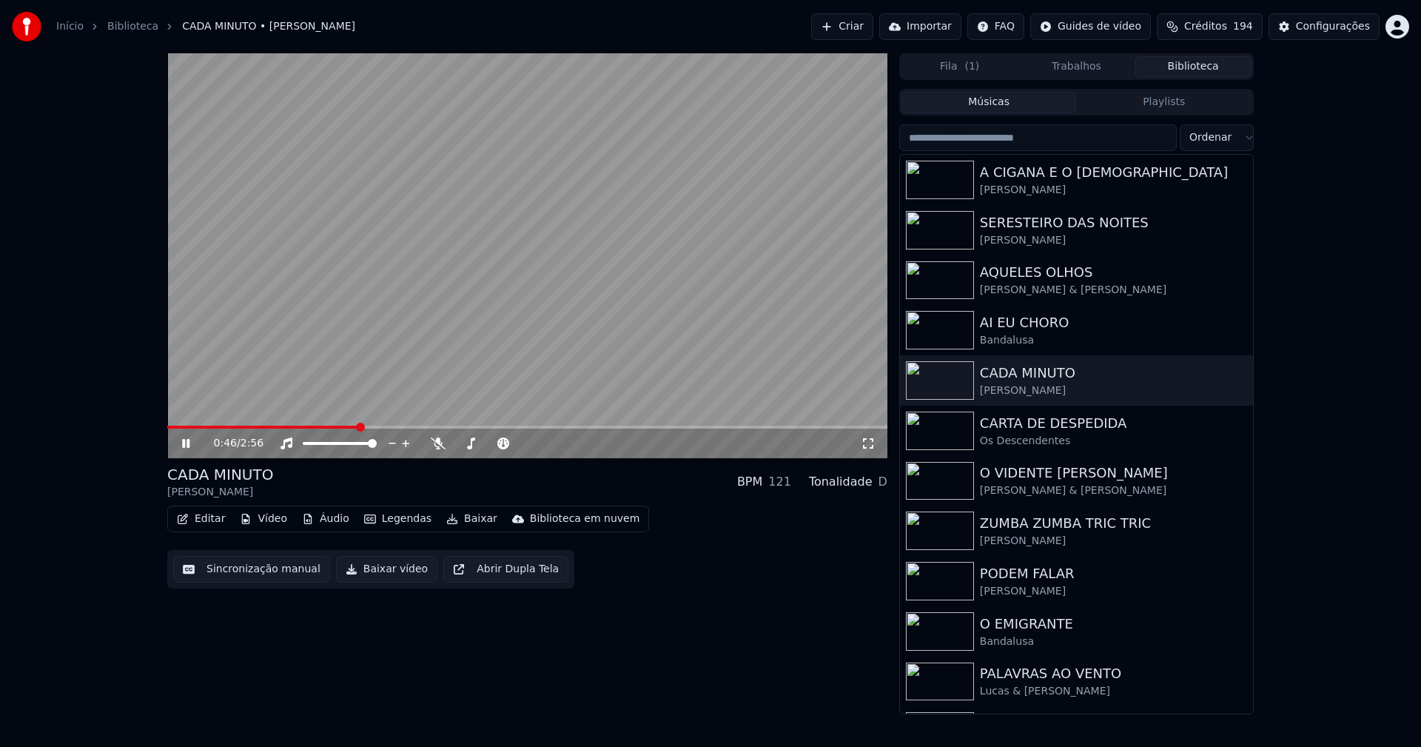
click at [870, 446] on icon at bounding box center [868, 443] width 15 height 12
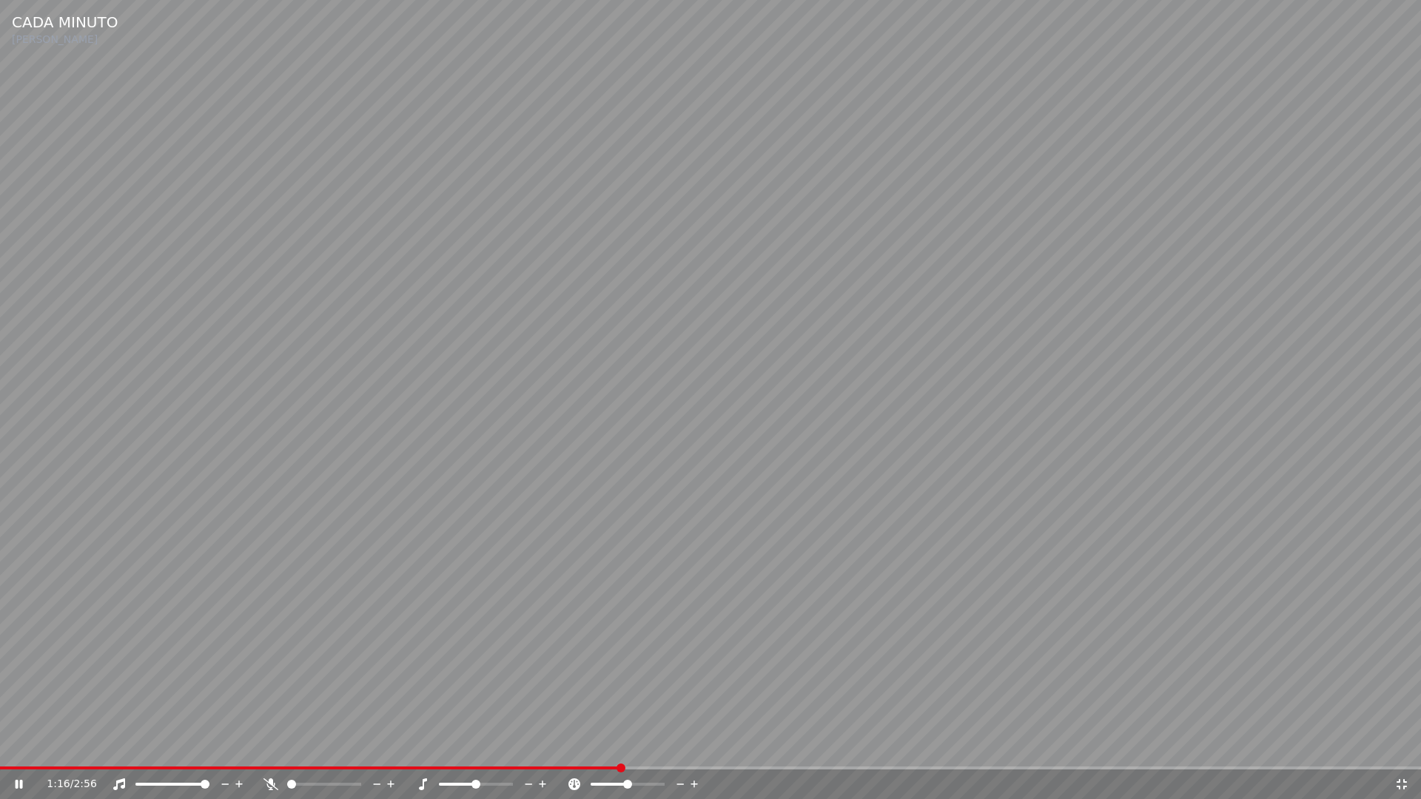
click at [1400, 746] on icon at bounding box center [1401, 785] width 15 height 12
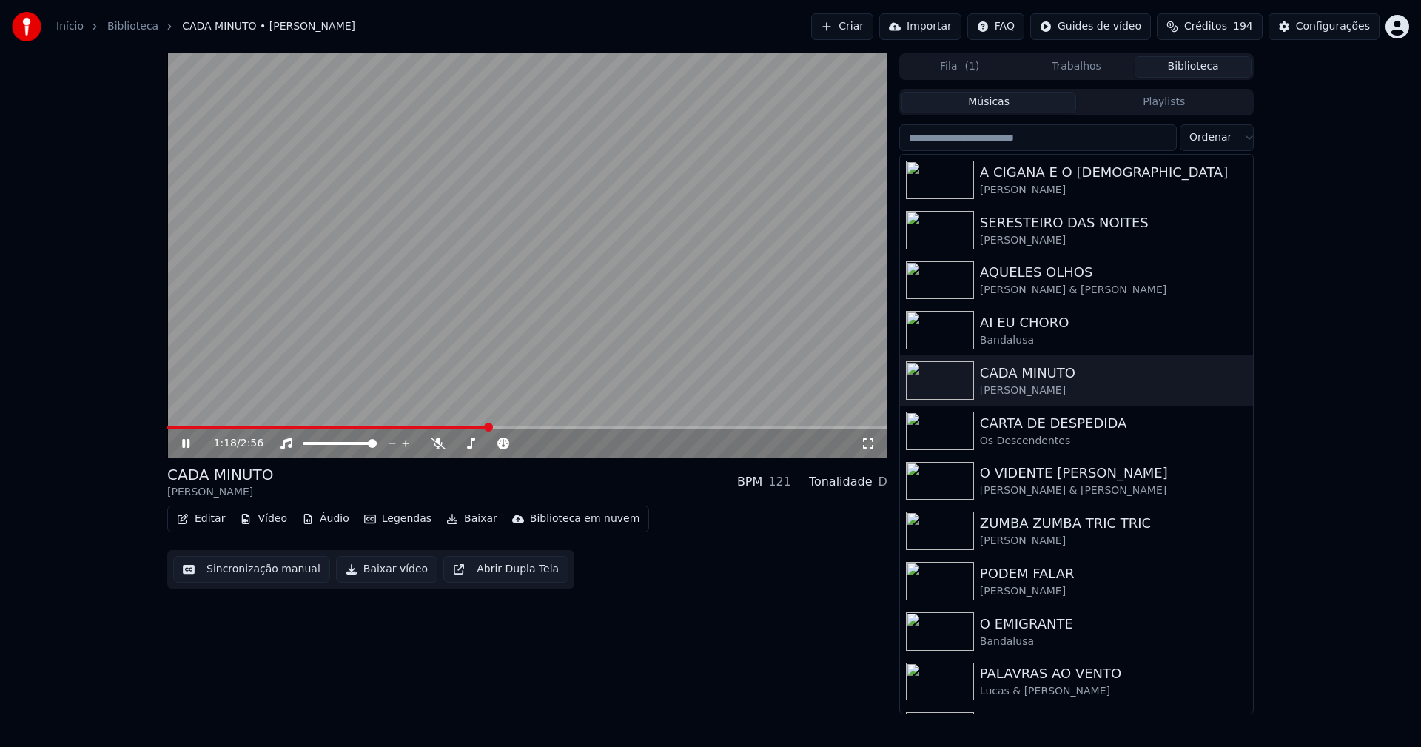
click at [377, 574] on button "Baixar vídeo" at bounding box center [386, 569] width 101 height 27
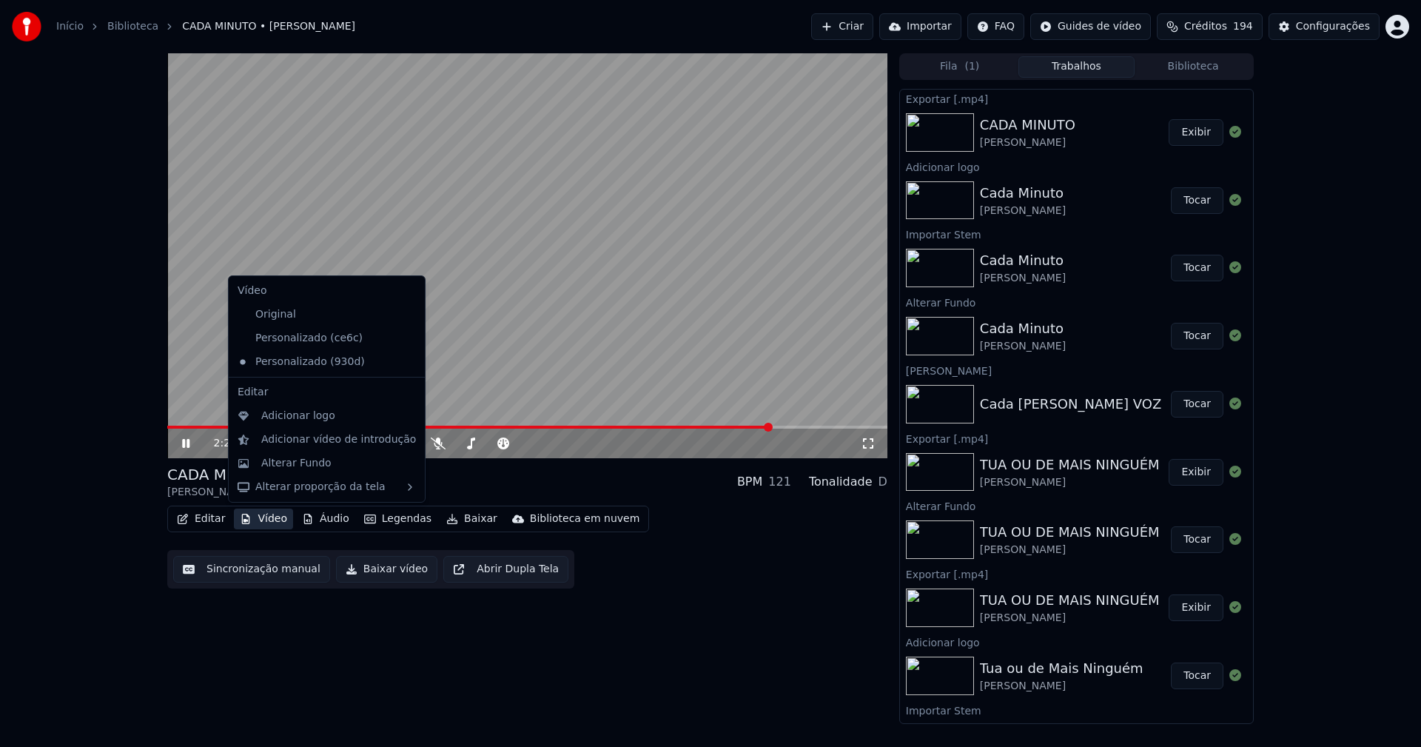
click at [264, 522] on button "Vídeo" at bounding box center [263, 518] width 59 height 21
click at [287, 462] on div "Alterar Fundo" at bounding box center [296, 463] width 70 height 15
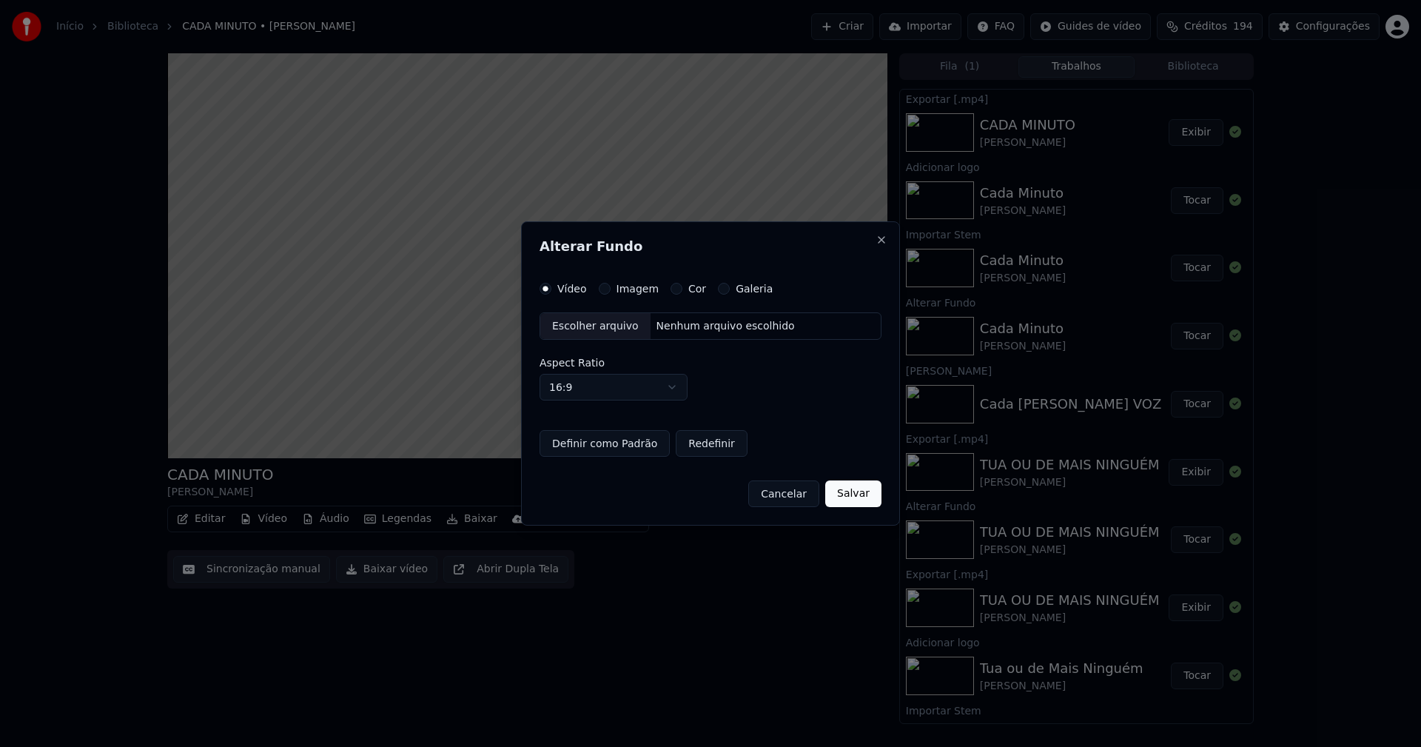
click at [605, 289] on button "Imagem" at bounding box center [605, 289] width 12 height 12
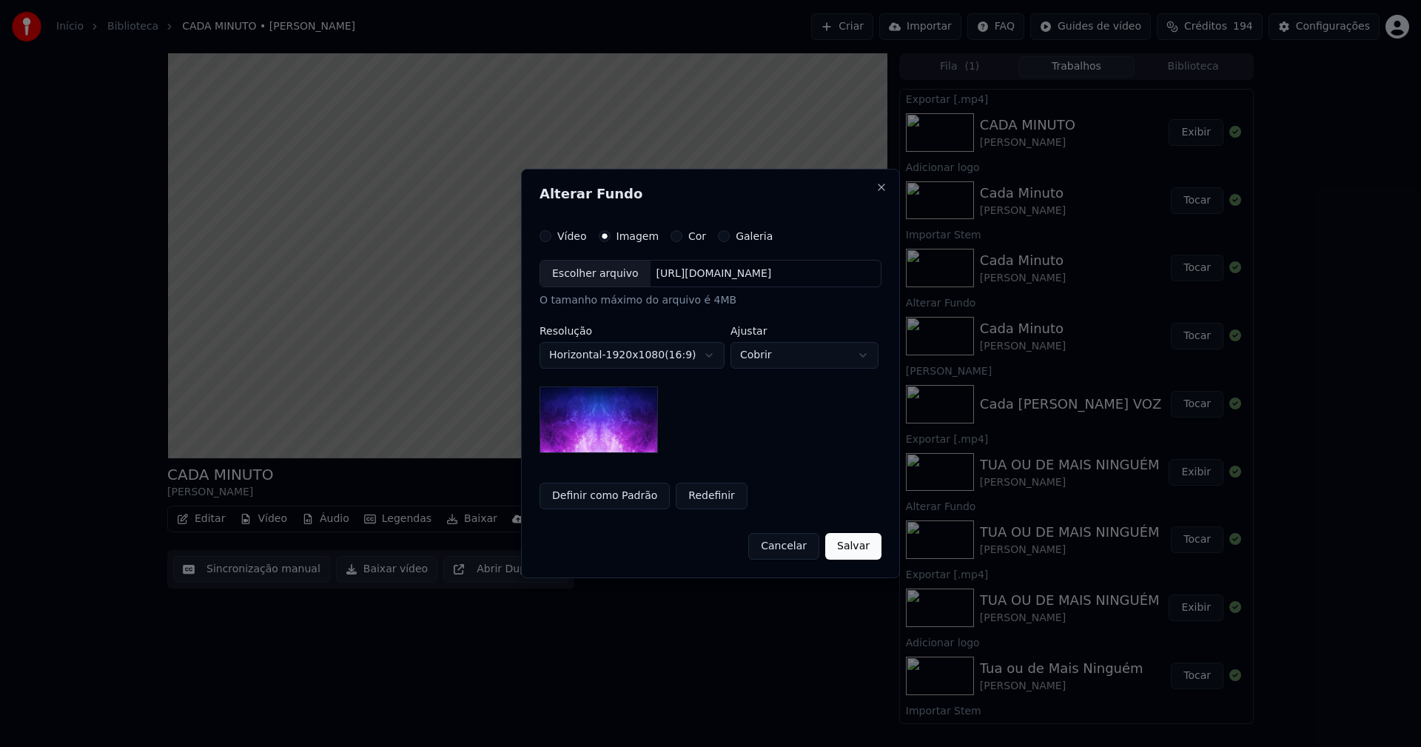
click at [595, 277] on div "Escolher arquivo" at bounding box center [595, 274] width 110 height 27
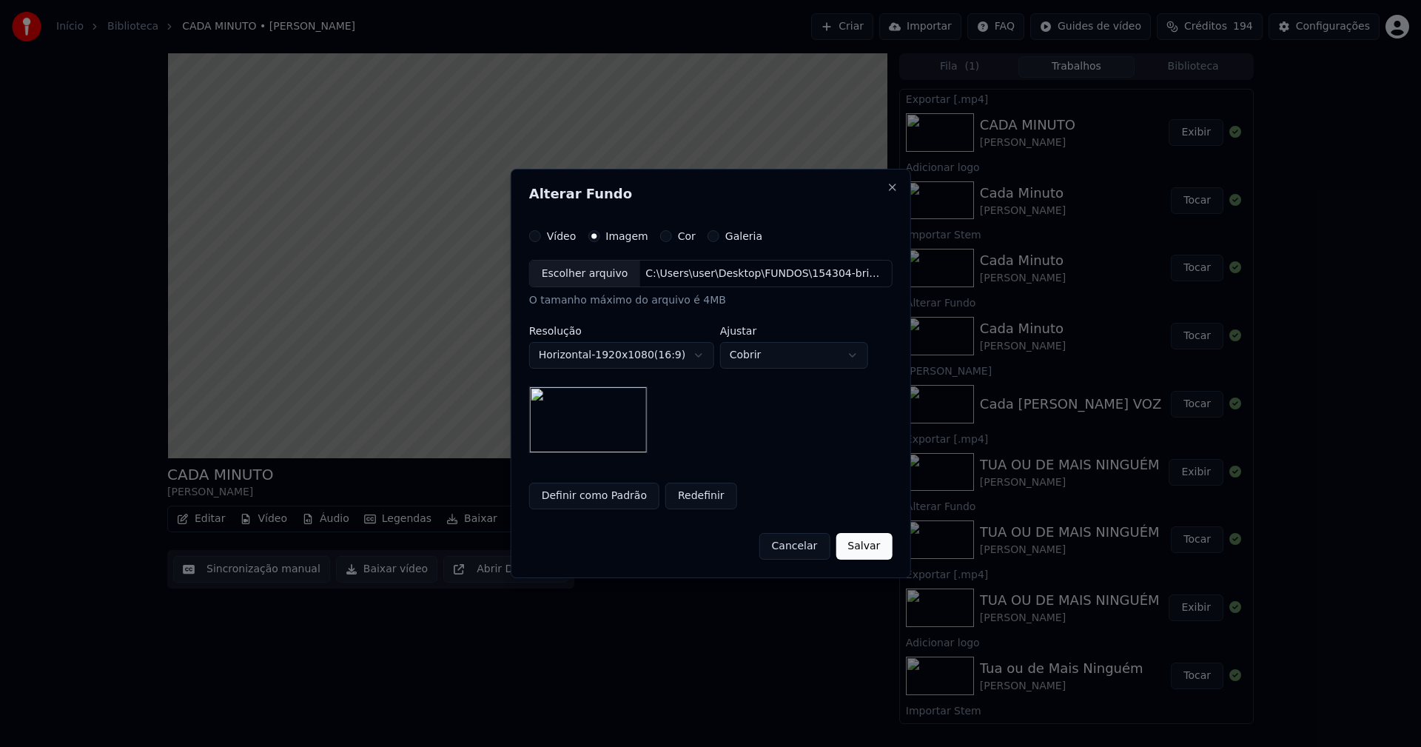
click at [860, 547] on button "Salvar" at bounding box center [864, 546] width 56 height 27
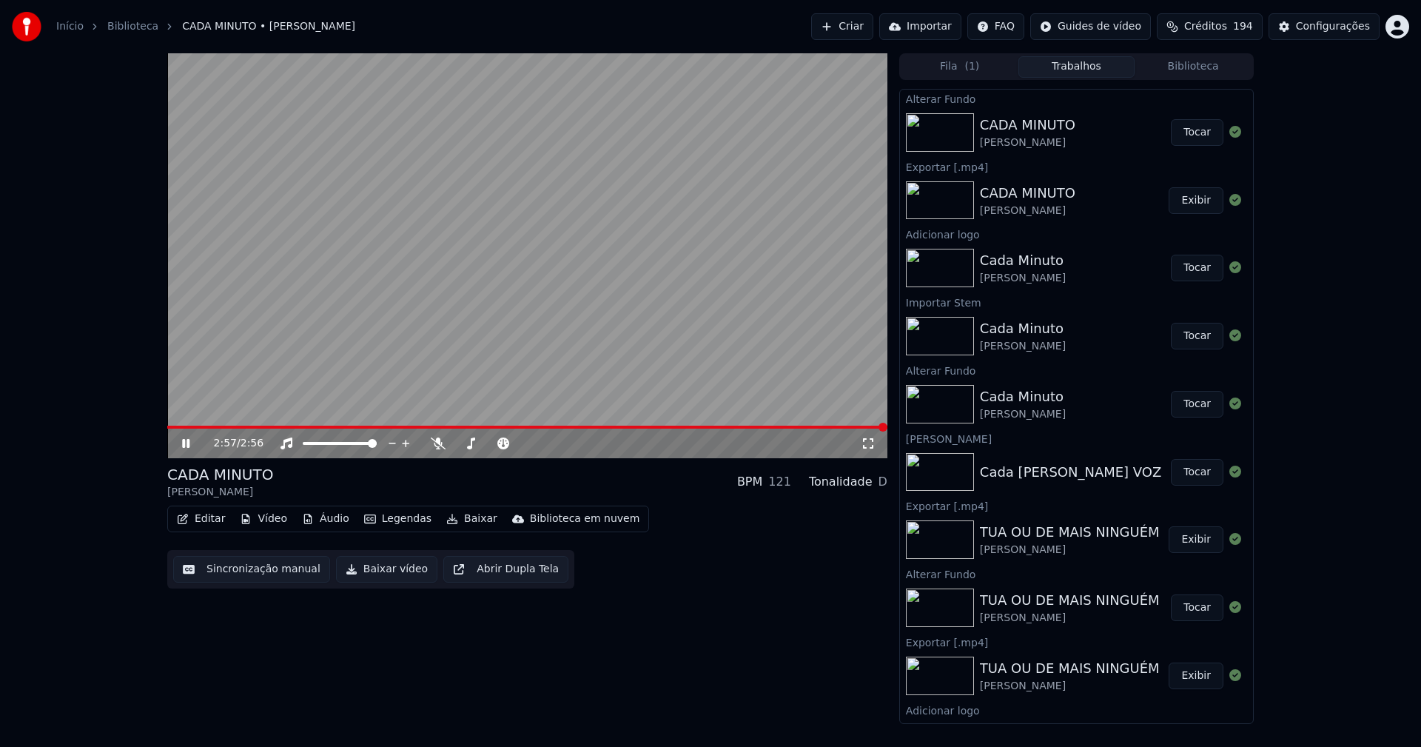
click at [1195, 130] on button "Tocar" at bounding box center [1197, 132] width 53 height 27
click at [188, 443] on icon at bounding box center [185, 443] width 7 height 9
click at [360, 576] on button "Baixar vídeo" at bounding box center [386, 569] width 101 height 27
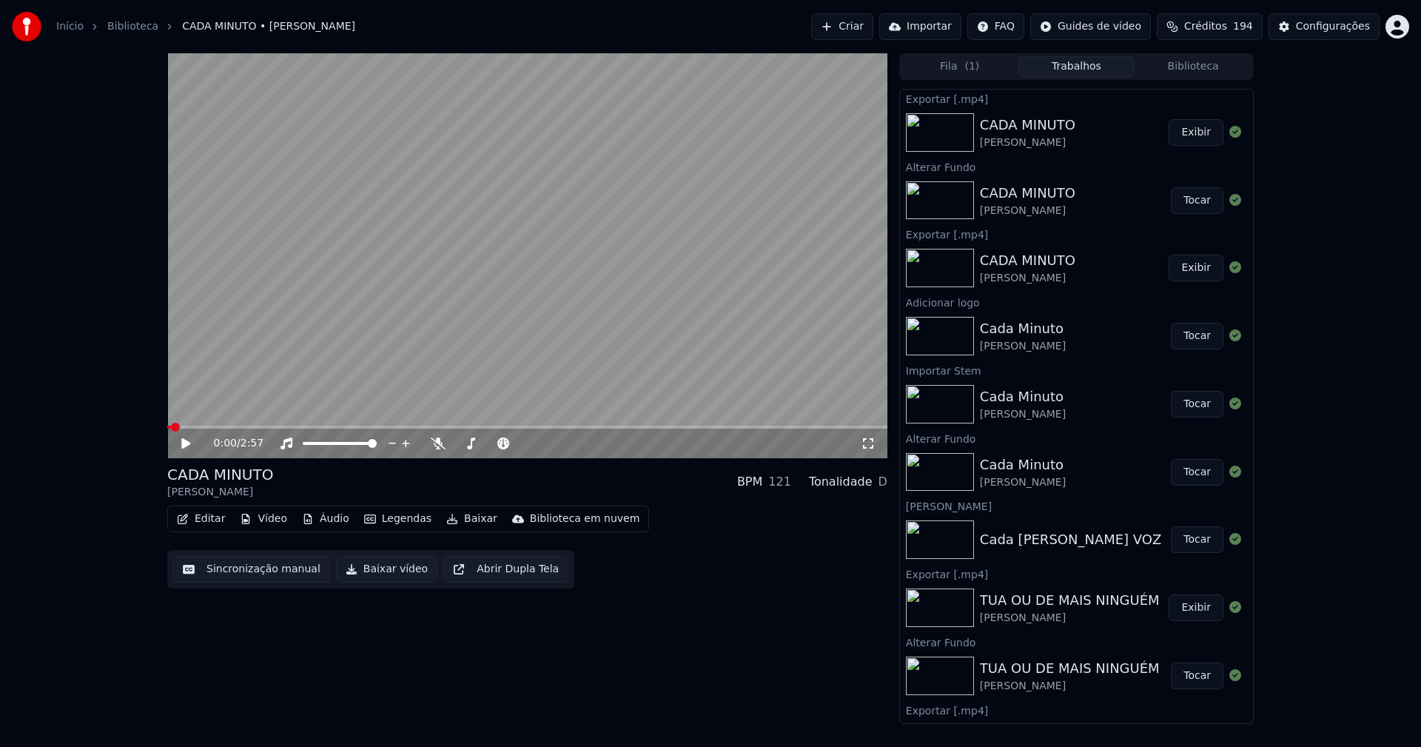
click at [246, 517] on icon "button" at bounding box center [246, 519] width 8 height 10
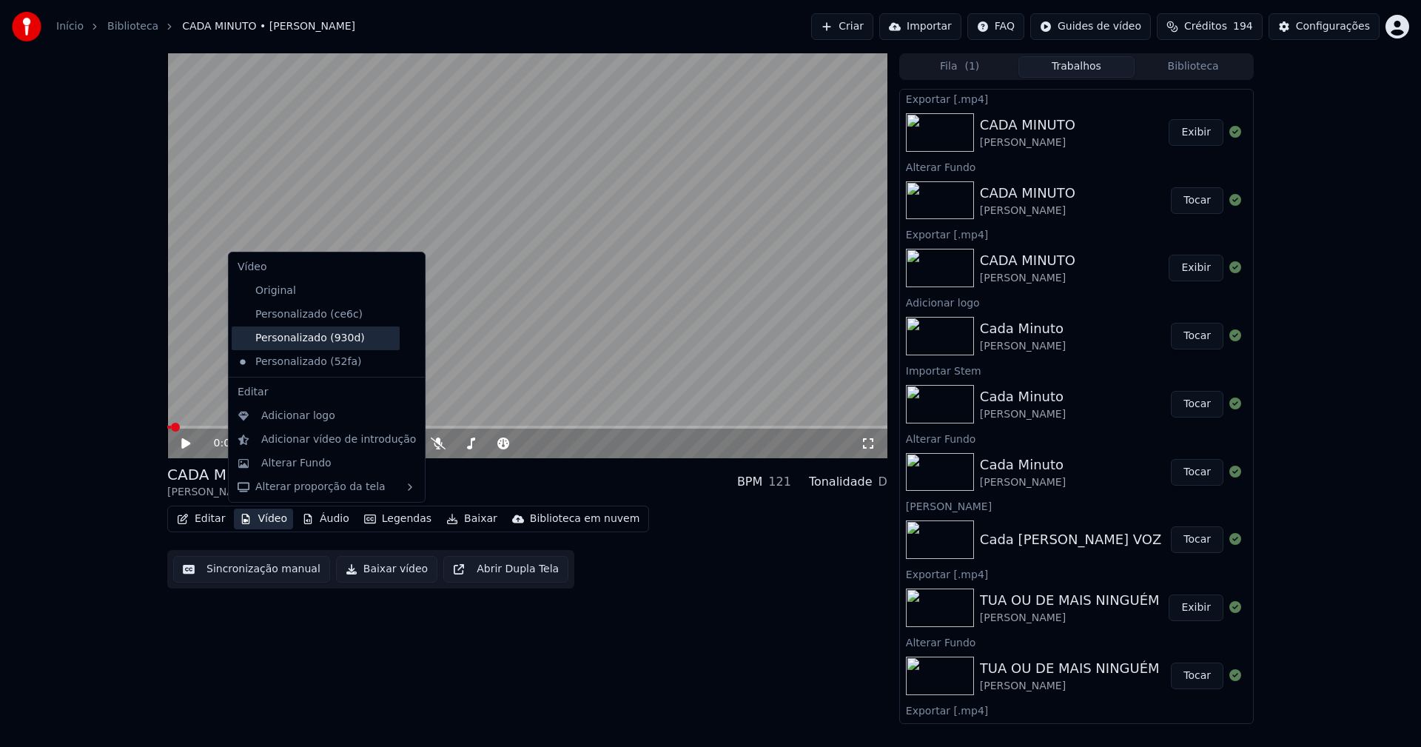
click at [306, 340] on div "Personalizado (930d)" at bounding box center [316, 338] width 168 height 24
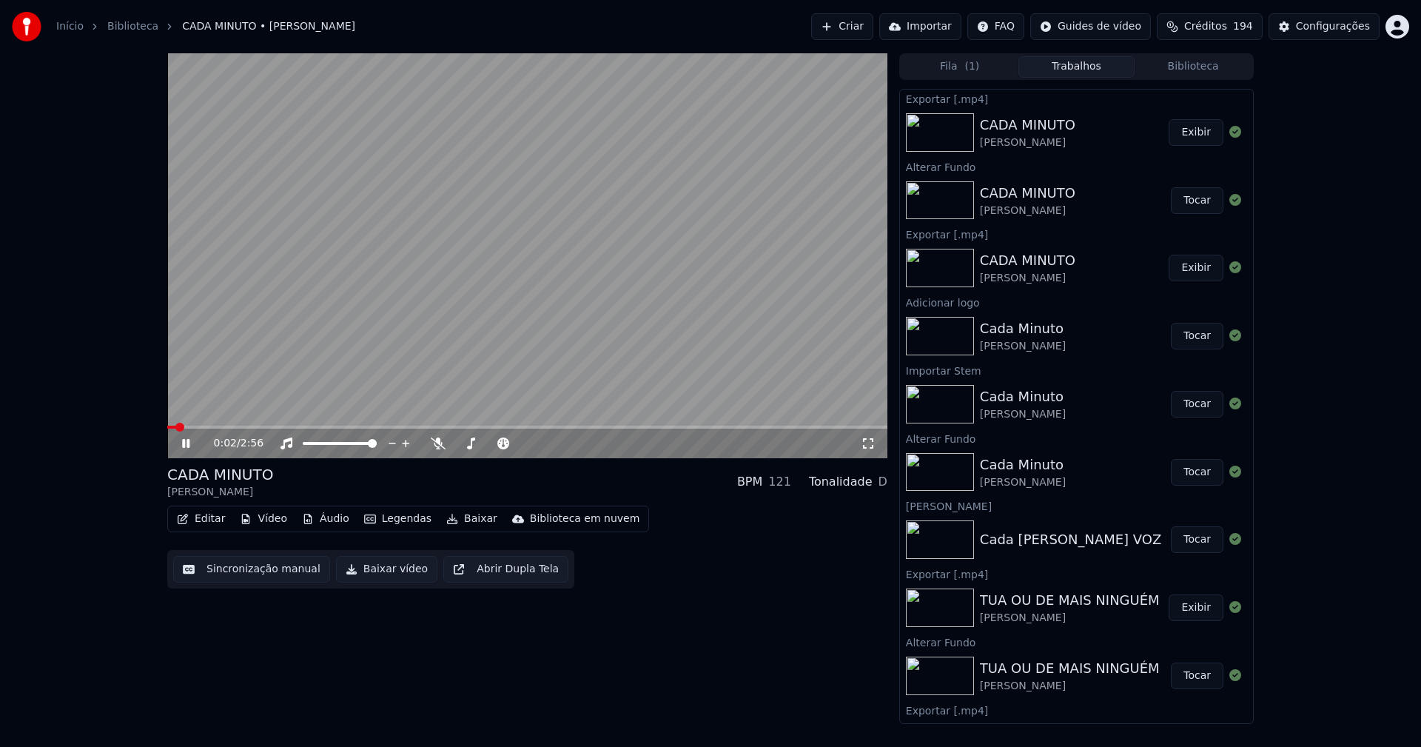
click at [73, 29] on link "Início" at bounding box center [69, 26] width 27 height 15
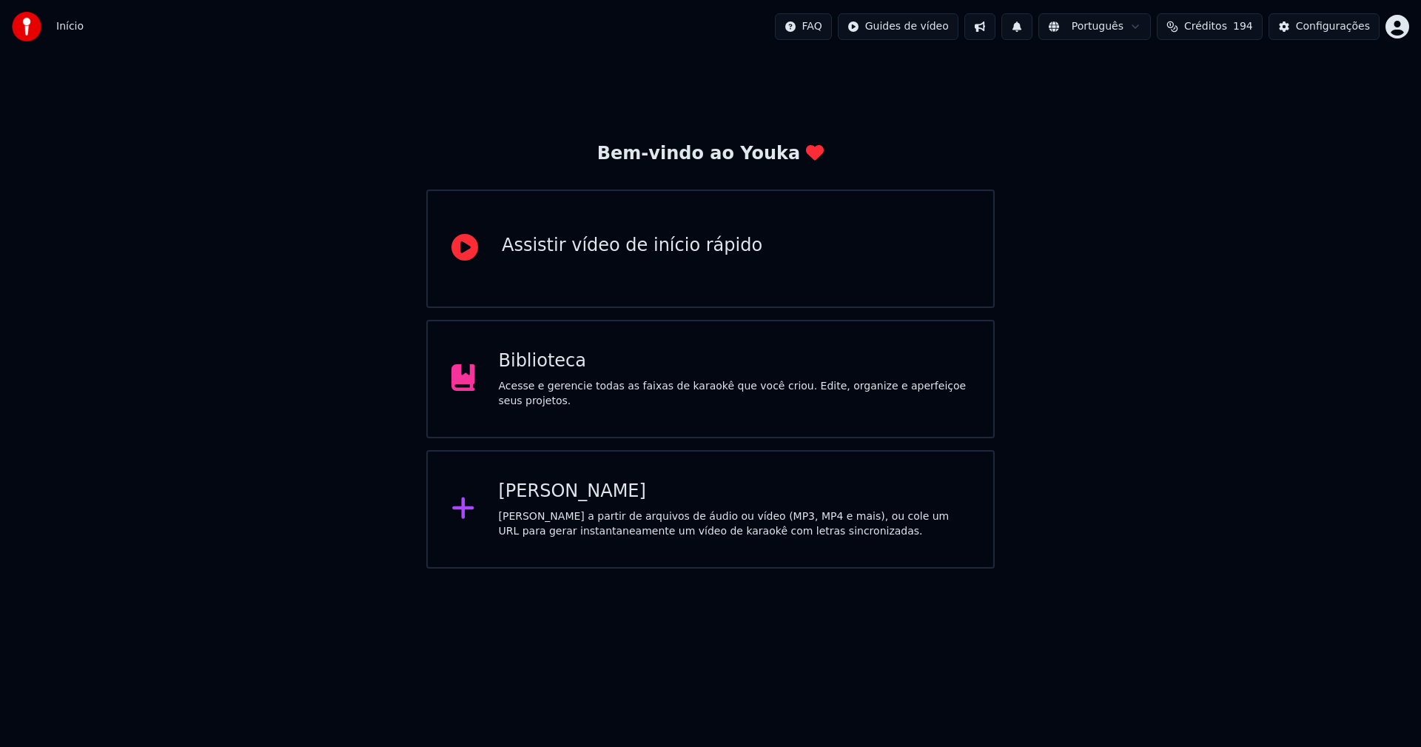
click at [564, 500] on div "[PERSON_NAME]" at bounding box center [734, 492] width 471 height 24
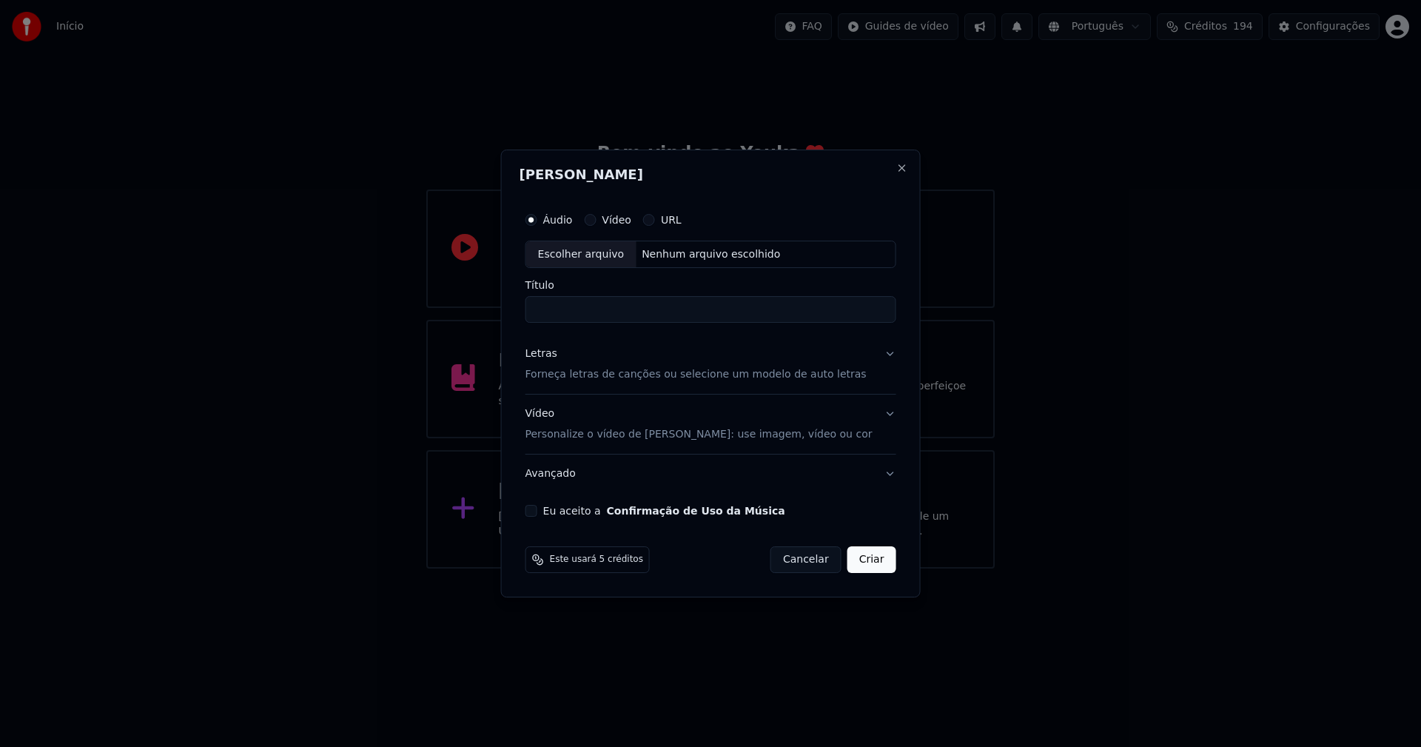
click at [608, 255] on div "Escolher arquivo" at bounding box center [581, 254] width 110 height 27
type input "**********"
click at [554, 355] on div "Letras" at bounding box center [542, 354] width 32 height 15
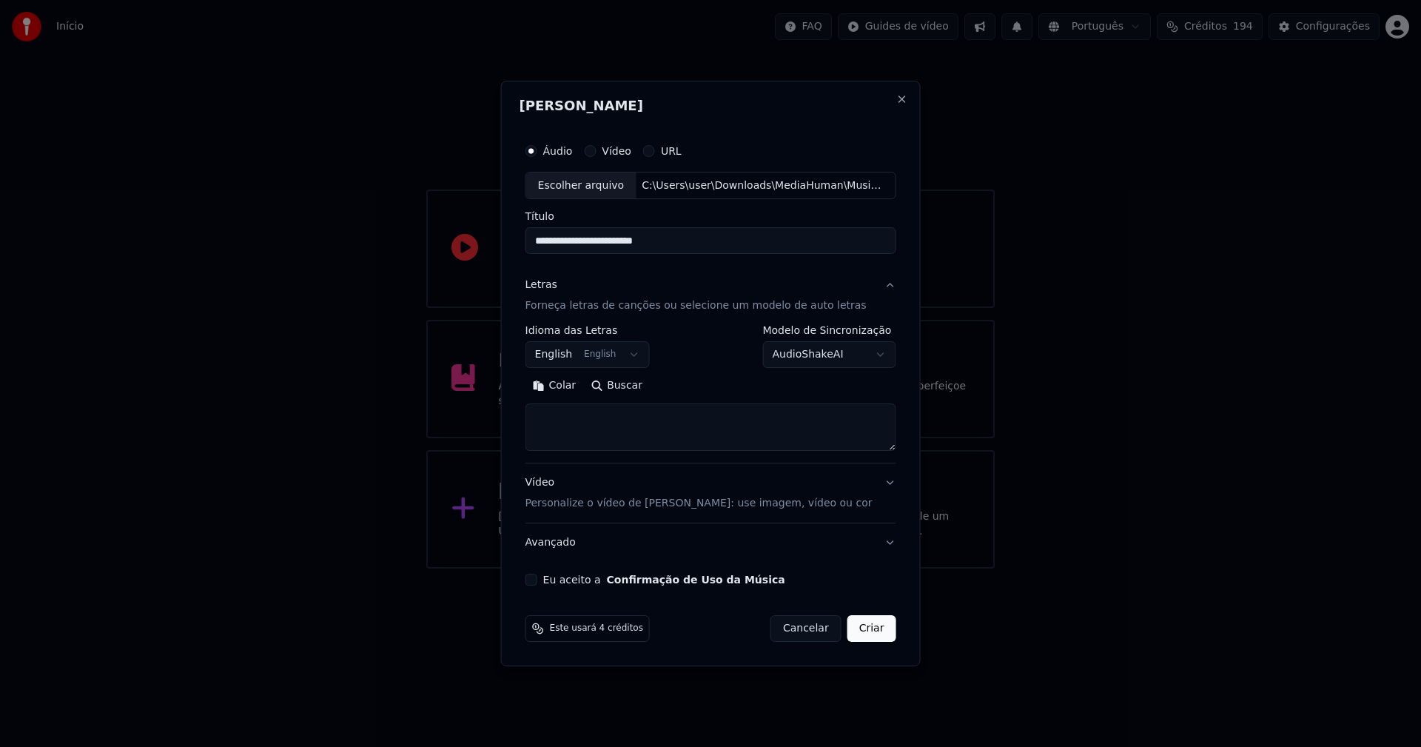
click at [583, 353] on body "**********" at bounding box center [710, 284] width 1421 height 568
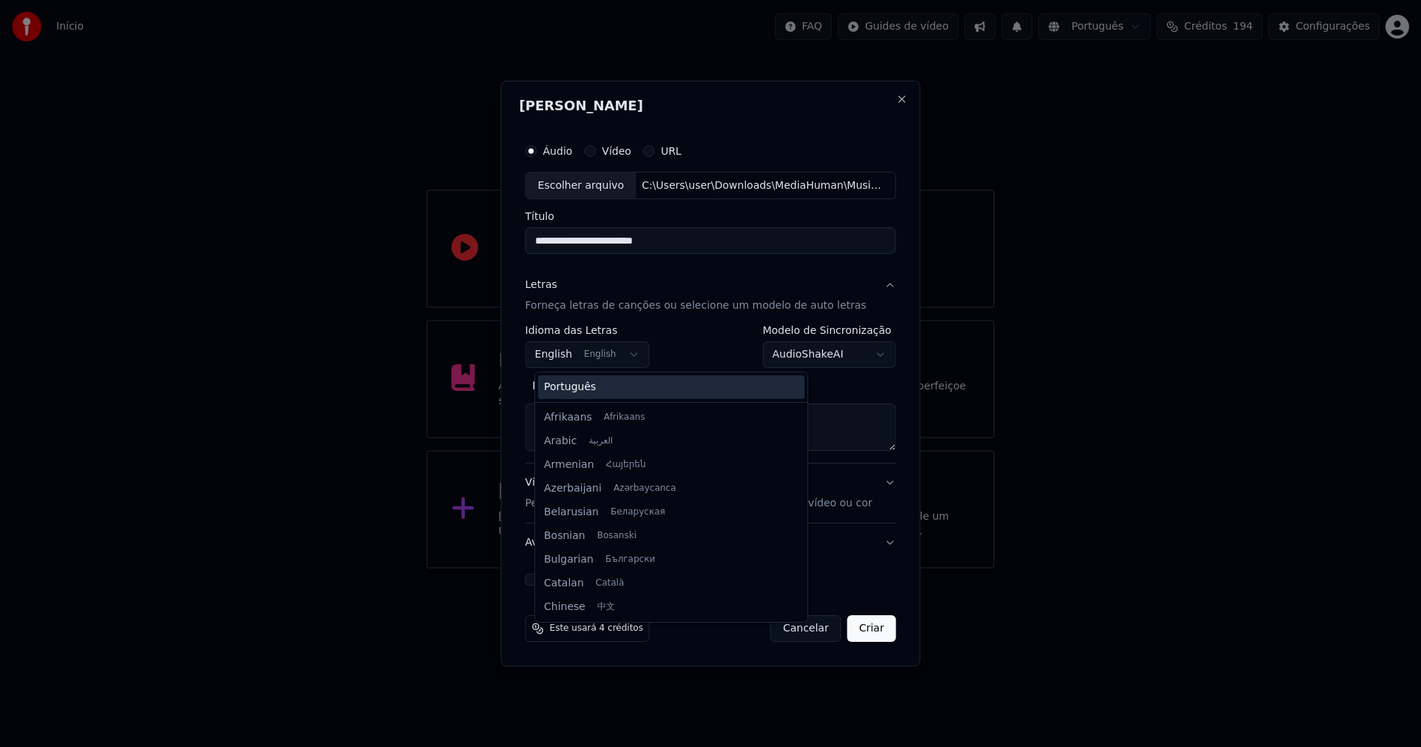
scroll to position [118, 0]
select select "**"
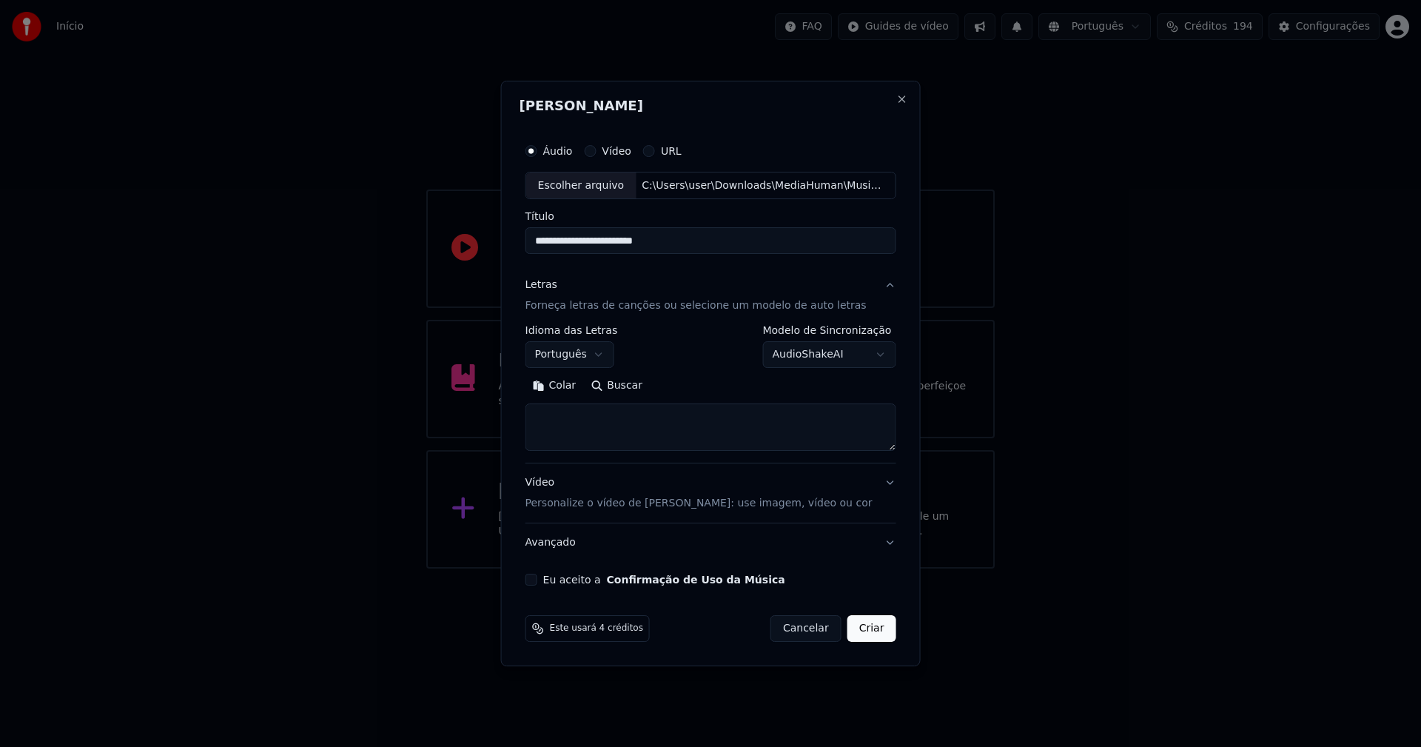
click at [570, 382] on button "Colar" at bounding box center [555, 387] width 58 height 24
drag, startPoint x: 631, startPoint y: 432, endPoint x: 548, endPoint y: 411, distance: 86.3
click at [548, 411] on textarea "**********" at bounding box center [702, 427] width 352 height 47
click at [545, 445] on textarea "**********" at bounding box center [702, 427] width 352 height 47
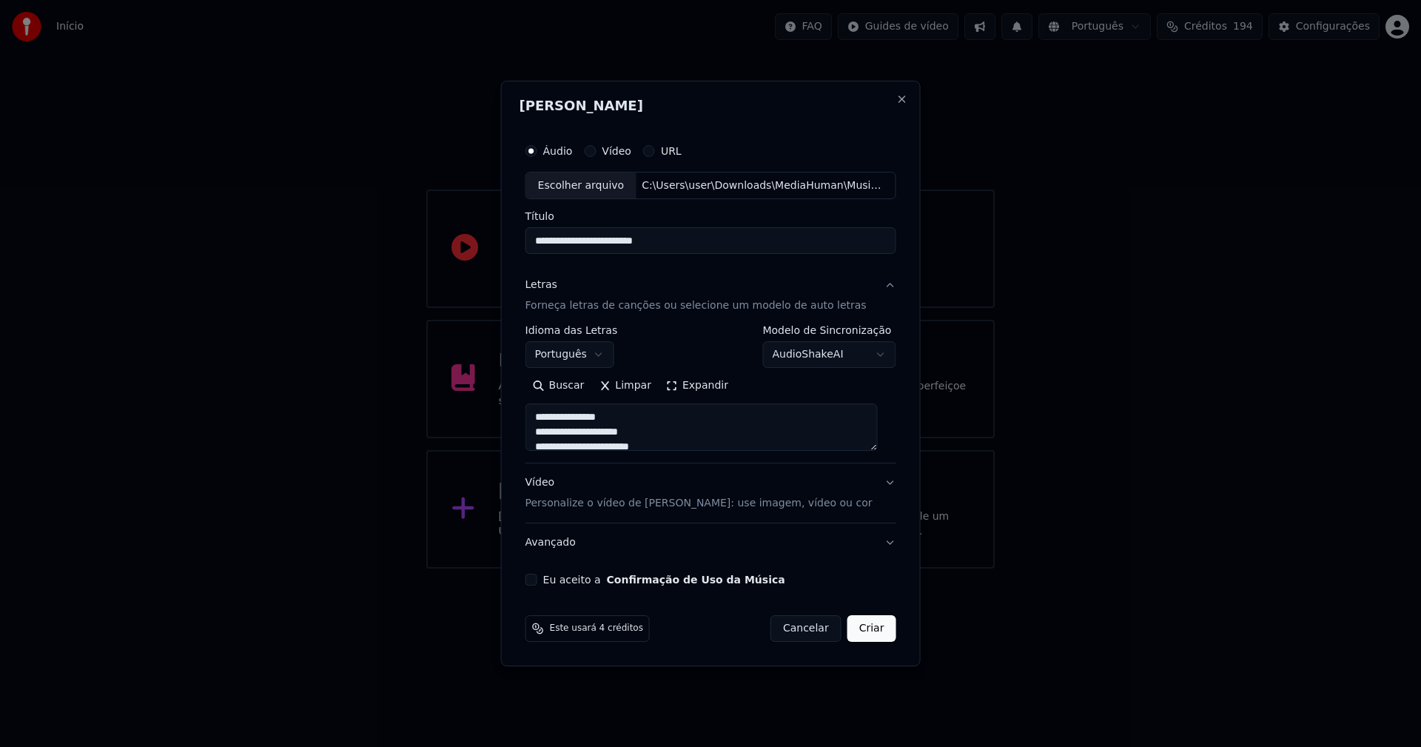
type textarea "**********"
click at [537, 581] on button "Eu aceito a Confirmação de Uso da Música" at bounding box center [532, 580] width 12 height 12
click at [867, 631] on button "Criar" at bounding box center [871, 628] width 49 height 27
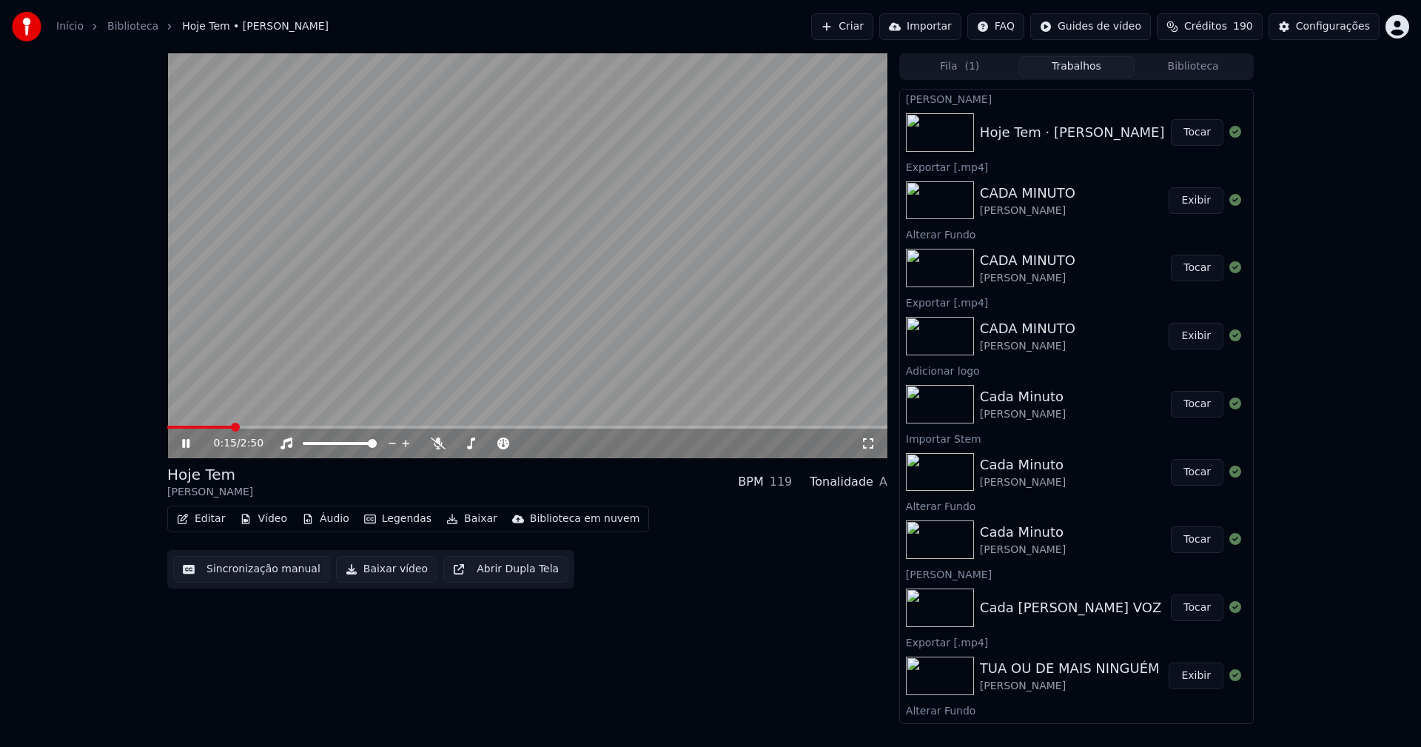
click at [186, 446] on icon at bounding box center [196, 443] width 35 height 12
click at [329, 520] on button "Áudio" at bounding box center [325, 518] width 59 height 21
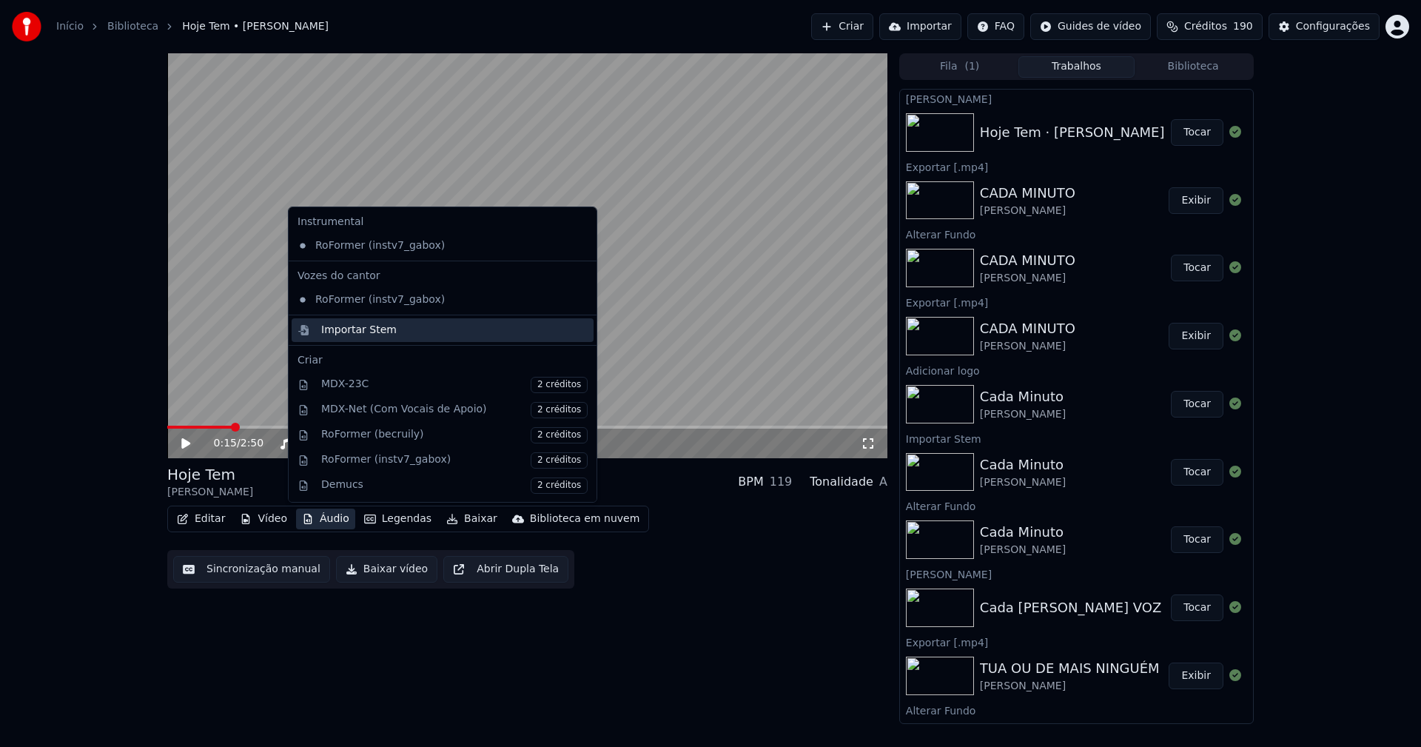
click at [349, 331] on div "Importar Stem" at bounding box center [358, 330] width 75 height 15
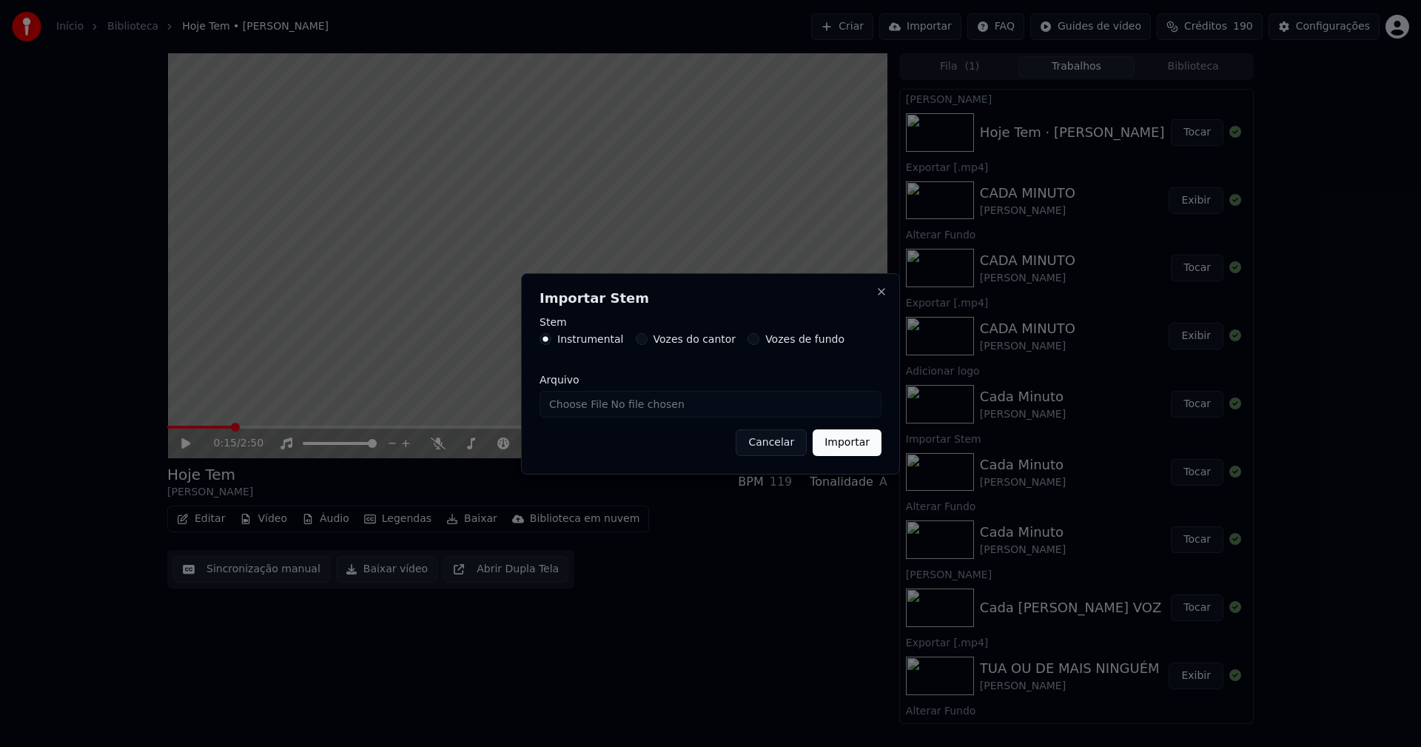
click at [605, 404] on input "Arquivo" at bounding box center [711, 404] width 342 height 27
type input "**********"
click at [856, 441] on button "Importar" at bounding box center [847, 442] width 69 height 27
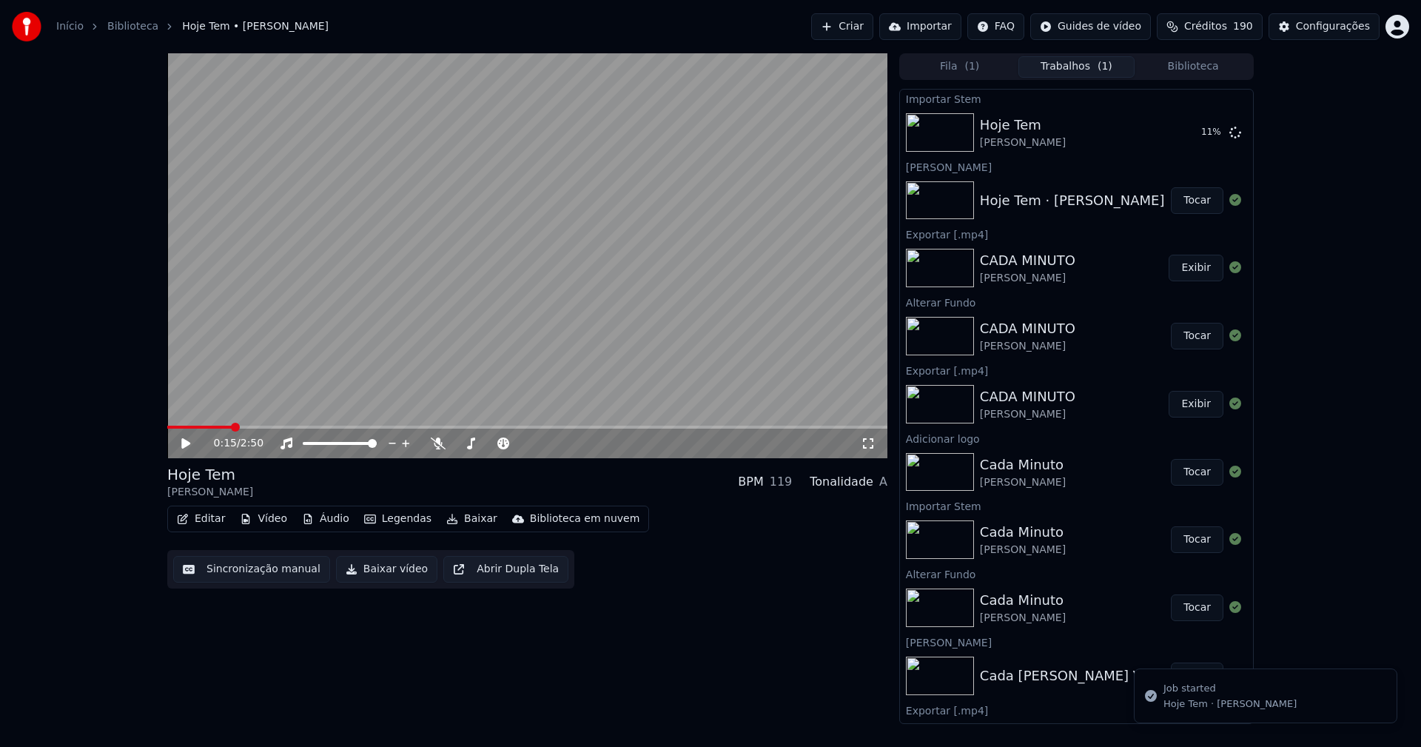
click at [258, 520] on button "Vídeo" at bounding box center [263, 518] width 59 height 21
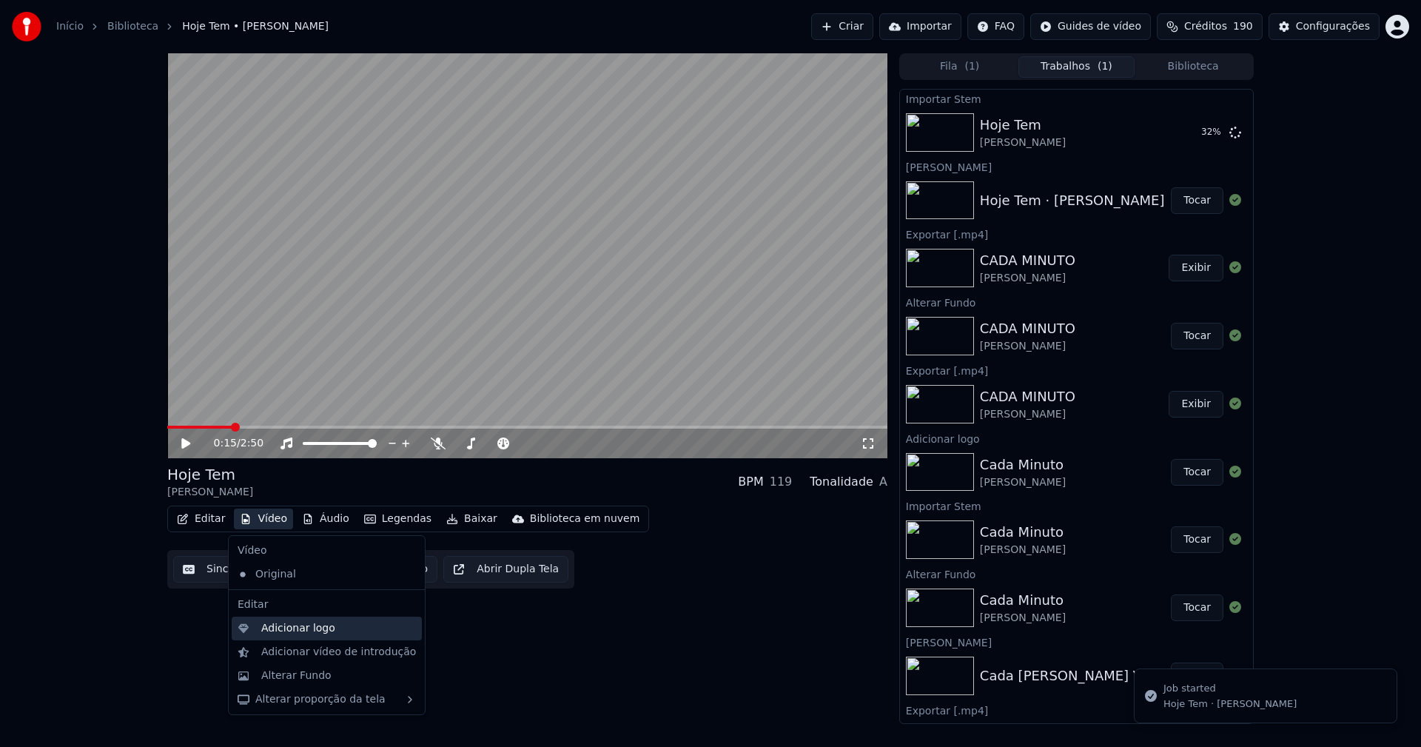
click at [286, 631] on div "Adicionar logo" at bounding box center [298, 628] width 74 height 15
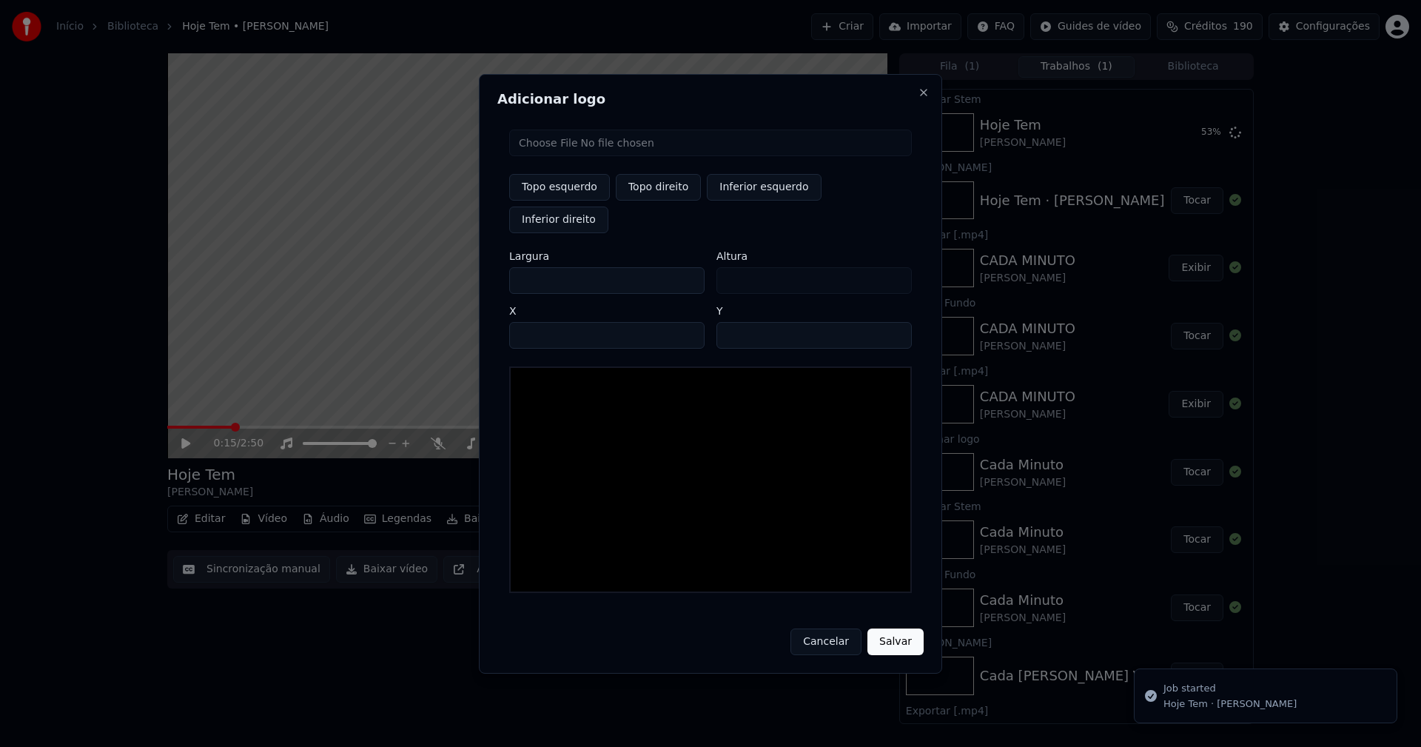
click at [577, 156] on input "file" at bounding box center [710, 143] width 403 height 27
type input "**********"
type input "***"
click at [652, 201] on button "Topo direito" at bounding box center [658, 187] width 85 height 27
type input "****"
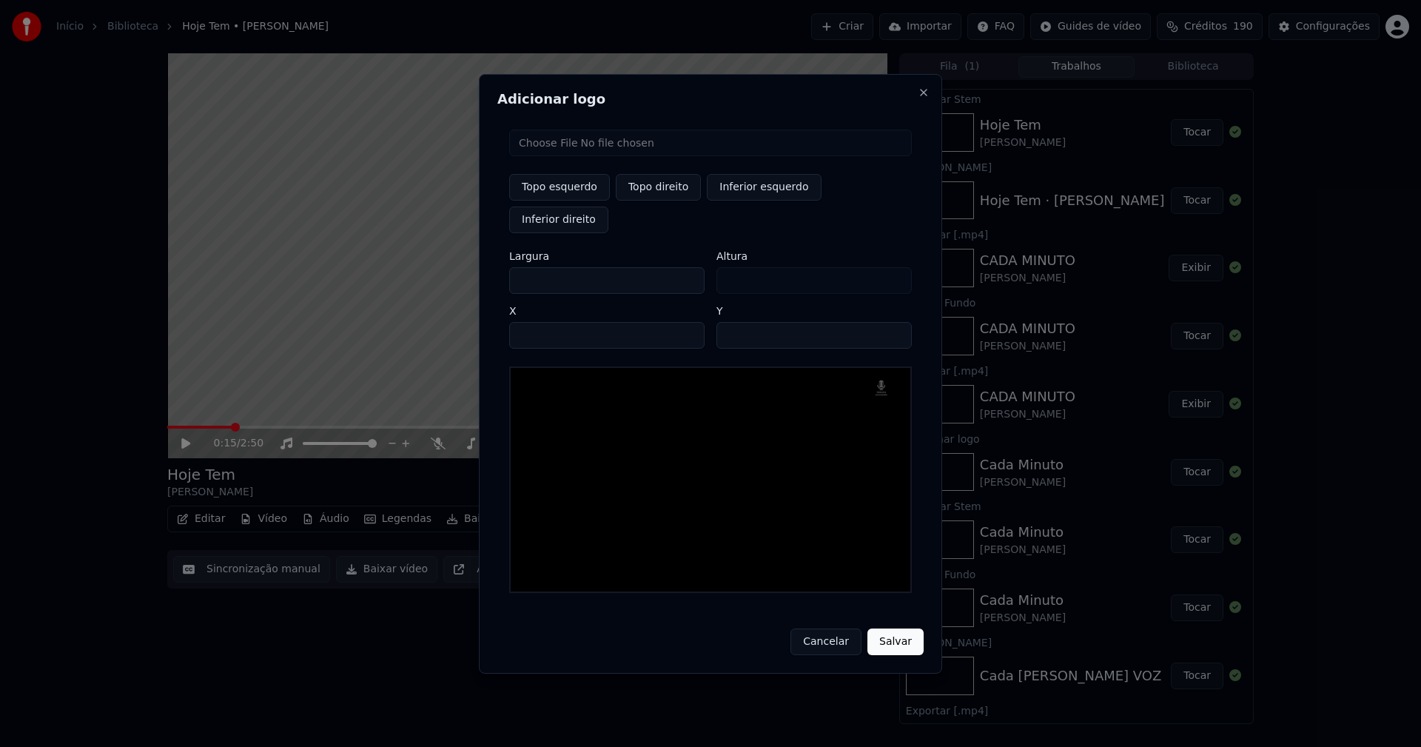
drag, startPoint x: 531, startPoint y: 264, endPoint x: 477, endPoint y: 267, distance: 54.9
click at [477, 267] on body "Início Biblioteca Hoje Tem • [PERSON_NAME] Criar Importar FAQ Guides de vídeo C…" at bounding box center [710, 373] width 1421 height 747
type input "**"
type input "***"
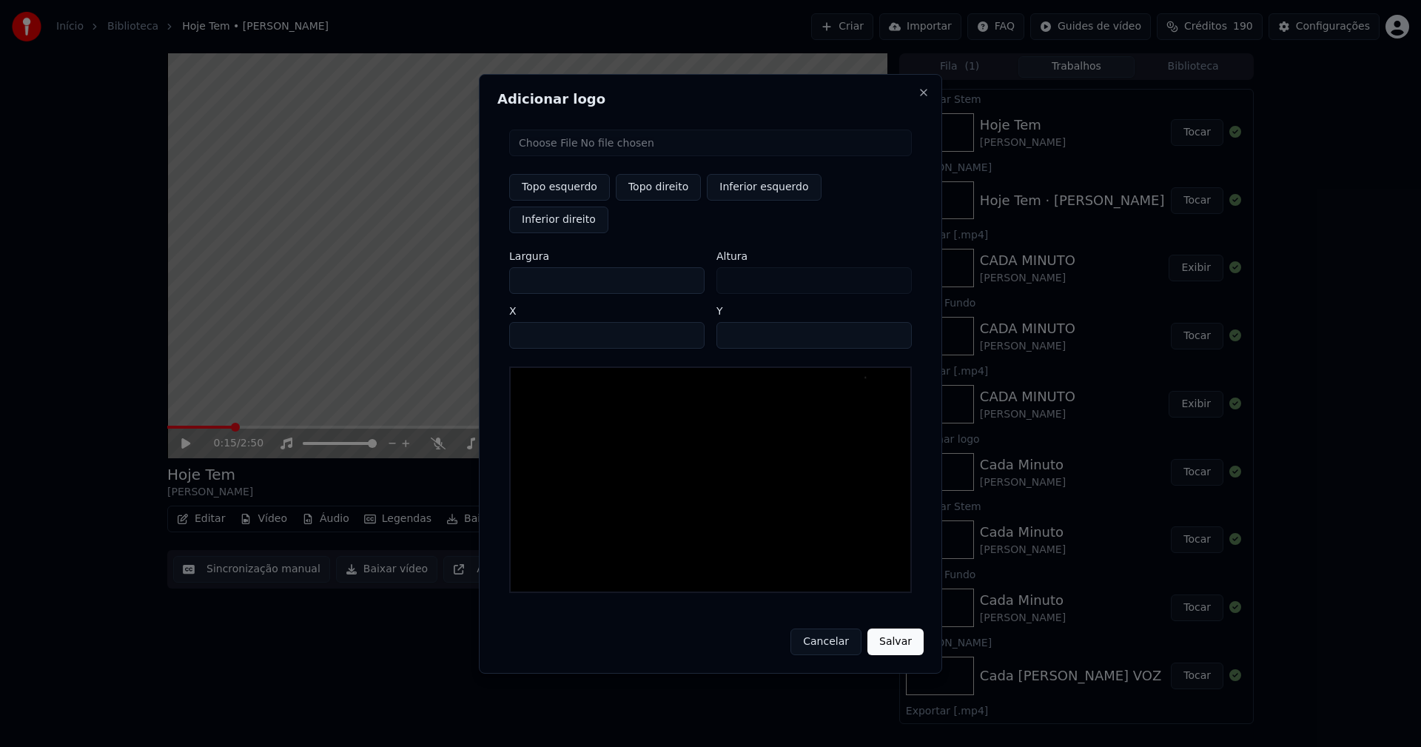
type input "***"
click at [538, 322] on input "****" at bounding box center [606, 335] width 195 height 27
type input "****"
click at [894, 322] on input "**" at bounding box center [813, 335] width 195 height 27
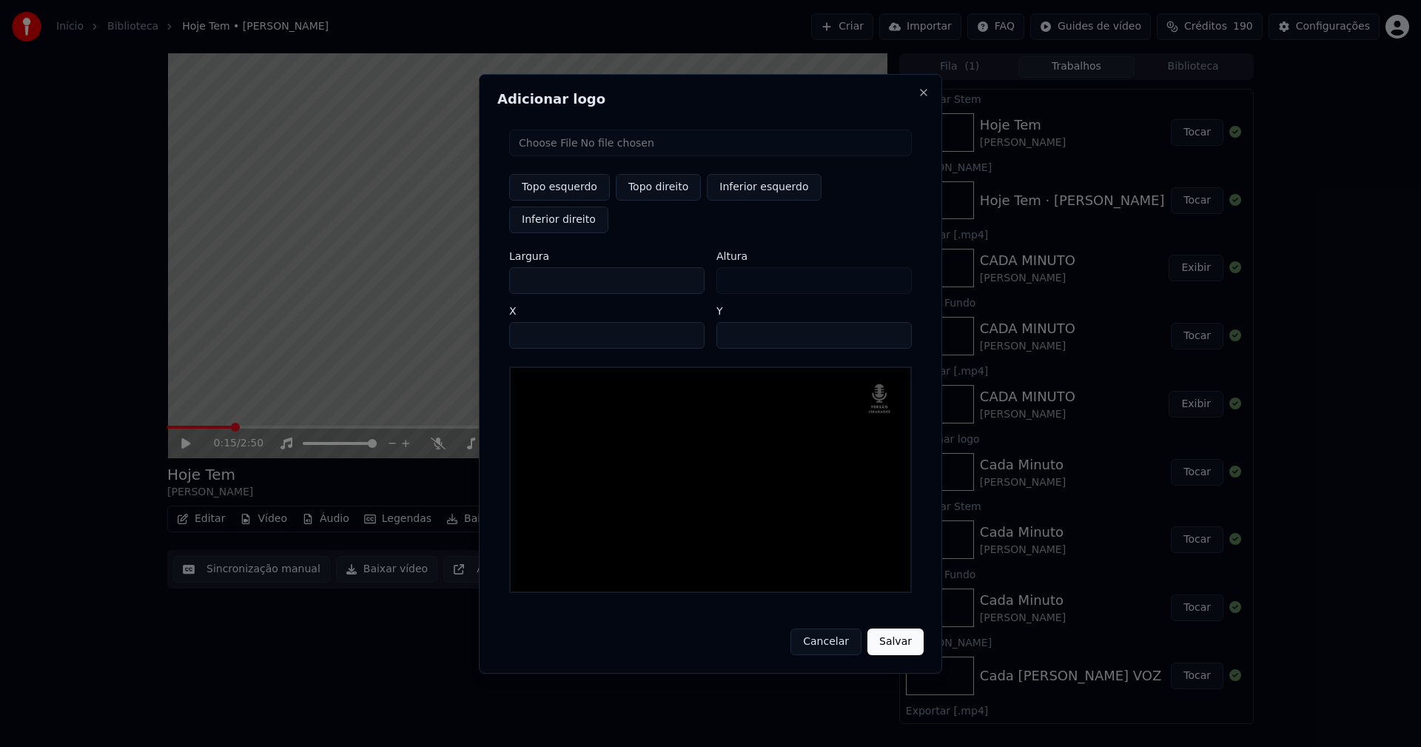
click at [894, 322] on input "**" at bounding box center [813, 335] width 195 height 27
type input "**"
click at [894, 322] on input "**" at bounding box center [813, 335] width 195 height 27
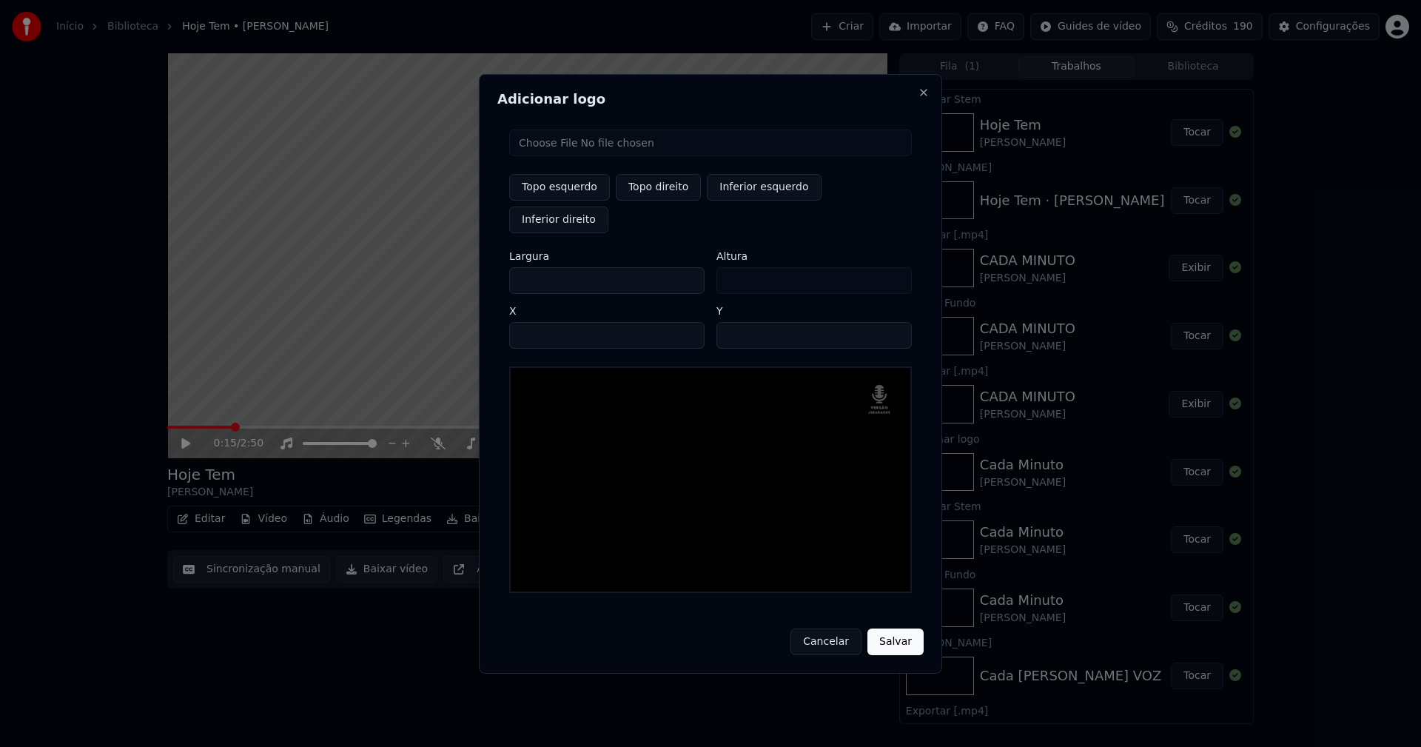
click at [886, 628] on button "Salvar" at bounding box center [895, 641] width 56 height 27
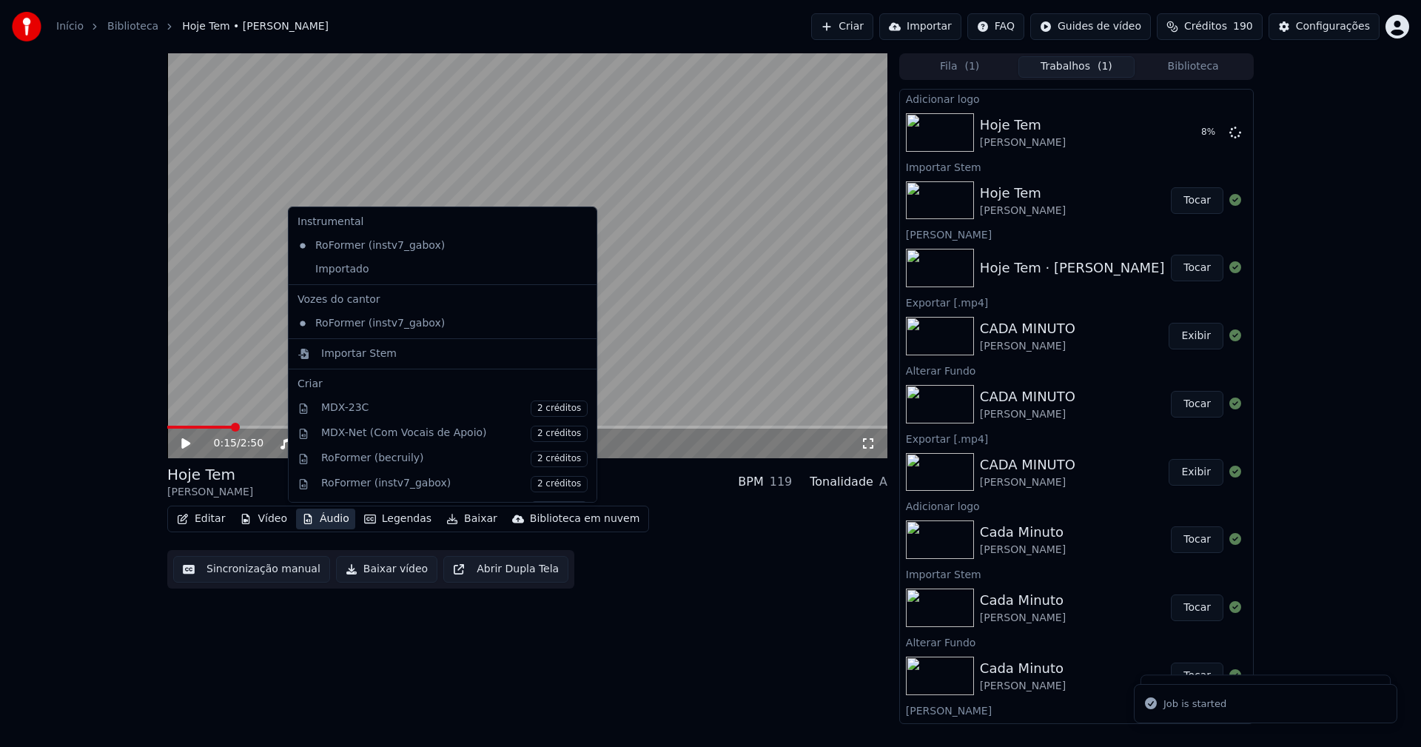
click at [325, 519] on button "Áudio" at bounding box center [325, 518] width 59 height 21
click at [343, 272] on div "Importado" at bounding box center [432, 270] width 280 height 24
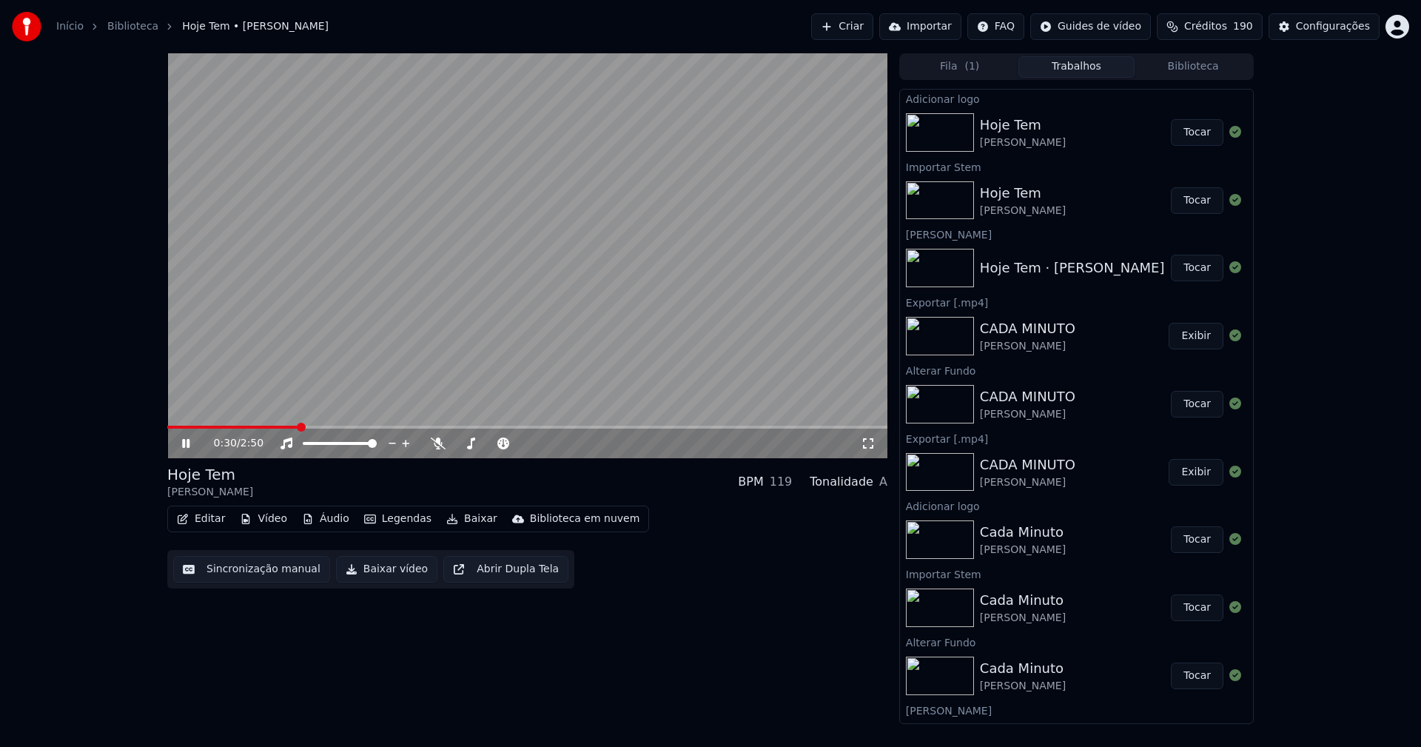
click at [1192, 136] on button "Tocar" at bounding box center [1197, 132] width 53 height 27
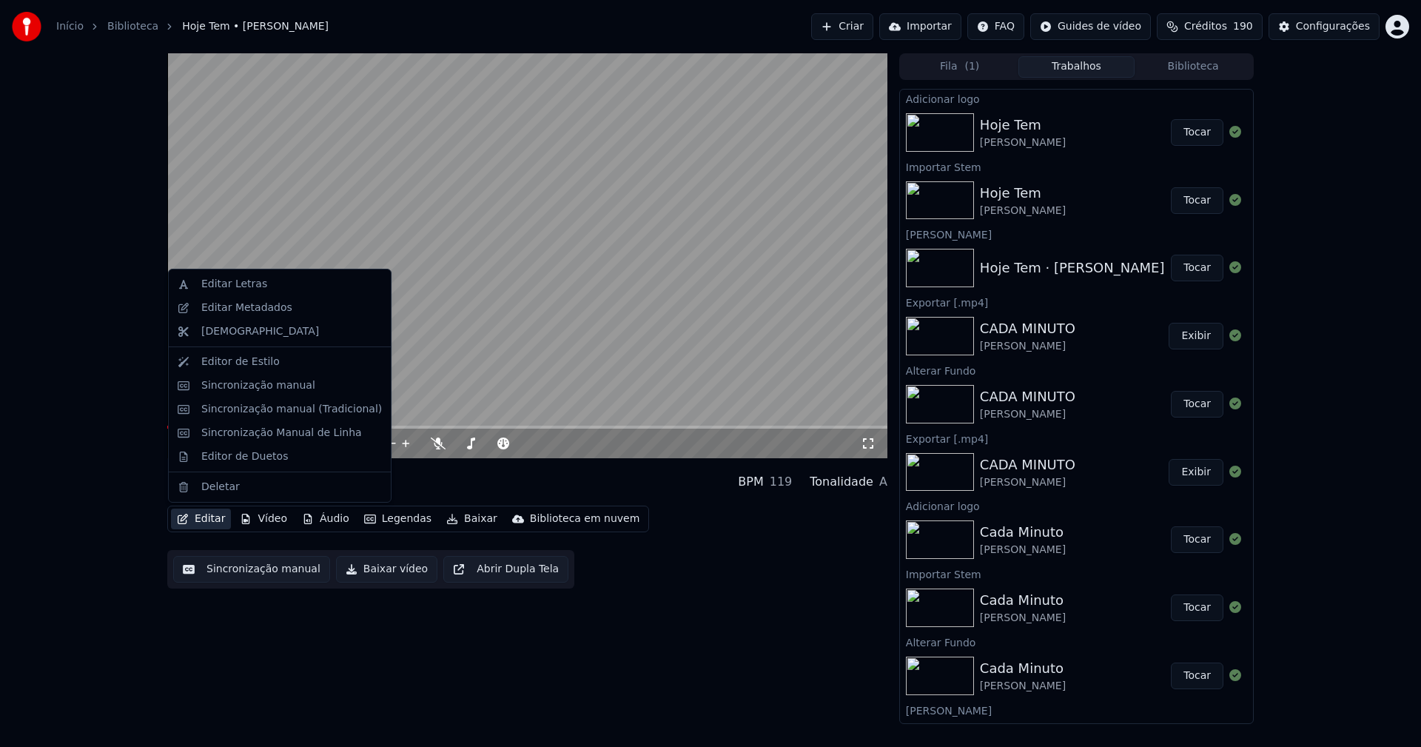
click at [209, 517] on button "Editar" at bounding box center [201, 518] width 60 height 21
click at [246, 306] on div "Editar Metadados" at bounding box center [246, 308] width 91 height 15
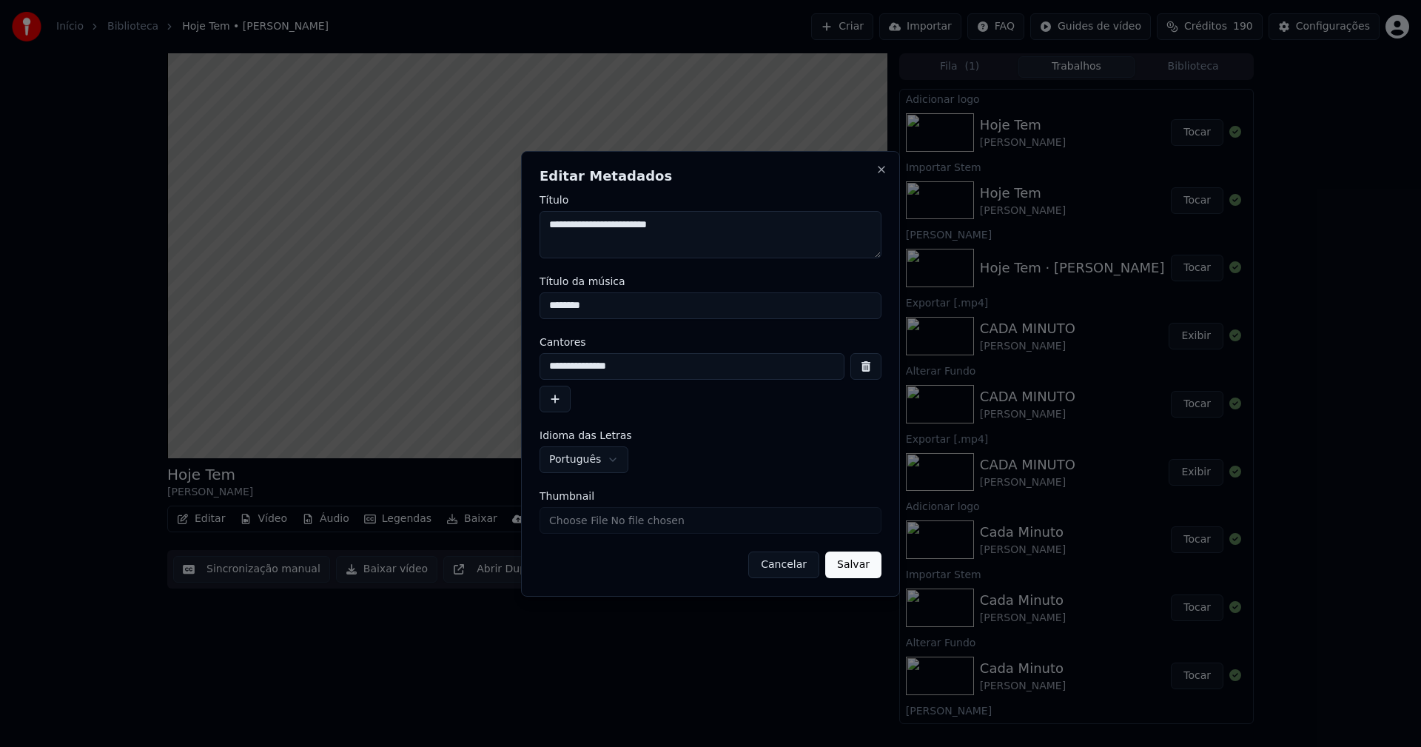
drag, startPoint x: 601, startPoint y: 312, endPoint x: 473, endPoint y: 311, distance: 128.1
click at [473, 311] on body "Início Biblioteca Hoje Tem • [PERSON_NAME] Criar Importar FAQ Guides de vídeo C…" at bounding box center [710, 373] width 1421 height 747
type input "********"
click at [585, 527] on input "Thumbnail" at bounding box center [711, 520] width 342 height 27
type input "**********"
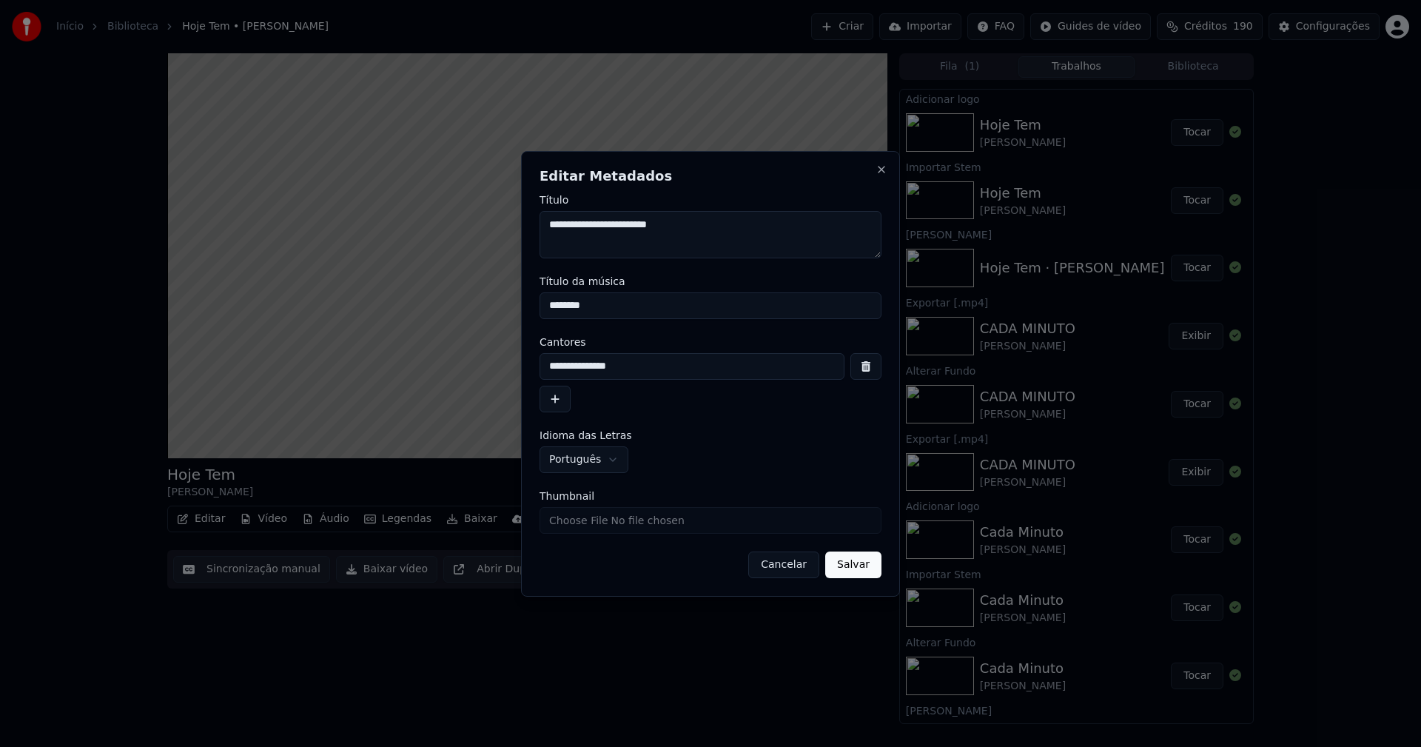
click at [866, 574] on button "Salvar" at bounding box center [853, 564] width 56 height 27
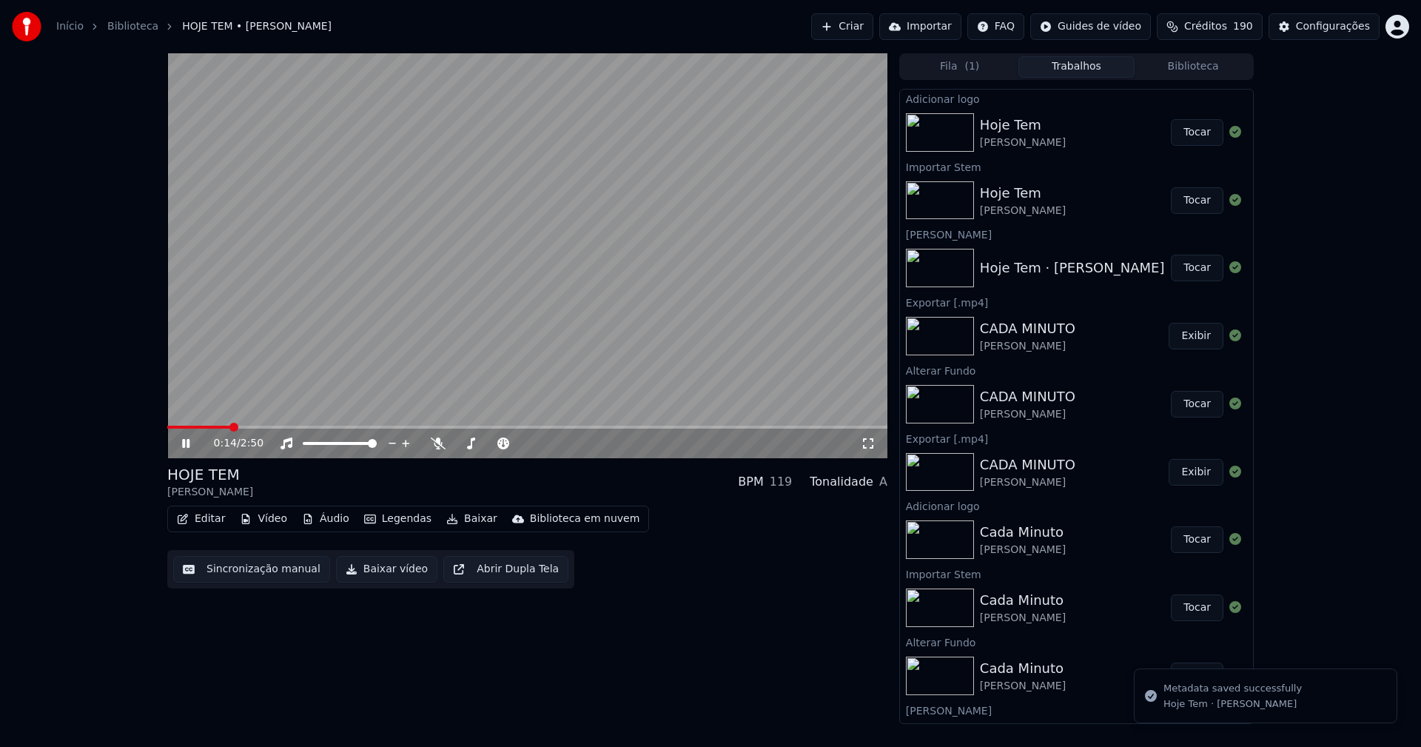
click at [207, 520] on button "Editar" at bounding box center [201, 518] width 60 height 21
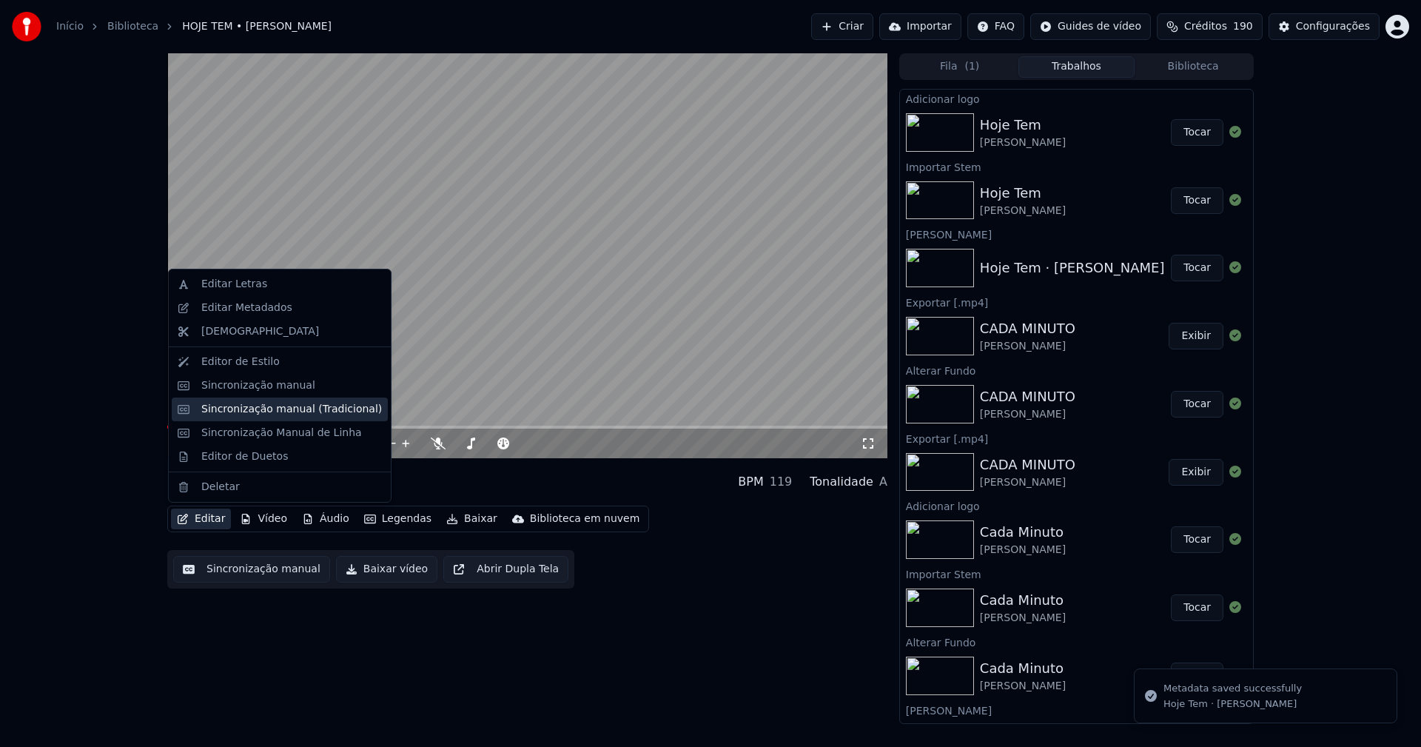
click at [237, 405] on div "Sincronização manual (Tradicional)" at bounding box center [291, 409] width 181 height 15
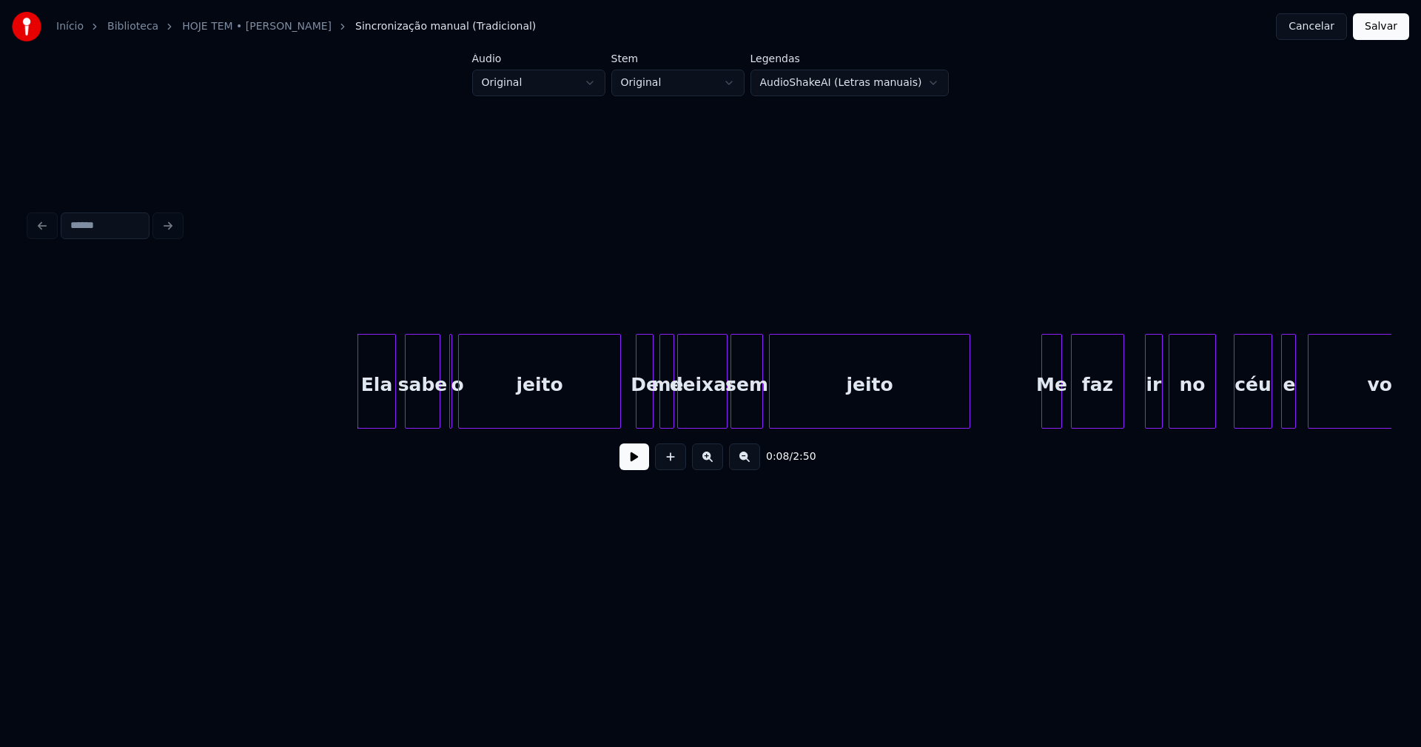
scroll to position [0, 893]
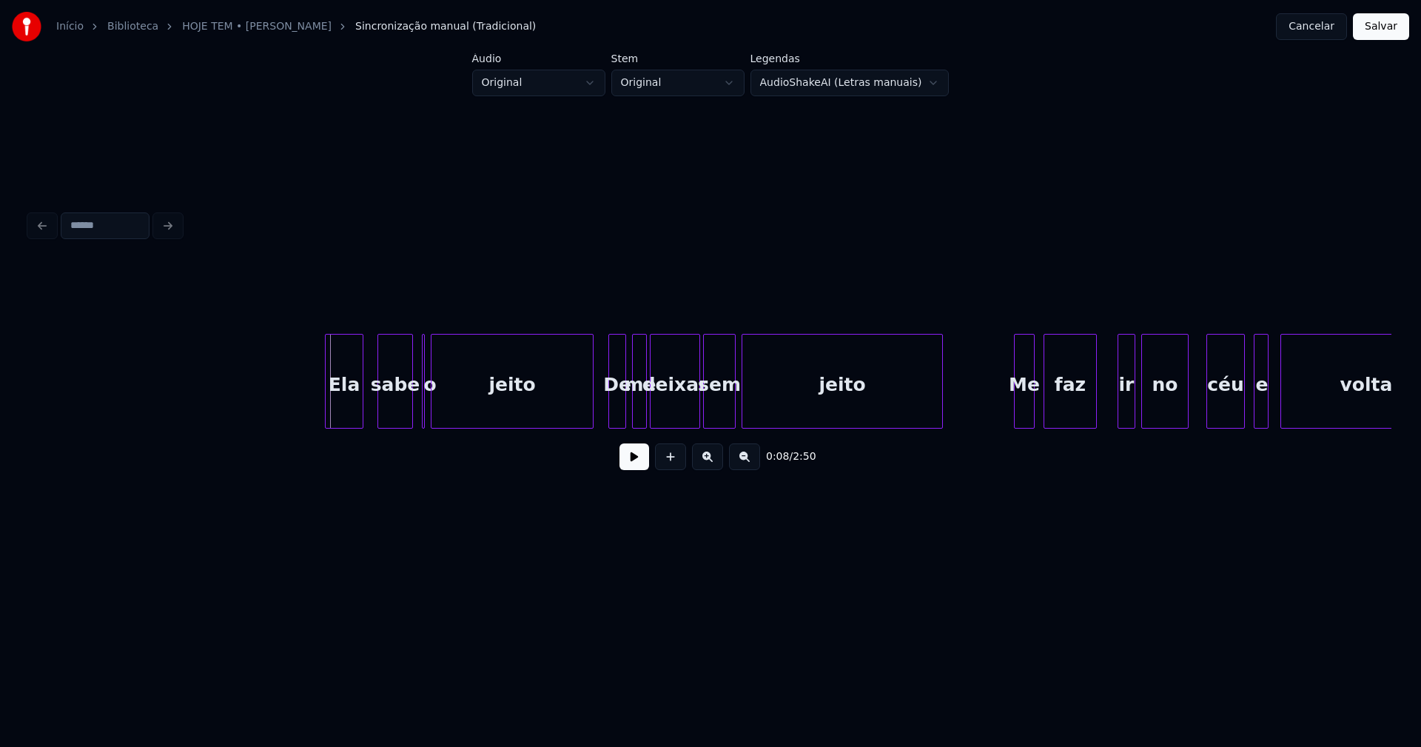
click at [346, 414] on div "Ela" at bounding box center [344, 385] width 37 height 101
click at [640, 465] on button at bounding box center [635, 456] width 30 height 27
click at [588, 402] on div at bounding box center [587, 381] width 4 height 93
click at [426, 412] on div at bounding box center [426, 381] width 4 height 93
click at [415, 411] on div at bounding box center [417, 381] width 4 height 93
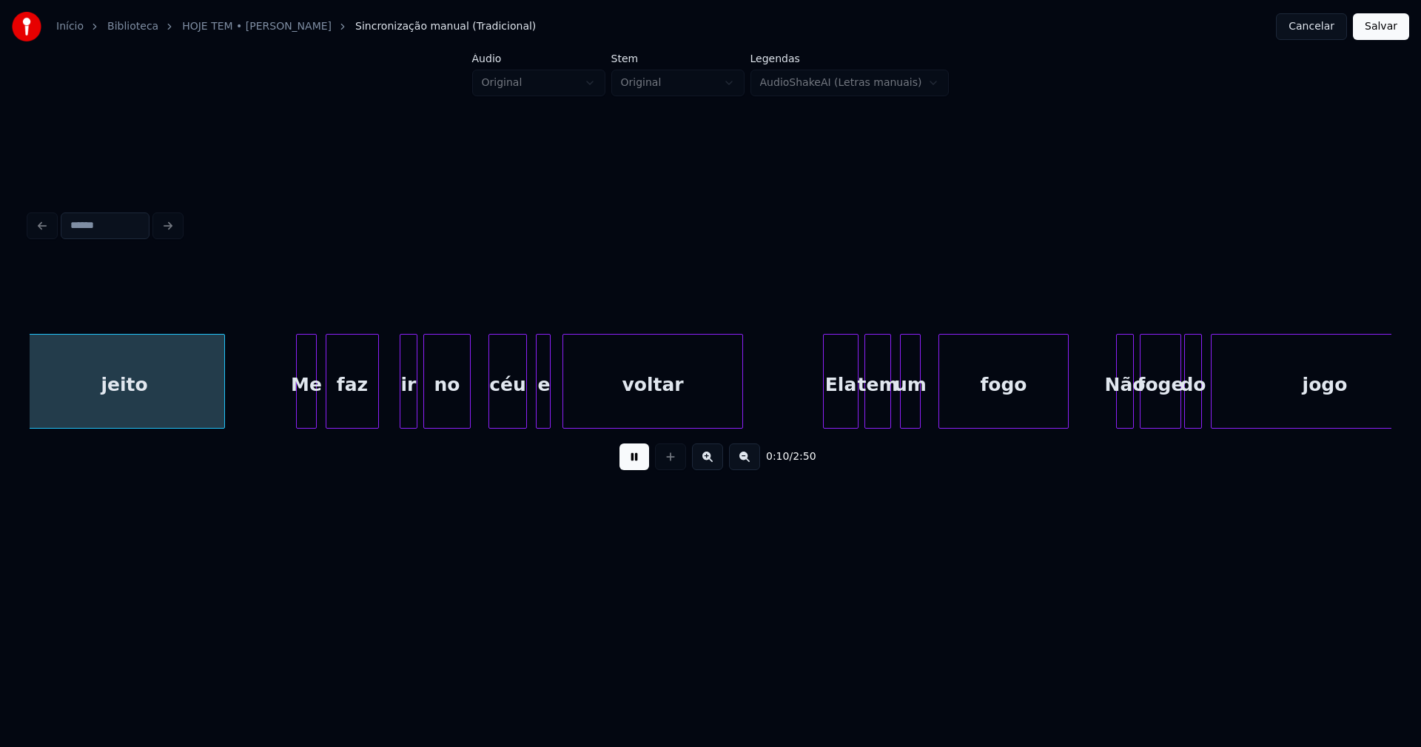
scroll to position [0, 1611]
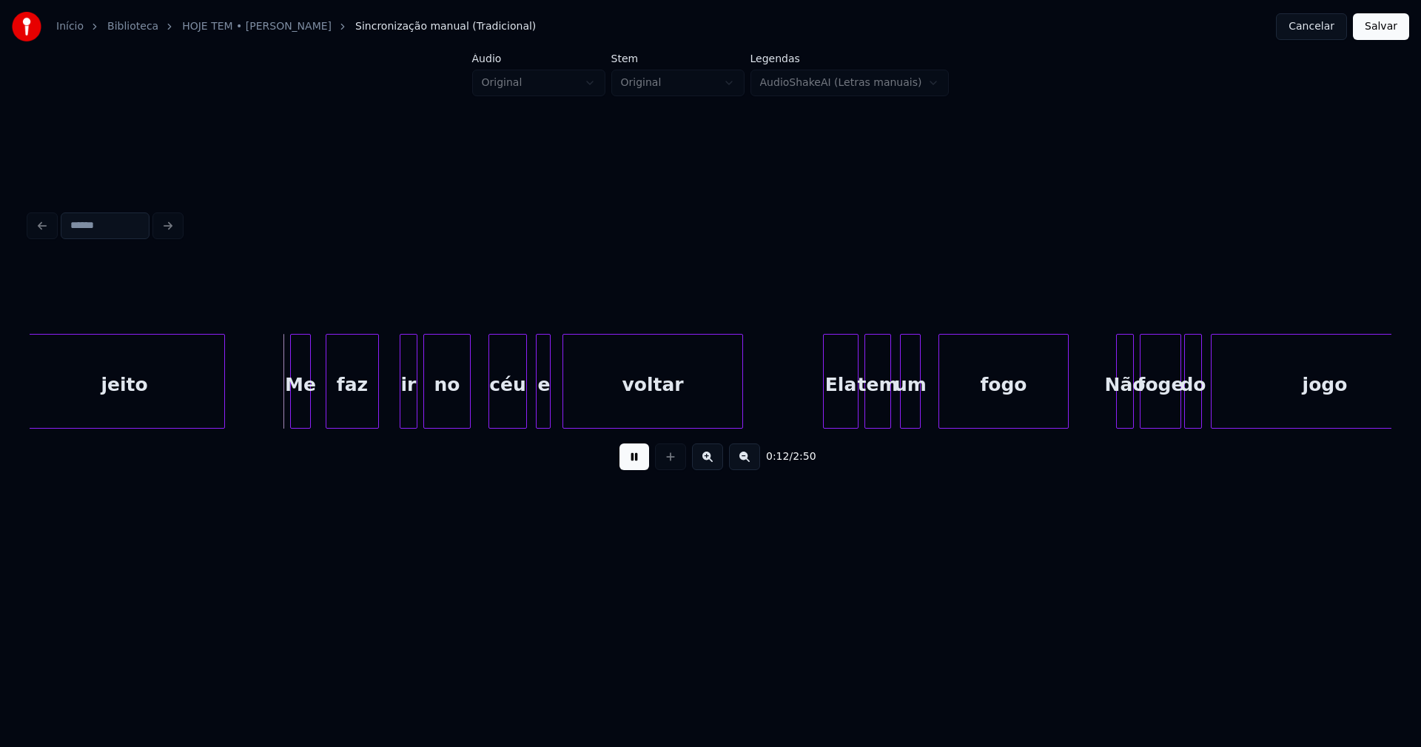
click at [303, 412] on div "Me" at bounding box center [300, 385] width 19 height 101
click at [297, 418] on div "Me" at bounding box center [297, 385] width 19 height 101
click at [319, 403] on div at bounding box center [319, 381] width 4 height 93
click at [529, 425] on div "jeito Me faz ir no céu e voltar Ela tem um fogo Não foge do jogo" at bounding box center [711, 381] width 1362 height 95
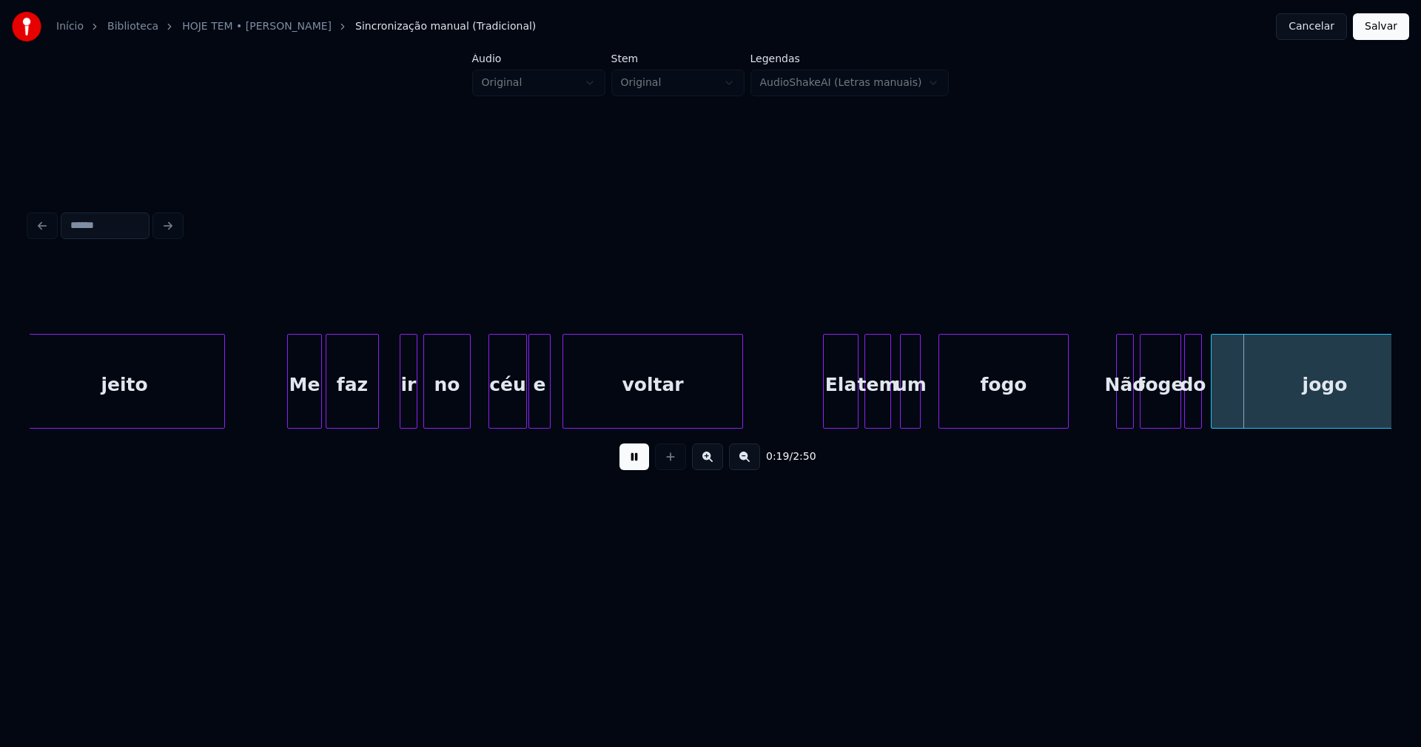
click at [639, 468] on button at bounding box center [635, 456] width 30 height 27
click at [518, 417] on div at bounding box center [517, 381] width 4 height 93
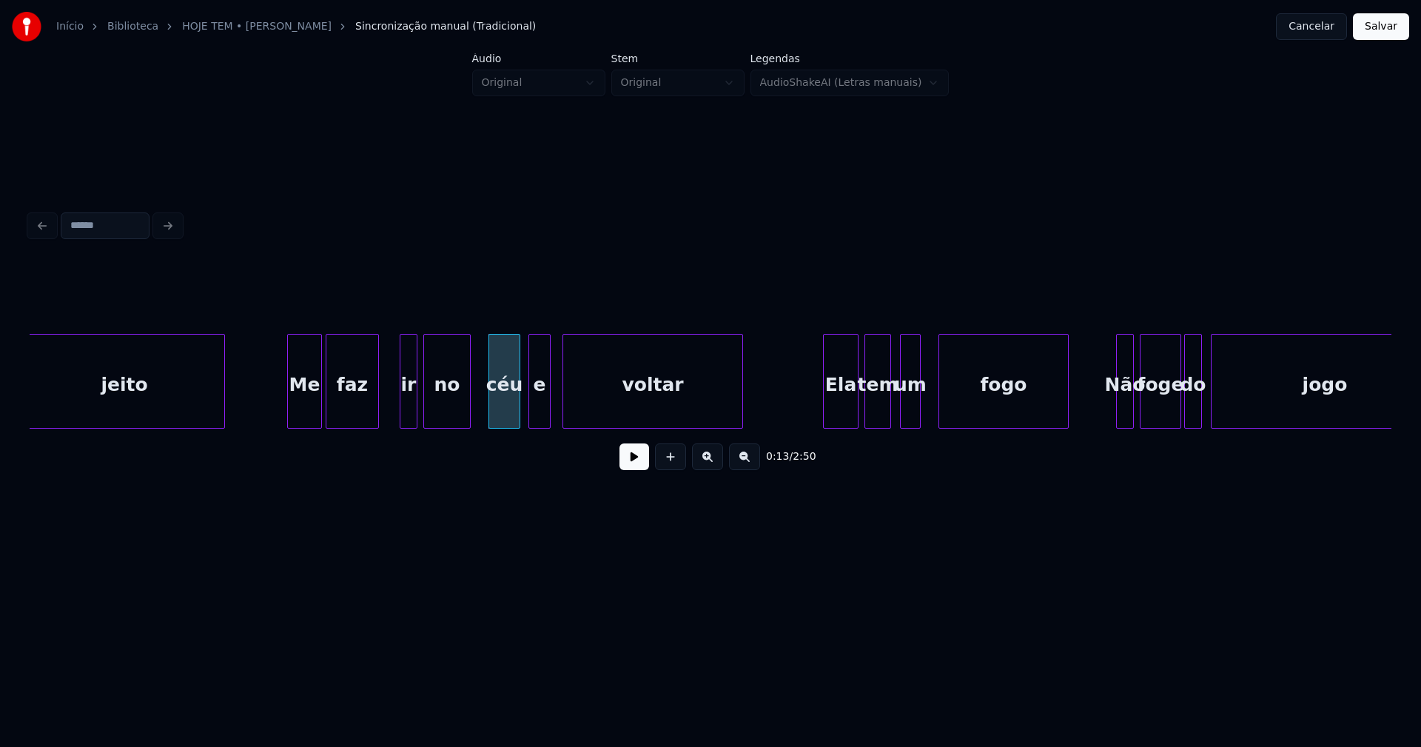
click at [643, 469] on button at bounding box center [635, 456] width 30 height 27
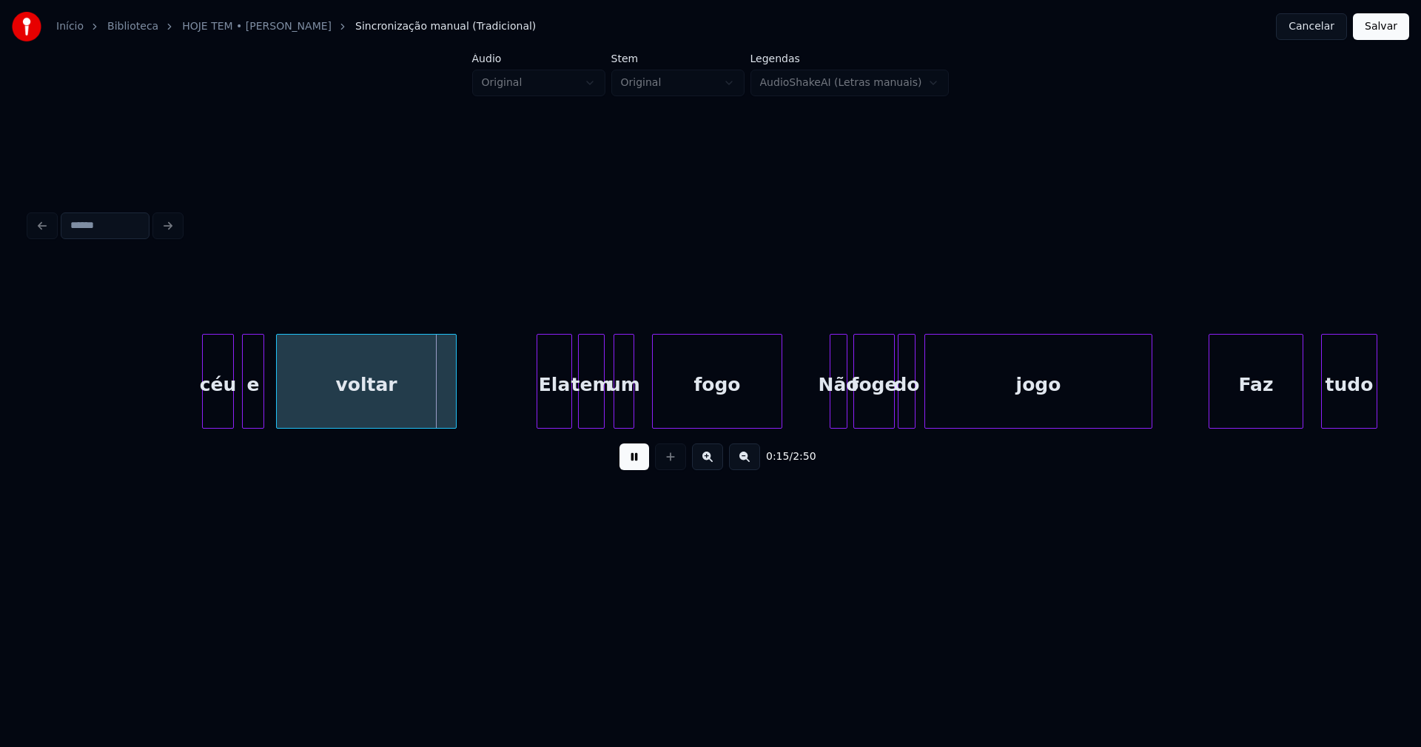
scroll to position [0, 2149]
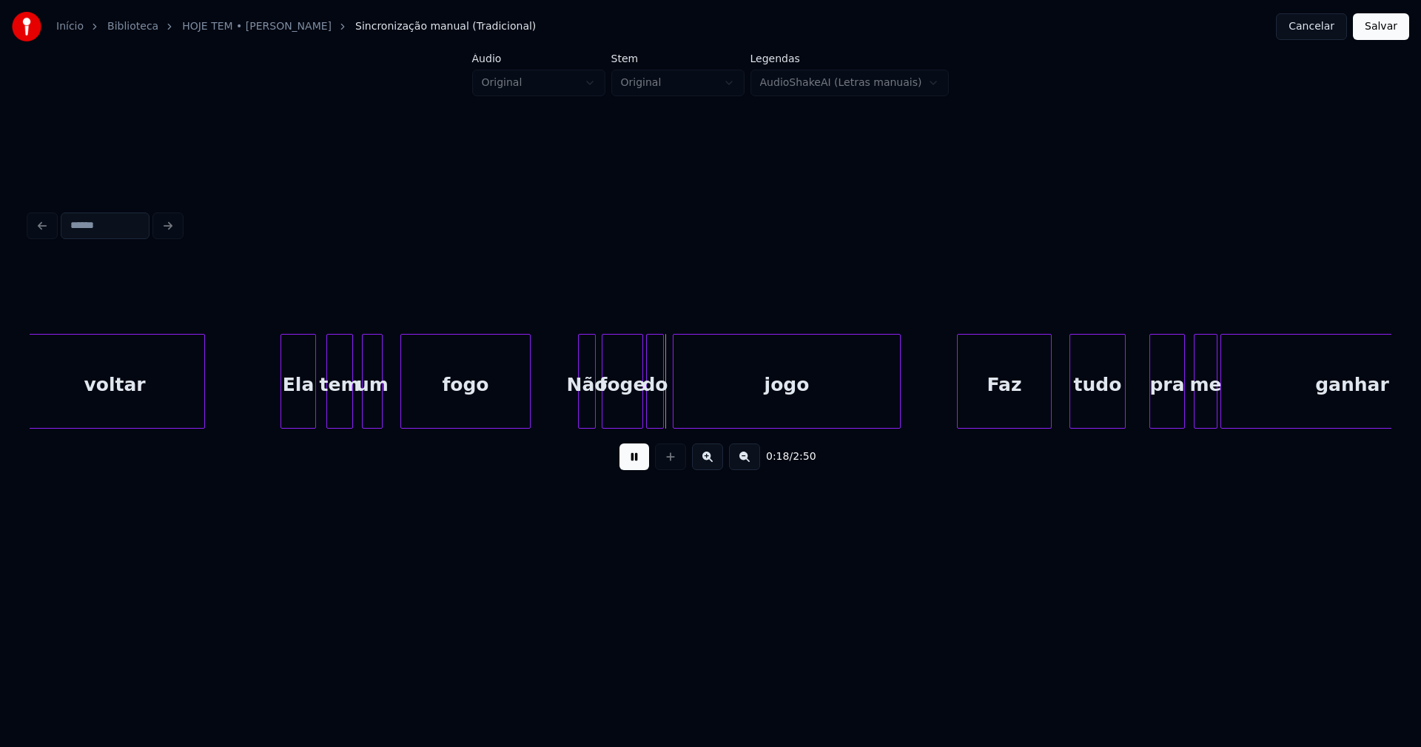
click at [300, 407] on div "Ela" at bounding box center [298, 385] width 34 height 101
click at [573, 421] on div "Não" at bounding box center [584, 381] width 23 height 95
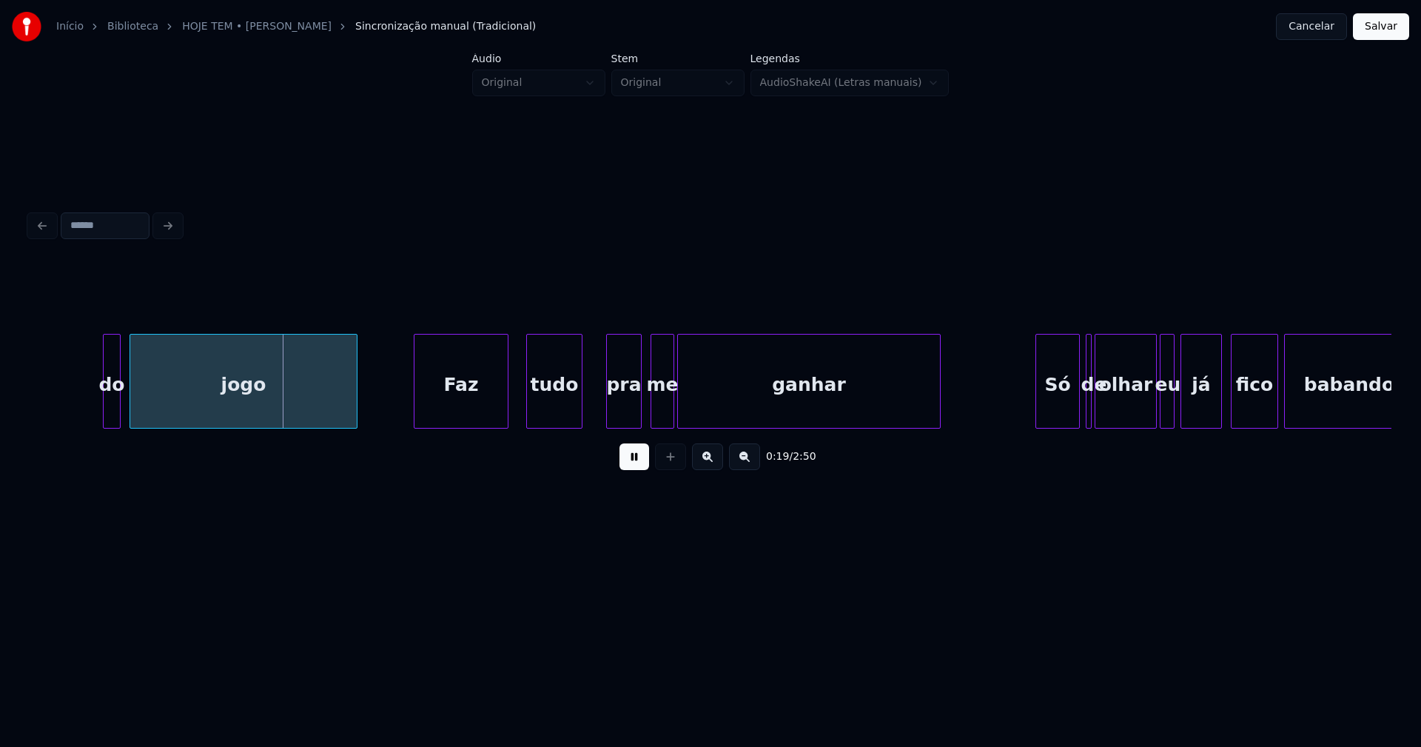
scroll to position [0, 2860]
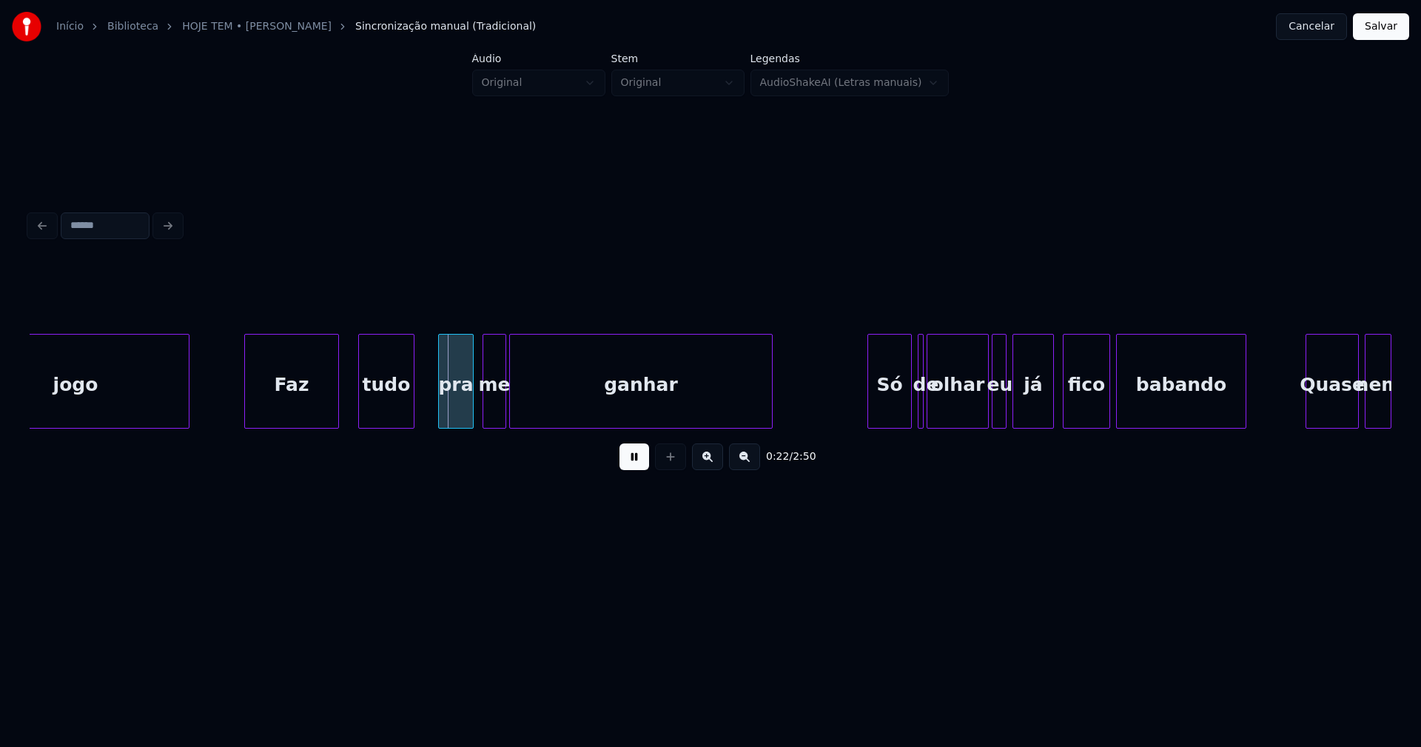
click at [300, 412] on div "Faz" at bounding box center [291, 385] width 93 height 101
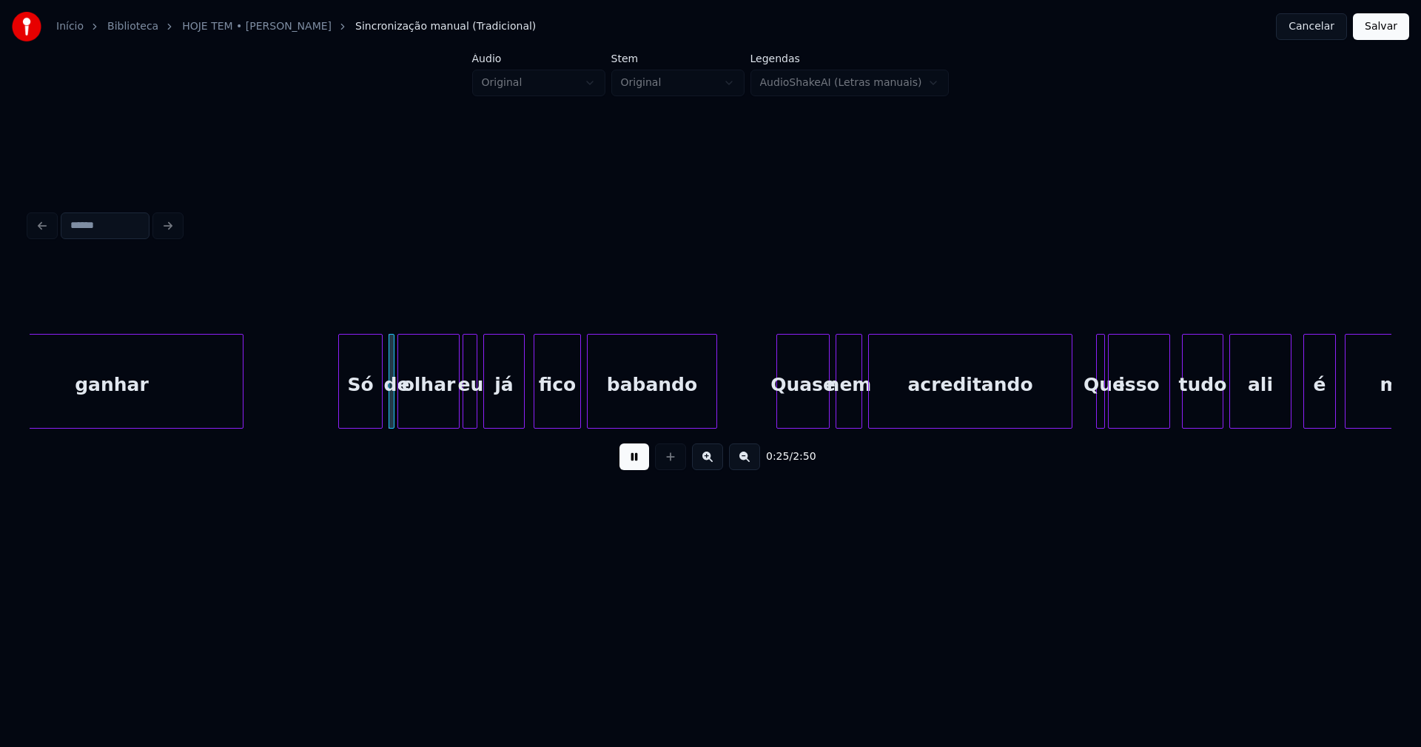
scroll to position [0, 3404]
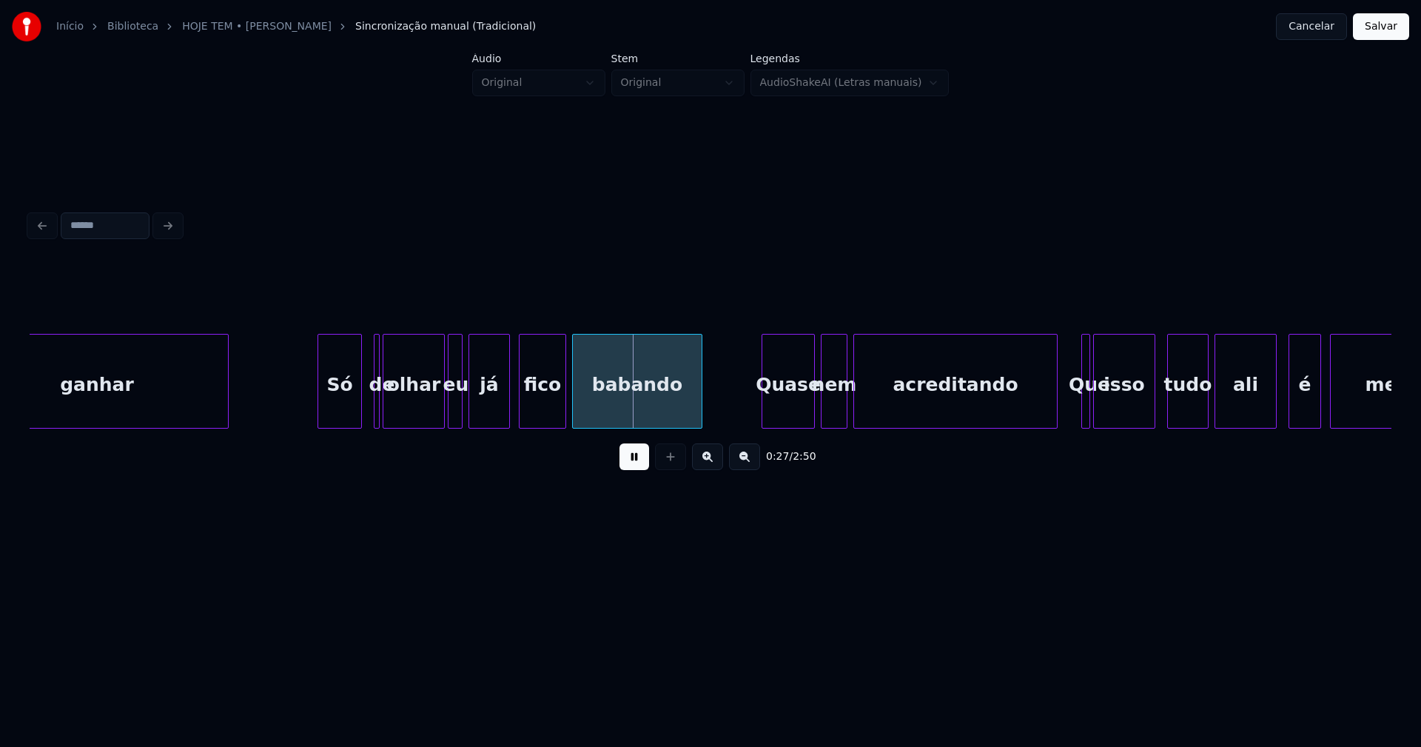
click at [337, 401] on div "Só" at bounding box center [339, 385] width 43 height 101
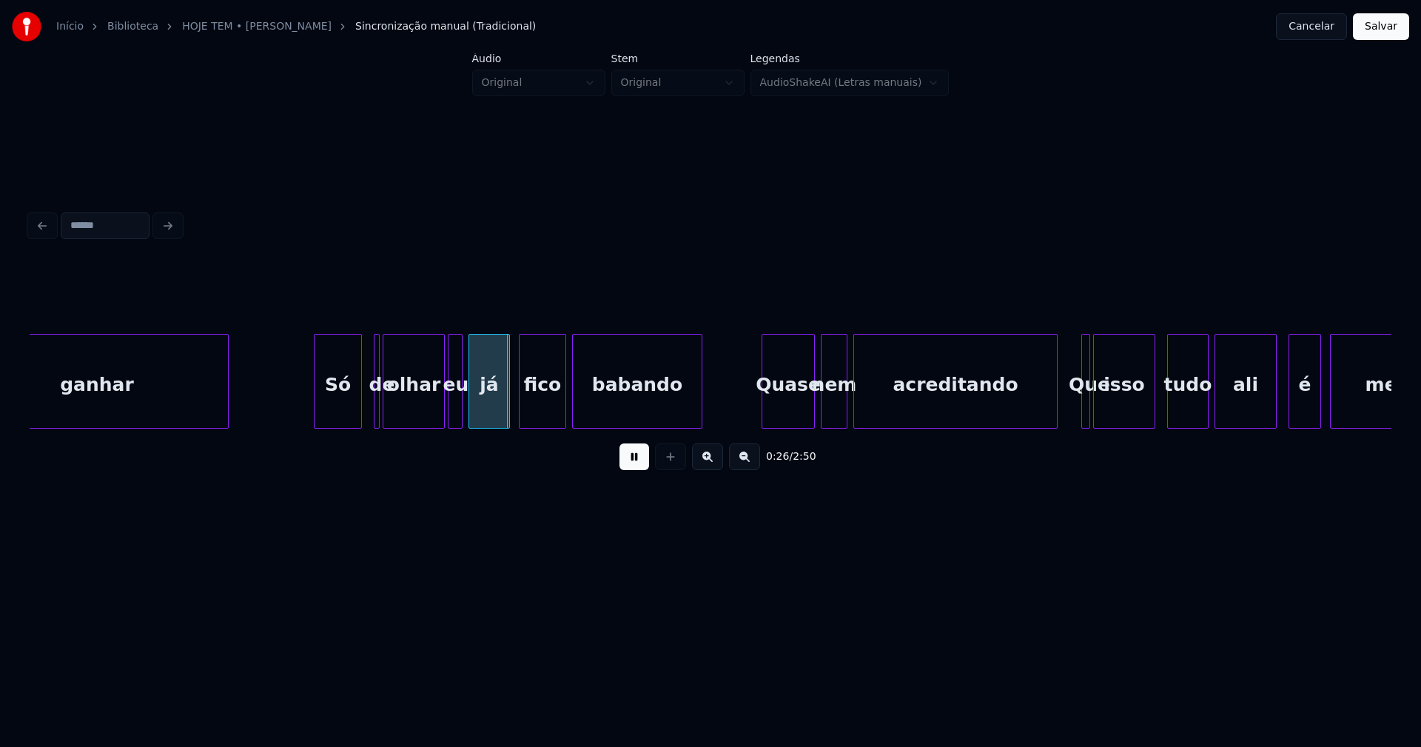
click at [316, 400] on div at bounding box center [317, 381] width 4 height 93
click at [378, 407] on div at bounding box center [379, 381] width 4 height 93
click at [397, 406] on div at bounding box center [396, 381] width 4 height 93
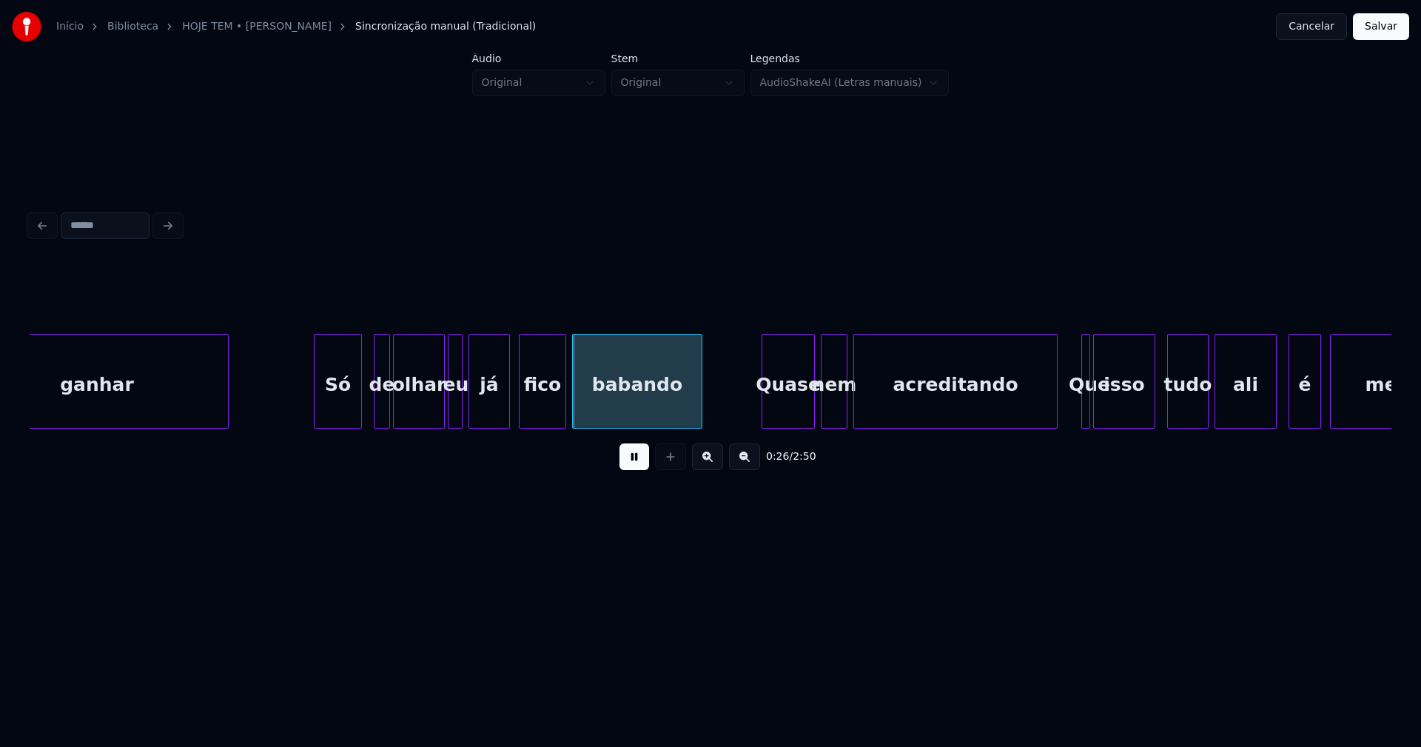
click at [388, 407] on div at bounding box center [387, 381] width 4 height 93
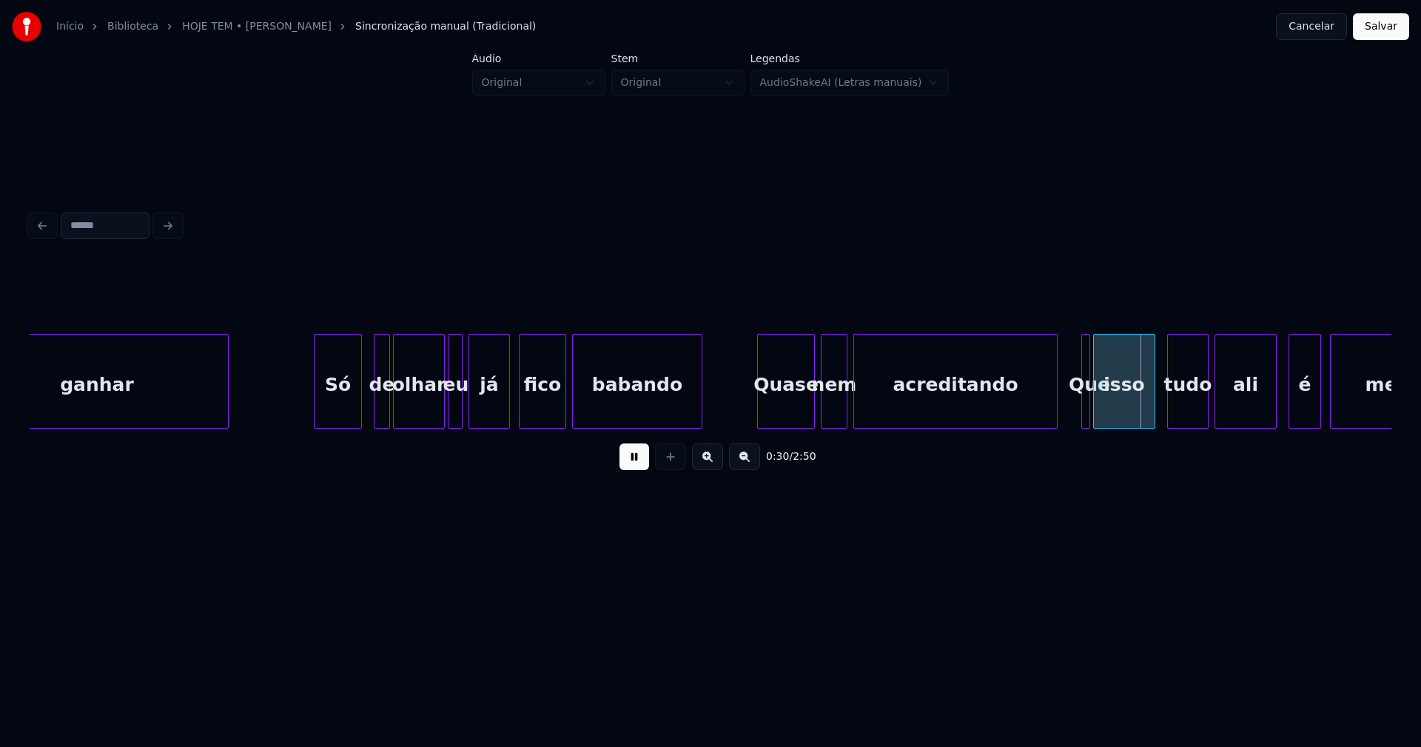
click at [761, 409] on div at bounding box center [760, 381] width 4 height 93
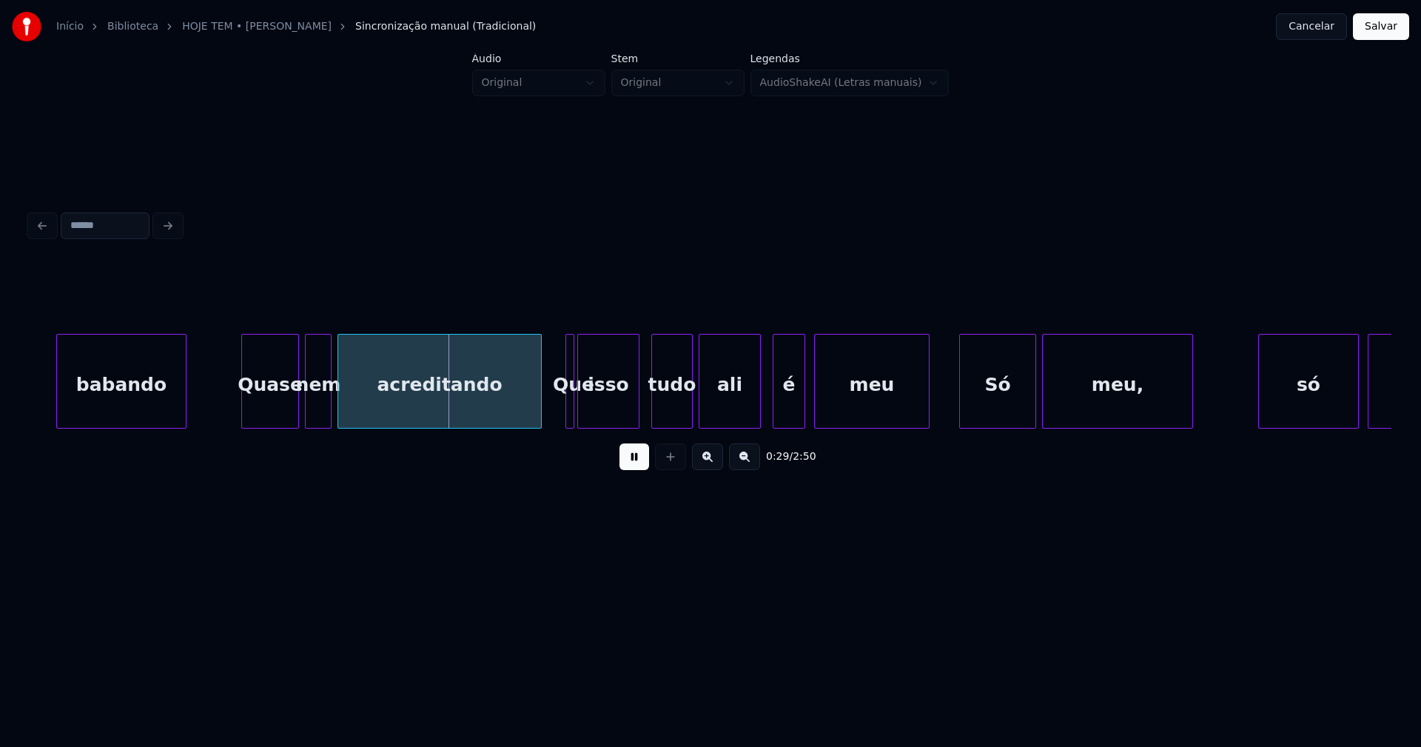
scroll to position [0, 4046]
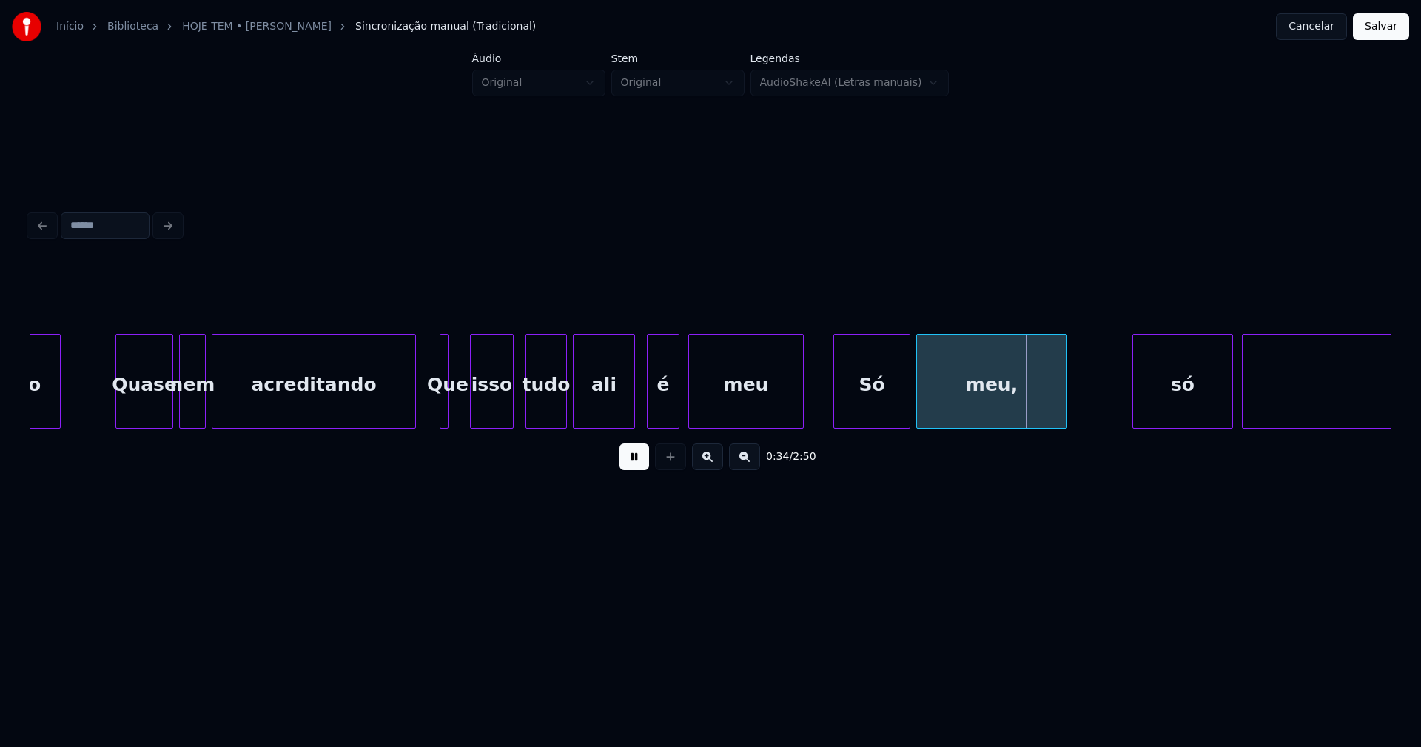
click at [471, 411] on div at bounding box center [473, 381] width 4 height 93
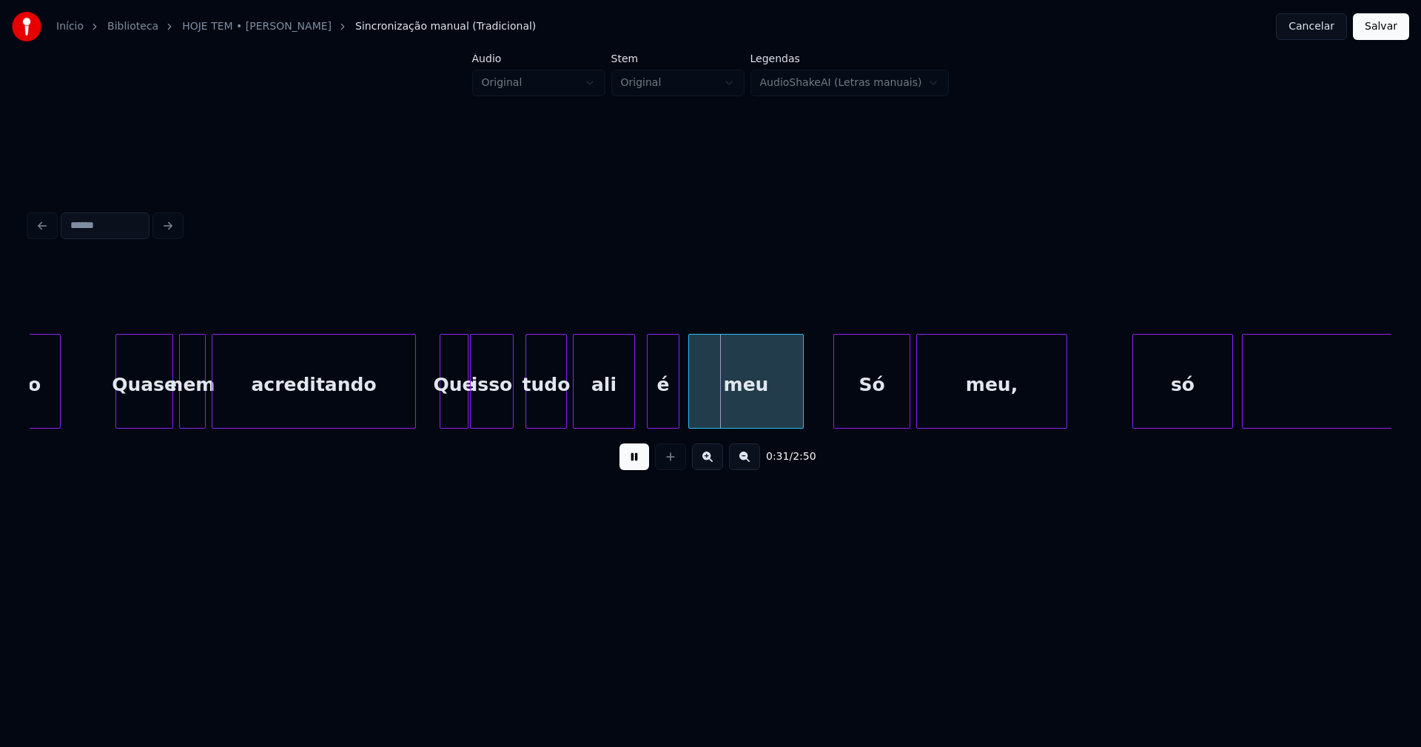
click at [466, 406] on div at bounding box center [465, 381] width 4 height 93
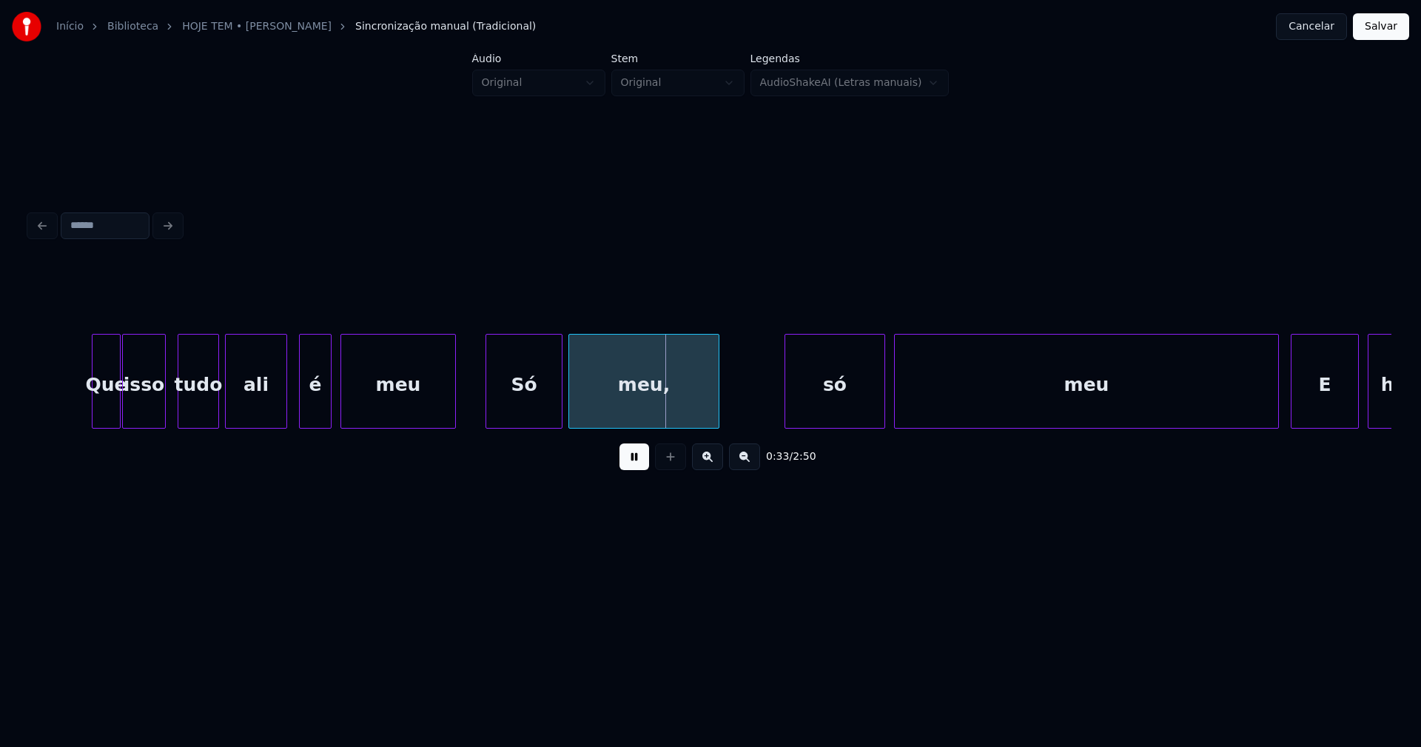
scroll to position [0, 4492]
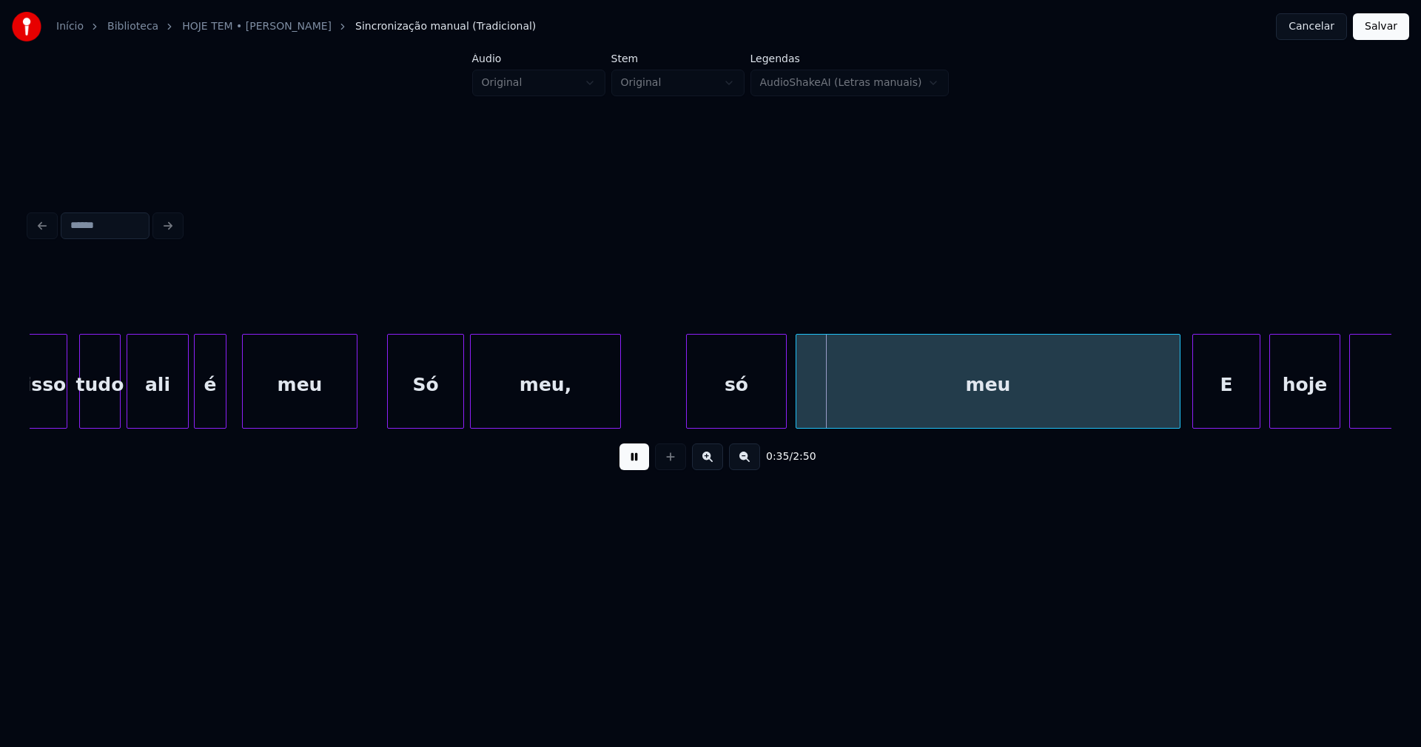
click at [211, 409] on div "é" at bounding box center [210, 385] width 31 height 101
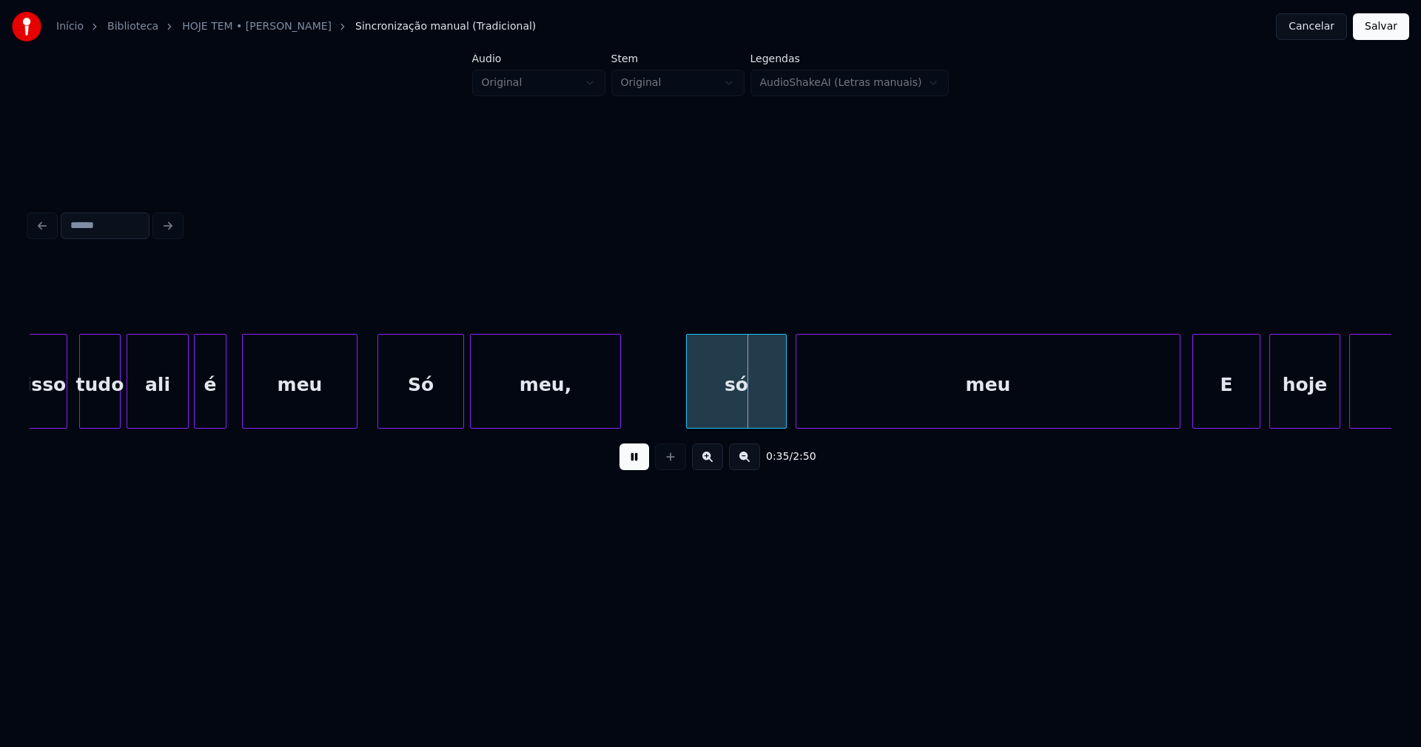
click at [382, 409] on div at bounding box center [380, 381] width 4 height 93
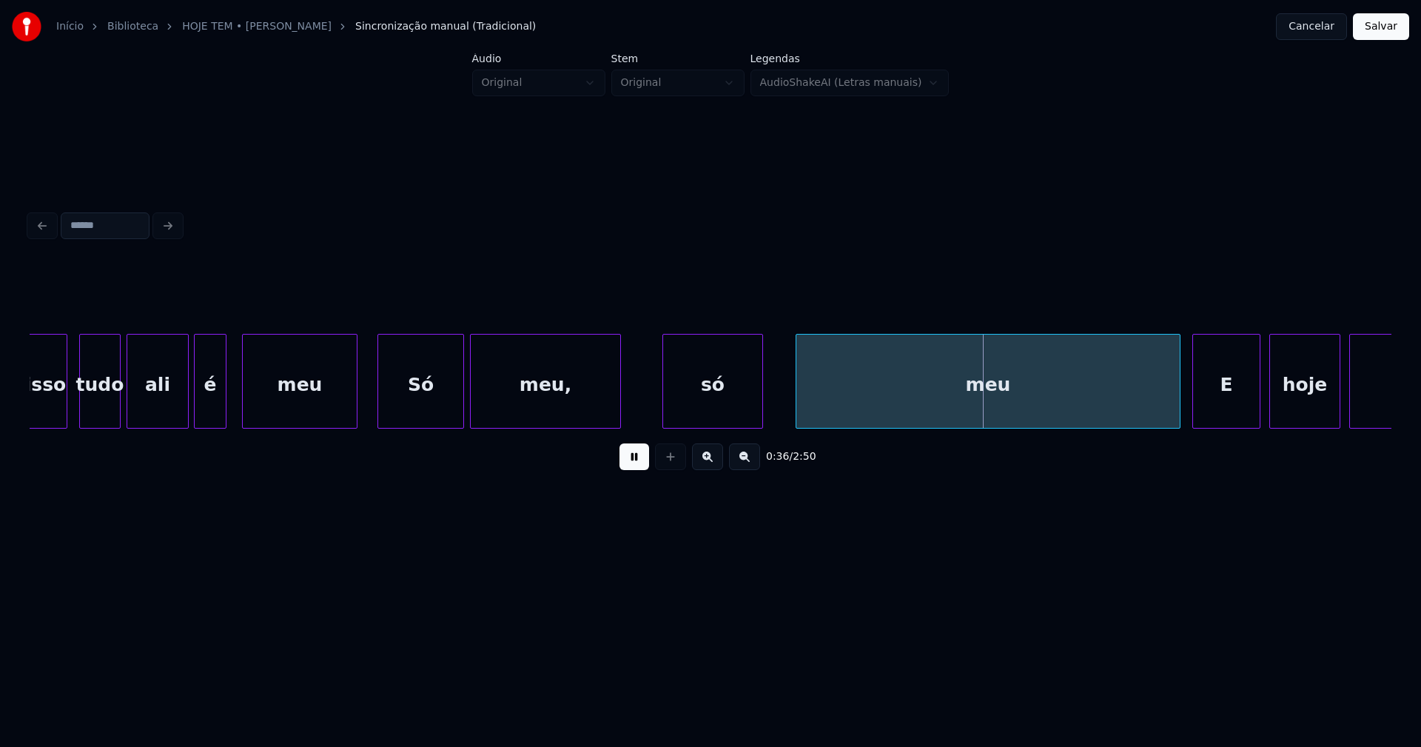
click at [712, 412] on div "só" at bounding box center [712, 385] width 99 height 101
click at [769, 397] on div at bounding box center [770, 381] width 4 height 93
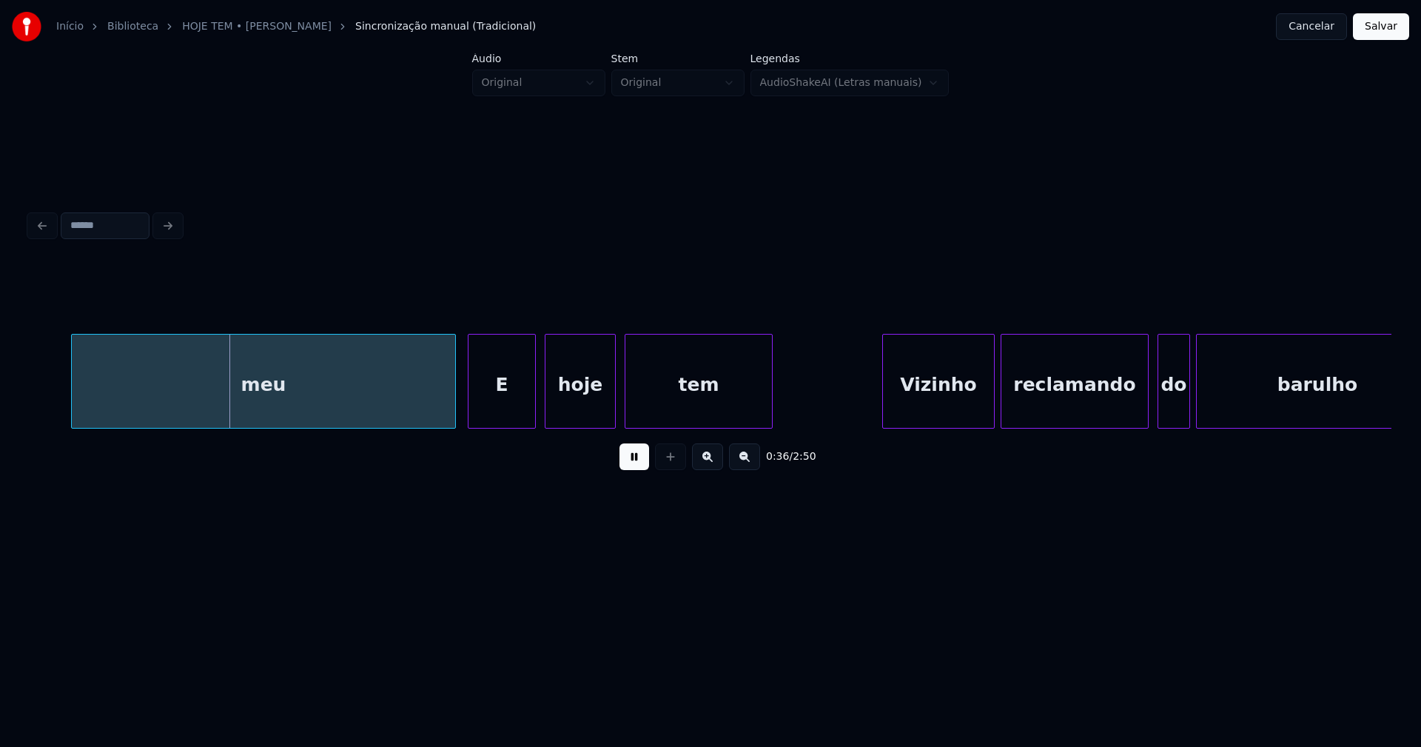
scroll to position [0, 5314]
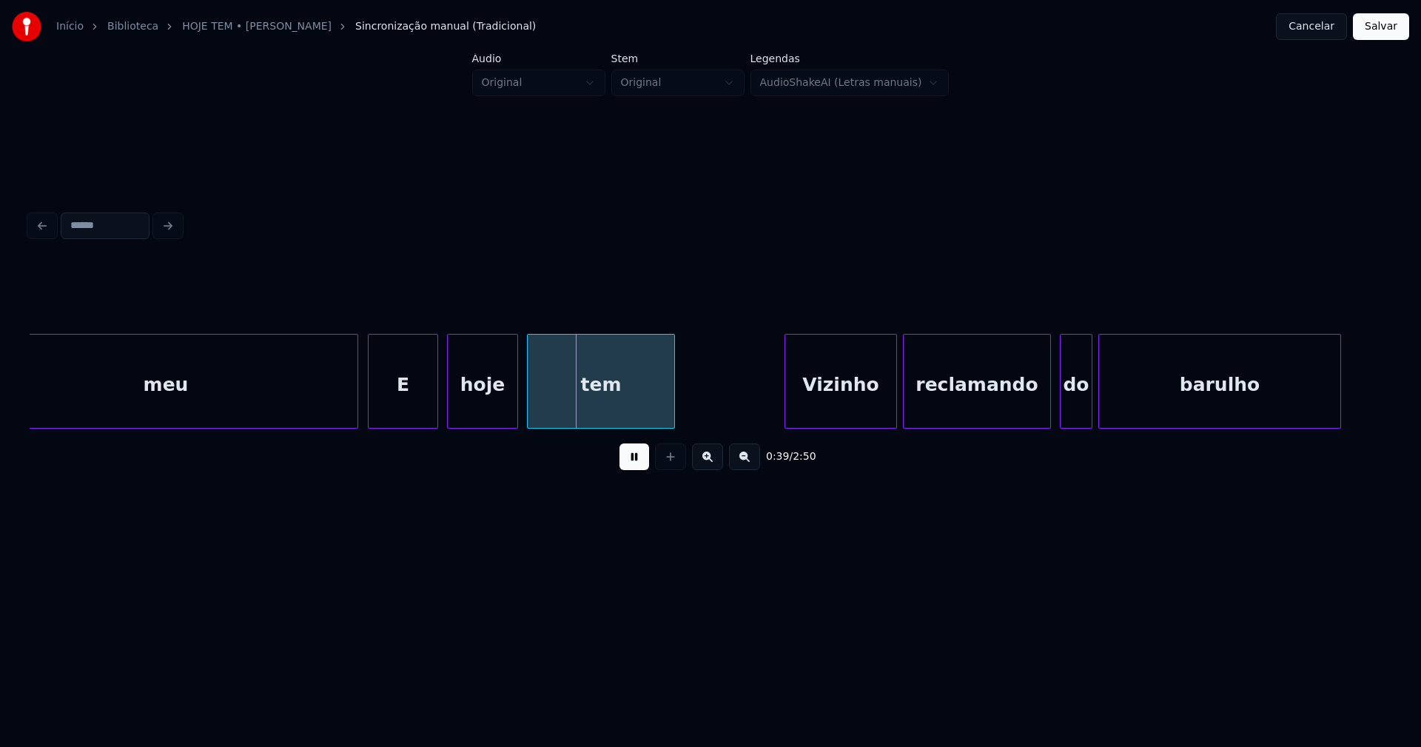
click at [372, 400] on div at bounding box center [371, 381] width 4 height 93
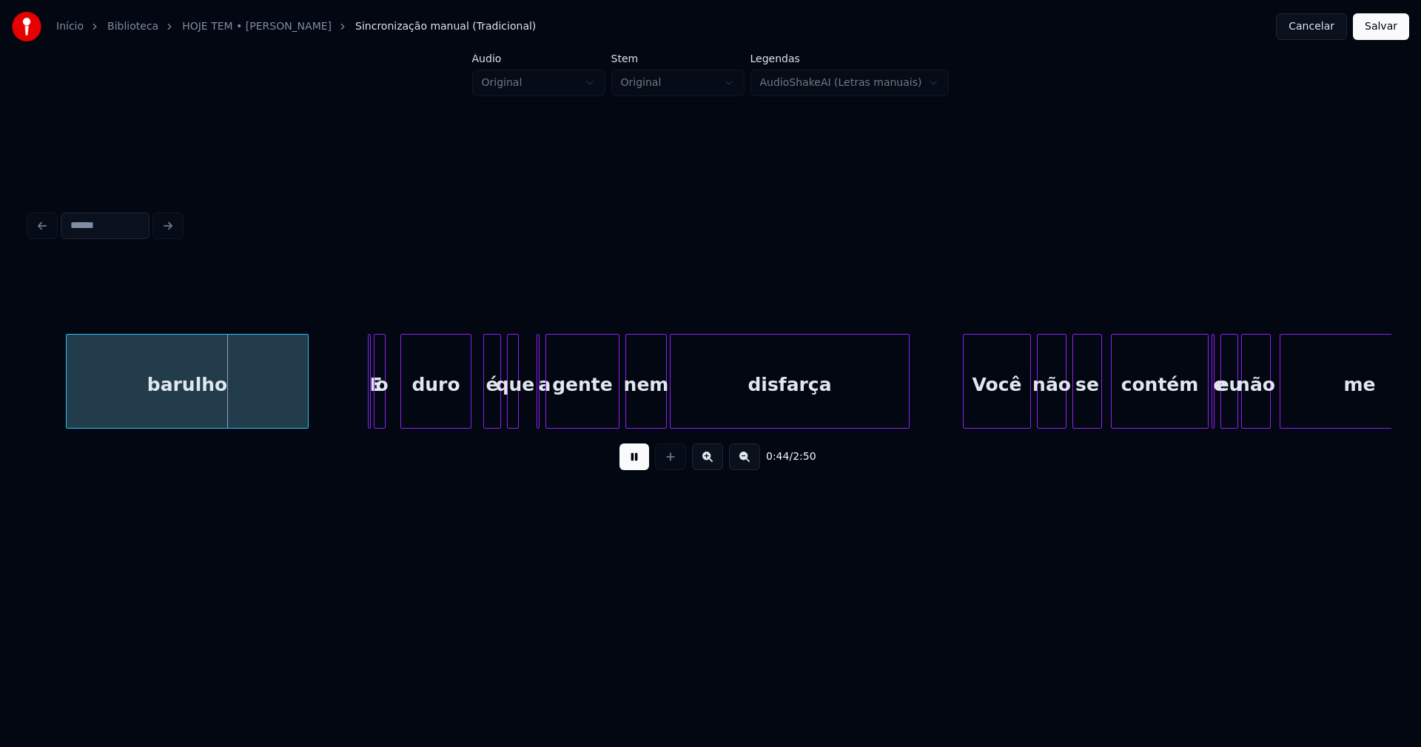
scroll to position [0, 6402]
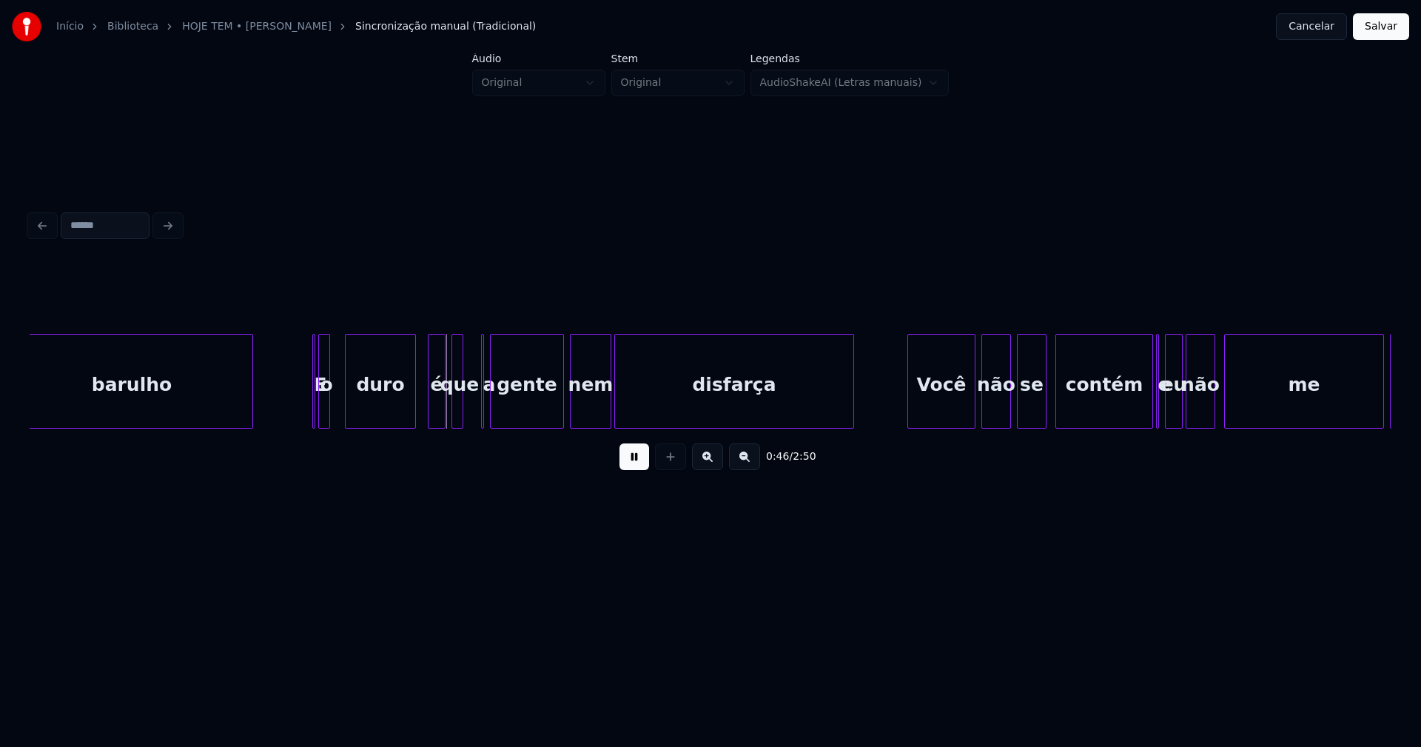
drag, startPoint x: 643, startPoint y: 461, endPoint x: 462, endPoint y: 420, distance: 186.0
click at [642, 462] on button at bounding box center [635, 456] width 30 height 27
click at [312, 352] on div at bounding box center [312, 381] width 4 height 93
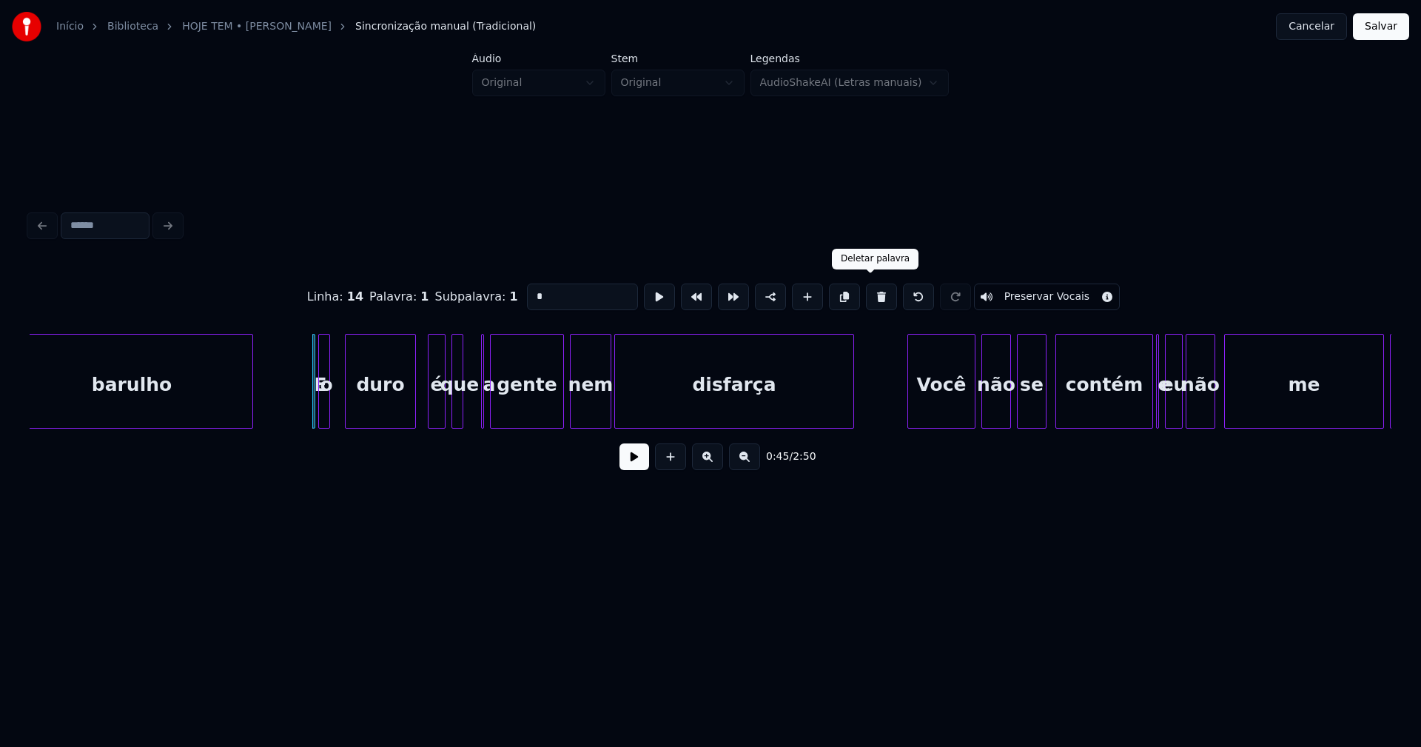
click at [869, 296] on button at bounding box center [881, 296] width 31 height 27
click at [311, 405] on div at bounding box center [311, 381] width 4 height 93
click at [332, 404] on div at bounding box center [332, 381] width 4 height 93
drag, startPoint x: 542, startPoint y: 291, endPoint x: 503, endPoint y: 292, distance: 38.5
click at [503, 292] on div "Linha : 14 Palavra : 1 Subpalavra : 1 * Preservar Vocais" at bounding box center [711, 297] width 1362 height 74
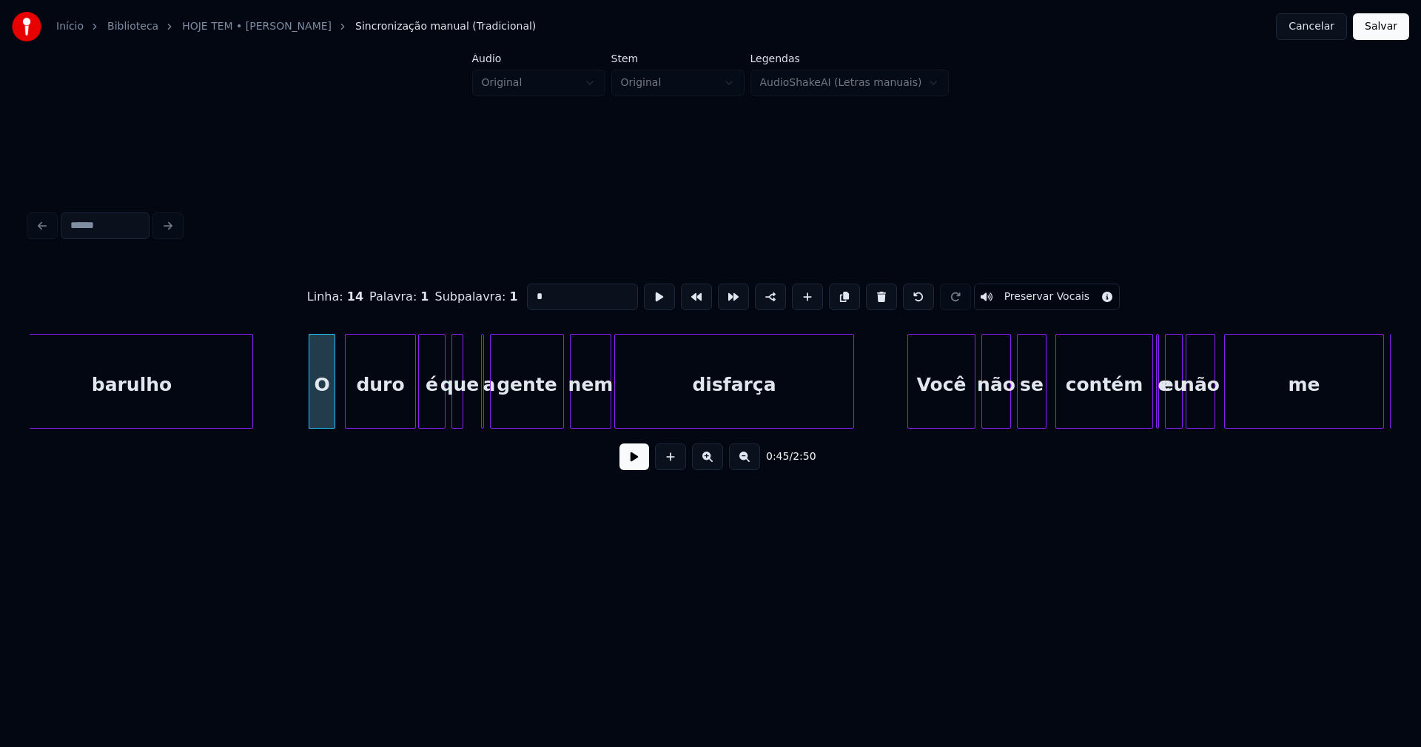
click at [422, 402] on div at bounding box center [421, 381] width 4 height 93
click at [469, 405] on div at bounding box center [468, 381] width 4 height 93
click at [485, 414] on div at bounding box center [485, 381] width 4 height 93
click at [474, 415] on div "a" at bounding box center [477, 381] width 7 height 95
click at [484, 411] on div at bounding box center [484, 381] width 4 height 93
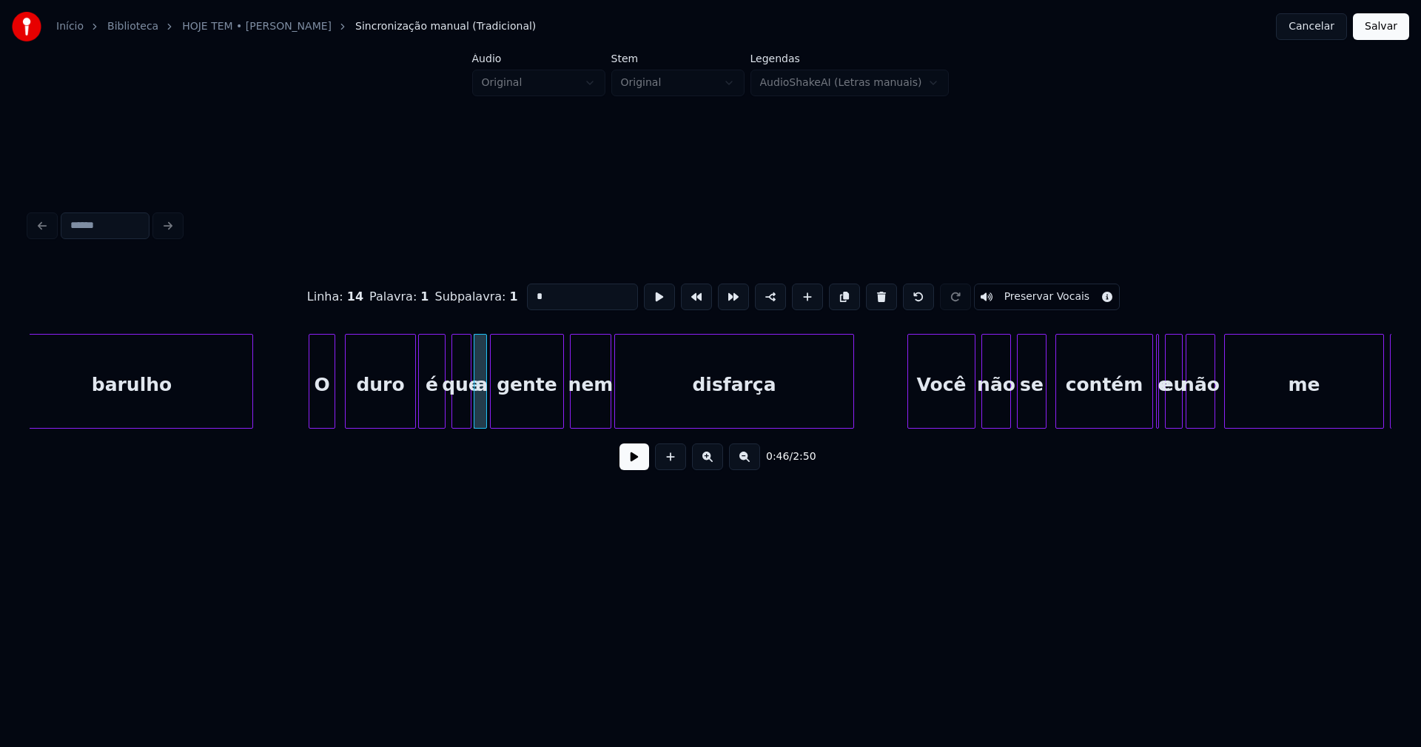
type input "*"
click at [629, 460] on button at bounding box center [635, 456] width 30 height 27
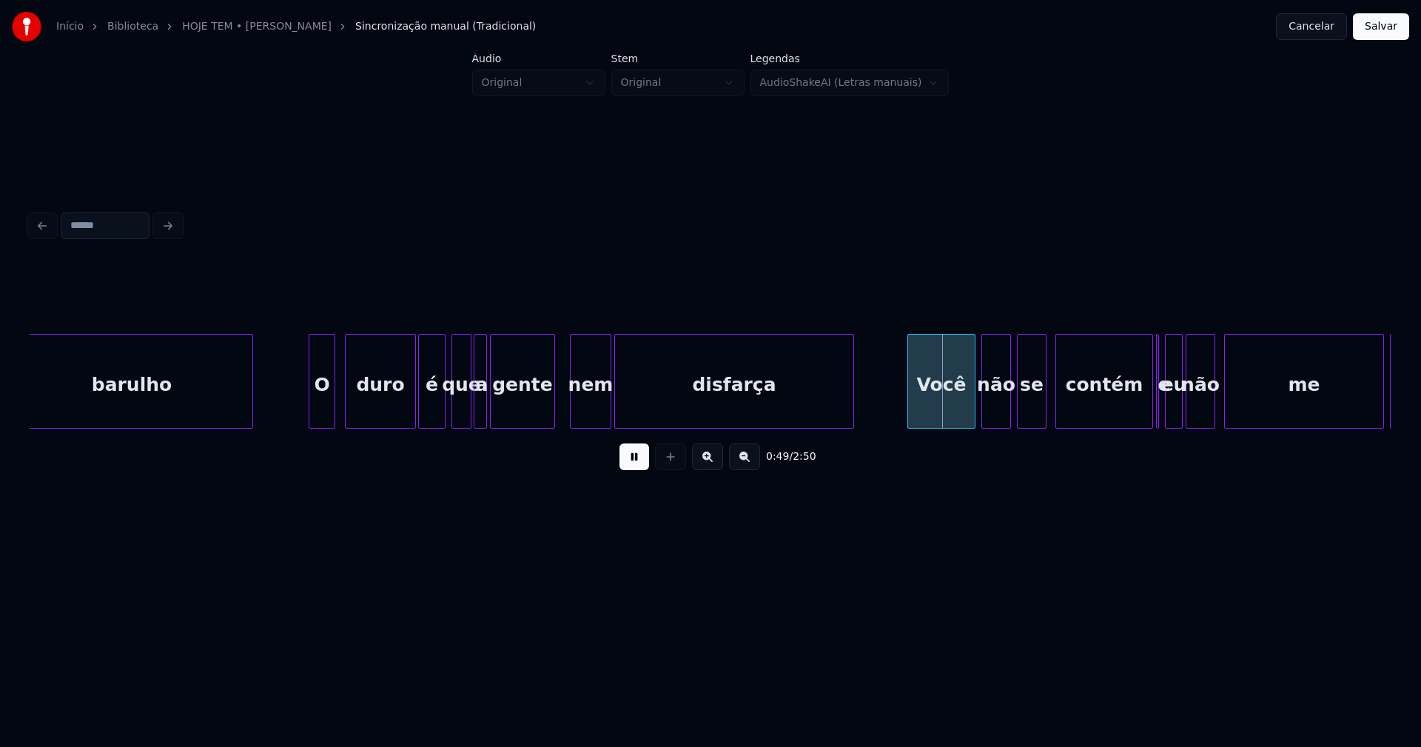
click at [552, 420] on div at bounding box center [552, 381] width 4 height 93
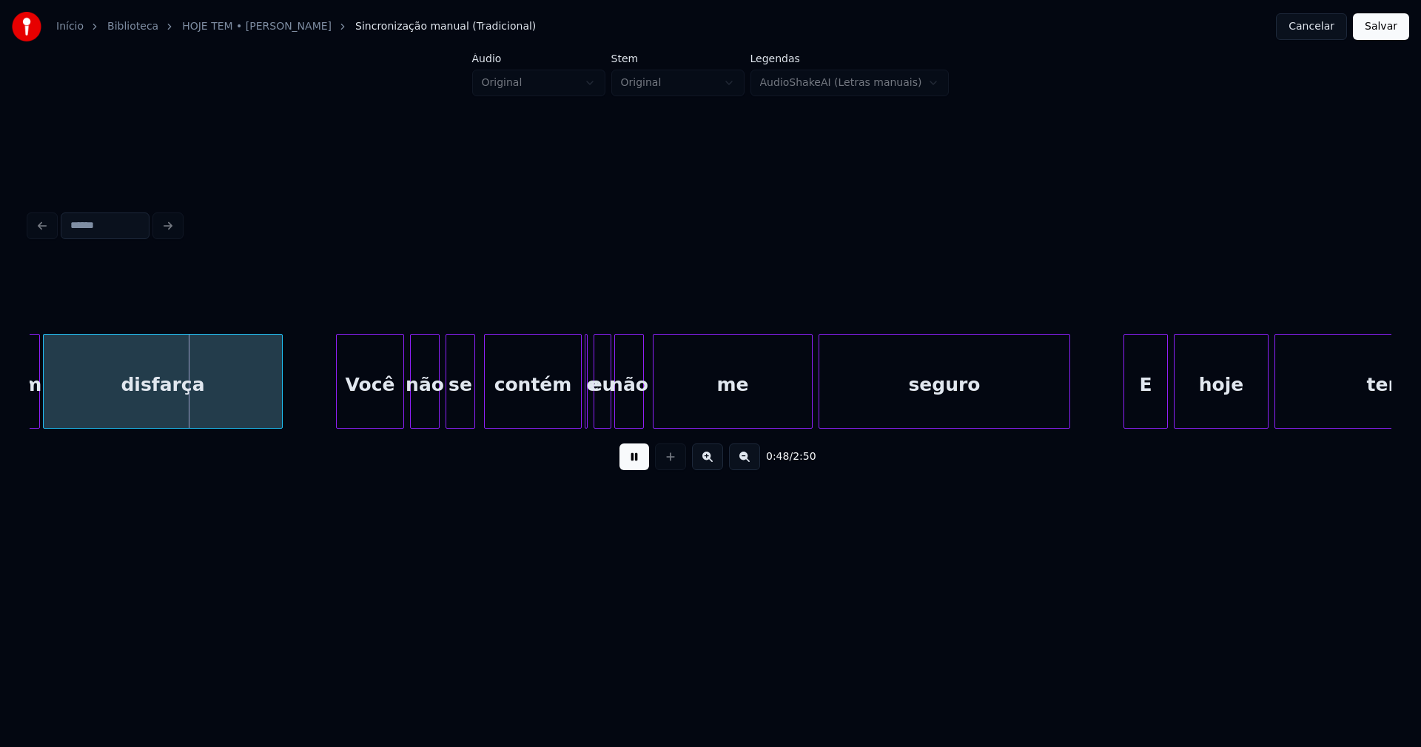
scroll to position [0, 6989]
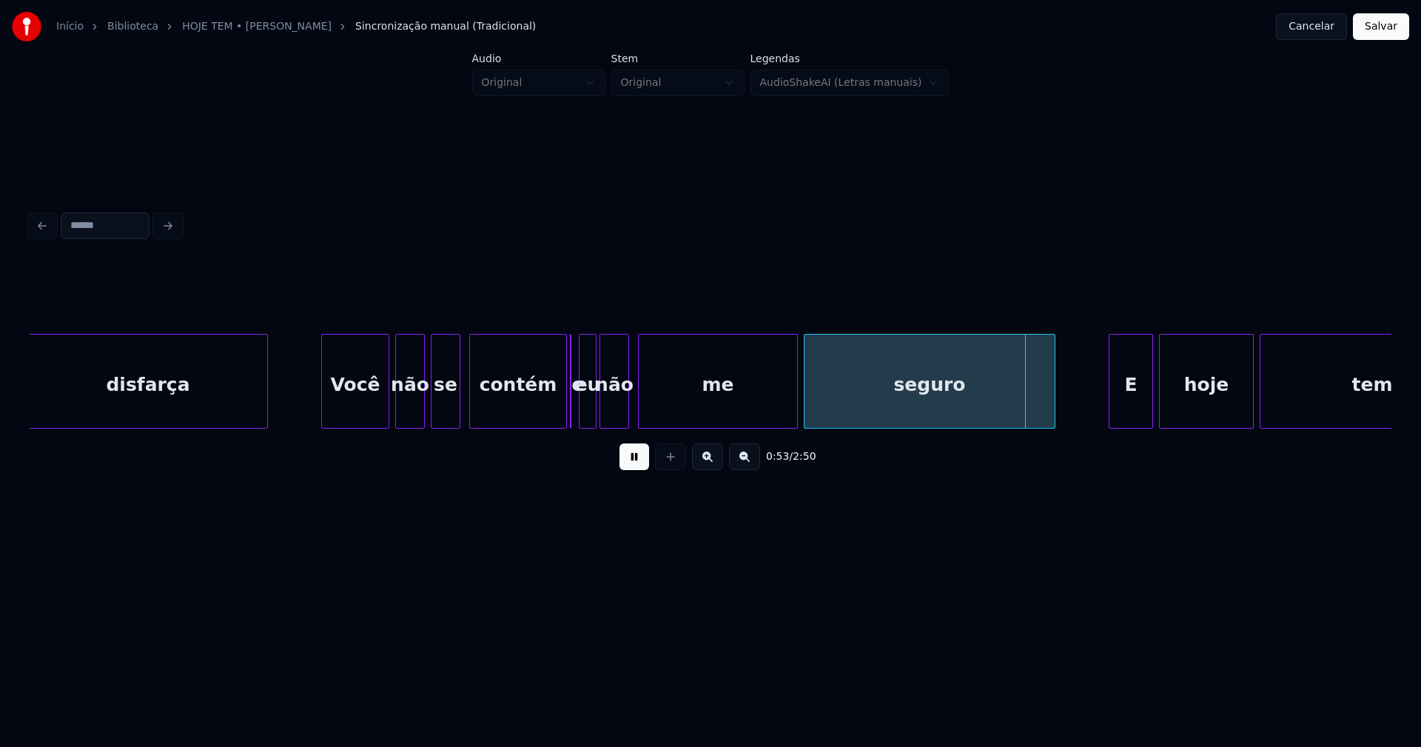
click at [558, 424] on div "disfarça Você não se contém e eu não me seguro E hoje tem" at bounding box center [711, 381] width 1362 height 95
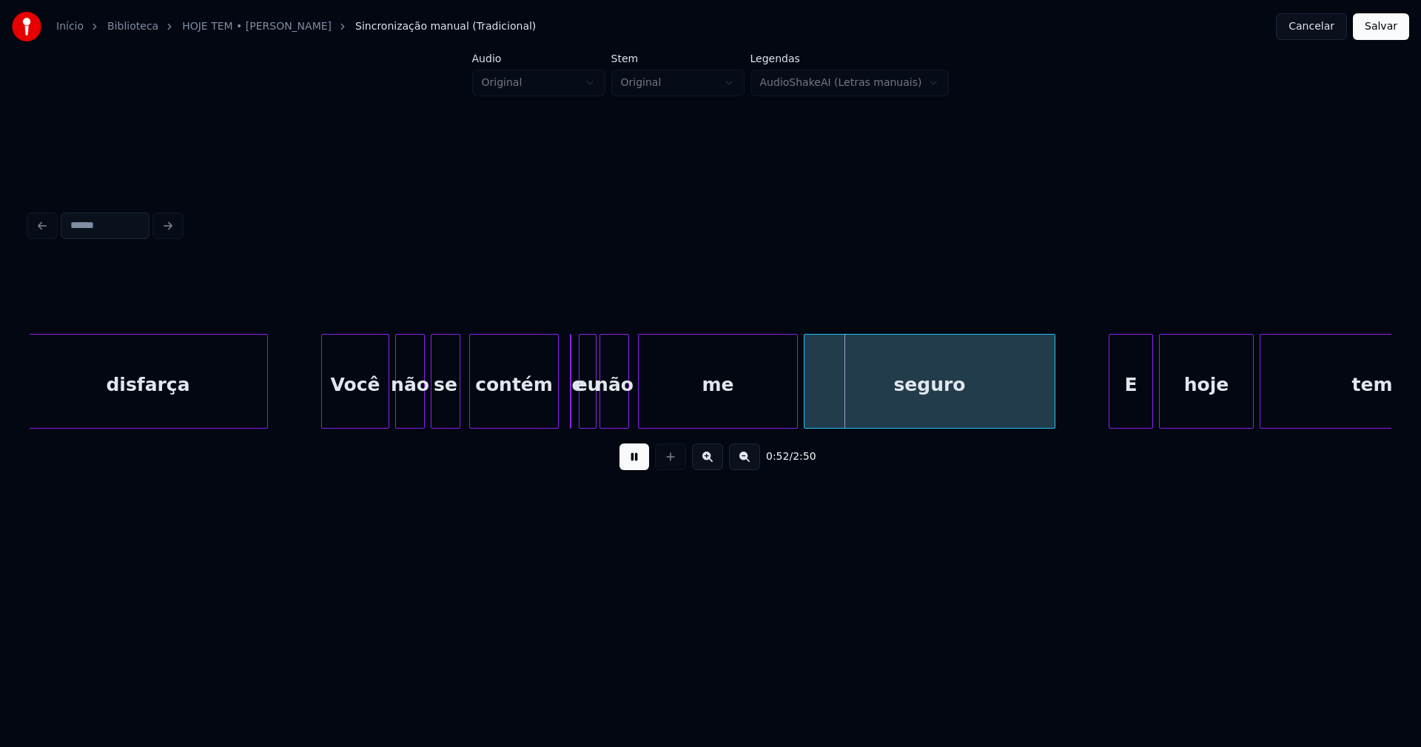
click at [557, 406] on div at bounding box center [556, 381] width 4 height 93
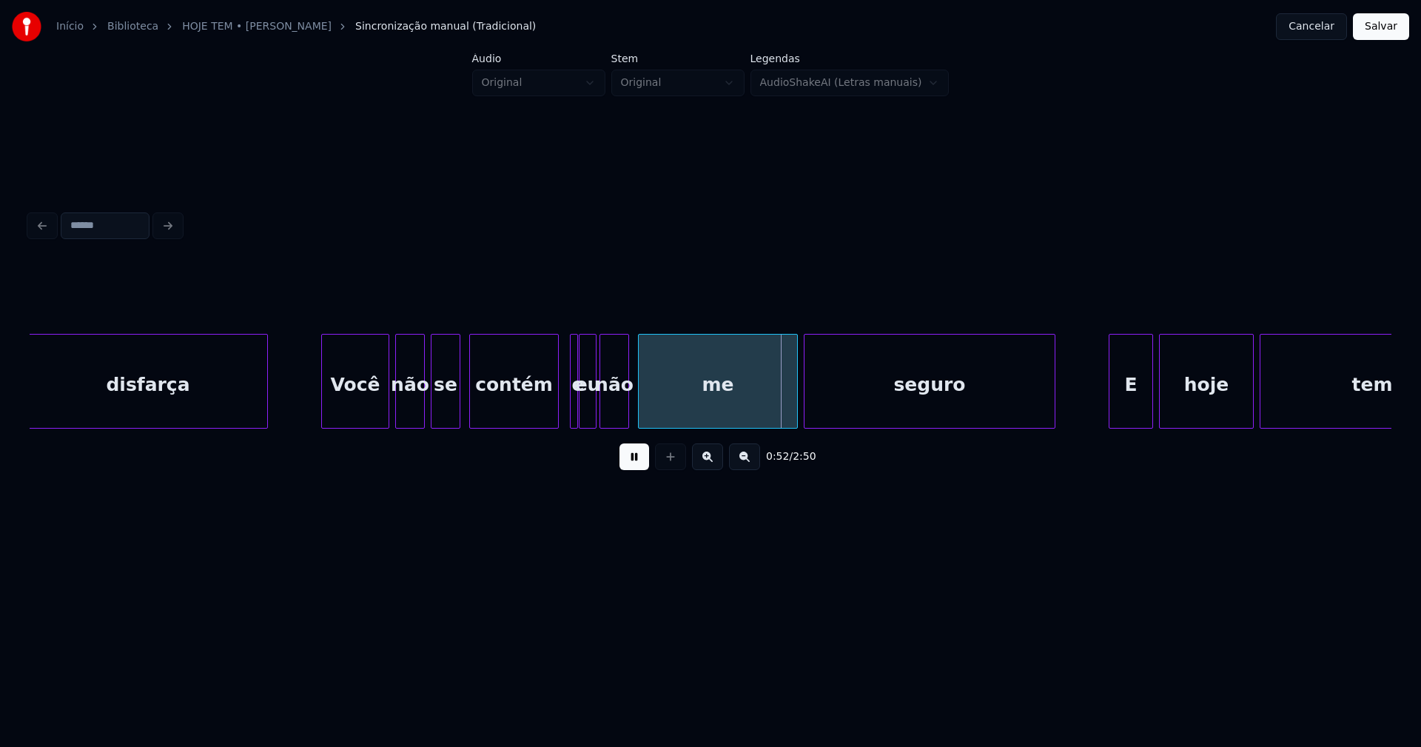
click at [575, 416] on div at bounding box center [575, 381] width 4 height 93
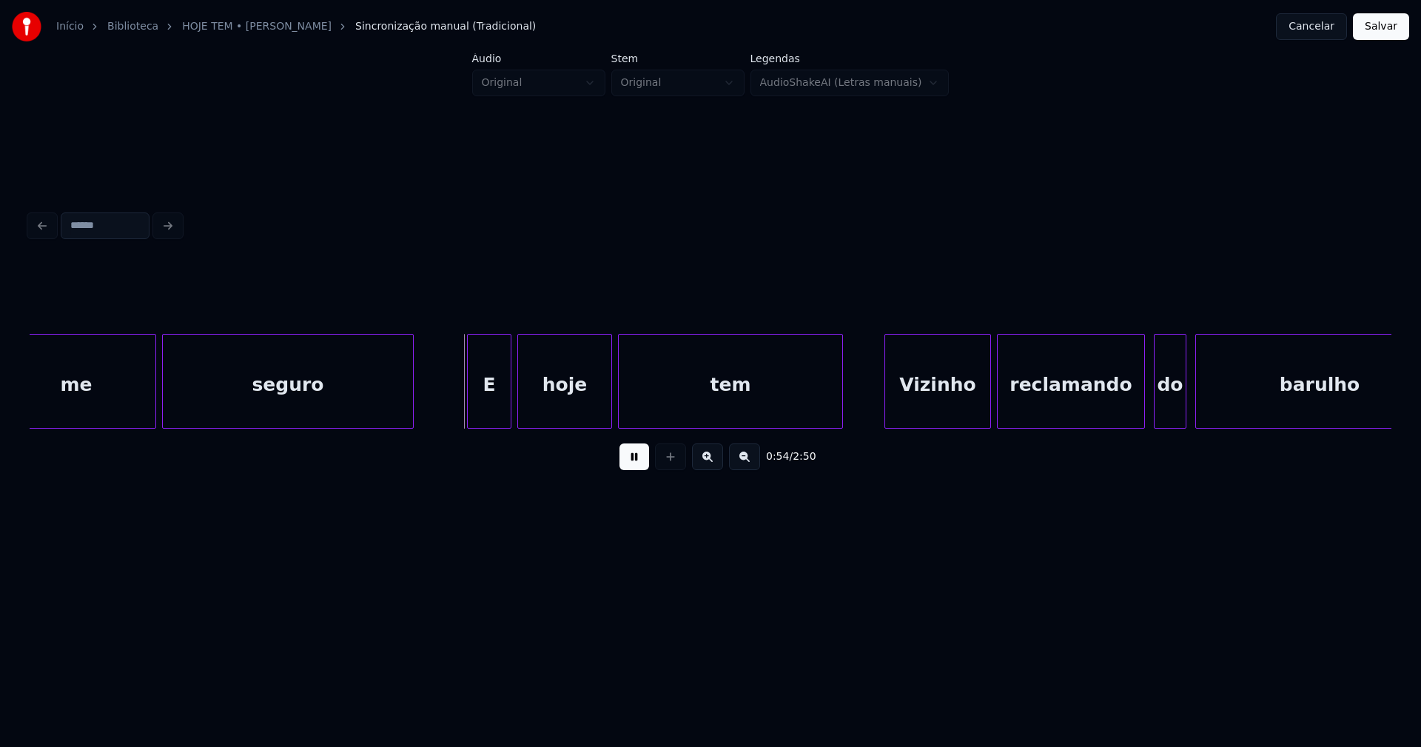
scroll to position [0, 7644]
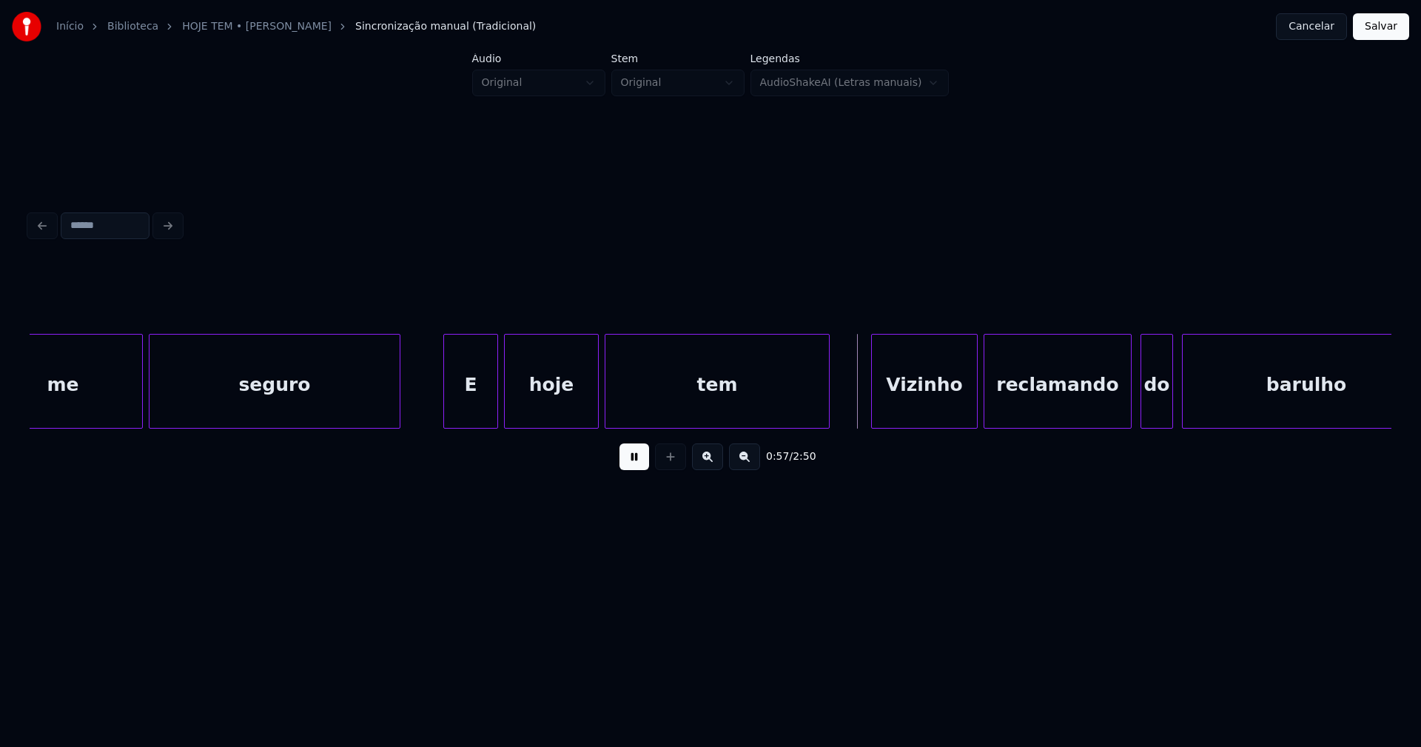
click at [446, 413] on div at bounding box center [446, 381] width 4 height 93
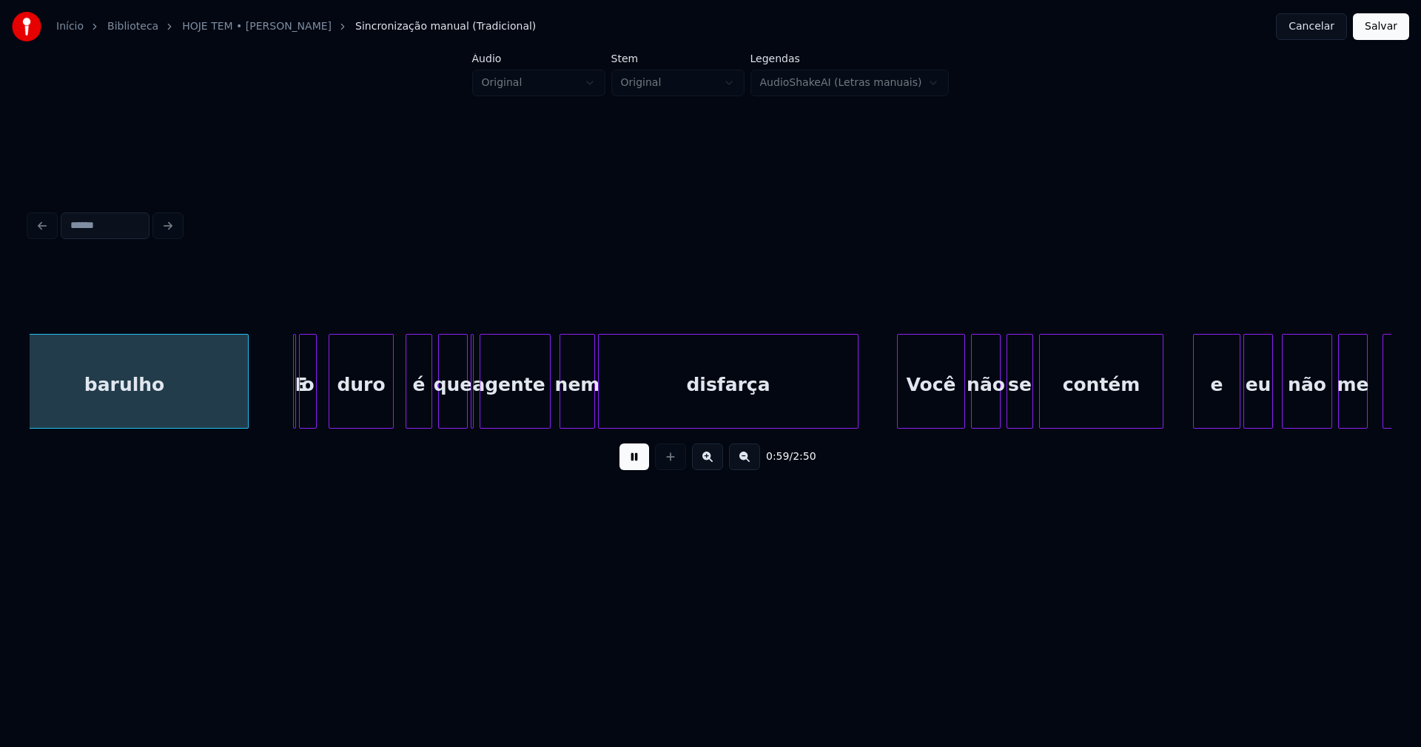
scroll to position [0, 8830]
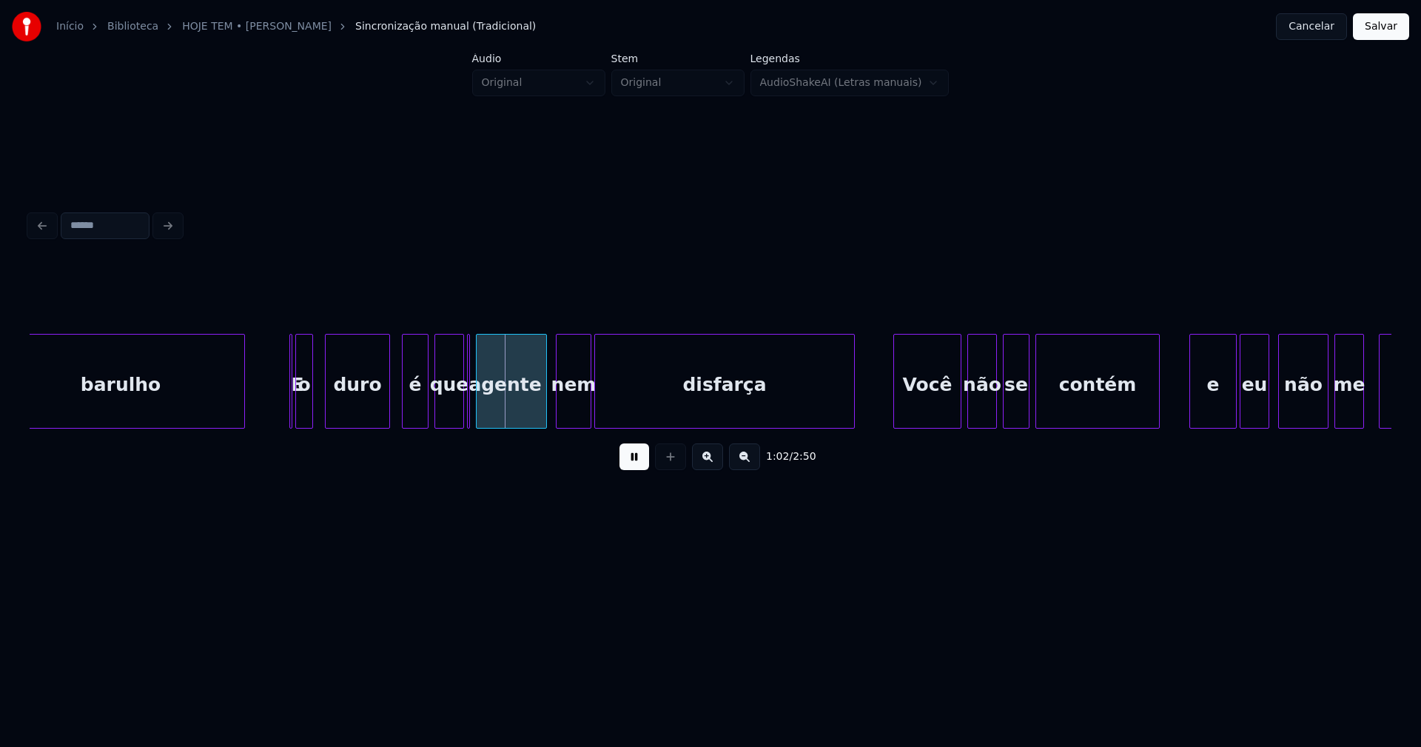
click at [640, 469] on button at bounding box center [635, 456] width 30 height 27
click at [293, 415] on div at bounding box center [292, 381] width 4 height 93
click at [281, 404] on div "E" at bounding box center [288, 381] width 15 height 95
click at [642, 470] on button at bounding box center [635, 456] width 30 height 27
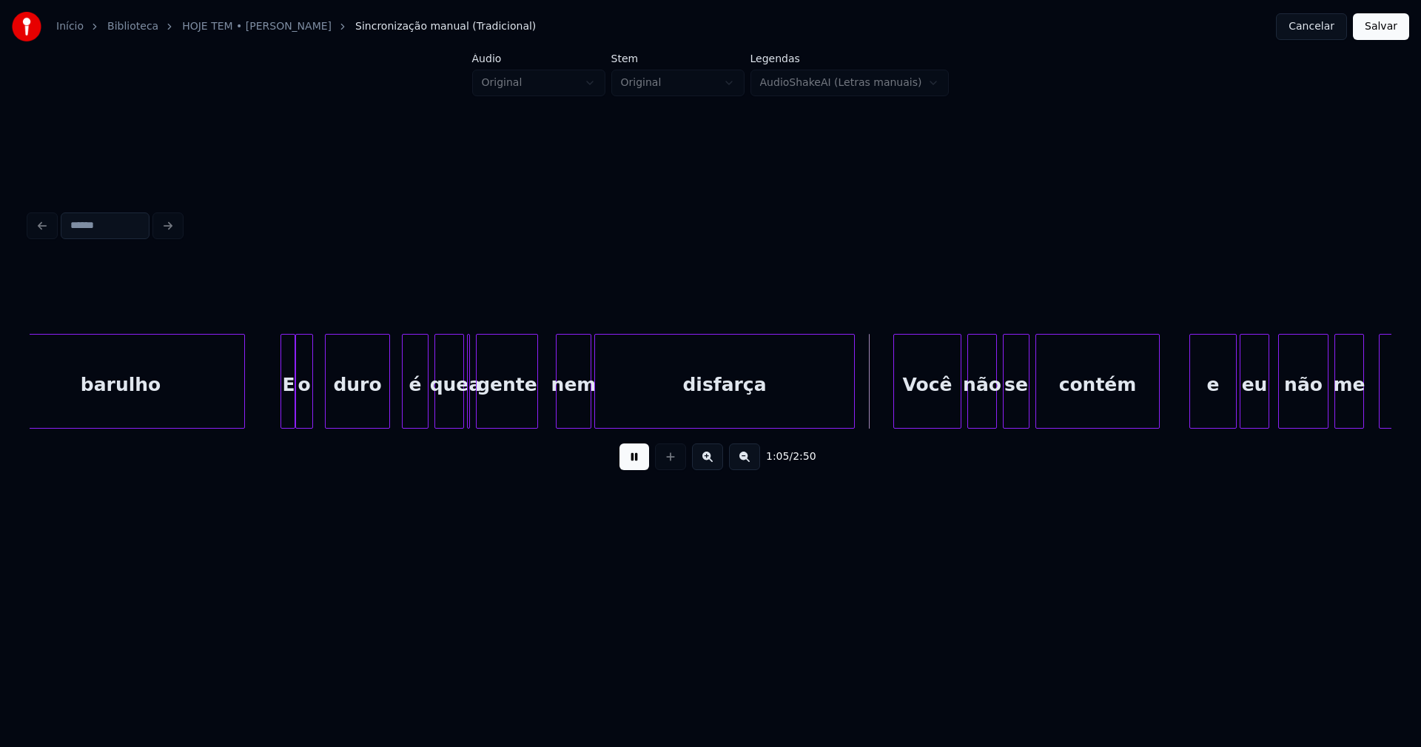
click at [535, 415] on div at bounding box center [535, 381] width 4 height 93
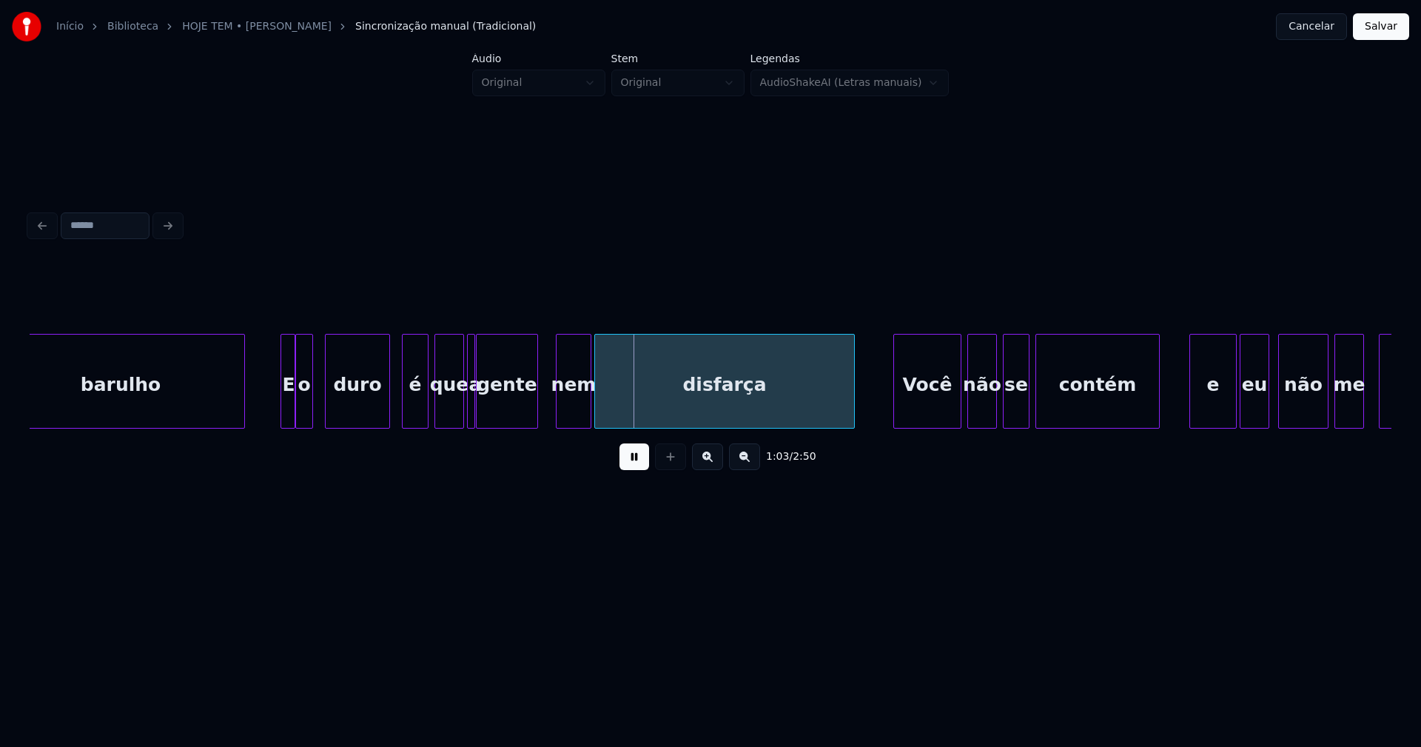
click at [471, 418] on div at bounding box center [472, 381] width 4 height 93
click at [406, 423] on div "barulho E o duro é que a gente nem disfarça Você não se contém e eu não me segu…" at bounding box center [711, 381] width 1362 height 95
click at [448, 412] on div "que" at bounding box center [446, 385] width 28 height 101
click at [463, 408] on div at bounding box center [465, 381] width 4 height 93
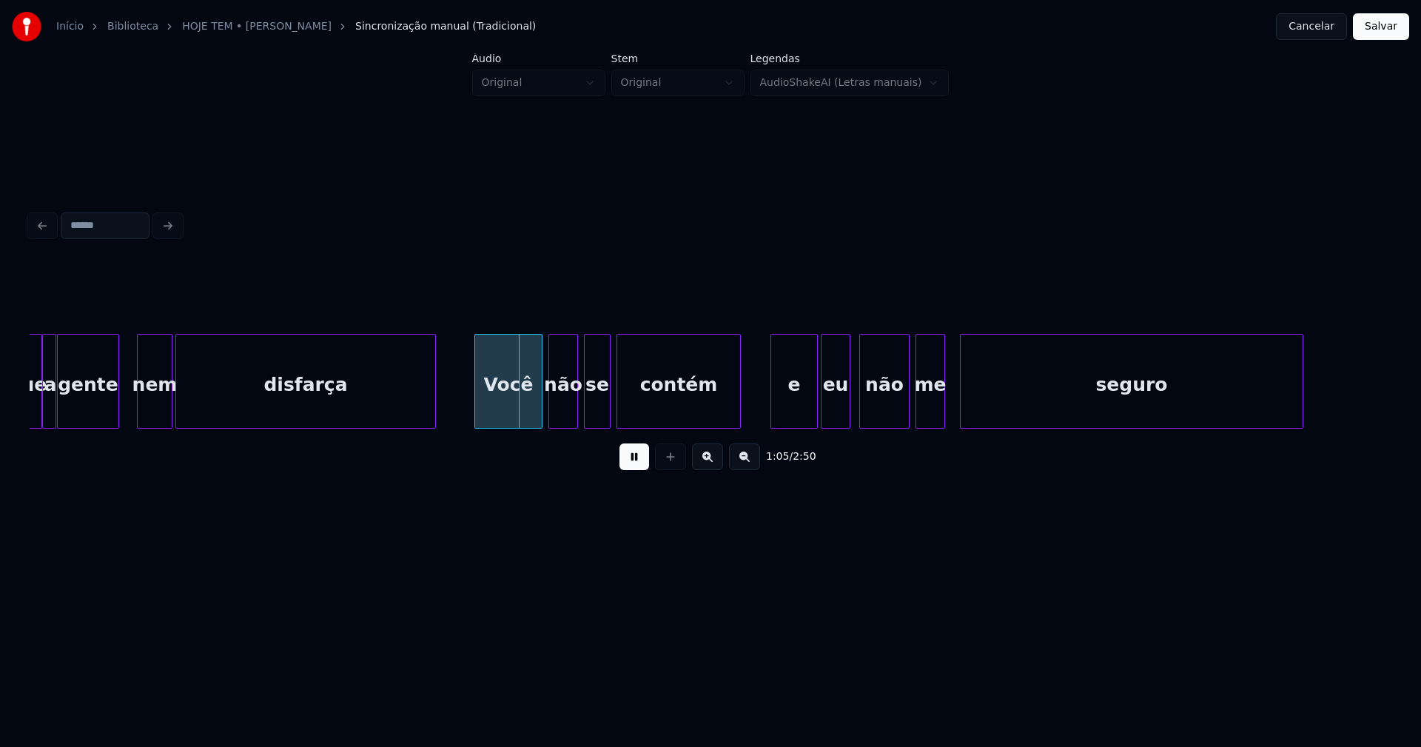
scroll to position [0, 9263]
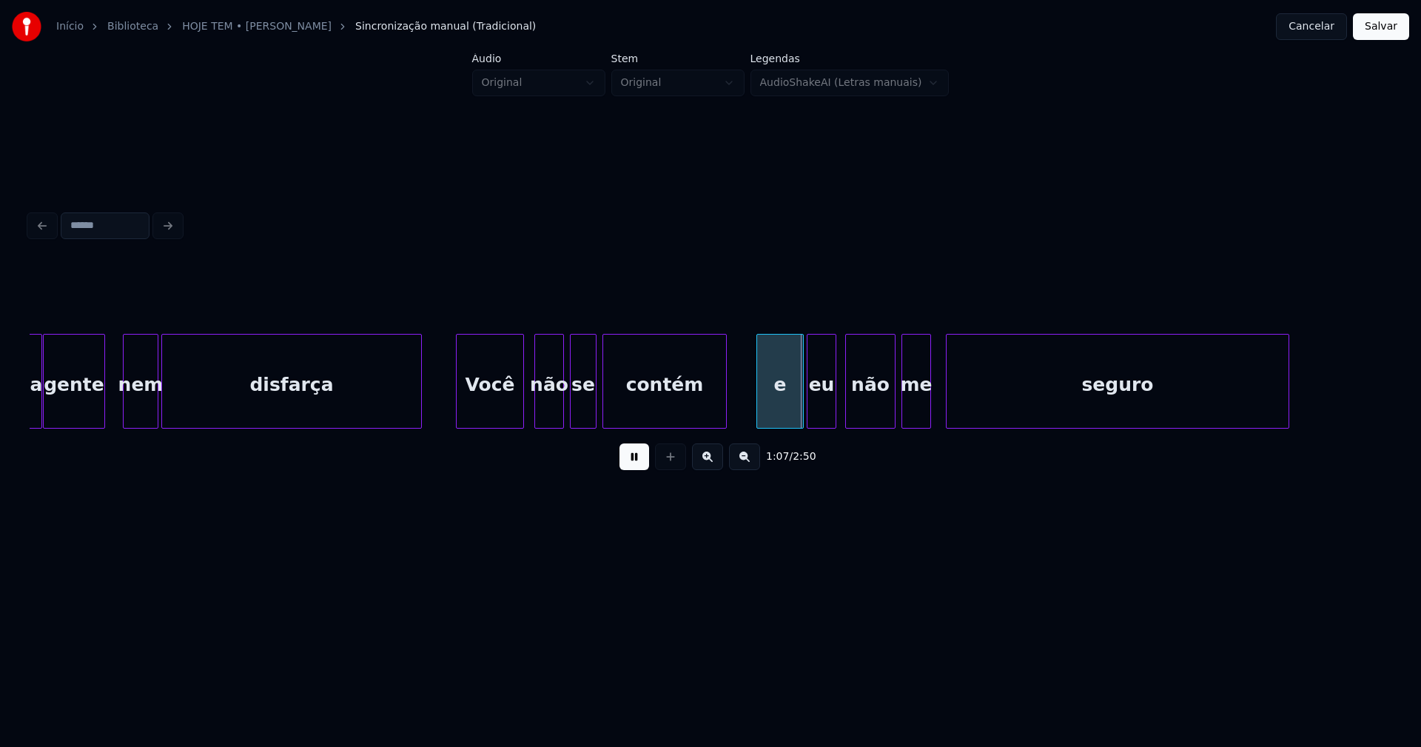
click at [500, 412] on div "Você" at bounding box center [490, 385] width 67 height 101
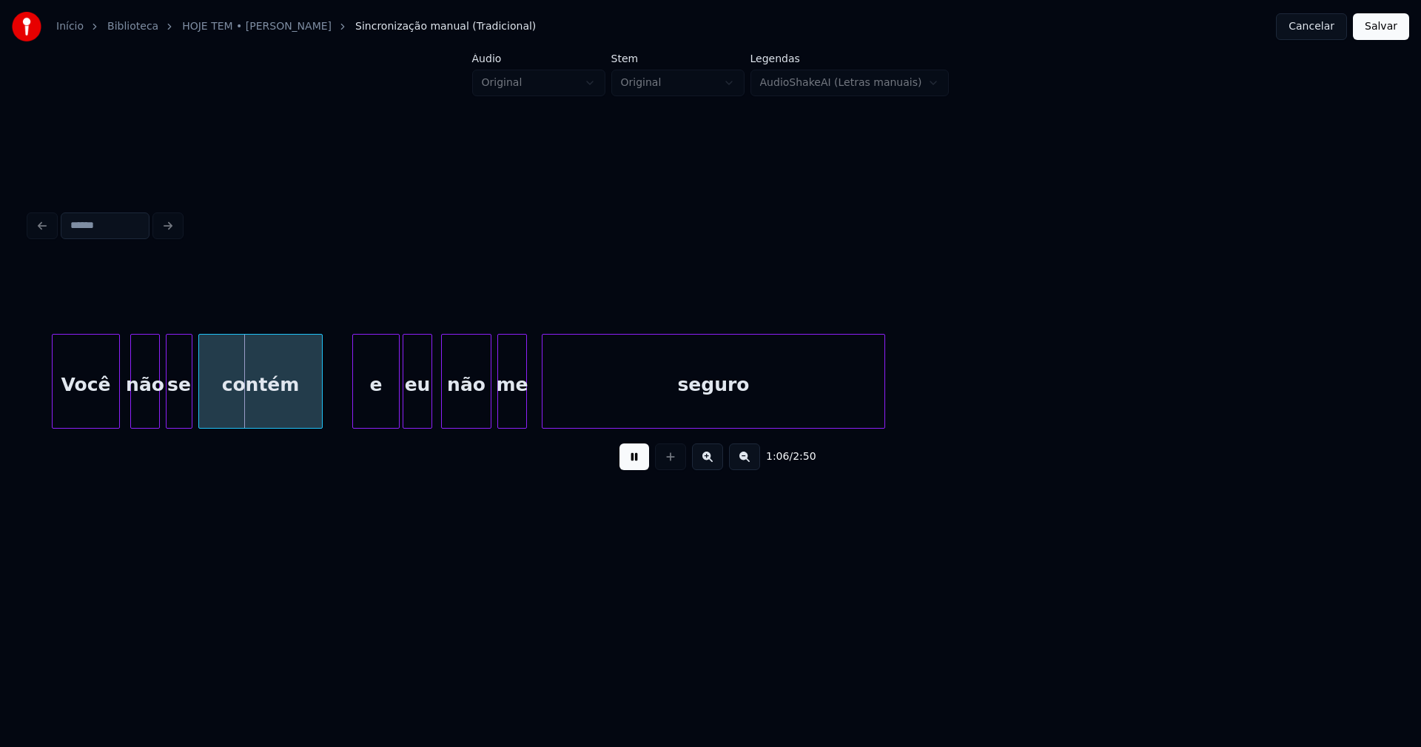
scroll to position [0, 9681]
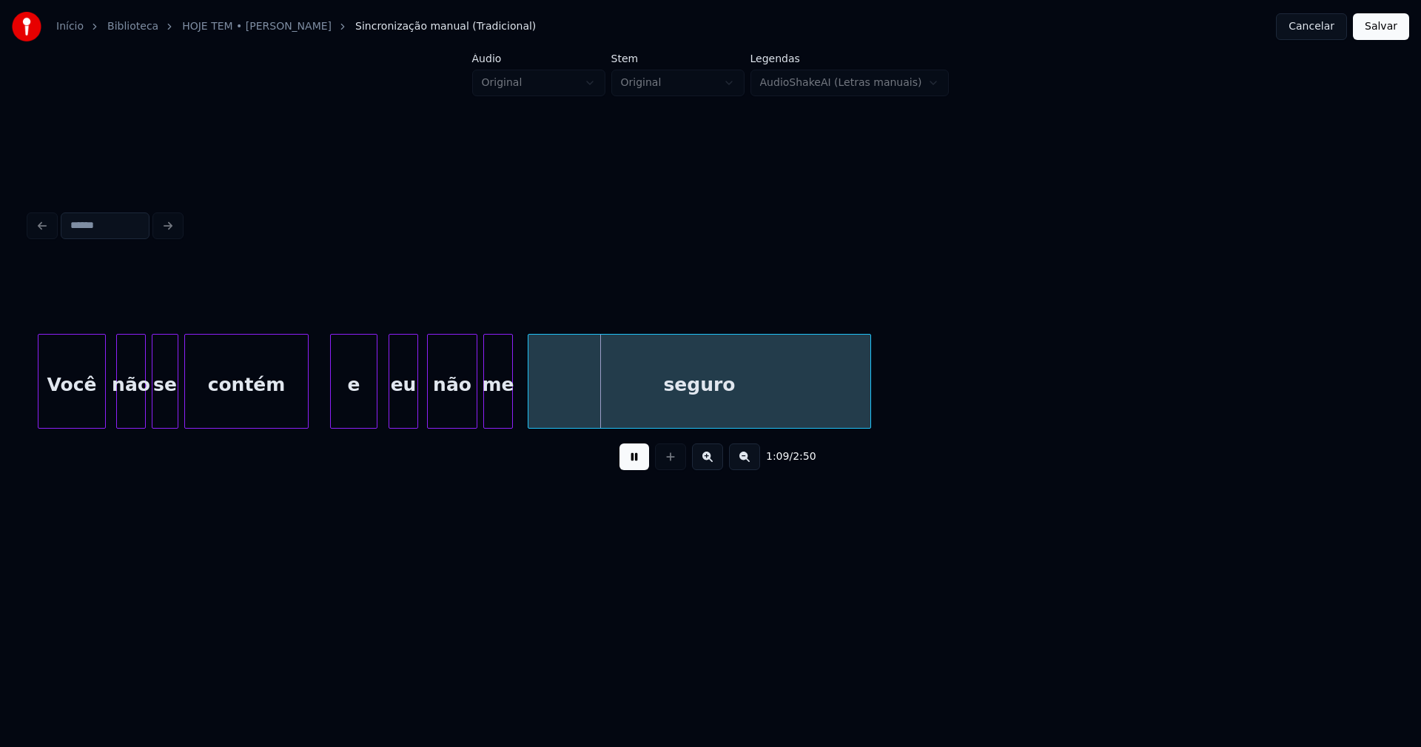
click at [357, 424] on div "Você não se contém e eu não me seguro" at bounding box center [711, 381] width 1362 height 95
click at [396, 419] on div "eu" at bounding box center [395, 385] width 28 height 101
click at [441, 414] on div "não" at bounding box center [448, 385] width 49 height 101
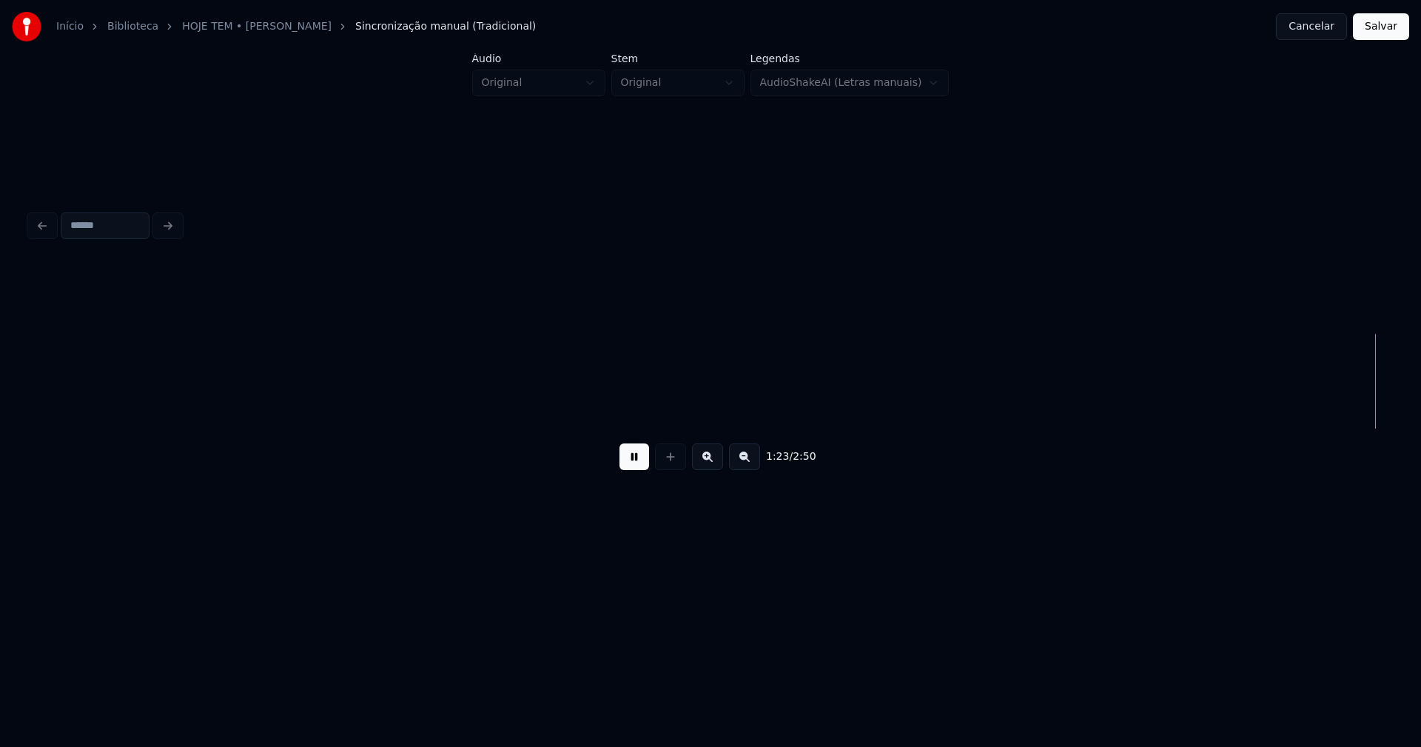
scroll to position [0, 12407]
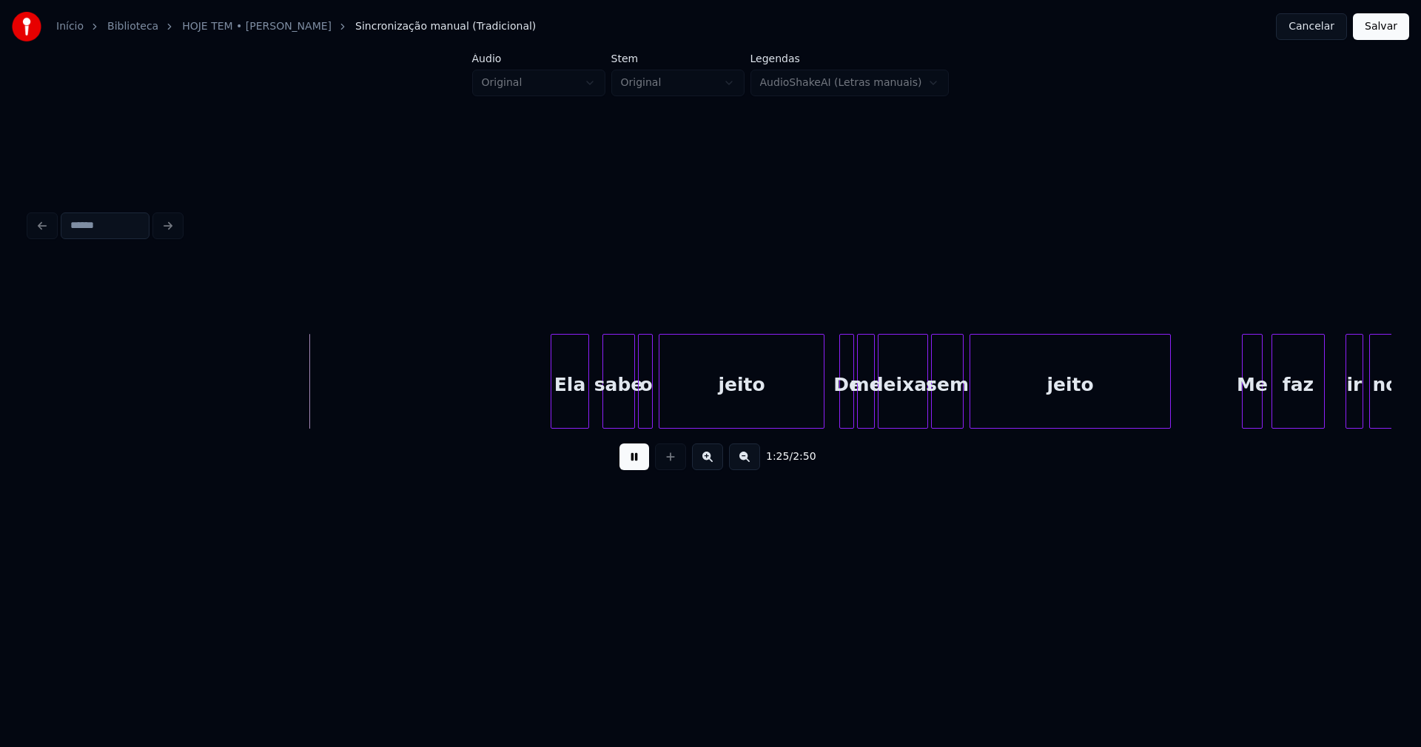
click at [577, 415] on div "Ela" at bounding box center [569, 385] width 37 height 101
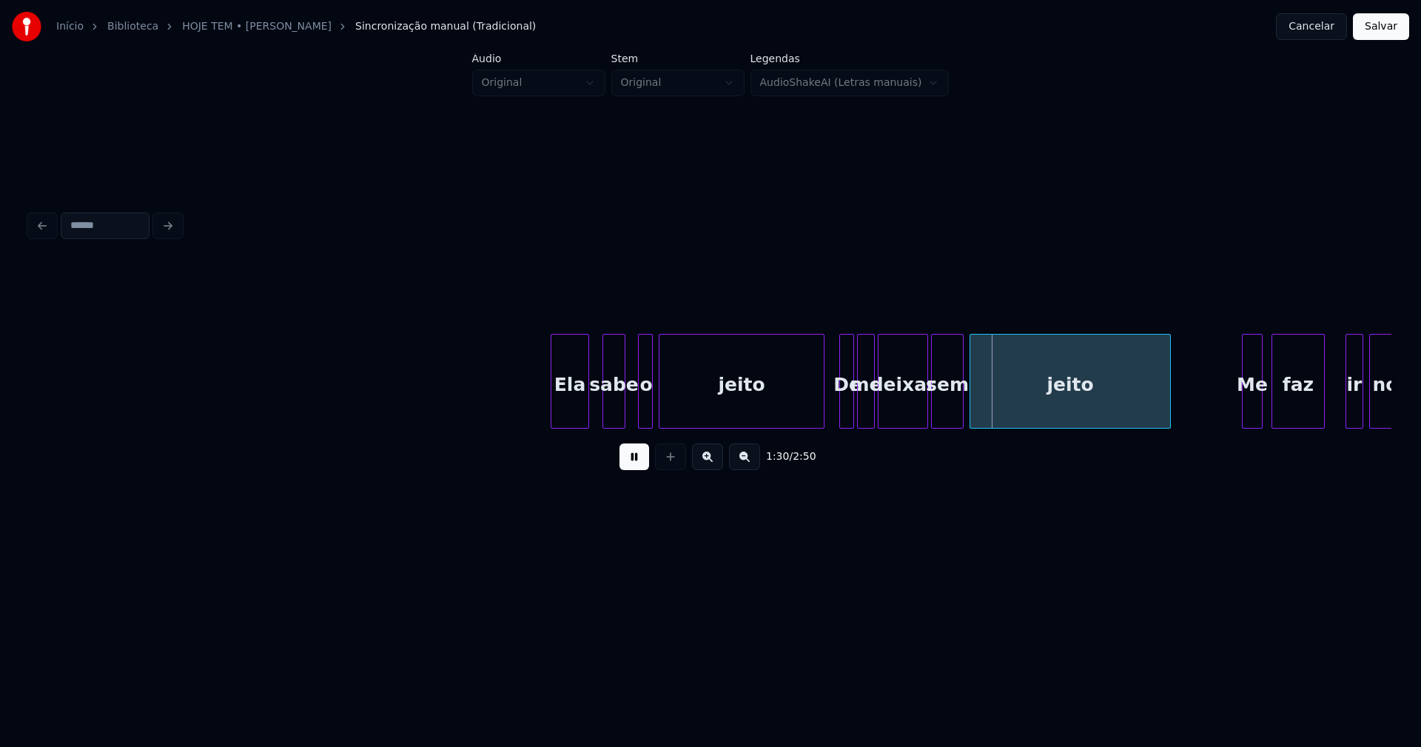
click at [622, 411] on div at bounding box center [622, 381] width 4 height 93
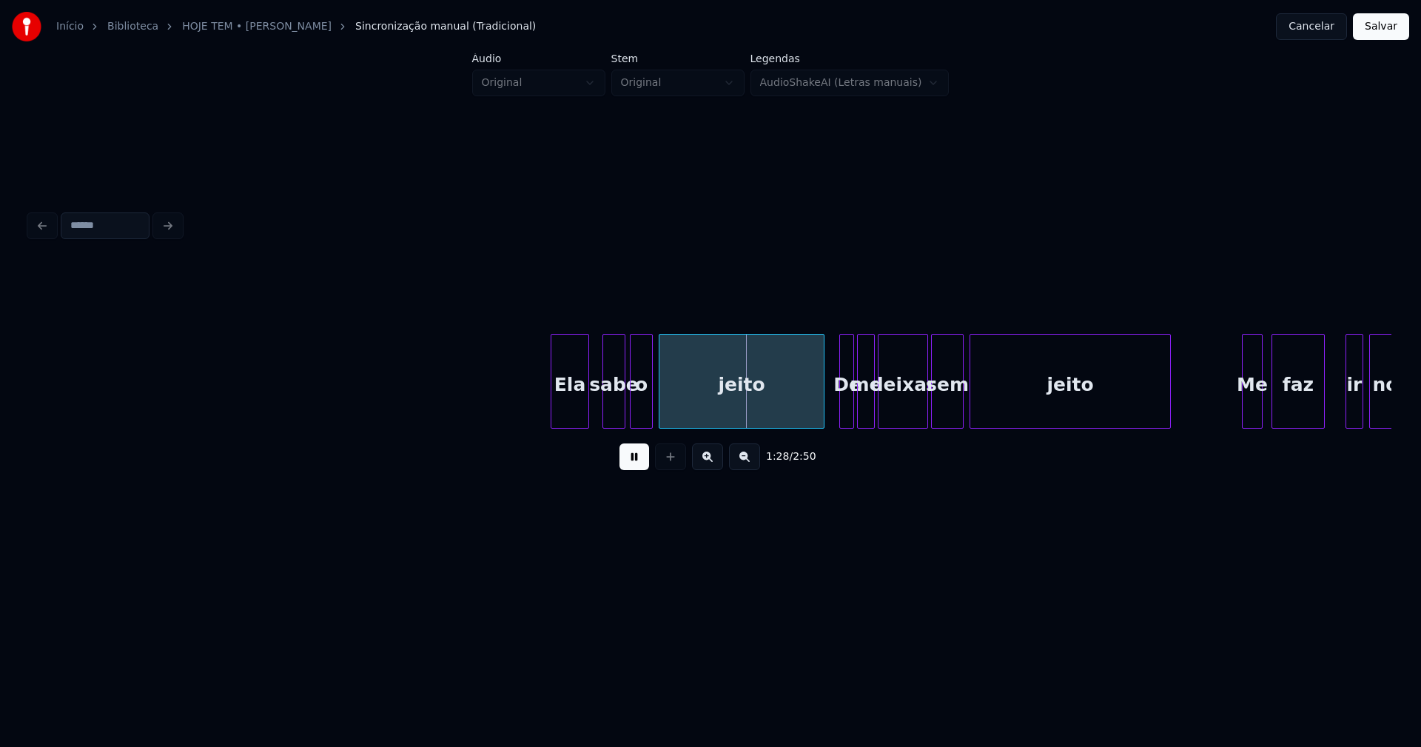
click at [632, 411] on div at bounding box center [633, 381] width 4 height 93
click at [599, 409] on div at bounding box center [599, 381] width 4 height 93
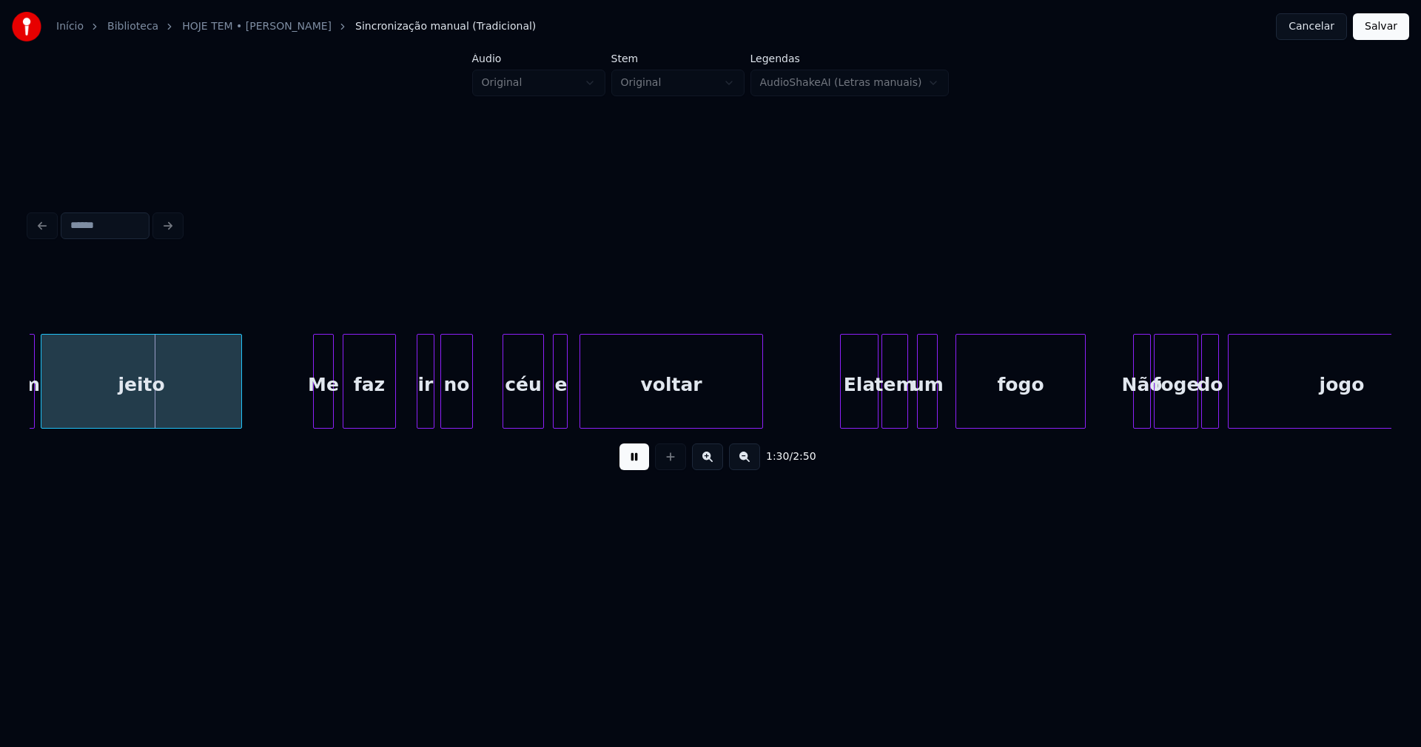
scroll to position [0, 13376]
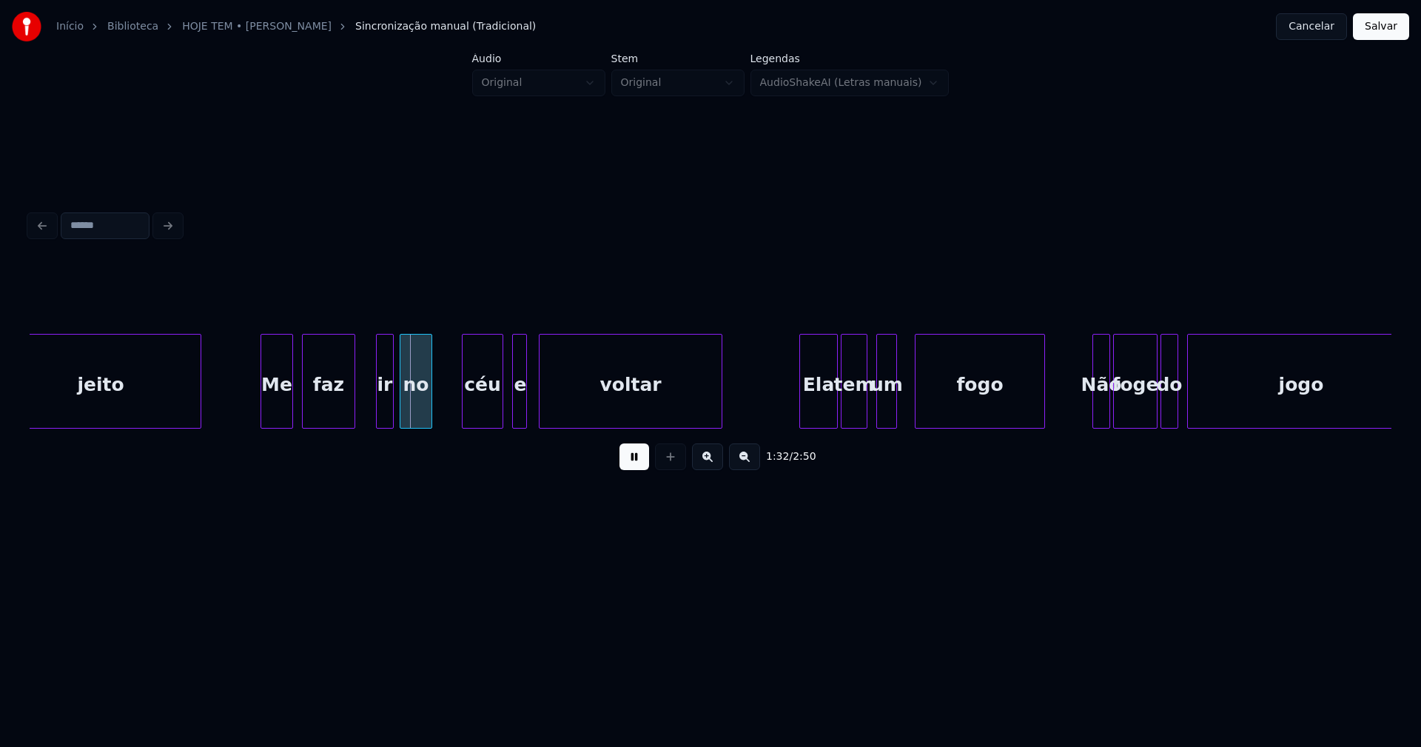
click at [265, 406] on div at bounding box center [263, 381] width 4 height 93
click at [486, 410] on div "céu" at bounding box center [480, 385] width 40 height 101
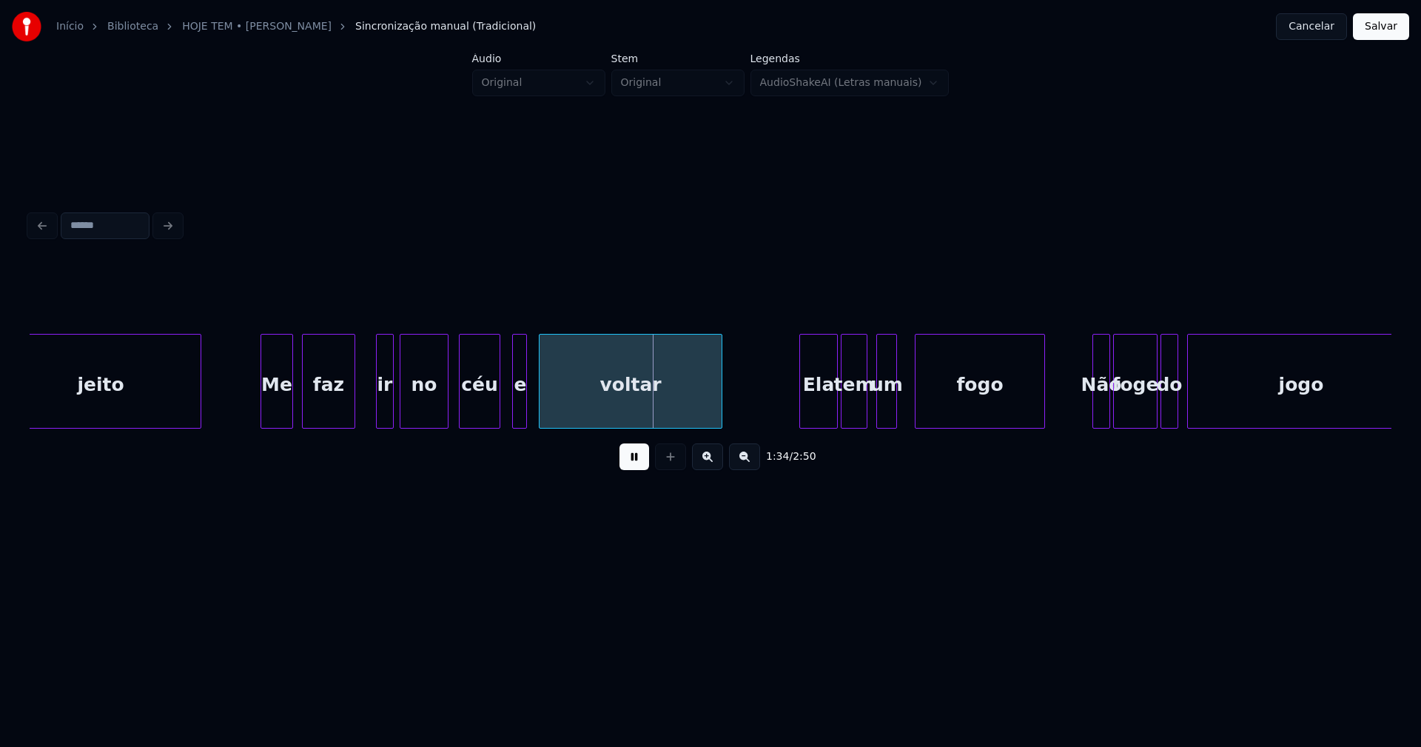
click at [445, 403] on div at bounding box center [445, 381] width 4 height 93
click at [371, 415] on div at bounding box center [373, 381] width 4 height 93
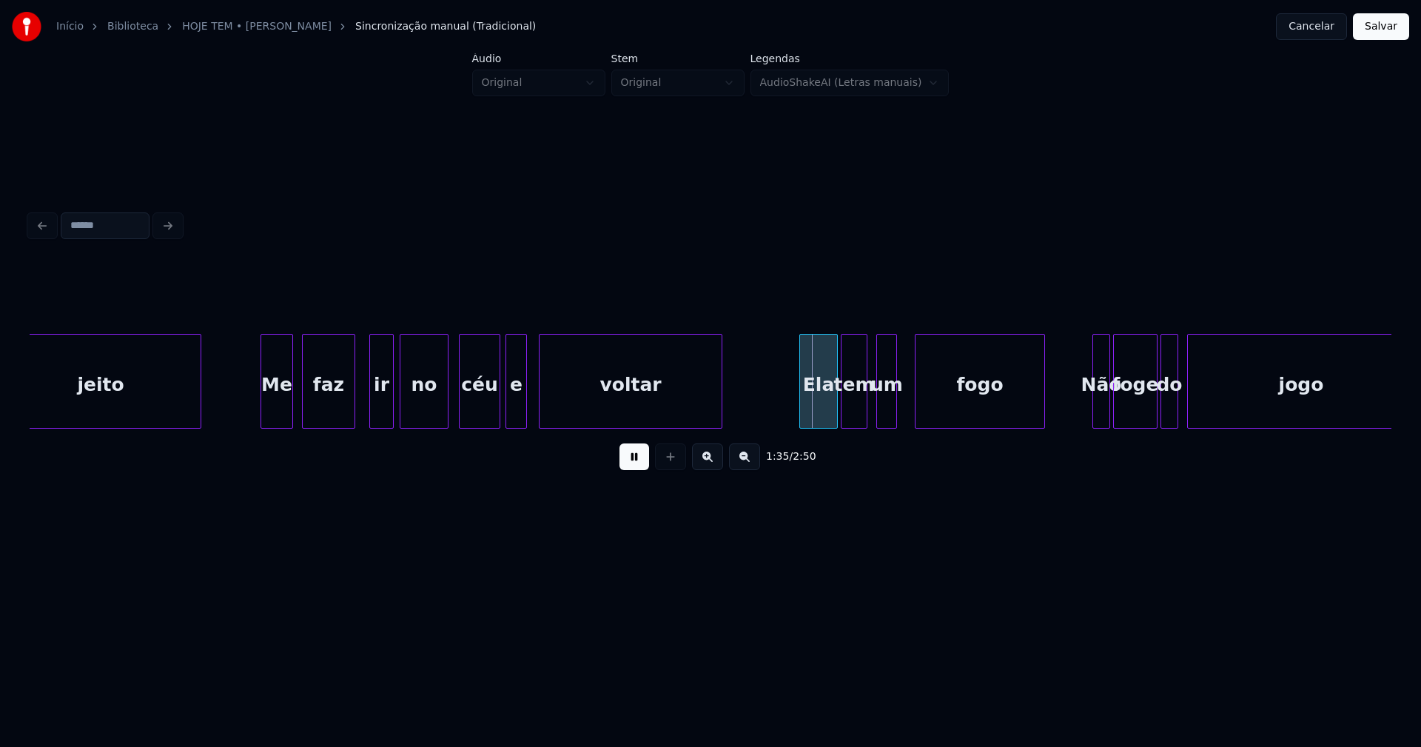
click at [508, 412] on div at bounding box center [508, 381] width 4 height 93
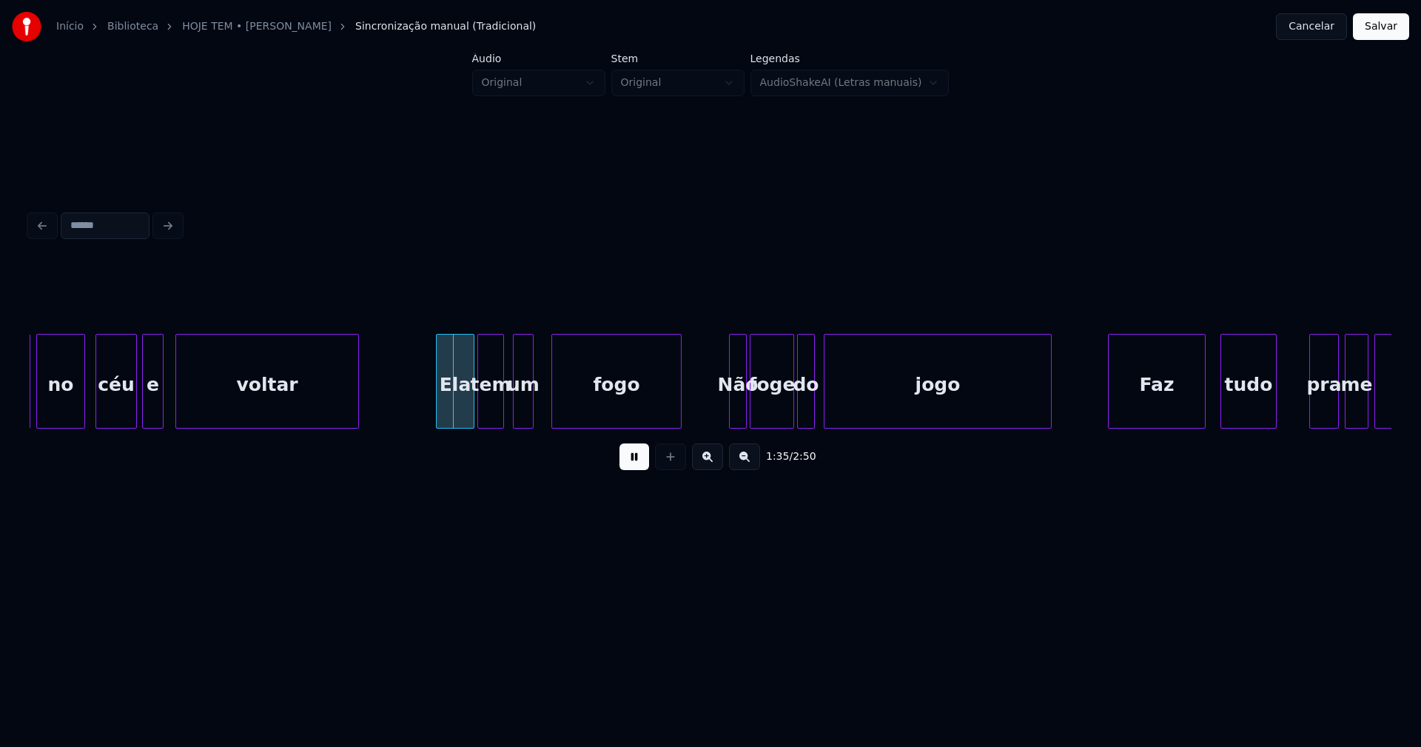
scroll to position [0, 13754]
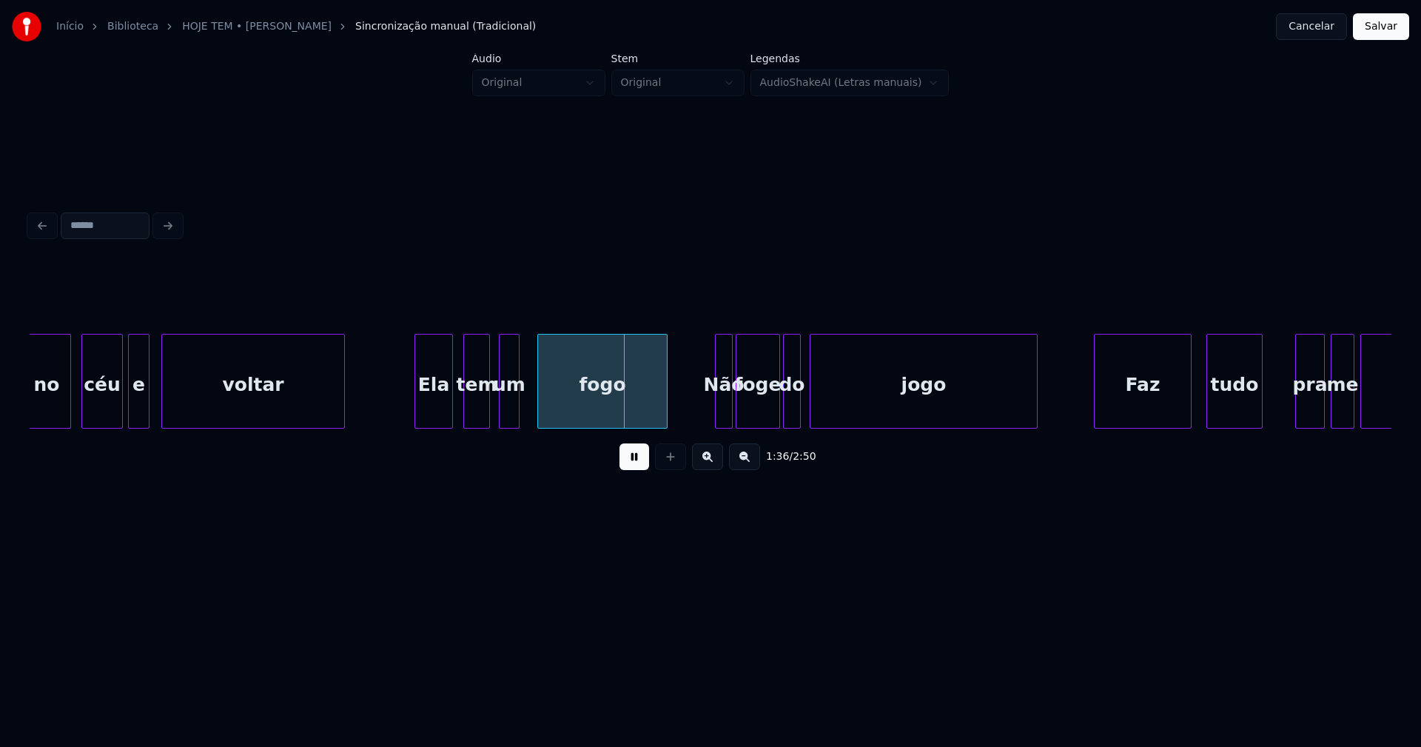
click at [437, 406] on div "Ela" at bounding box center [433, 385] width 37 height 101
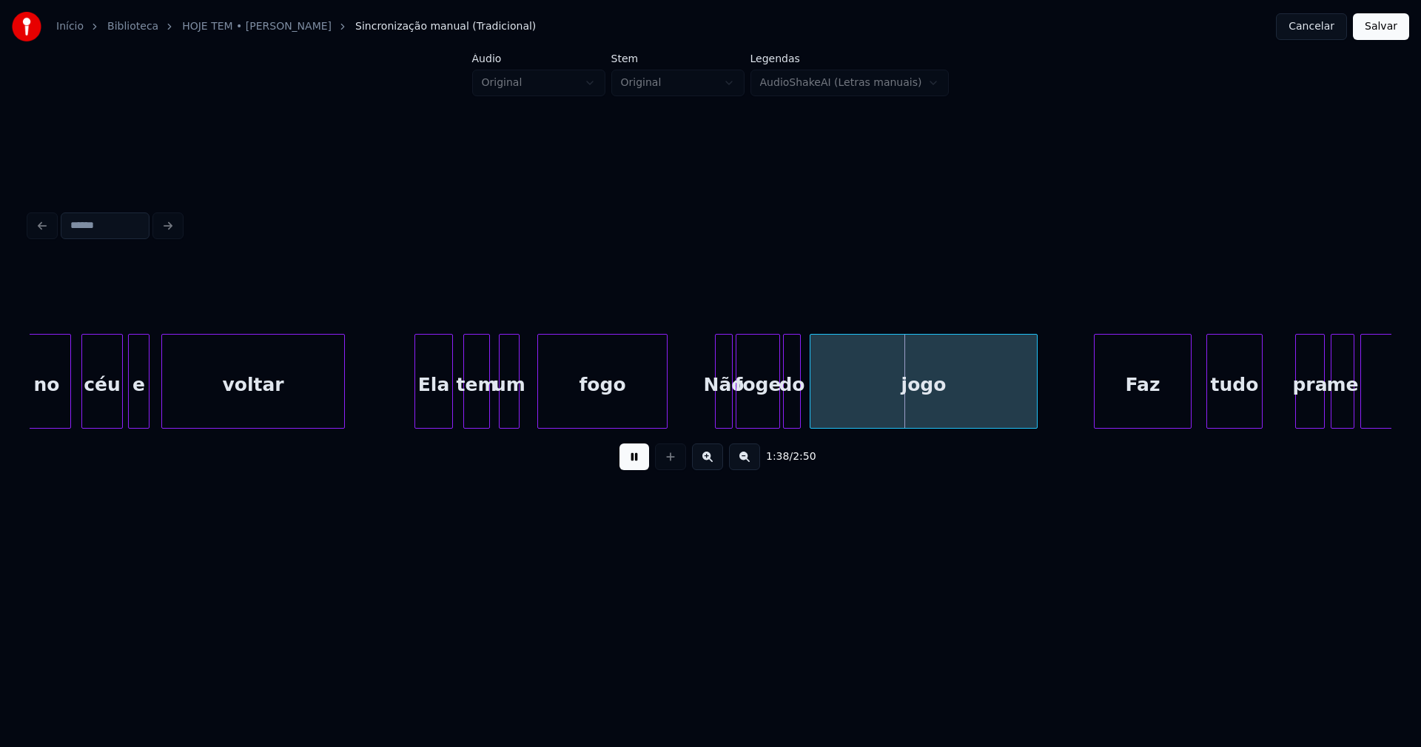
click at [719, 403] on div at bounding box center [718, 381] width 4 height 93
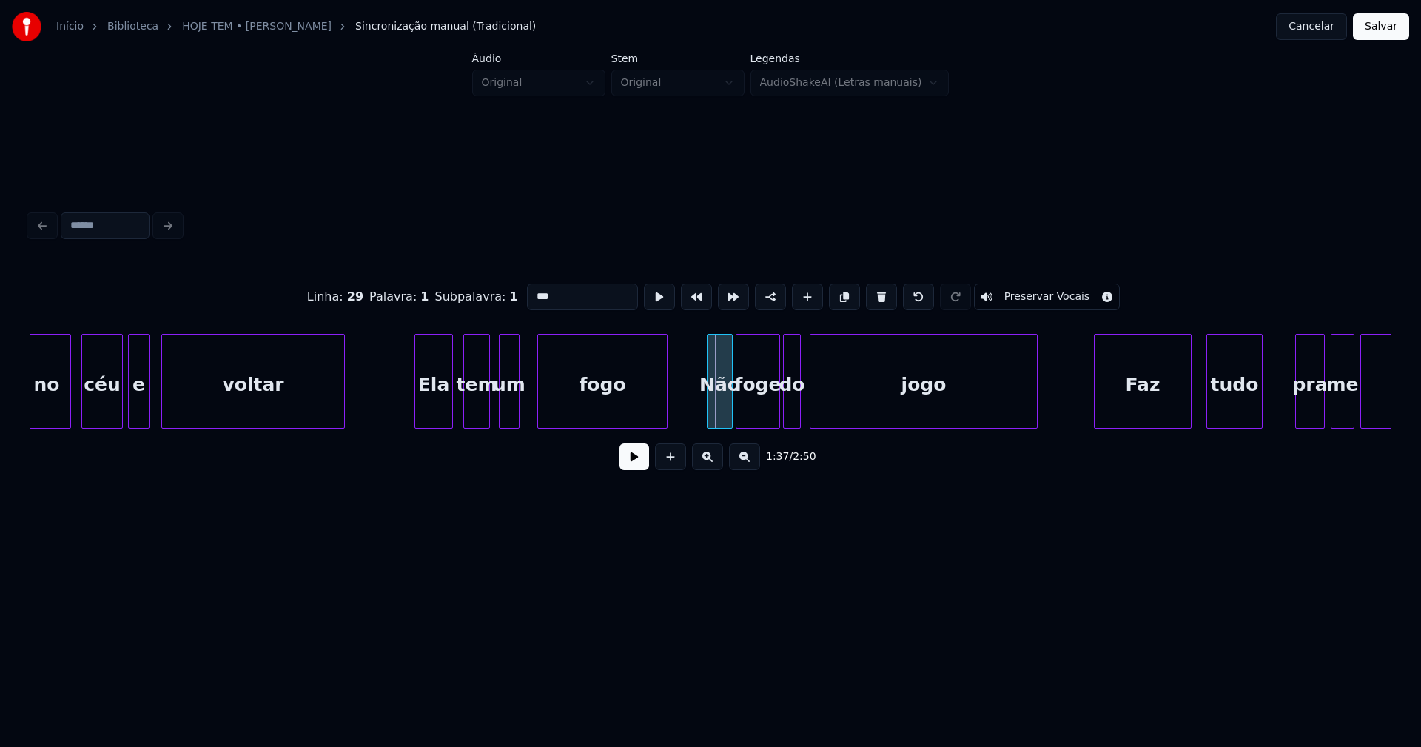
click at [711, 413] on div at bounding box center [710, 381] width 4 height 93
click at [632, 461] on button at bounding box center [635, 456] width 30 height 27
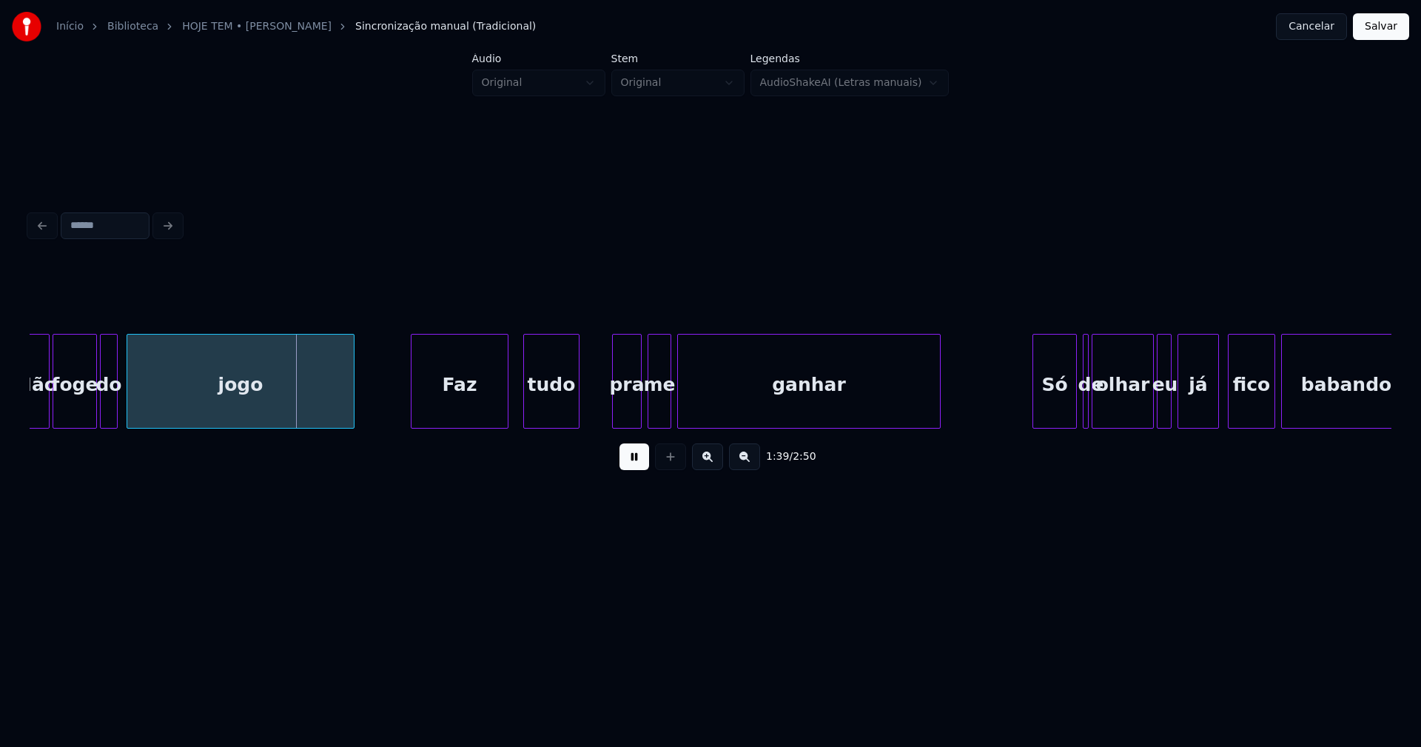
scroll to position [0, 14493]
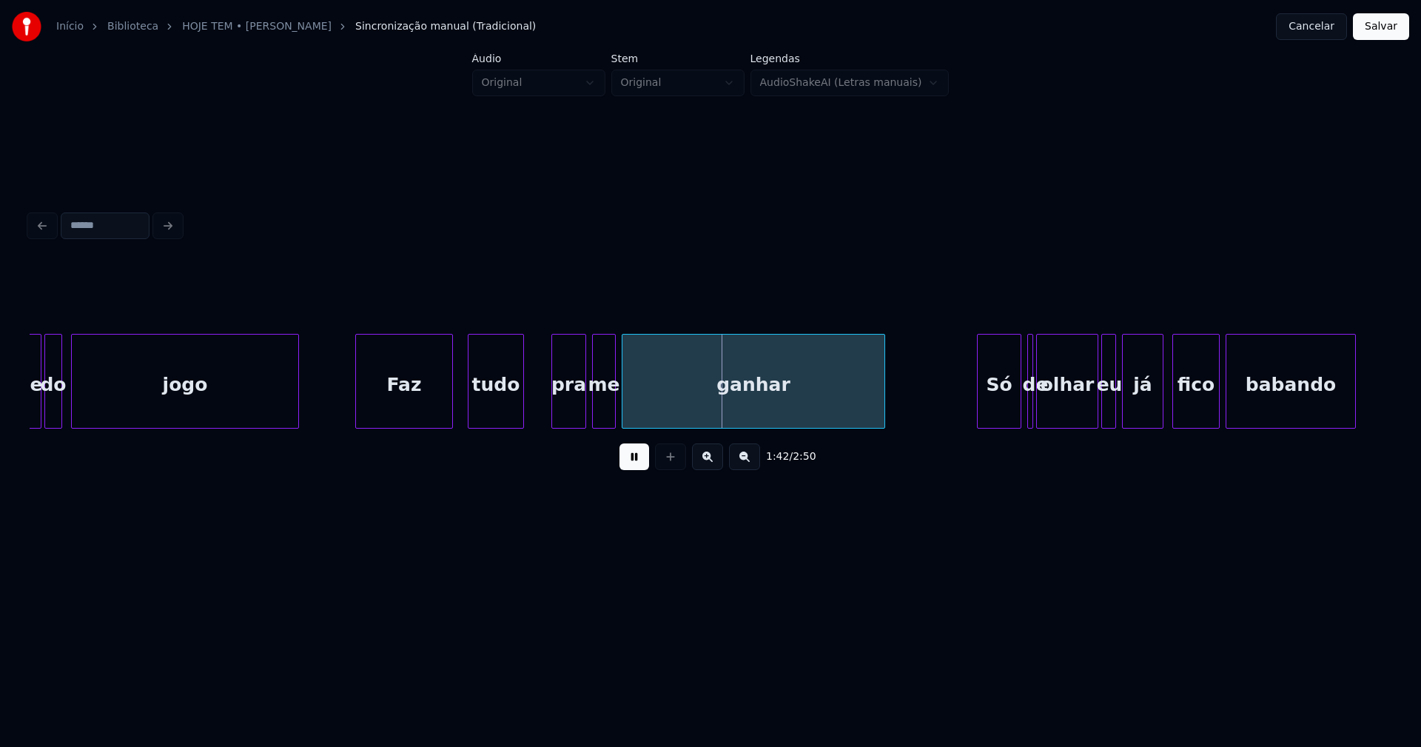
click at [554, 409] on div at bounding box center [554, 381] width 4 height 93
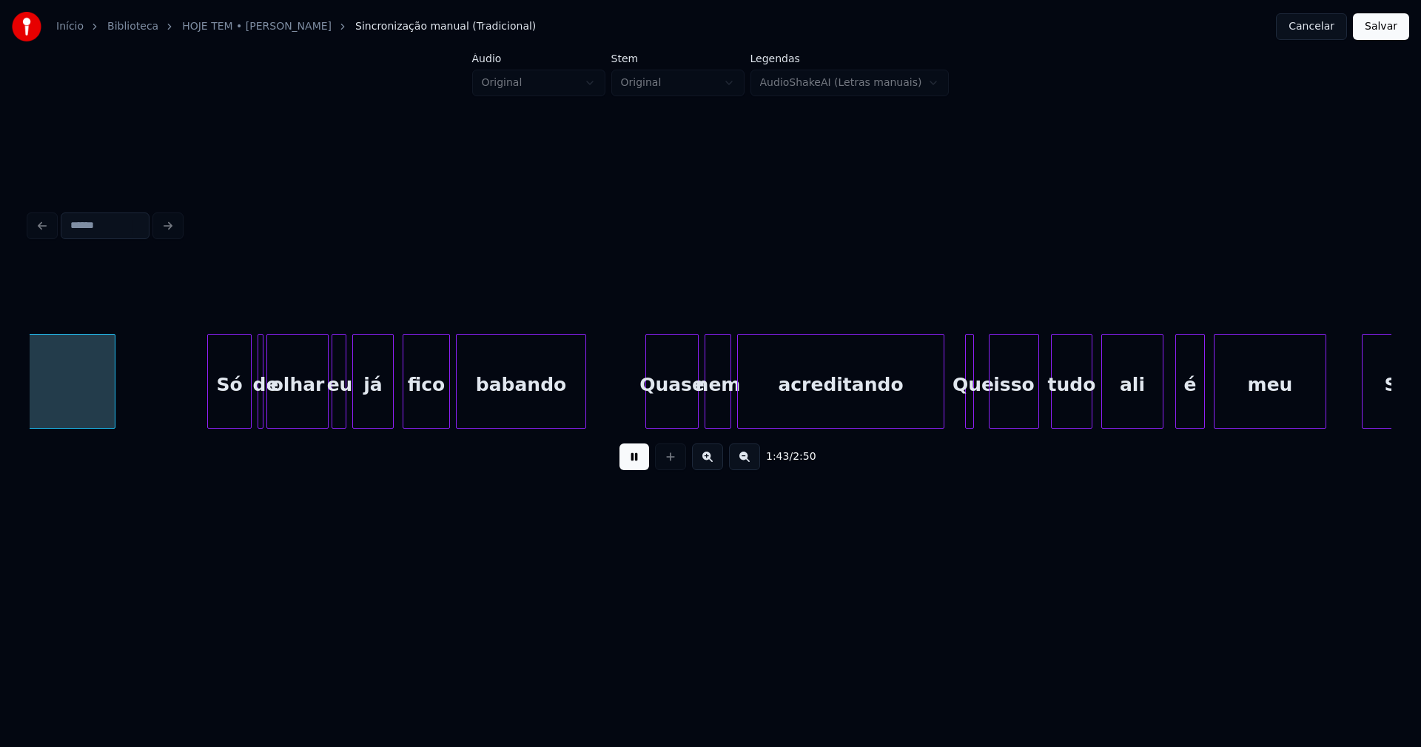
scroll to position [0, 15262]
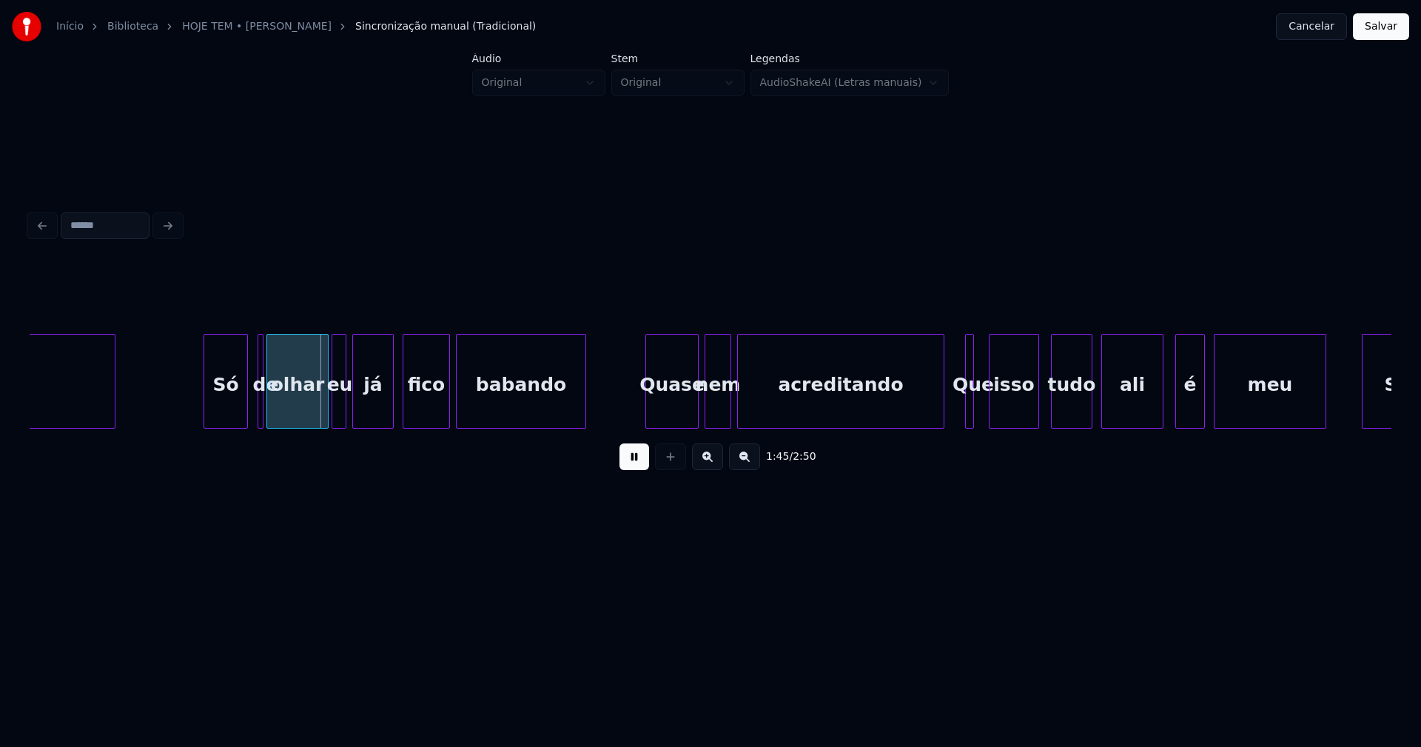
click at [224, 417] on div "Só" at bounding box center [225, 385] width 43 height 101
click at [262, 406] on div at bounding box center [264, 381] width 4 height 93
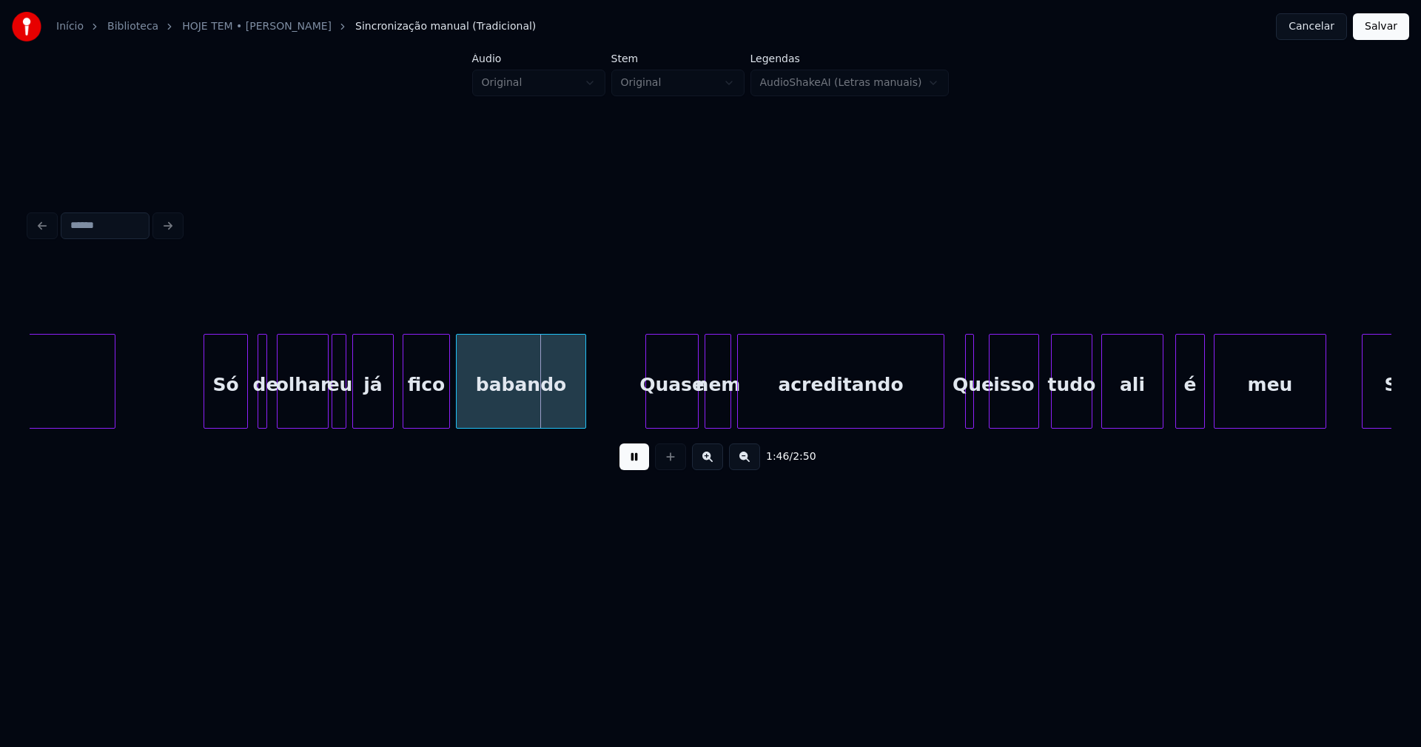
click at [281, 408] on div at bounding box center [280, 381] width 4 height 93
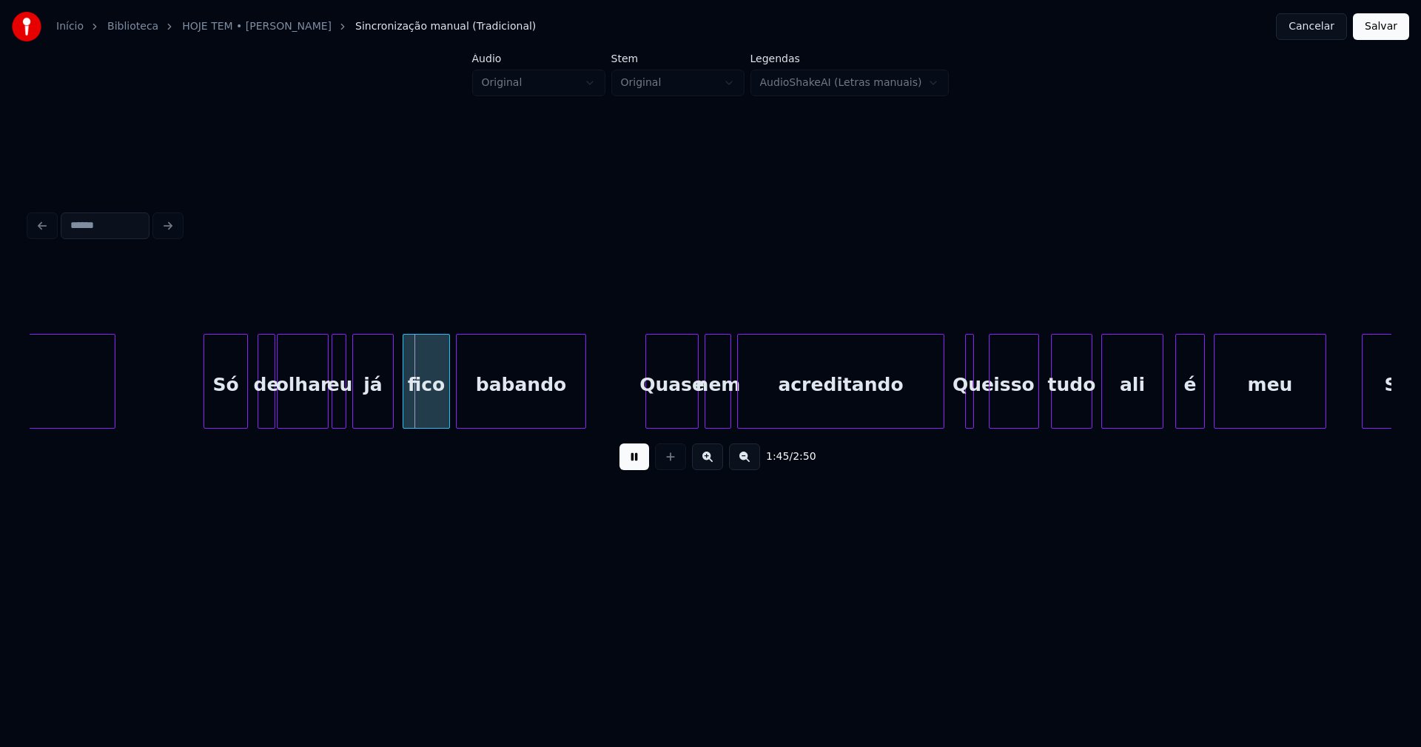
click at [271, 410] on div at bounding box center [272, 381] width 4 height 93
click at [674, 412] on div "Quase" at bounding box center [667, 385] width 52 height 101
click at [757, 399] on div at bounding box center [757, 381] width 4 height 93
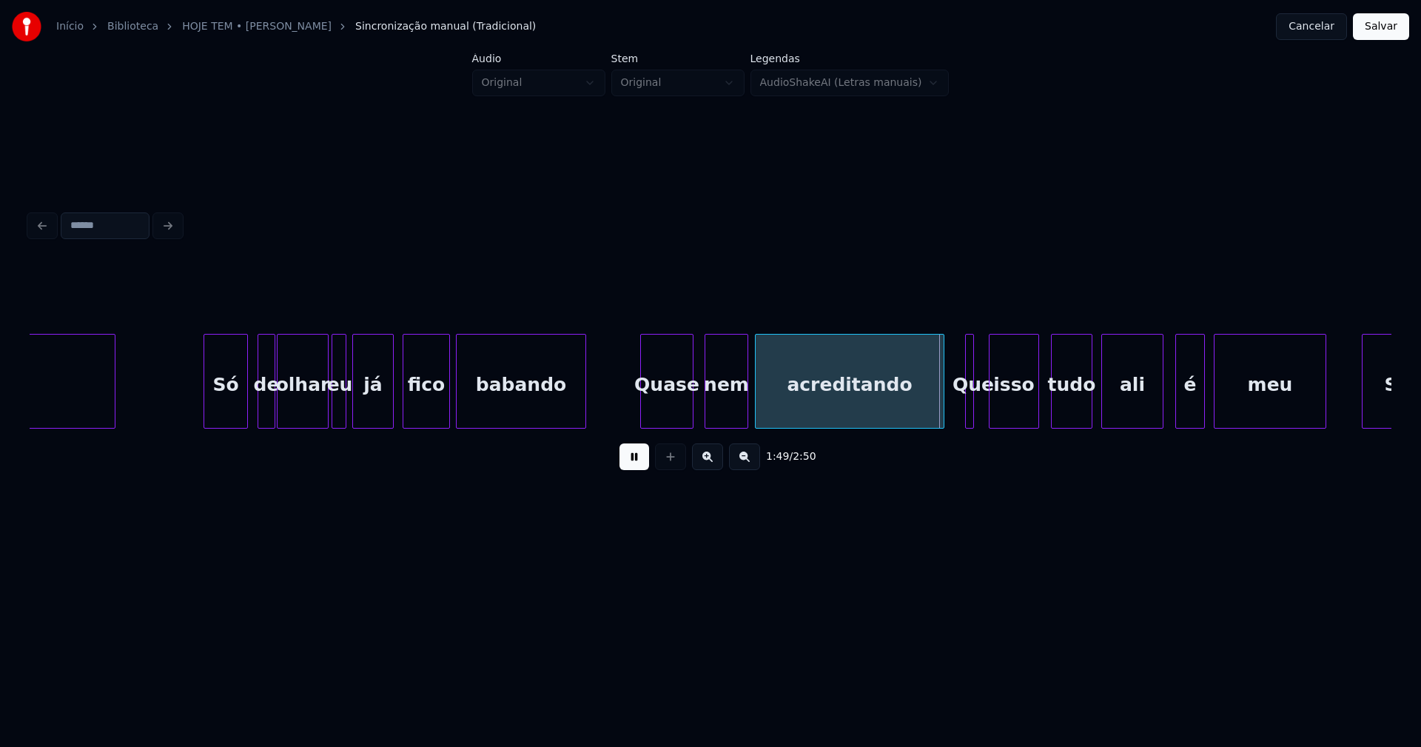
click at [746, 397] on div at bounding box center [745, 381] width 4 height 93
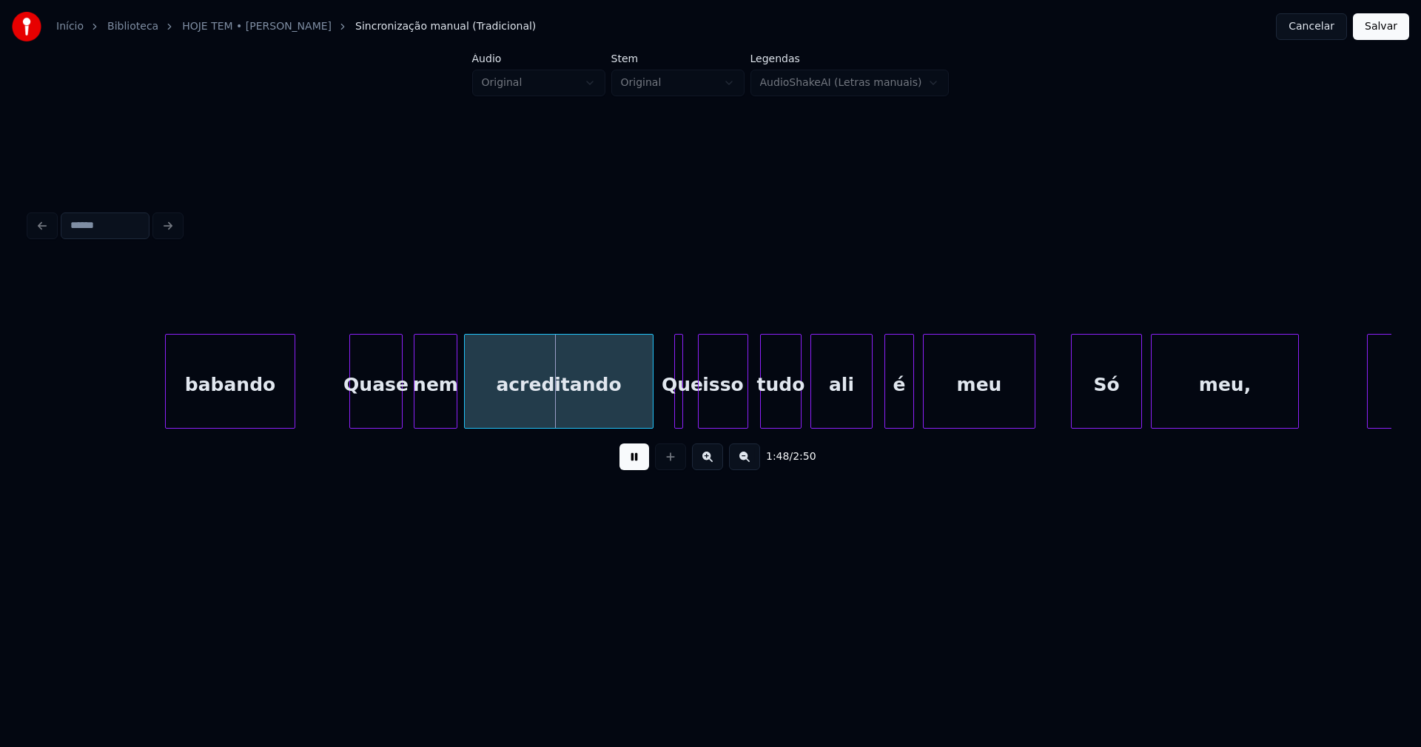
scroll to position [0, 15985]
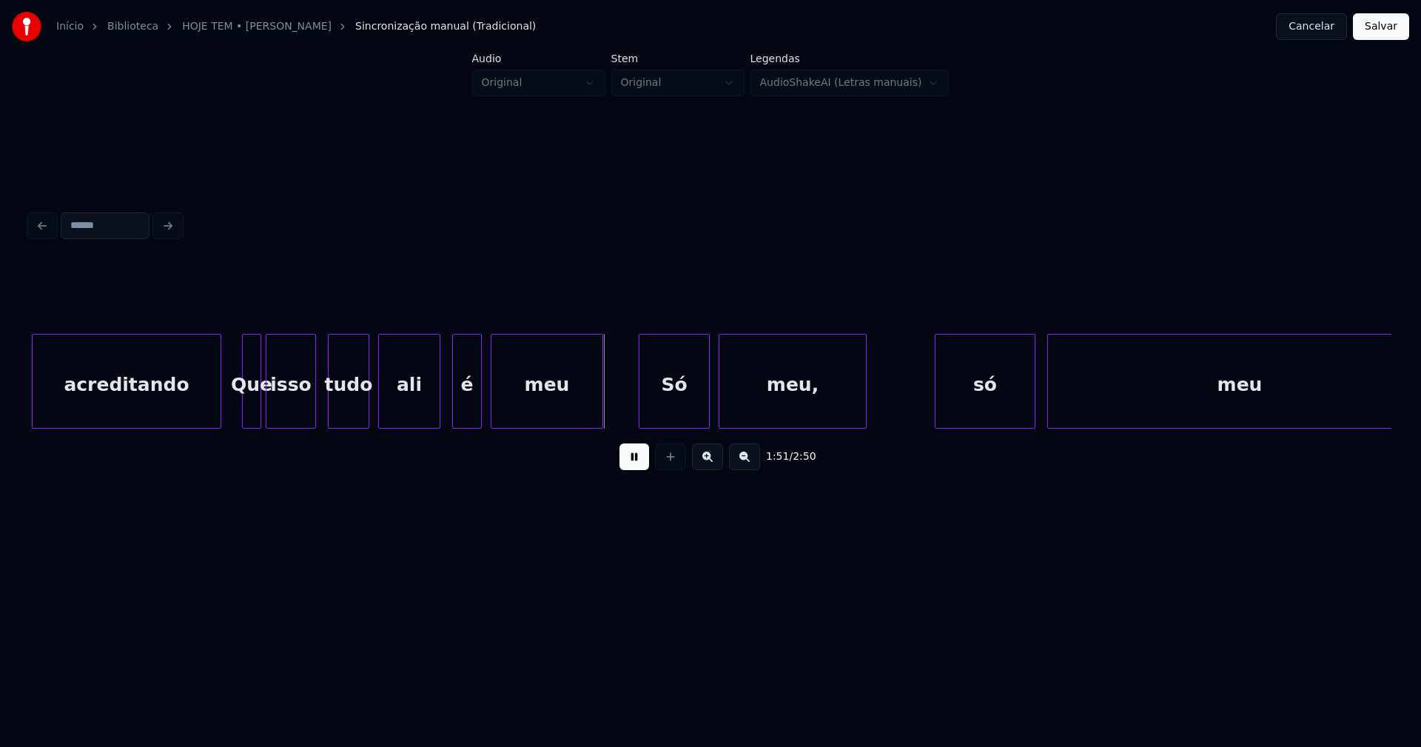
click at [257, 409] on div at bounding box center [258, 381] width 4 height 93
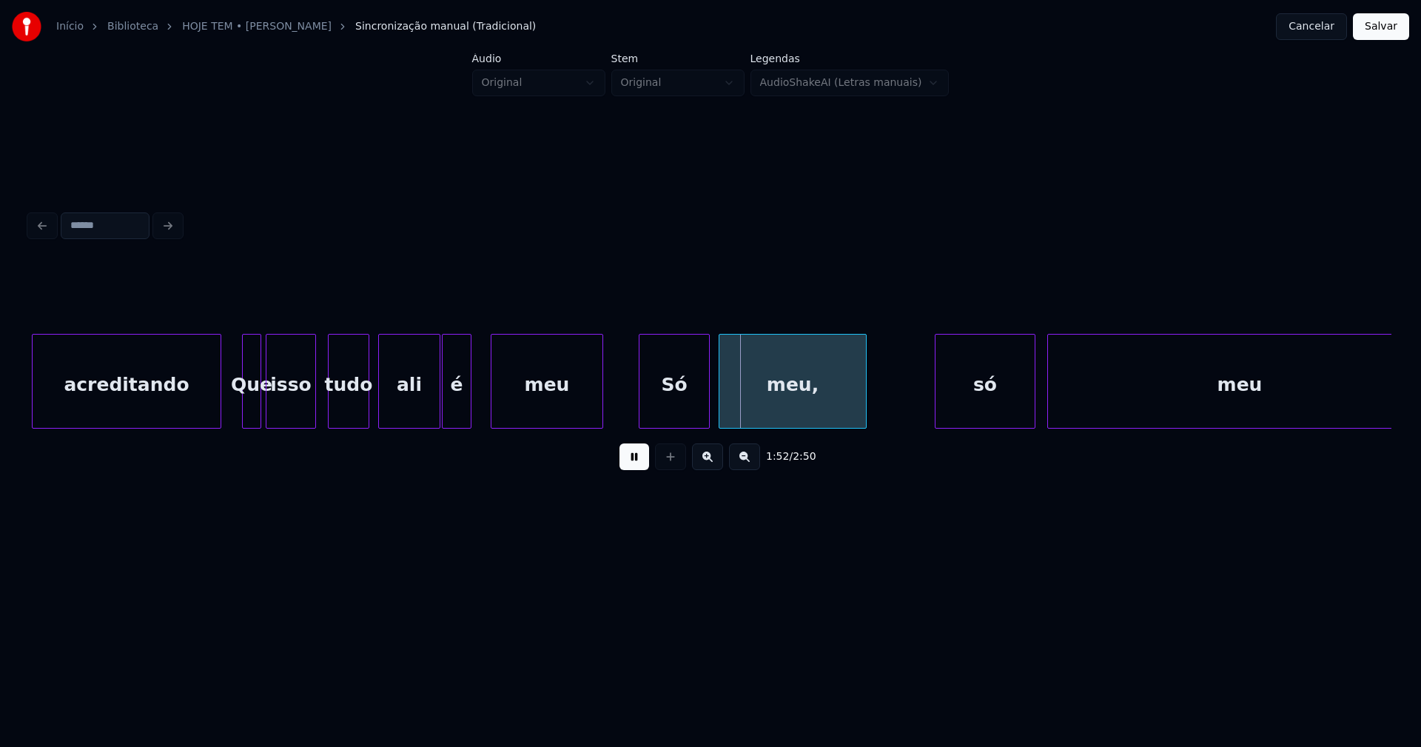
click at [458, 417] on div "é" at bounding box center [457, 385] width 28 height 101
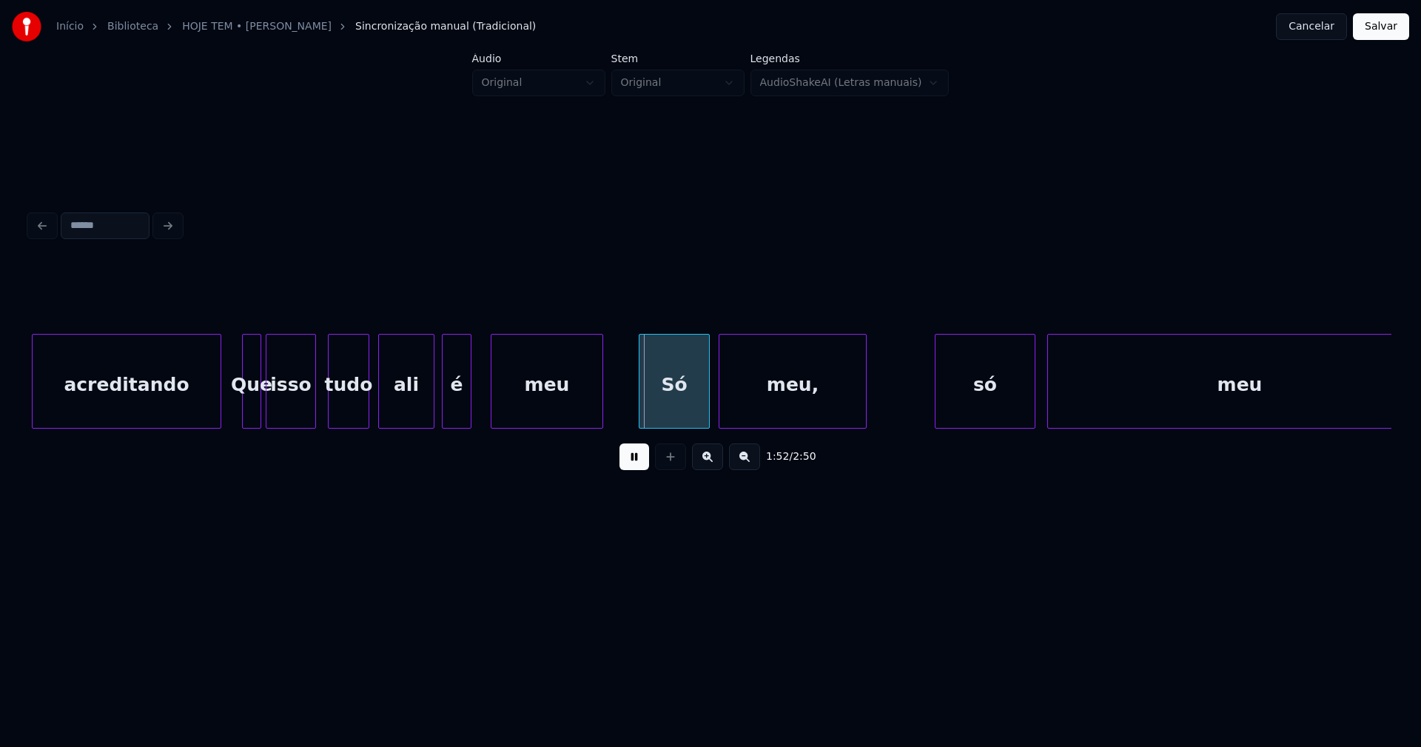
click at [431, 415] on div at bounding box center [431, 381] width 4 height 93
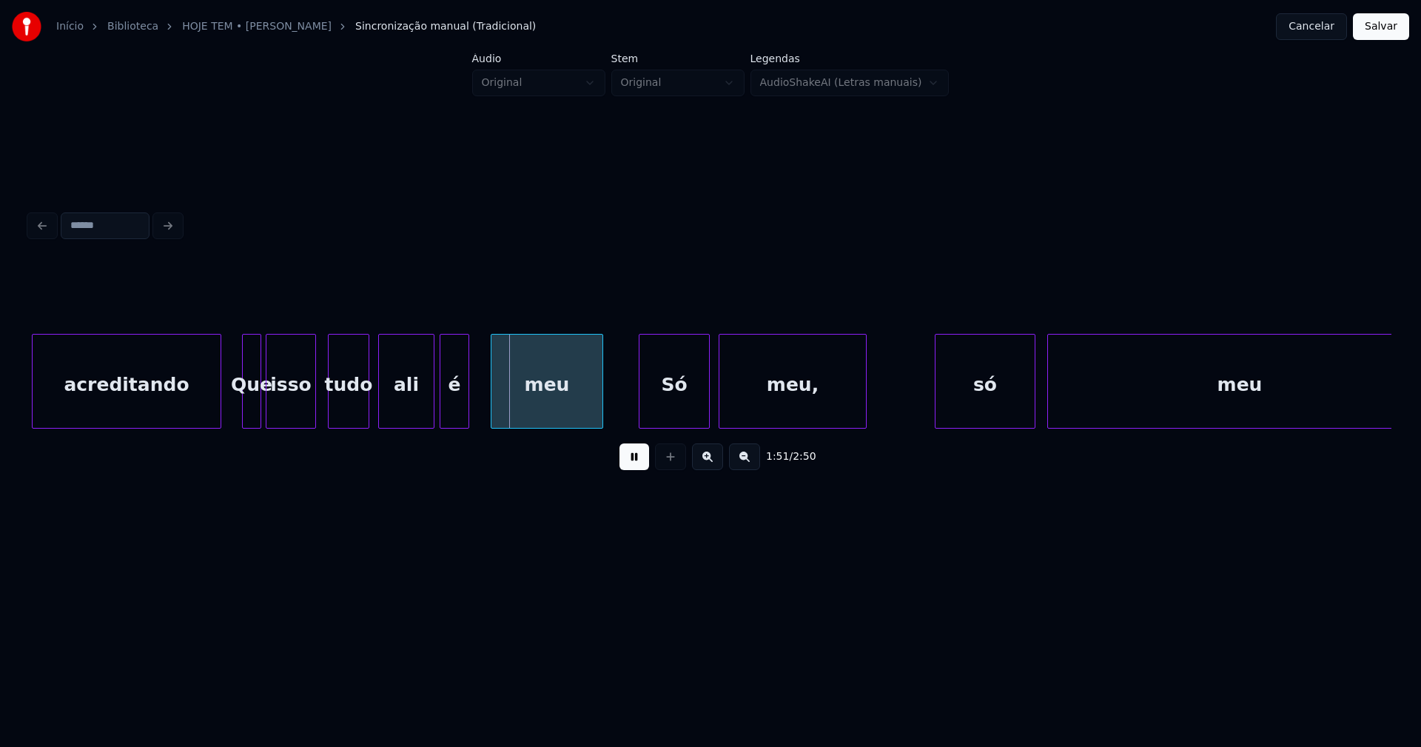
click at [446, 410] on div "é" at bounding box center [454, 385] width 28 height 101
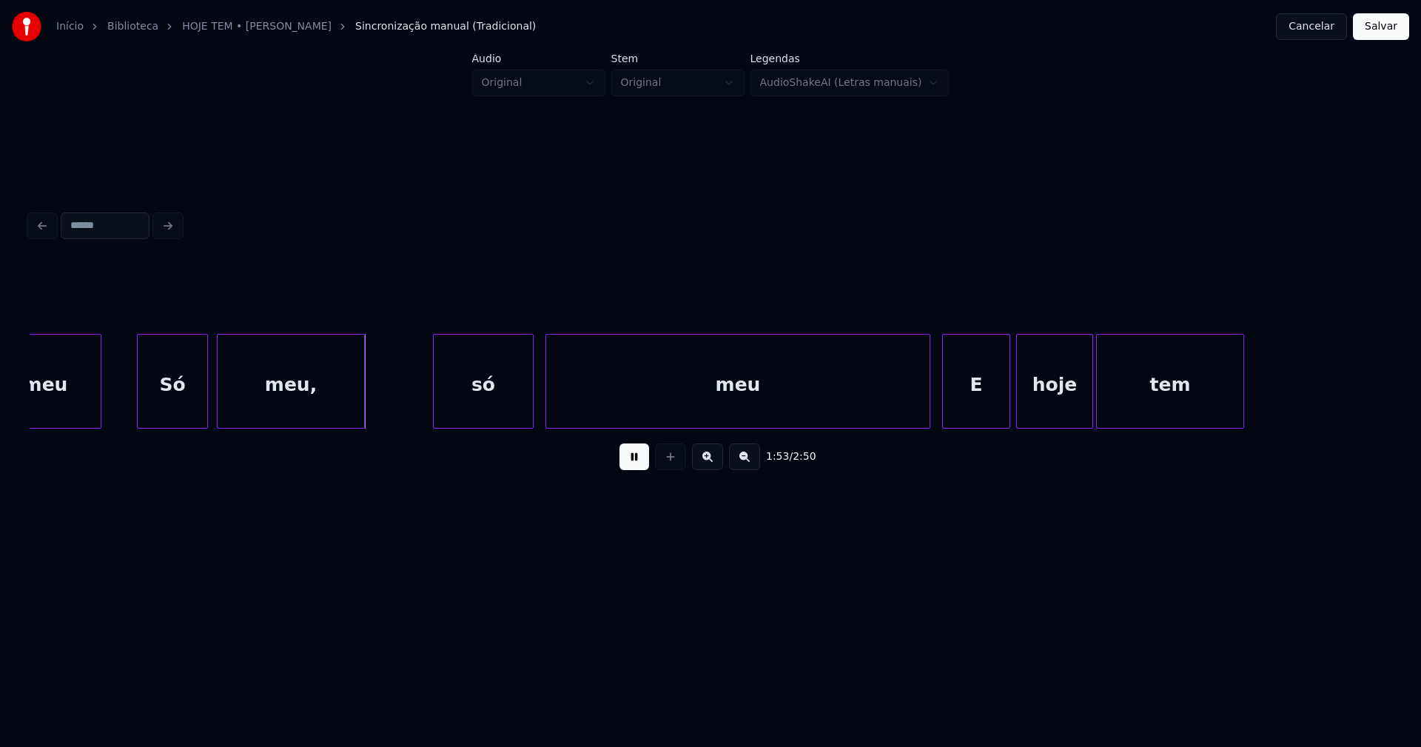
scroll to position [0, 16515]
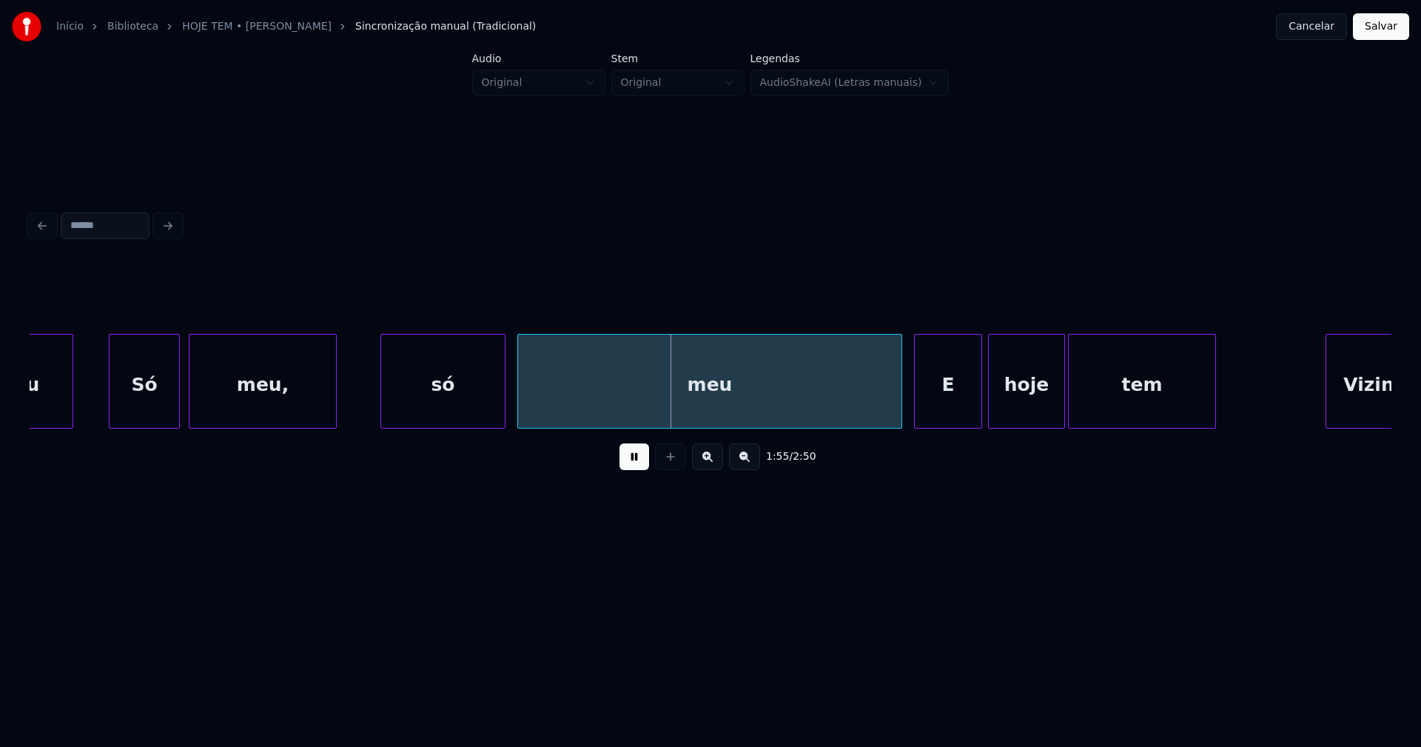
click at [381, 410] on div at bounding box center [383, 381] width 4 height 93
click at [851, 412] on div "meu" at bounding box center [703, 385] width 383 height 101
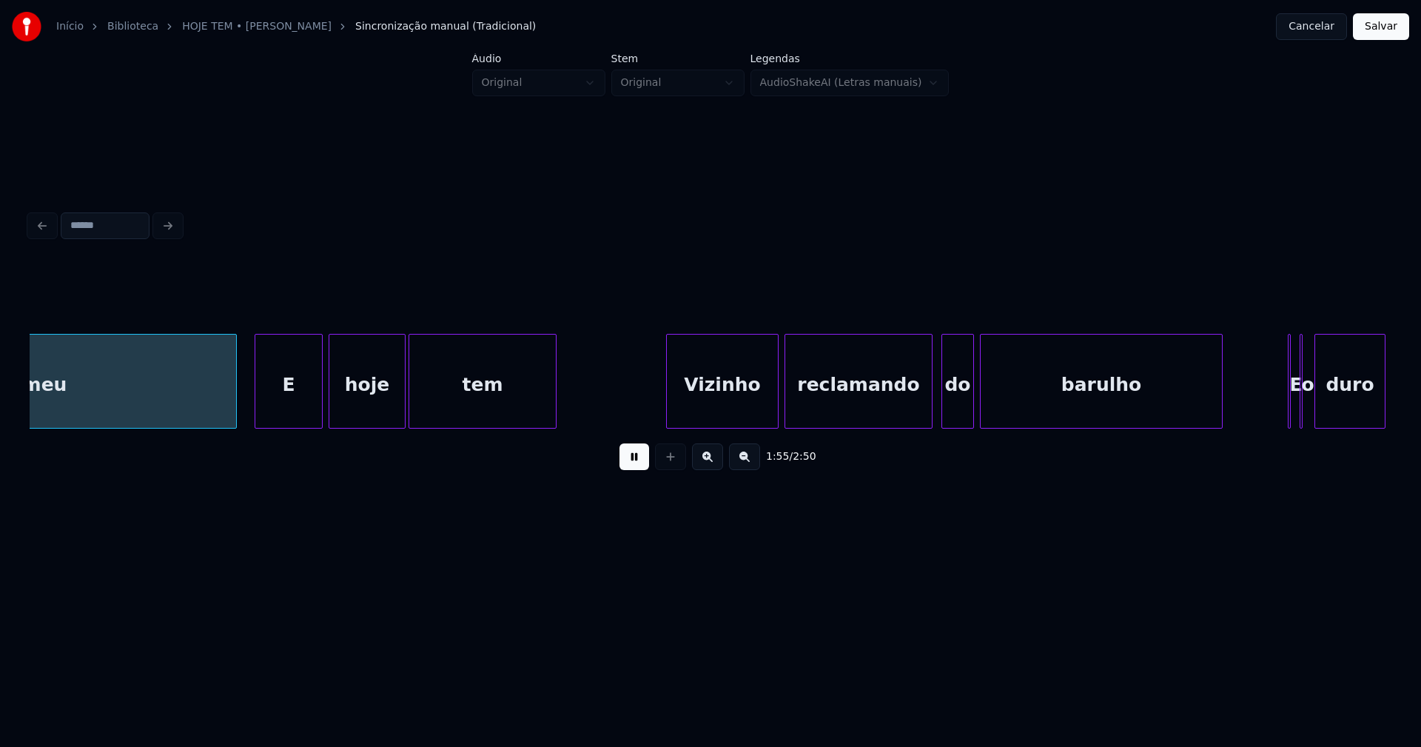
scroll to position [0, 17177]
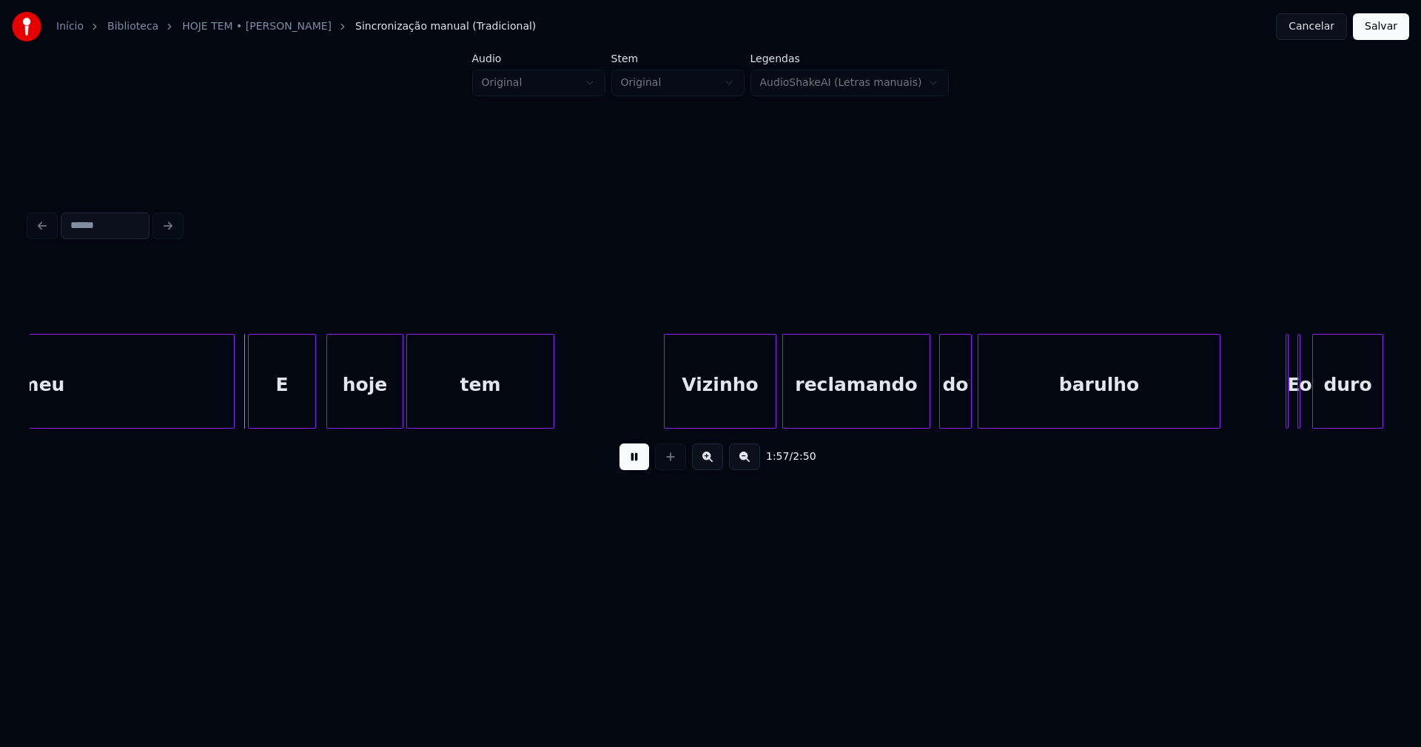
click at [286, 410] on div "E" at bounding box center [282, 385] width 67 height 101
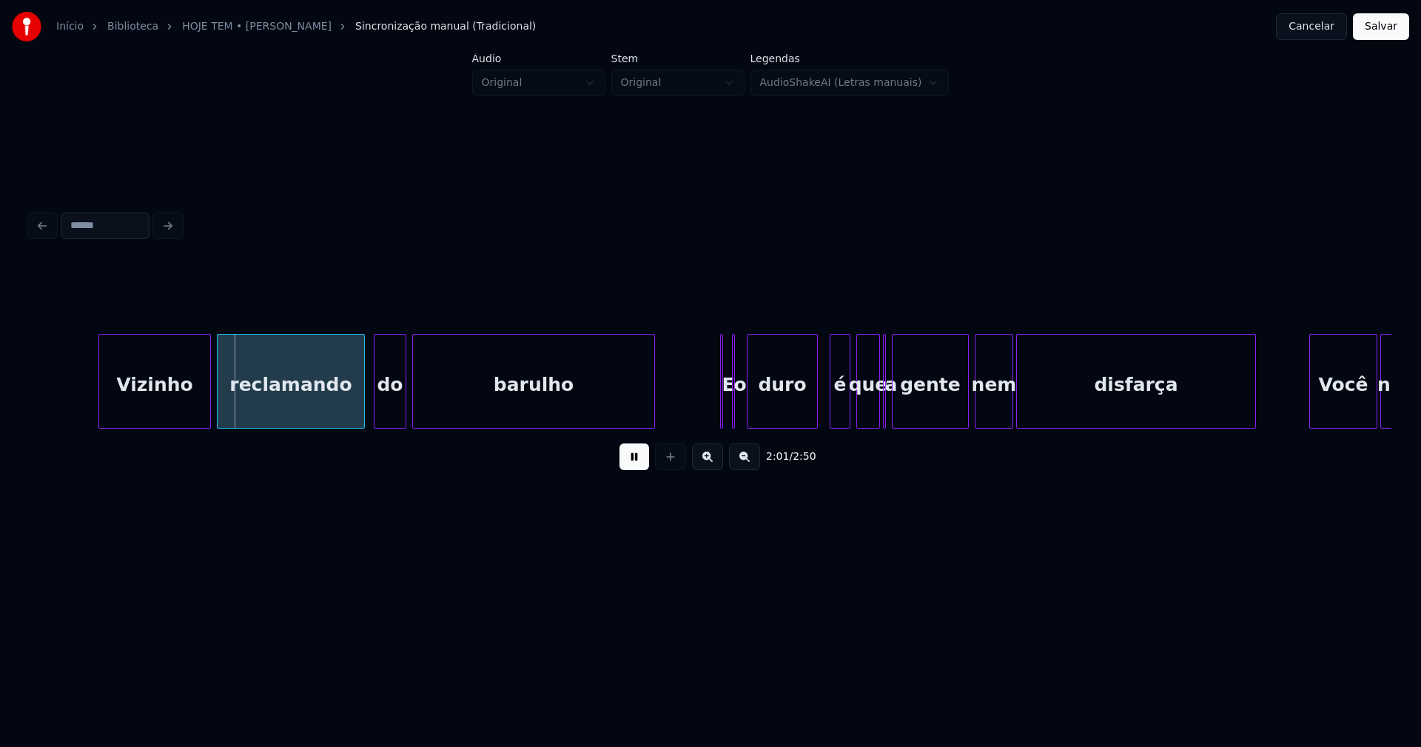
scroll to position [0, 17785]
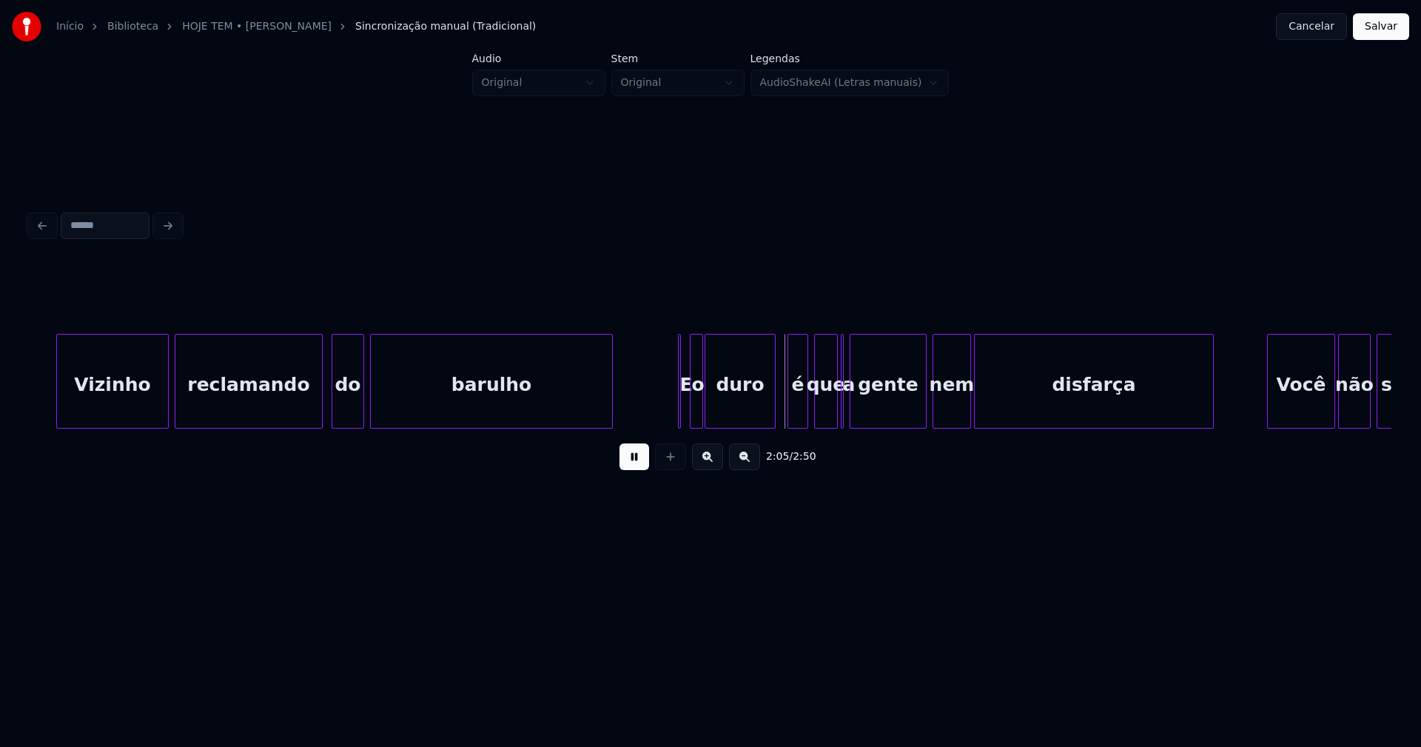
click at [699, 411] on div at bounding box center [700, 381] width 4 height 93
click at [683, 417] on div at bounding box center [685, 381] width 4 height 93
click at [671, 414] on div at bounding box center [673, 381] width 4 height 93
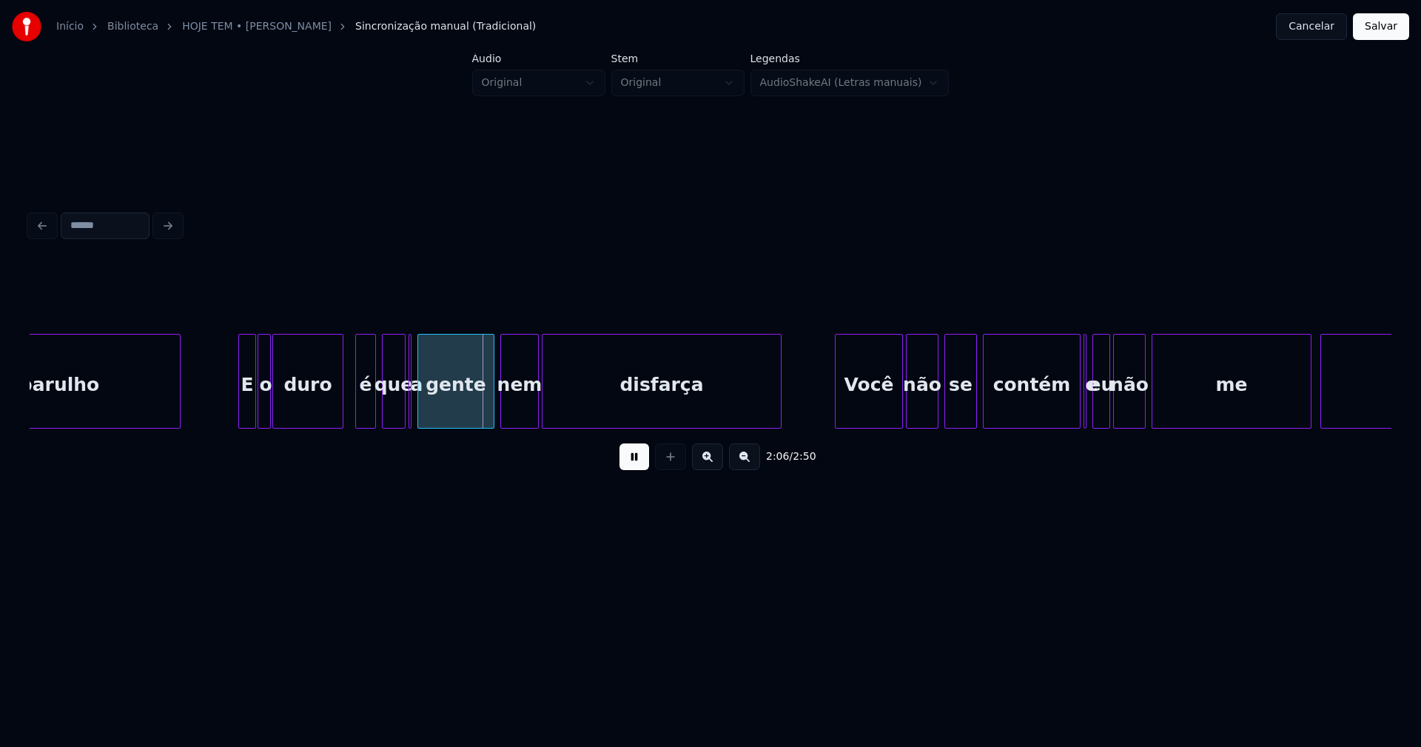
scroll to position [0, 18287]
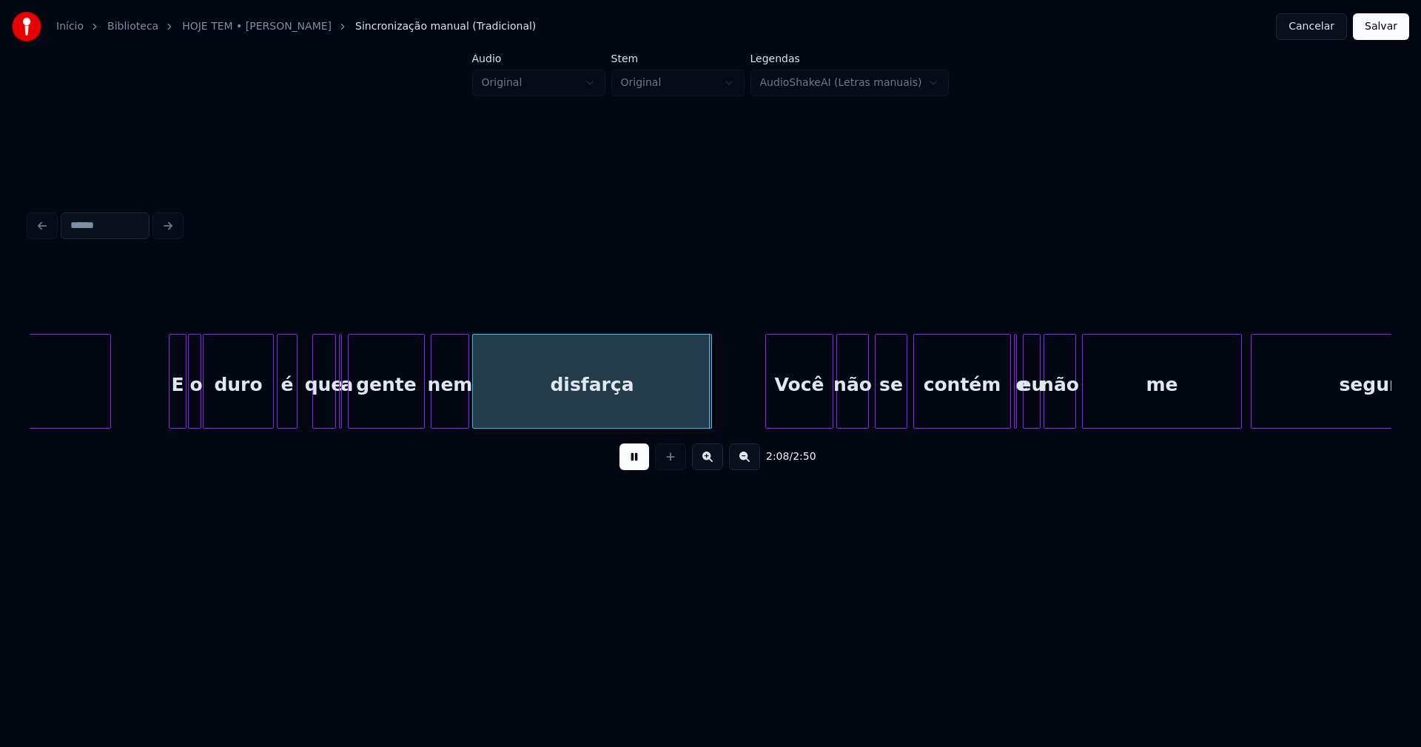
click at [290, 418] on div "é" at bounding box center [287, 385] width 19 height 101
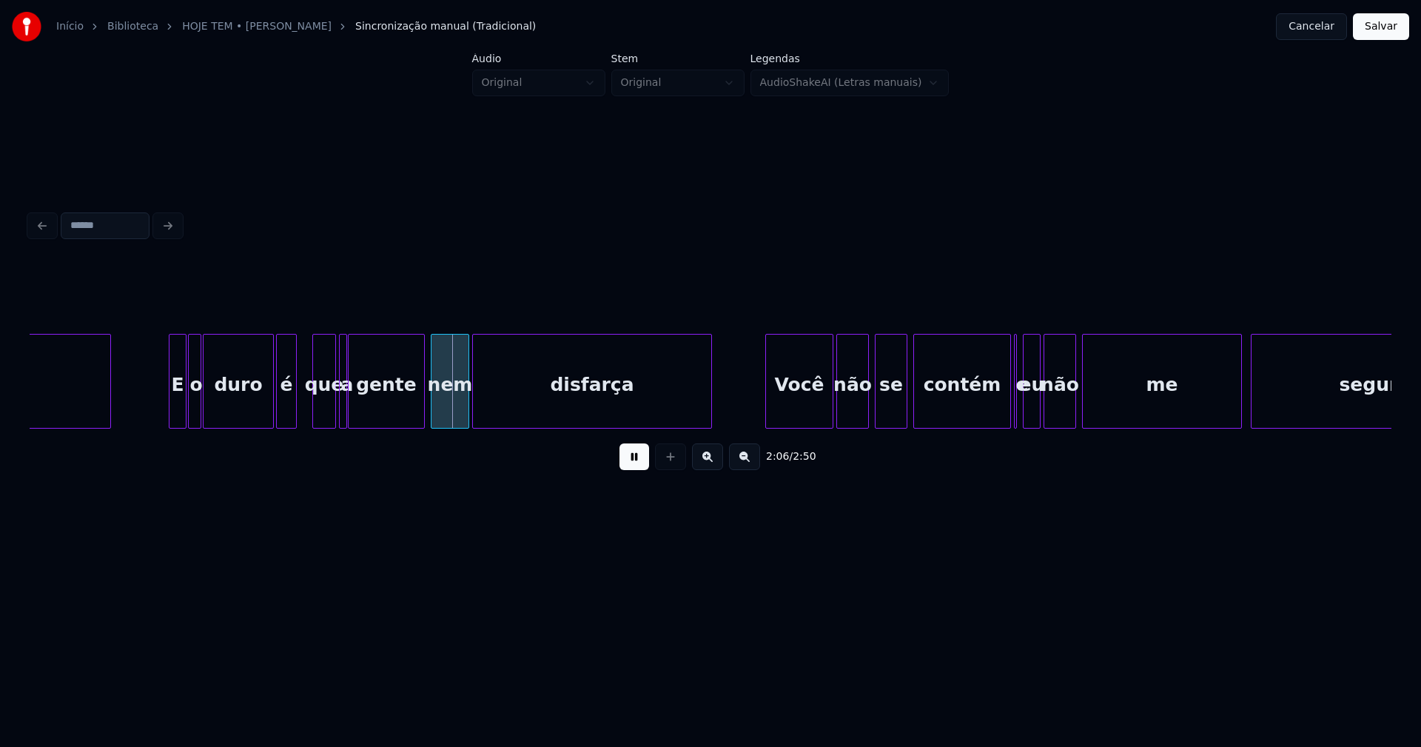
click at [344, 417] on div at bounding box center [344, 381] width 4 height 93
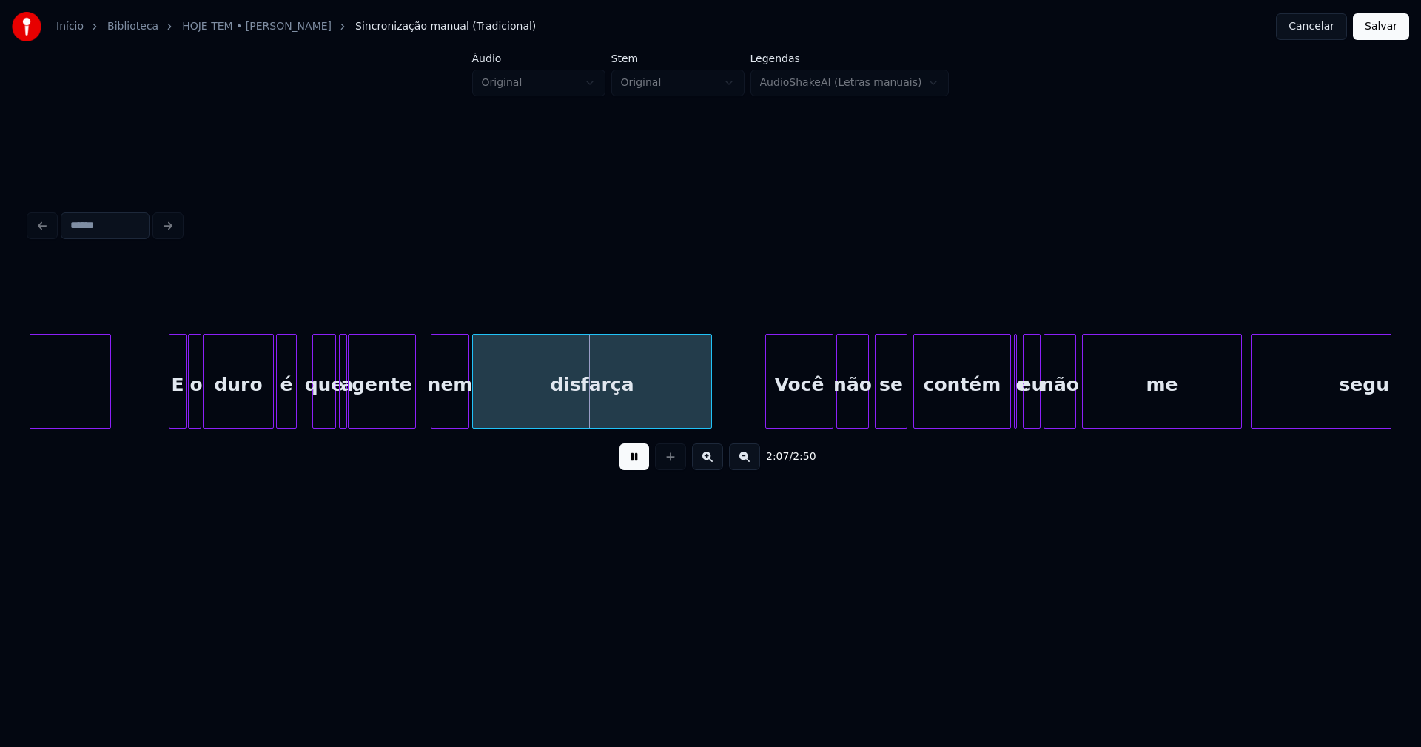
click at [413, 413] on div at bounding box center [413, 381] width 4 height 93
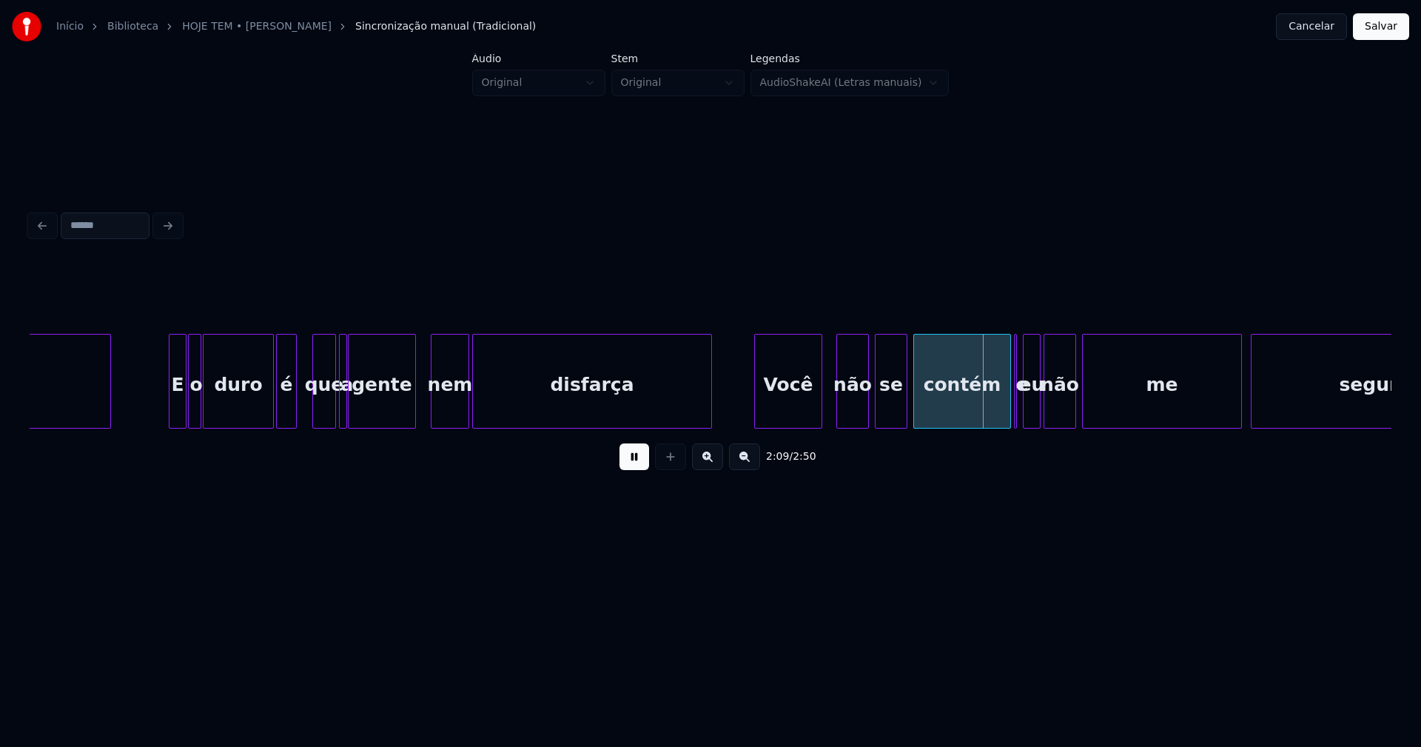
click at [808, 414] on div "Você" at bounding box center [788, 385] width 67 height 101
click at [828, 394] on div at bounding box center [826, 381] width 4 height 93
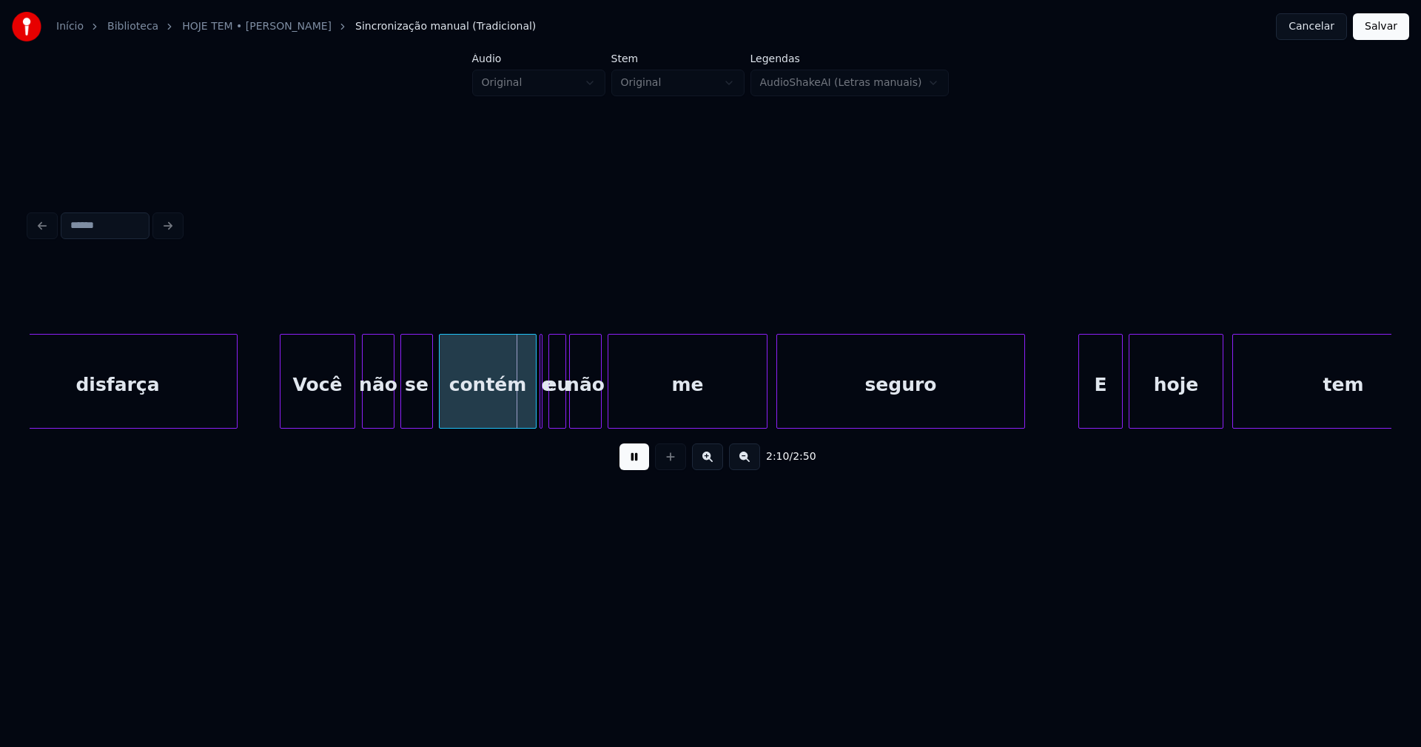
scroll to position [0, 18803]
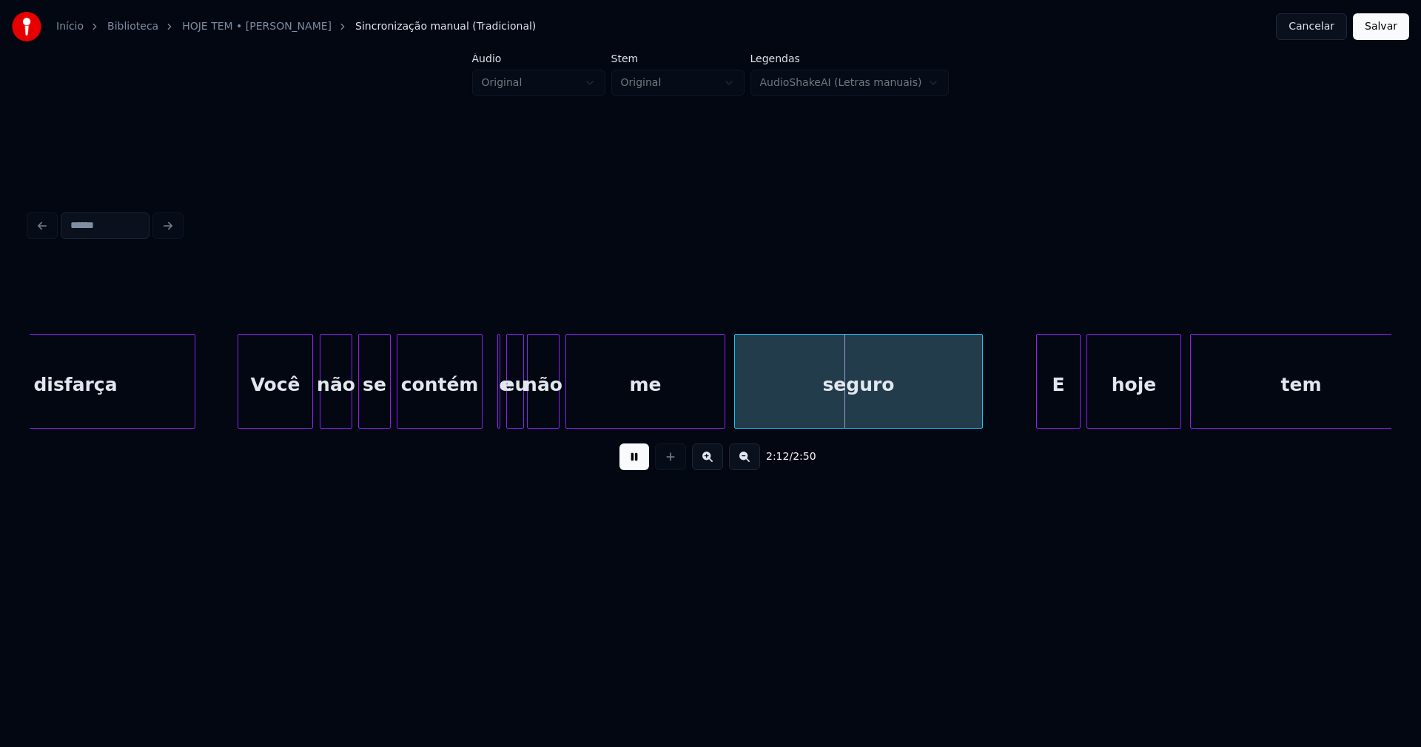
click at [479, 420] on div at bounding box center [479, 381] width 4 height 93
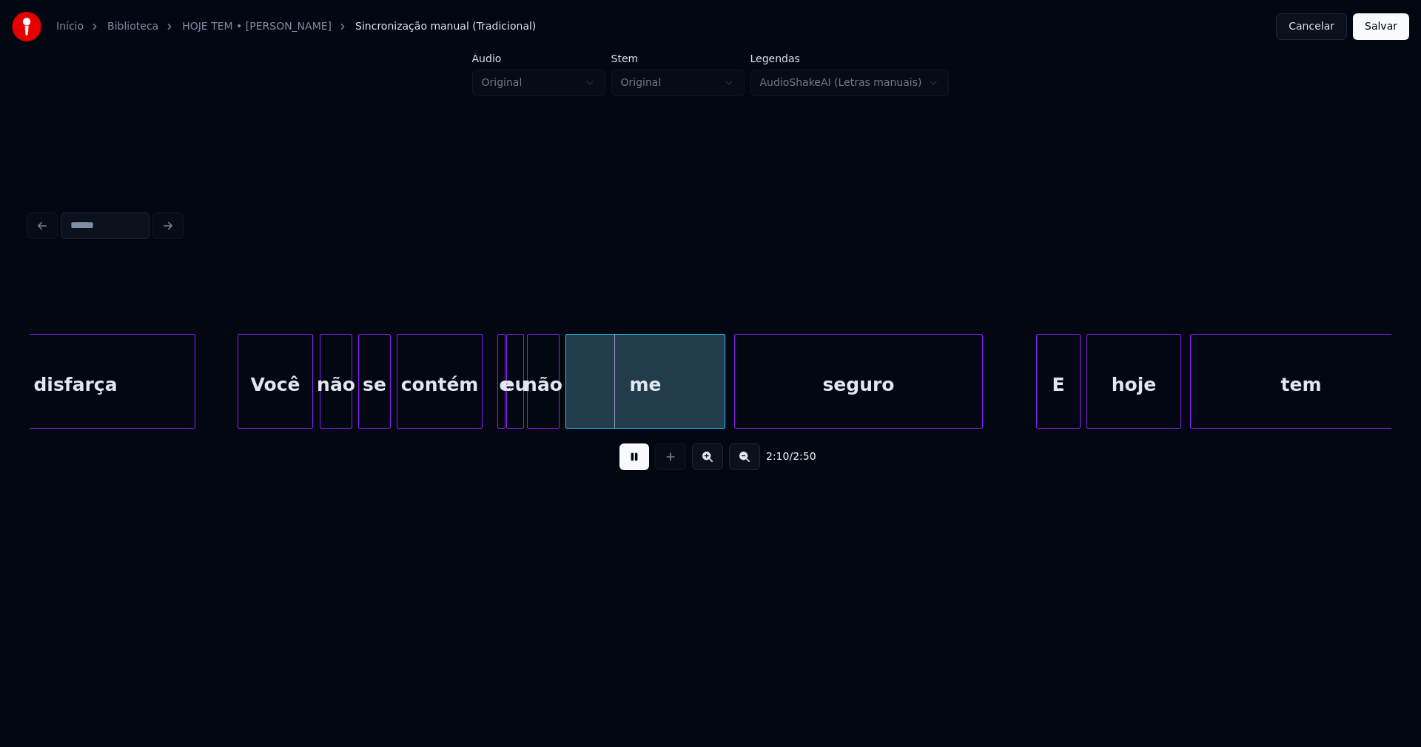
click at [501, 414] on div at bounding box center [502, 381] width 4 height 93
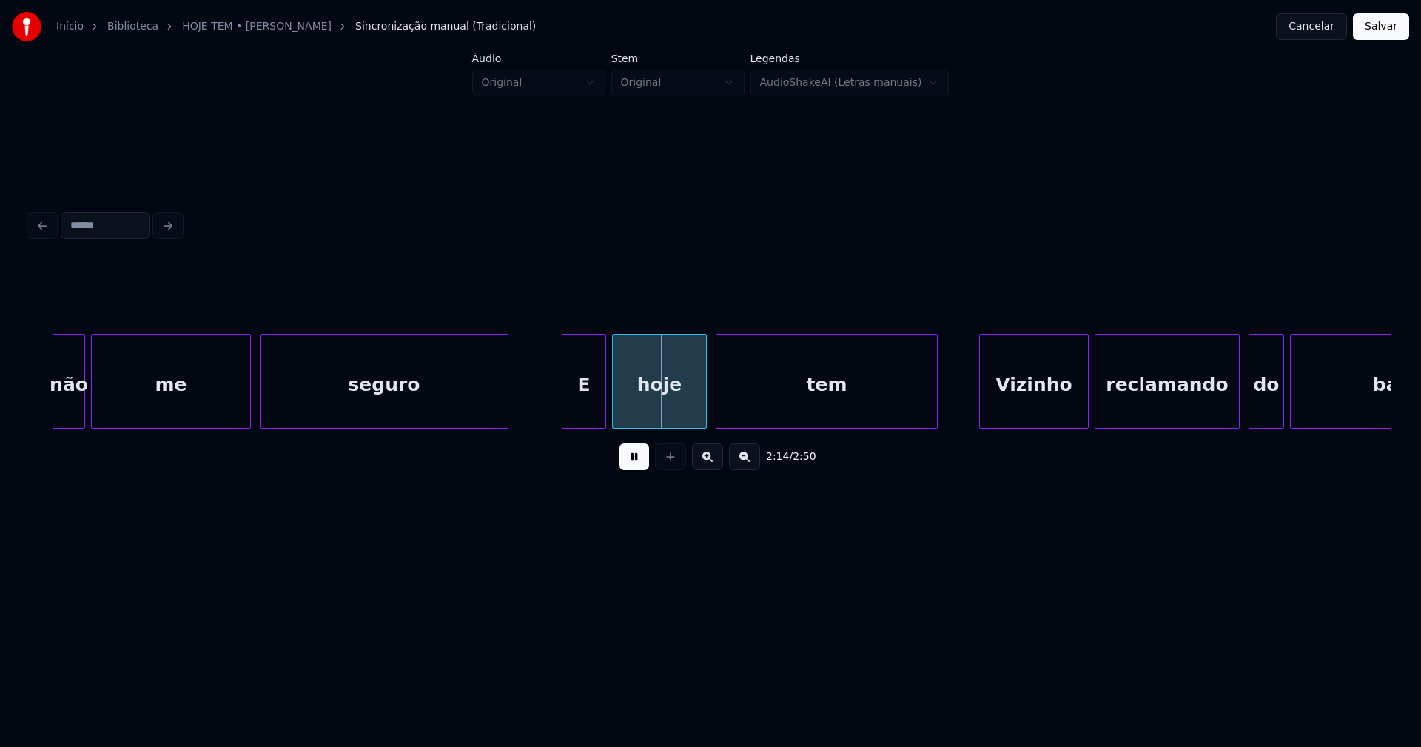
scroll to position [0, 19305]
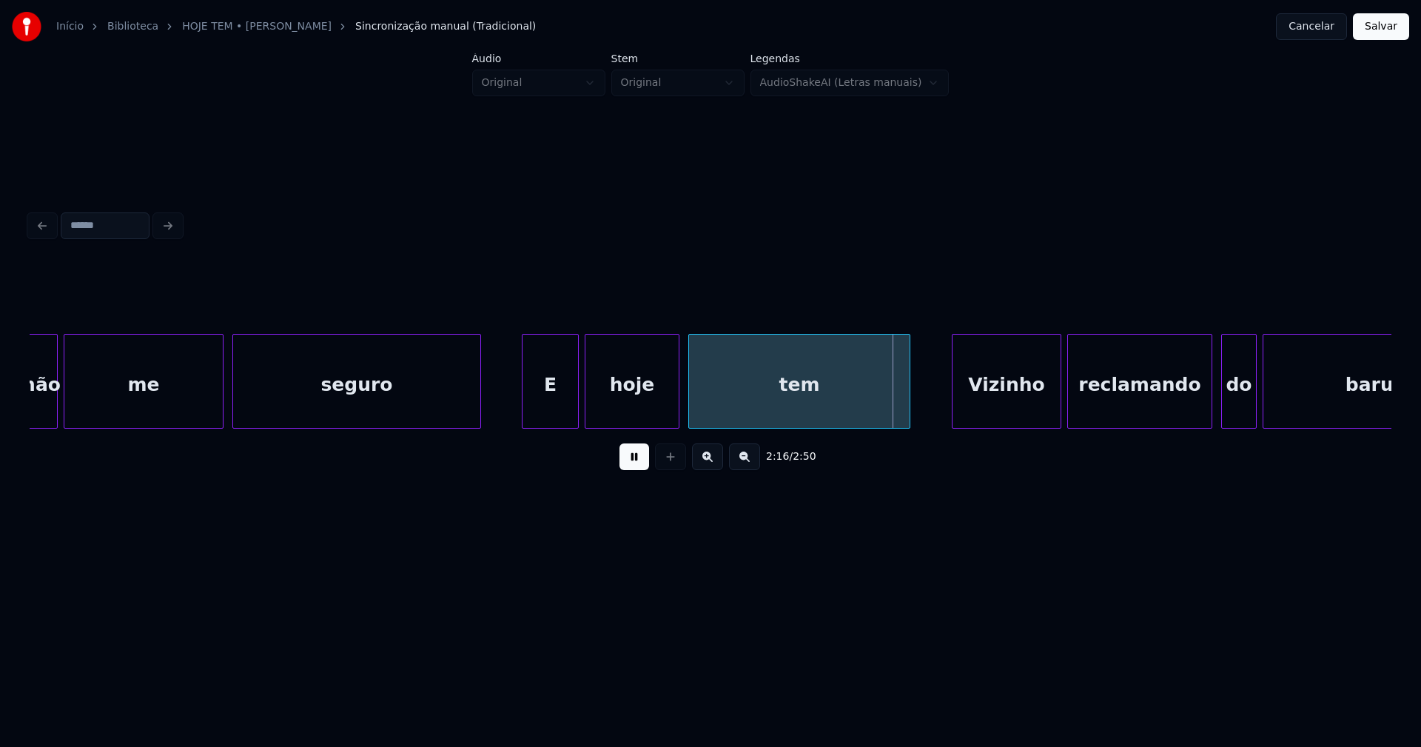
click at [526, 403] on div at bounding box center [525, 381] width 4 height 93
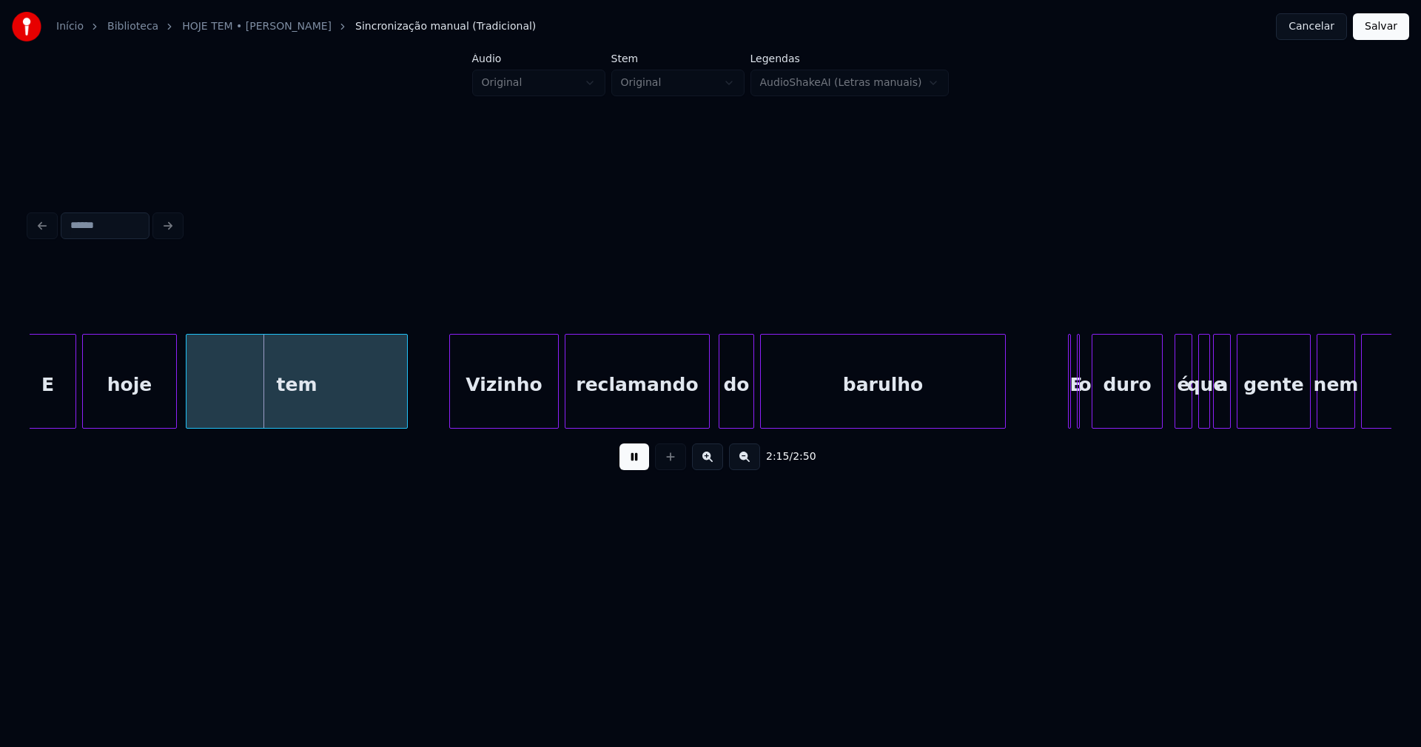
scroll to position [0, 19905]
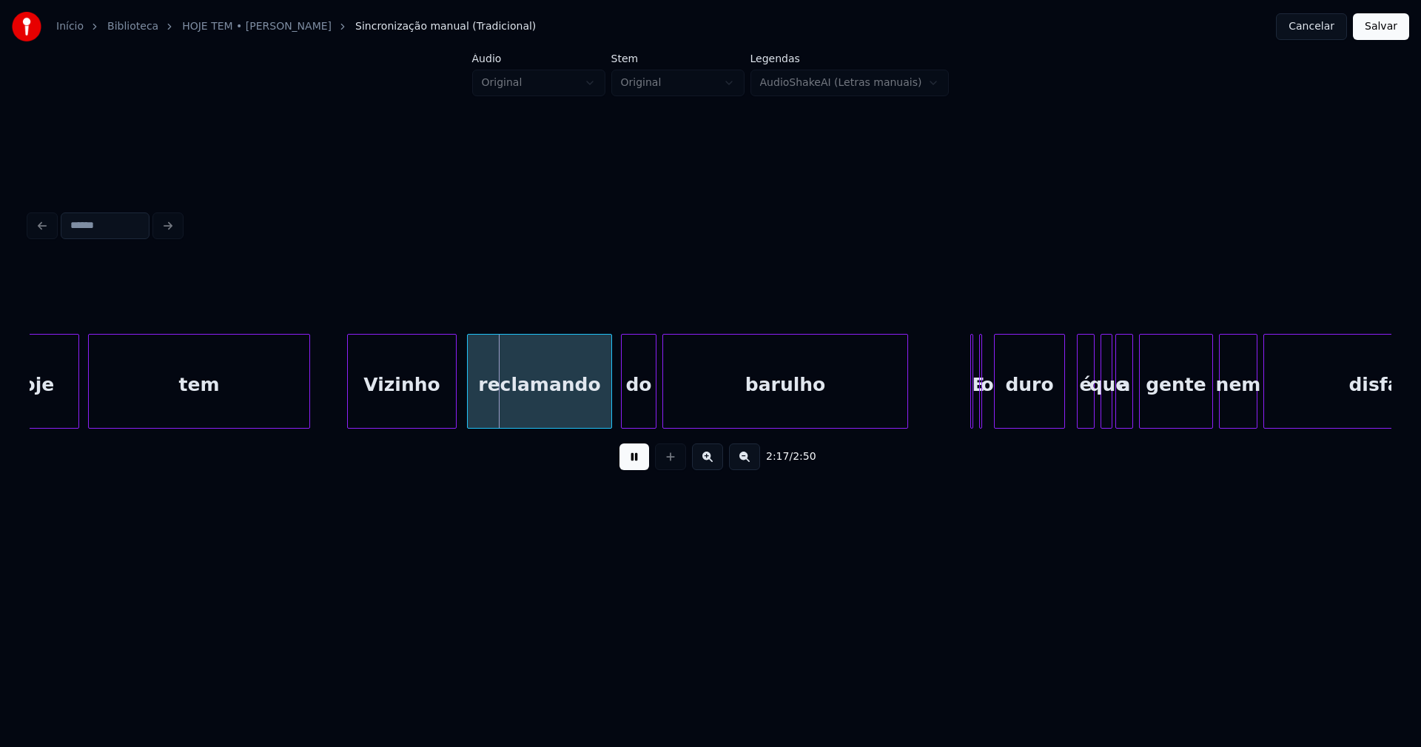
click at [400, 409] on div "Vizinho" at bounding box center [402, 385] width 108 height 101
click at [506, 412] on div "reclamando" at bounding box center [535, 385] width 144 height 101
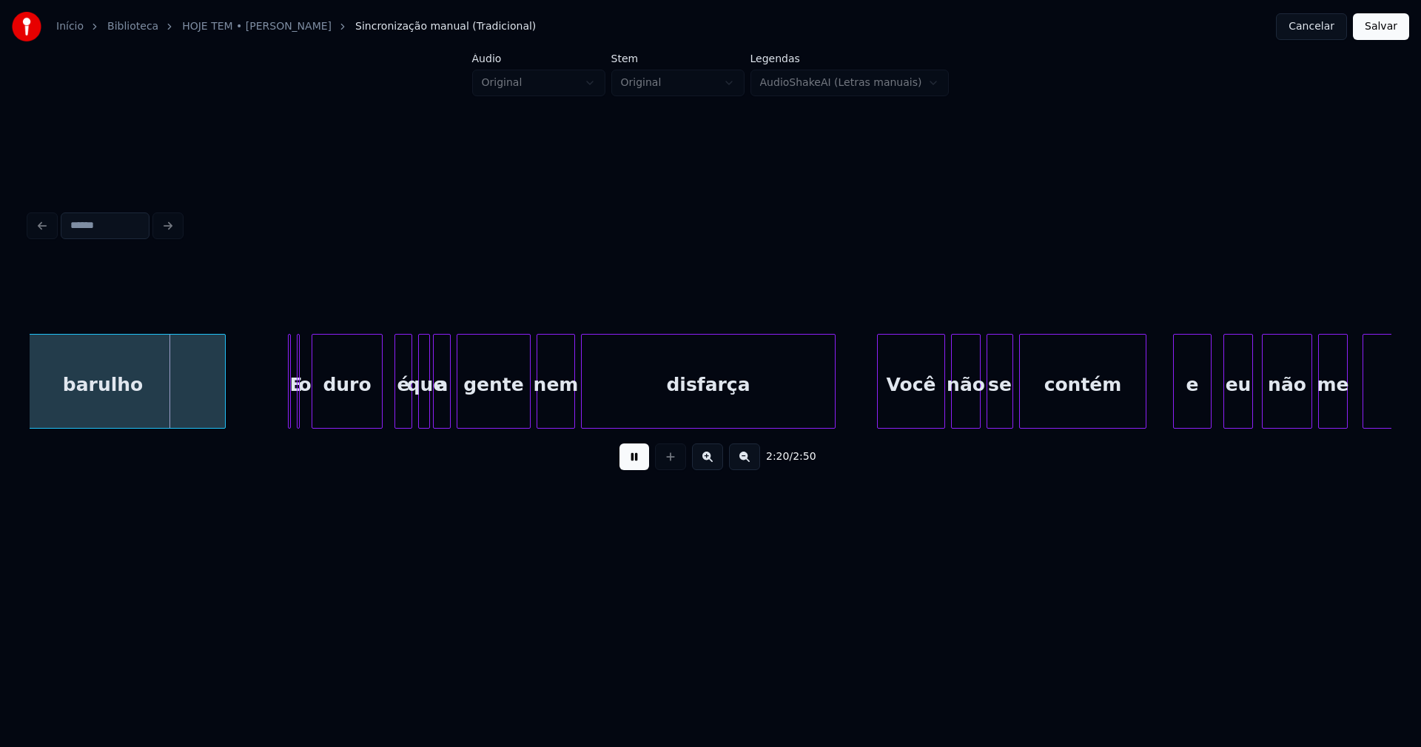
scroll to position [0, 20631]
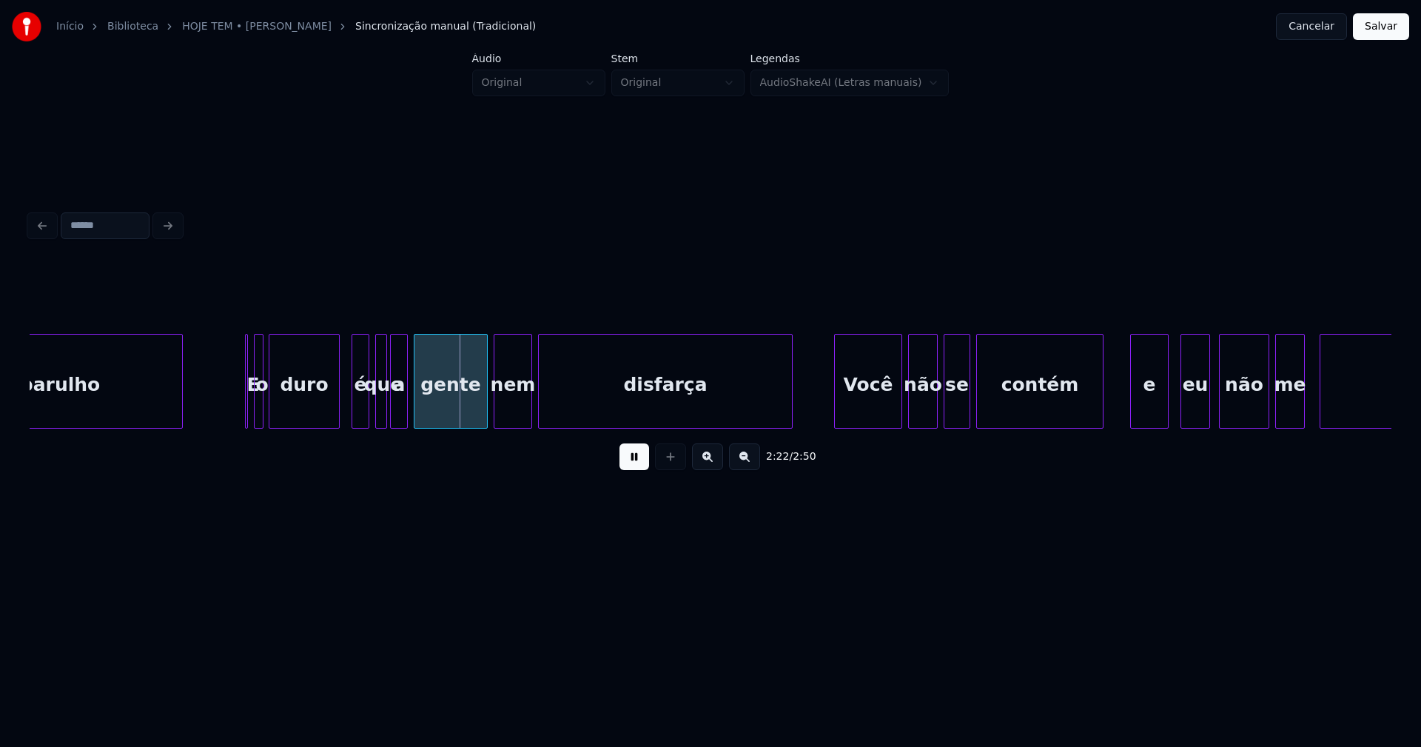
click at [261, 410] on div at bounding box center [260, 381] width 4 height 93
click at [249, 412] on div at bounding box center [250, 381] width 4 height 93
click at [237, 406] on div "E" at bounding box center [241, 381] width 8 height 95
click at [240, 407] on div "E" at bounding box center [241, 381] width 7 height 95
click at [247, 406] on div at bounding box center [248, 381] width 4 height 93
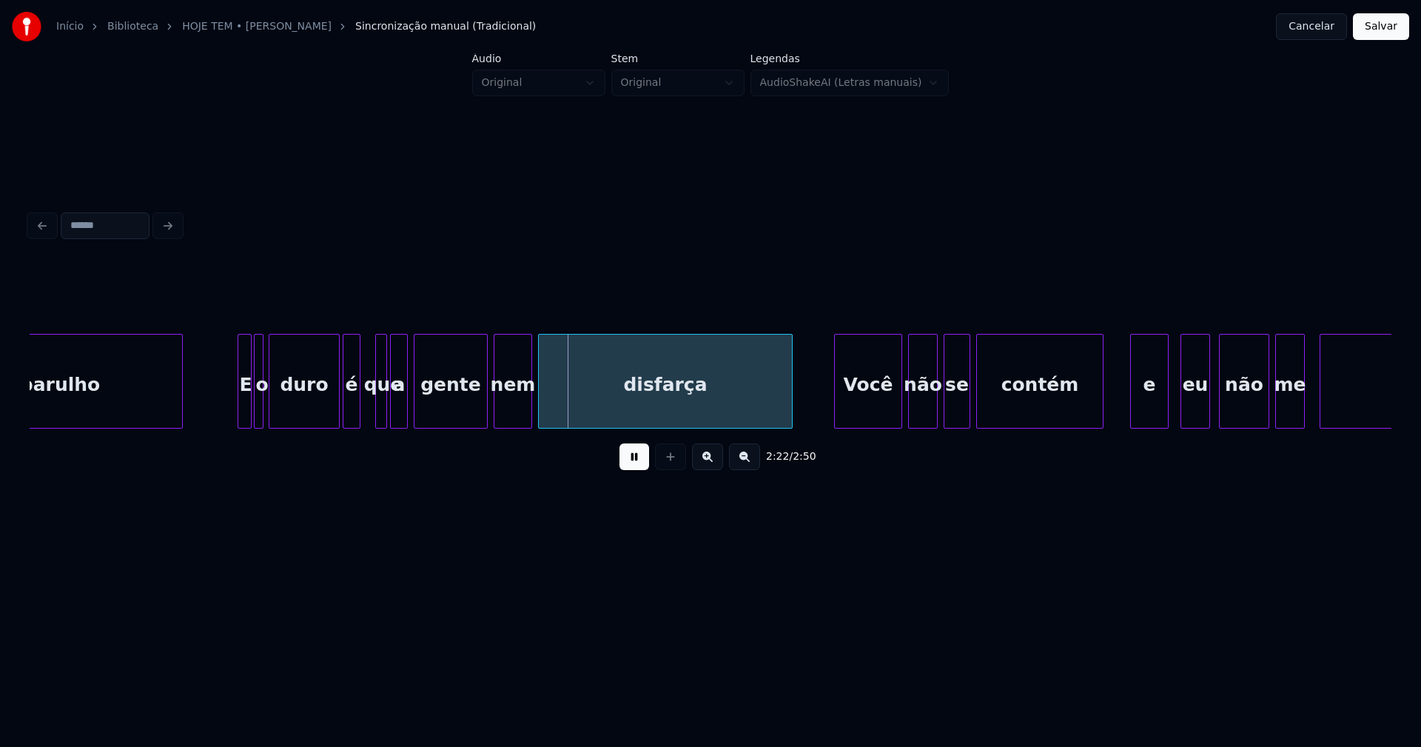
click at [353, 415] on div "é" at bounding box center [351, 385] width 16 height 101
click at [473, 419] on div at bounding box center [473, 381] width 4 height 93
click at [513, 412] on div "nem" at bounding box center [509, 385] width 37 height 101
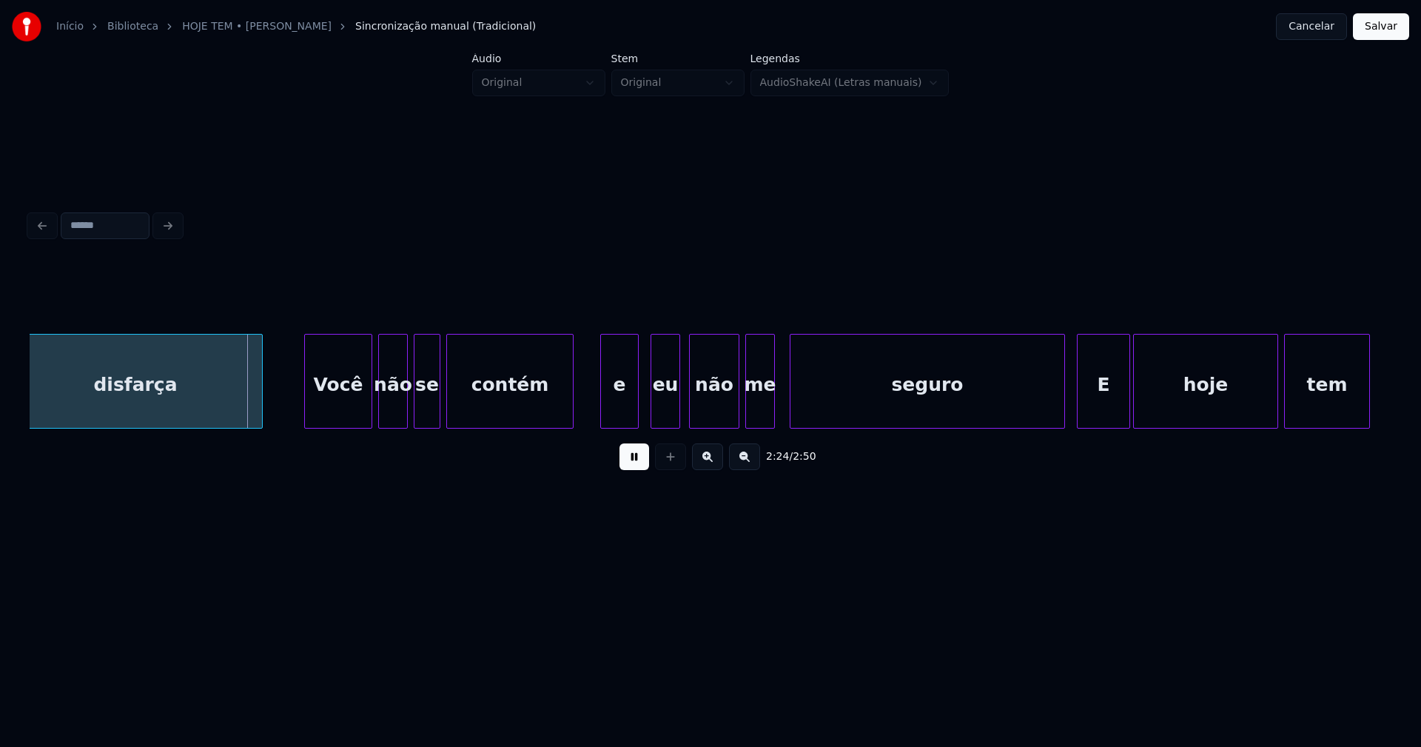
scroll to position [0, 21202]
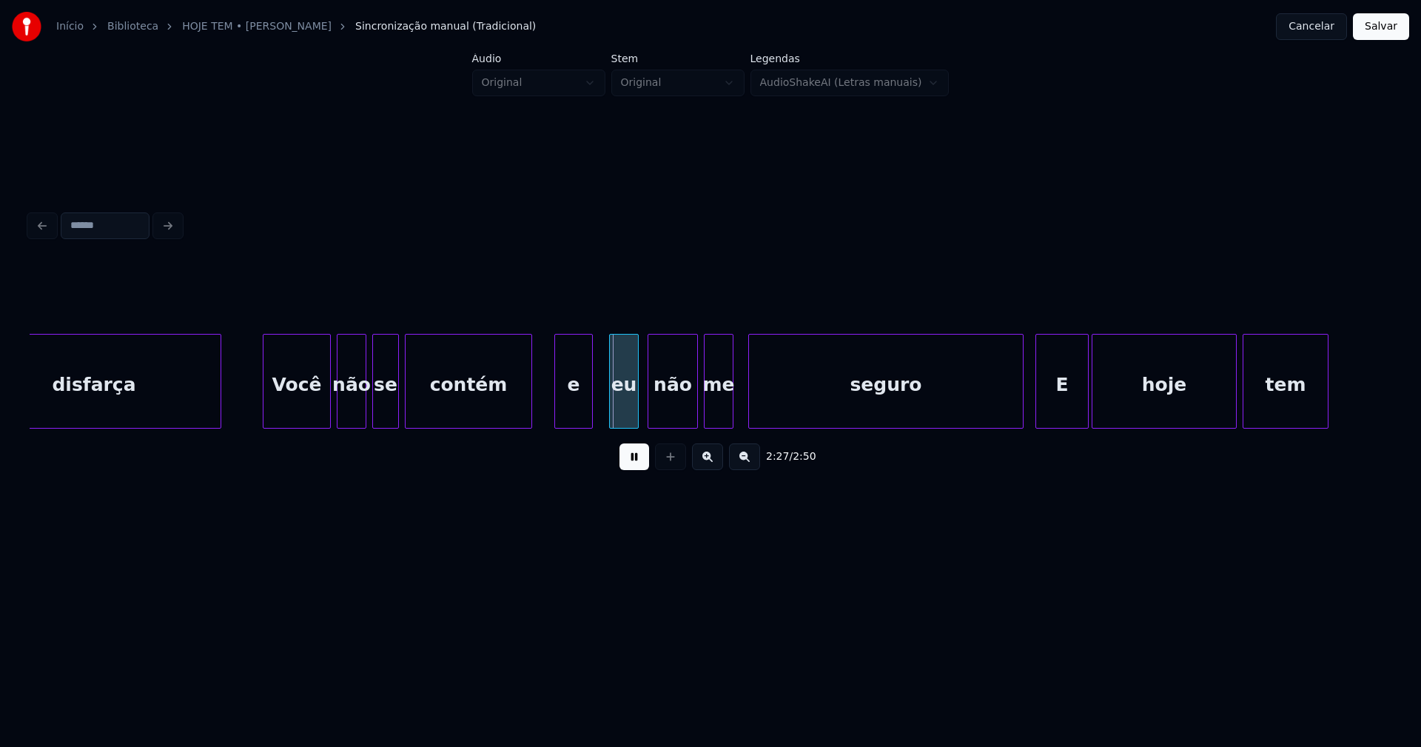
click at [577, 409] on div "e" at bounding box center [573, 385] width 37 height 101
click at [611, 415] on div "eu" at bounding box center [614, 385] width 28 height 101
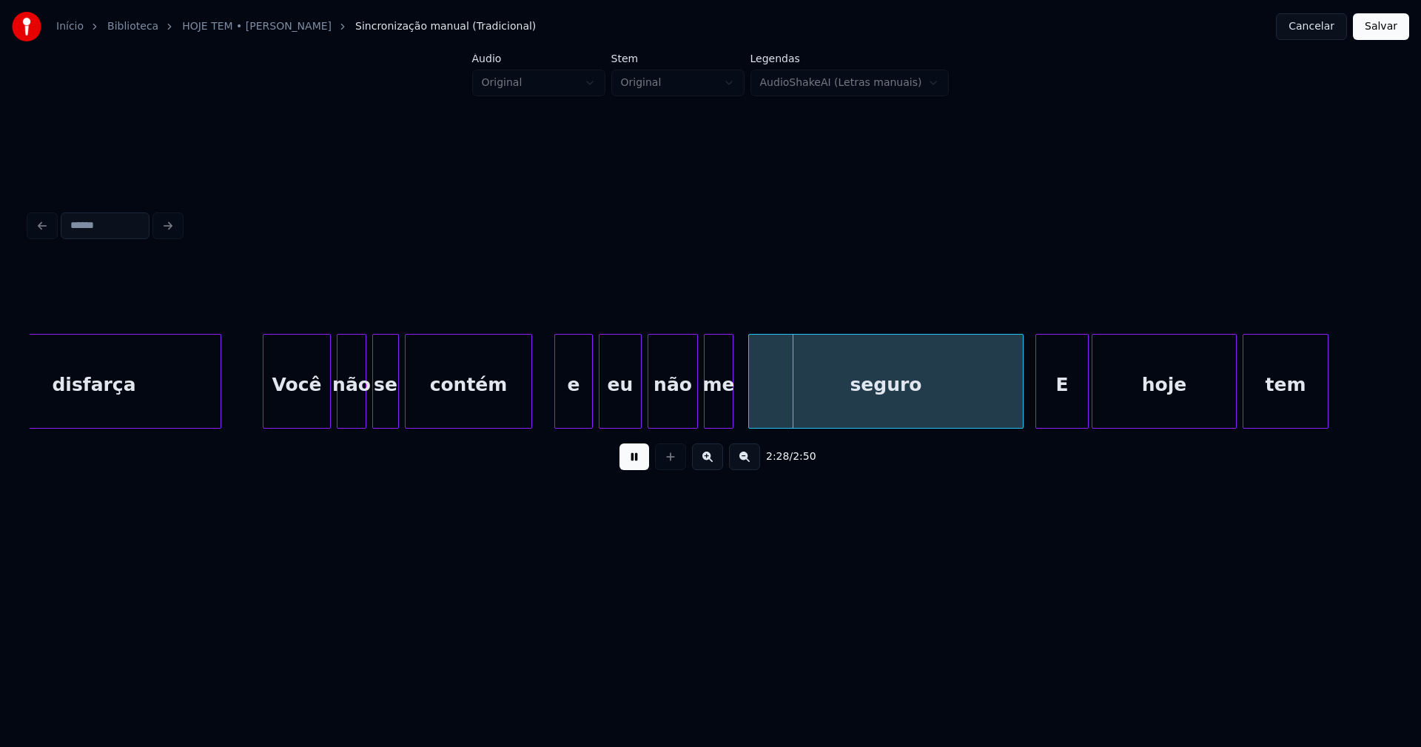
click at [640, 402] on div at bounding box center [639, 381] width 4 height 93
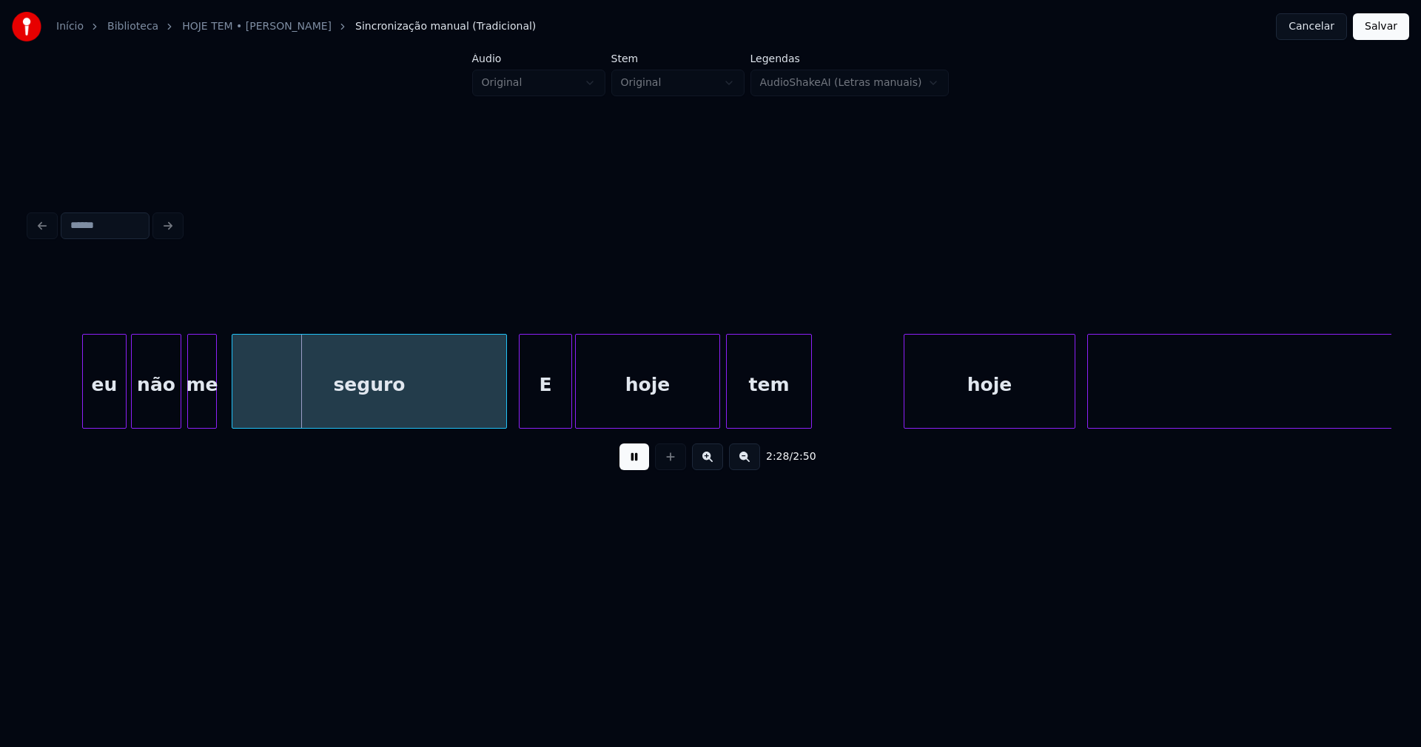
scroll to position [0, 21970]
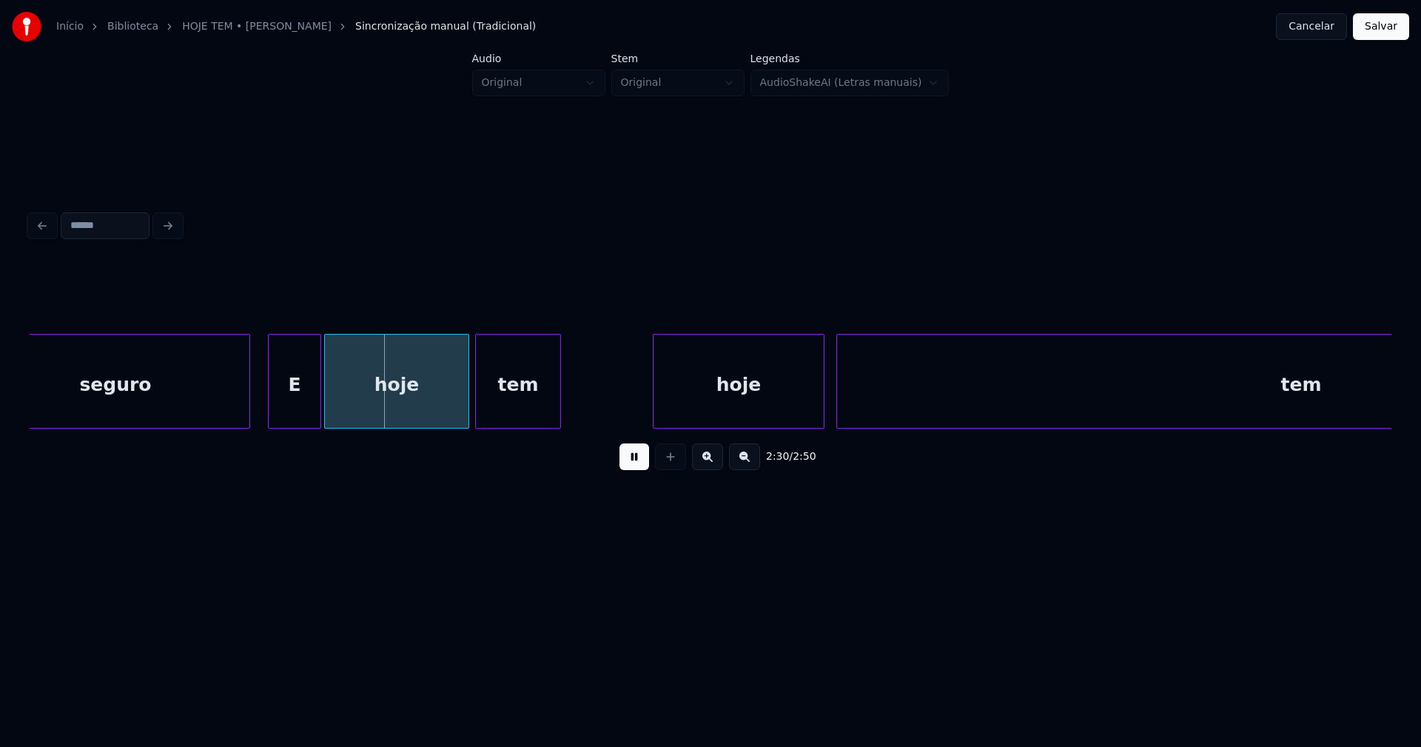
click at [247, 409] on div at bounding box center [247, 381] width 4 height 93
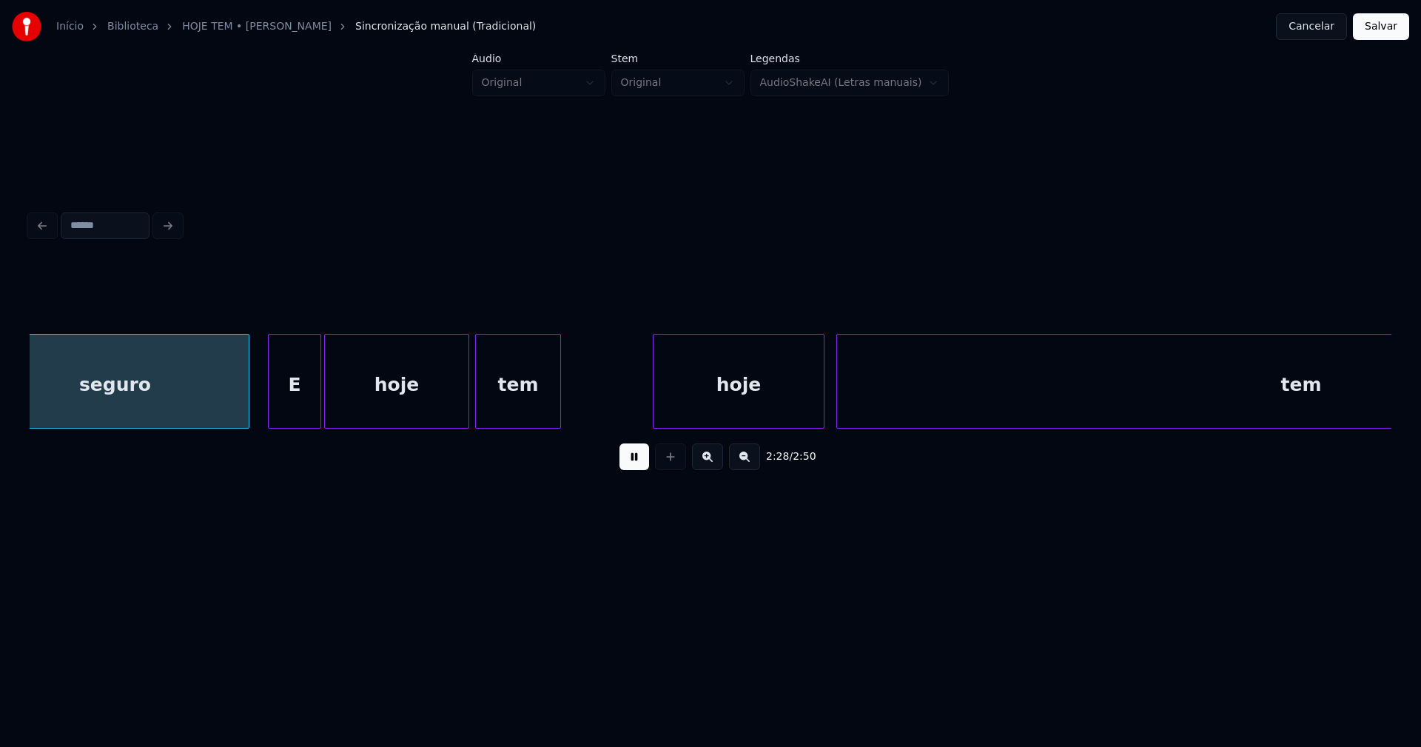
scroll to position [0, 21921]
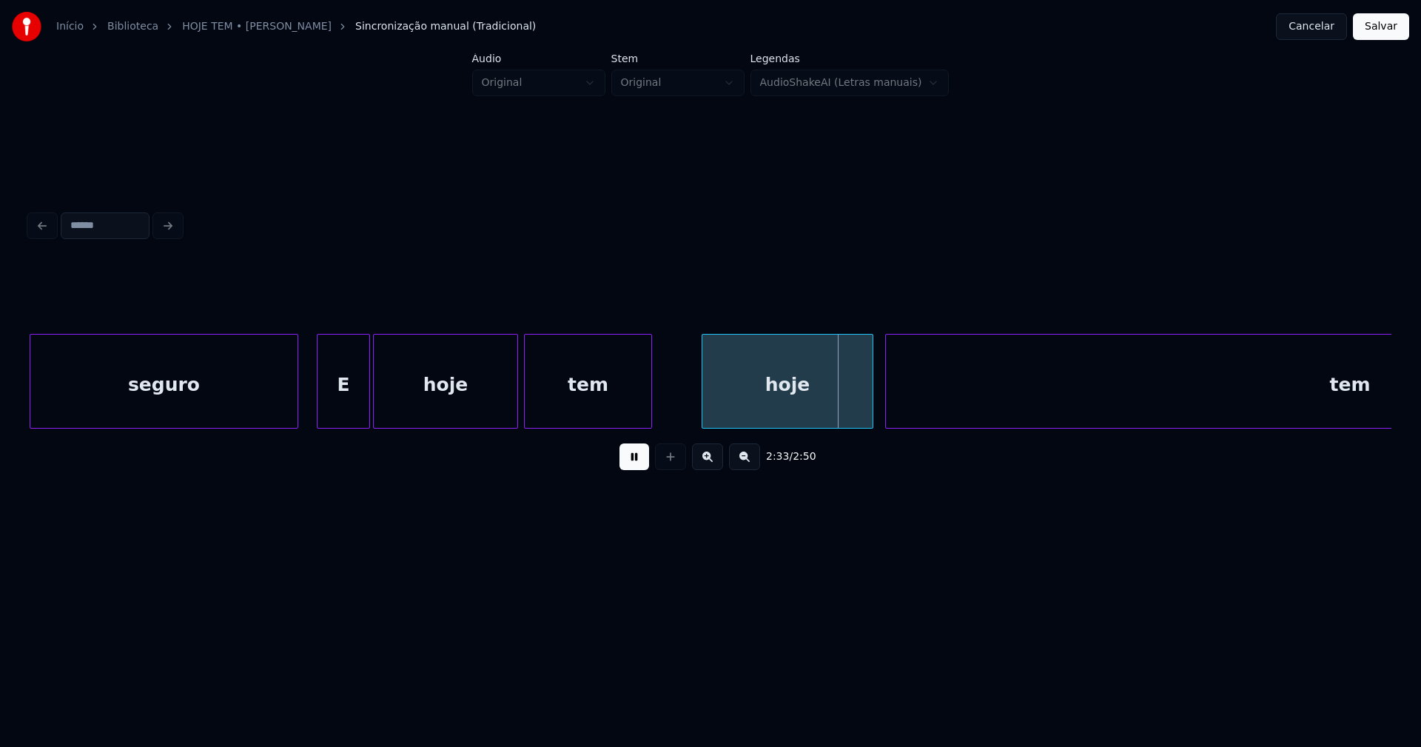
click at [648, 394] on div at bounding box center [649, 381] width 4 height 93
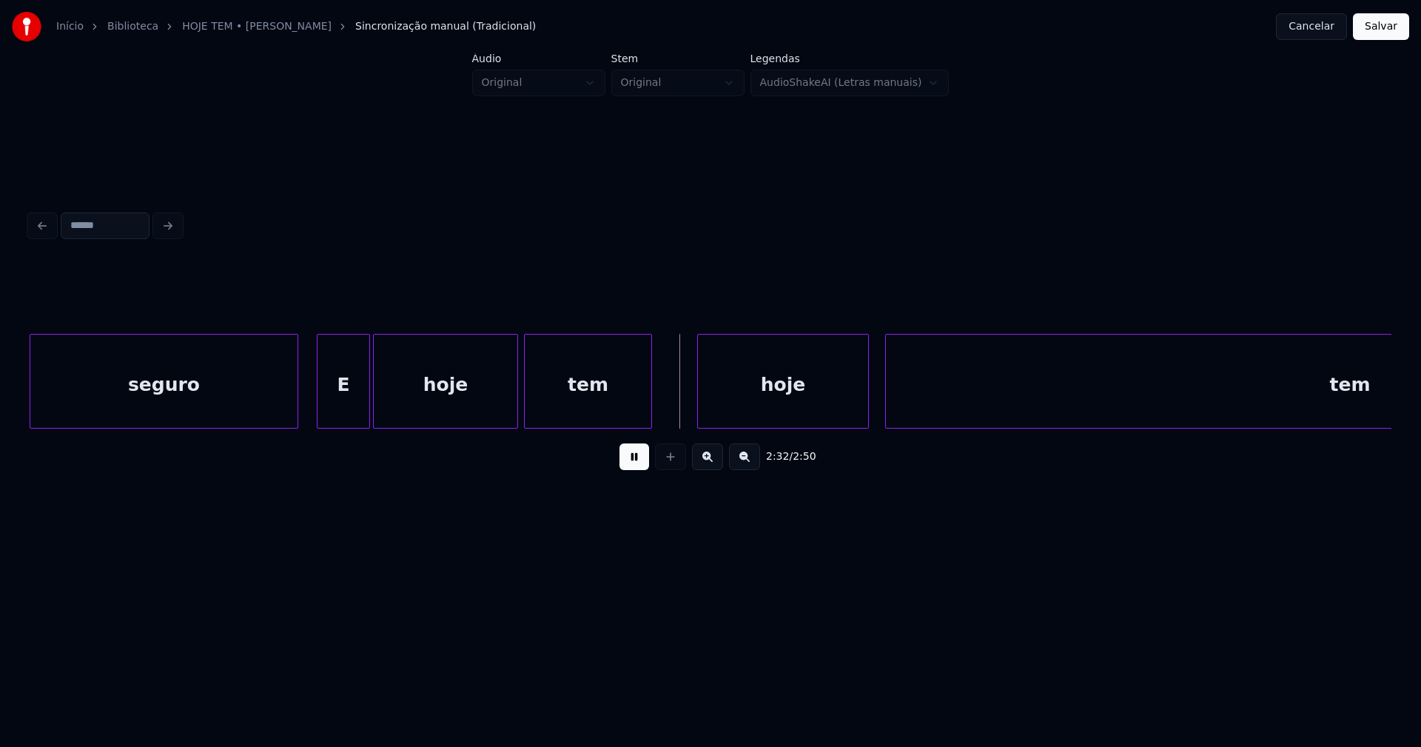
click at [762, 406] on div "hoje" at bounding box center [783, 385] width 170 height 101
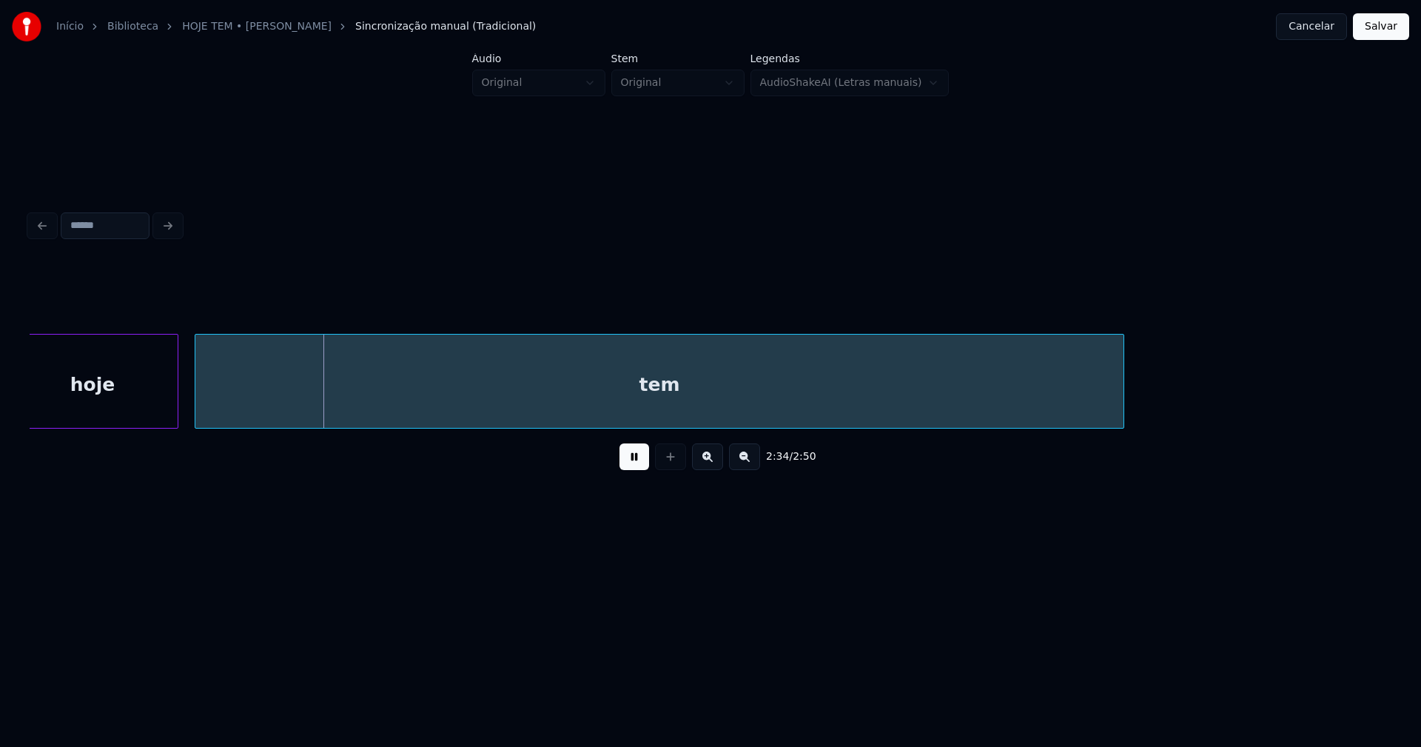
scroll to position [0, 22667]
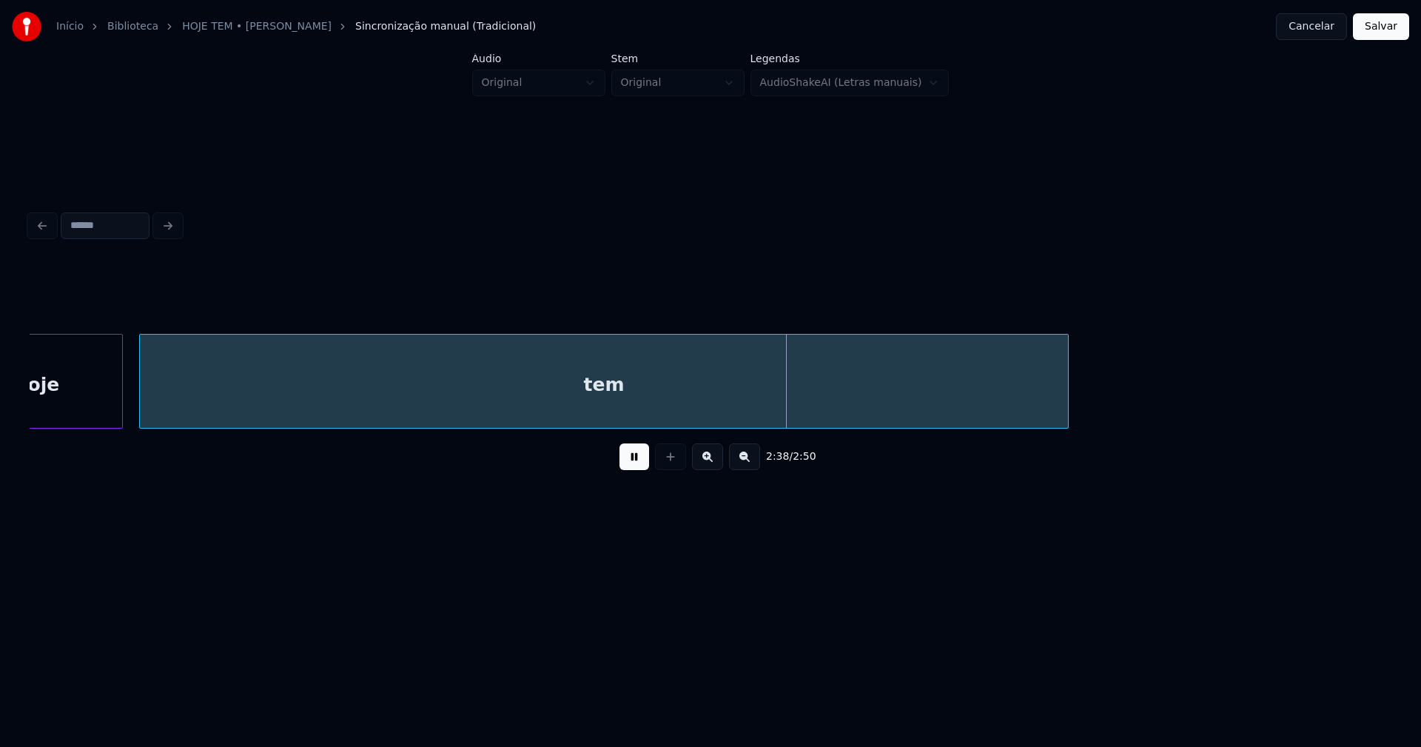
click at [1378, 27] on button "Salvar" at bounding box center [1381, 26] width 56 height 27
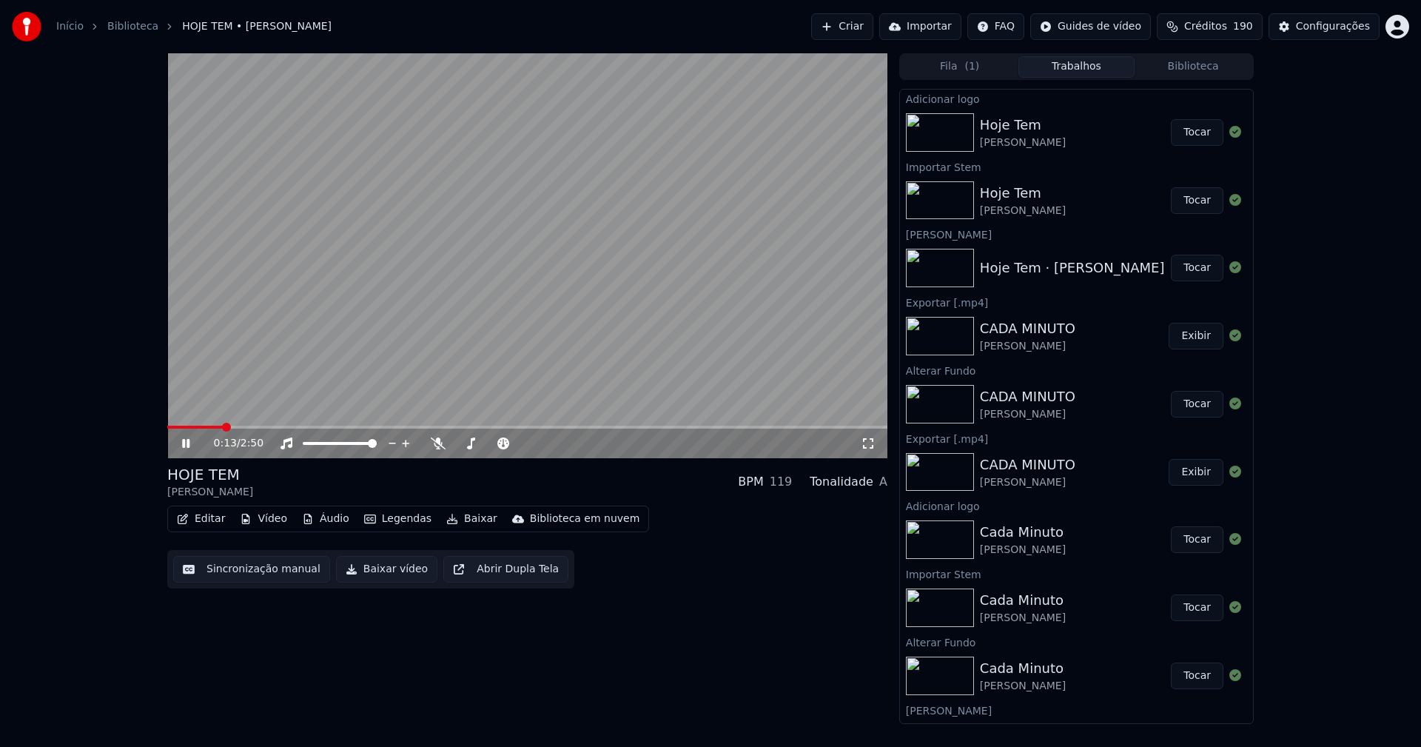
click at [868, 445] on icon at bounding box center [868, 443] width 15 height 12
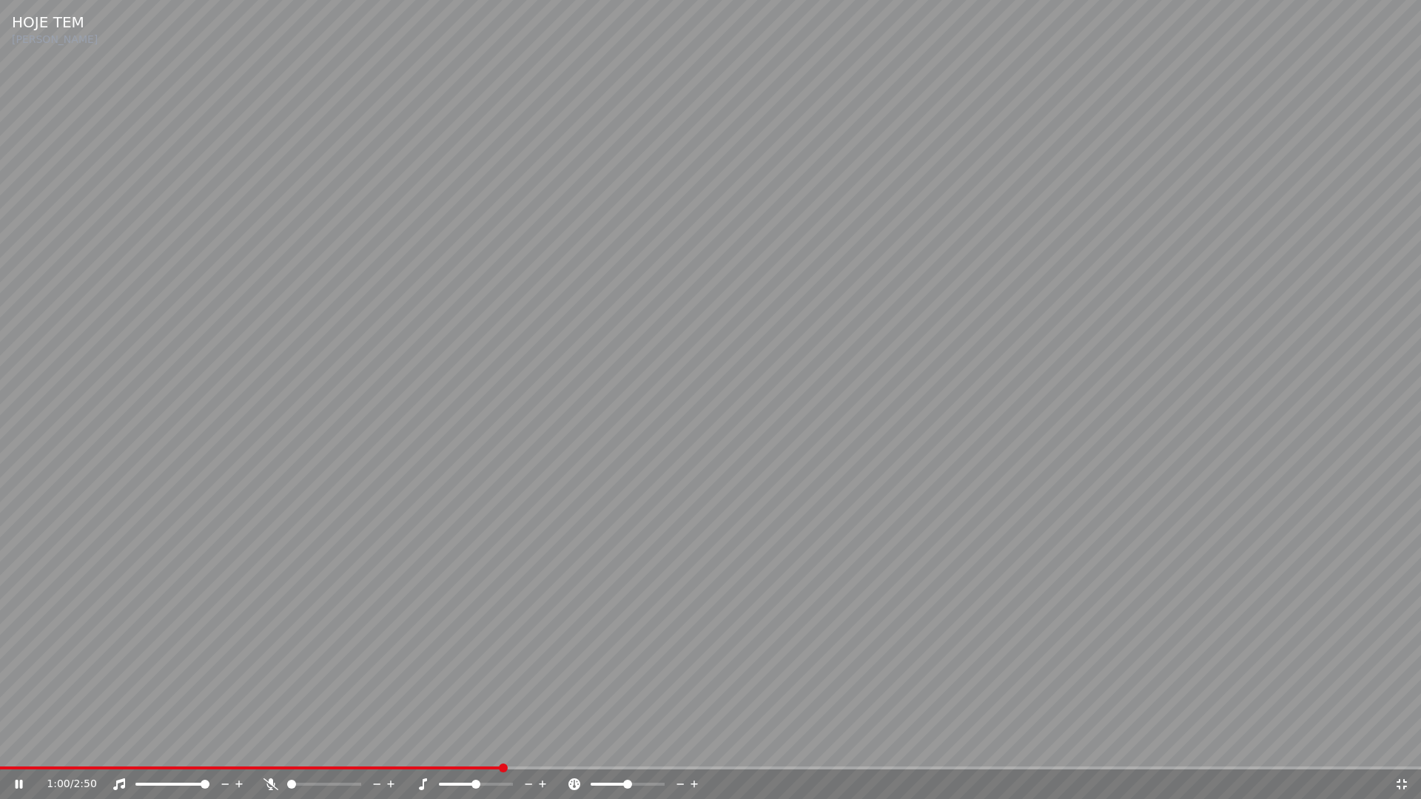
click at [1399, 746] on icon at bounding box center [1401, 785] width 15 height 12
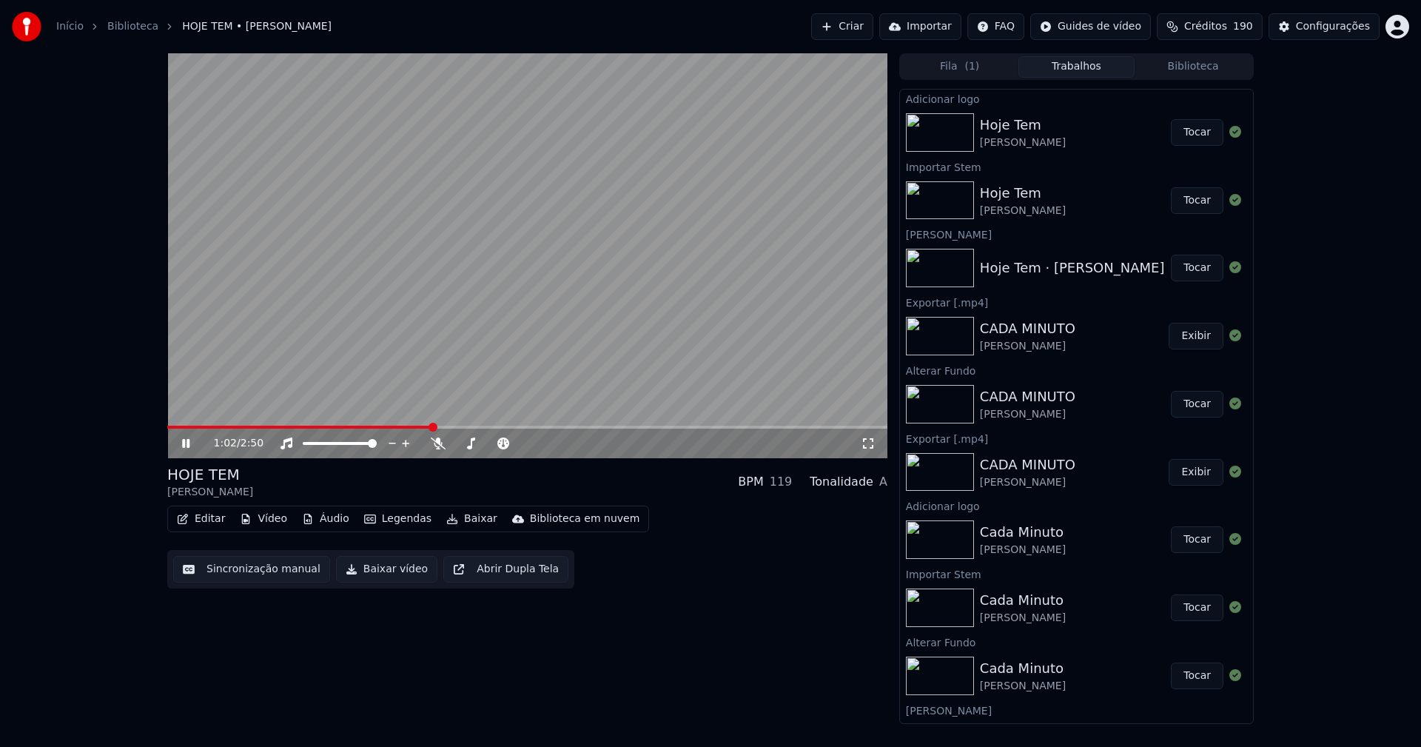
click at [385, 574] on button "Baixar vídeo" at bounding box center [386, 569] width 101 height 27
click at [187, 444] on icon at bounding box center [196, 443] width 35 height 12
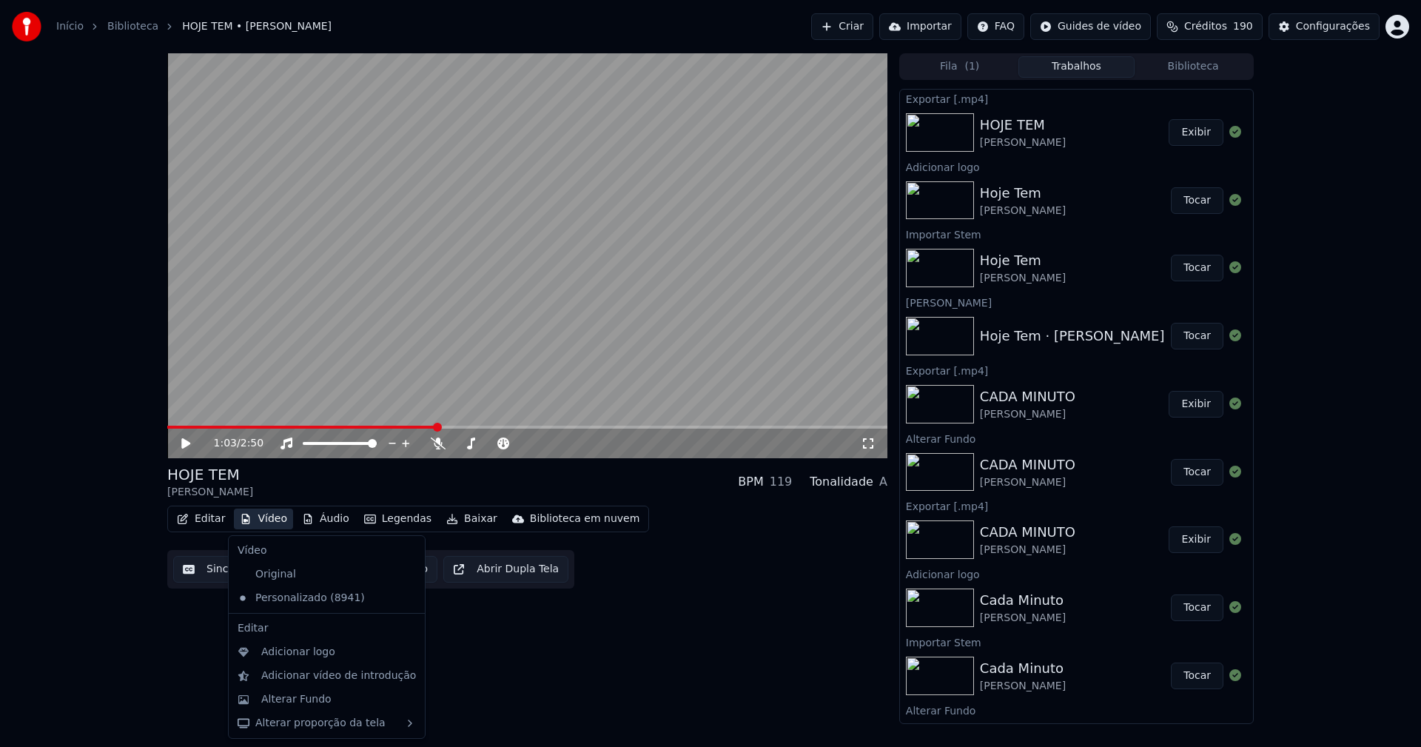
click at [276, 523] on button "Vídeo" at bounding box center [263, 518] width 59 height 21
click at [304, 695] on div "Alterar Fundo" at bounding box center [296, 699] width 70 height 15
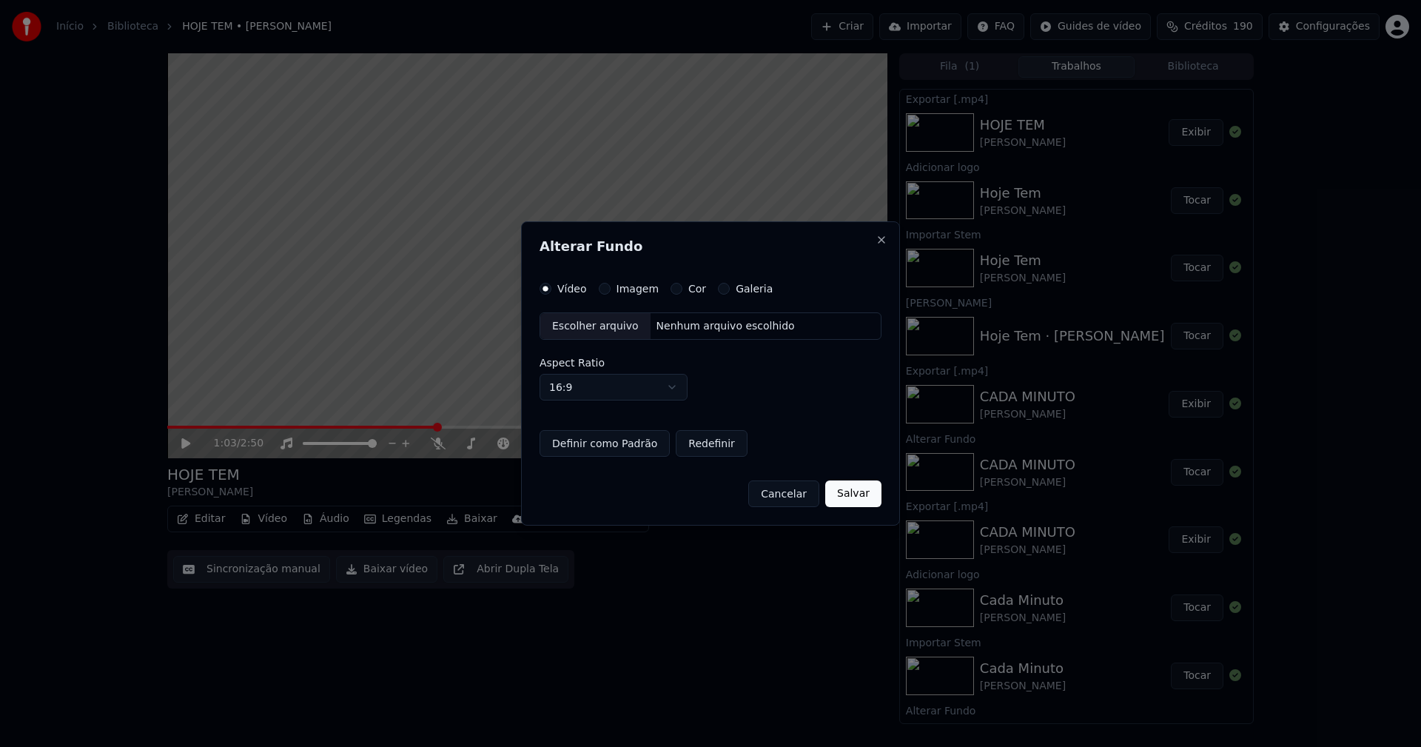
click at [603, 289] on button "Imagem" at bounding box center [605, 289] width 12 height 12
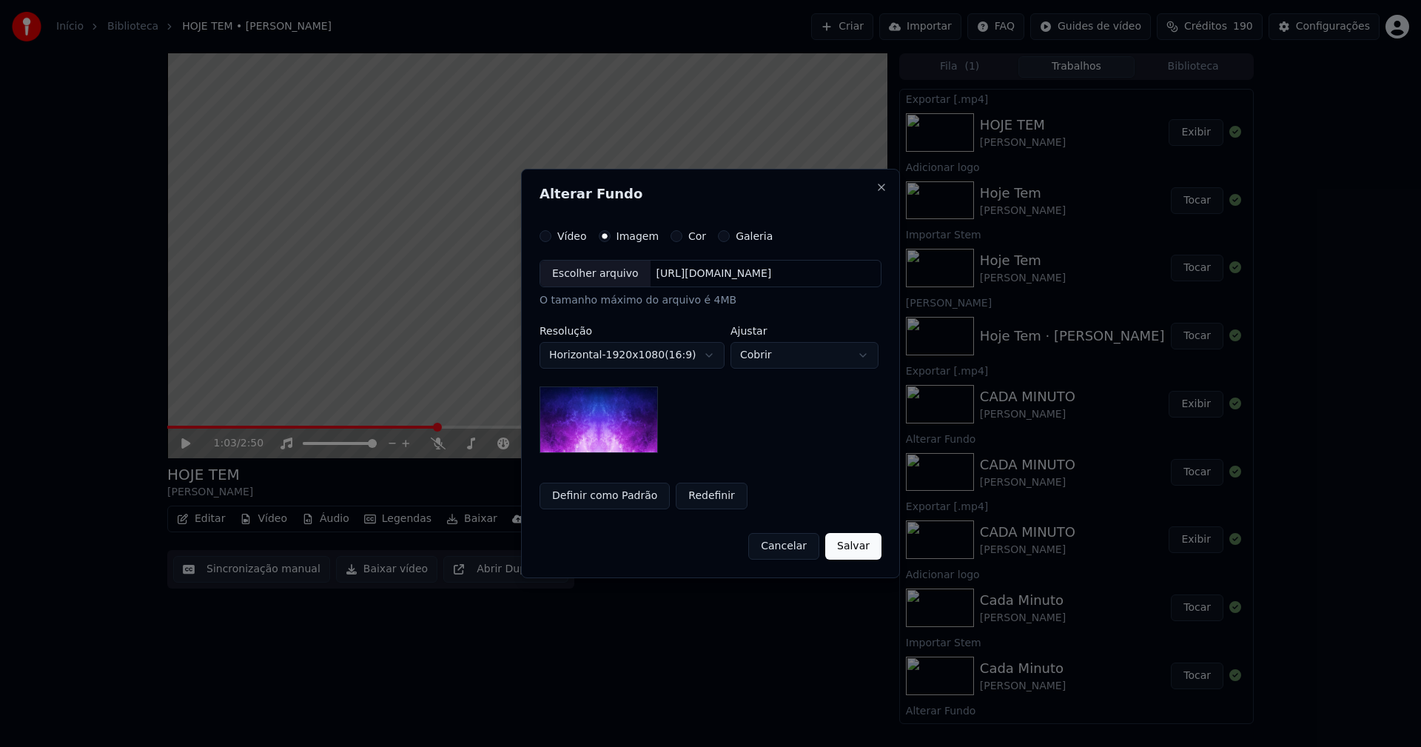
click at [599, 278] on div "Escolher arquivo" at bounding box center [595, 274] width 110 height 27
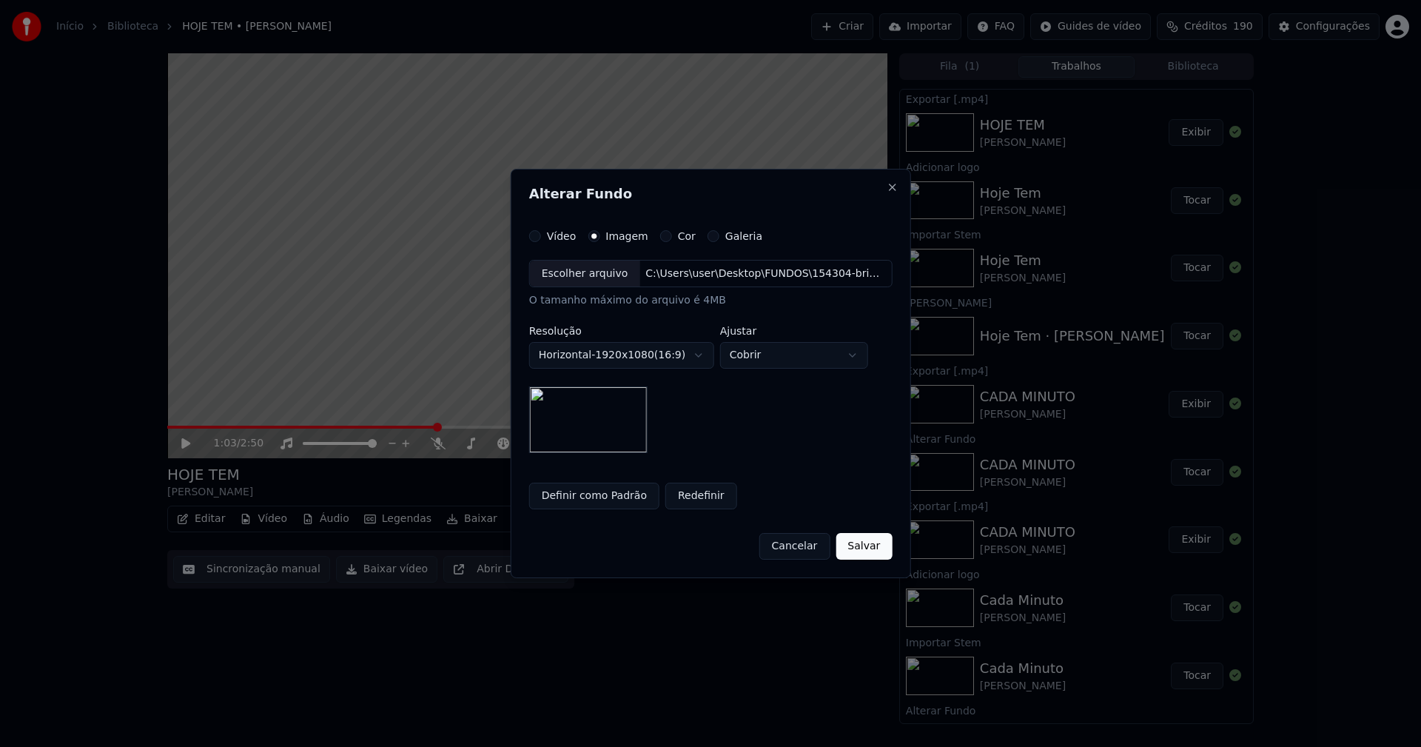
click at [872, 544] on button "Salvar" at bounding box center [864, 546] width 56 height 27
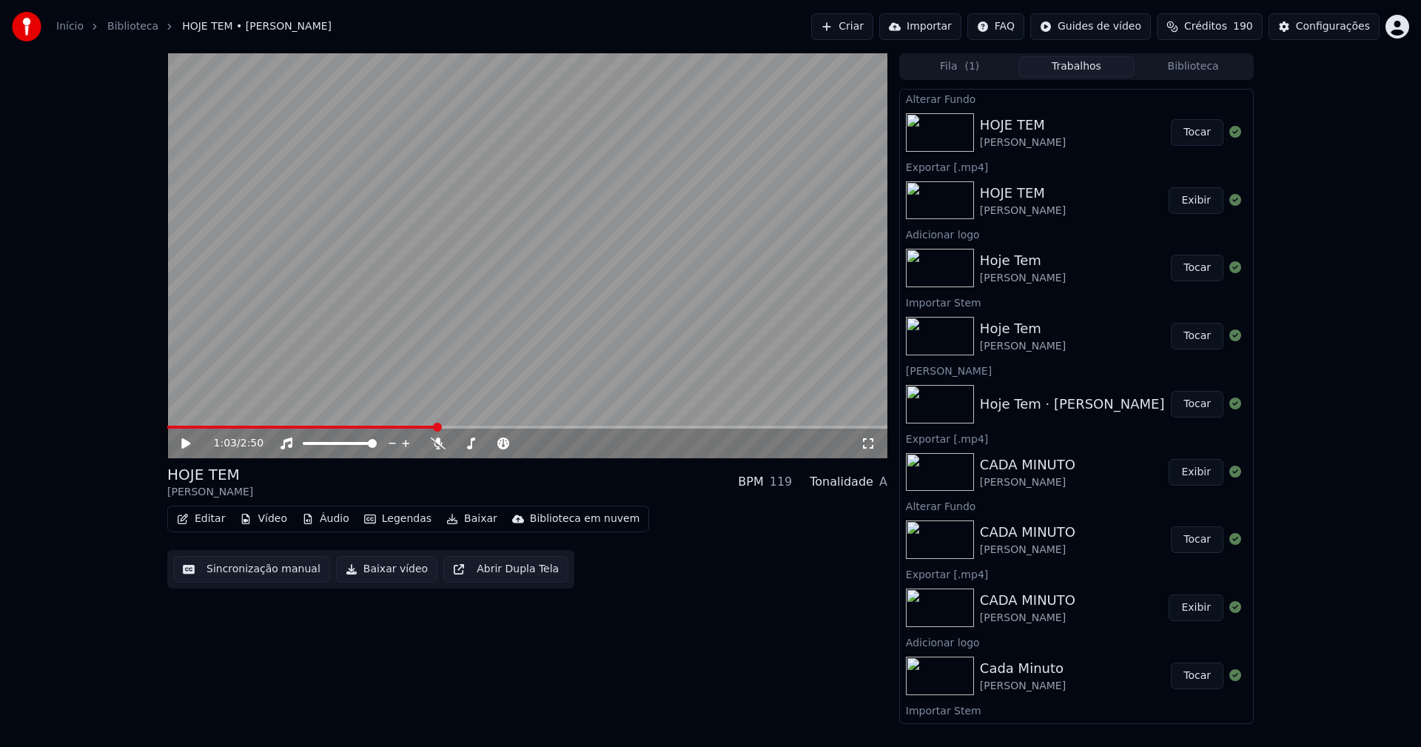
click at [1192, 132] on button "Tocar" at bounding box center [1197, 132] width 53 height 27
click at [189, 443] on icon at bounding box center [185, 443] width 7 height 9
click at [370, 568] on button "Baixar vídeo" at bounding box center [386, 569] width 101 height 27
click at [258, 517] on button "Vídeo" at bounding box center [263, 518] width 59 height 21
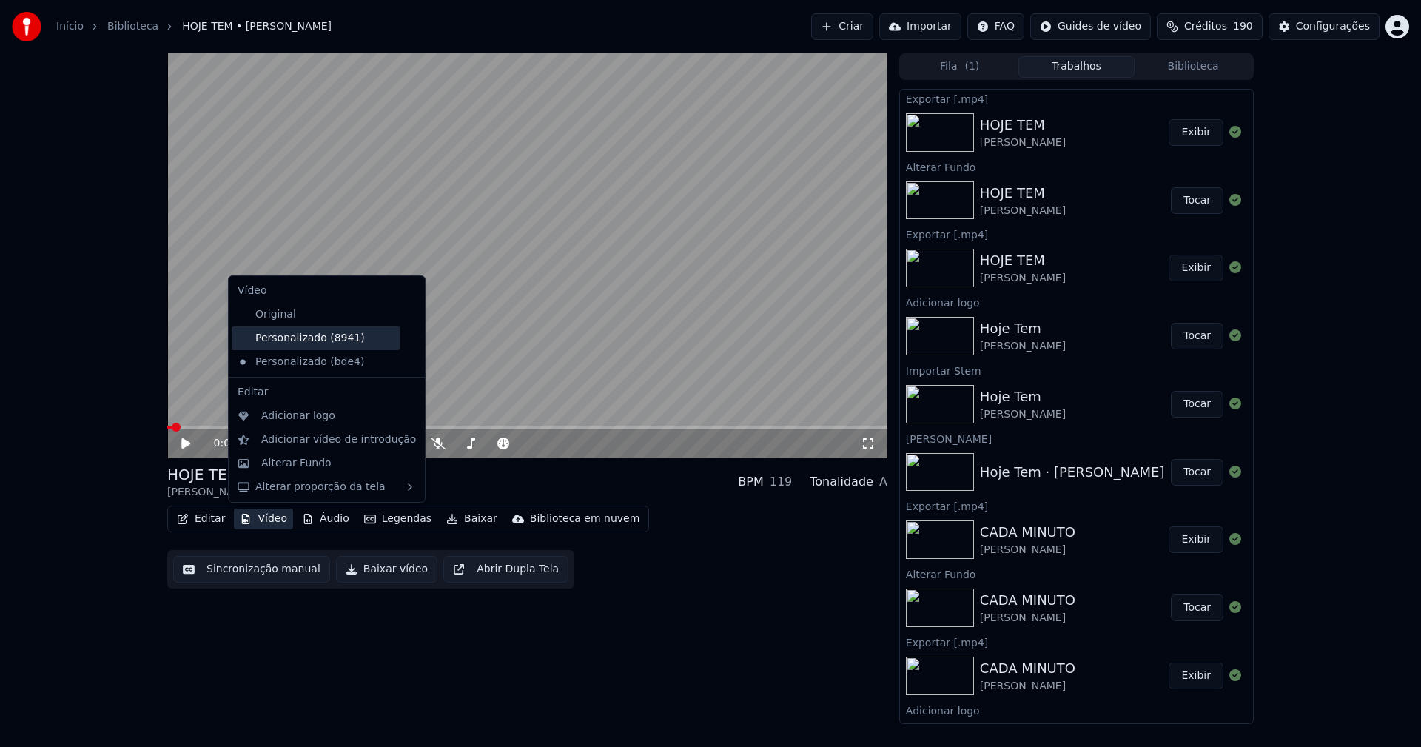
click at [306, 343] on div "Personalizado (8941)" at bounding box center [316, 338] width 168 height 24
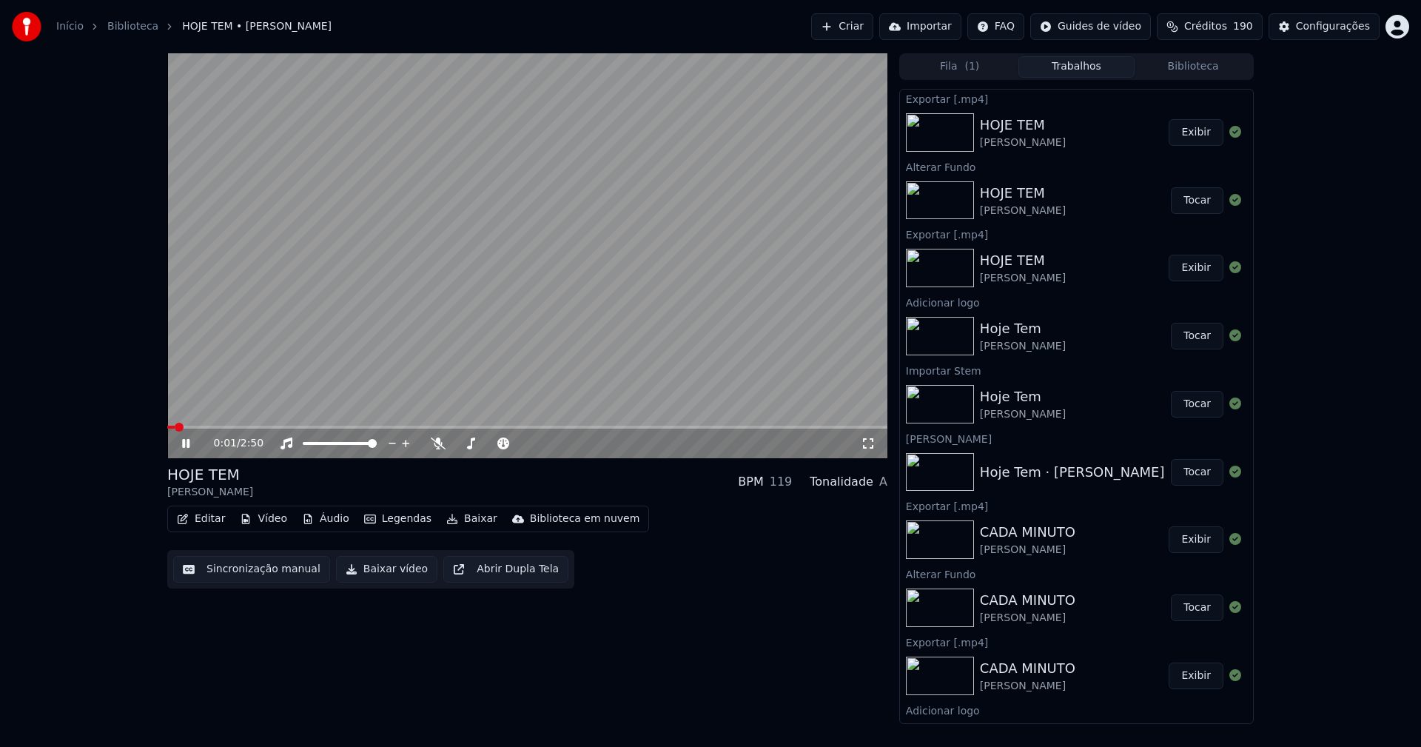
click at [187, 441] on icon at bounding box center [185, 443] width 7 height 9
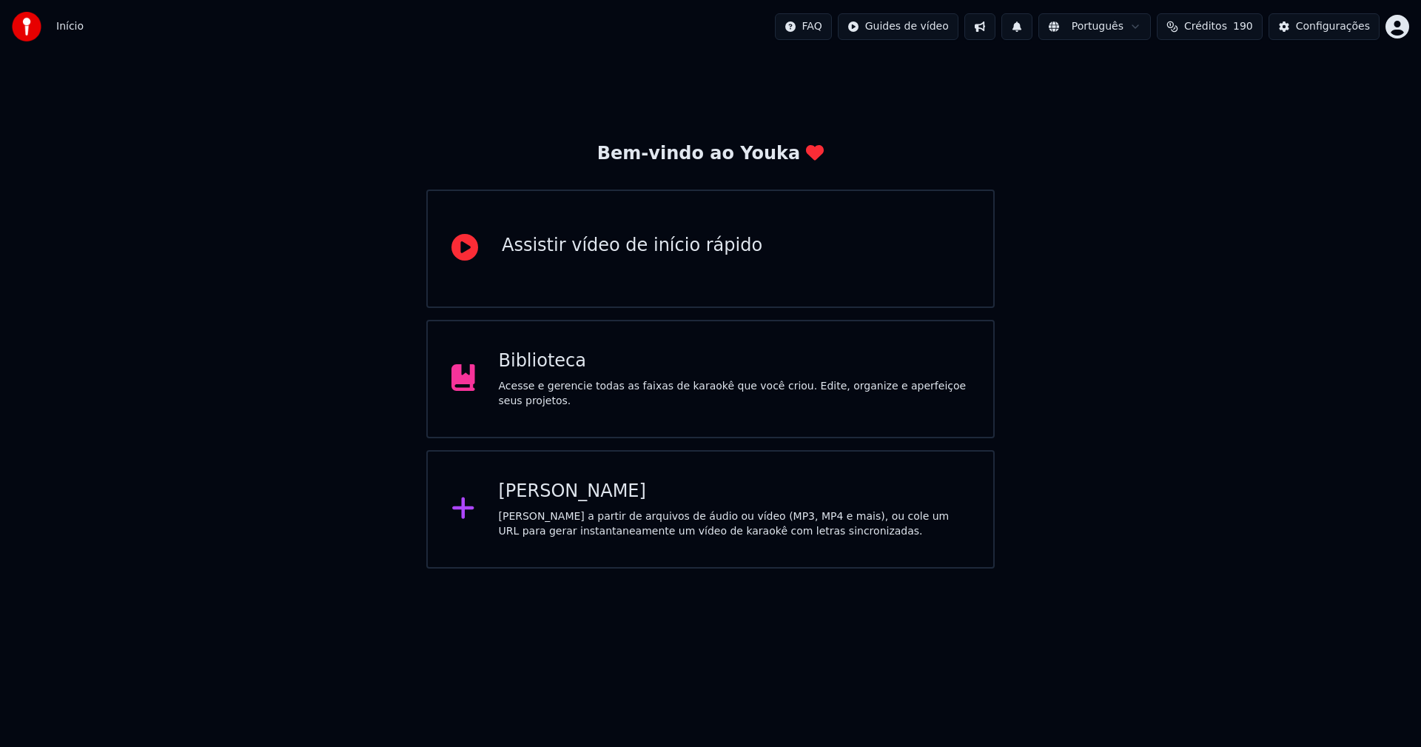
click at [553, 373] on div "Biblioteca" at bounding box center [734, 361] width 471 height 24
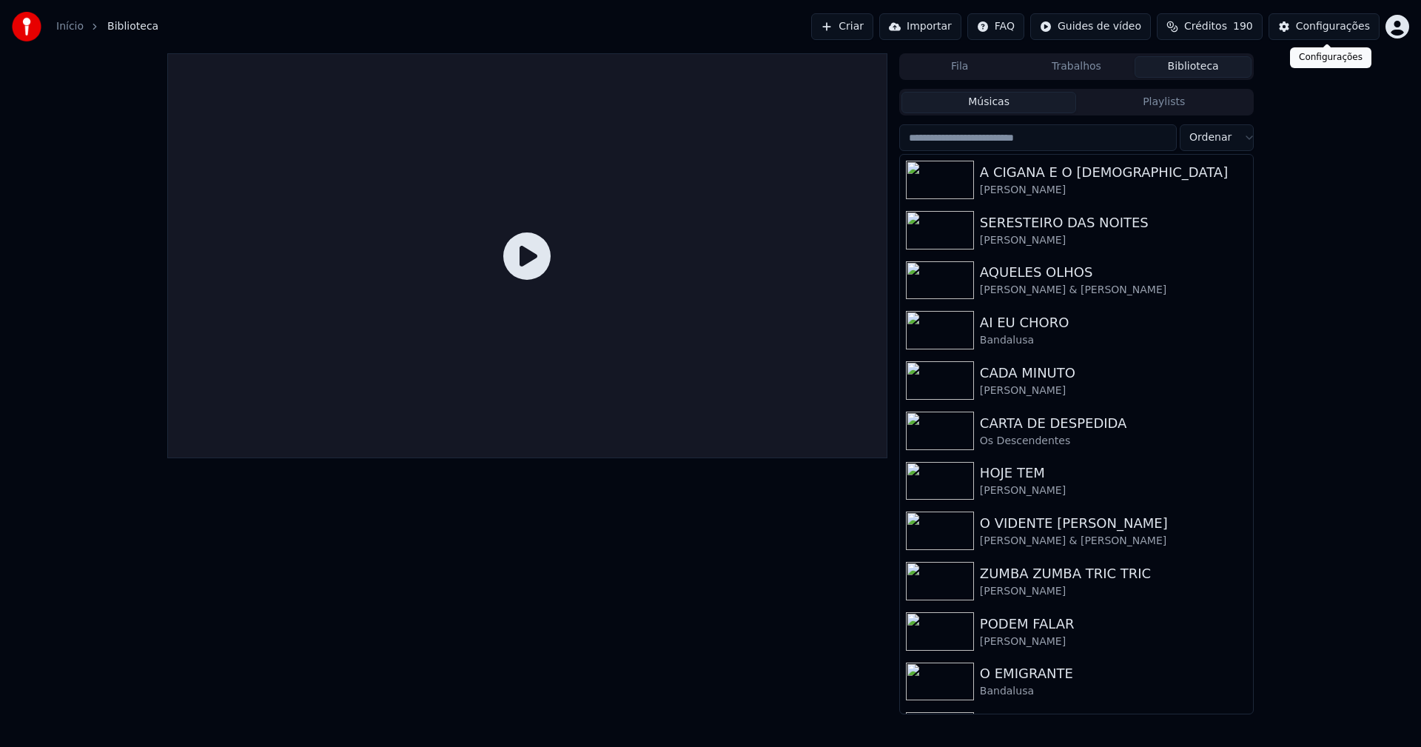
click at [1334, 27] on div "Configurações" at bounding box center [1333, 26] width 74 height 15
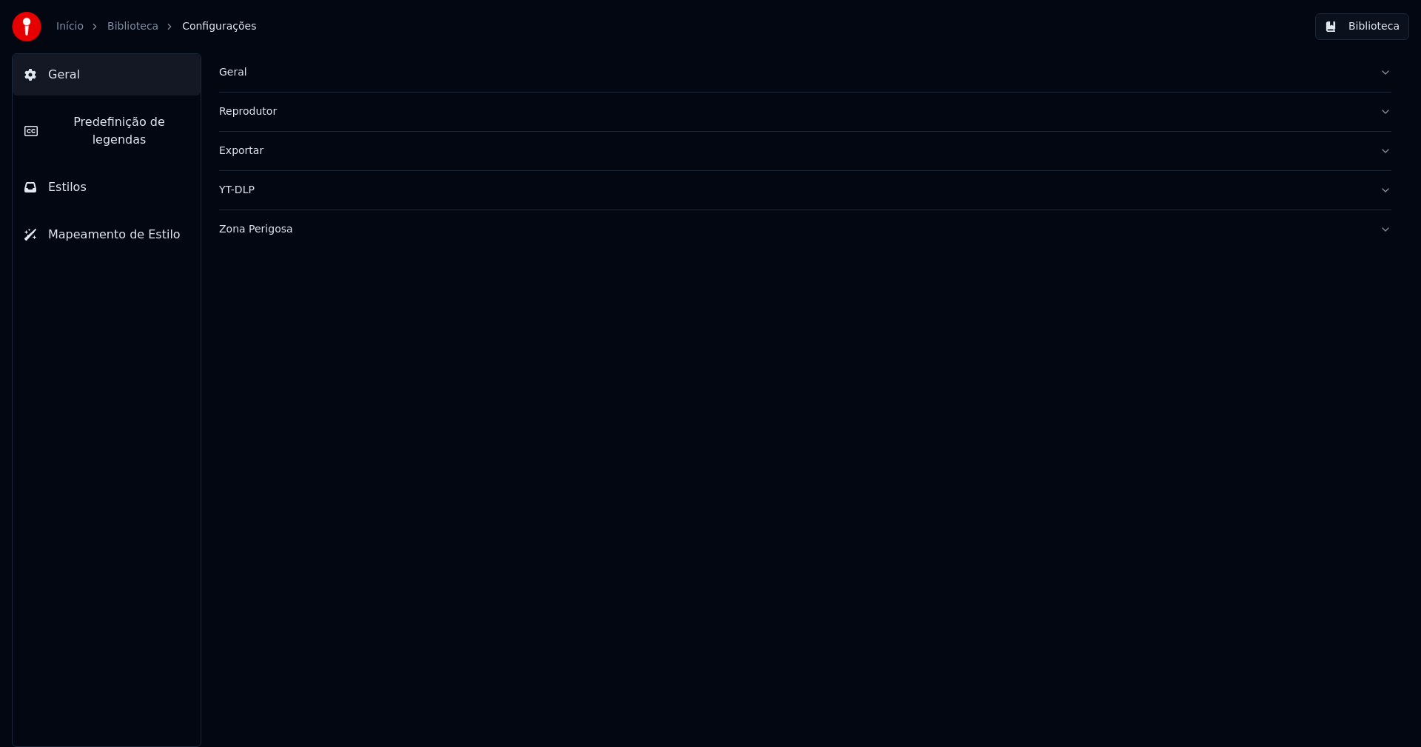
click at [234, 77] on div "Geral" at bounding box center [793, 72] width 1149 height 15
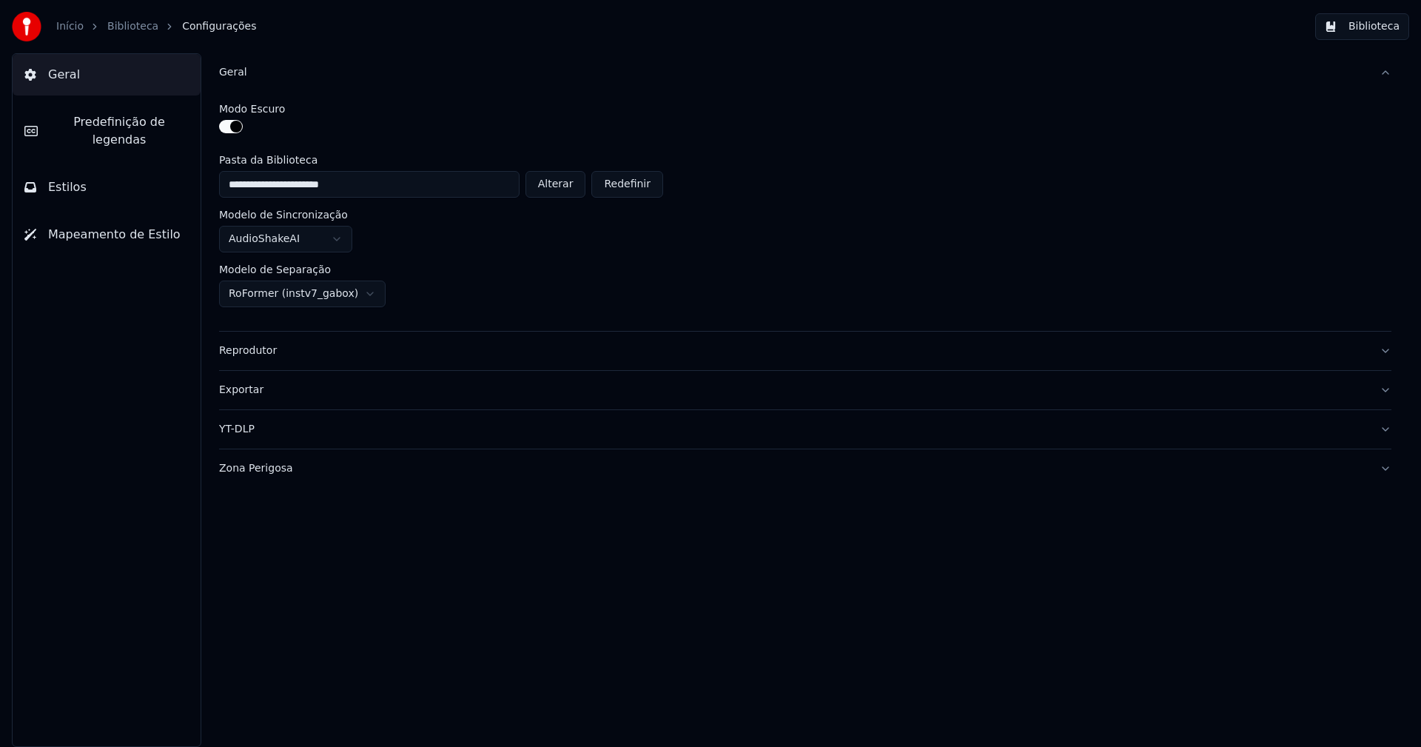
click at [558, 193] on button "Alterar" at bounding box center [556, 184] width 61 height 27
type input "**********"
click at [1383, 27] on button "Biblioteca" at bounding box center [1362, 26] width 94 height 27
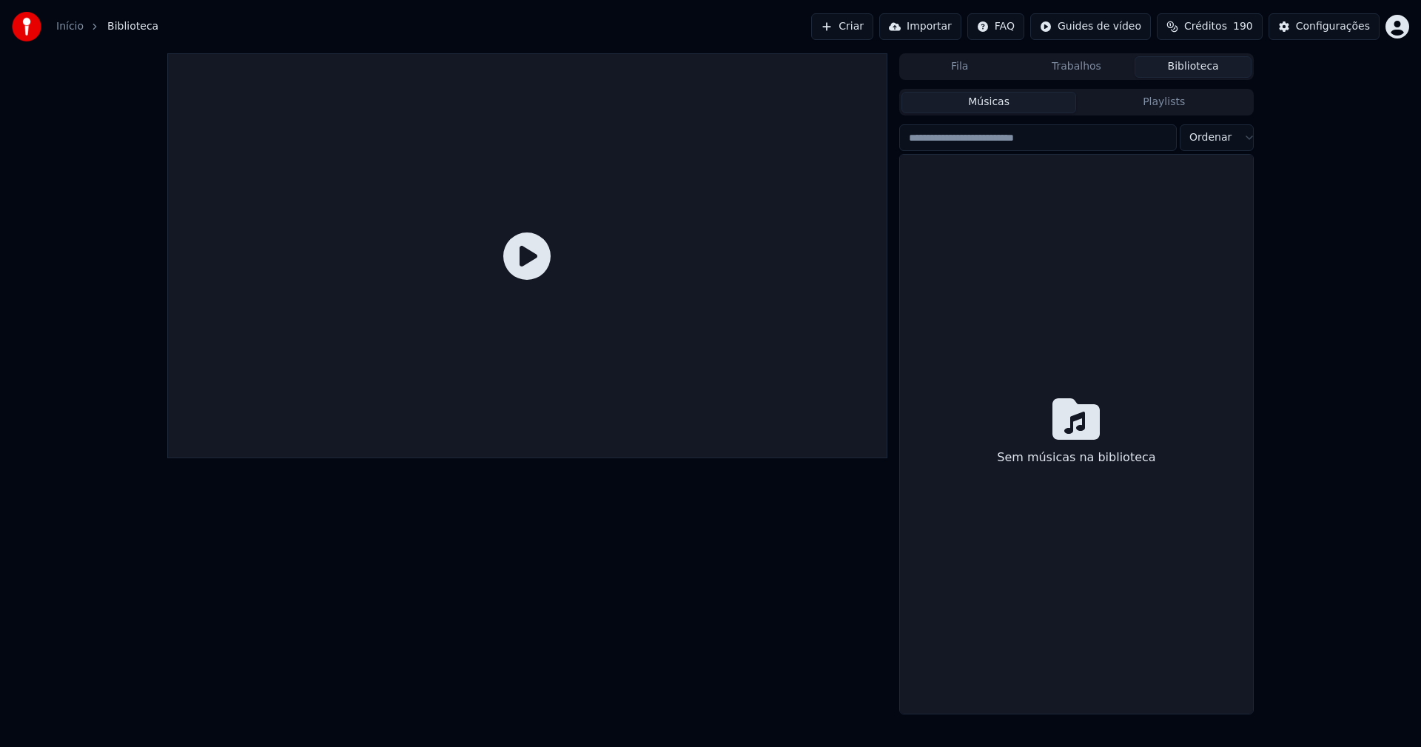
click at [66, 25] on link "Início" at bounding box center [69, 26] width 27 height 15
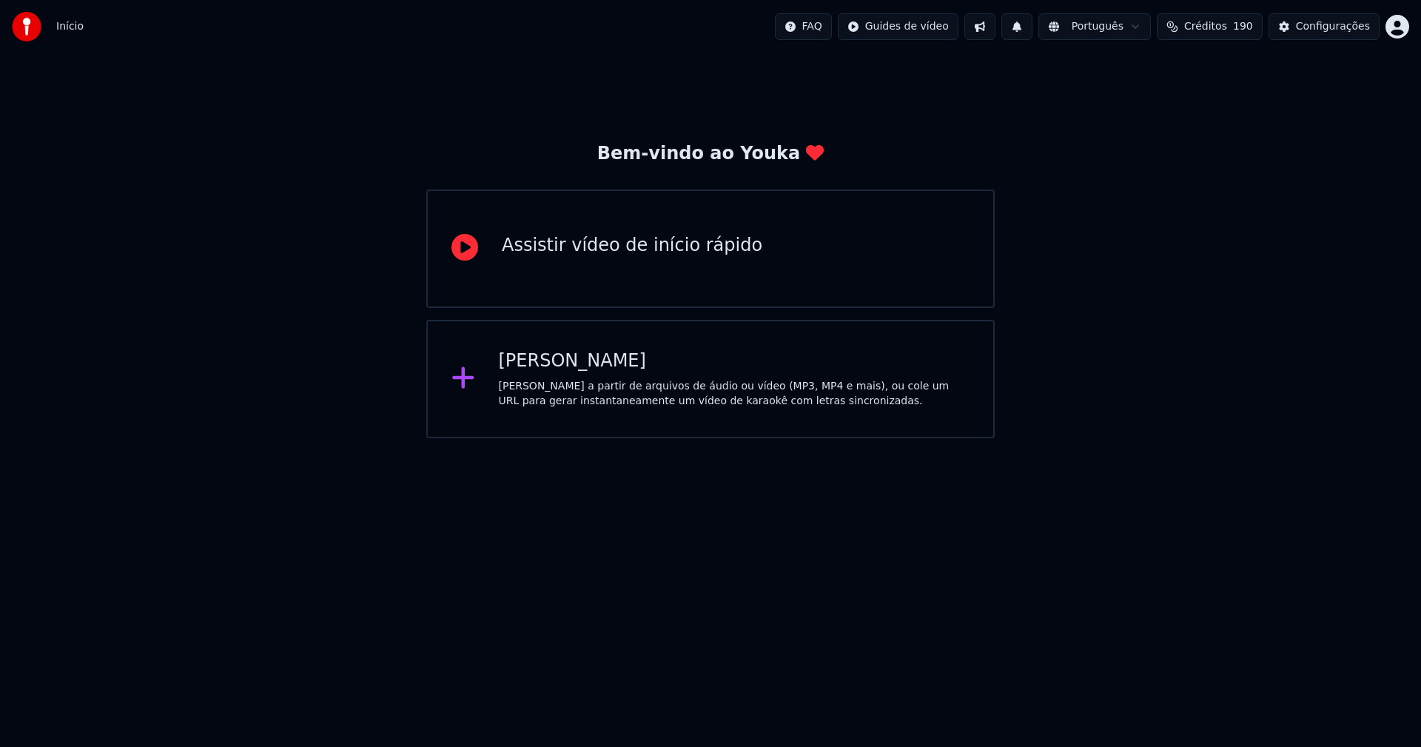
click at [583, 369] on div "[PERSON_NAME]" at bounding box center [734, 361] width 471 height 24
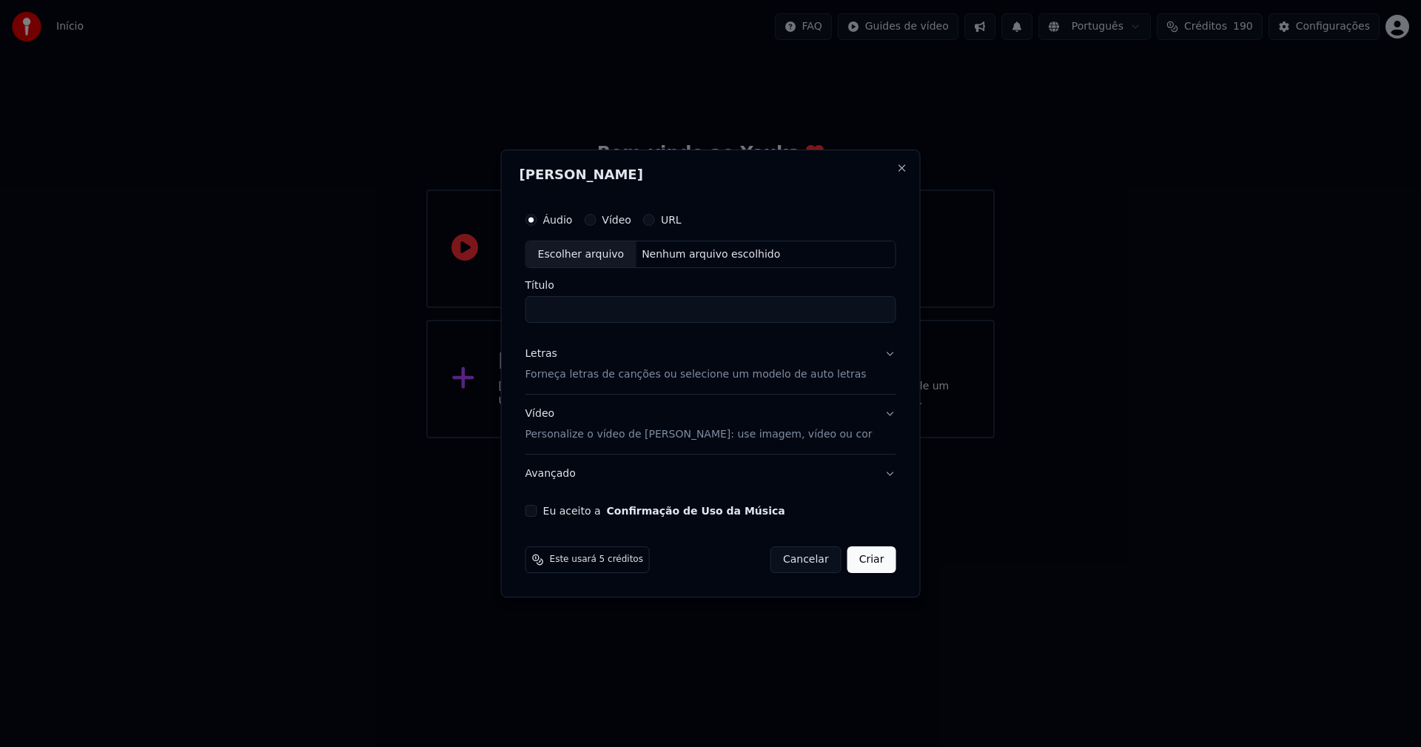
click at [613, 252] on div "Escolher arquivo" at bounding box center [581, 254] width 110 height 27
type input "**********"
click at [557, 351] on div "Letras" at bounding box center [542, 354] width 32 height 15
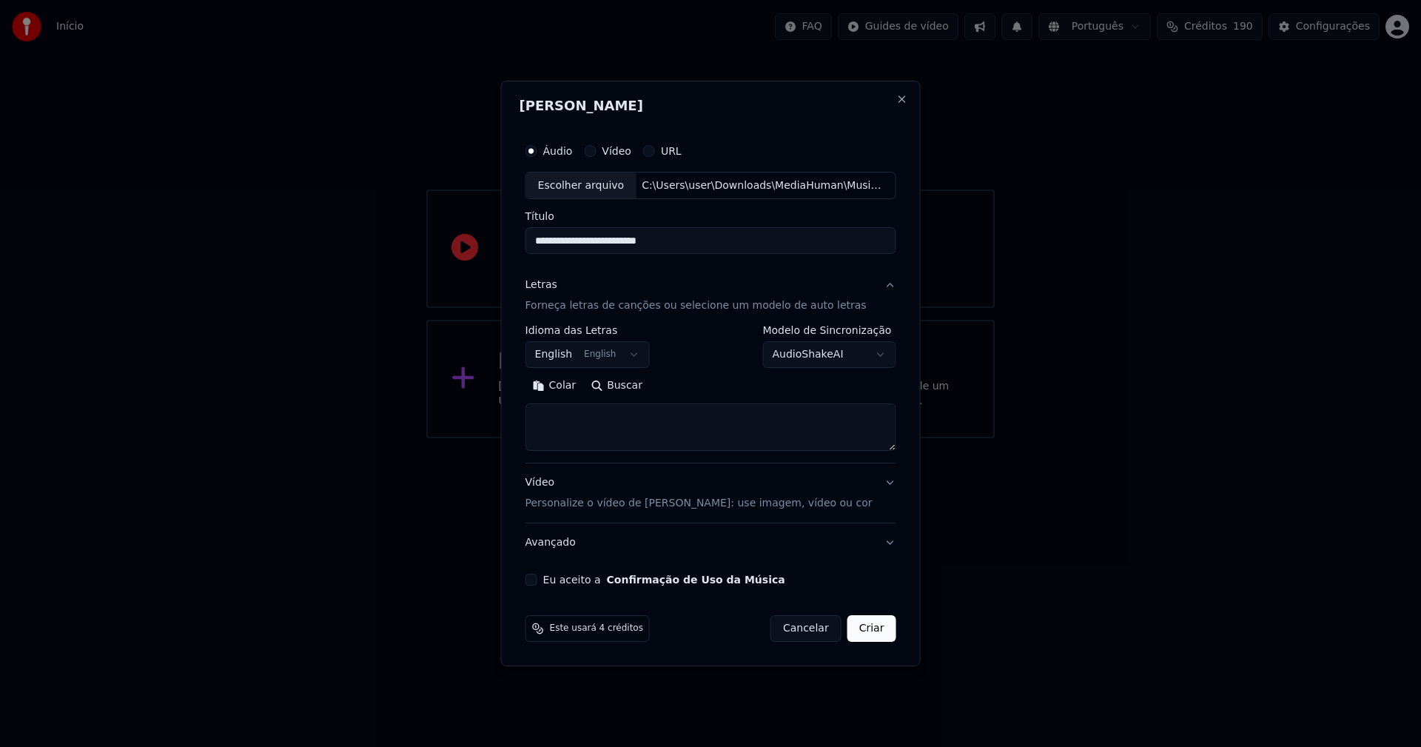
click at [583, 356] on body "**********" at bounding box center [710, 219] width 1421 height 438
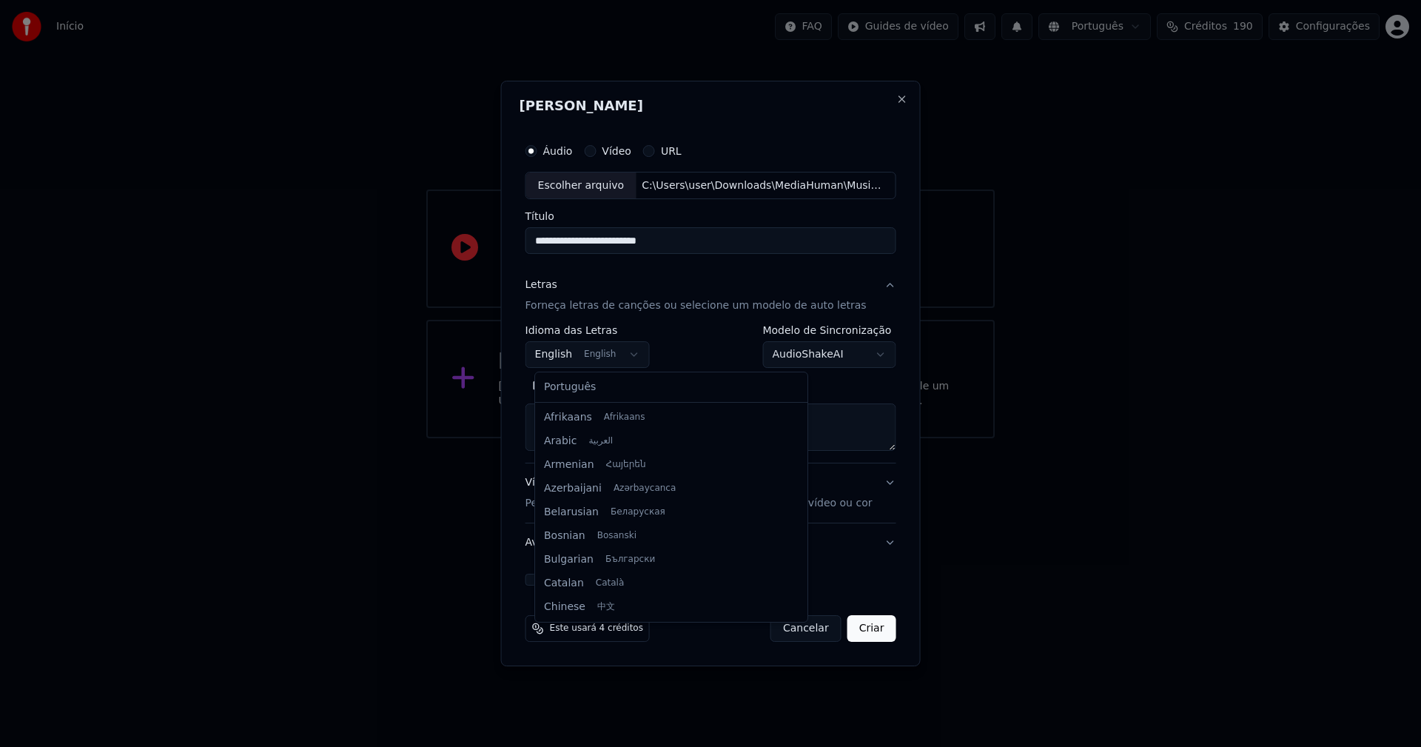
scroll to position [118, 0]
select select "**"
drag, startPoint x: 575, startPoint y: 391, endPoint x: 575, endPoint y: 375, distance: 15.5
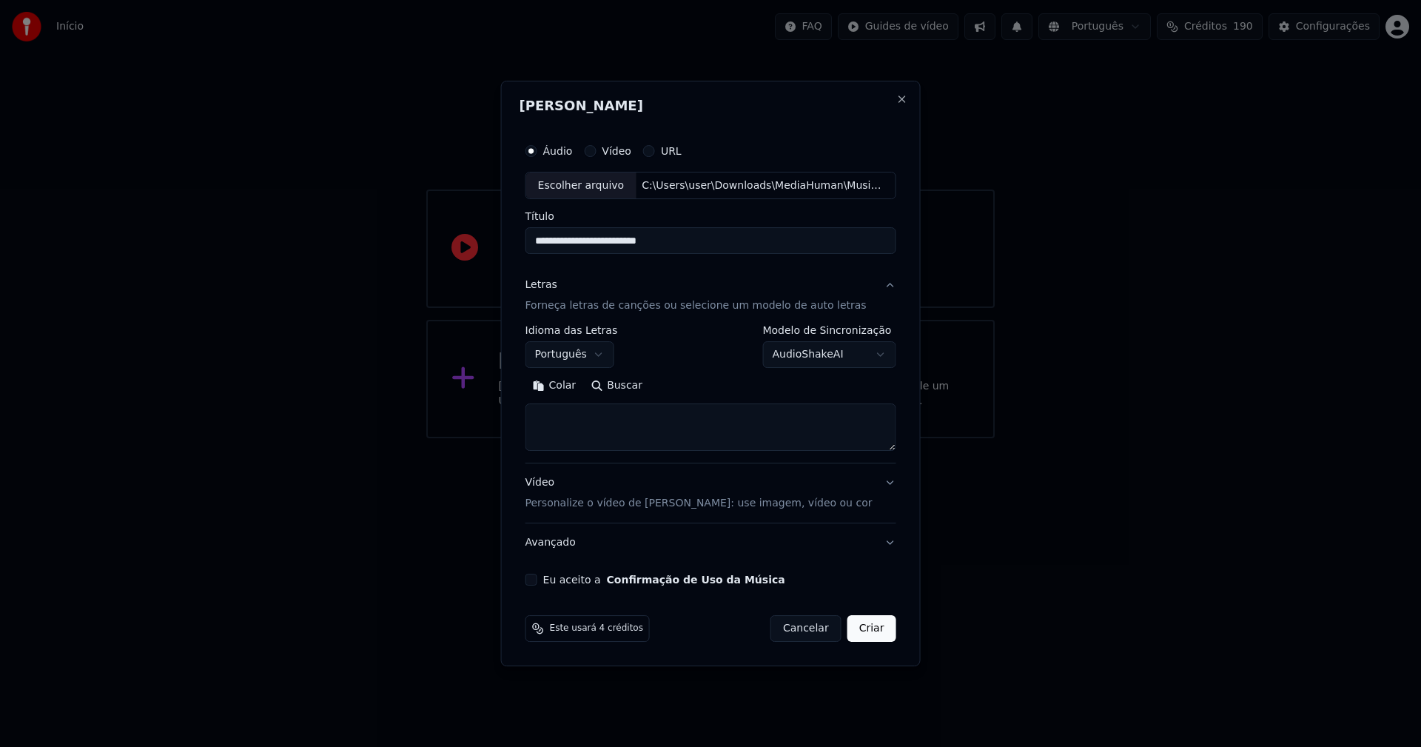
click at [573, 388] on button "Colar" at bounding box center [555, 387] width 58 height 24
click at [537, 578] on button "Eu aceito a Confirmação de Uso da Música" at bounding box center [532, 580] width 12 height 12
click at [871, 635] on button "Criar" at bounding box center [871, 628] width 49 height 27
type textarea "**********"
